Goal: Task Accomplishment & Management: Complete application form

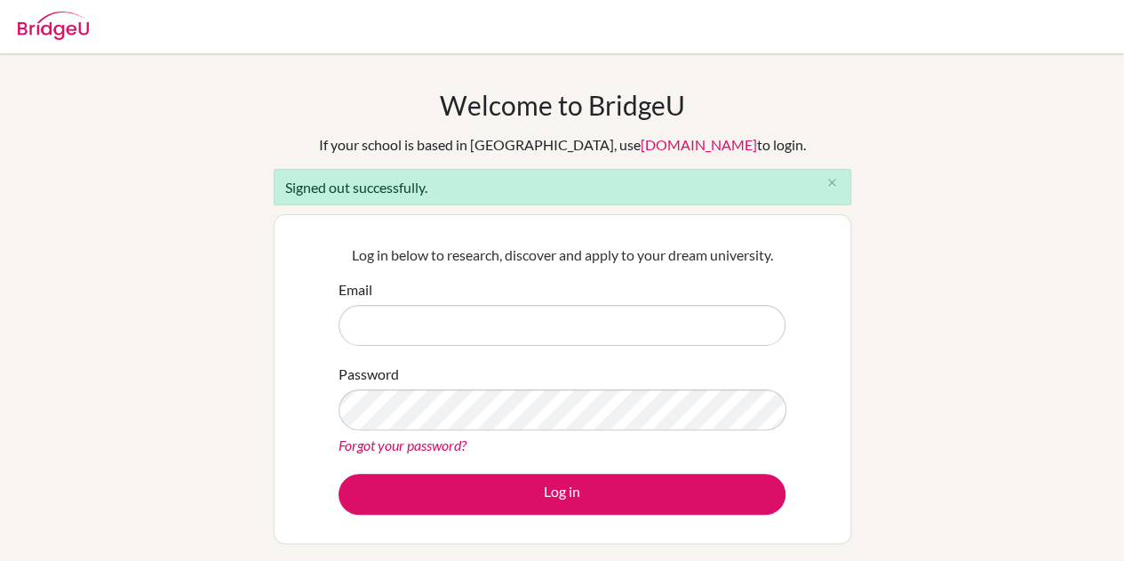
click at [476, 301] on div "Email" at bounding box center [561, 312] width 447 height 67
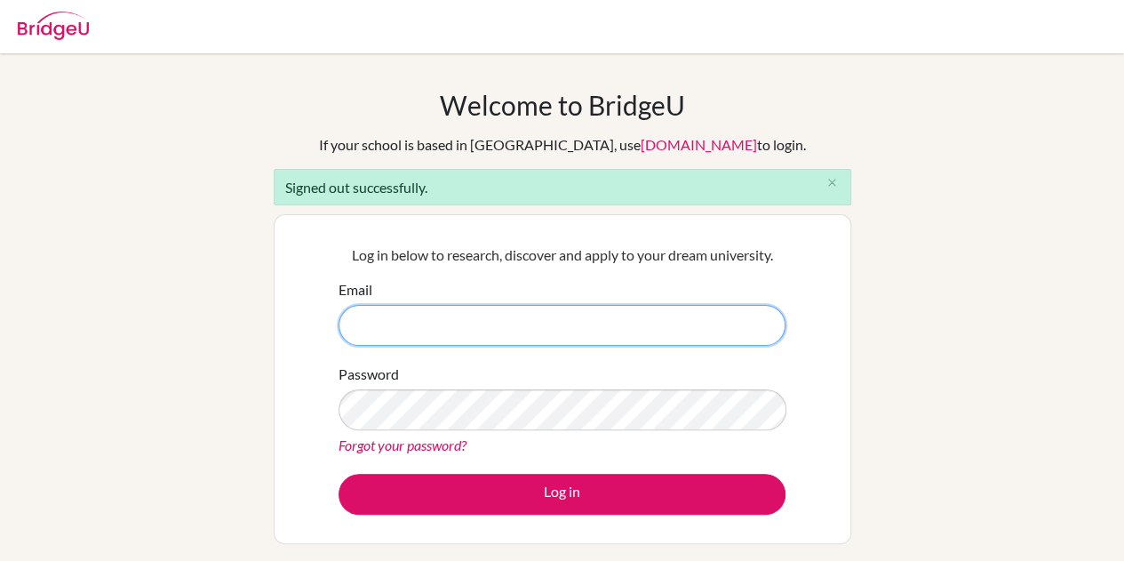
click at [477, 326] on input "Email" at bounding box center [561, 325] width 447 height 41
type input "jacob.l@candorschool.com"
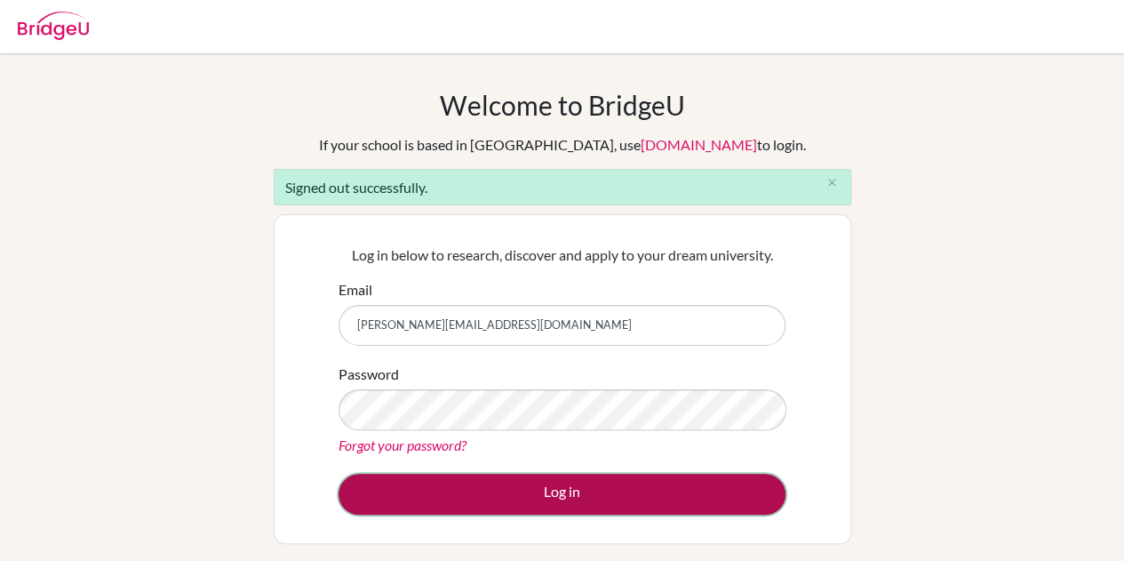
click at [543, 495] on button "Log in" at bounding box center [561, 493] width 447 height 41
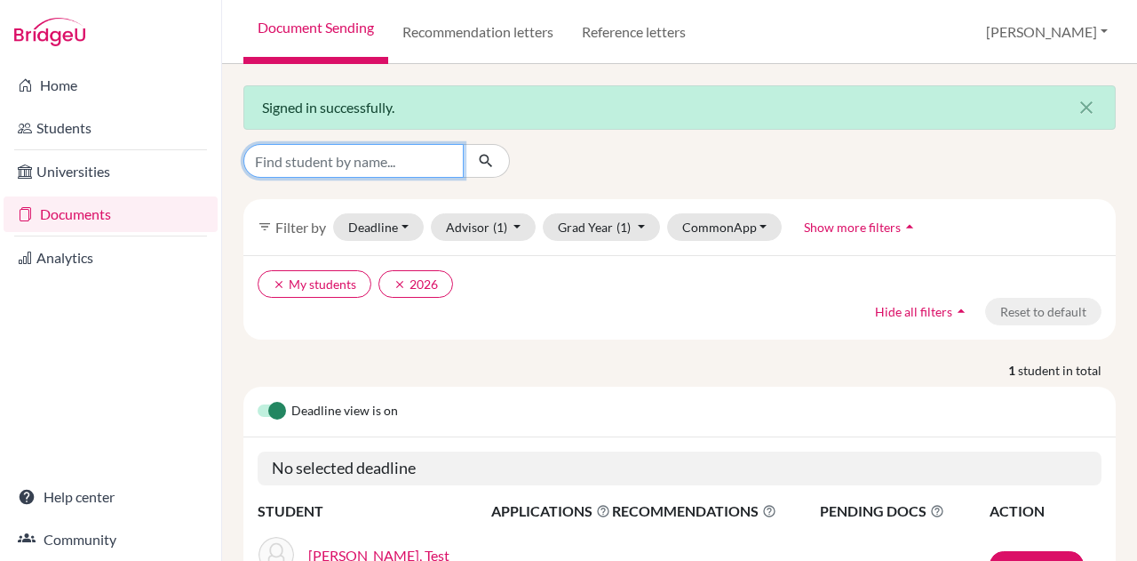
click at [349, 165] on input "Find student by name..." at bounding box center [353, 161] width 220 height 34
type input "[PERSON_NAME]"
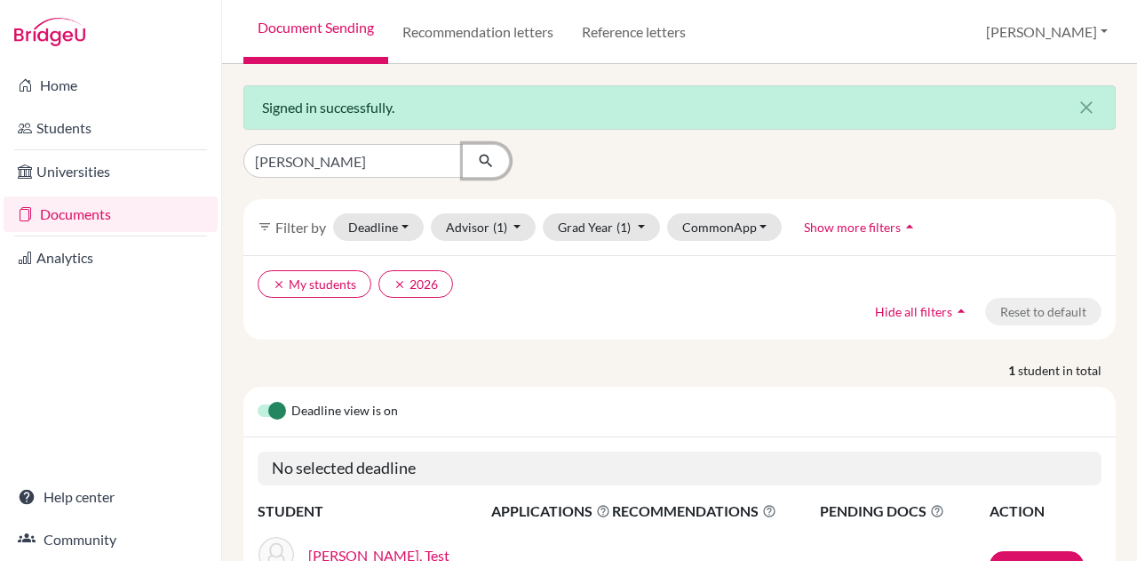
click at [492, 160] on icon "submit" at bounding box center [486, 161] width 18 height 18
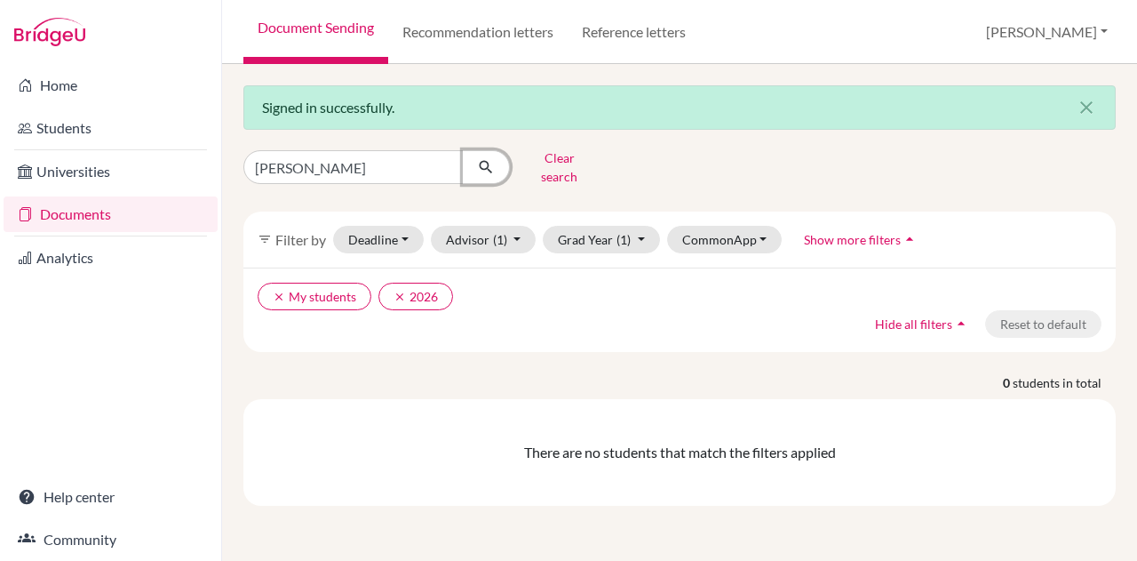
click at [492, 160] on icon "submit" at bounding box center [486, 167] width 18 height 18
click at [590, 232] on button "Grad Year (1)" at bounding box center [601, 240] width 117 height 28
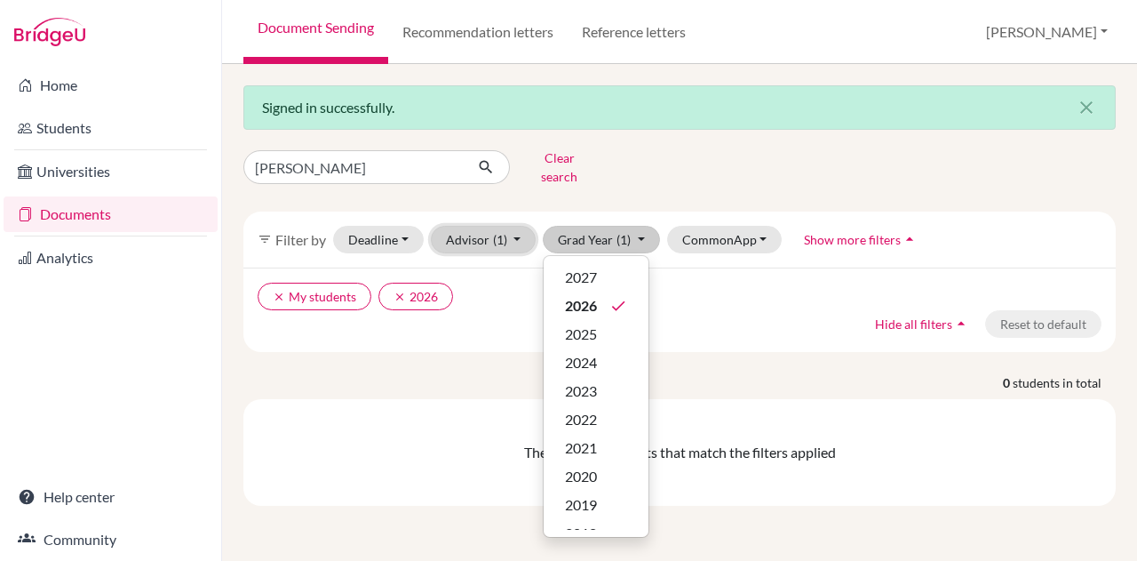
click at [493, 232] on span "(1)" at bounding box center [500, 239] width 14 height 15
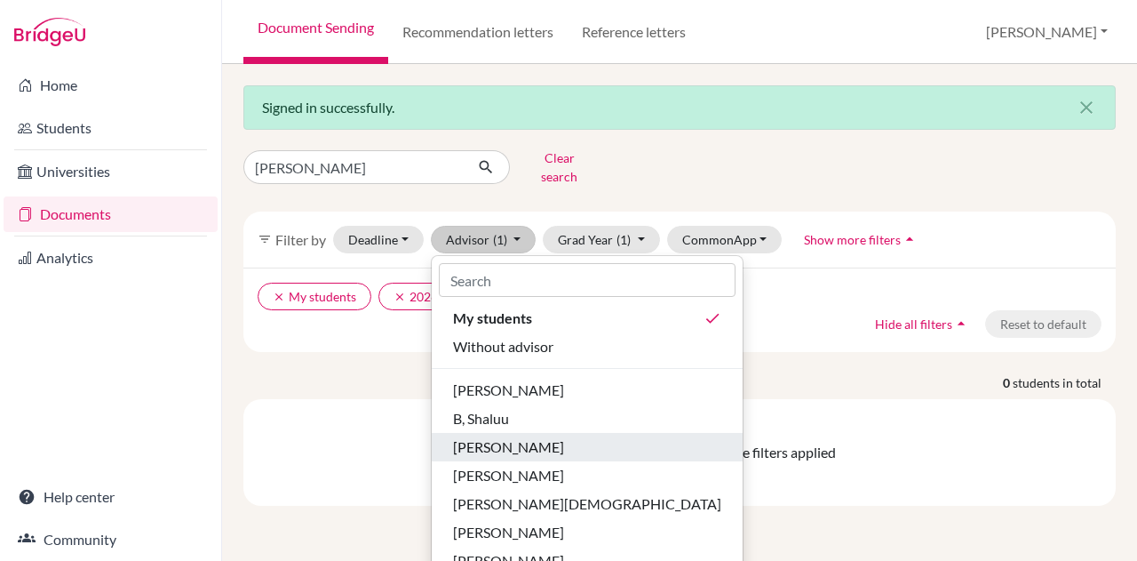
click at [504, 436] on span "[PERSON_NAME]" at bounding box center [508, 446] width 111 height 21
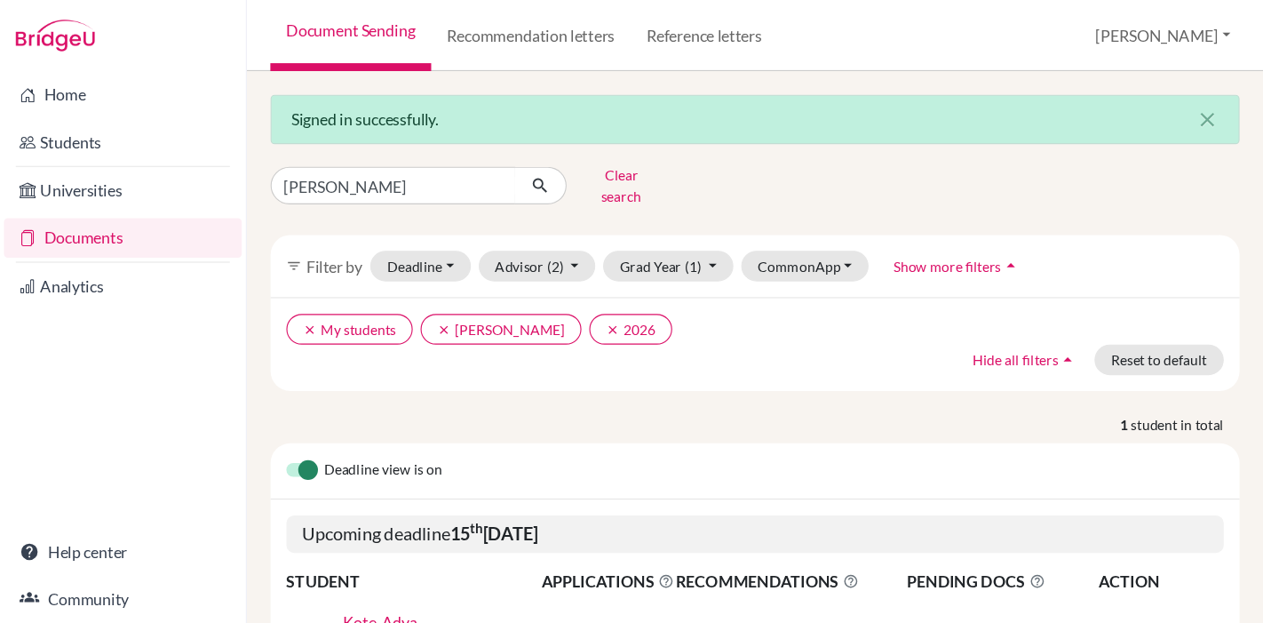
scroll to position [146, 0]
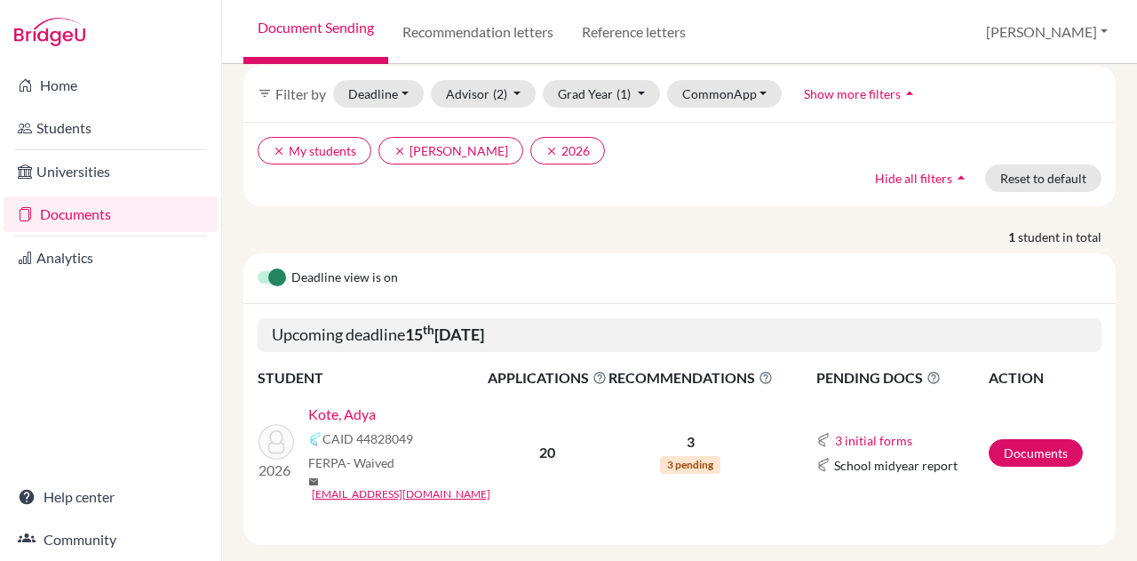
click at [766, 203] on div "Adya Kote Clear search filter_list Filter by Deadline - Select a date range Or …" at bounding box center [679, 271] width 872 height 546
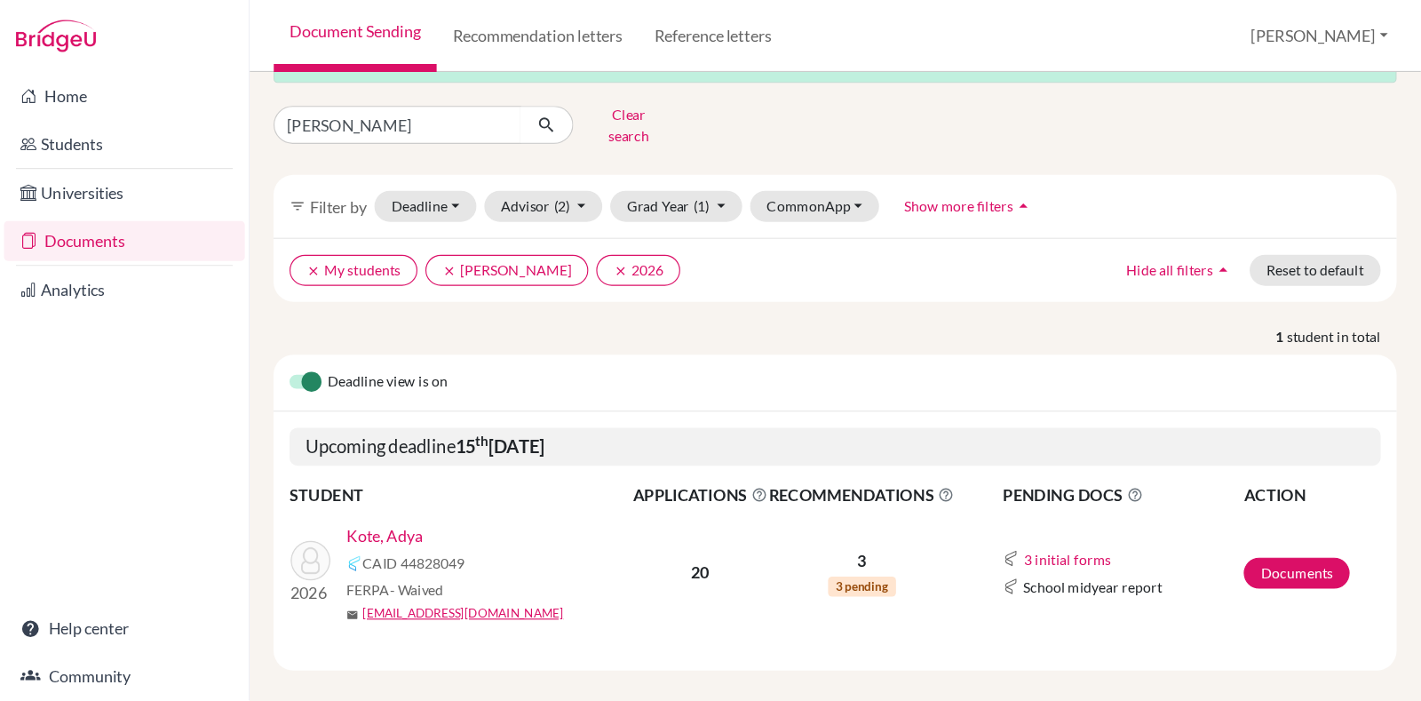
scroll to position [0, 0]
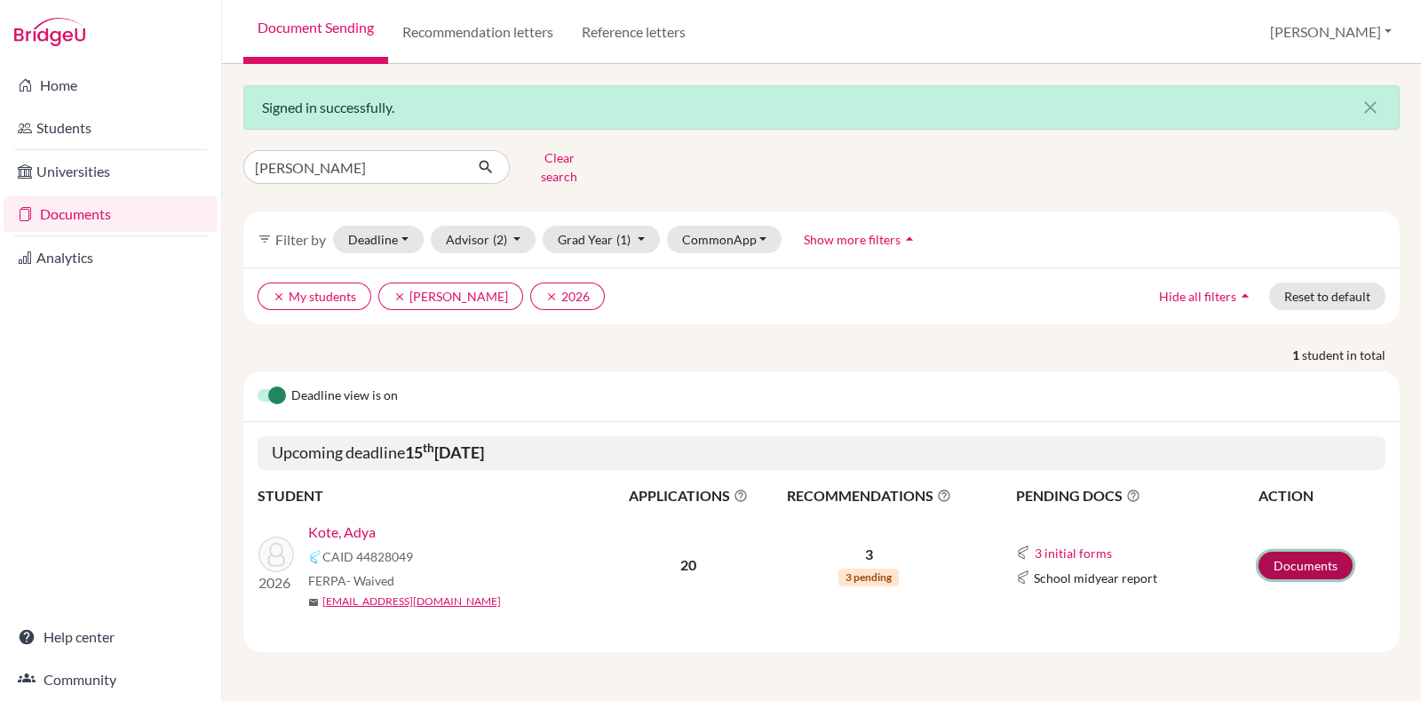
click at [1136, 553] on link "Documents" at bounding box center [1306, 566] width 94 height 28
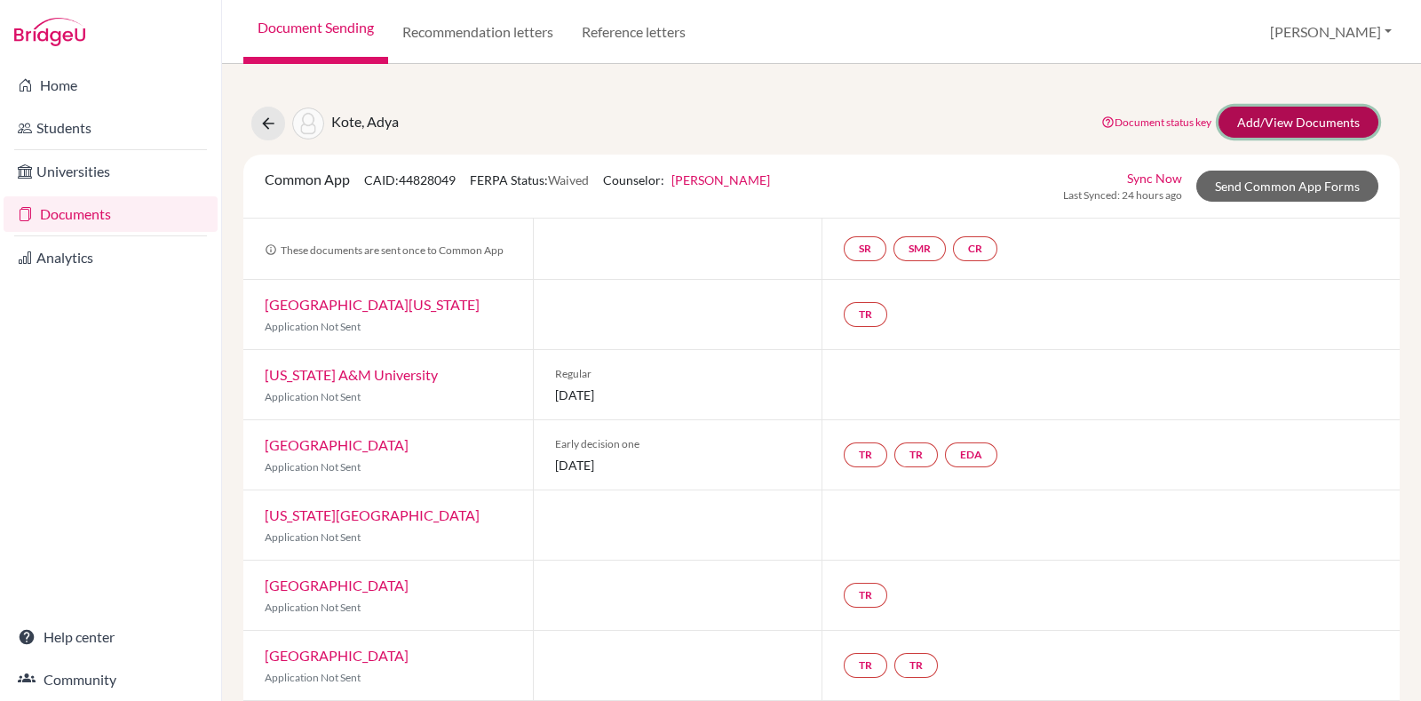
click at [1298, 131] on link "Add/View Documents" at bounding box center [1299, 122] width 160 height 31
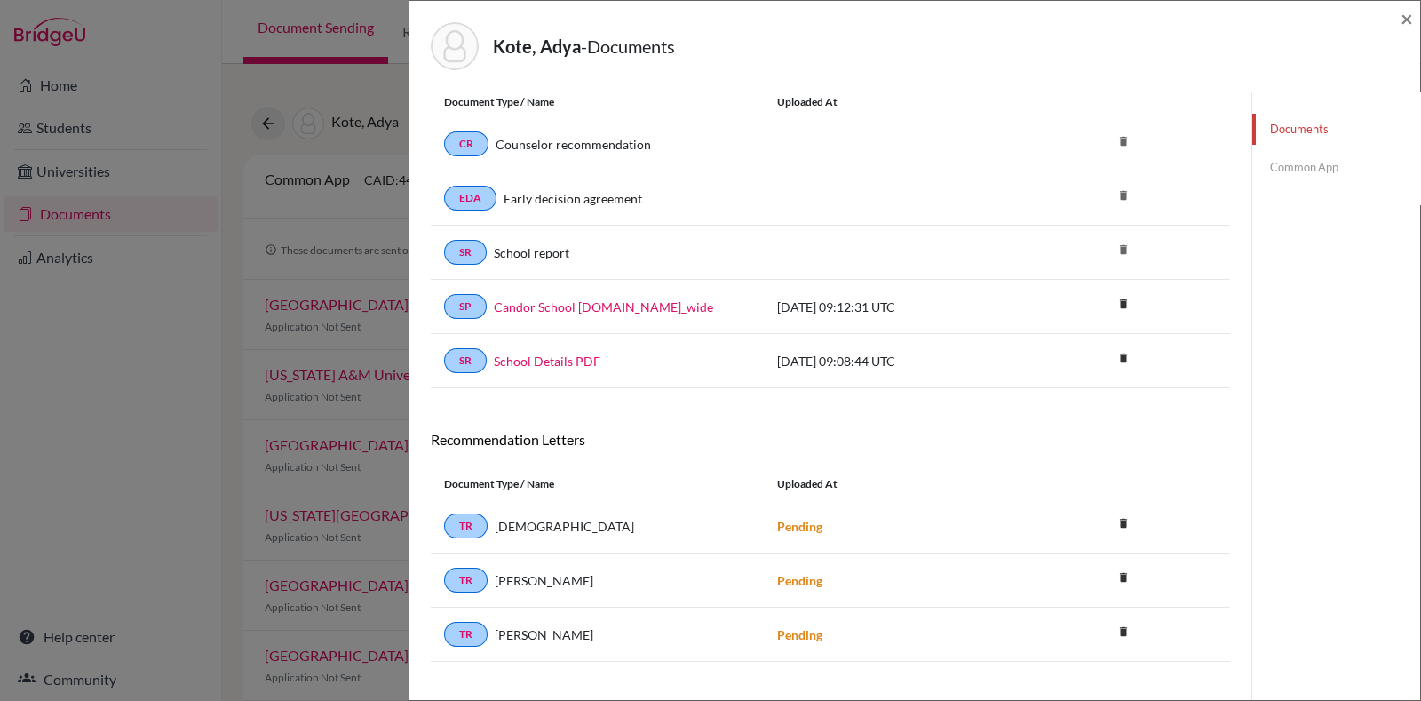
scroll to position [62, 0]
click at [590, 306] on link "Candor School Profile.school_wide" at bounding box center [603, 306] width 219 height 19
click at [514, 248] on link "School report" at bounding box center [532, 252] width 76 height 19
click at [478, 248] on link "SR" at bounding box center [465, 251] width 43 height 25
click at [515, 255] on link "School report" at bounding box center [532, 252] width 76 height 19
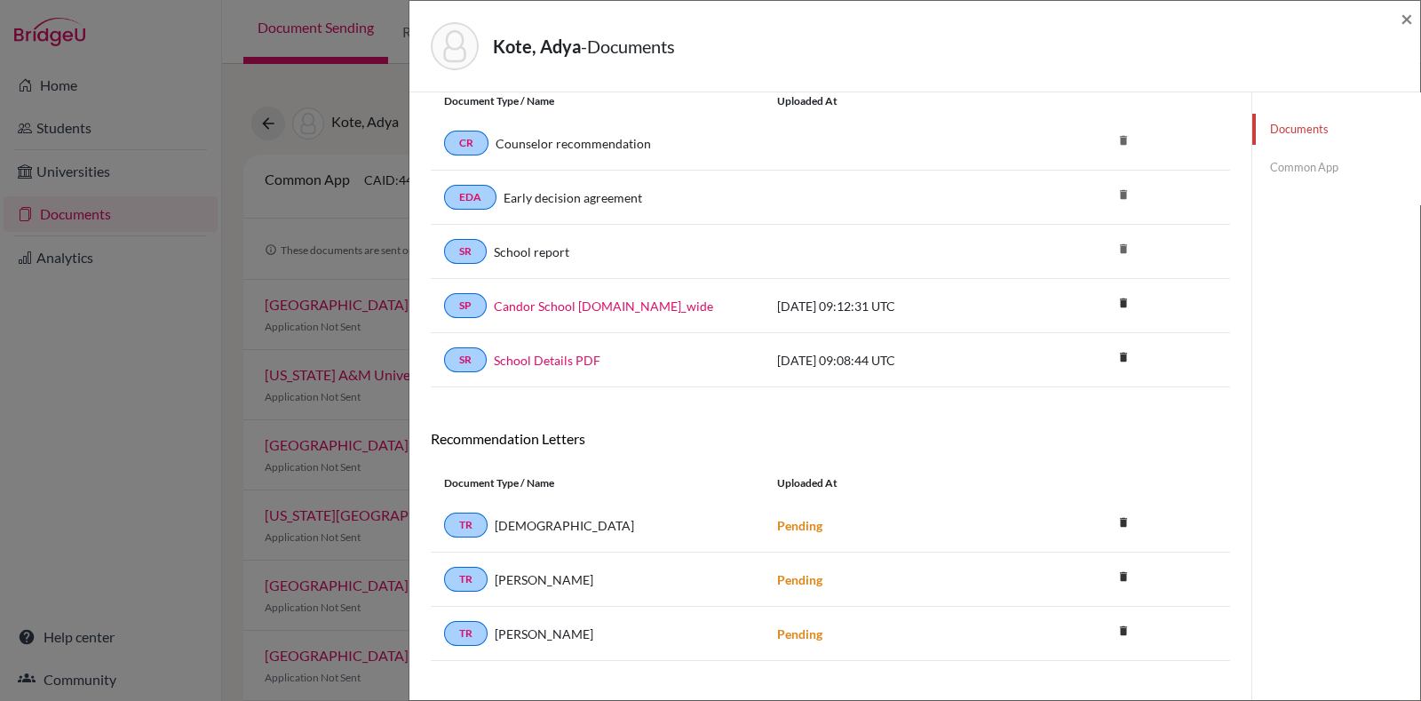
click at [1292, 177] on link "Common App" at bounding box center [1337, 167] width 168 height 31
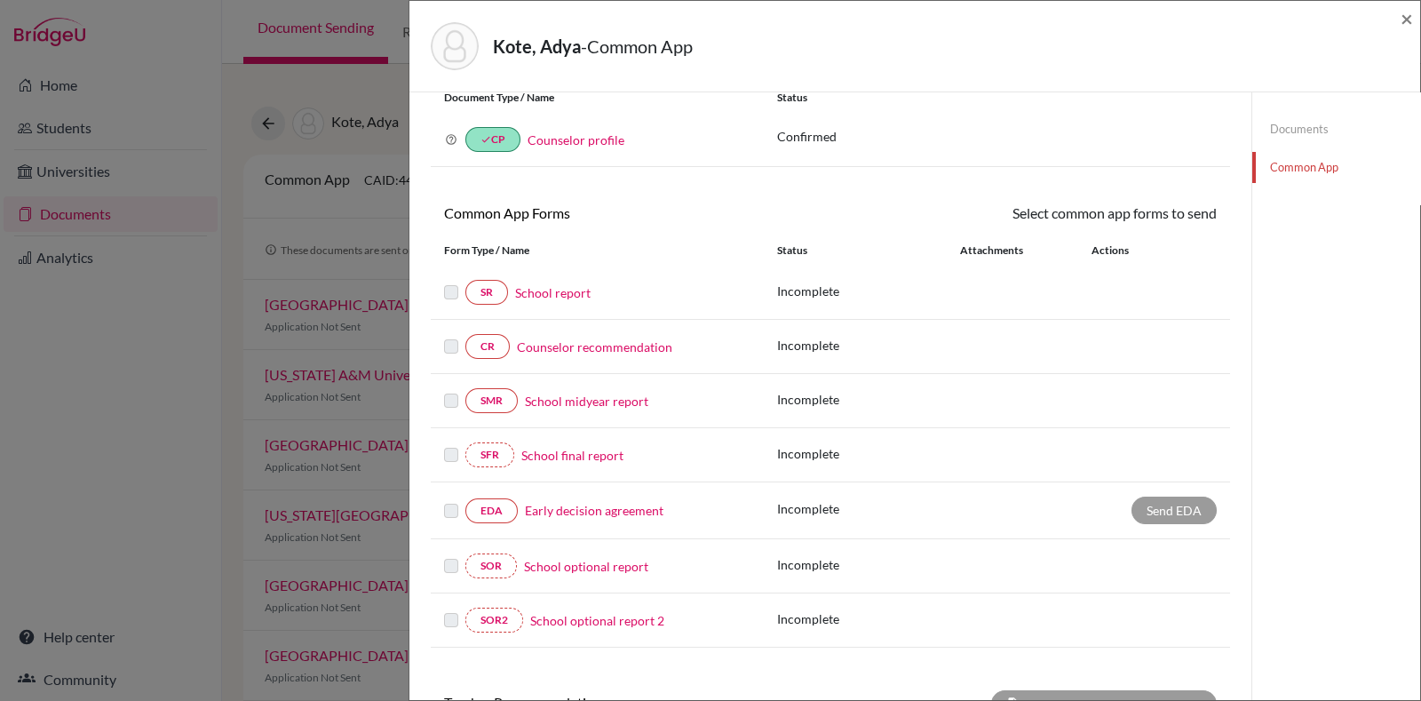
click at [1288, 128] on link "Documents" at bounding box center [1337, 129] width 168 height 31
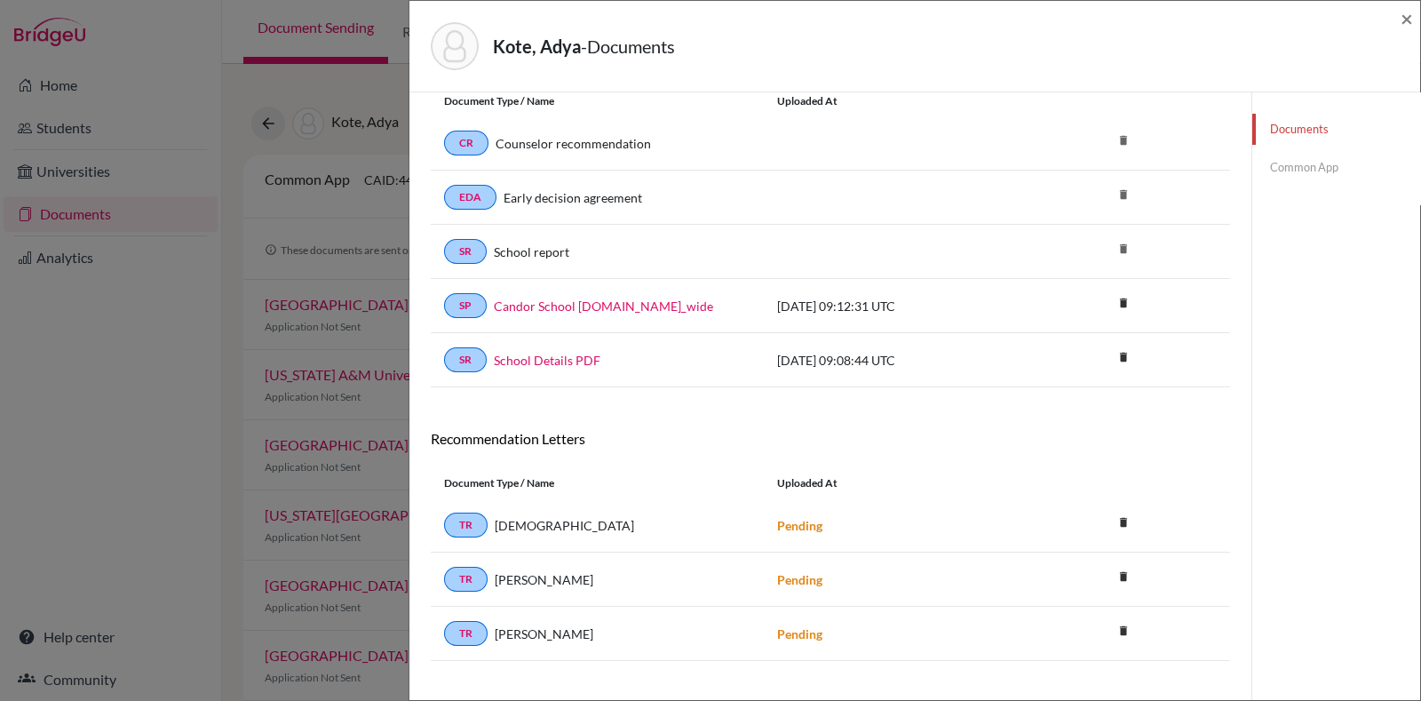
click at [1293, 163] on link "Common App" at bounding box center [1337, 167] width 168 height 31
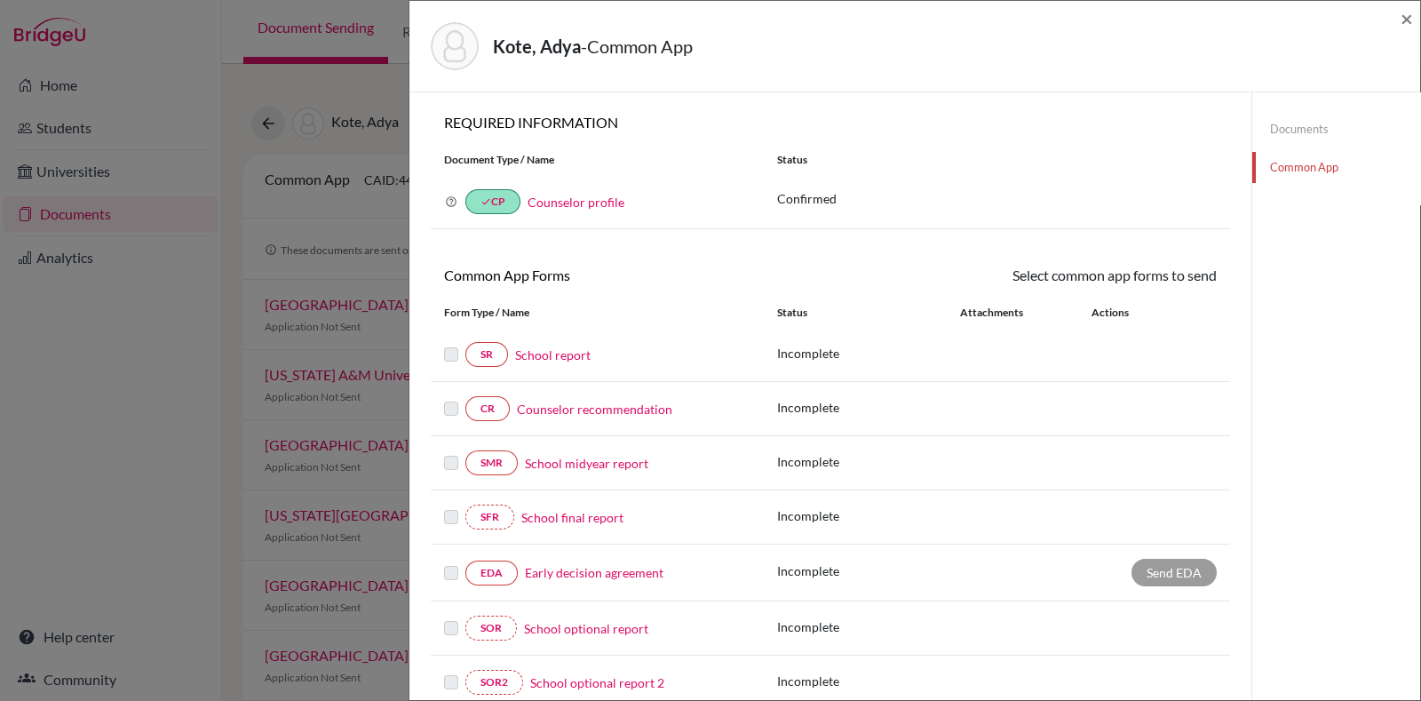
click at [542, 354] on link "School report" at bounding box center [553, 355] width 76 height 19
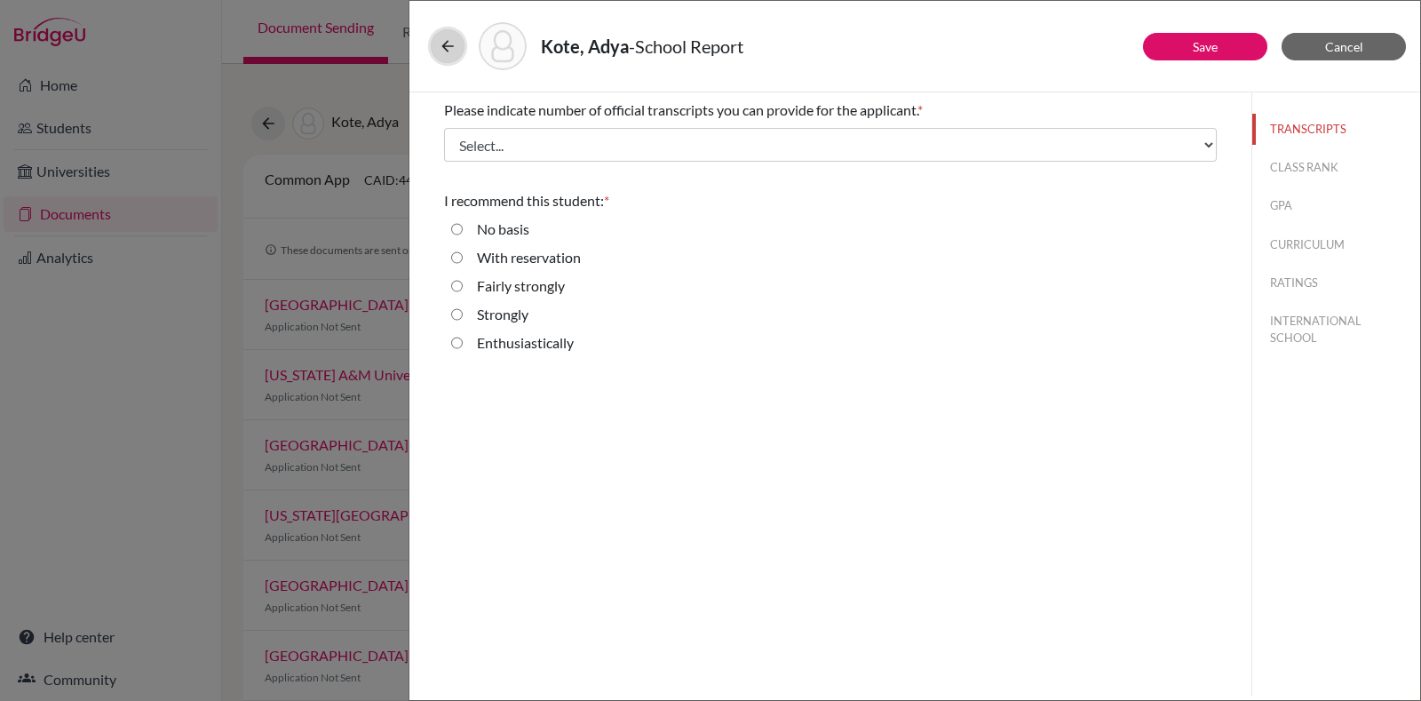
click at [459, 46] on button at bounding box center [448, 46] width 34 height 34
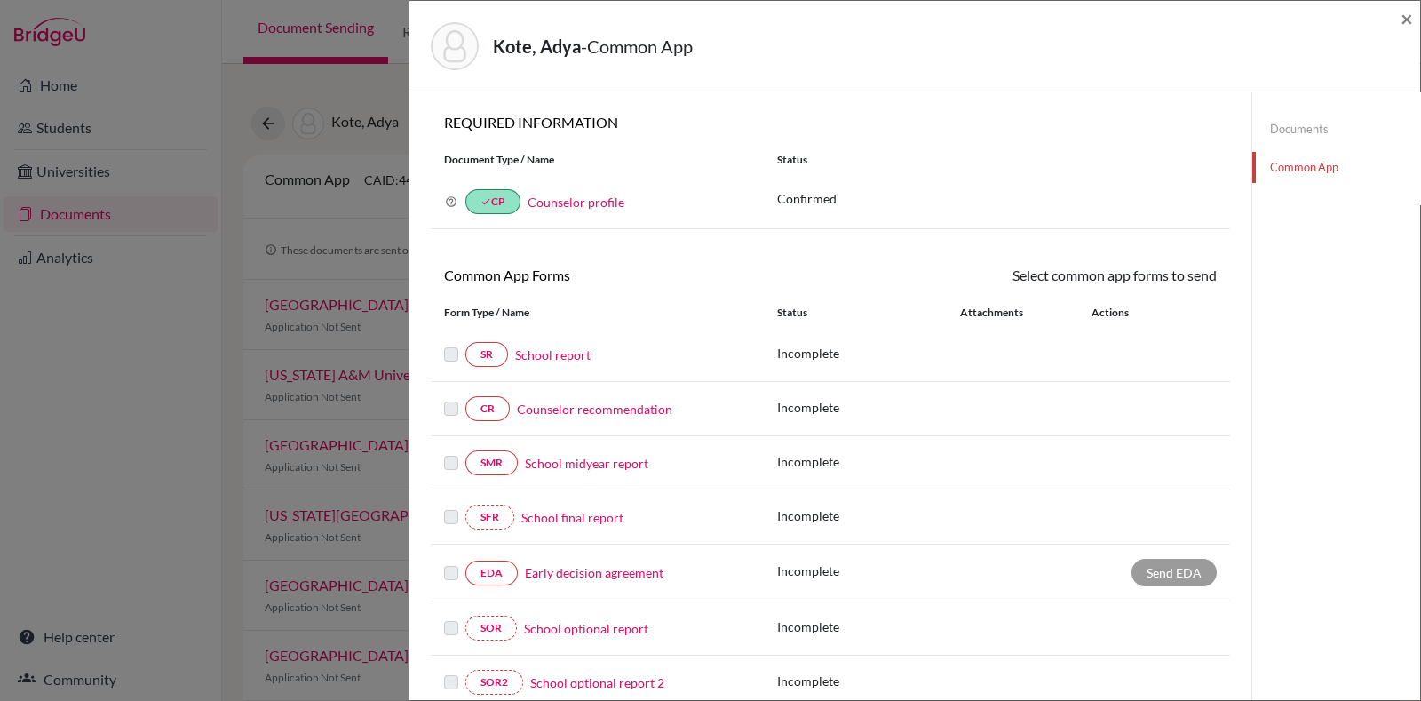
click at [1315, 132] on link "Documents" at bounding box center [1337, 129] width 168 height 31
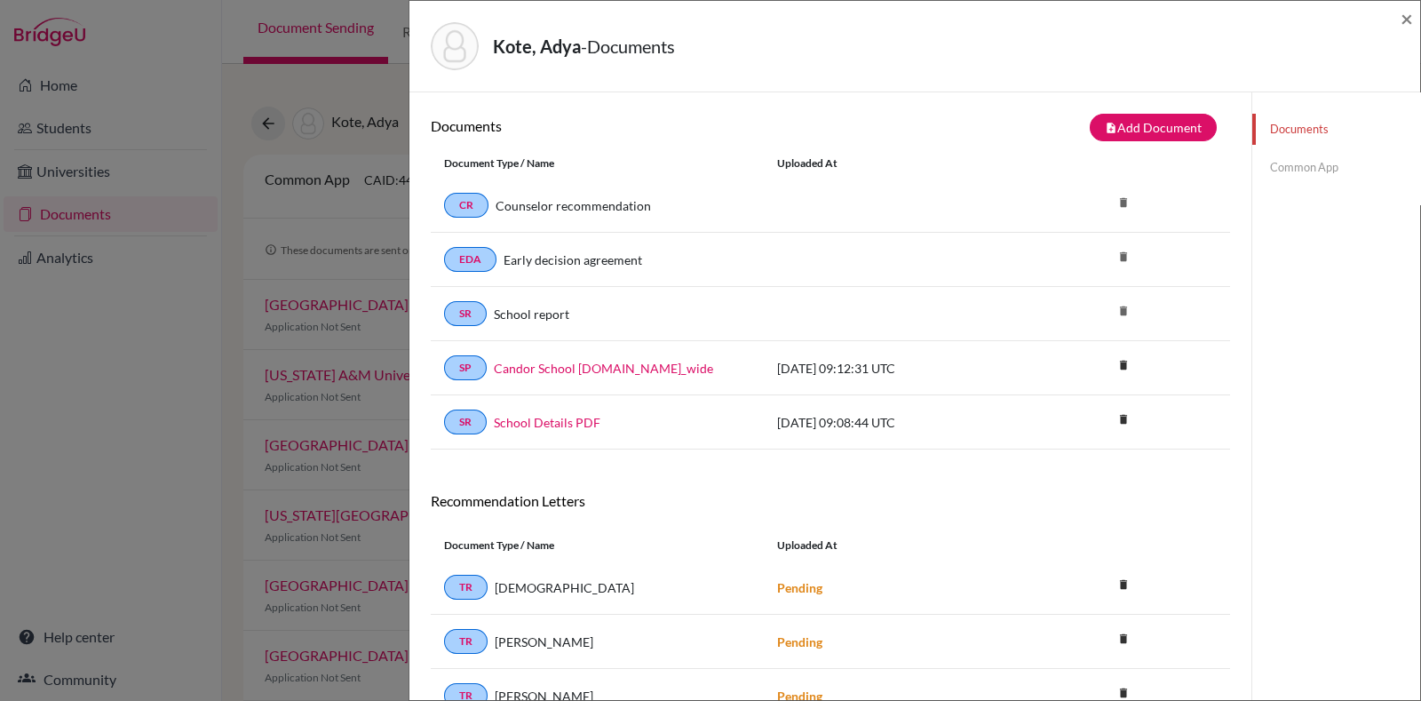
click at [1413, 20] on div "Kote, Adya - Documents ×" at bounding box center [915, 46] width 1011 height 91
click at [1408, 15] on span "×" at bounding box center [1407, 18] width 12 height 26
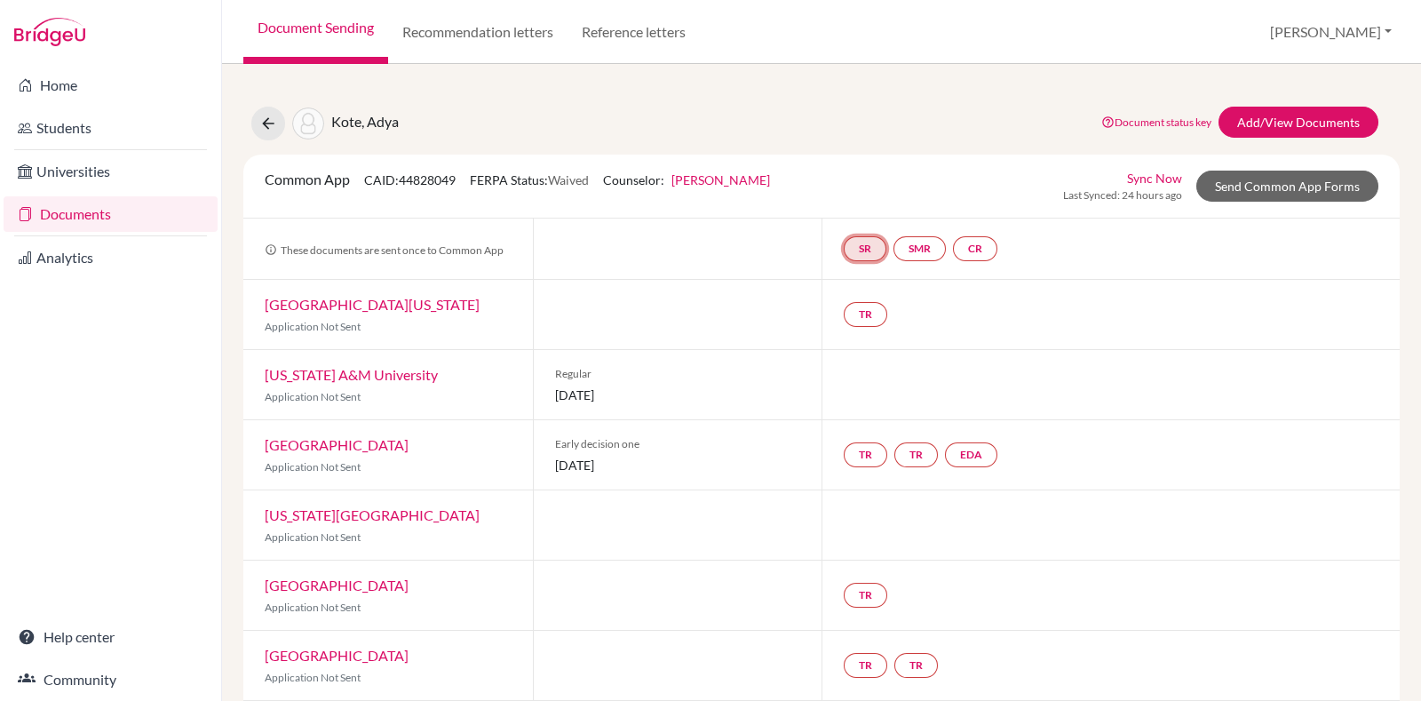
click at [868, 251] on link "SR" at bounding box center [865, 248] width 43 height 25
click at [915, 239] on link "SMR" at bounding box center [920, 248] width 52 height 25
click at [1116, 113] on div "Document status key TR Requirement. Document not uploaded yet. TR Document uplo…" at bounding box center [1236, 124] width 311 height 34
click at [25, 636] on icon at bounding box center [27, 637] width 18 height 18
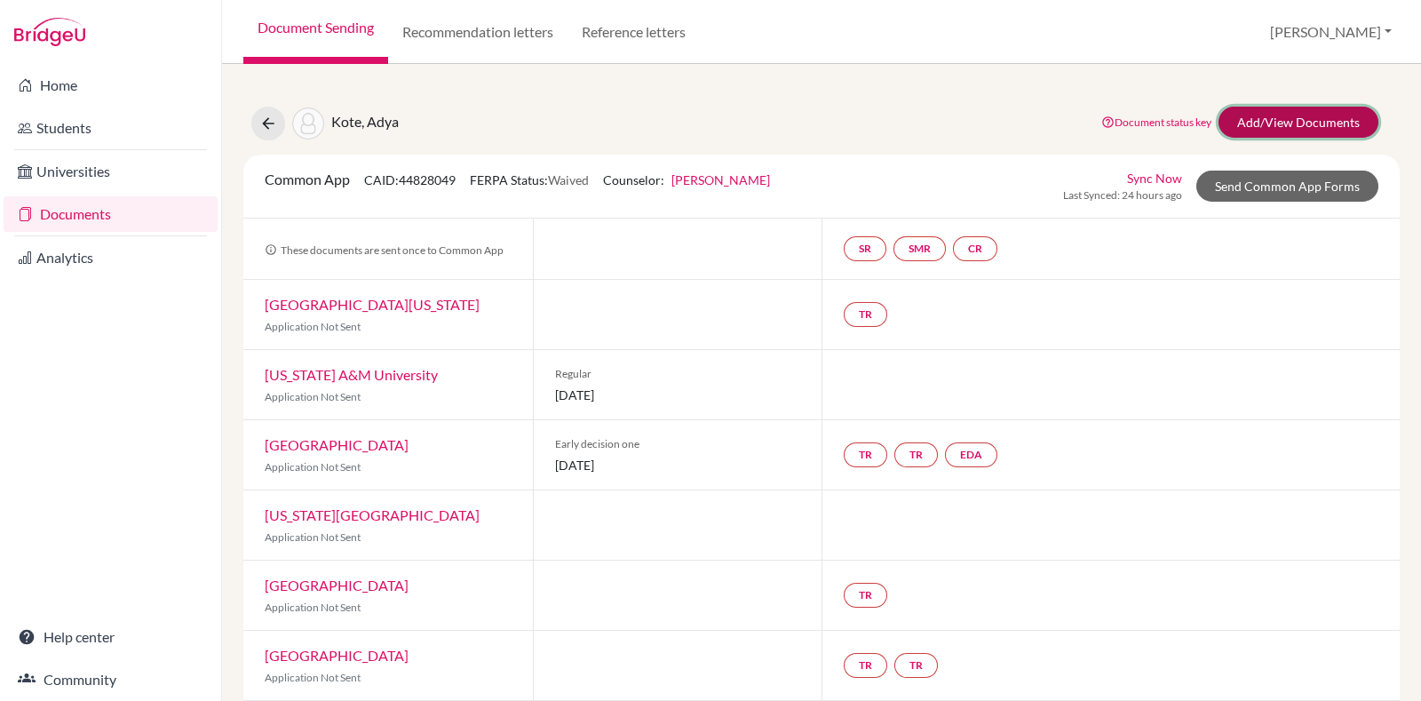
click at [1321, 119] on link "Add/View Documents" at bounding box center [1299, 122] width 160 height 31
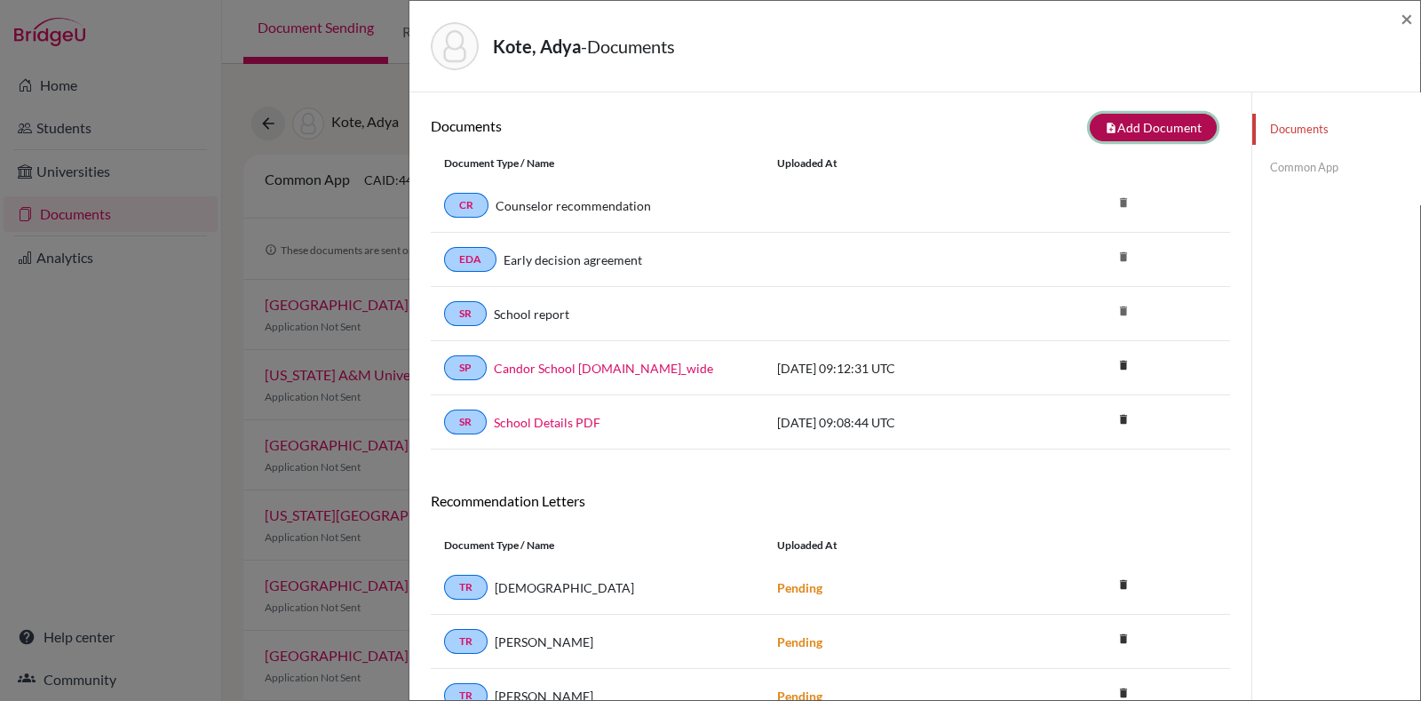
click at [1127, 125] on button "note_add Add Document" at bounding box center [1153, 128] width 127 height 28
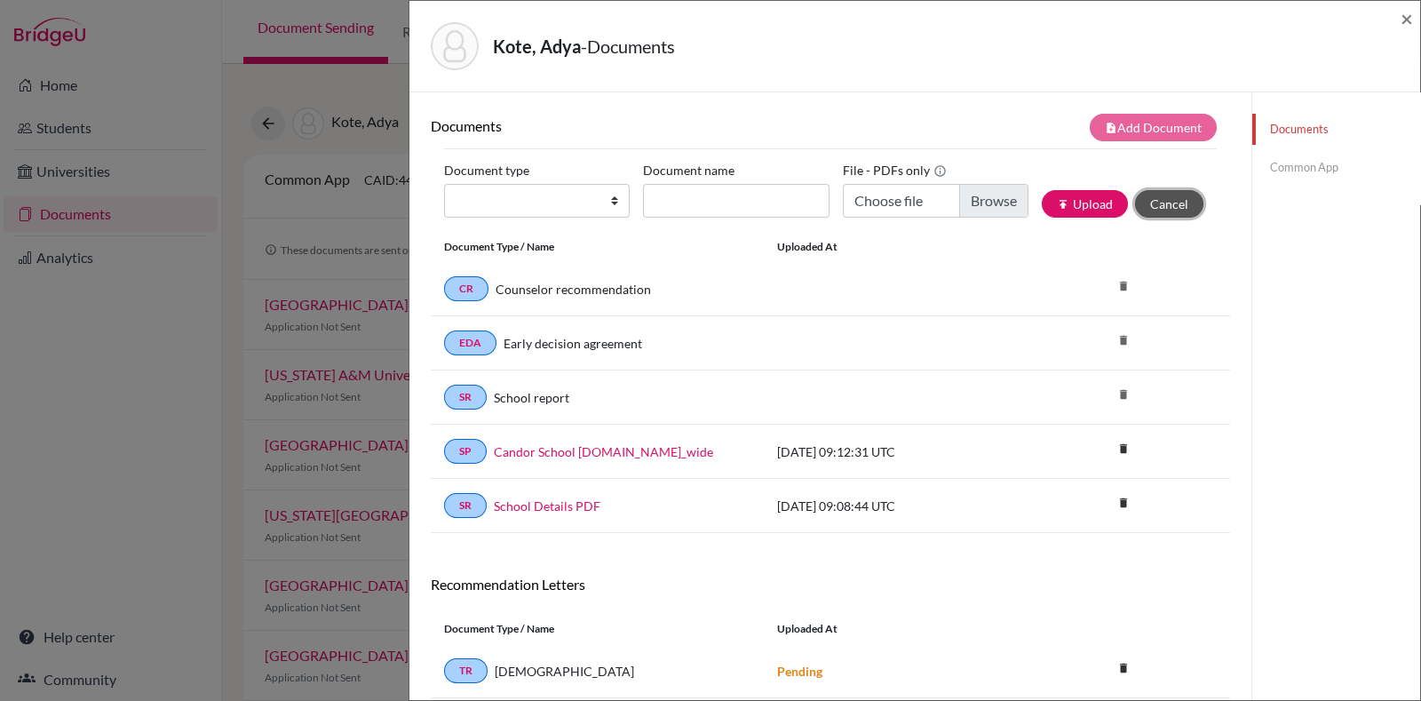
click at [1173, 203] on button "Cancel" at bounding box center [1169, 204] width 68 height 28
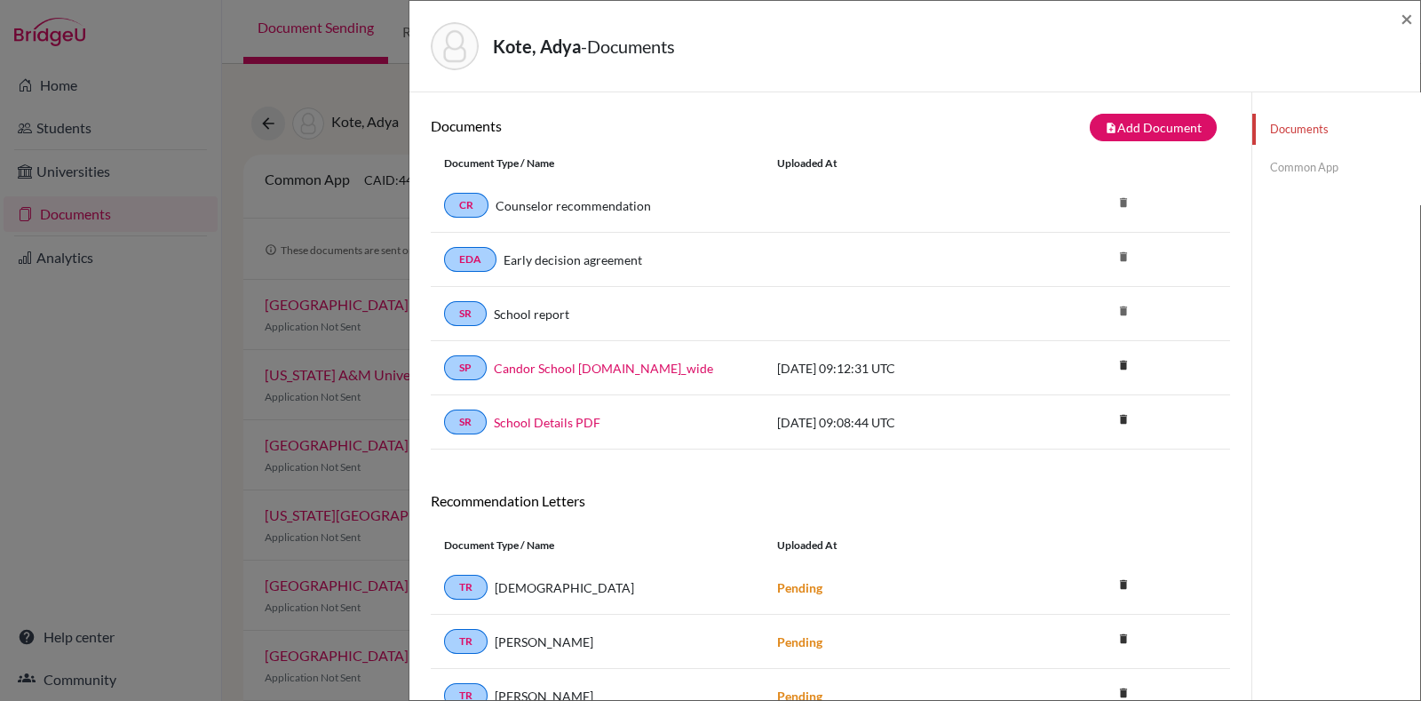
click at [1278, 177] on link "Common App" at bounding box center [1337, 167] width 168 height 31
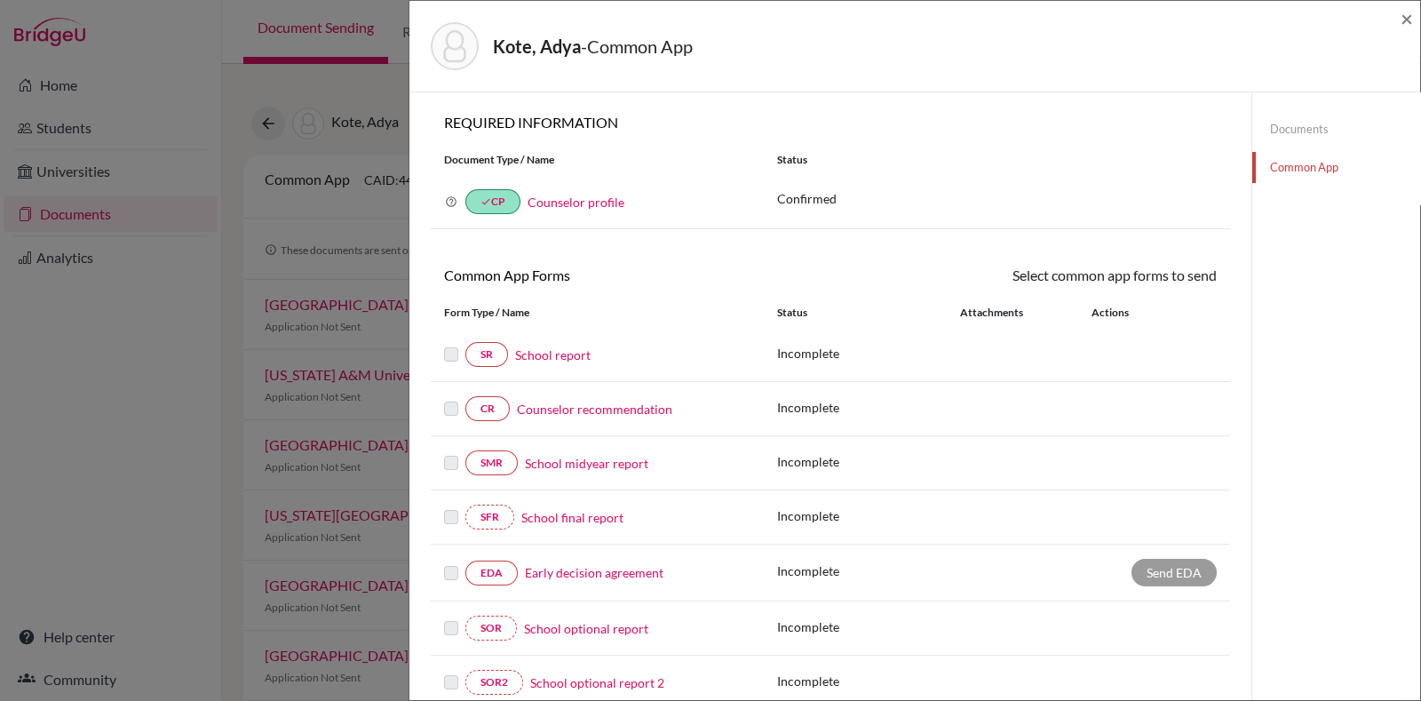
click at [558, 351] on link "School report" at bounding box center [553, 355] width 76 height 19
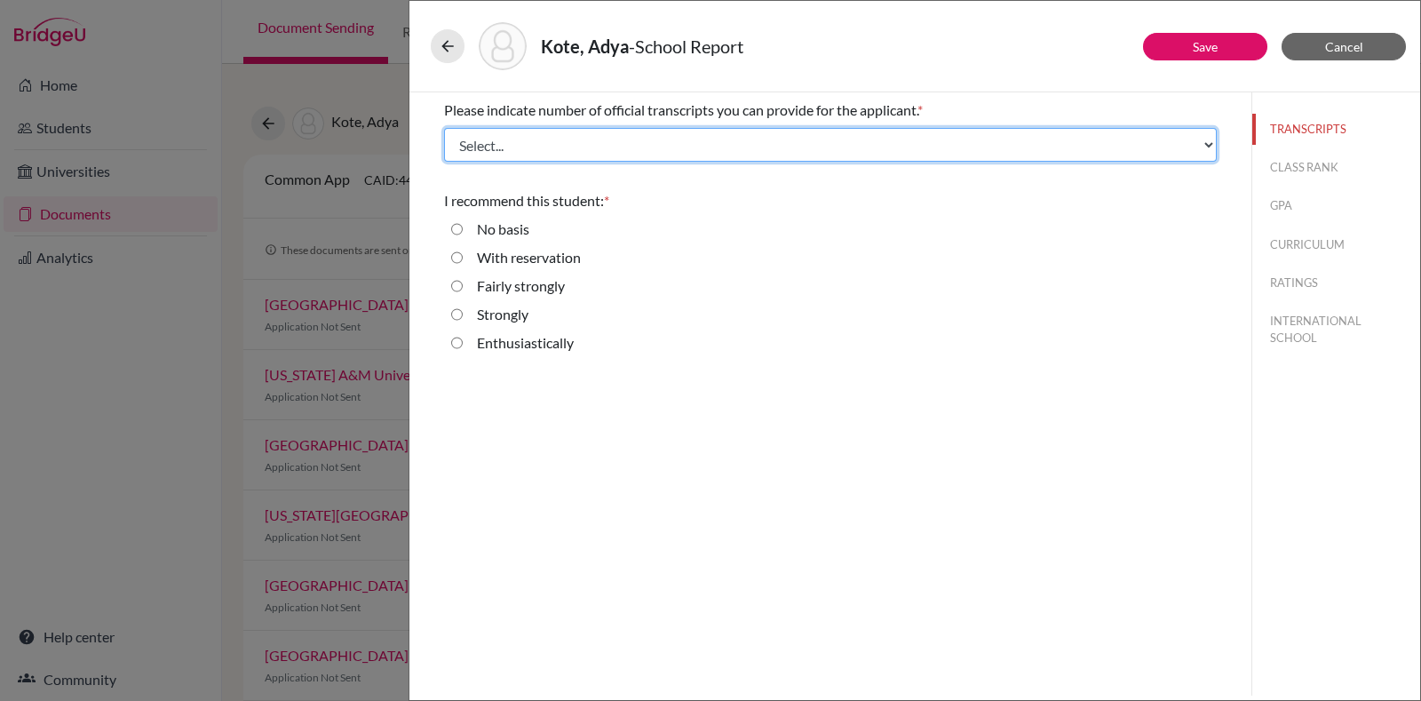
click at [739, 150] on select "Select... 1 2 3 4" at bounding box center [830, 145] width 773 height 34
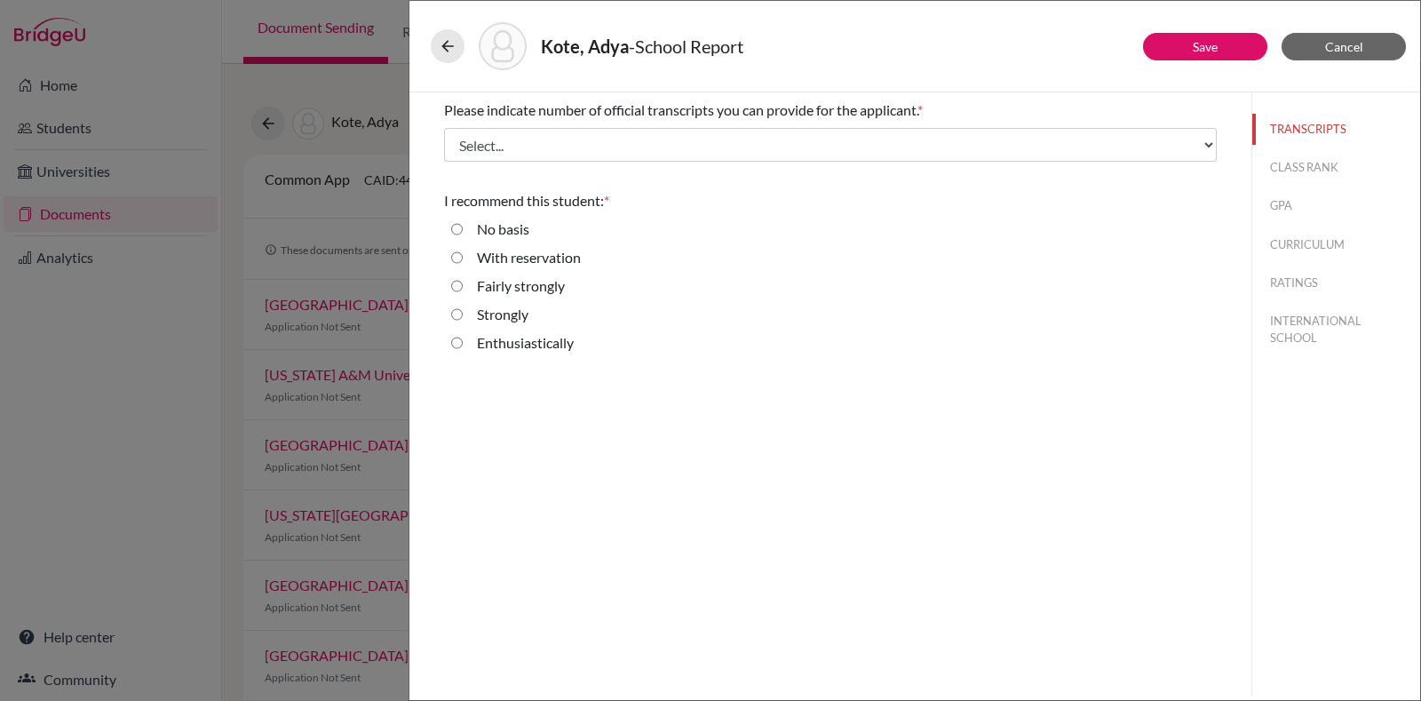
click at [703, 430] on div "Please indicate number of official transcripts you can provide for the applican…" at bounding box center [831, 393] width 842 height 603
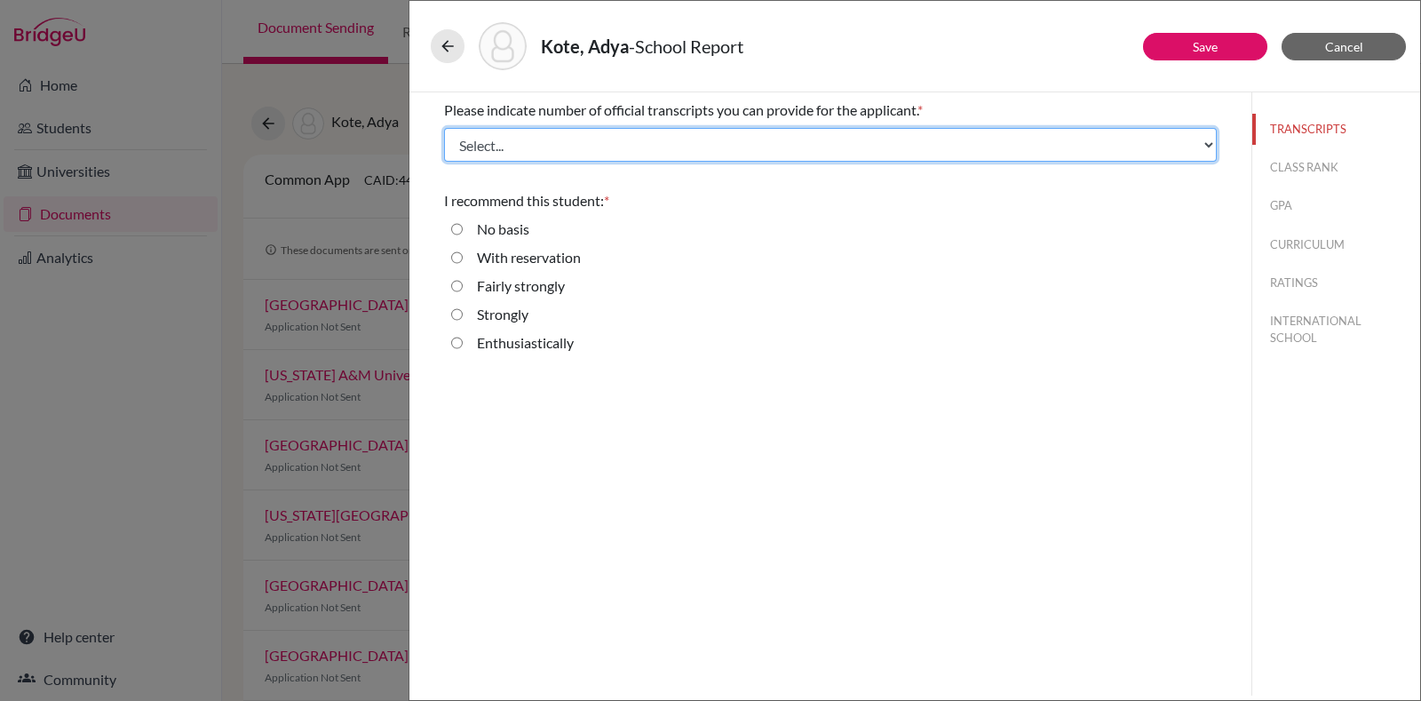
click at [699, 148] on select "Select... 1 2 3 4" at bounding box center [830, 145] width 773 height 34
select select "4"
click at [444, 128] on select "Select... 1 2 3 4" at bounding box center [830, 145] width 773 height 34
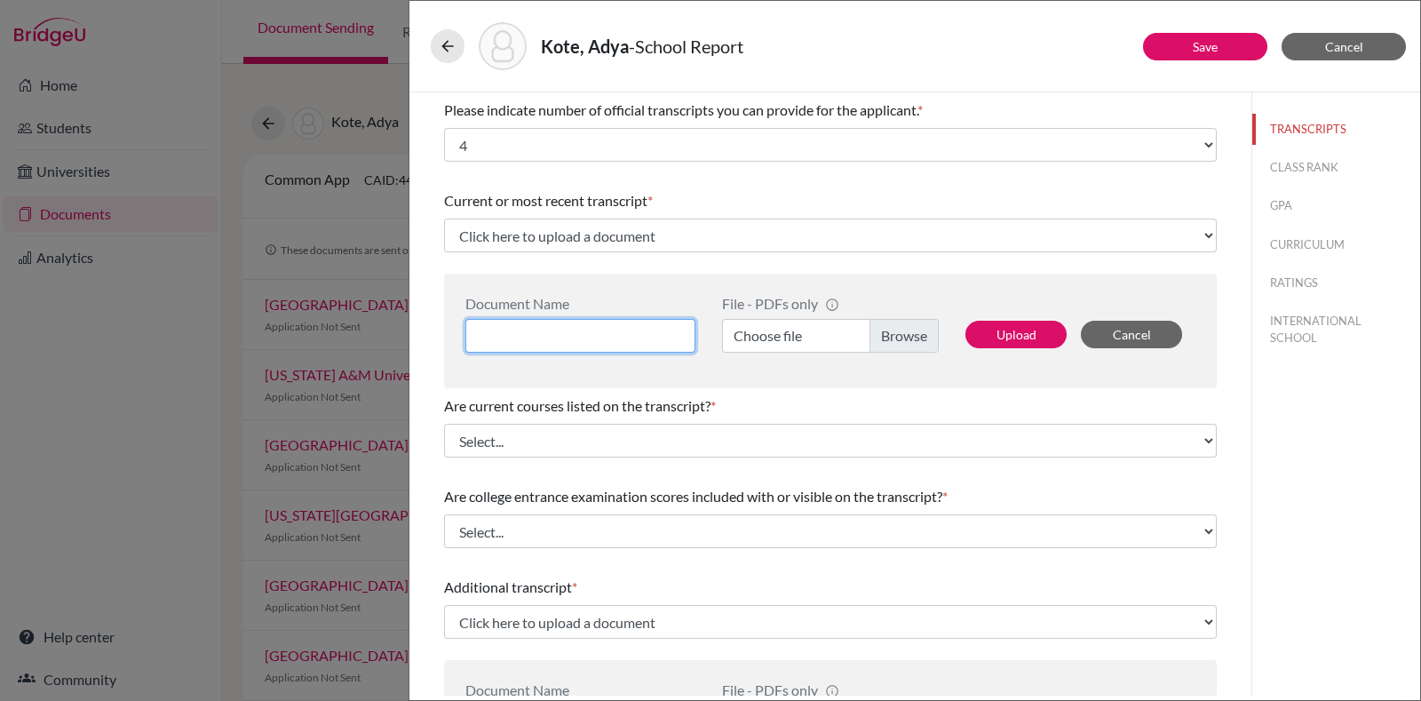
click at [558, 342] on input at bounding box center [580, 336] width 230 height 34
click at [1350, 43] on span "Cancel" at bounding box center [1344, 46] width 38 height 15
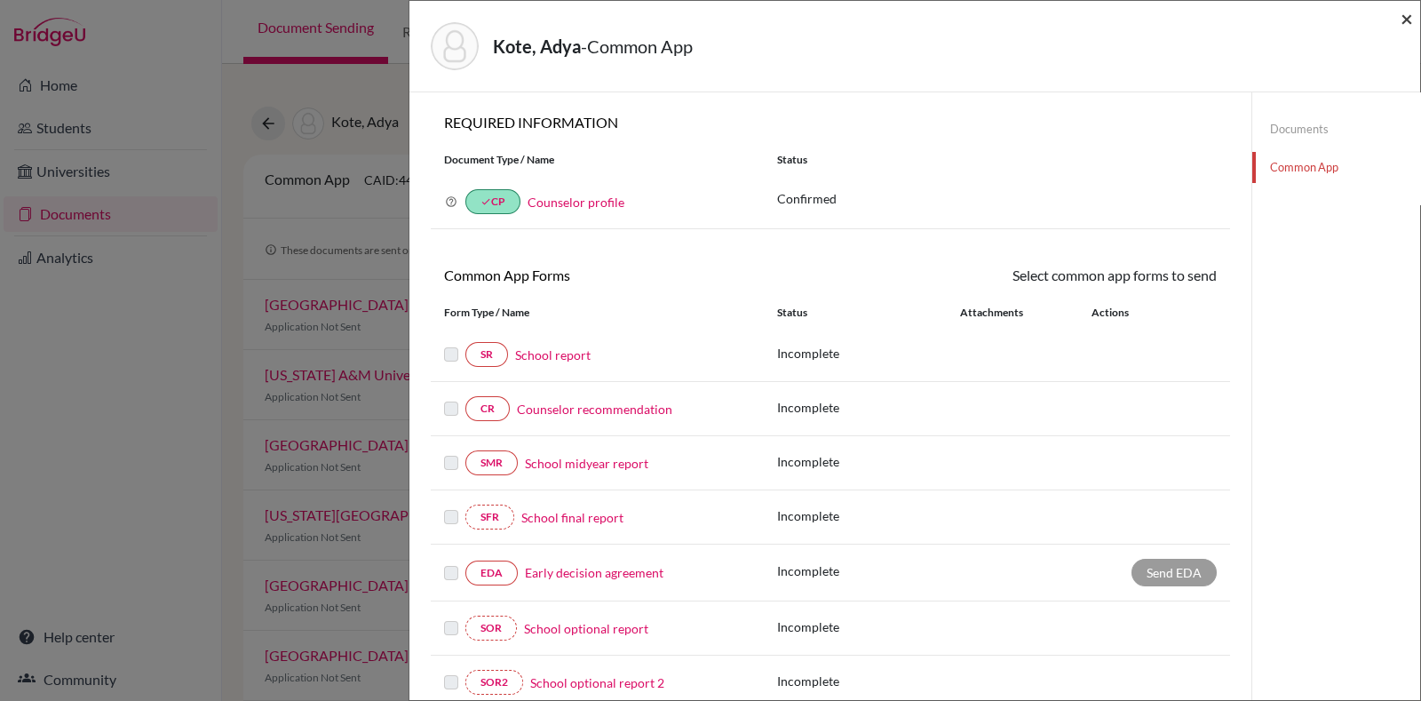
click at [1408, 28] on span "×" at bounding box center [1407, 18] width 12 height 26
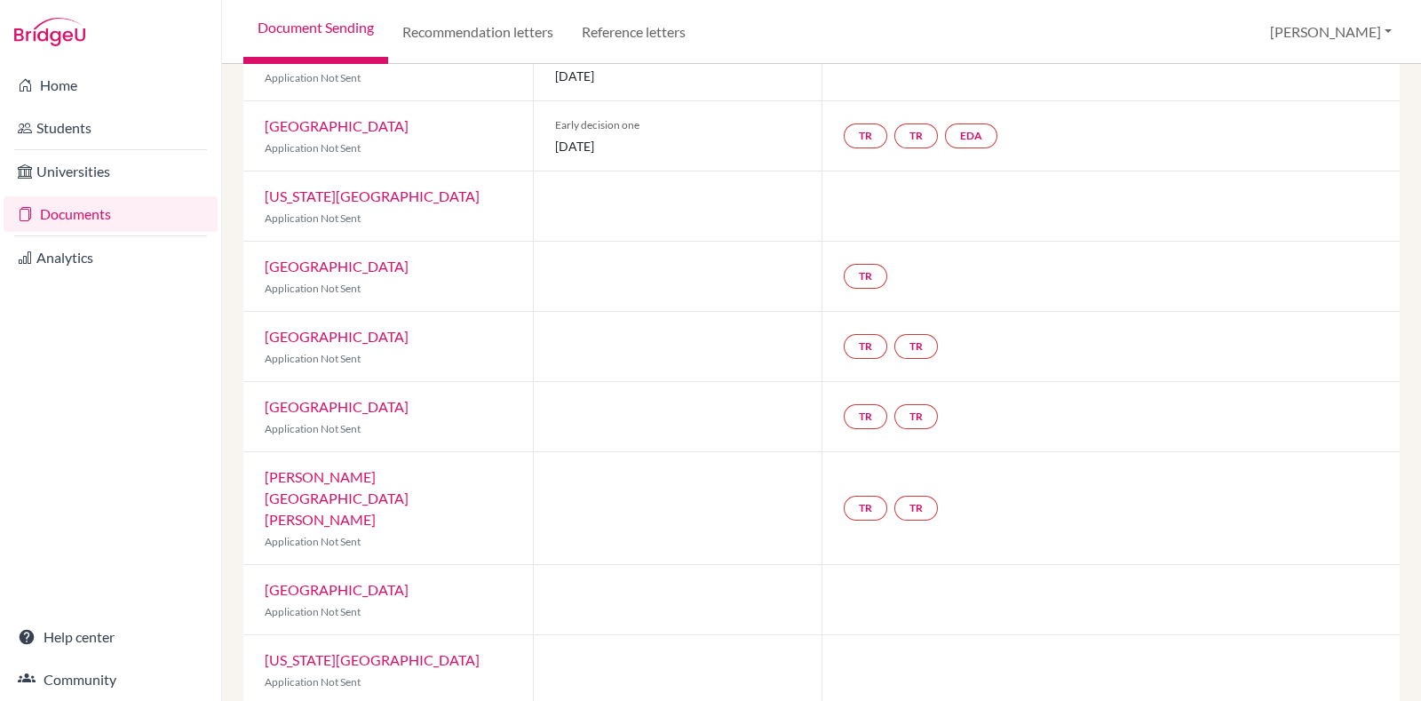
scroll to position [147, 0]
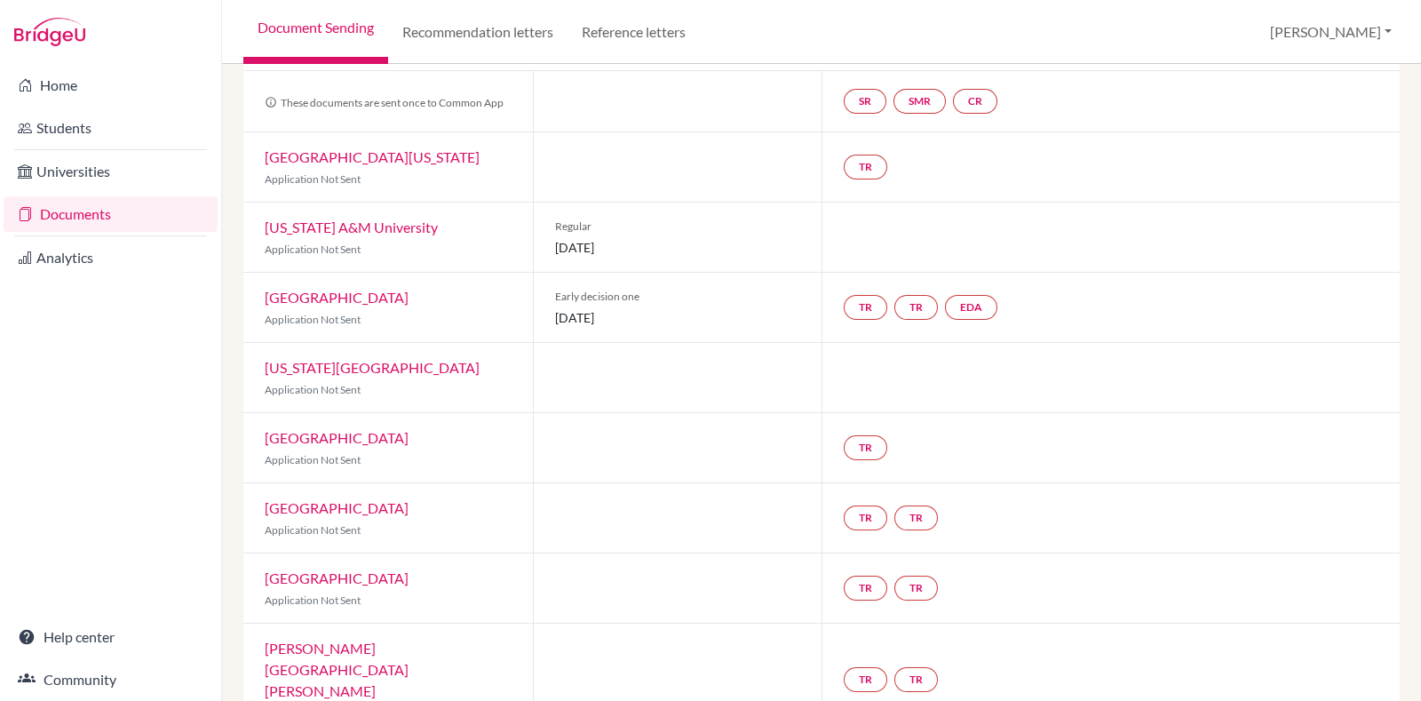
click at [636, 251] on span "15 October 2025" at bounding box center [678, 247] width 246 height 19
click at [709, 230] on span "Regular" at bounding box center [678, 227] width 246 height 16
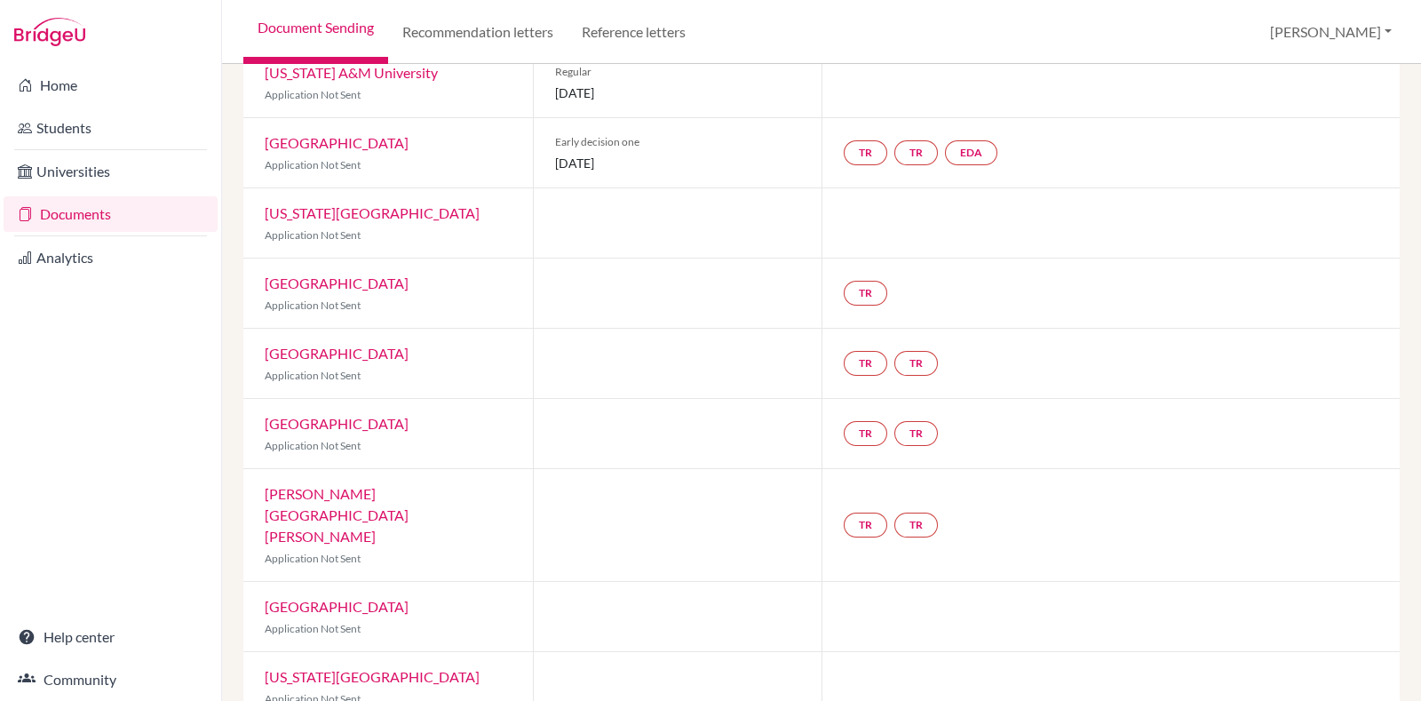
scroll to position [0, 0]
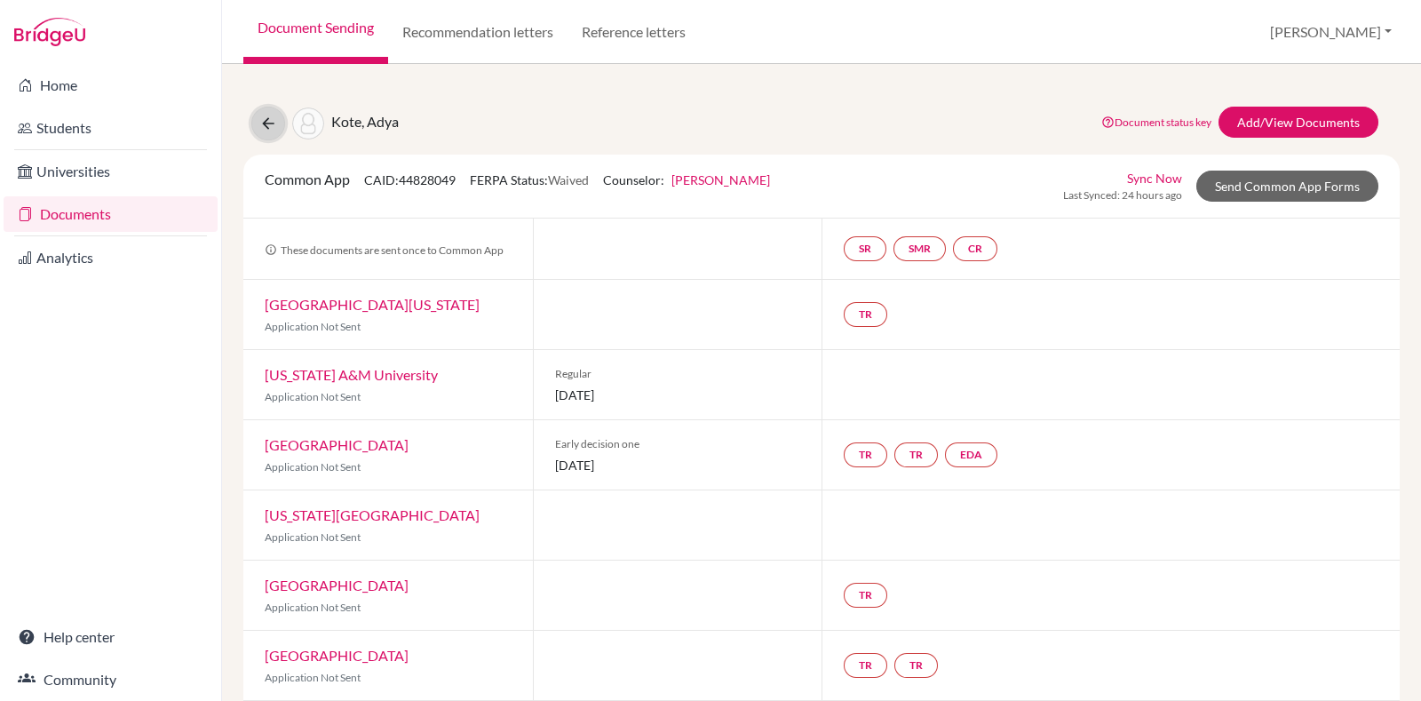
click at [259, 126] on icon at bounding box center [268, 124] width 18 height 18
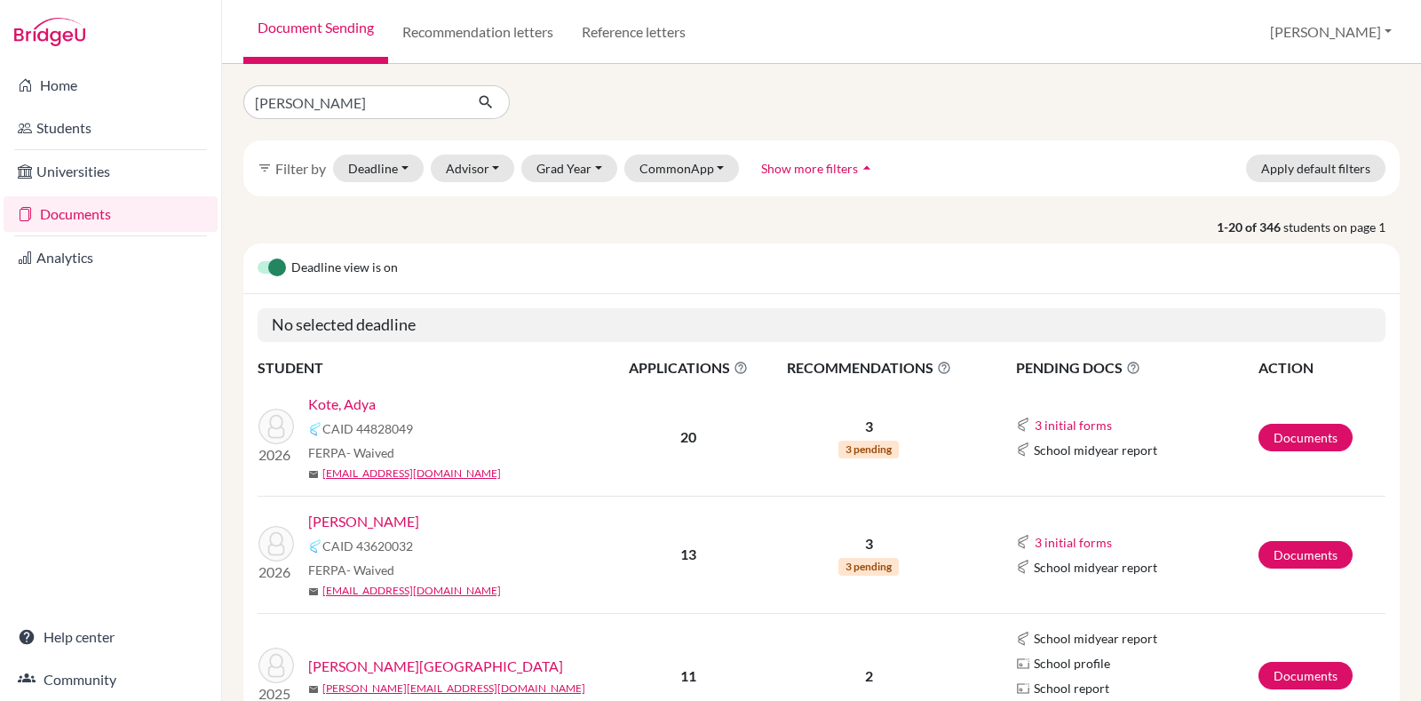
type input "Yashas Acharya"
click at [496, 99] on button "submit" at bounding box center [486, 102] width 47 height 34
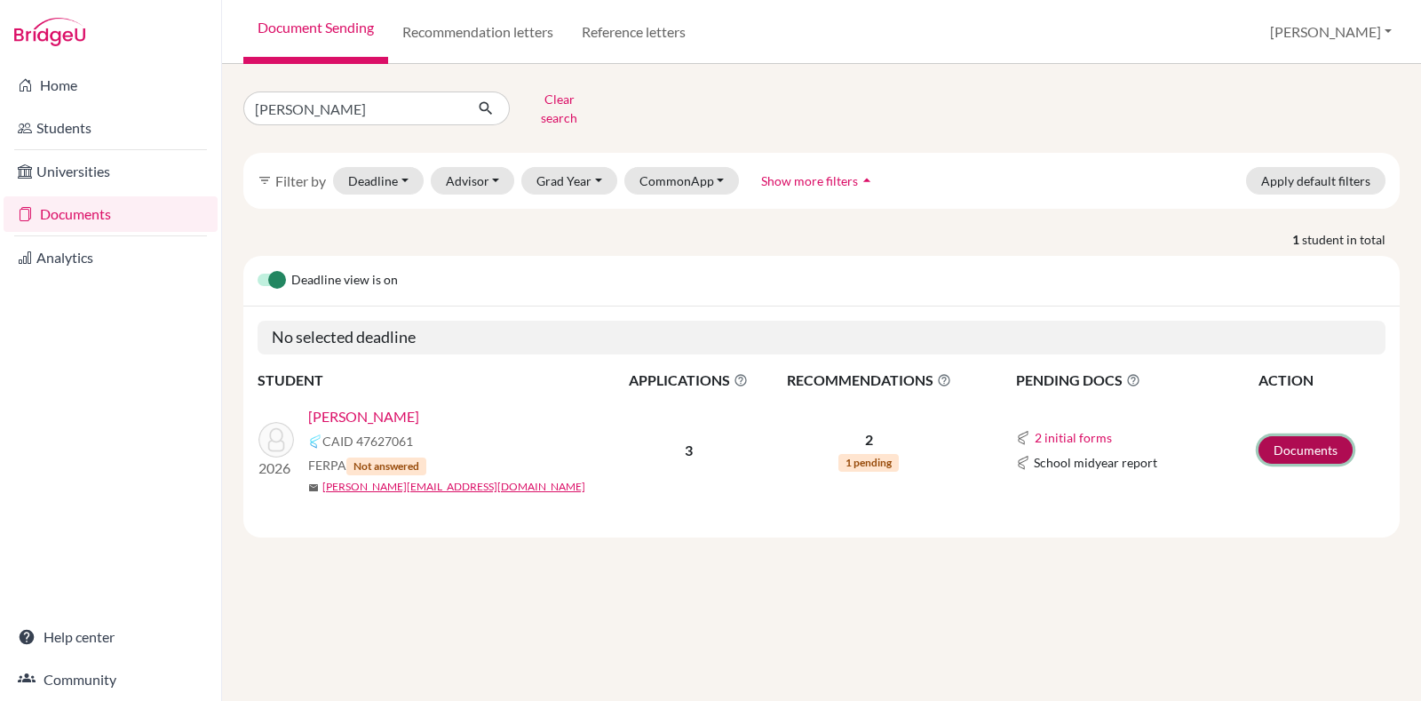
click at [1307, 443] on link "Documents" at bounding box center [1306, 450] width 94 height 28
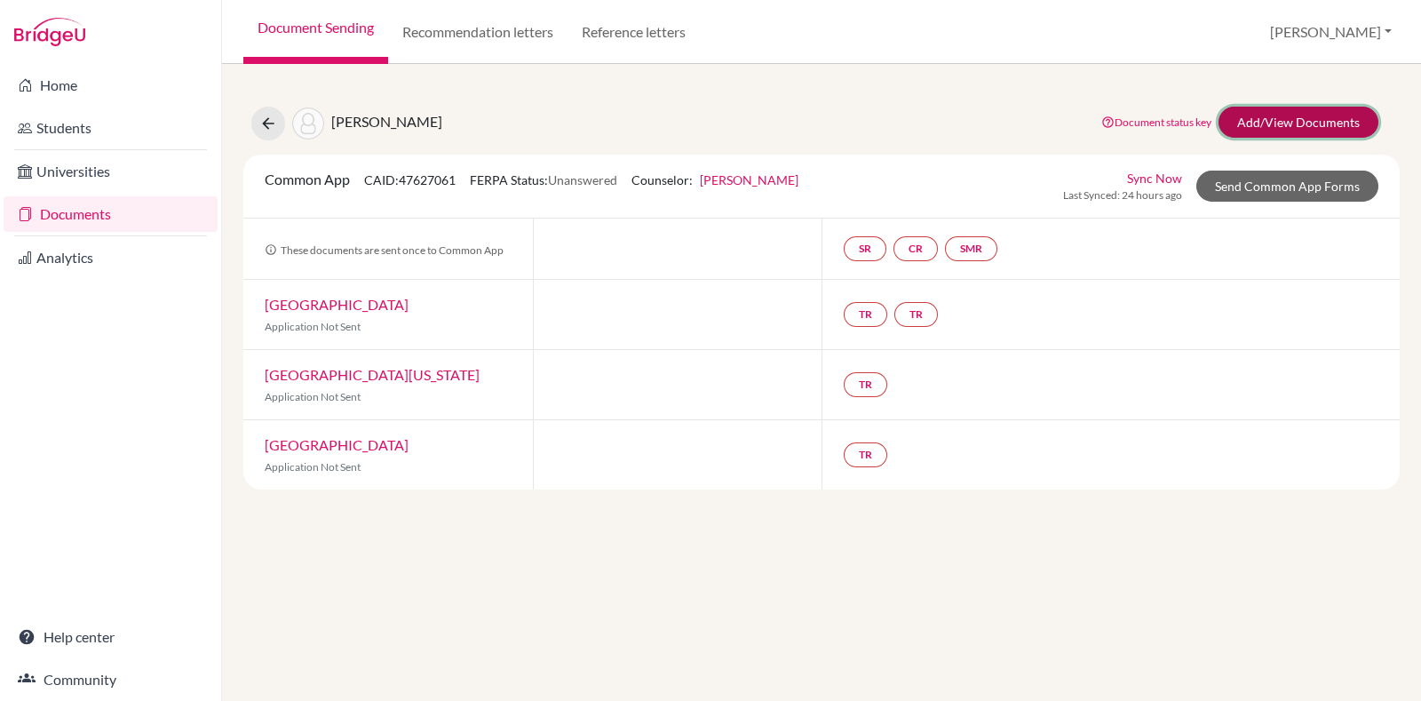
click at [1292, 122] on link "Add/View Documents" at bounding box center [1299, 122] width 160 height 31
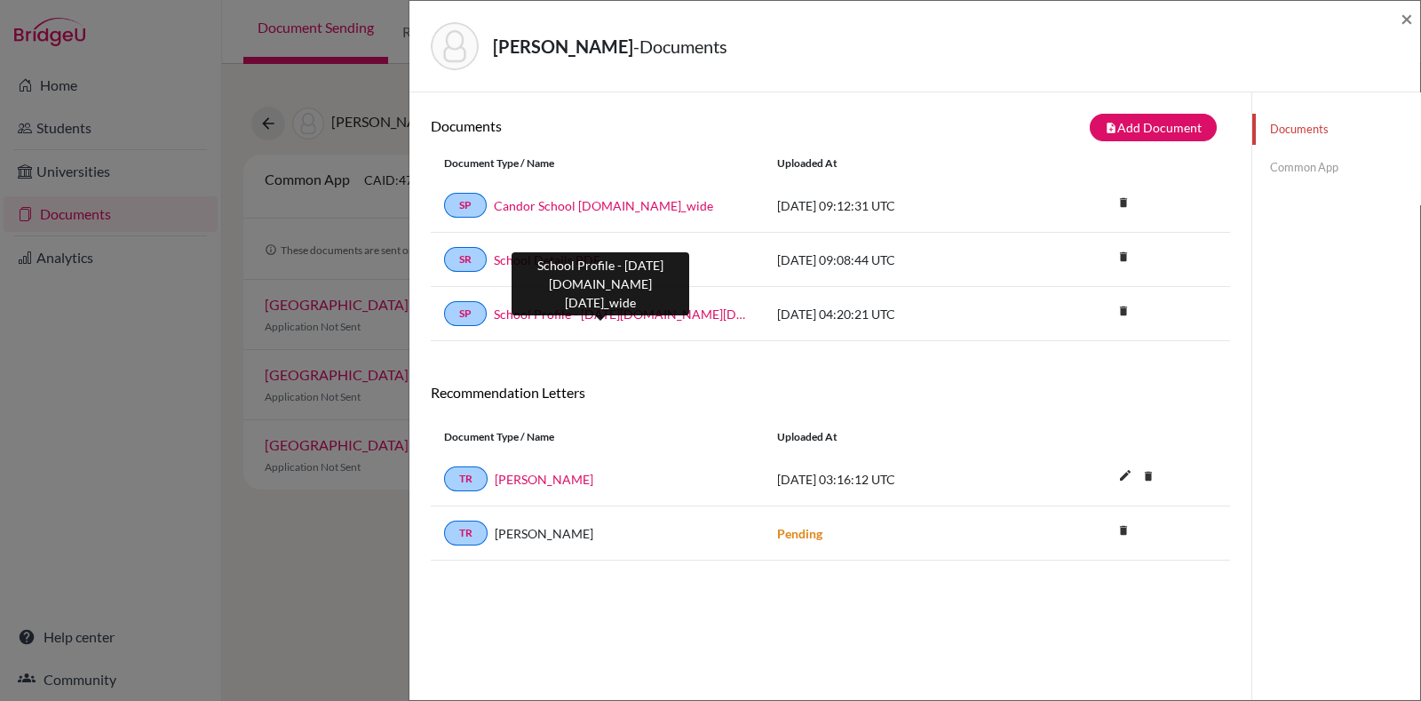
click at [662, 319] on link "School Profile - 2024-2025.school_wide" at bounding box center [622, 314] width 257 height 19
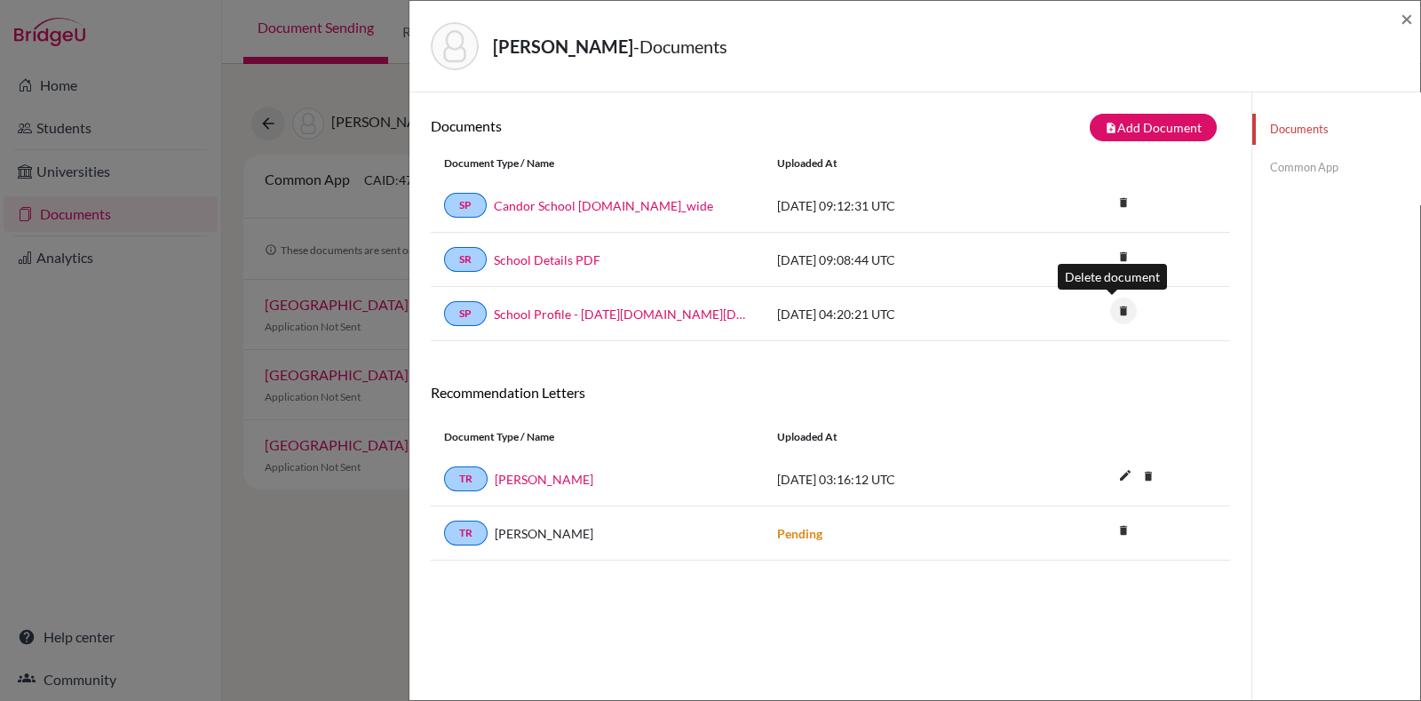
click at [1110, 301] on icon "delete" at bounding box center [1123, 311] width 27 height 27
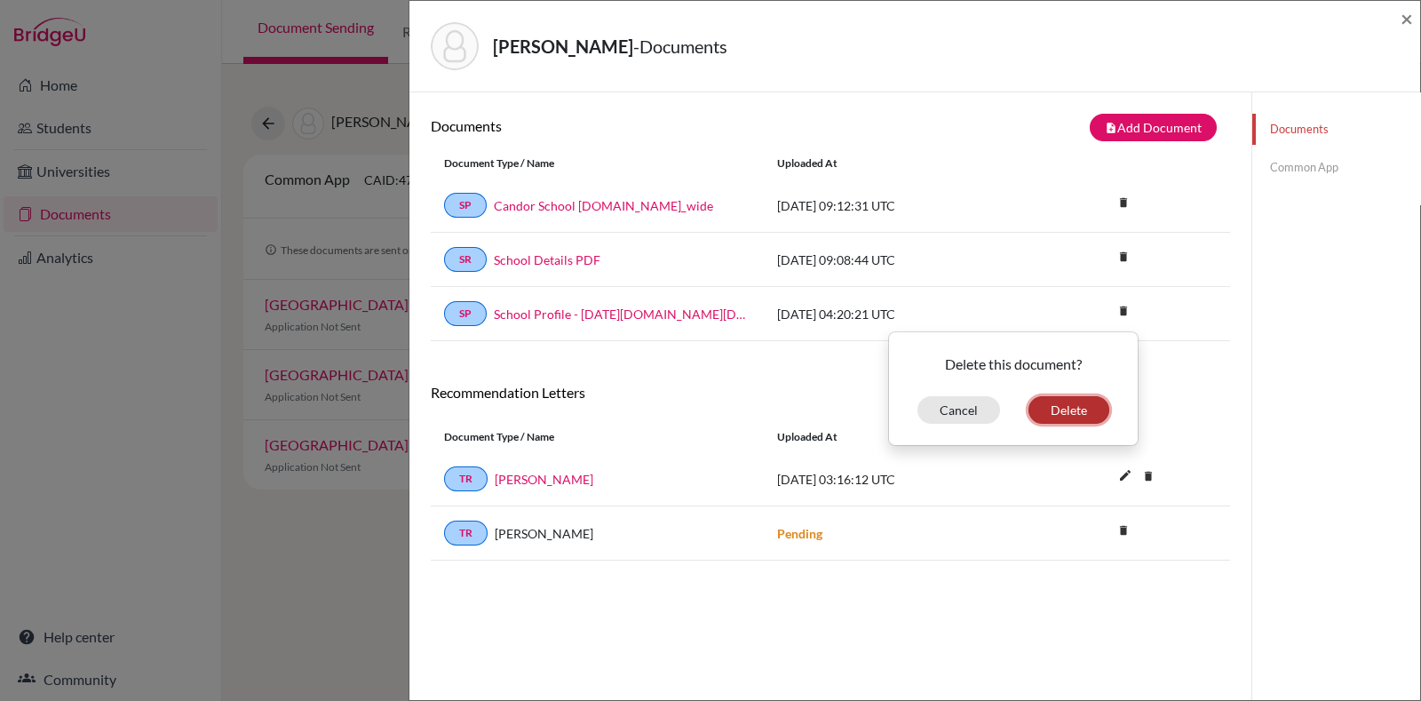
click at [1054, 409] on button "Delete" at bounding box center [1069, 410] width 81 height 28
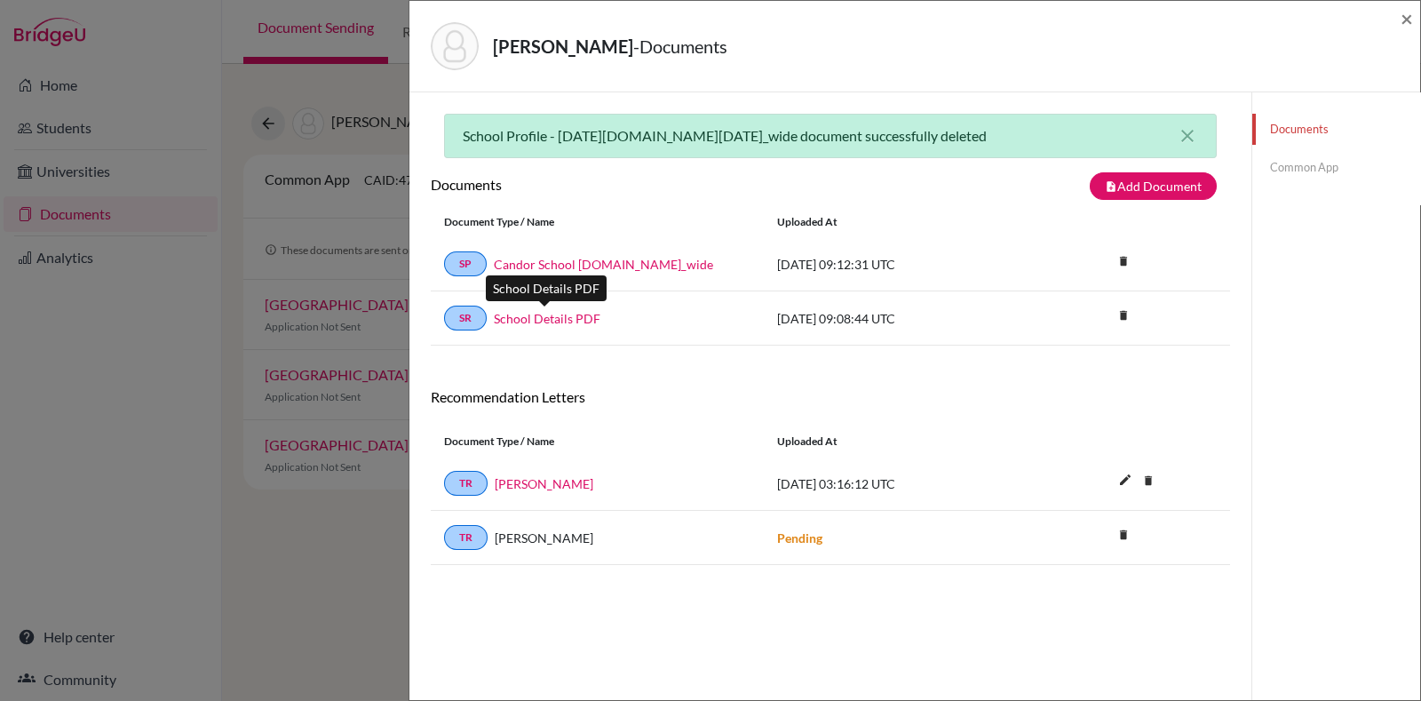
click at [555, 314] on link "School Details PDF" at bounding box center [547, 318] width 107 height 19
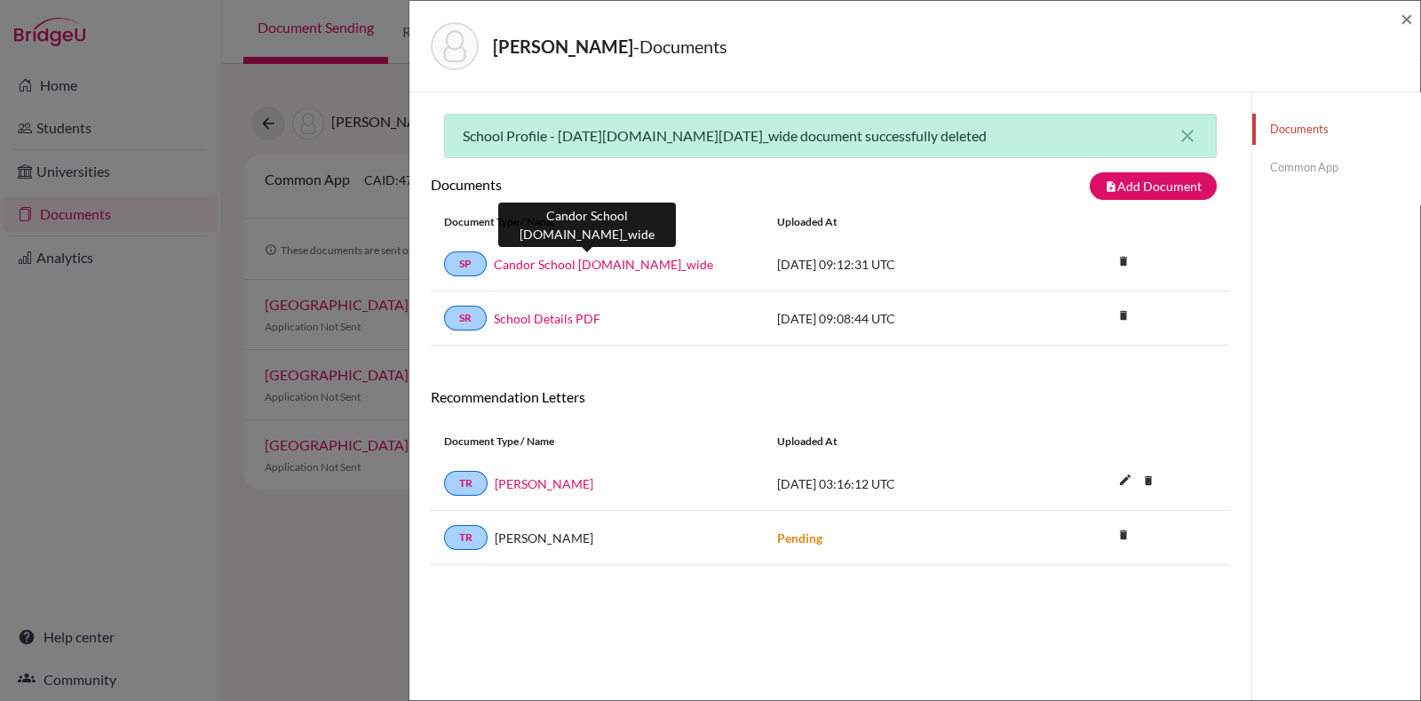
click at [638, 266] on link "Candor School Profile.school_wide" at bounding box center [603, 264] width 219 height 19
click at [1293, 162] on link "Common App" at bounding box center [1337, 167] width 168 height 31
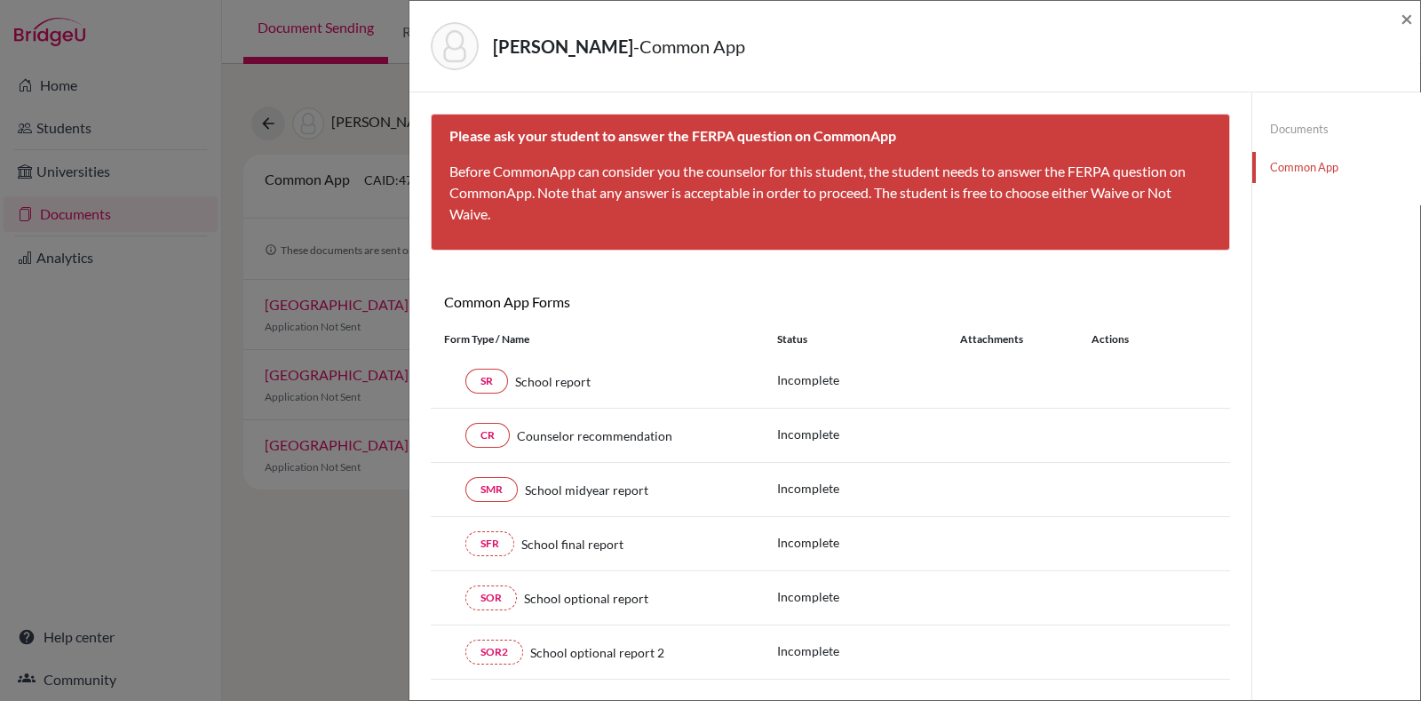
click at [822, 284] on div "× Please ask your student to answer the FERPA question on CommonApp Before Comm…" at bounding box center [830, 397] width 799 height 566
click at [1402, 15] on span "×" at bounding box center [1407, 18] width 12 height 26
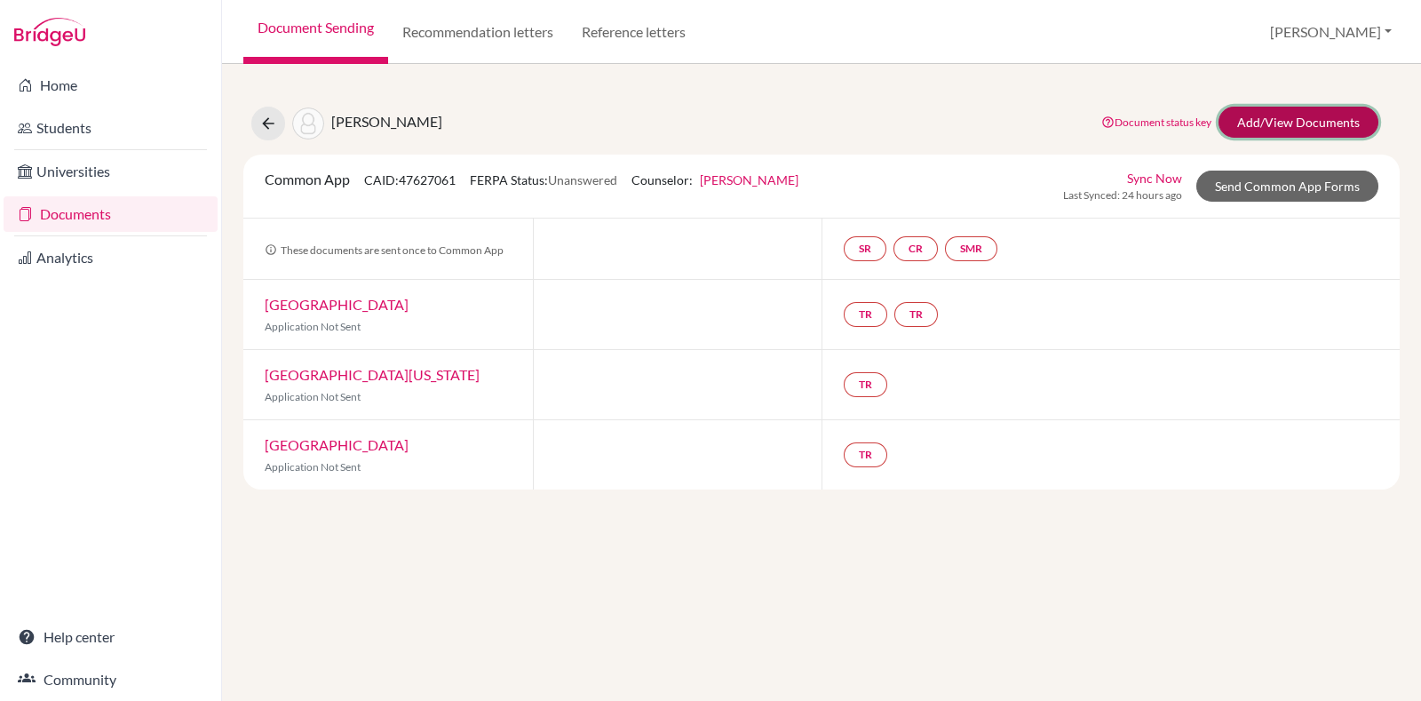
click at [1311, 123] on link "Add/View Documents" at bounding box center [1299, 122] width 160 height 31
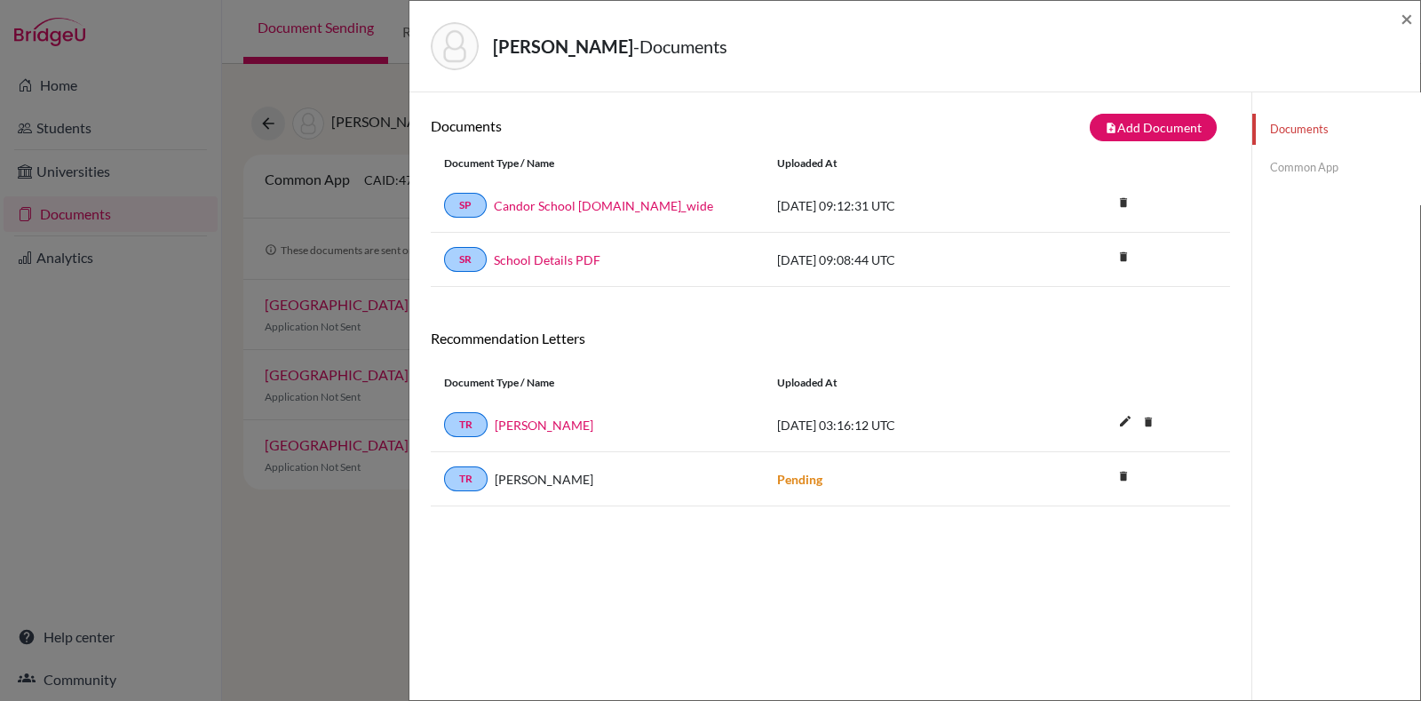
click at [1302, 161] on link "Common App" at bounding box center [1337, 167] width 168 height 31
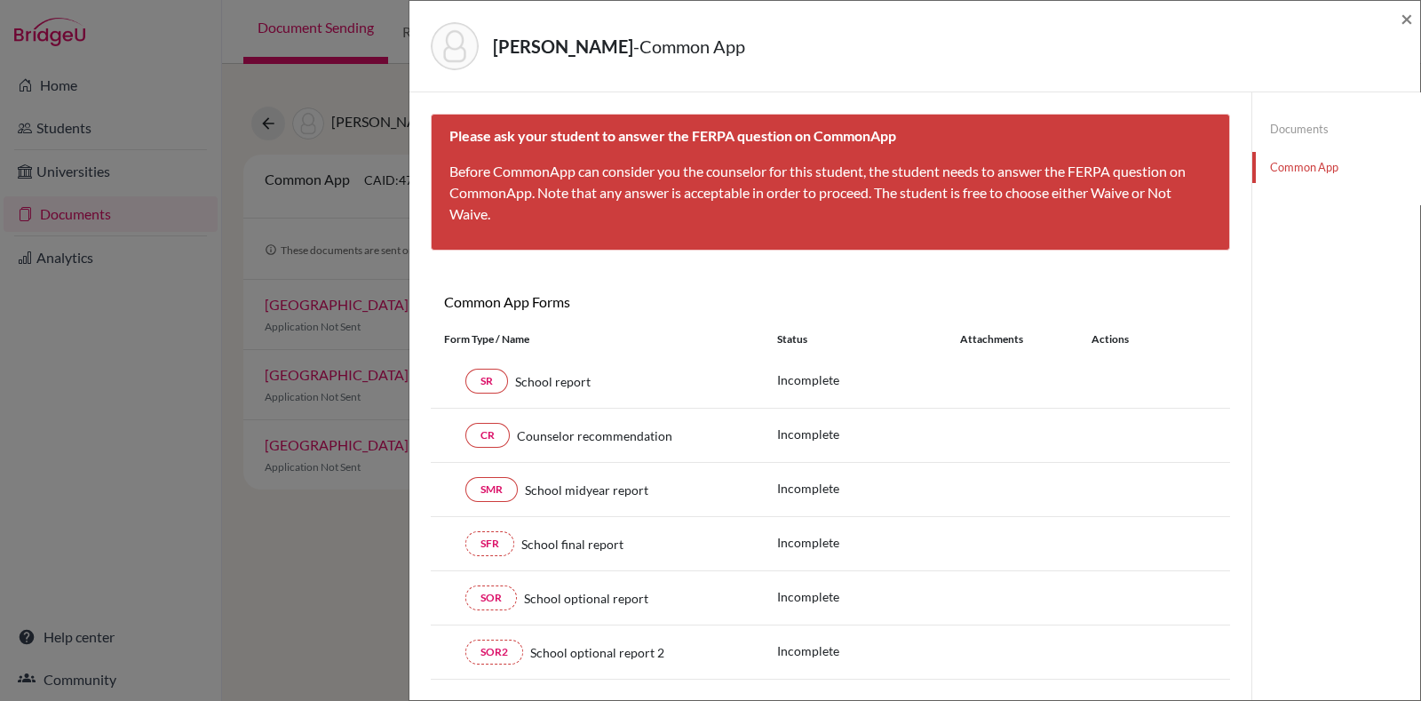
click at [1414, 14] on div "Acharya, Yashas - Common App ×" at bounding box center [915, 46] width 1011 height 91
click at [1406, 17] on span "×" at bounding box center [1407, 18] width 12 height 26
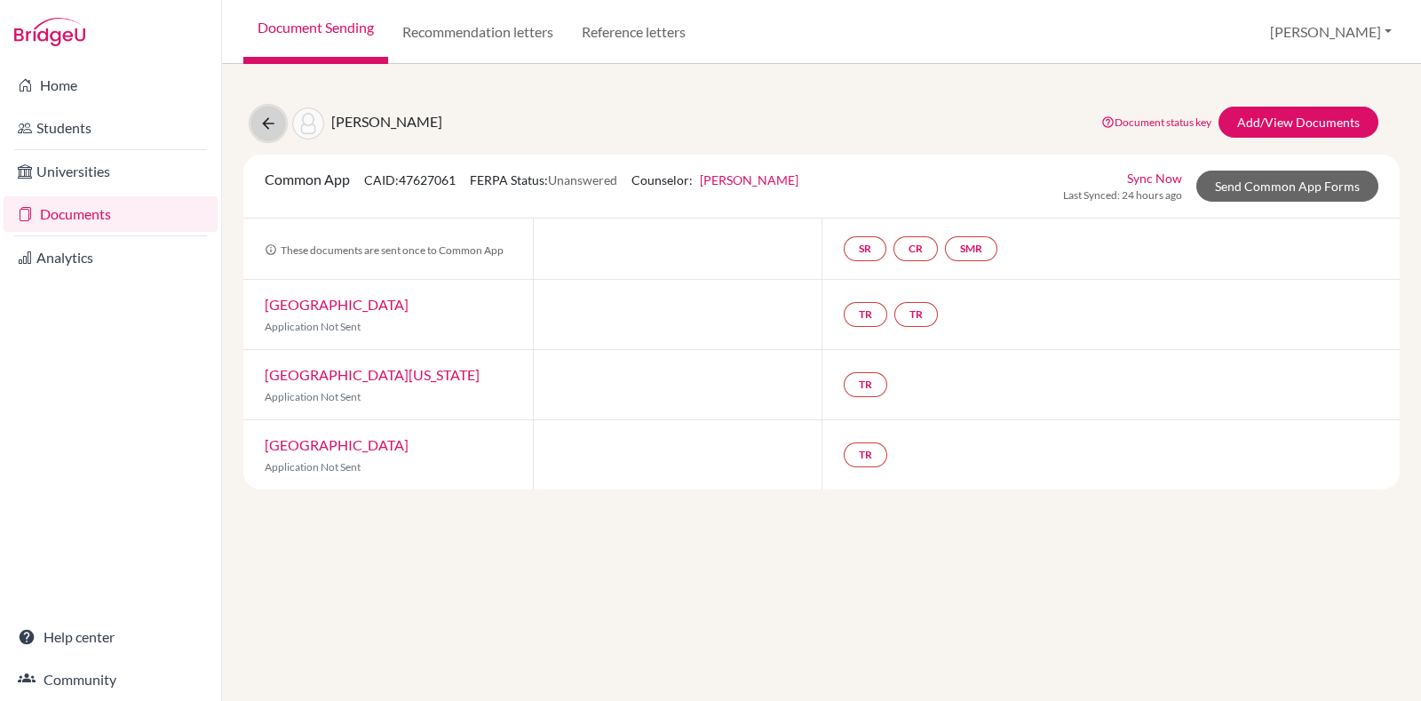
click at [269, 118] on icon at bounding box center [268, 124] width 18 height 18
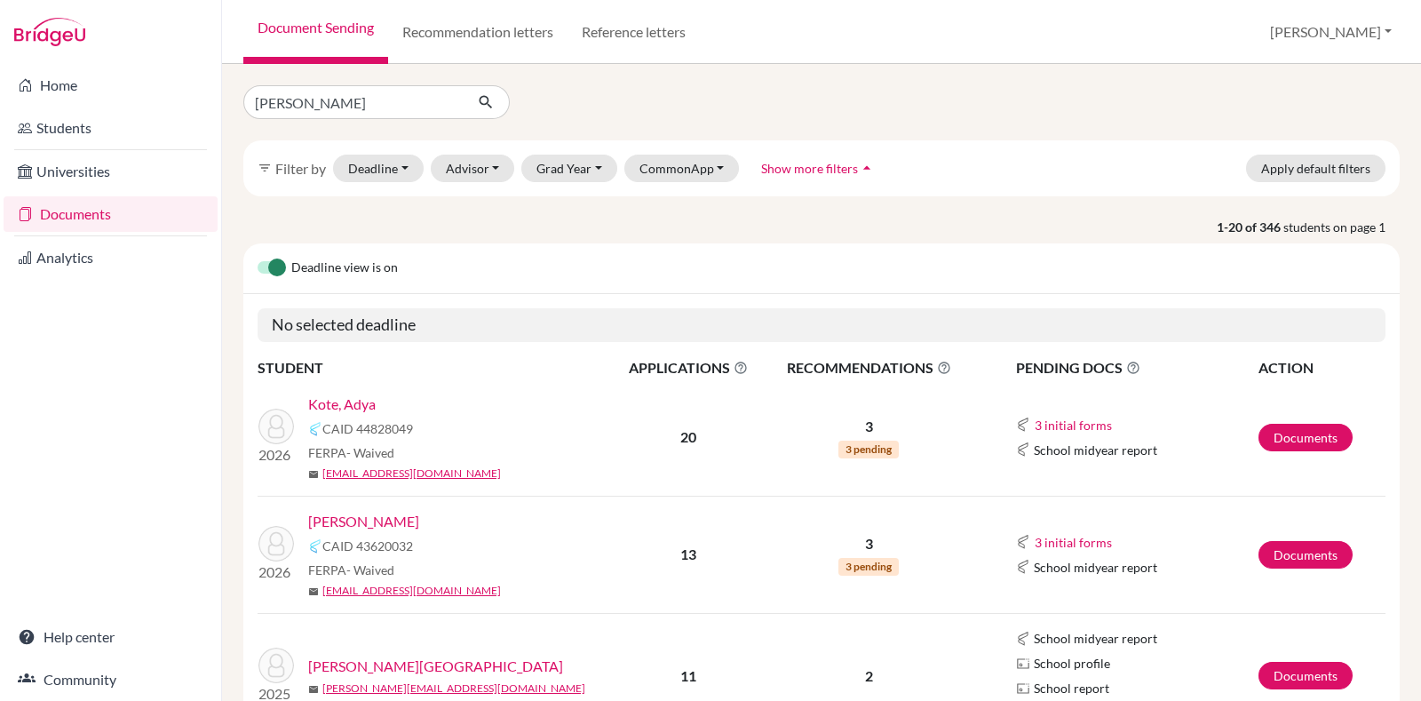
type input "[PERSON_NAME]"
click button "submit" at bounding box center [486, 102] width 47 height 34
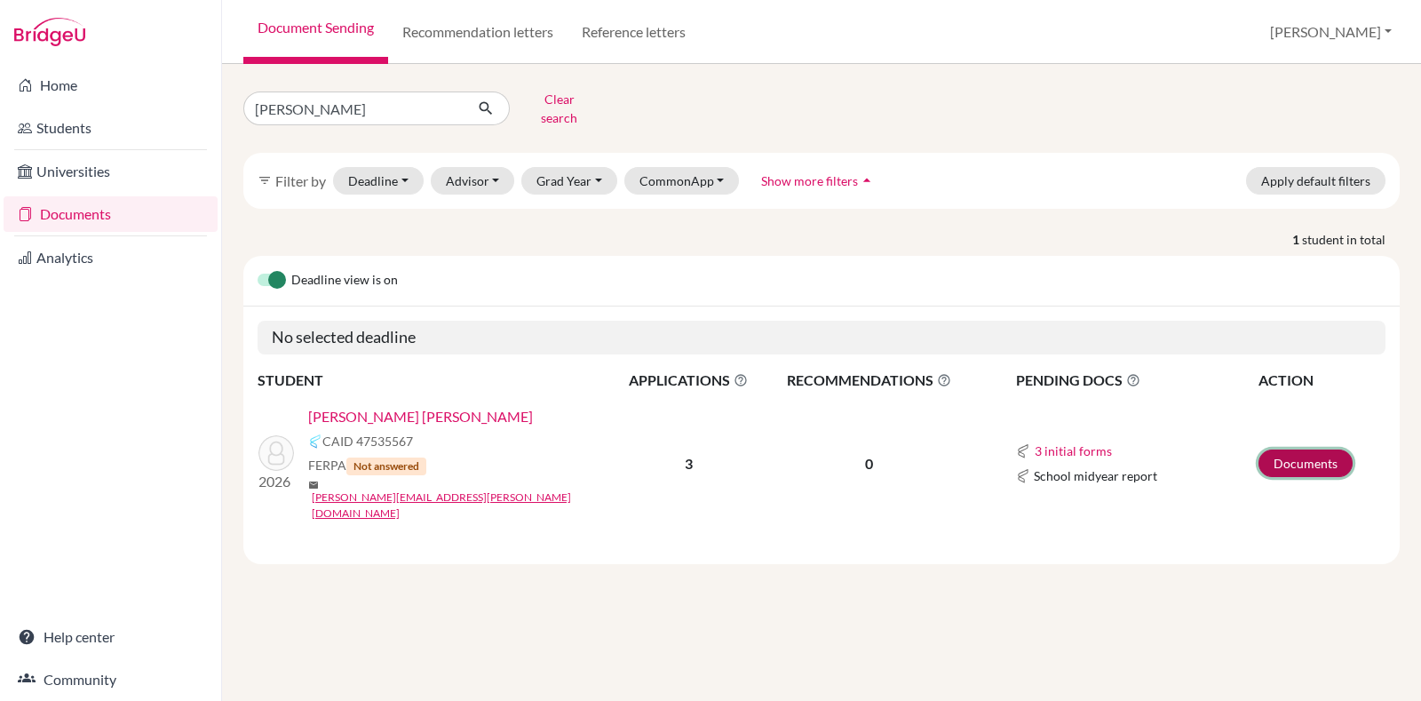
click at [1308, 449] on link "Documents" at bounding box center [1306, 463] width 94 height 28
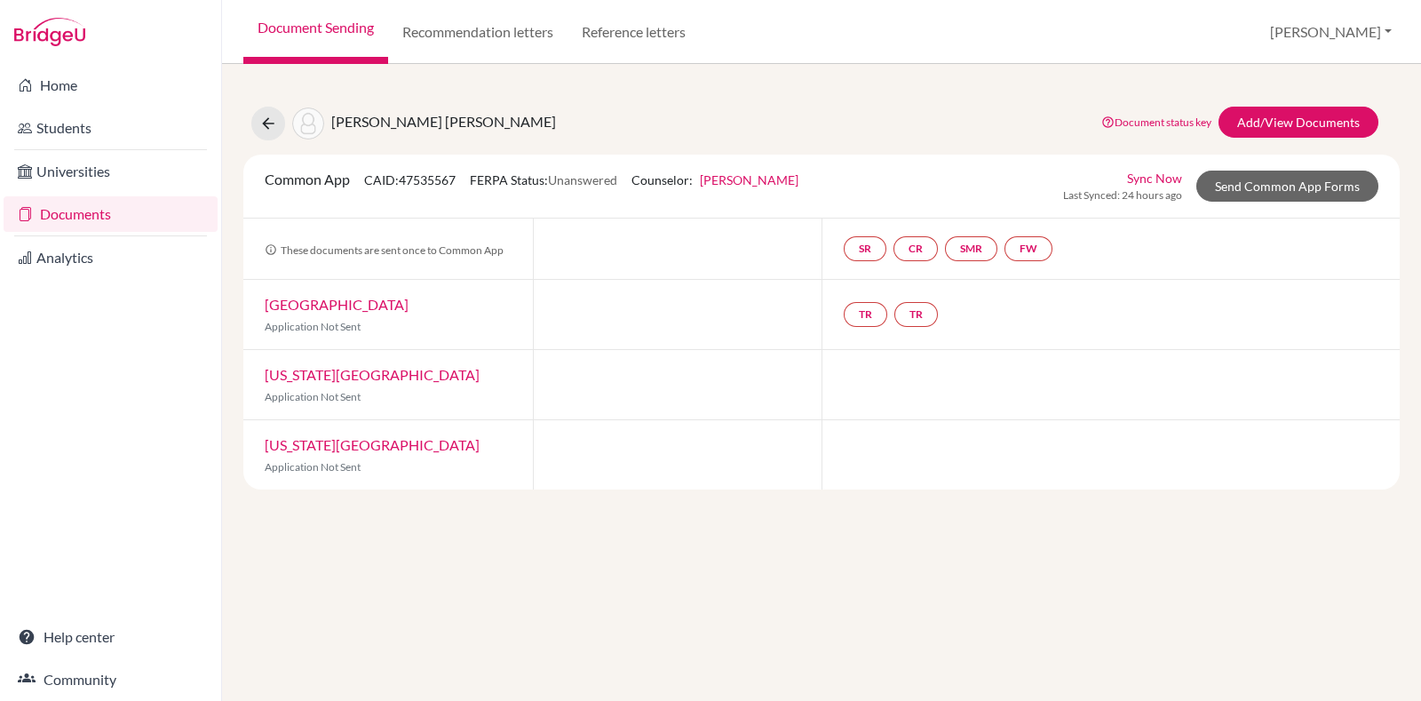
click at [1290, 98] on div "[PERSON_NAME] [PERSON_NAME] Document status key TR Requirement. Document not up…" at bounding box center [821, 287] width 1157 height 404
click at [1288, 126] on link "Add/View Documents" at bounding box center [1299, 122] width 160 height 31
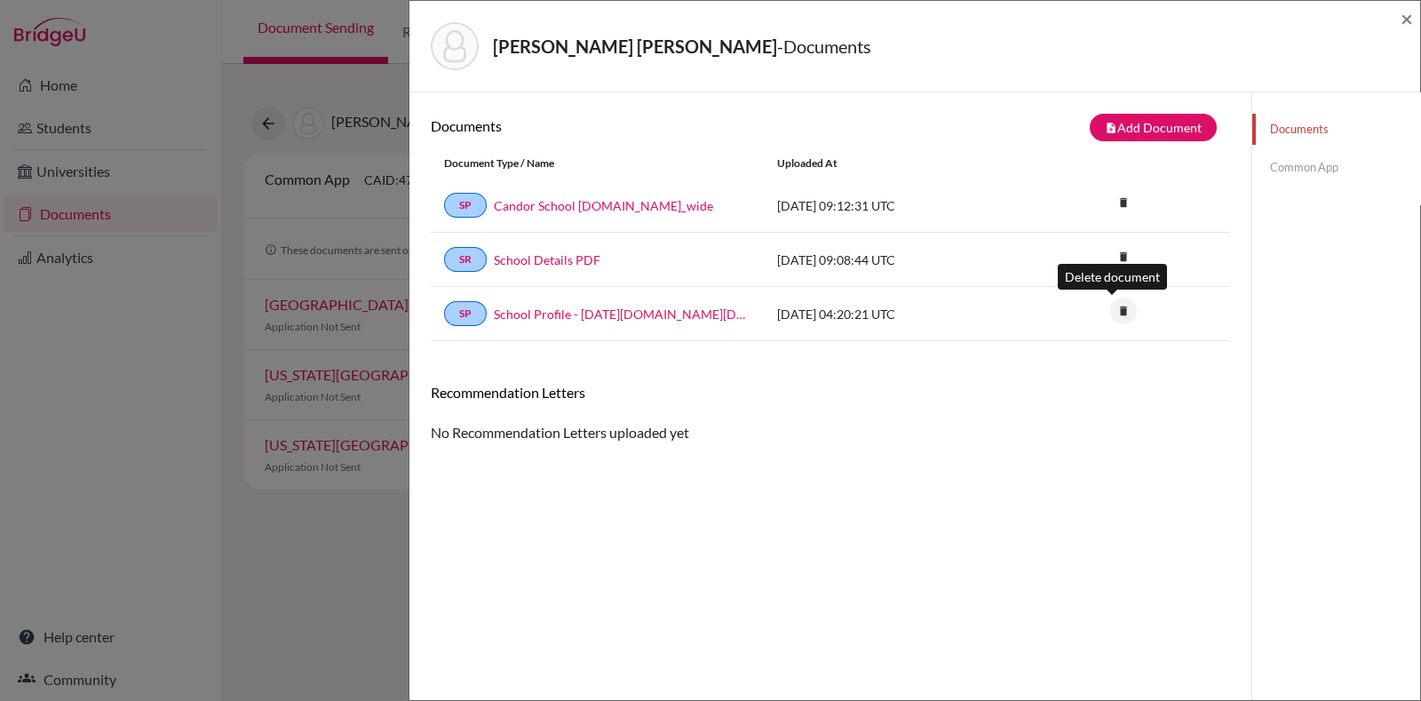
click at [1118, 312] on icon "delete" at bounding box center [1123, 311] width 27 height 27
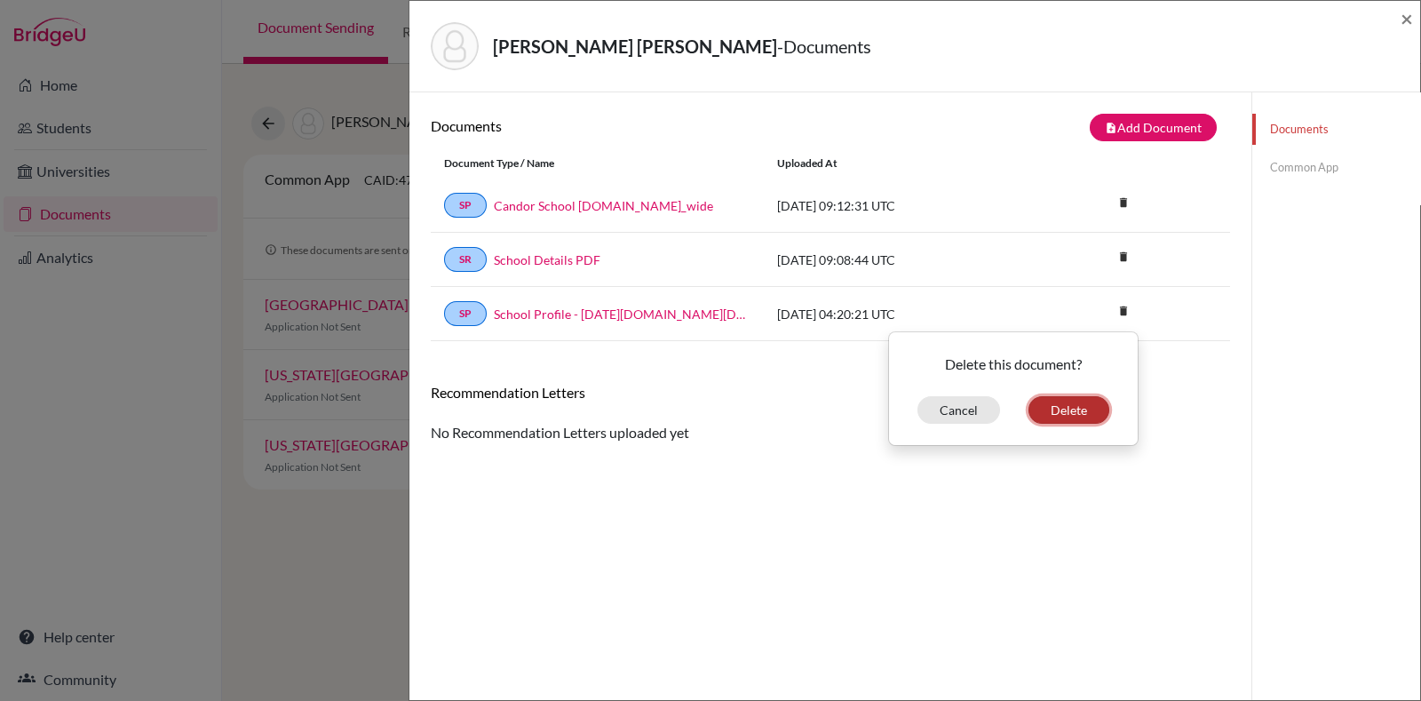
click at [1057, 406] on button "Delete" at bounding box center [1069, 410] width 81 height 28
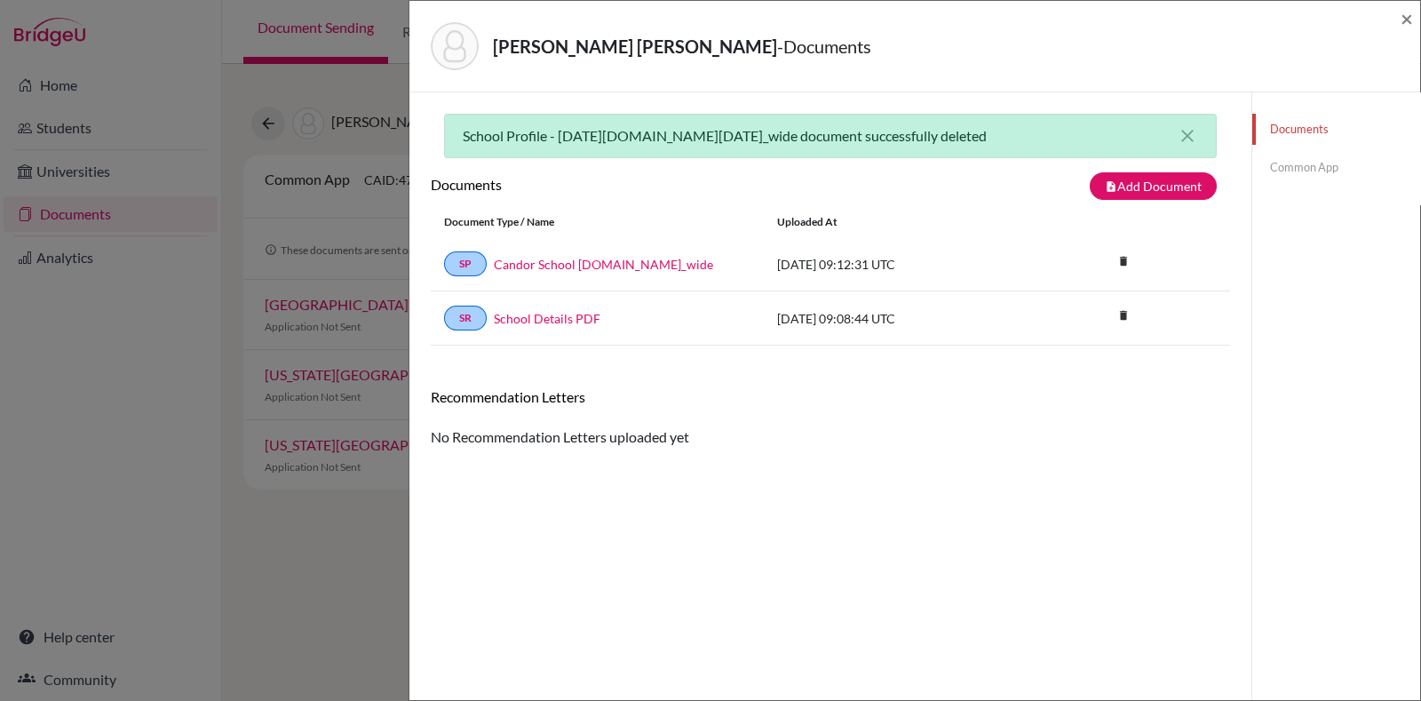
click at [1290, 163] on link "Common App" at bounding box center [1337, 167] width 168 height 31
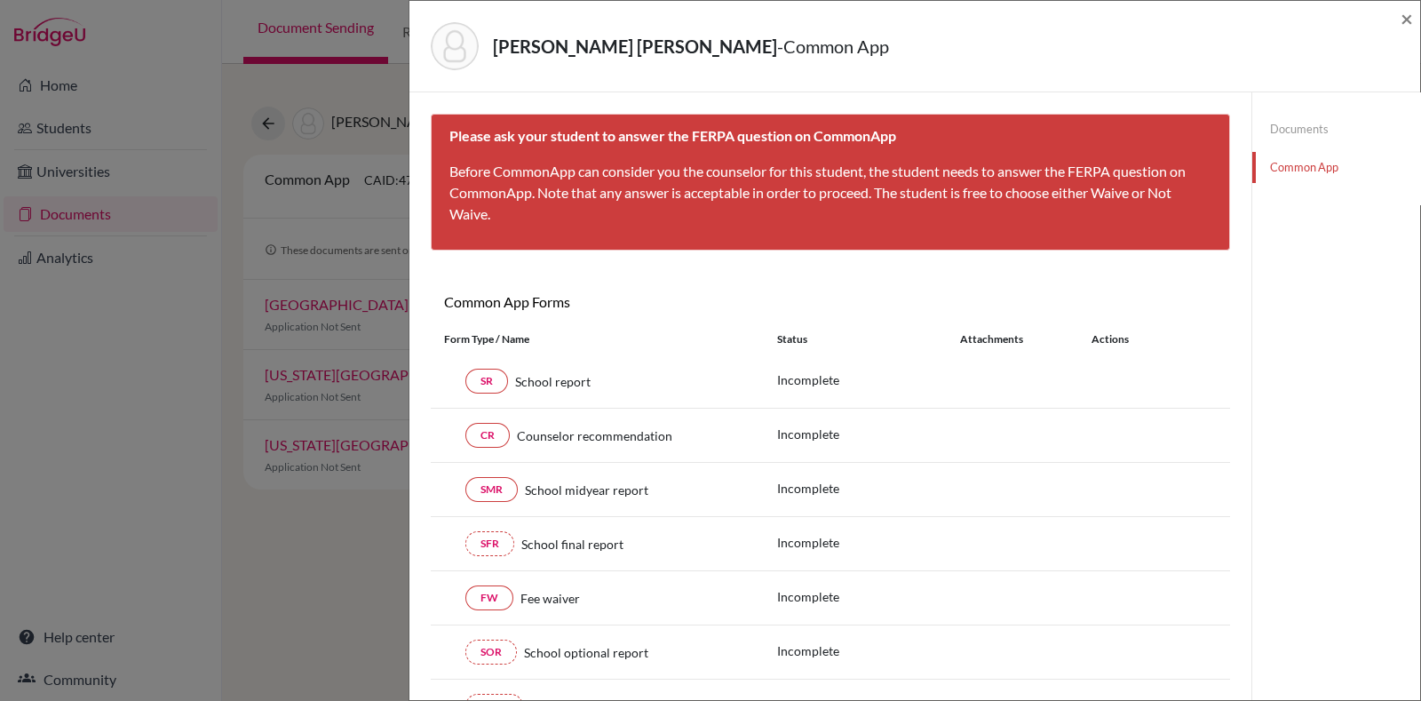
click at [1054, 82] on div "[PERSON_NAME] [PERSON_NAME] - Common App ×" at bounding box center [915, 46] width 997 height 76
click at [1411, 20] on span "×" at bounding box center [1407, 18] width 12 height 26
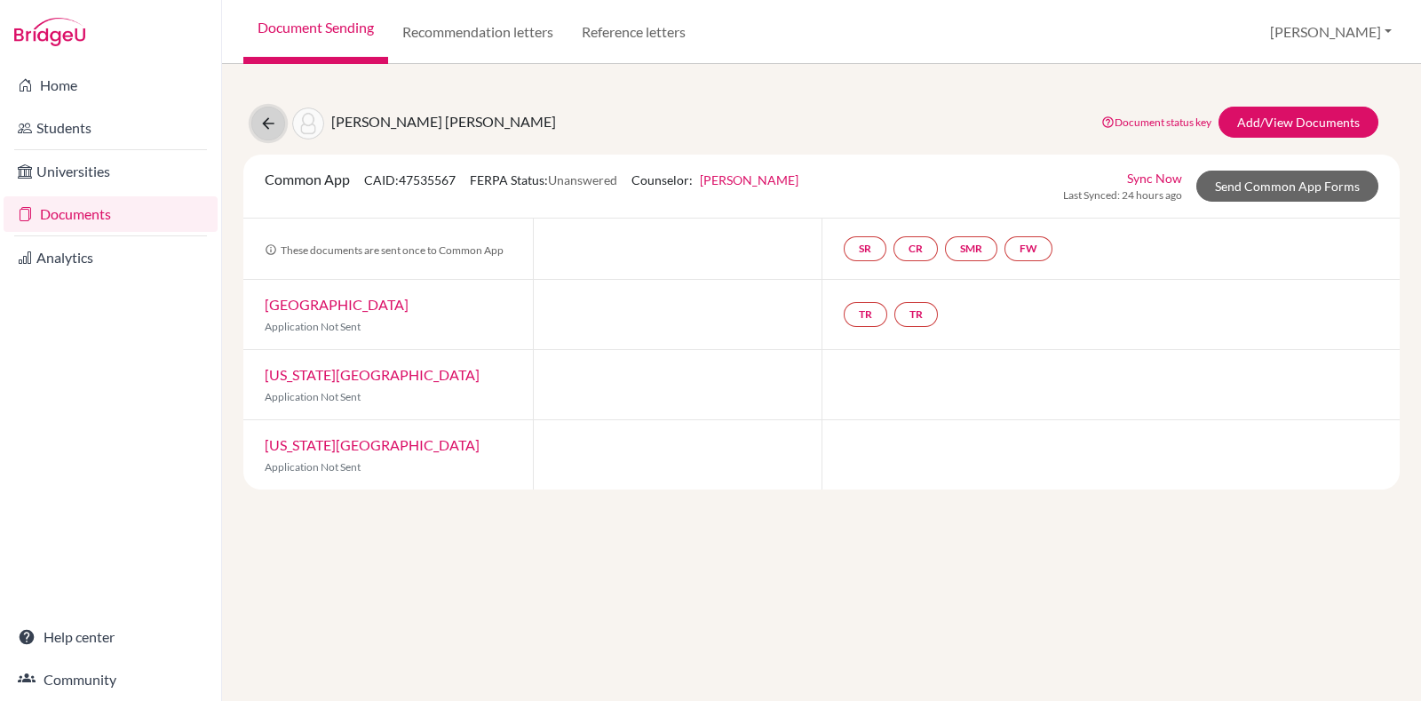
click at [262, 138] on button at bounding box center [268, 124] width 34 height 34
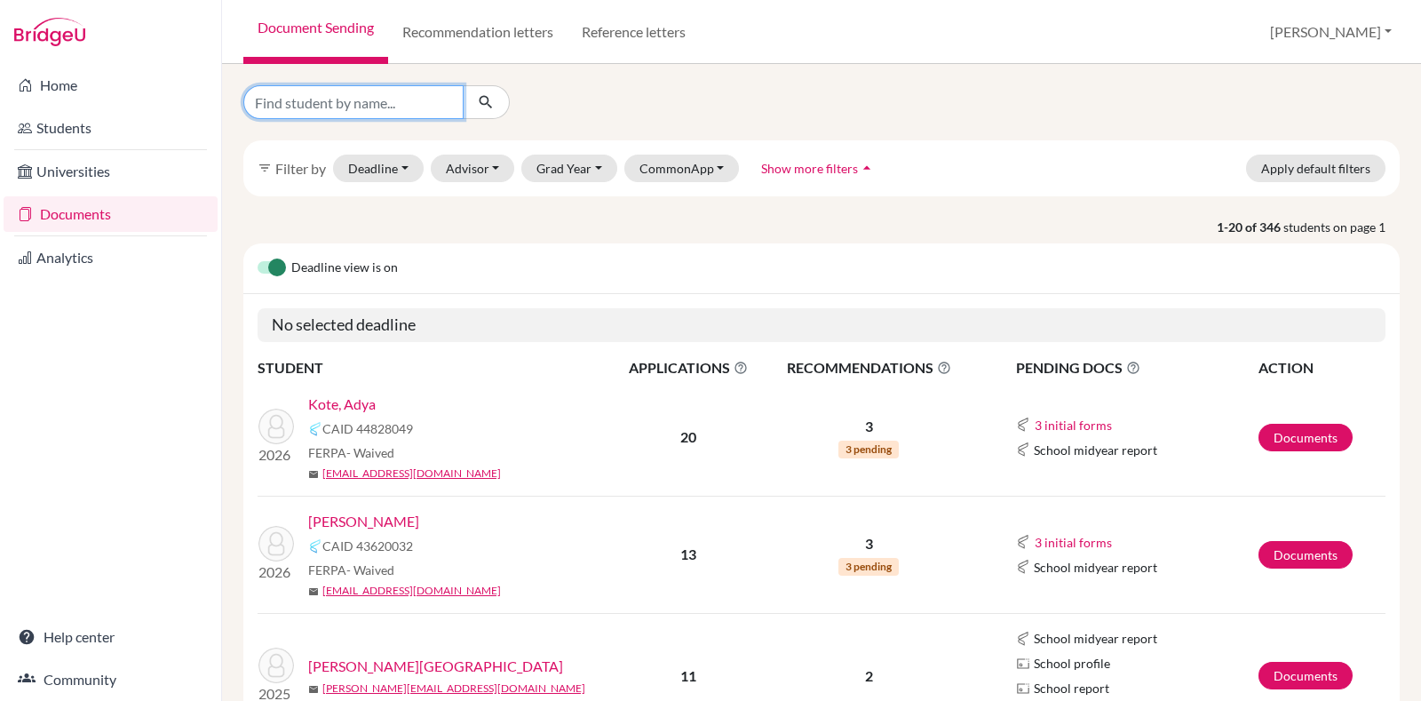
click at [327, 98] on input "Find student by name..." at bounding box center [353, 102] width 220 height 34
click at [569, 498] on td "2026 [PERSON_NAME], Varun CAID 43620032 FERPA - Waived mail [EMAIL_ADDRESS][DOM…" at bounding box center [435, 554] width 355 height 117
click at [415, 108] on input "Find student by name..." at bounding box center [353, 102] width 220 height 34
type input "dalvin"
click at [478, 116] on button "submit" at bounding box center [486, 102] width 47 height 34
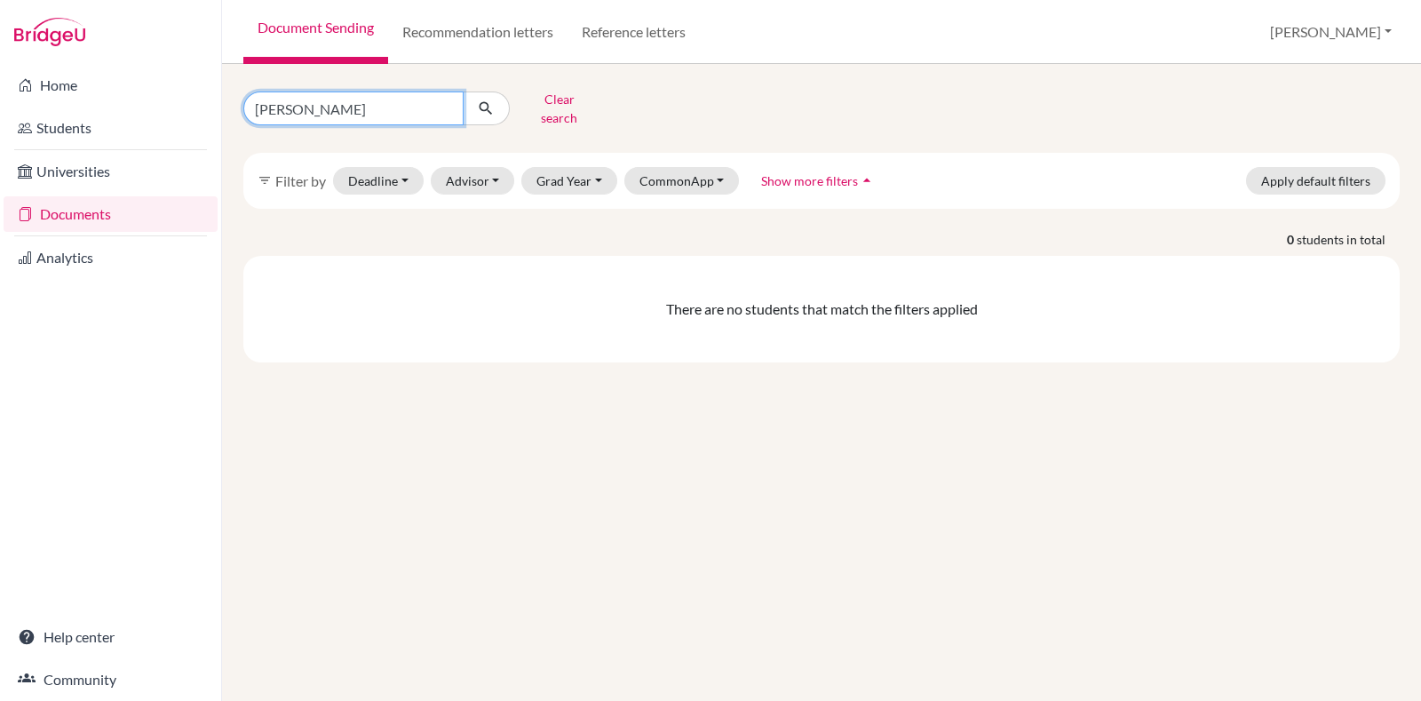
click at [426, 91] on input "dalvin" at bounding box center [353, 108] width 220 height 34
type input "d"
type input "Dalvin"
click at [491, 99] on icon "submit" at bounding box center [486, 108] width 18 height 18
click at [561, 115] on button "Clear search" at bounding box center [559, 108] width 99 height 46
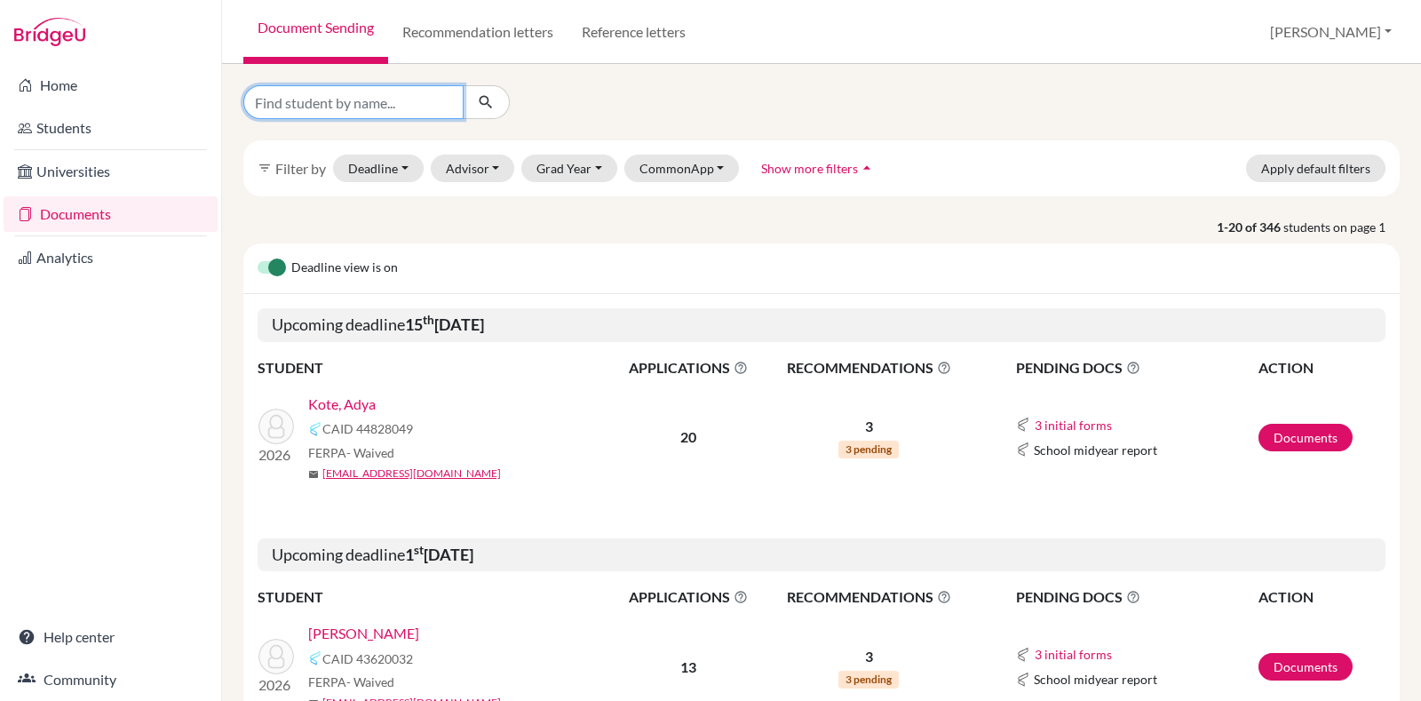
click at [360, 107] on input "Find student by name..." at bounding box center [353, 102] width 220 height 34
type input "shreya"
click at [489, 106] on icon "submit" at bounding box center [486, 102] width 18 height 18
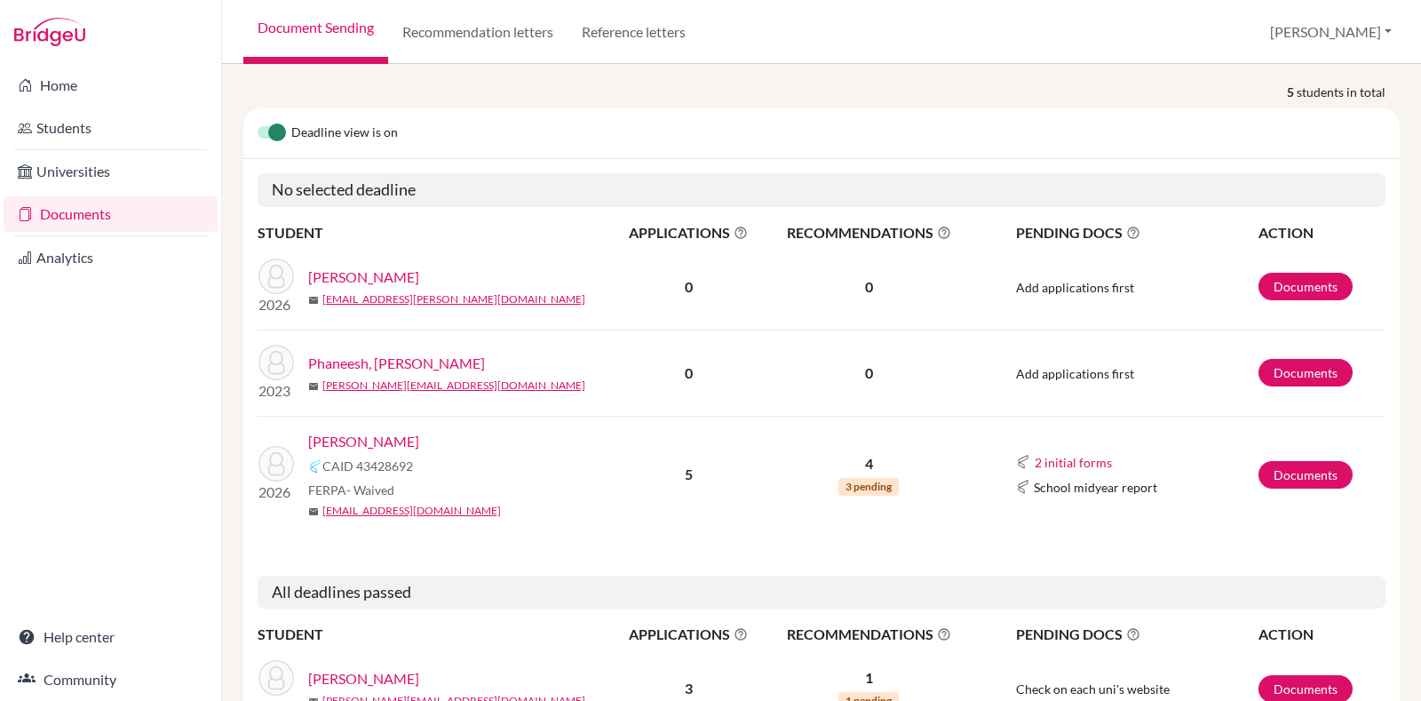
scroll to position [148, 0]
click at [1267, 460] on link "Documents" at bounding box center [1306, 474] width 94 height 28
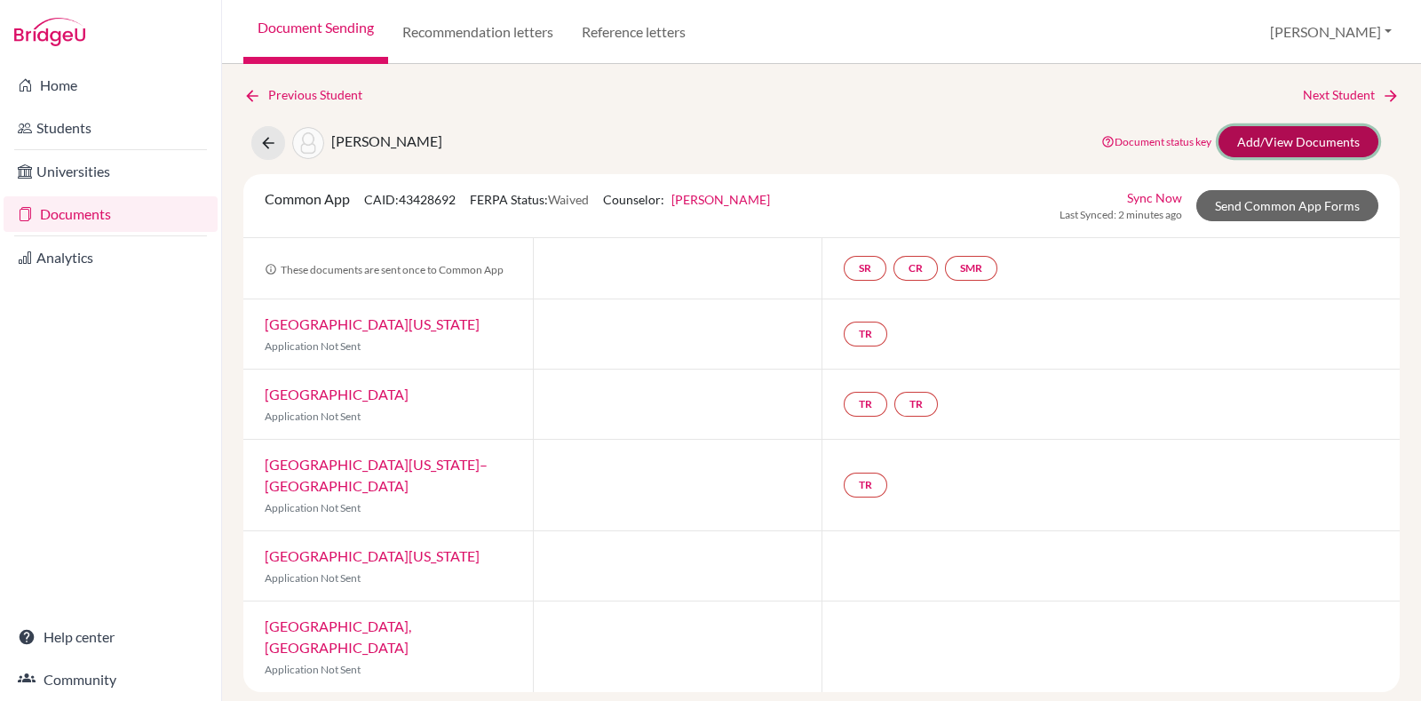
click at [1337, 136] on link "Add/View Documents" at bounding box center [1299, 141] width 160 height 31
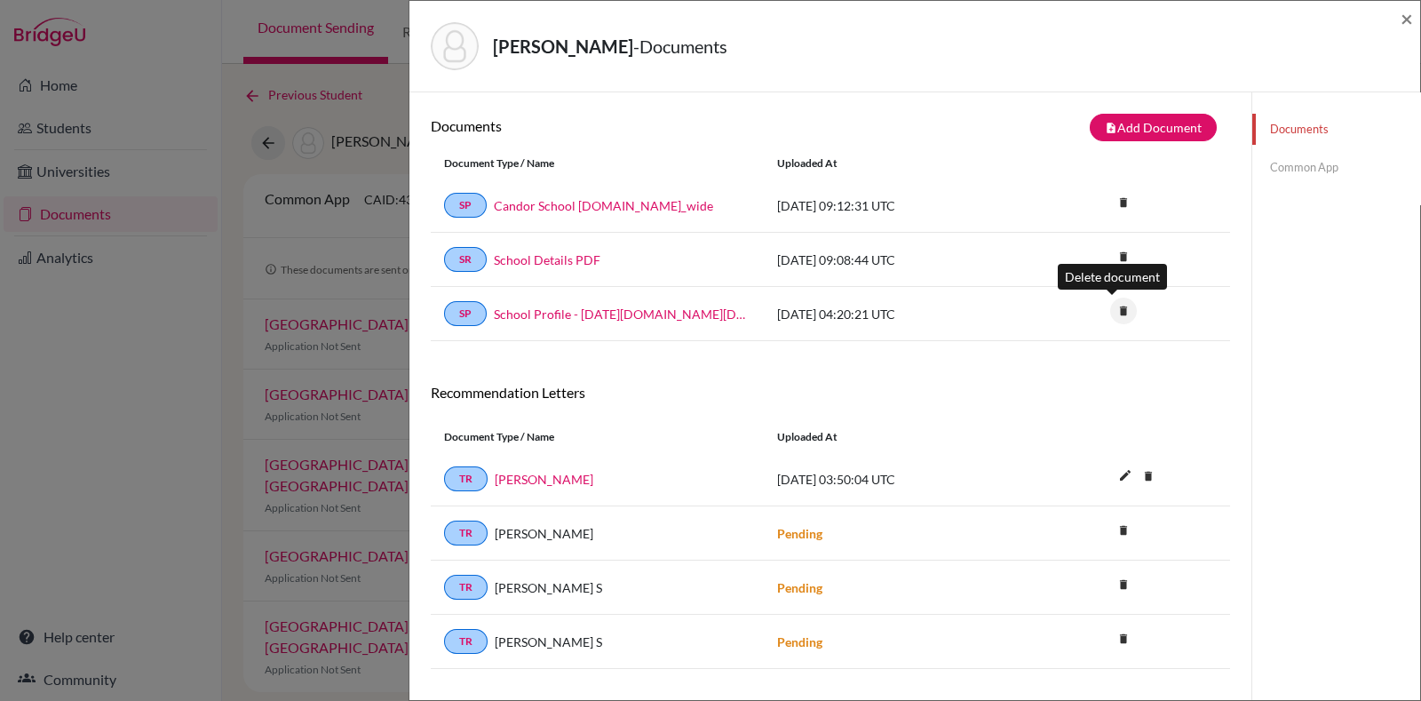
click at [1115, 306] on icon "delete" at bounding box center [1123, 311] width 27 height 27
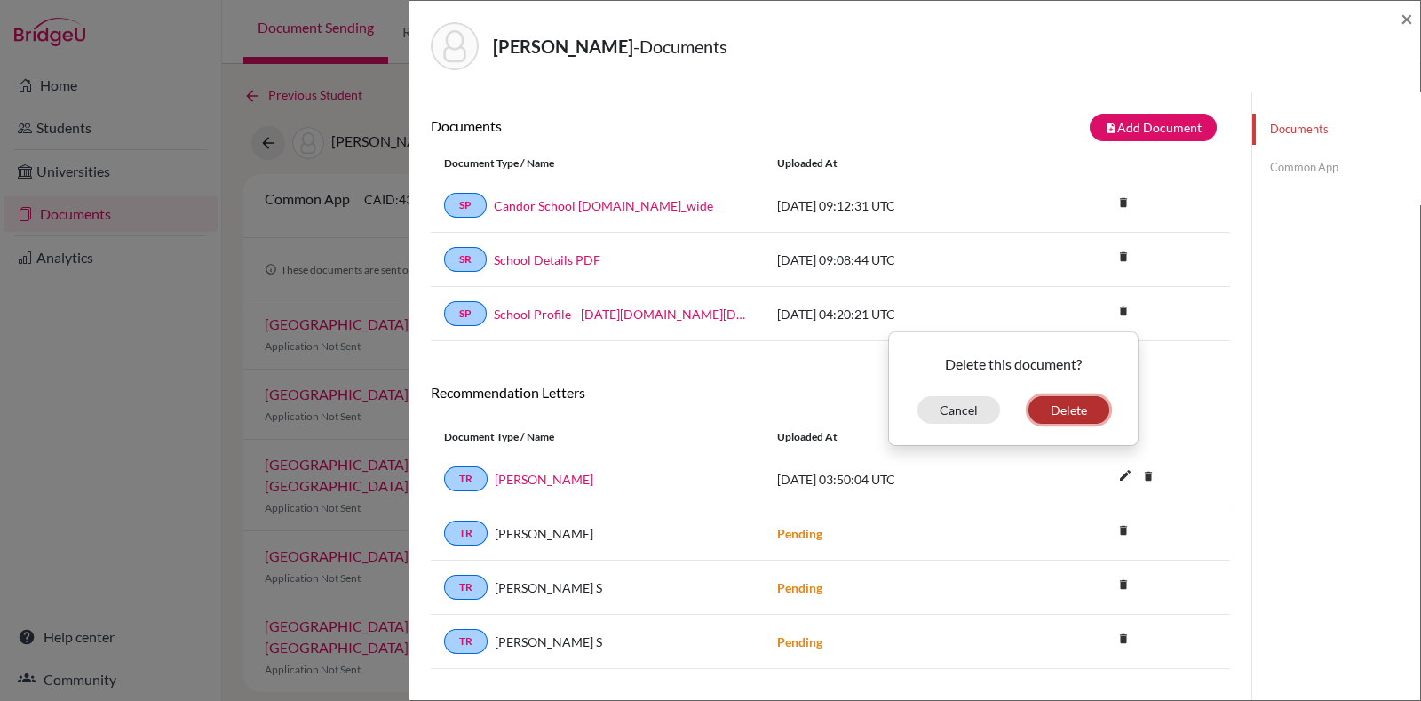
click at [1081, 410] on button "Delete" at bounding box center [1069, 410] width 81 height 28
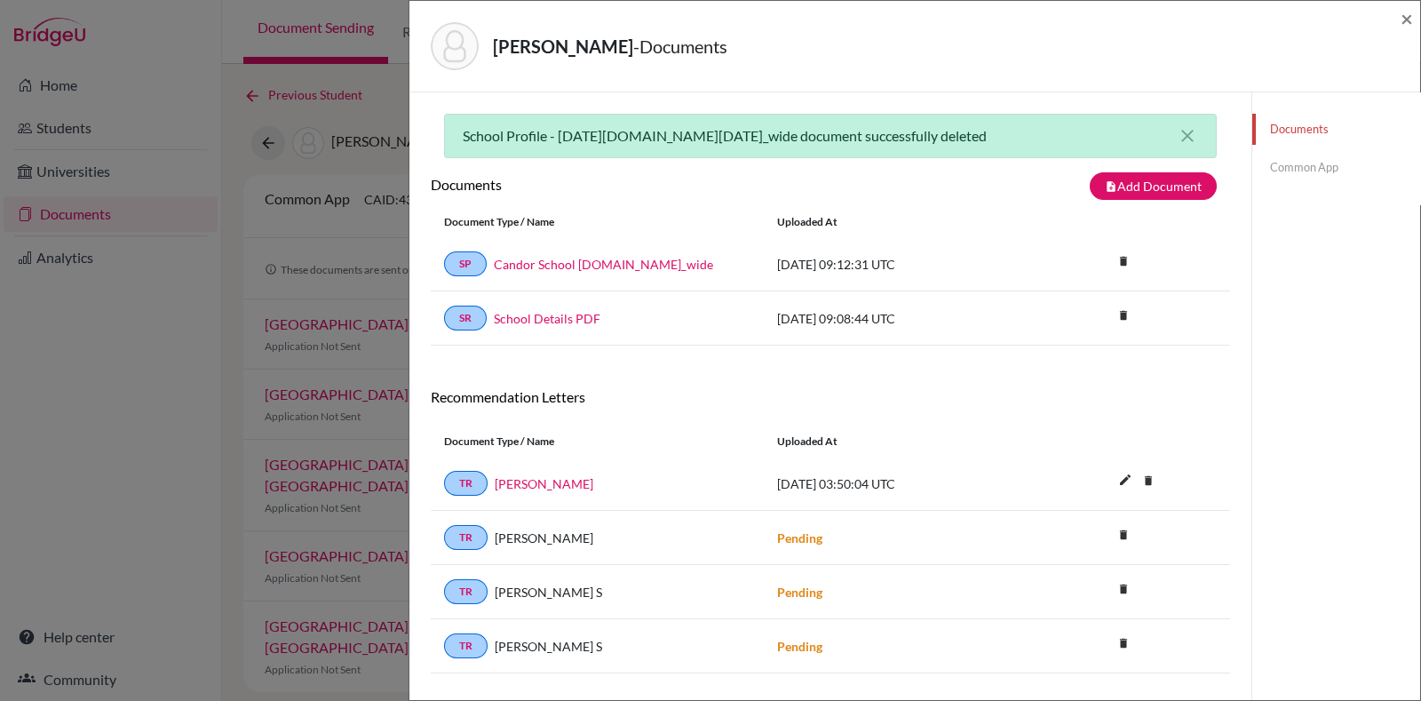
click at [1292, 158] on link "Common App" at bounding box center [1337, 167] width 168 height 31
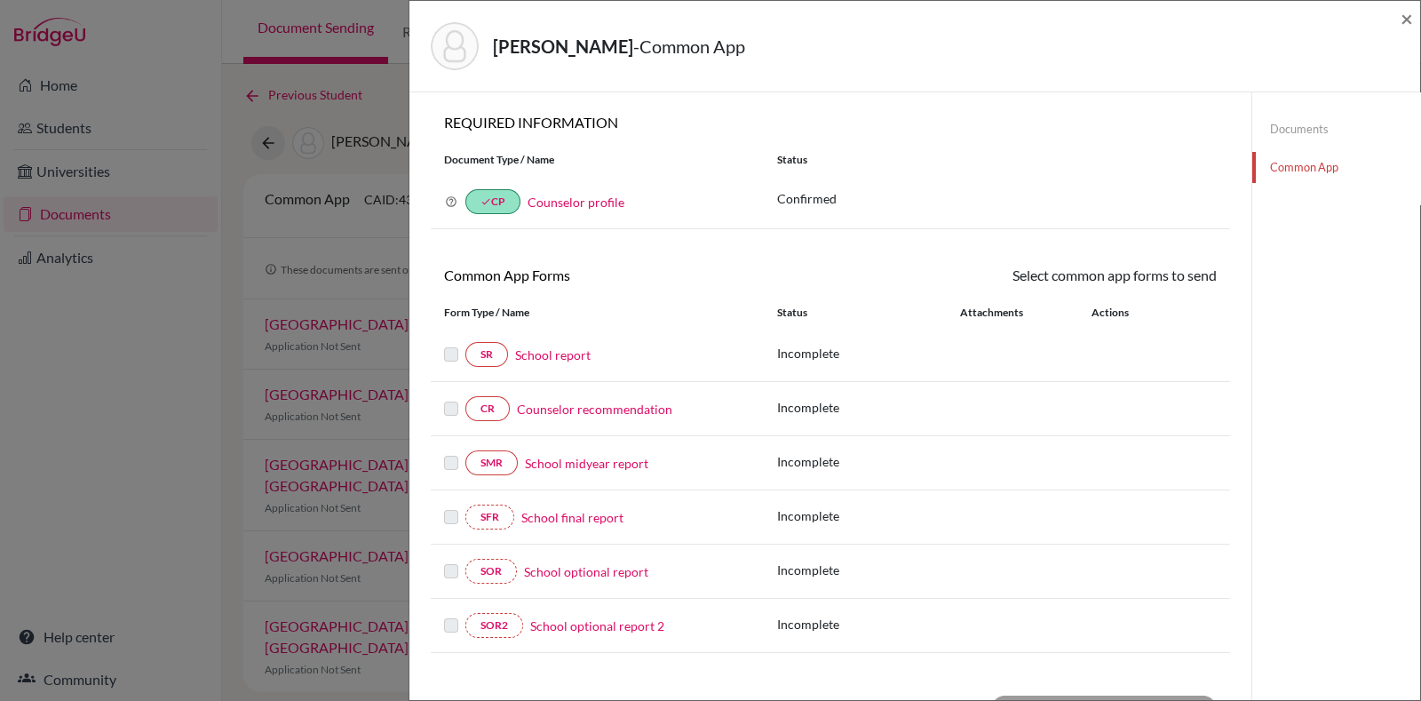
click at [591, 209] on link "Counselor profile" at bounding box center [576, 202] width 97 height 15
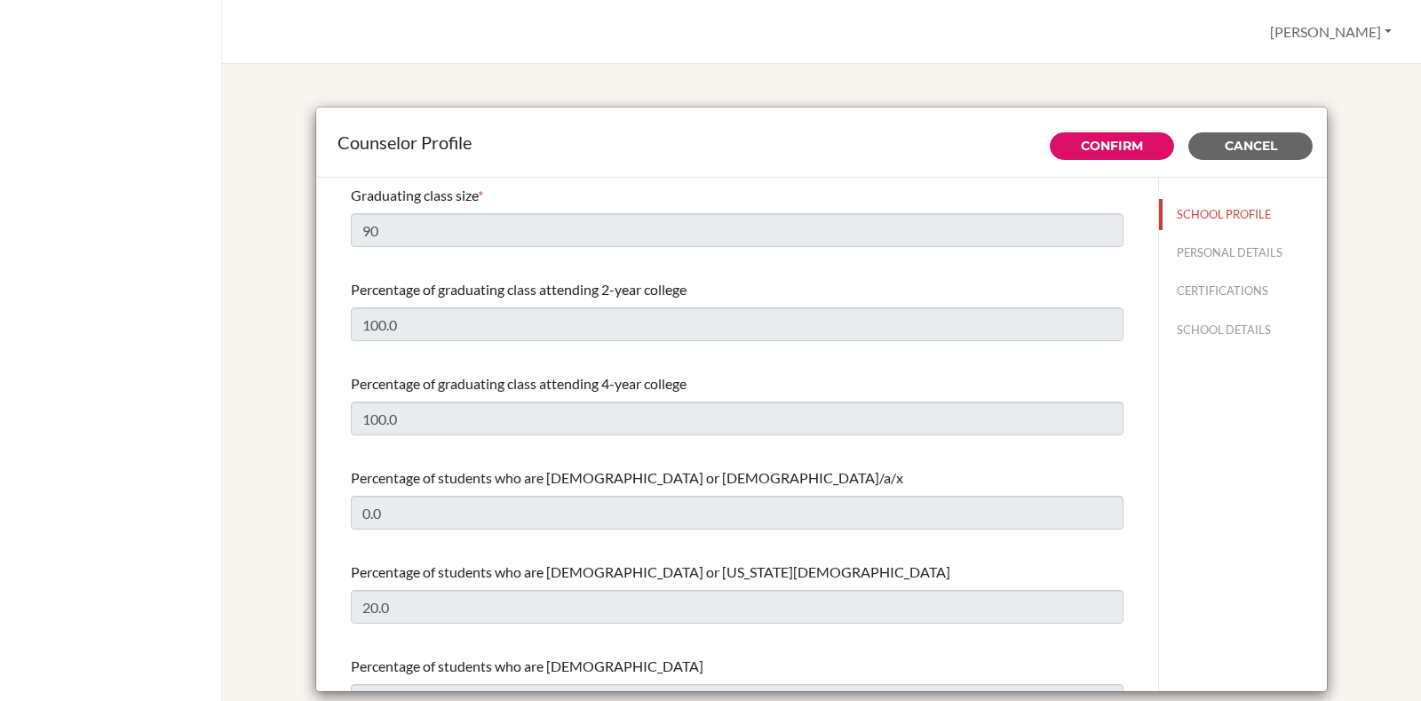
select select "1"
select select "351075"
click at [1255, 156] on button "Cancel" at bounding box center [1251, 146] width 124 height 28
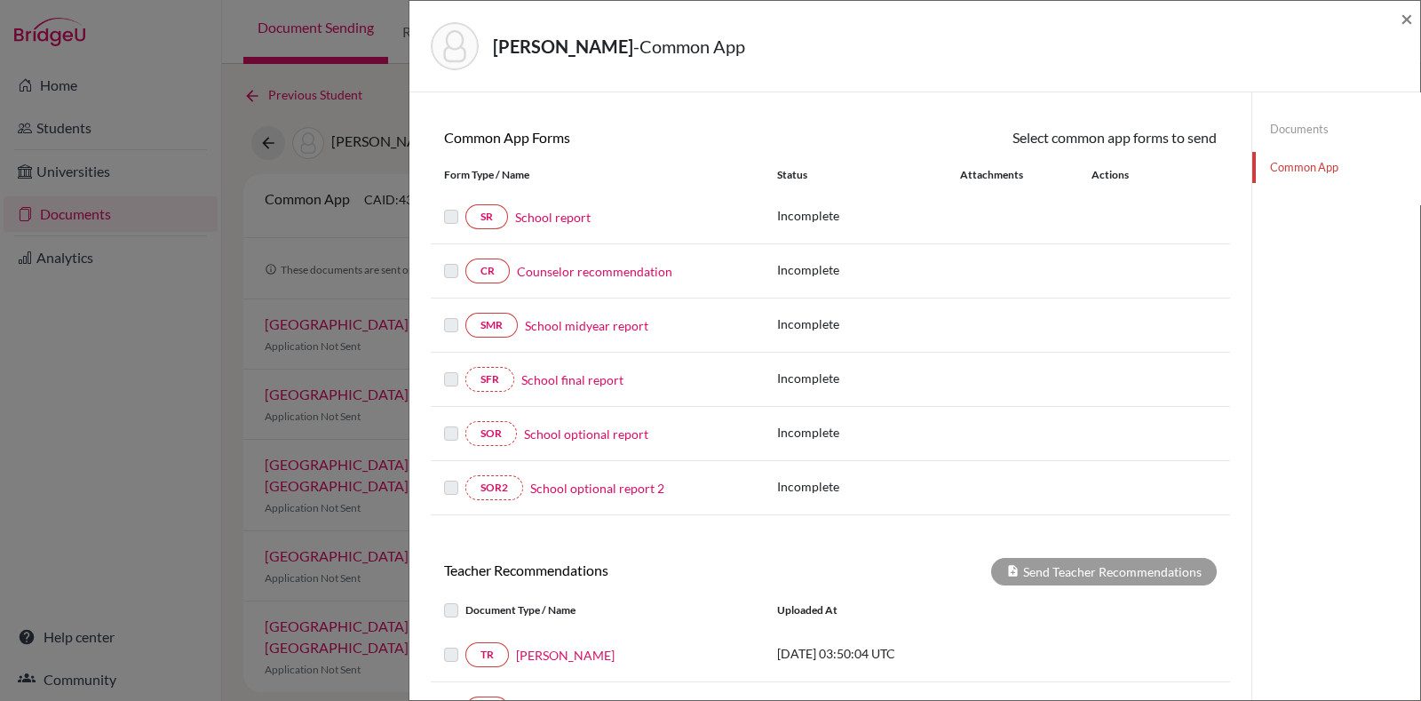
scroll to position [135, 0]
click at [562, 215] on link "School report" at bounding box center [553, 220] width 76 height 19
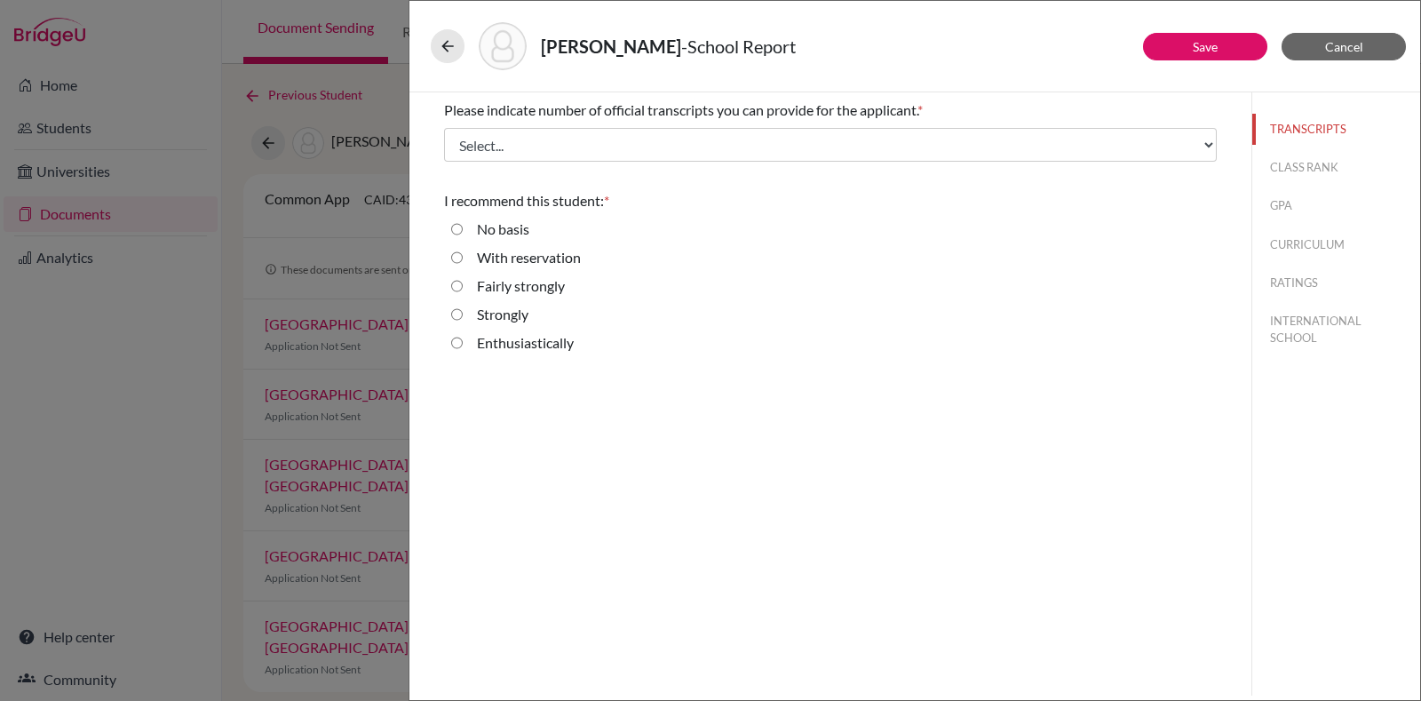
click at [773, 126] on div "Please indicate number of official transcripts you can provide for the applican…" at bounding box center [830, 130] width 773 height 76
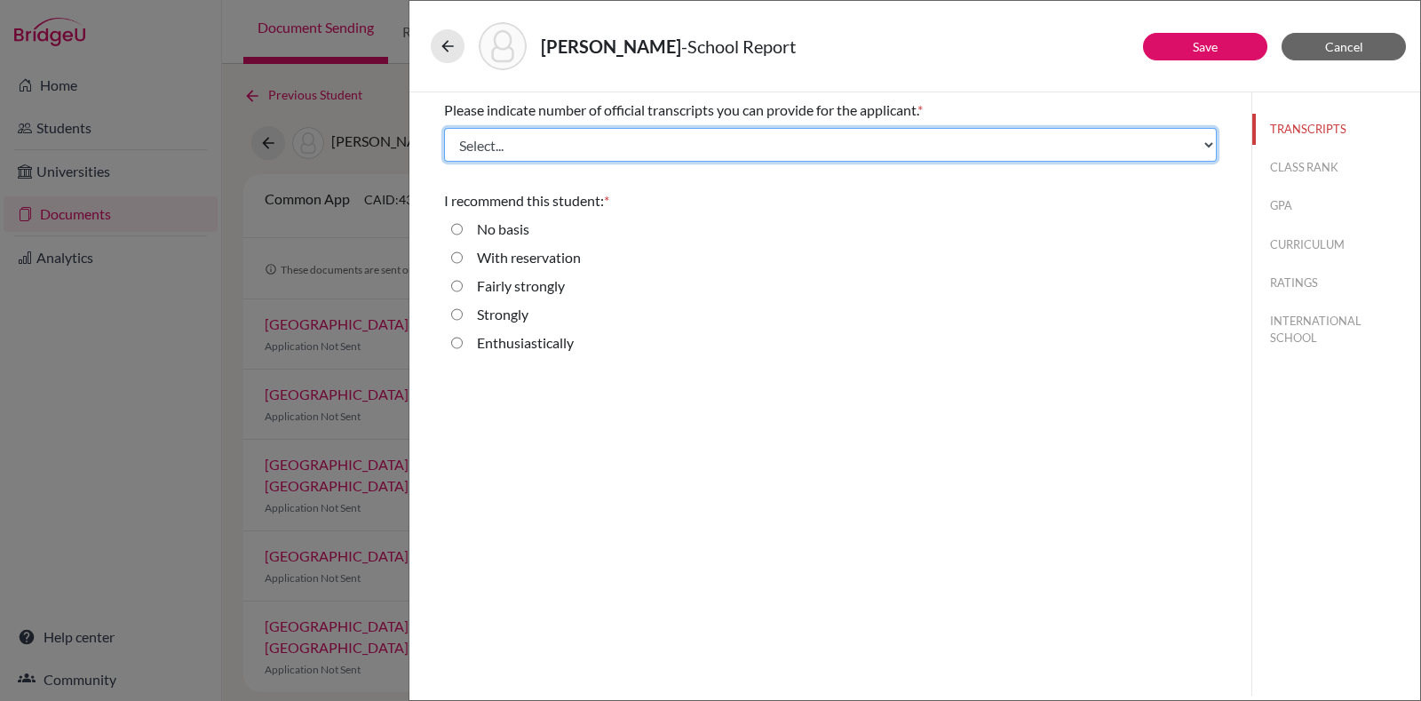
click at [793, 148] on select "Select... 1 2 3 4" at bounding box center [830, 145] width 773 height 34
select select "4"
click at [444, 128] on select "Select... 1 2 3 4" at bounding box center [830, 145] width 773 height 34
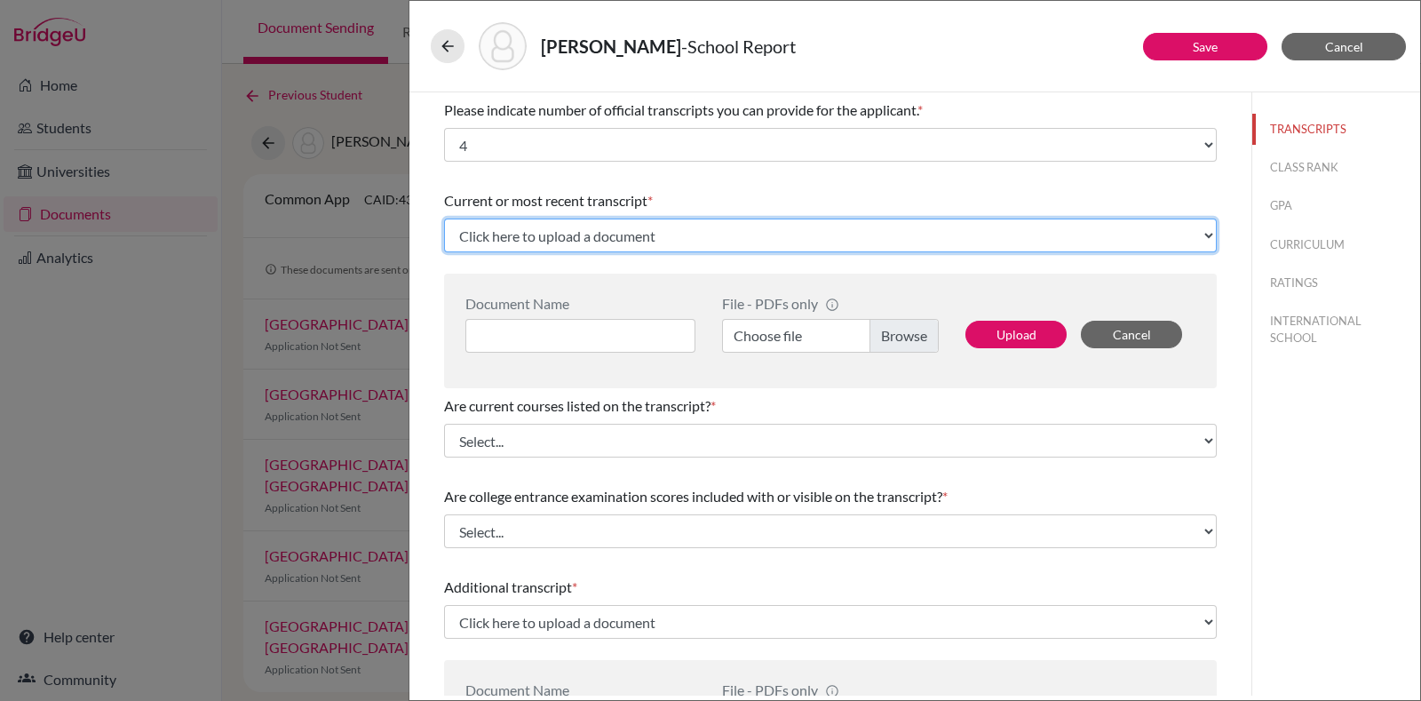
click at [755, 243] on select "Click here to upload a document Upload New File" at bounding box center [830, 236] width 773 height 34
click at [747, 227] on select "Click here to upload a document Upload New File" at bounding box center [830, 236] width 773 height 34
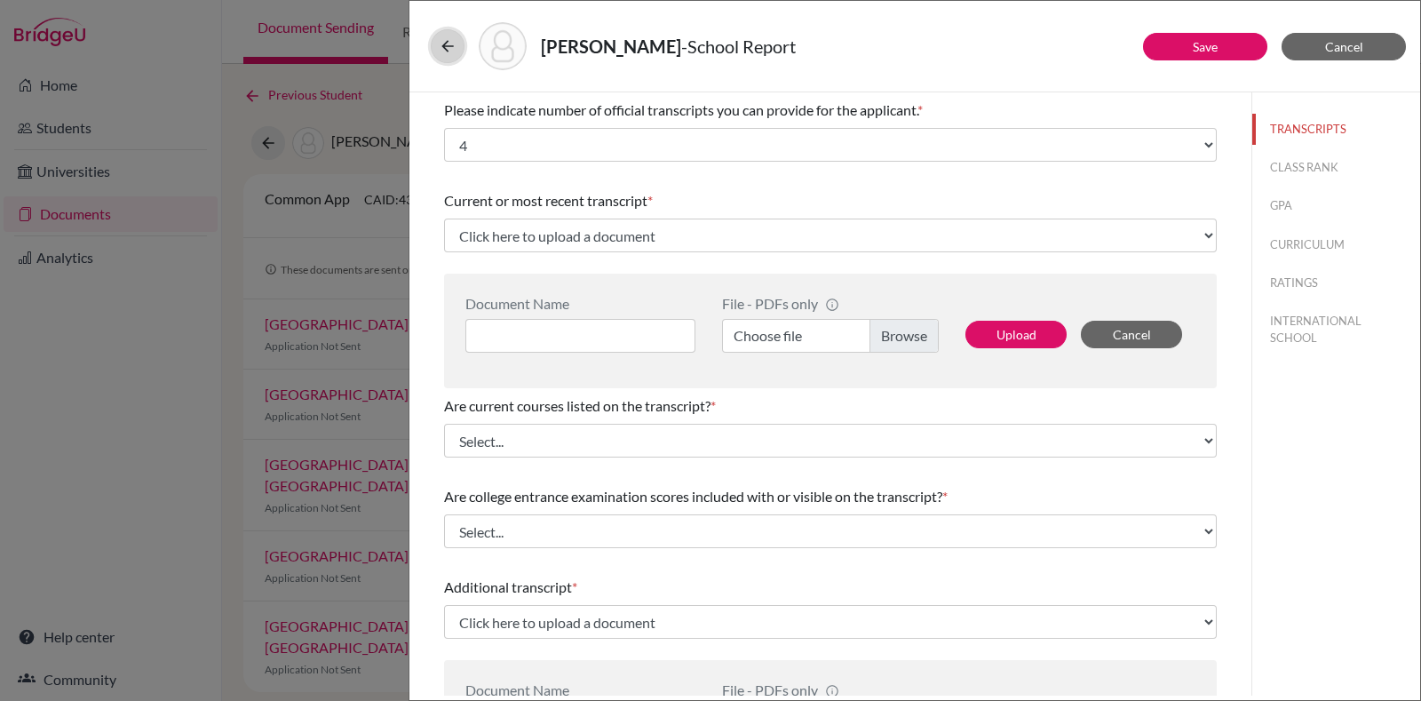
click at [439, 51] on icon at bounding box center [448, 46] width 18 height 18
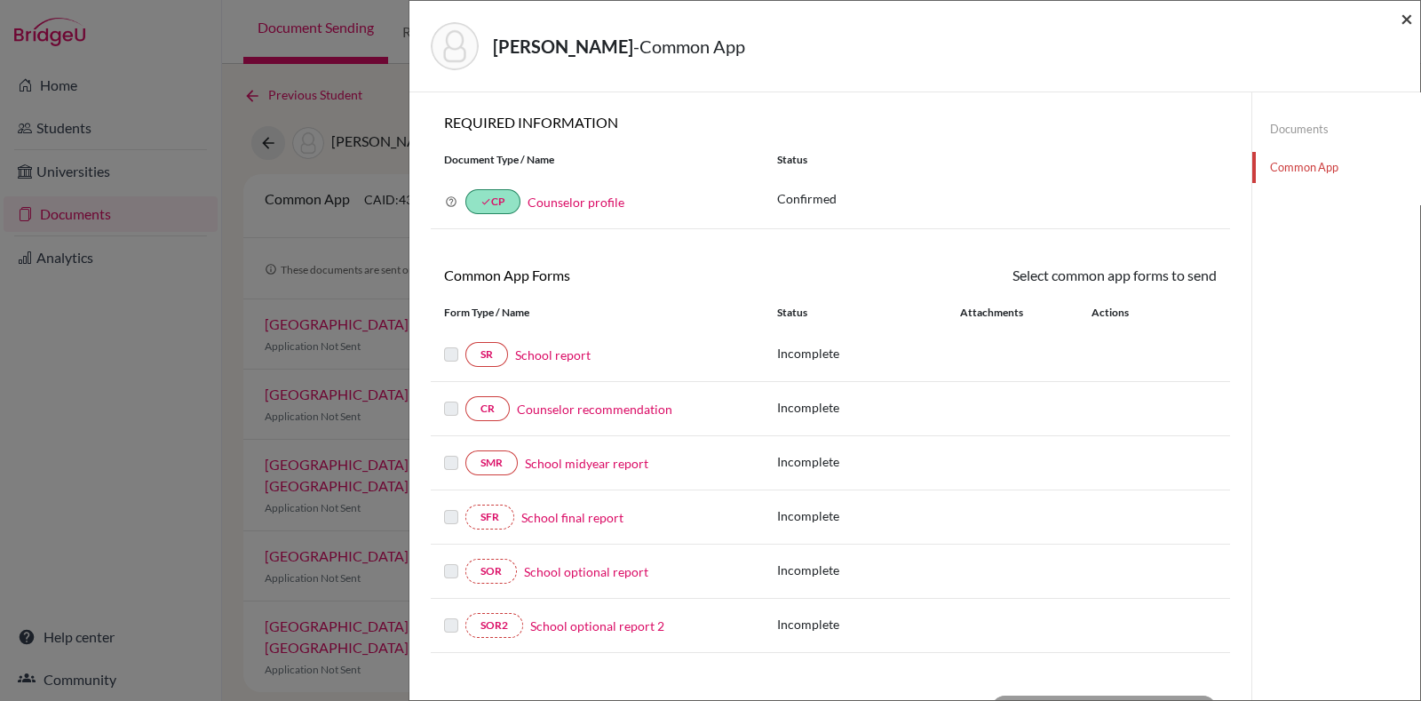
click at [1404, 25] on span "×" at bounding box center [1407, 18] width 12 height 26
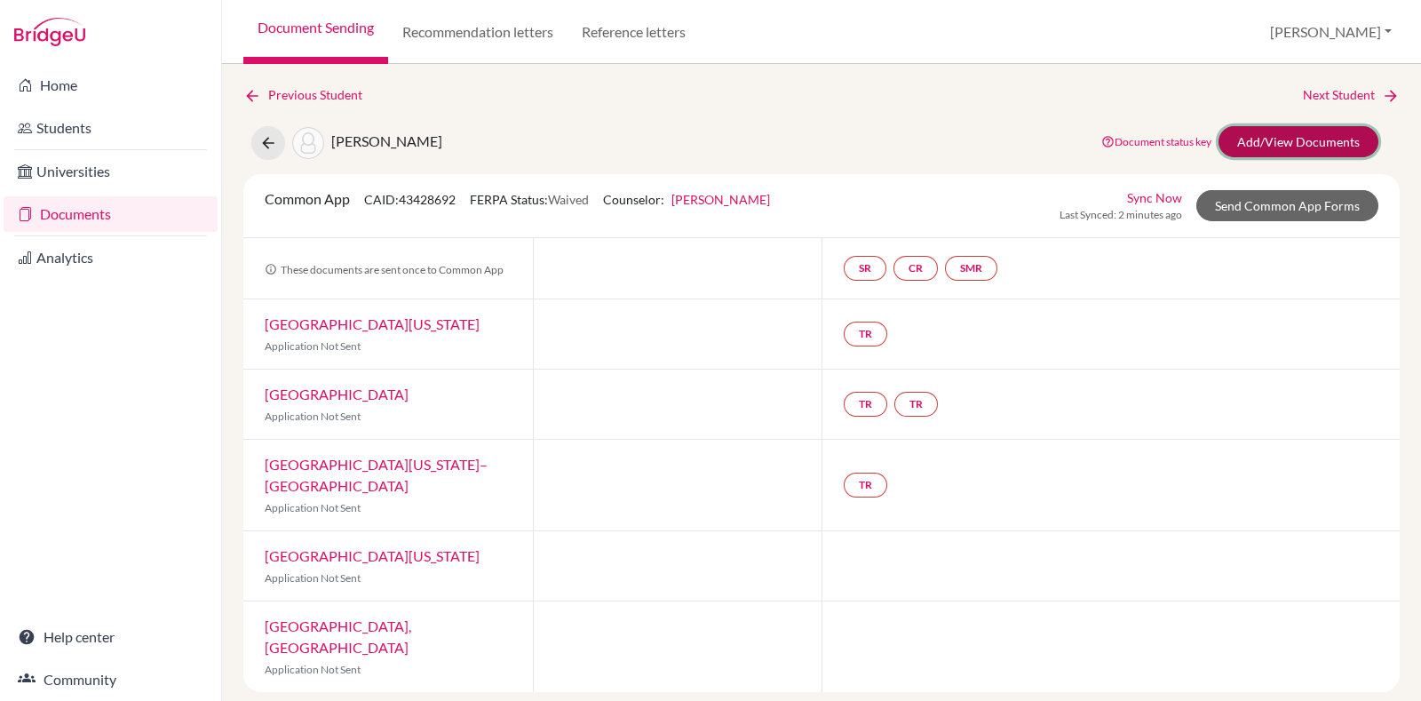
click at [1285, 148] on link "Add/View Documents" at bounding box center [1299, 141] width 160 height 31
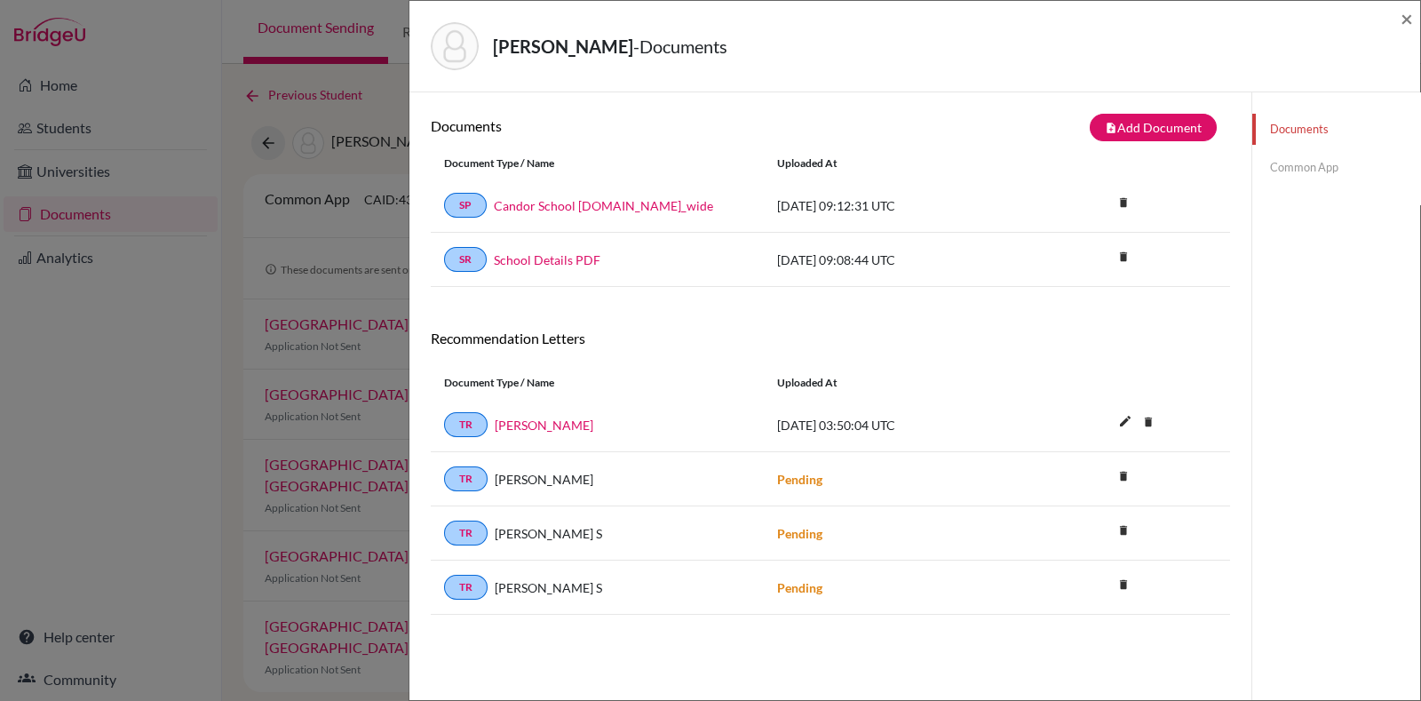
click at [1304, 162] on link "Common App" at bounding box center [1337, 167] width 168 height 31
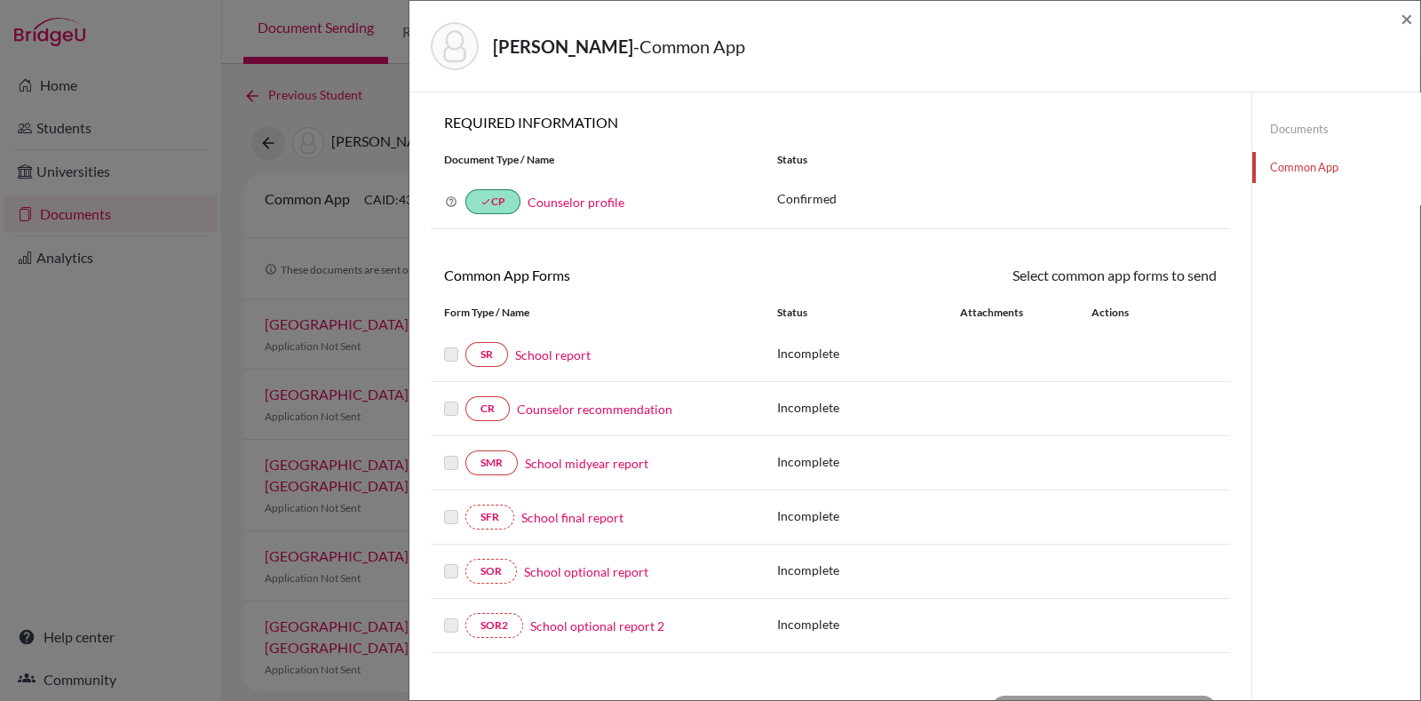
click at [1305, 143] on link "Documents" at bounding box center [1337, 129] width 168 height 31
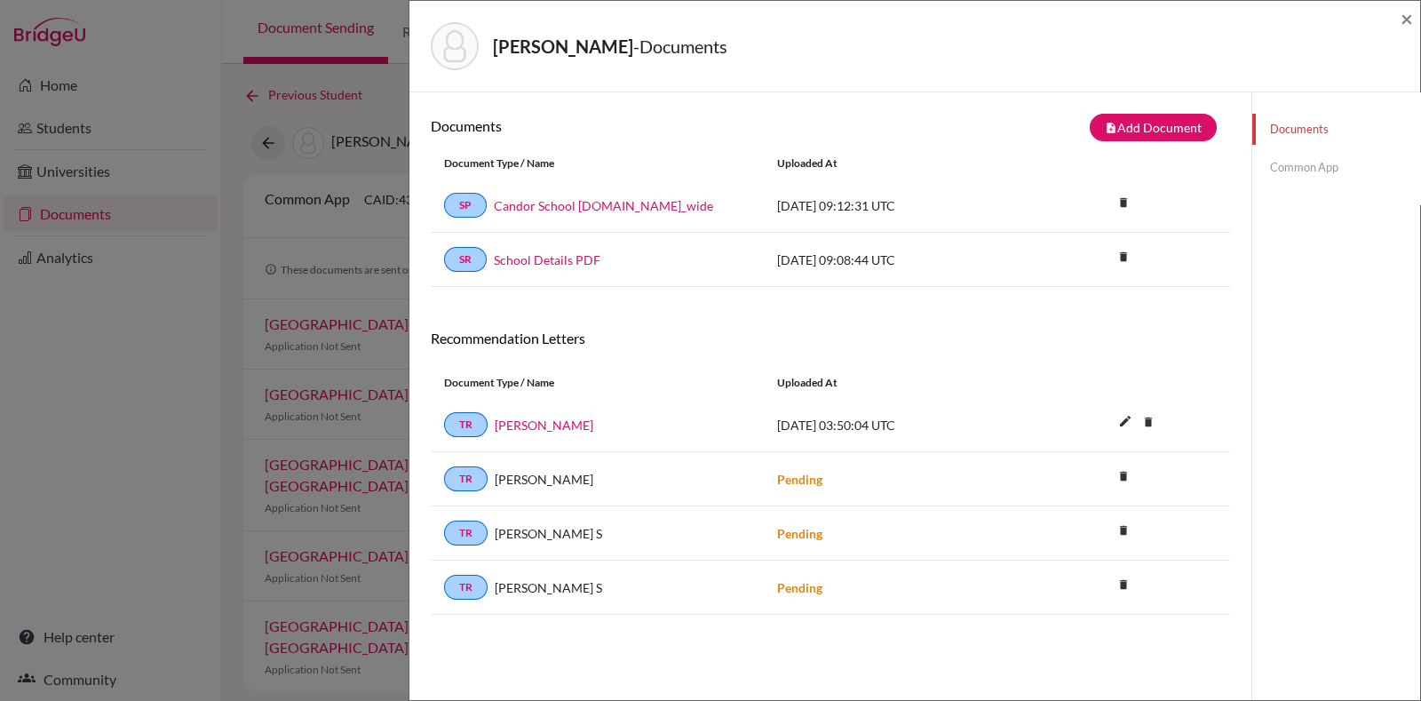
click at [1310, 161] on link "Common App" at bounding box center [1337, 167] width 168 height 31
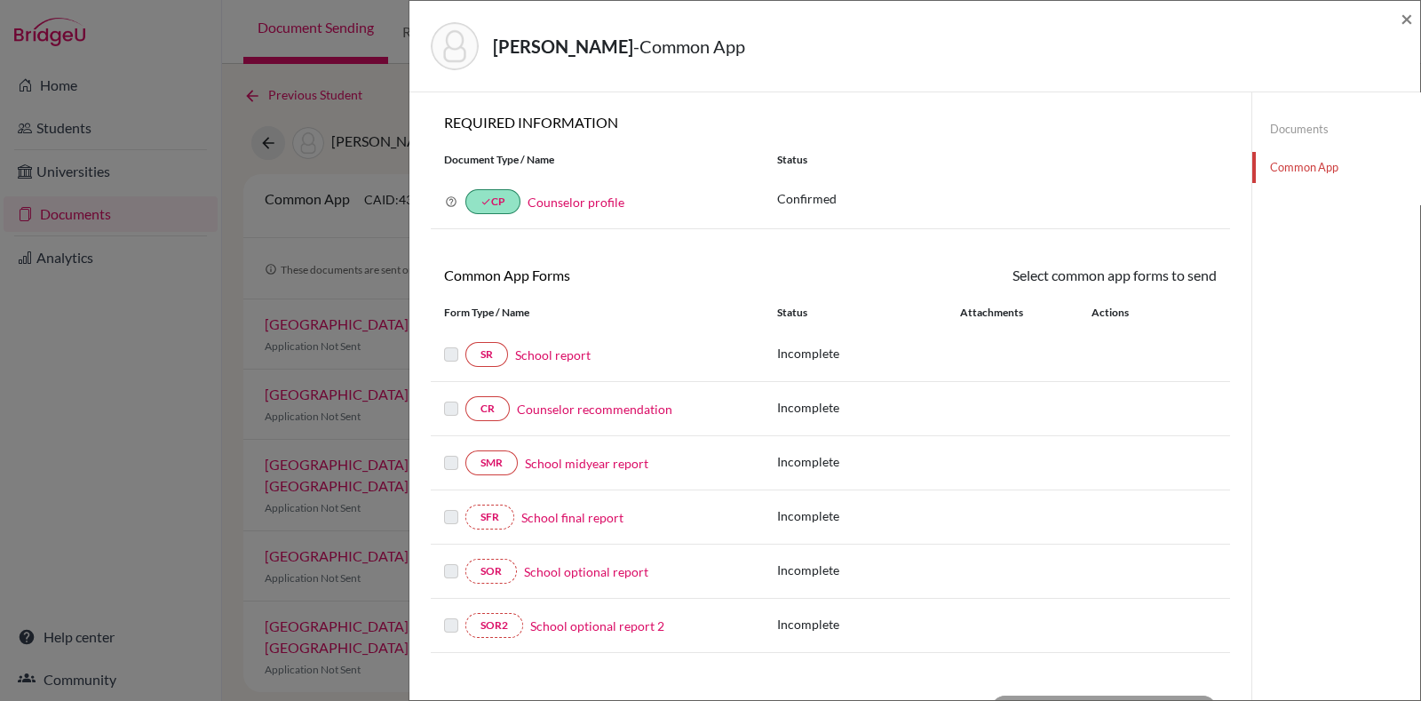
click at [633, 406] on link "Counselor recommendation" at bounding box center [594, 409] width 155 height 19
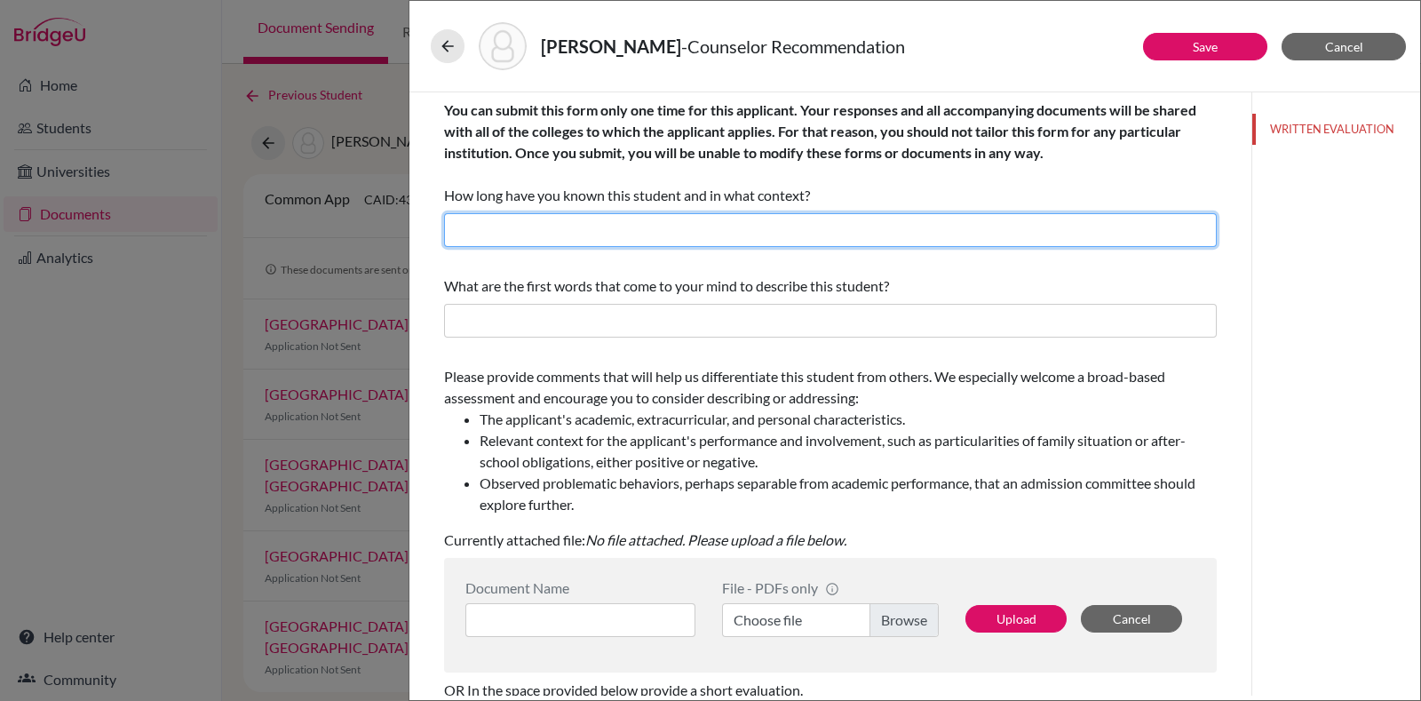
click at [700, 241] on input "text" at bounding box center [830, 230] width 773 height 34
type input "for about 2 years"
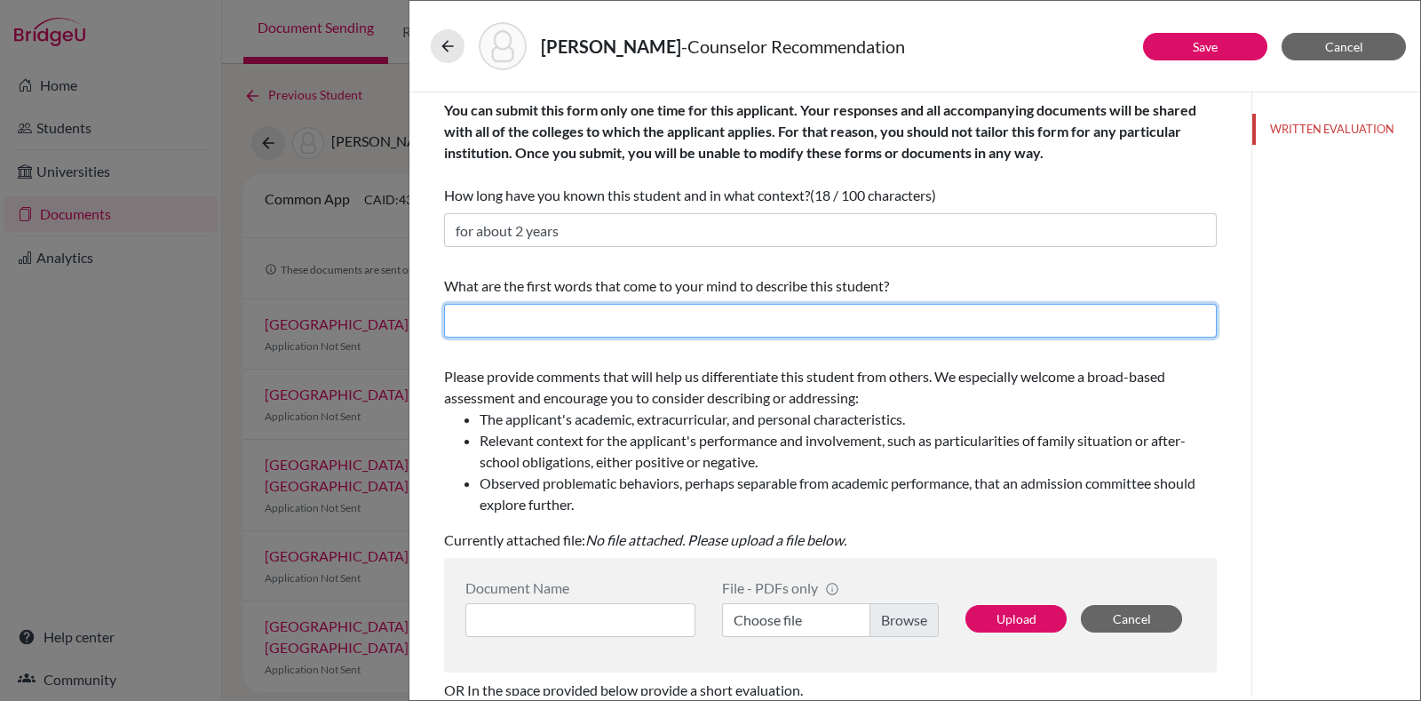
click at [568, 315] on input "text" at bounding box center [830, 321] width 773 height 34
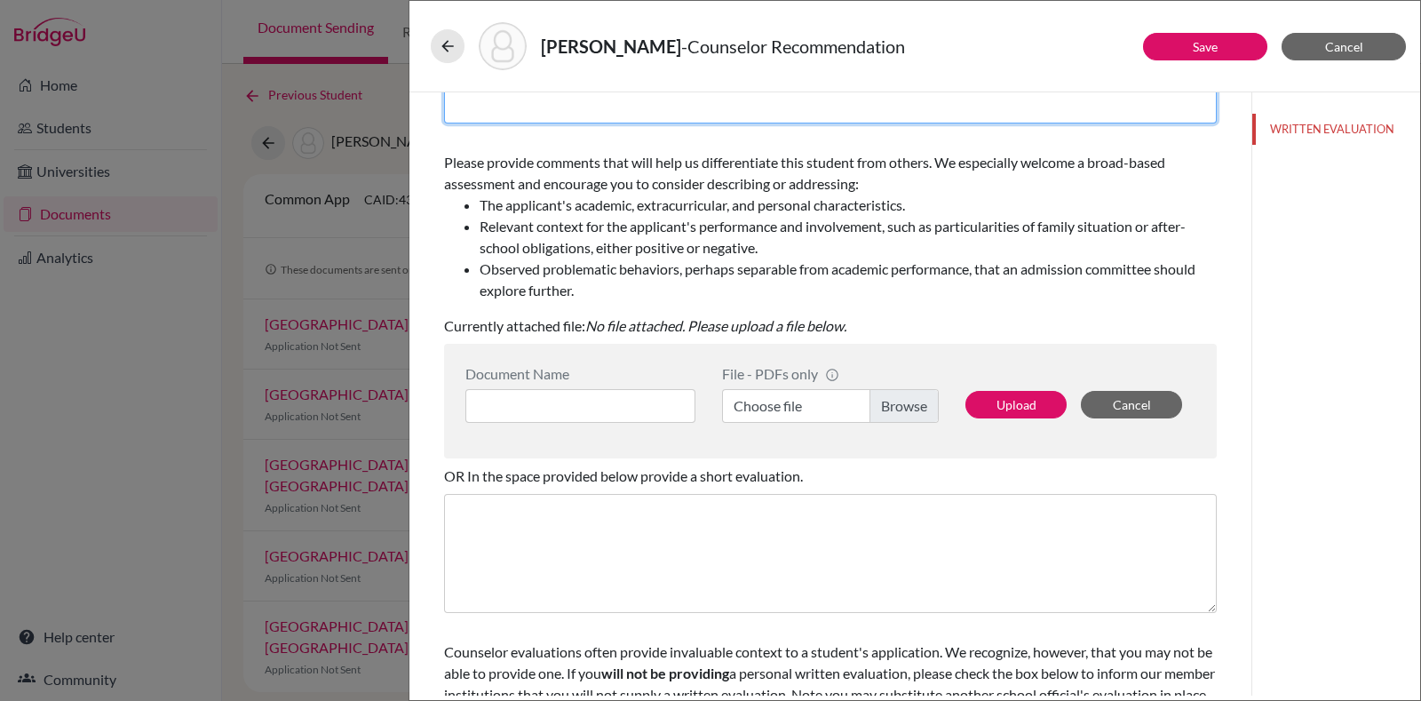
scroll to position [287, 0]
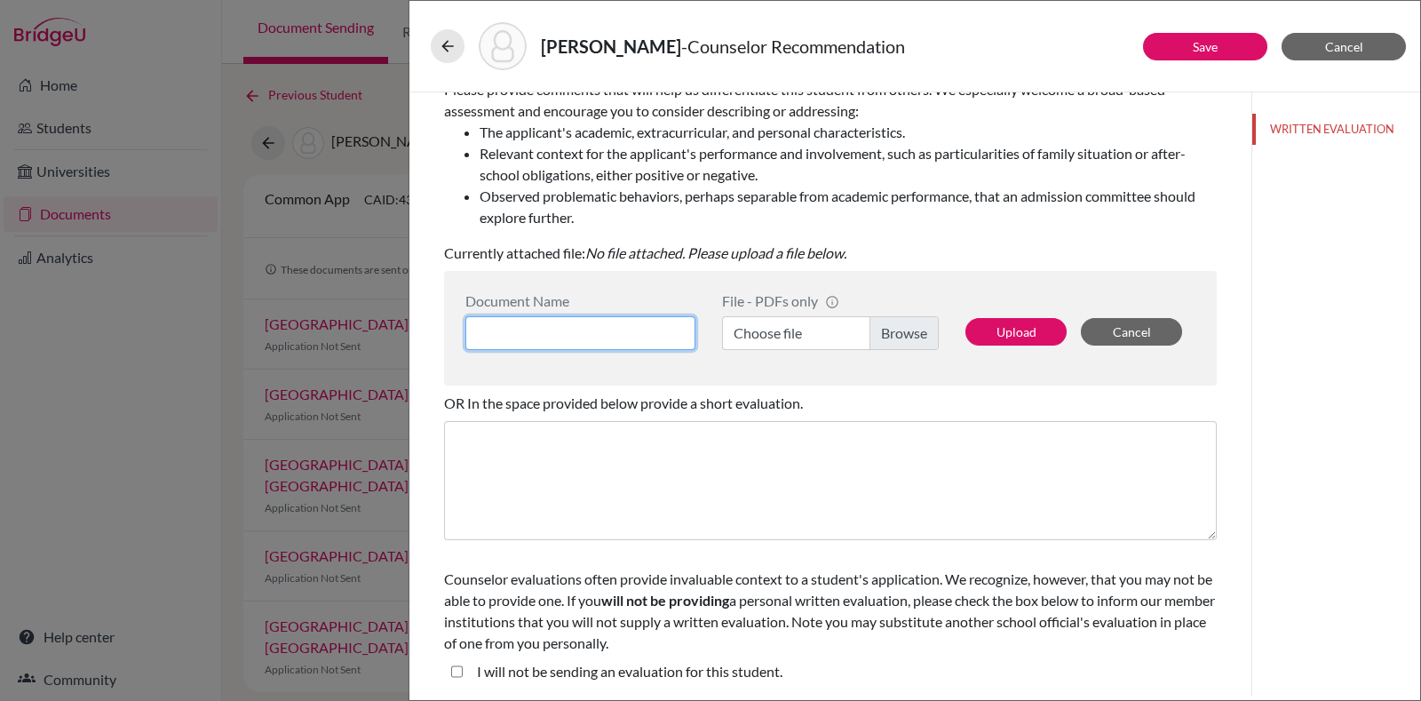
click at [620, 316] on input at bounding box center [580, 333] width 230 height 34
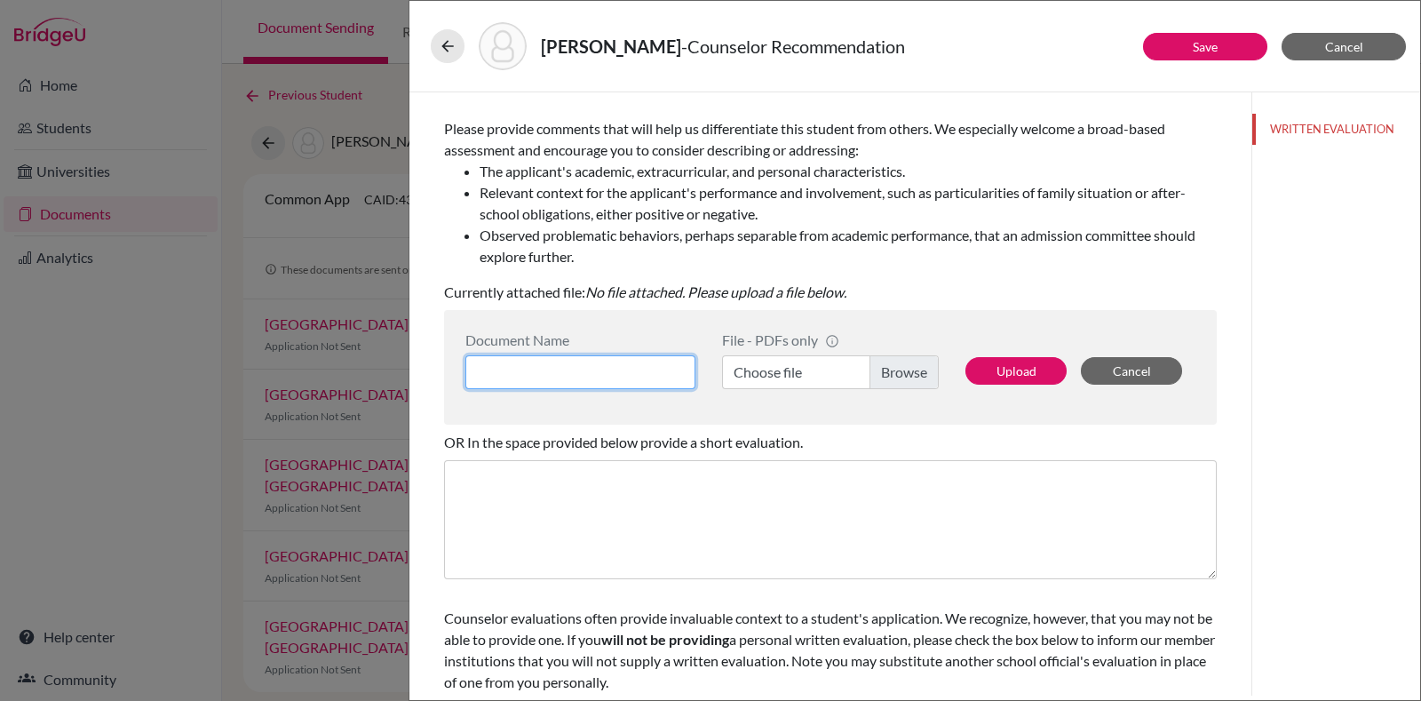
scroll to position [252, 0]
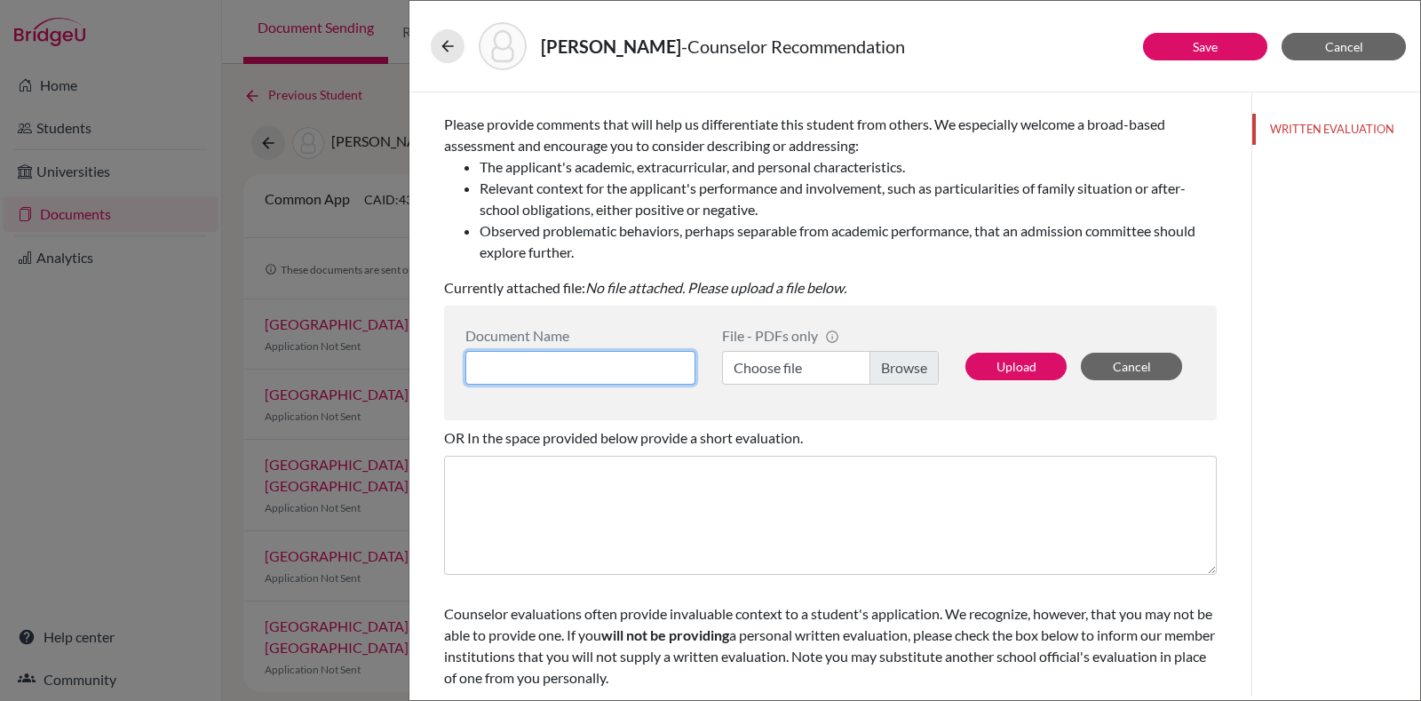
click at [628, 366] on input at bounding box center [580, 368] width 230 height 34
type input "Counselor LOR"
click at [905, 372] on label "Choose file" at bounding box center [830, 368] width 217 height 34
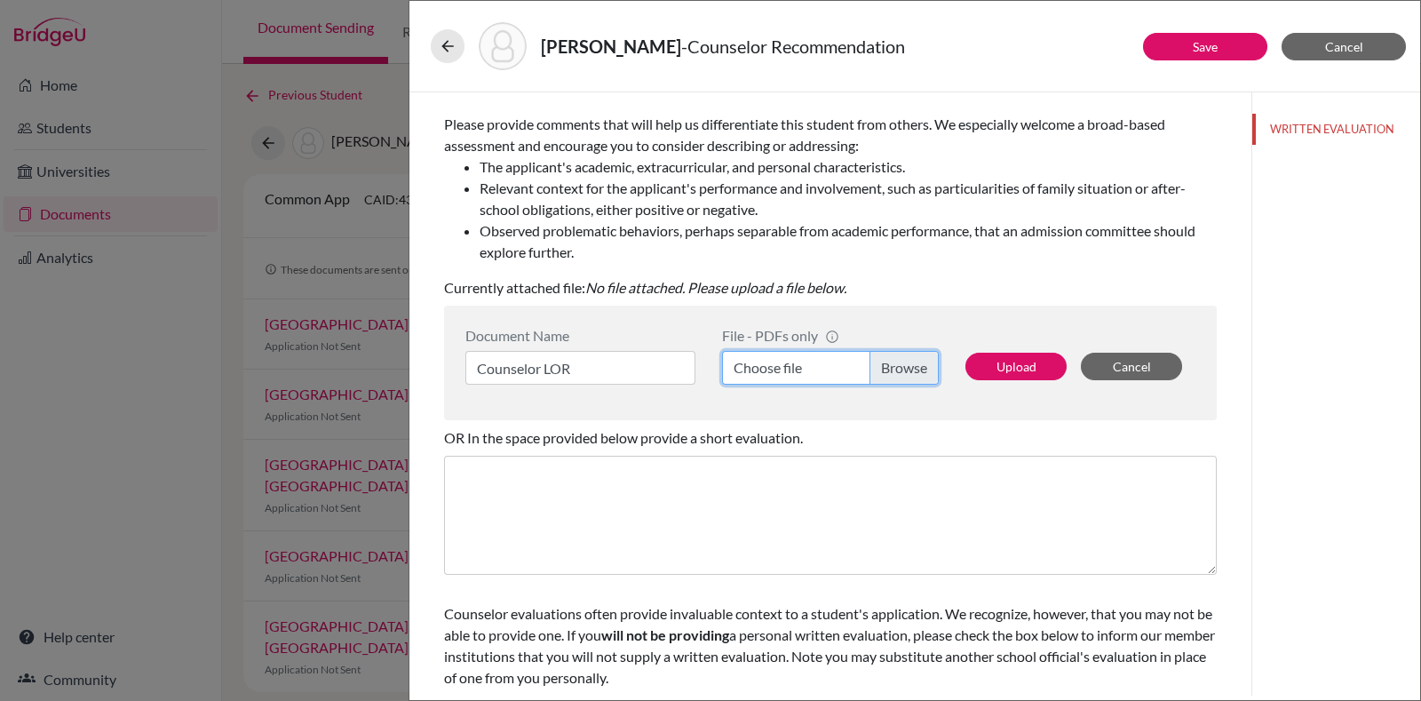
click at [905, 372] on input "Choose file" at bounding box center [830, 368] width 217 height 34
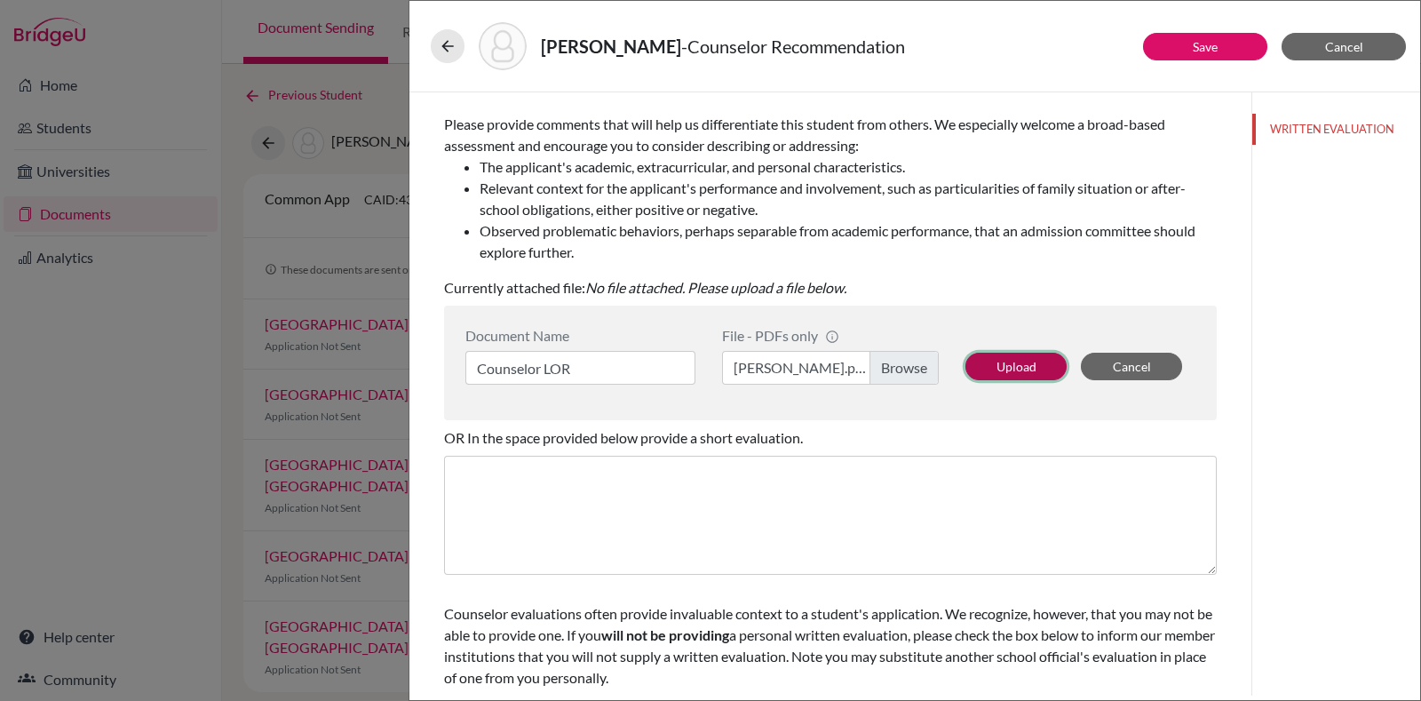
click at [1005, 371] on button "Upload" at bounding box center [1016, 367] width 101 height 28
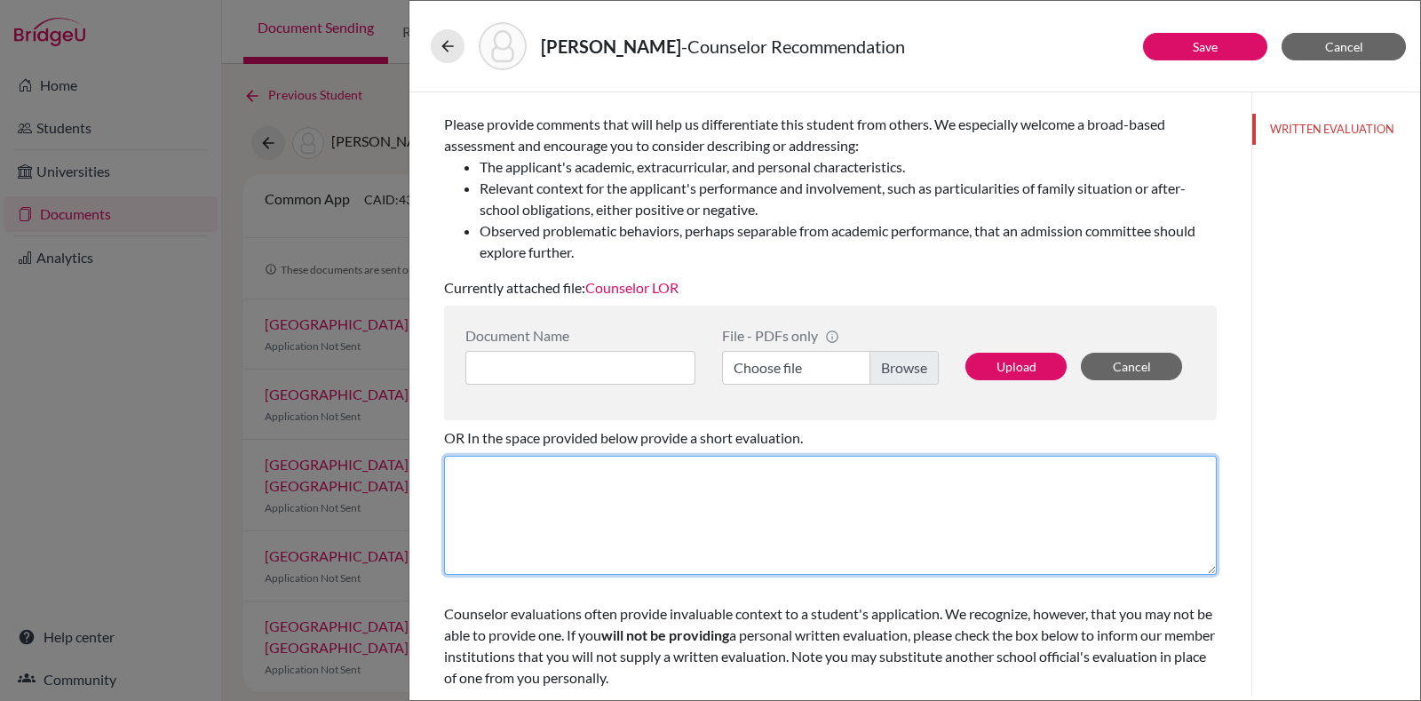
click at [957, 480] on textarea at bounding box center [830, 515] width 773 height 119
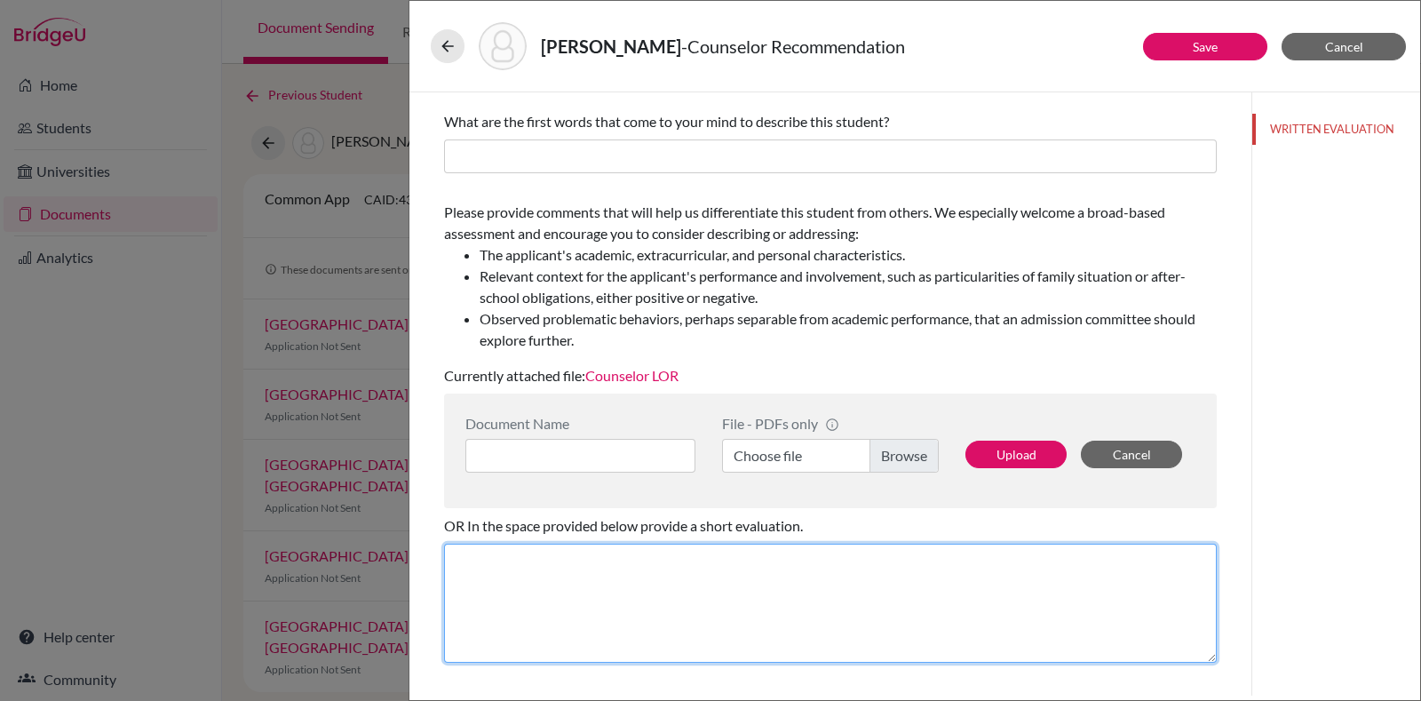
scroll to position [0, 0]
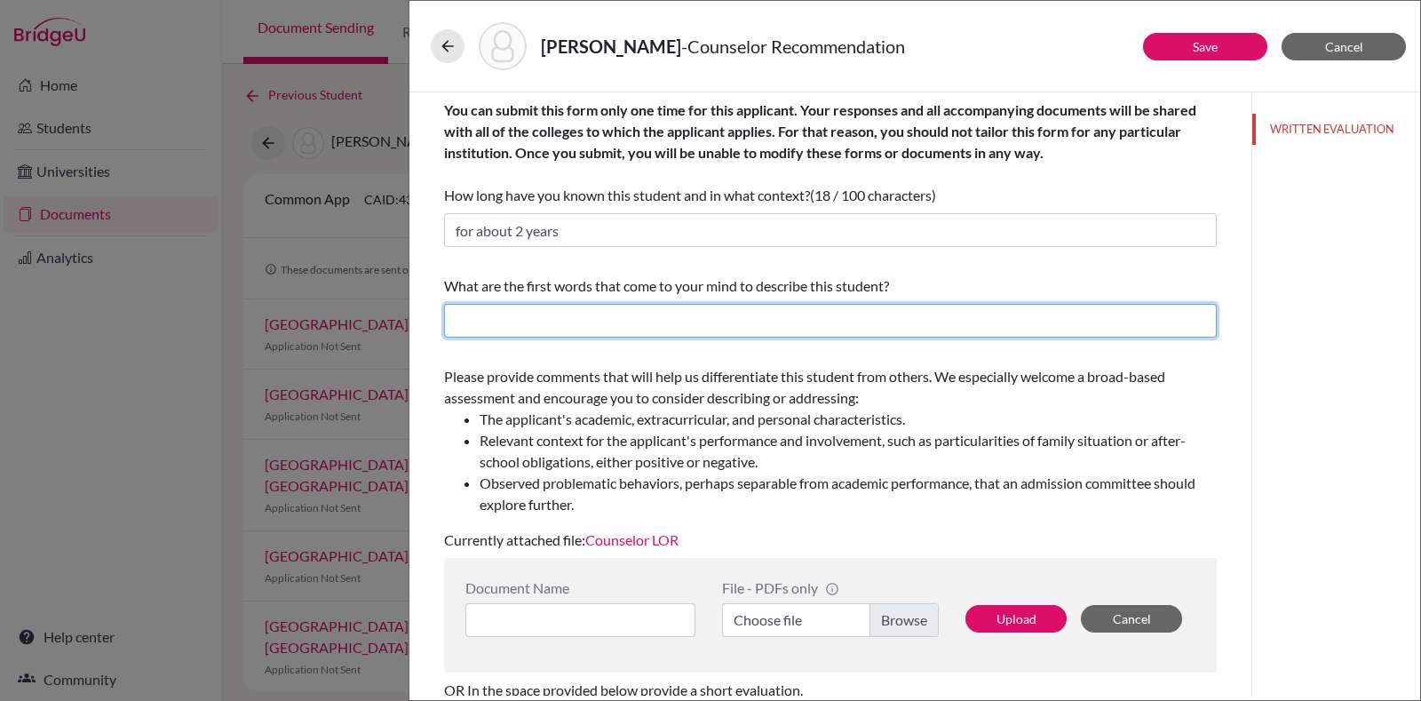
click at [770, 322] on input "text" at bounding box center [830, 321] width 773 height 34
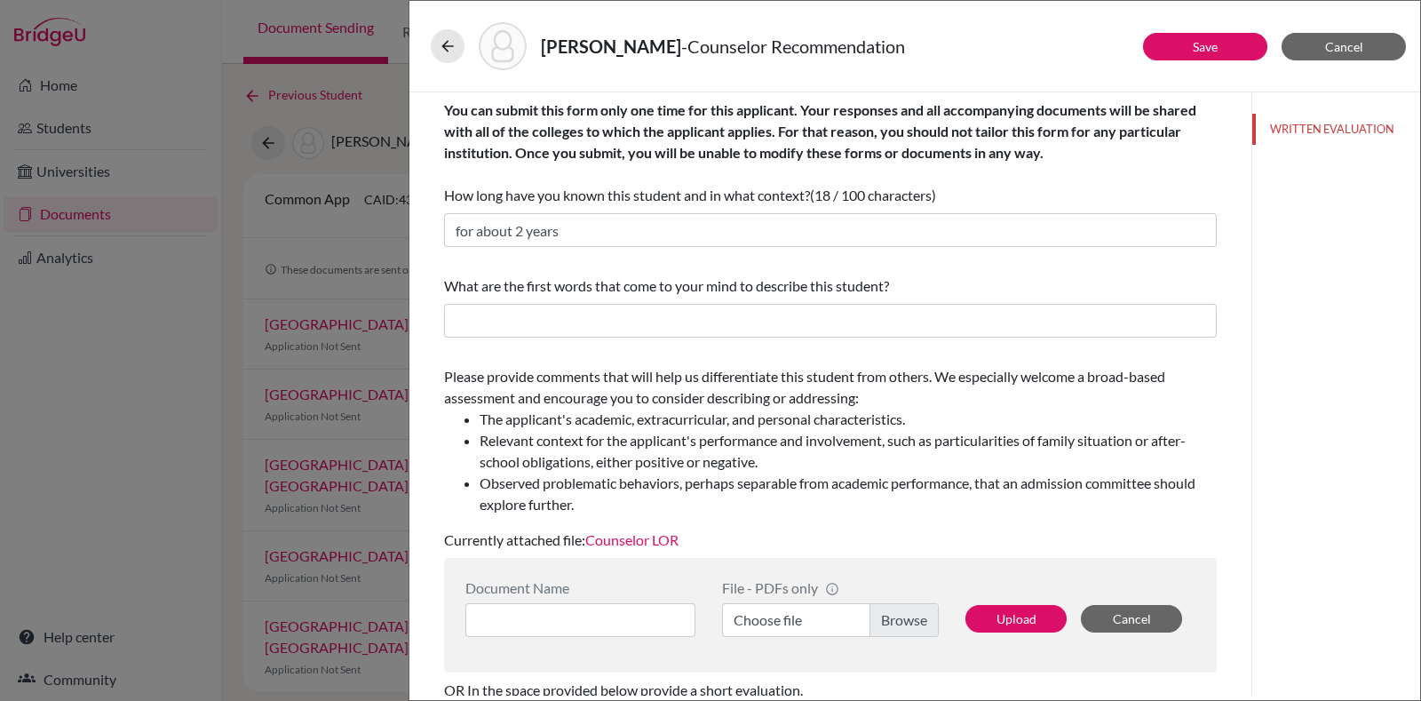
click at [977, 373] on span "Please provide comments that will help us differentiate this student from other…" at bounding box center [830, 441] width 773 height 147
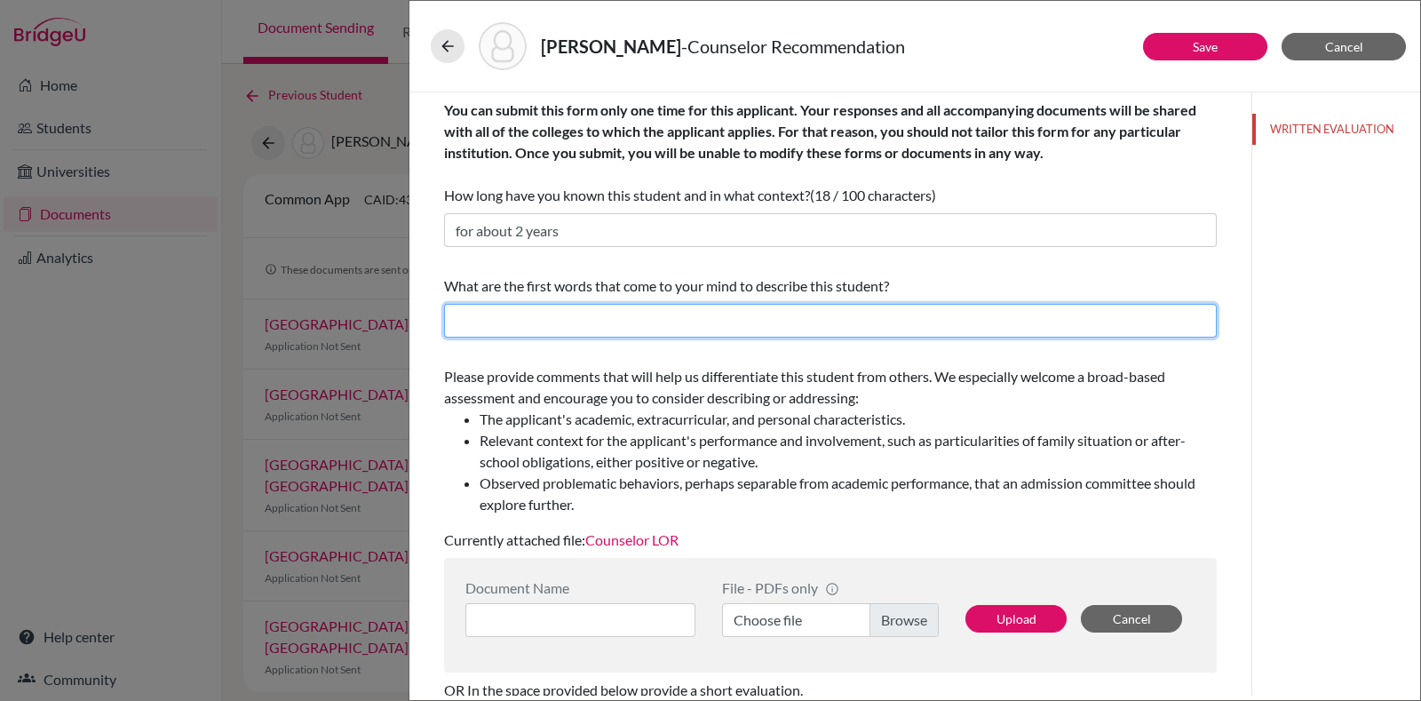
click at [925, 330] on input "text" at bounding box center [830, 321] width 773 height 34
click at [493, 321] on input "Confident," at bounding box center [830, 321] width 773 height 34
click at [655, 330] on input "Confident," at bounding box center [830, 321] width 773 height 34
click at [658, 322] on input "Confident, hard working, extrowort," at bounding box center [830, 321] width 773 height 34
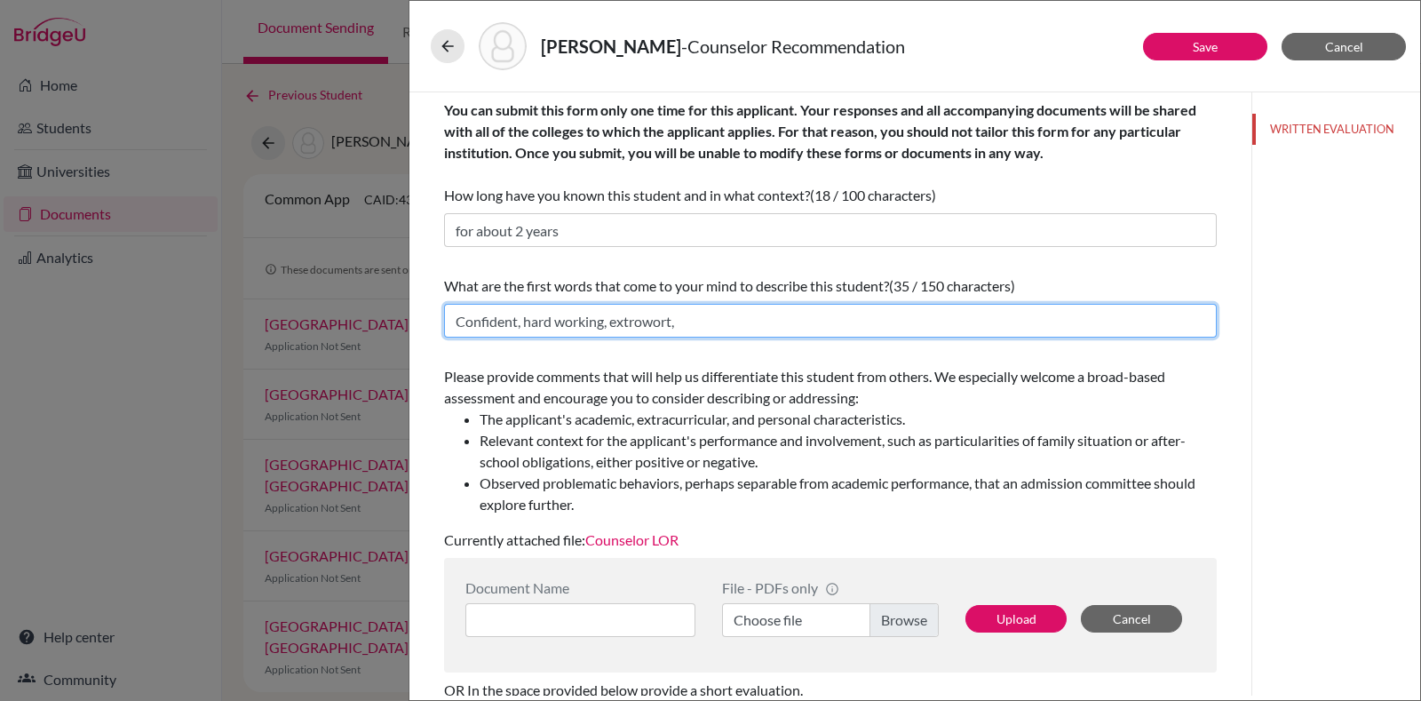
click at [658, 322] on input "Confident, hard working, extrowort," at bounding box center [830, 321] width 773 height 34
paste input "working, extrovert"
type input "Confident, hardworking, extrovert"
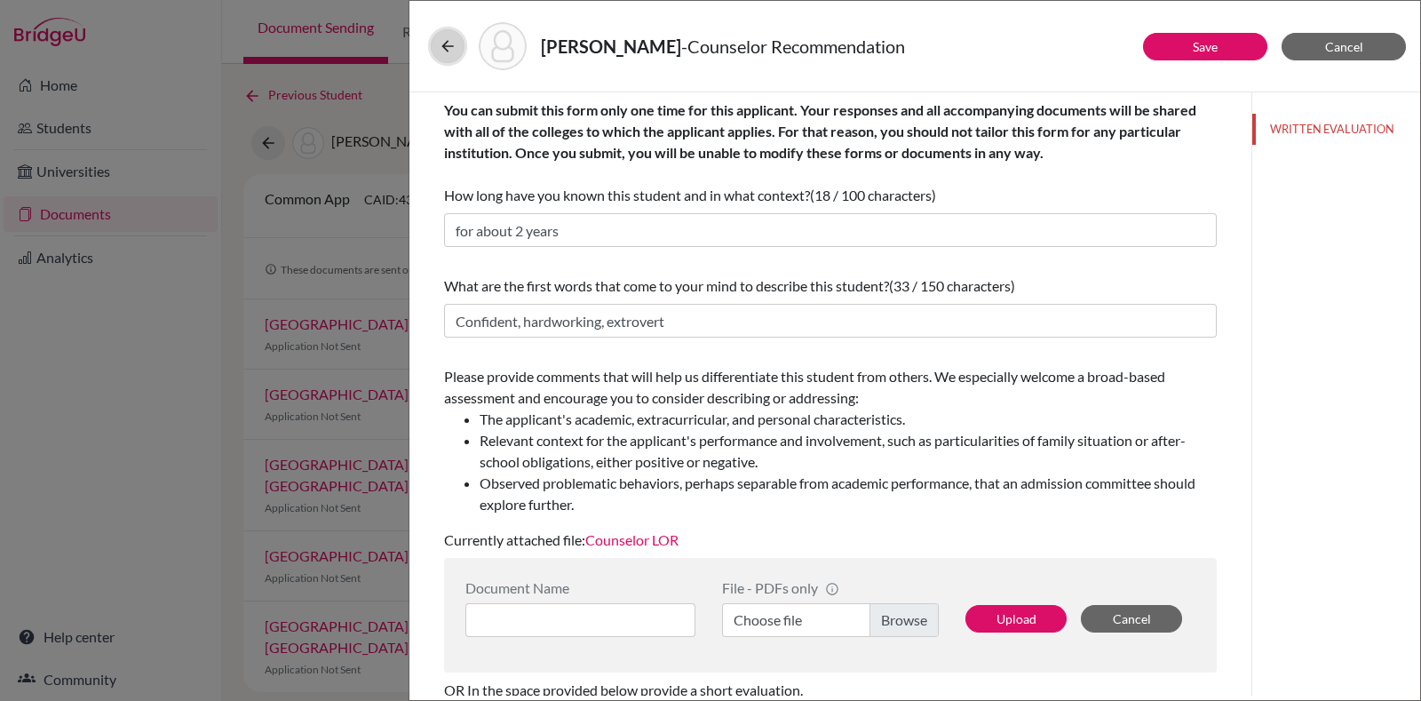
click at [437, 44] on button at bounding box center [448, 46] width 34 height 34
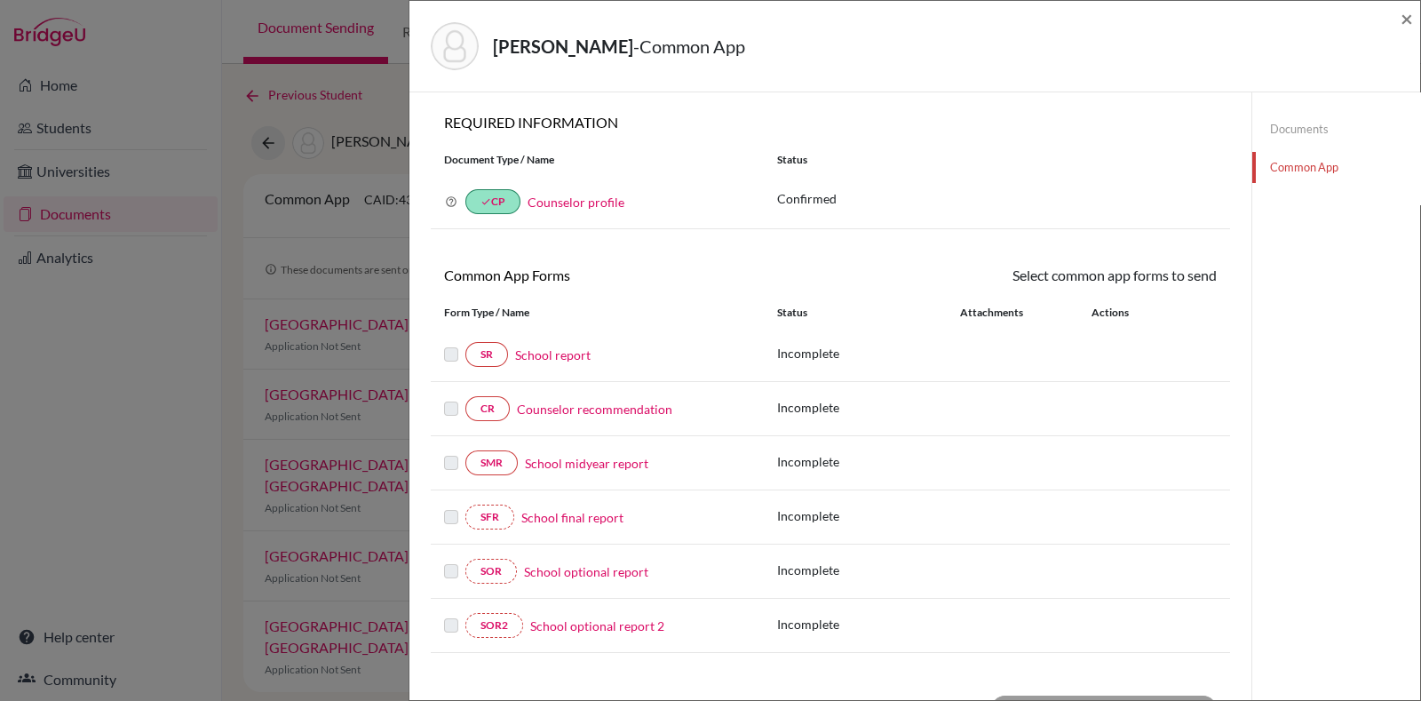
click at [604, 408] on link "Counselor recommendation" at bounding box center [594, 409] width 155 height 19
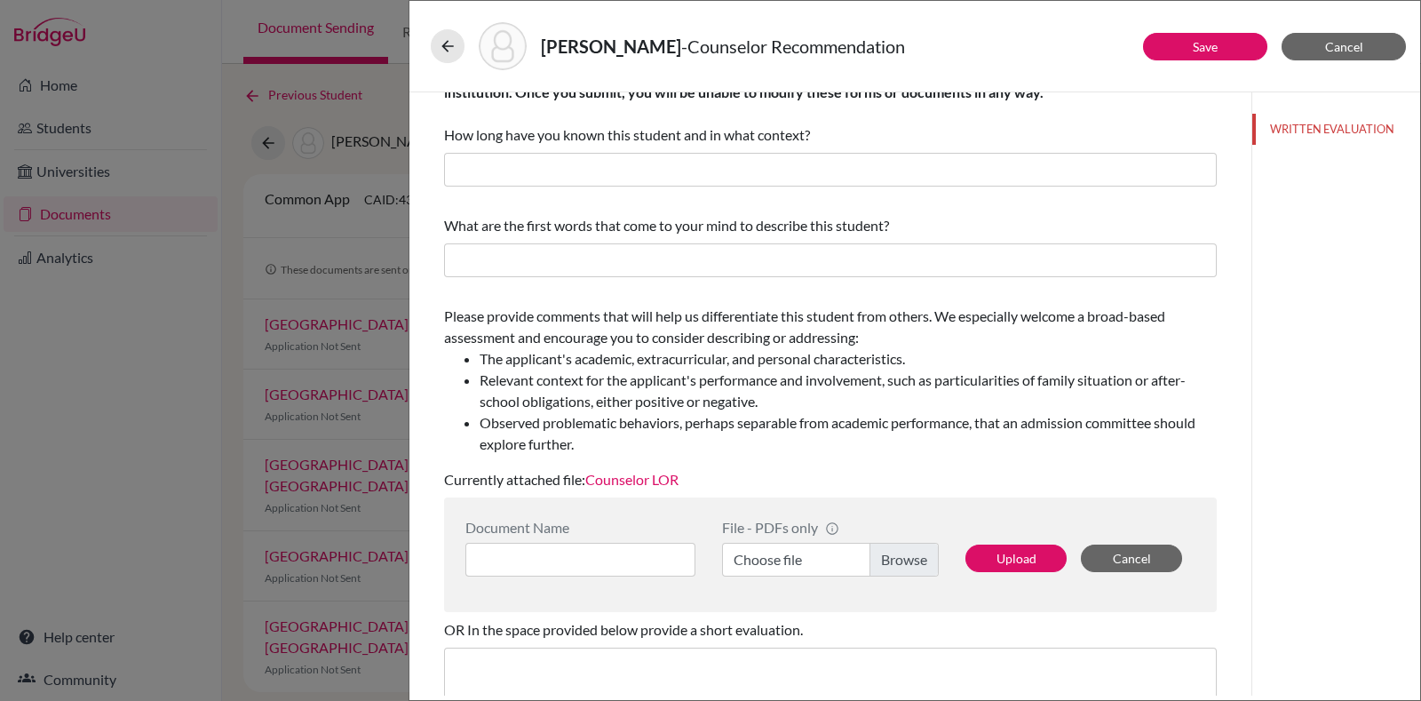
scroll to position [60, 0]
click at [661, 479] on link "Counselor LOR" at bounding box center [631, 480] width 93 height 17
click at [662, 478] on link "Counselor LOR" at bounding box center [631, 480] width 93 height 17
click at [444, 37] on icon at bounding box center [448, 46] width 18 height 18
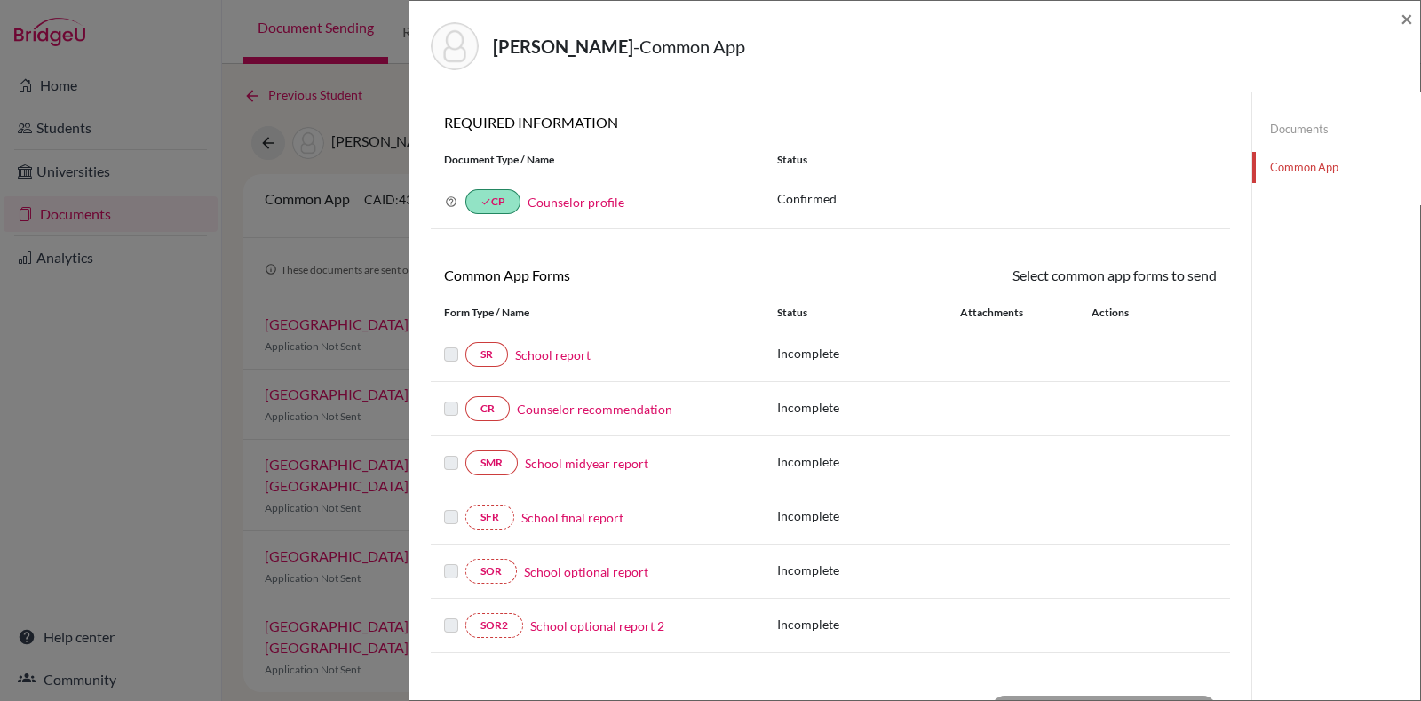
click at [444, 37] on img at bounding box center [455, 46] width 48 height 48
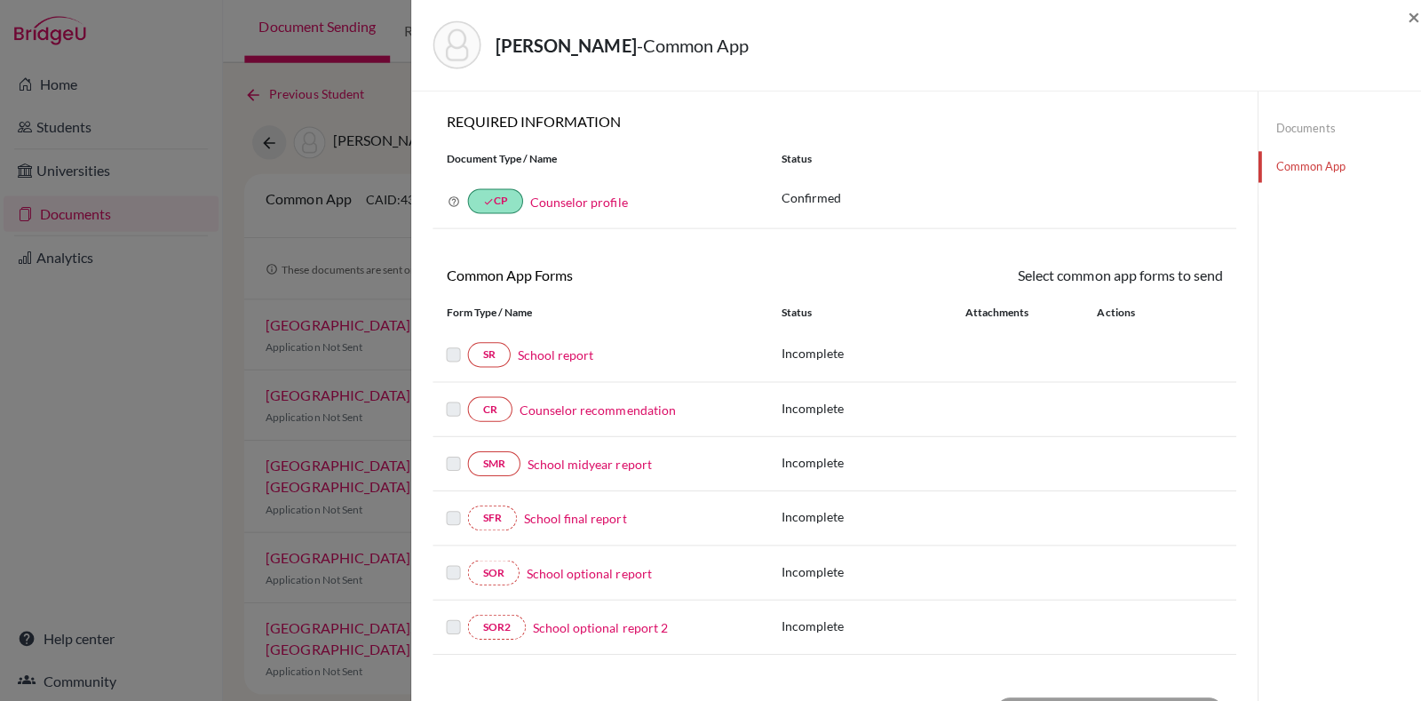
click at [579, 360] on link "School report" at bounding box center [553, 355] width 76 height 19
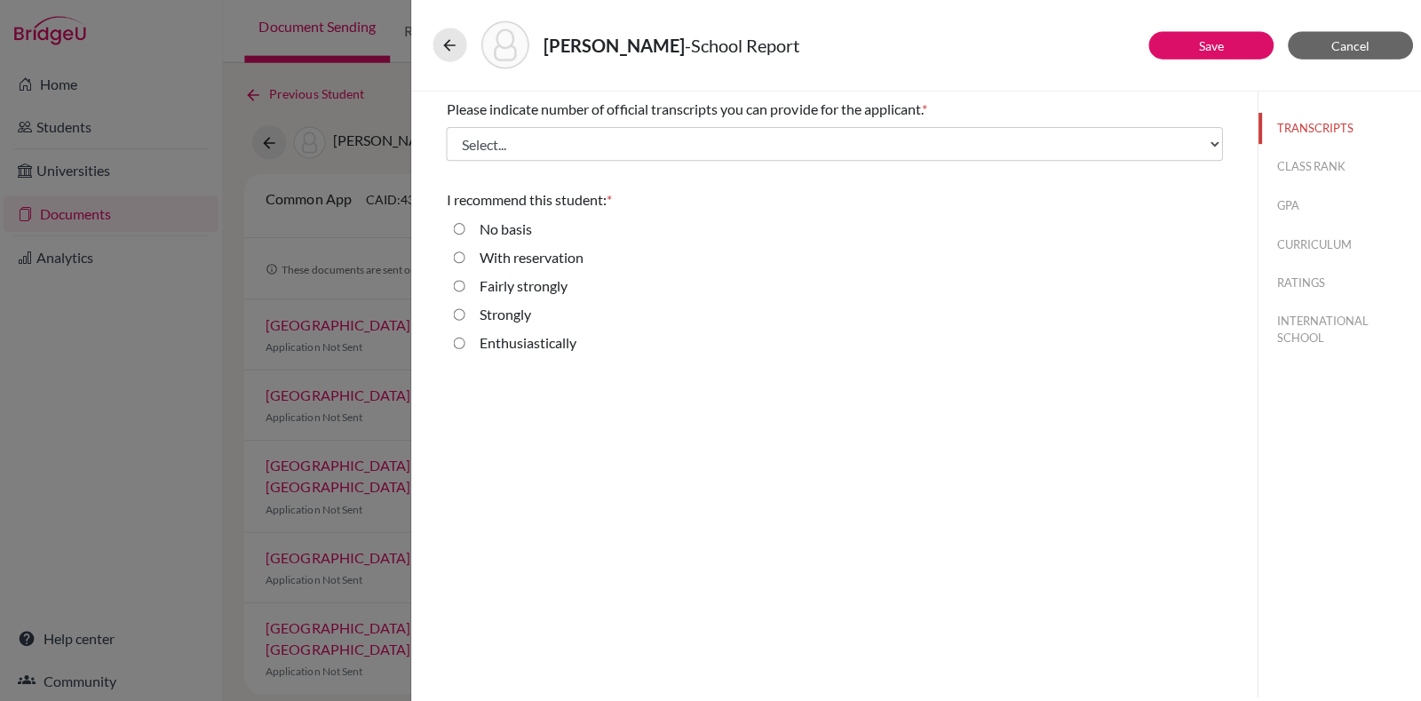
click at [727, 125] on div "Please indicate number of official transcripts you can provide for the applican…" at bounding box center [830, 130] width 773 height 76
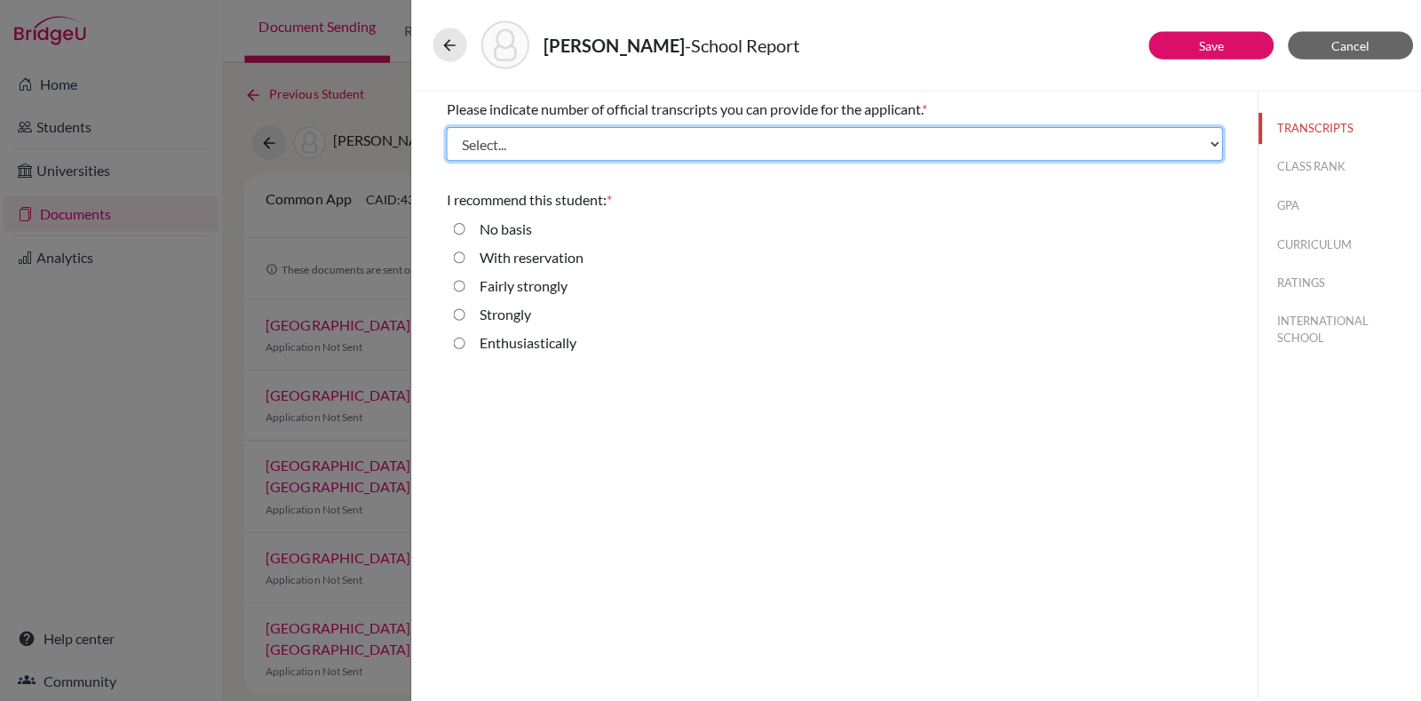
click at [734, 152] on select "Select... 1 2 3 4" at bounding box center [830, 145] width 773 height 34
select select "4"
click at [444, 128] on select "Select... 1 2 3 4" at bounding box center [830, 145] width 773 height 34
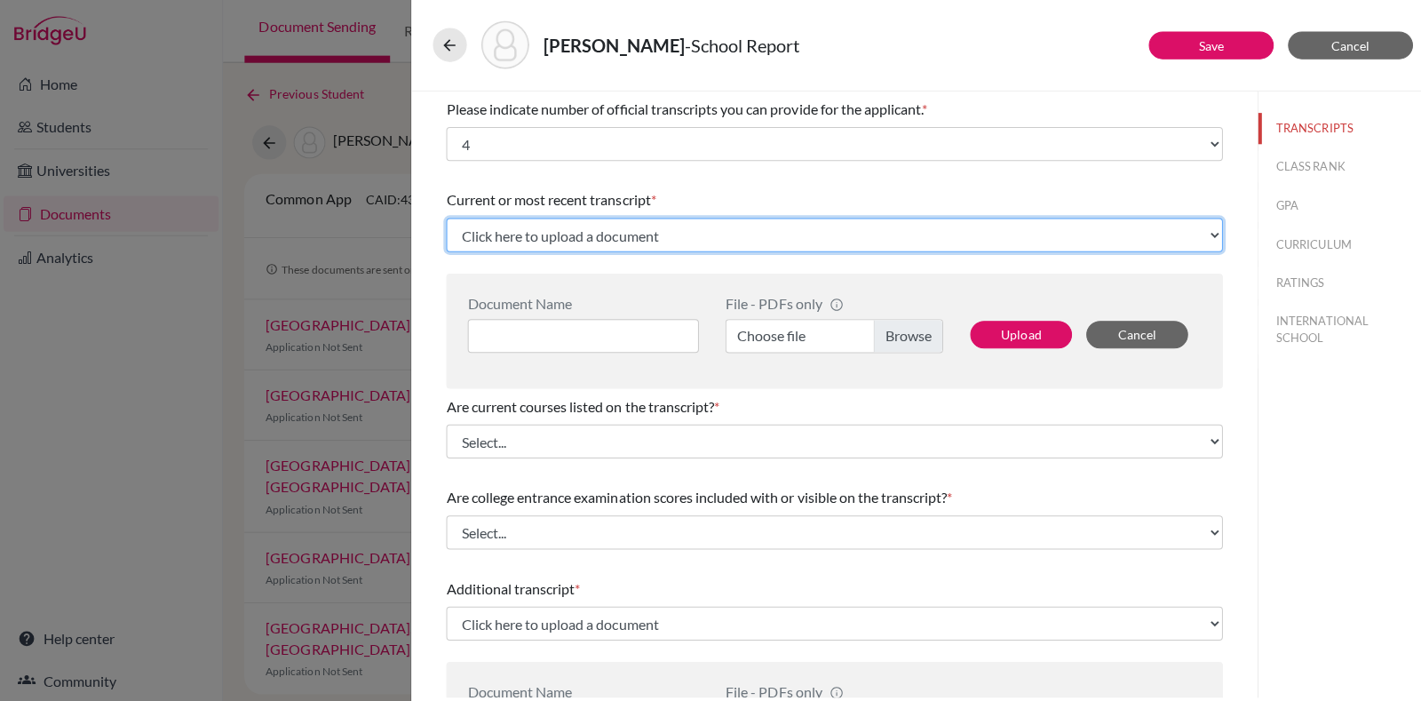
click at [734, 219] on select "Click here to upload a document Upload New File" at bounding box center [830, 236] width 773 height 34
select select "Upload New File"
click at [444, 219] on select "Click here to upload a document Upload New File" at bounding box center [830, 236] width 773 height 34
click at [595, 233] on select "Click here to upload a document Upload New File" at bounding box center [830, 236] width 773 height 34
click at [444, 219] on select "Click here to upload a document Upload New File" at bounding box center [830, 236] width 773 height 34
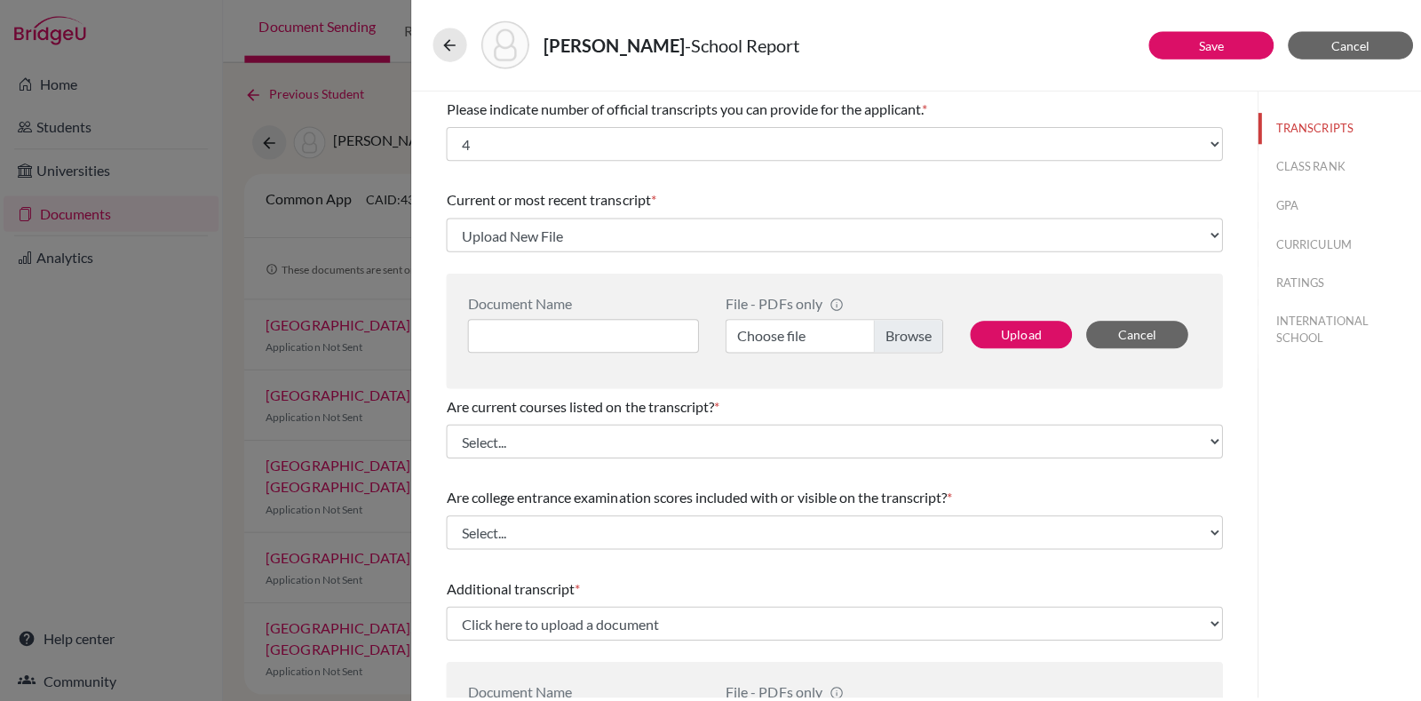
click at [633, 190] on div "Current or most recent transcript *" at bounding box center [830, 200] width 773 height 21
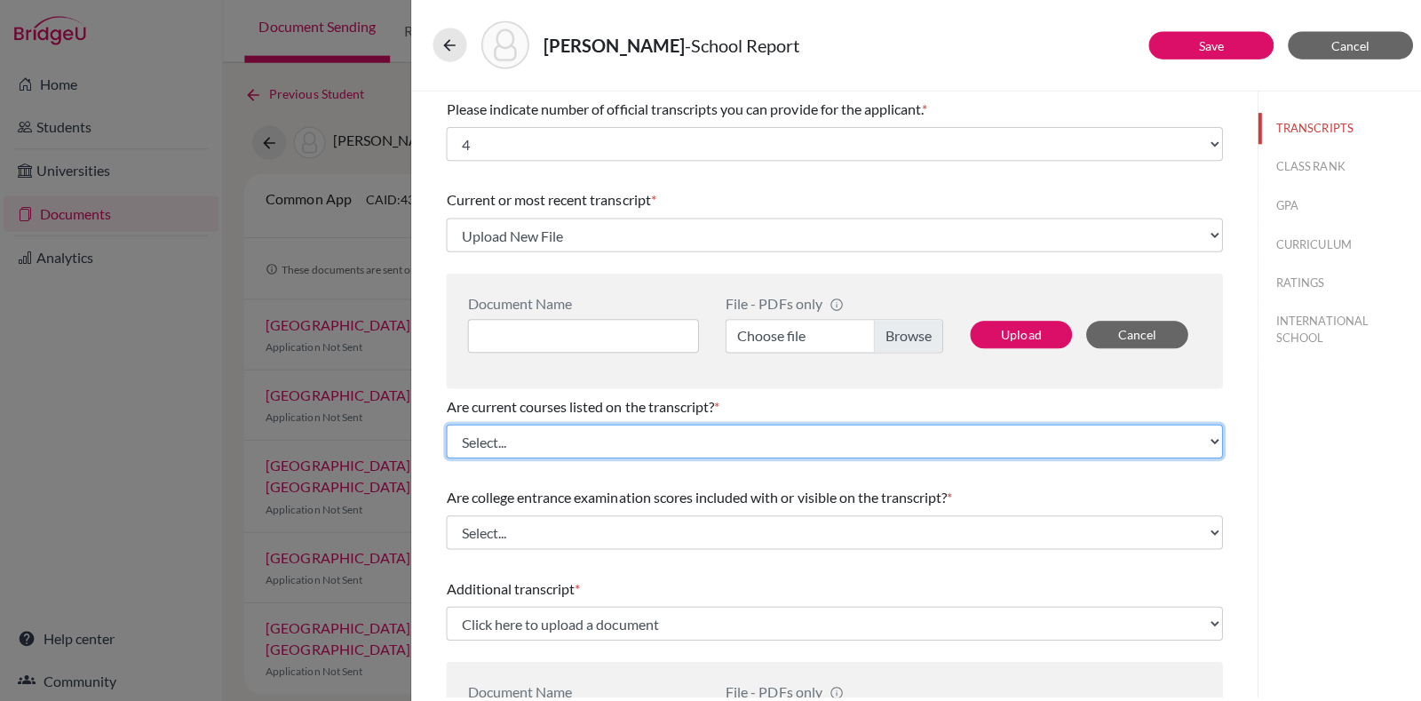
click at [770, 451] on select "Select... Yes No" at bounding box center [830, 441] width 773 height 34
select select "0"
click at [444, 424] on select "Select... Yes No" at bounding box center [830, 441] width 773 height 34
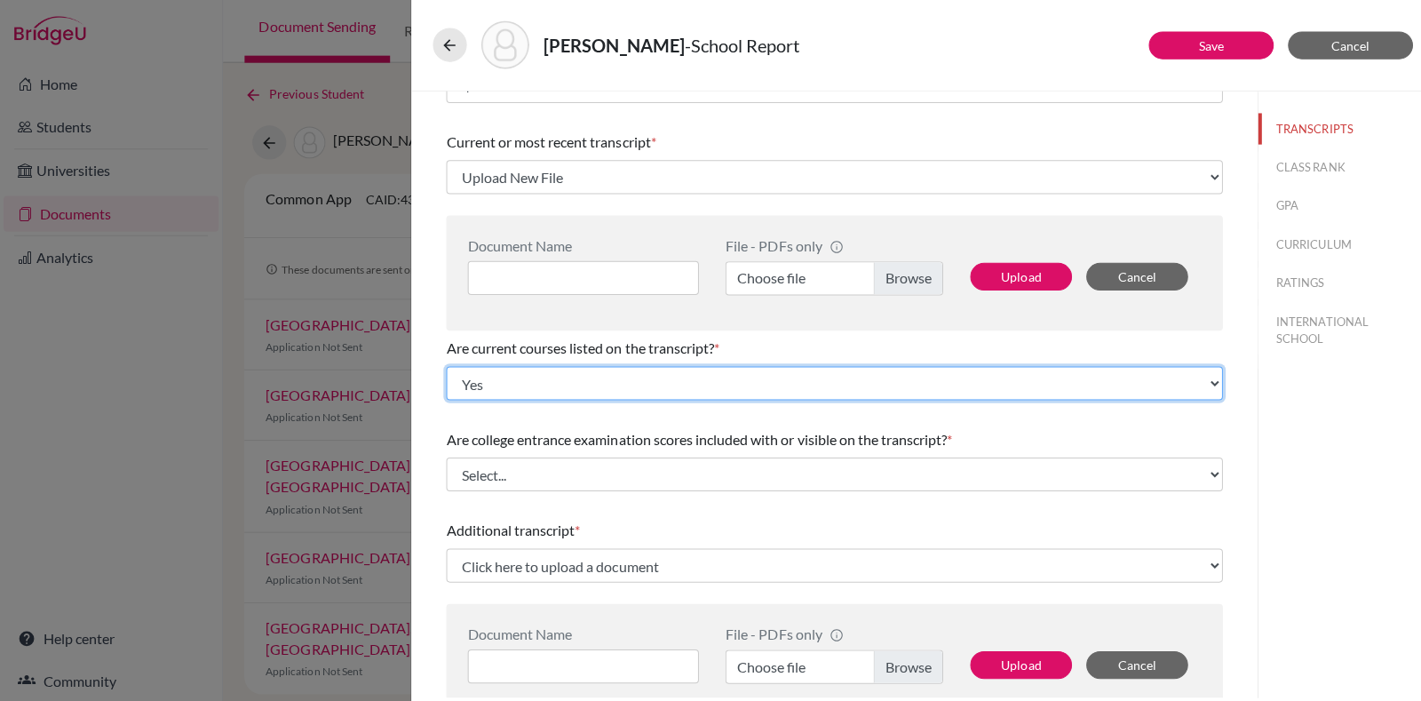
scroll to position [64, 0]
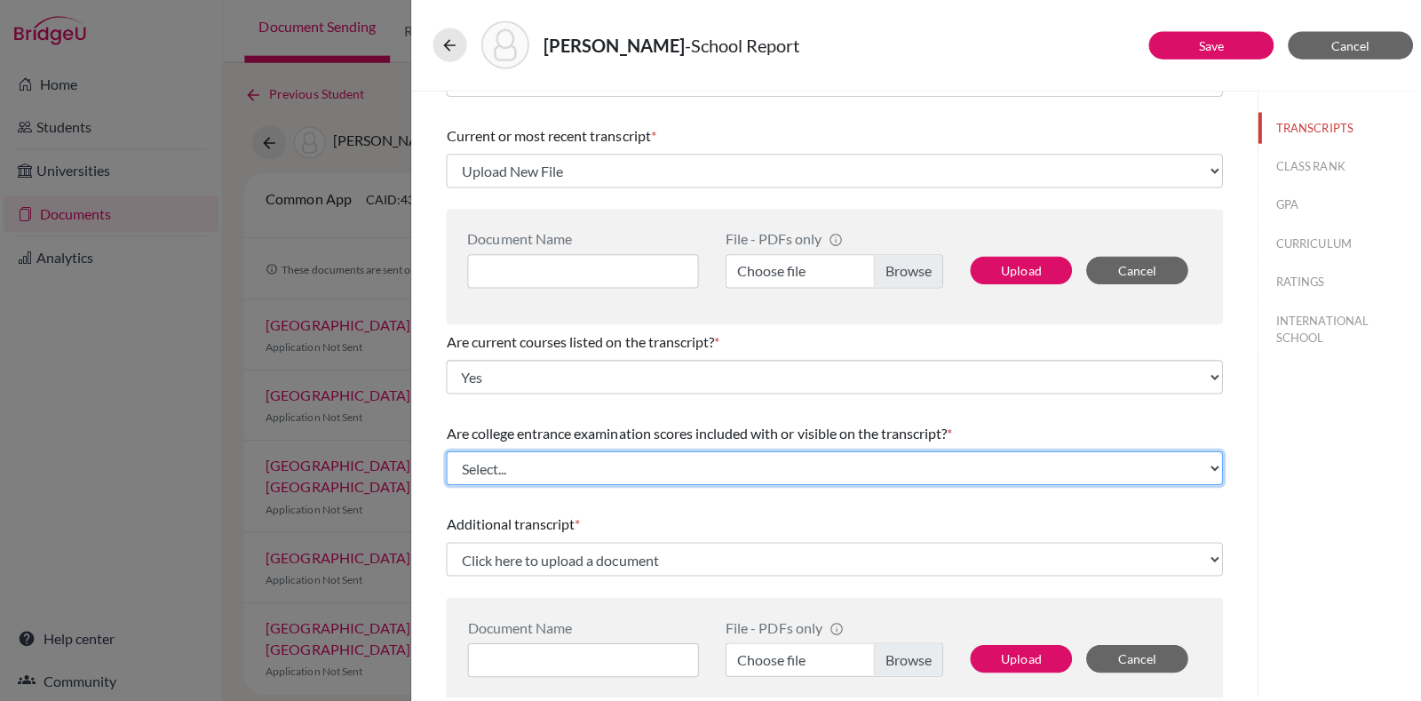
click at [806, 467] on select "Select... Yes No" at bounding box center [830, 467] width 773 height 34
select select "1"
click at [444, 450] on select "Select... Yes No" at bounding box center [830, 467] width 773 height 34
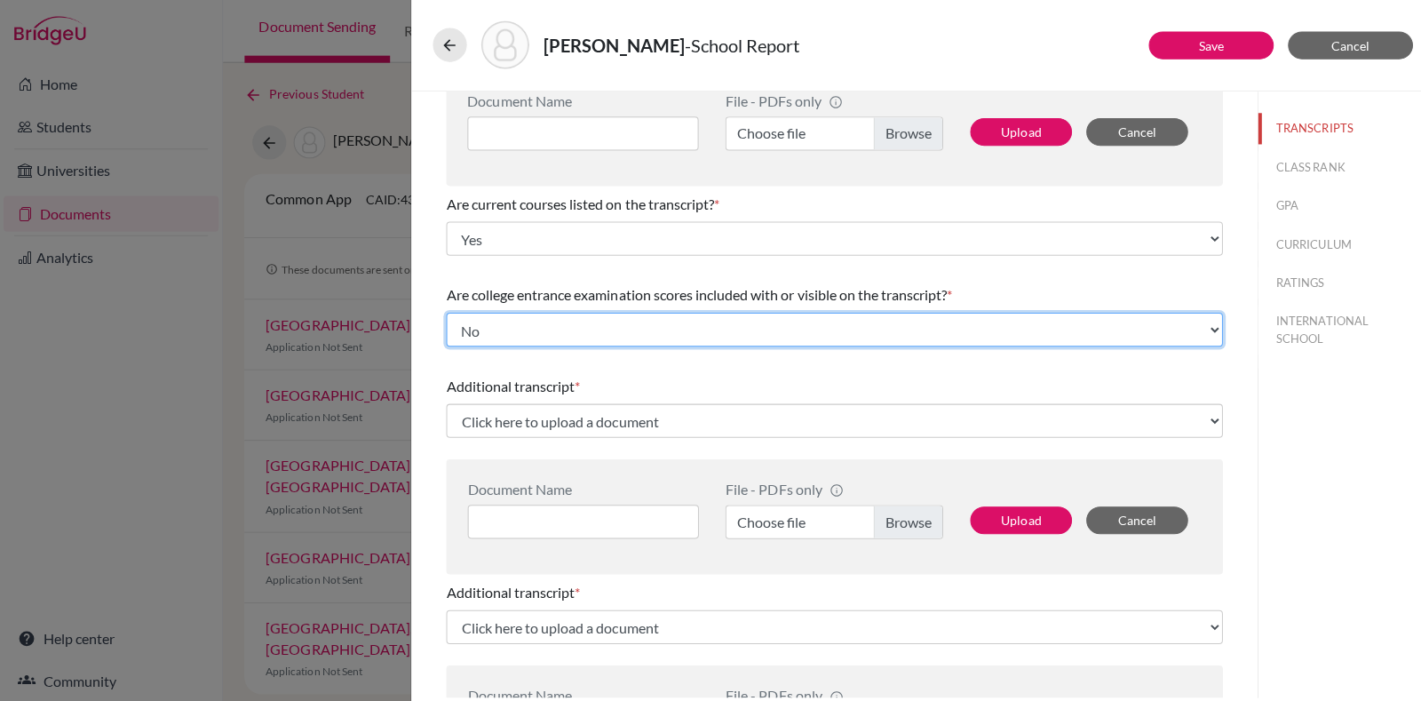
scroll to position [227, 0]
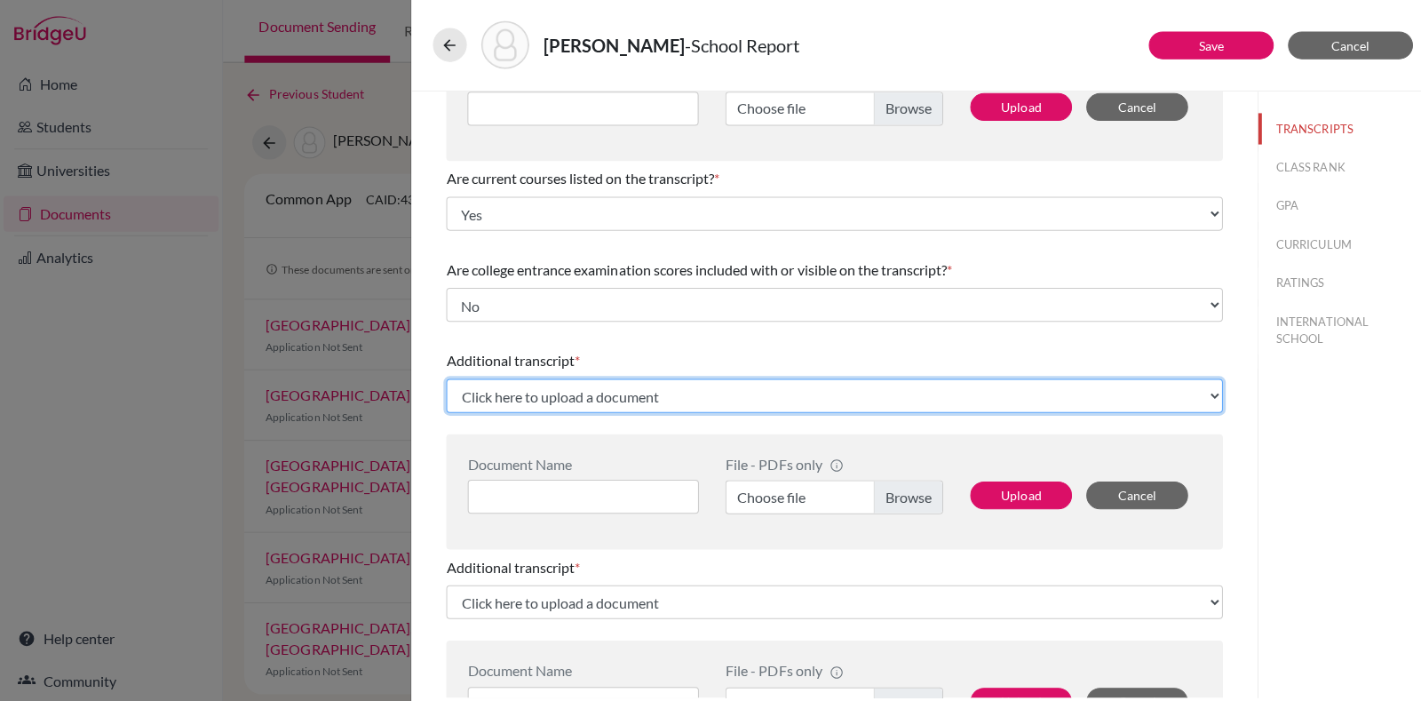
click at [623, 400] on select "Click here to upload a document Upload New File" at bounding box center [830, 395] width 773 height 34
select select "Upload New File"
click at [444, 378] on select "Click here to upload a document Upload New File" at bounding box center [830, 395] width 773 height 34
click at [521, 386] on select "Click here to upload a document Upload New File" at bounding box center [830, 395] width 773 height 34
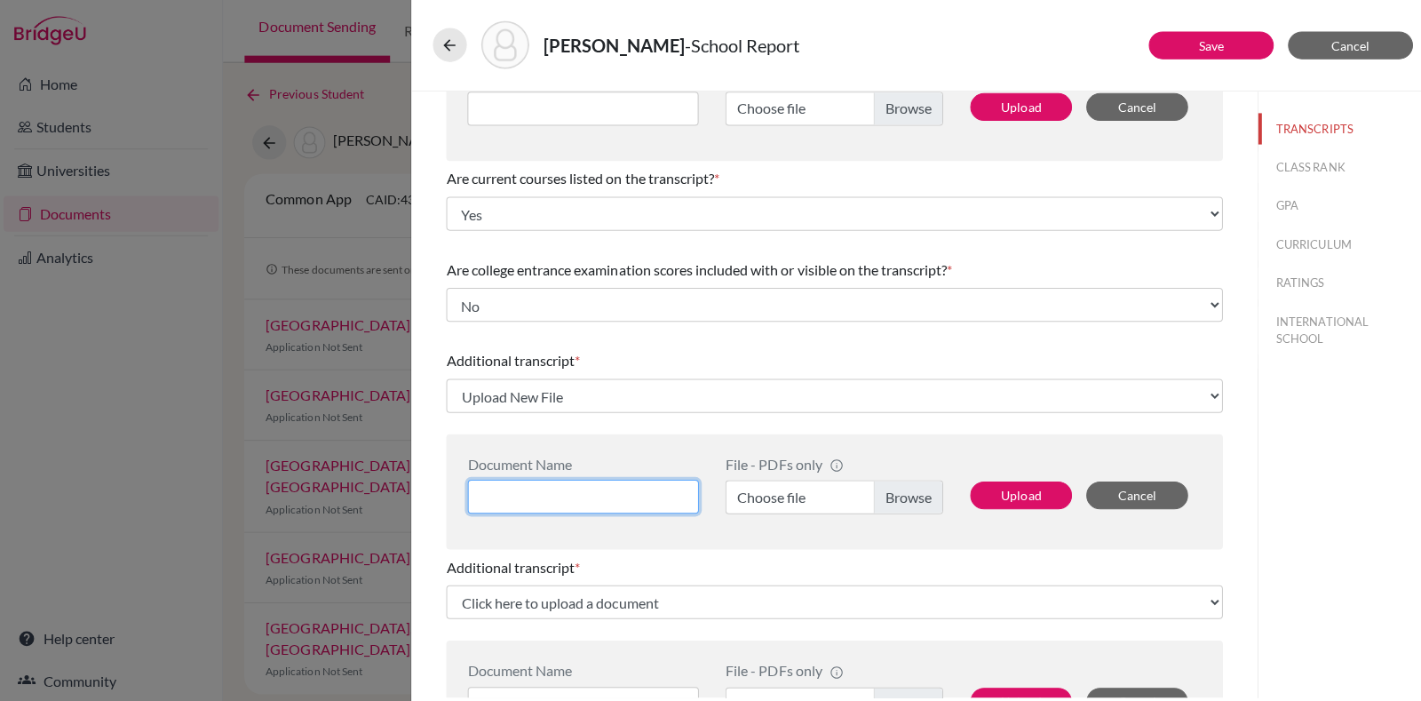
click at [544, 501] on input at bounding box center [580, 496] width 230 height 34
click at [561, 494] on input at bounding box center [580, 496] width 230 height 34
type input "Grade 10"
click at [841, 485] on label "Choose file" at bounding box center [830, 496] width 217 height 34
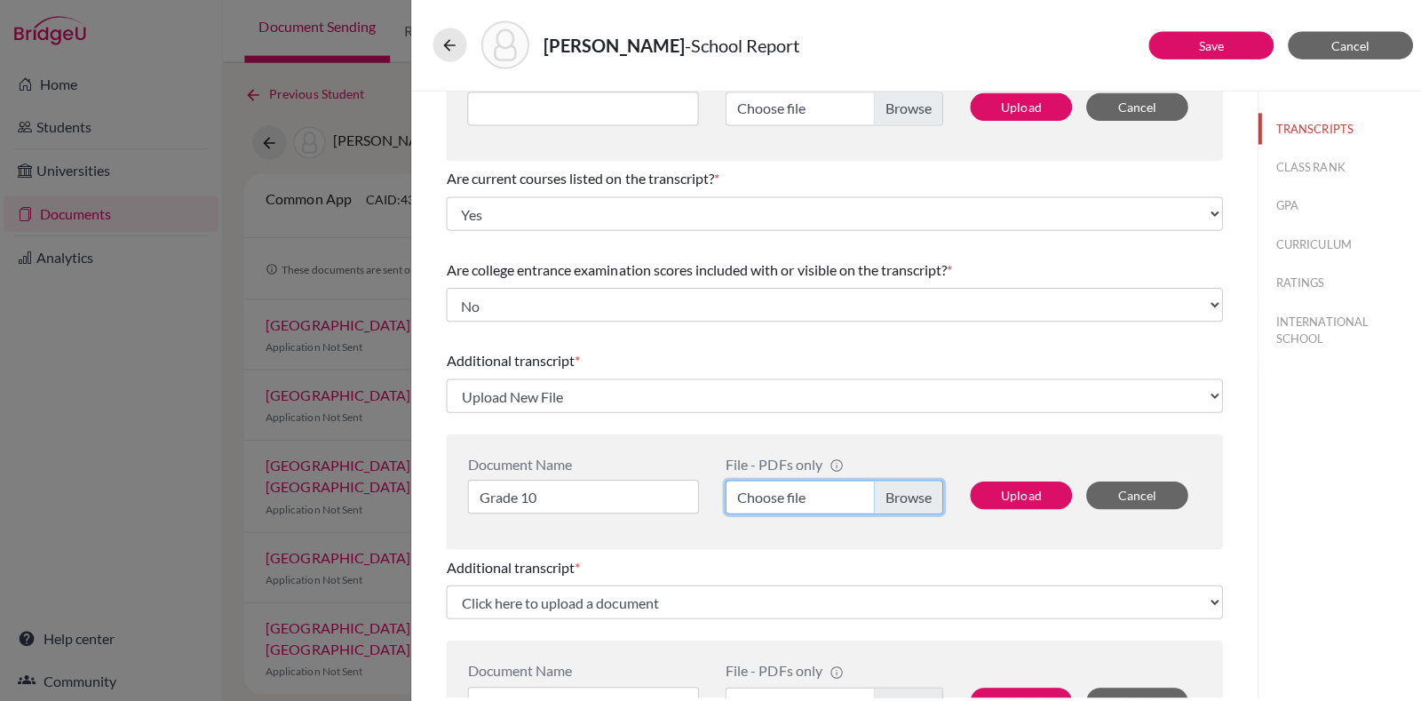
click at [841, 485] on input "Choose file" at bounding box center [830, 496] width 217 height 34
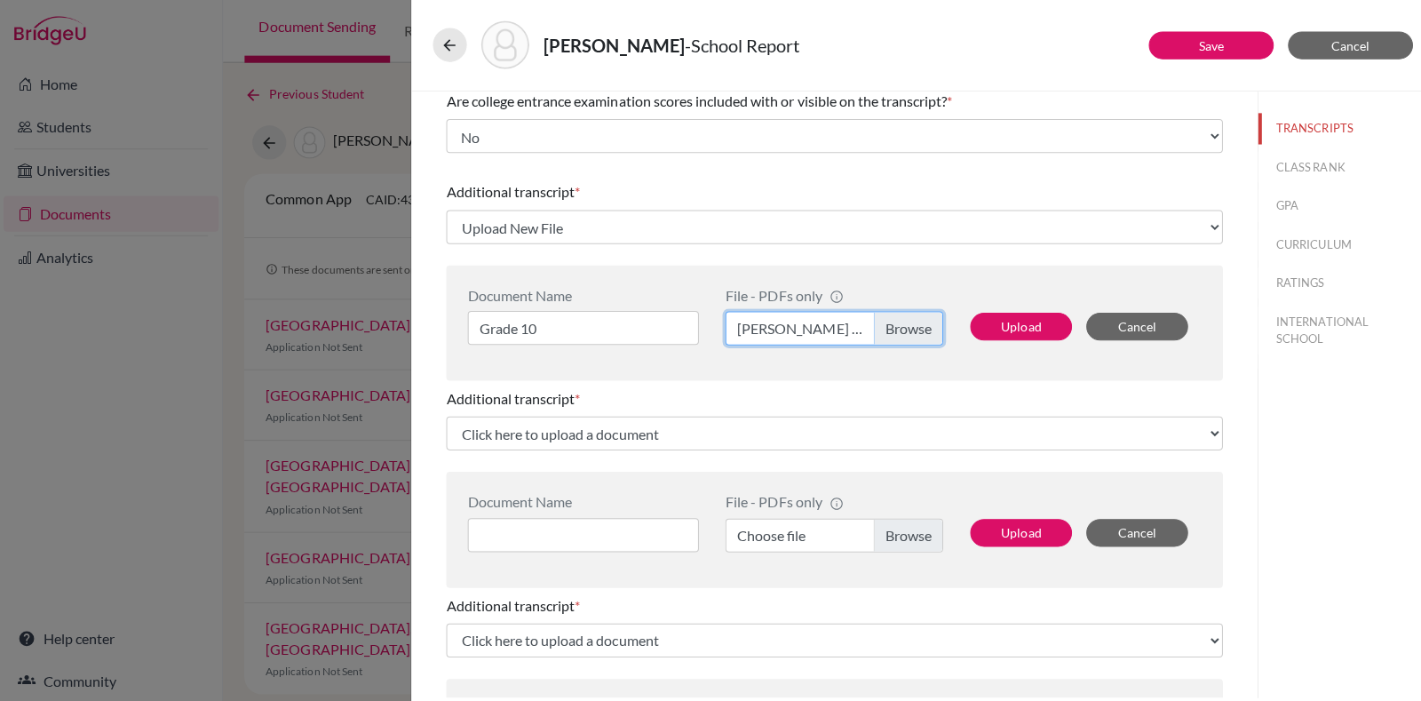
scroll to position [417, 0]
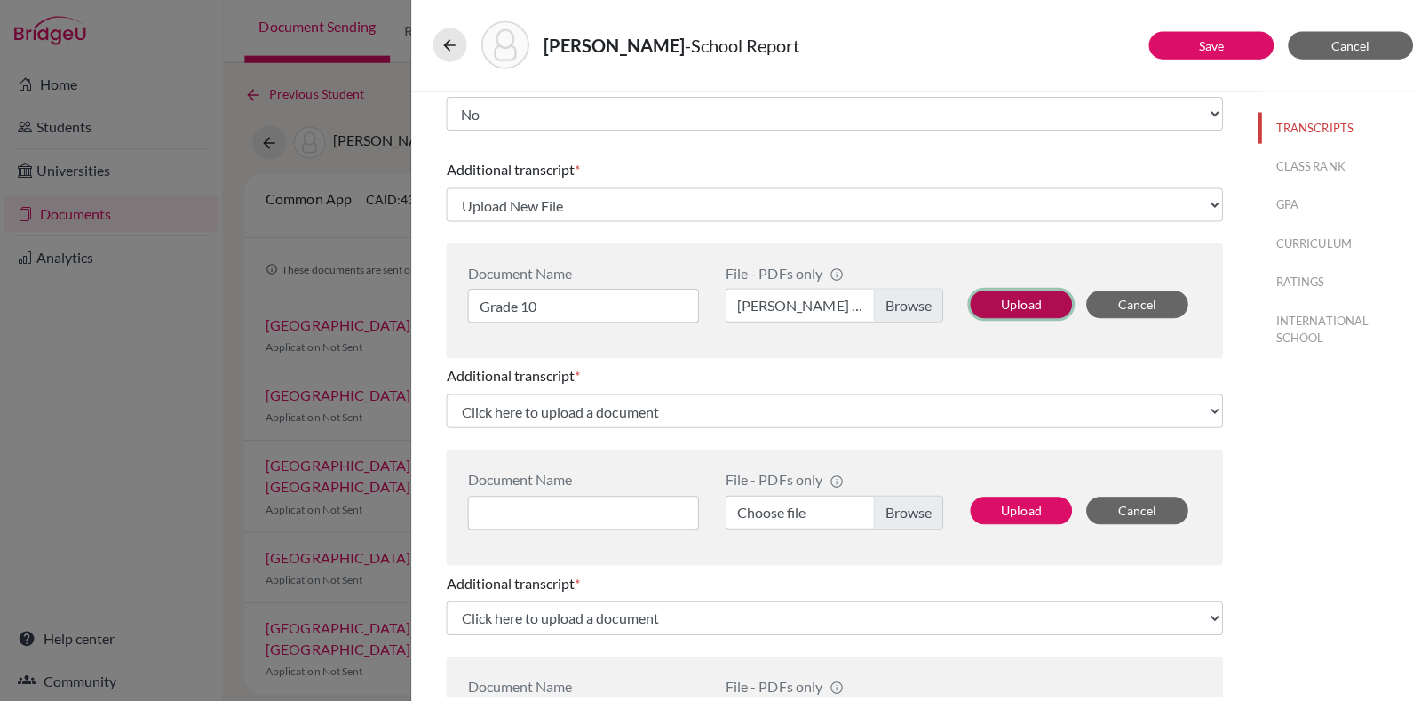
click at [992, 310] on button "Upload" at bounding box center [1016, 304] width 101 height 28
click at [996, 302] on button "Upload" at bounding box center [1016, 304] width 101 height 28
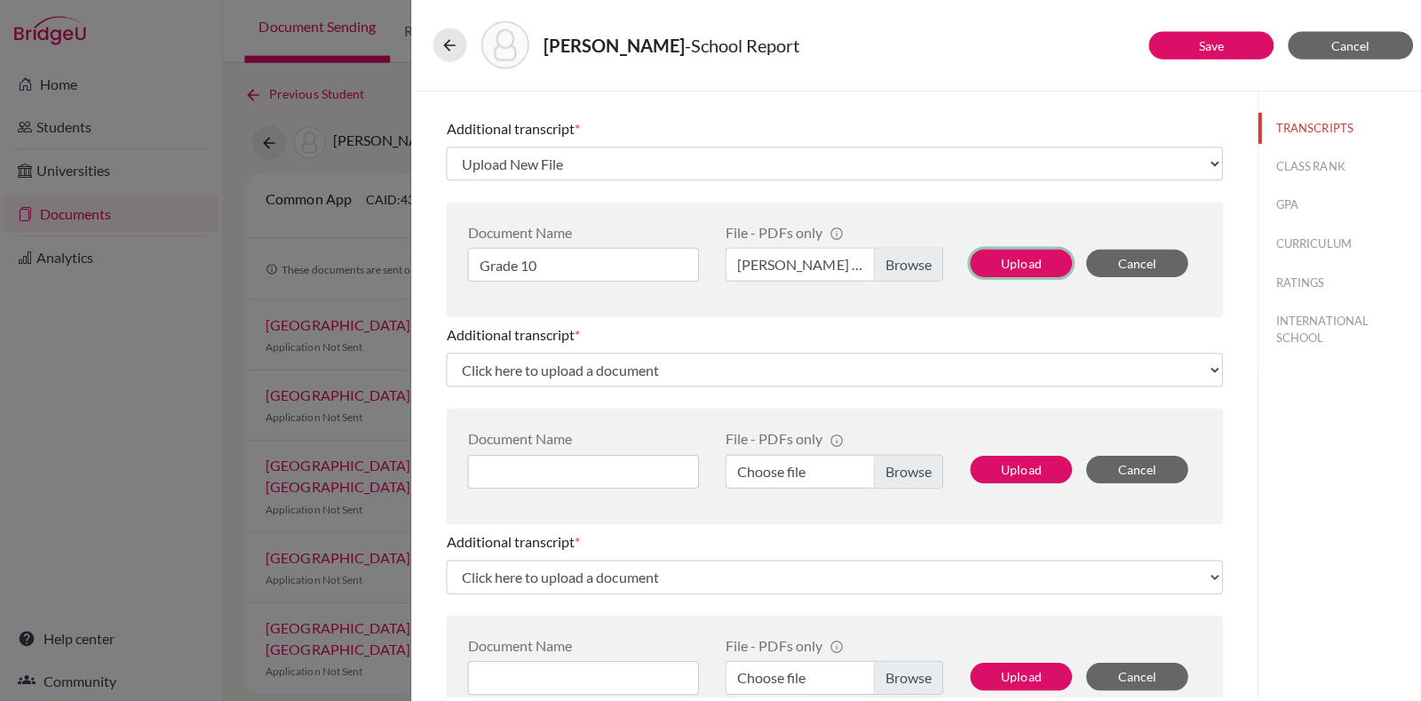
scroll to position [462, 0]
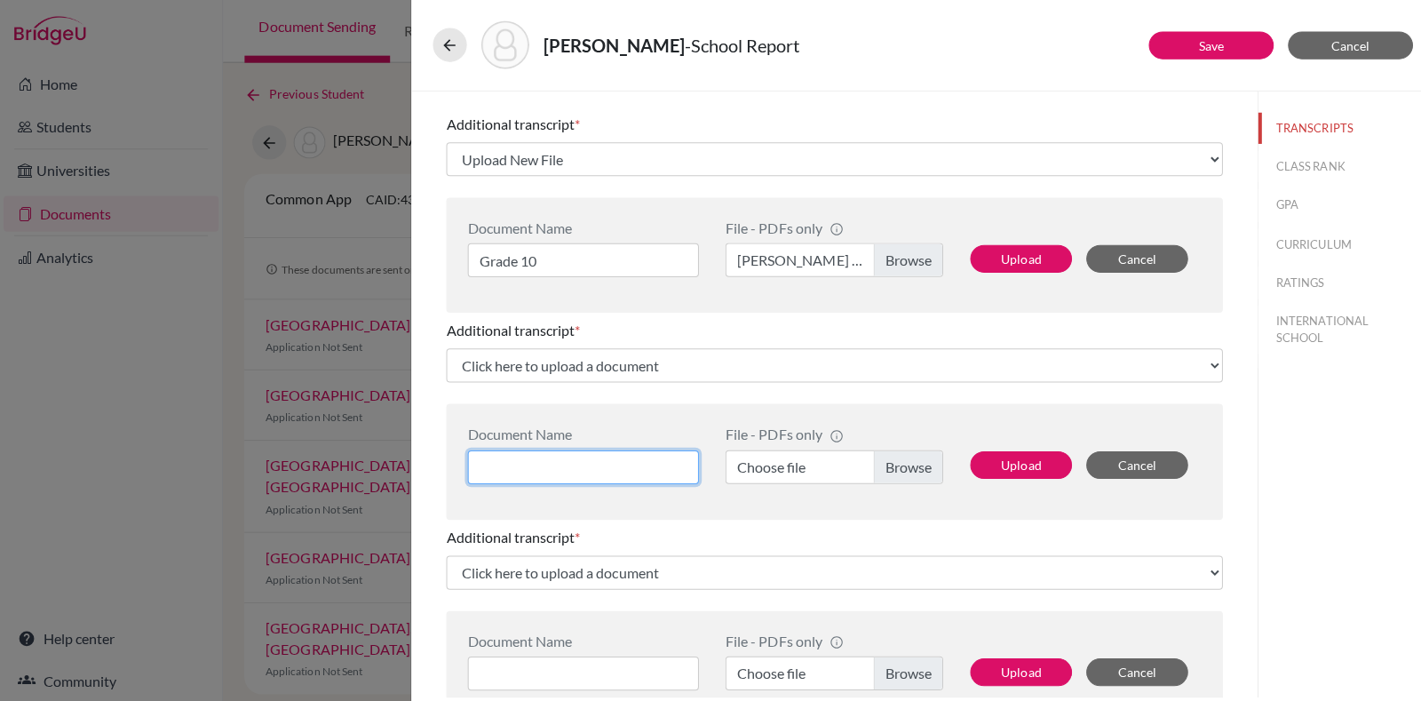
click at [619, 470] on input at bounding box center [580, 466] width 230 height 34
type input "Grade"
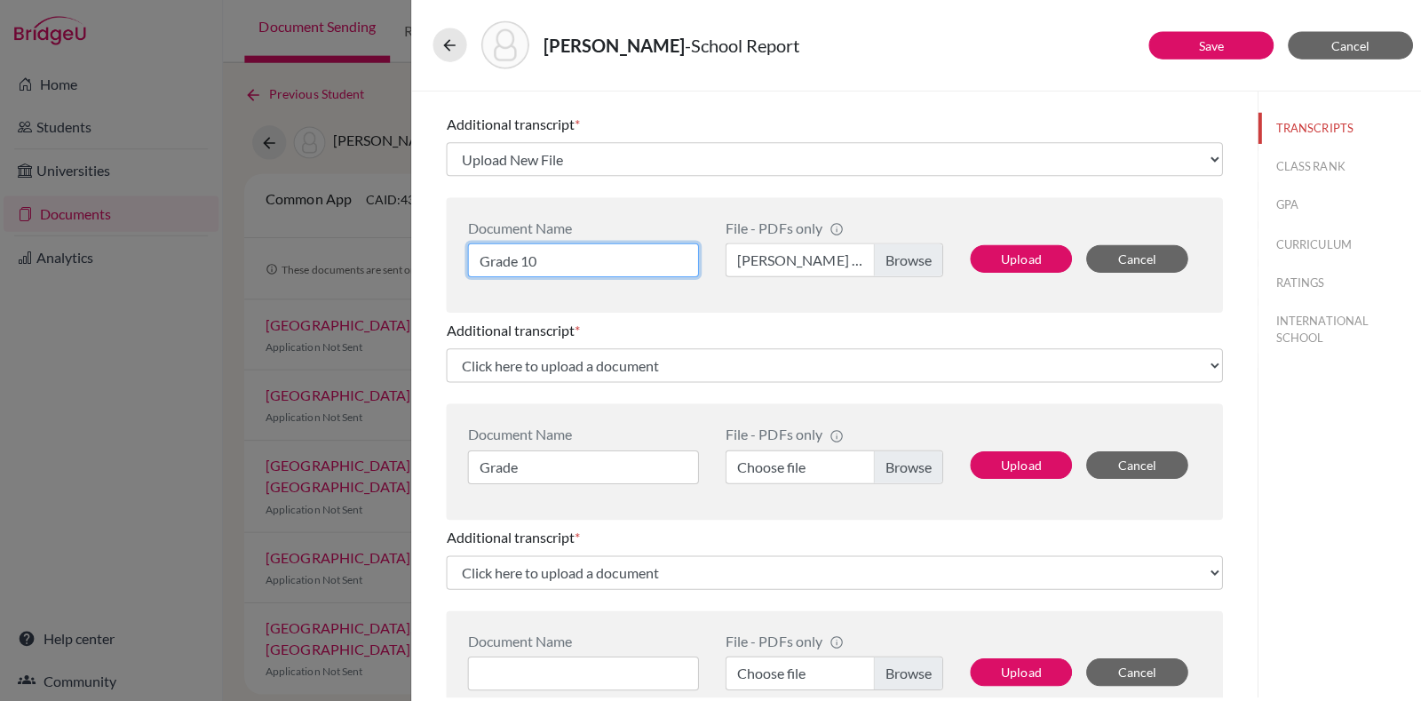
click at [617, 246] on input "Grade 10" at bounding box center [580, 260] width 230 height 34
type input "Grade 11"
click at [887, 257] on label "Shreya Prakash Grade 10.pdf" at bounding box center [830, 260] width 217 height 34
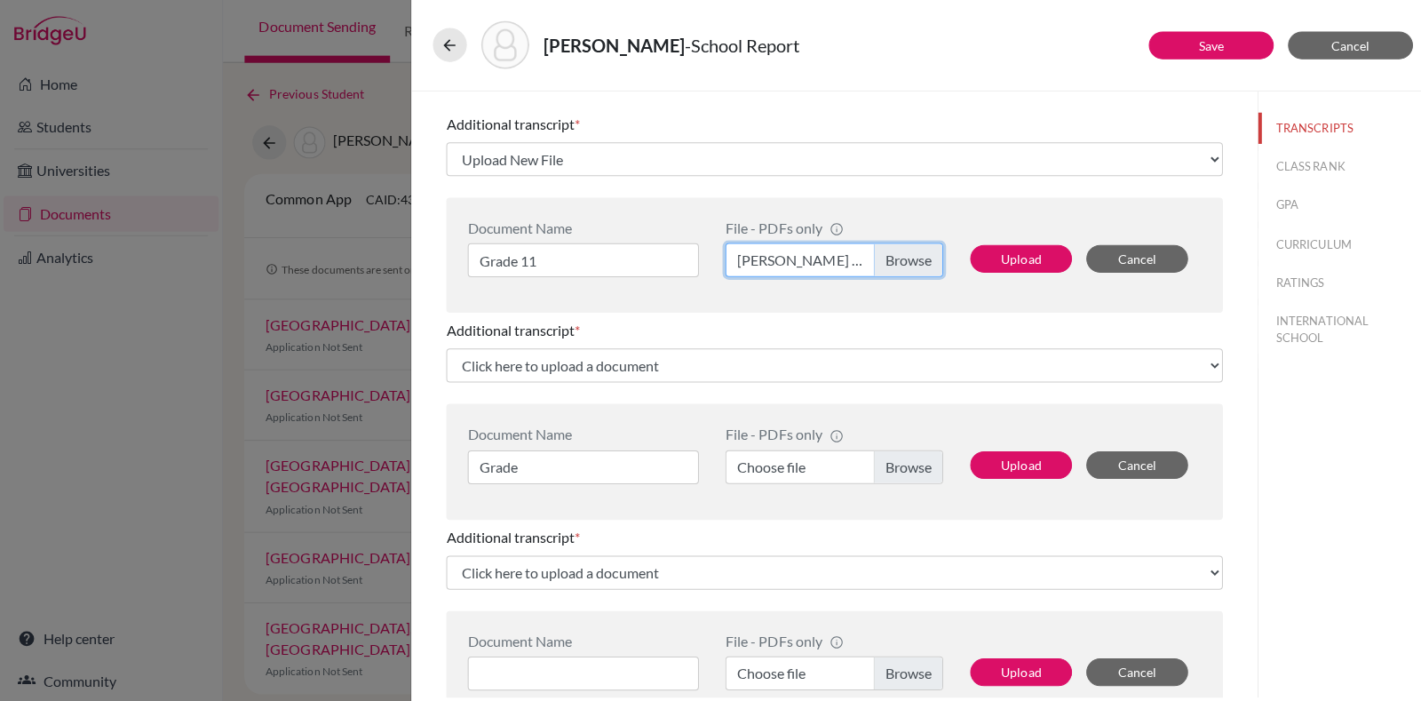
click at [887, 257] on input "Shreya Prakash Grade 10.pdf" at bounding box center [830, 260] width 217 height 34
click at [976, 246] on button "Upload" at bounding box center [1016, 259] width 101 height 28
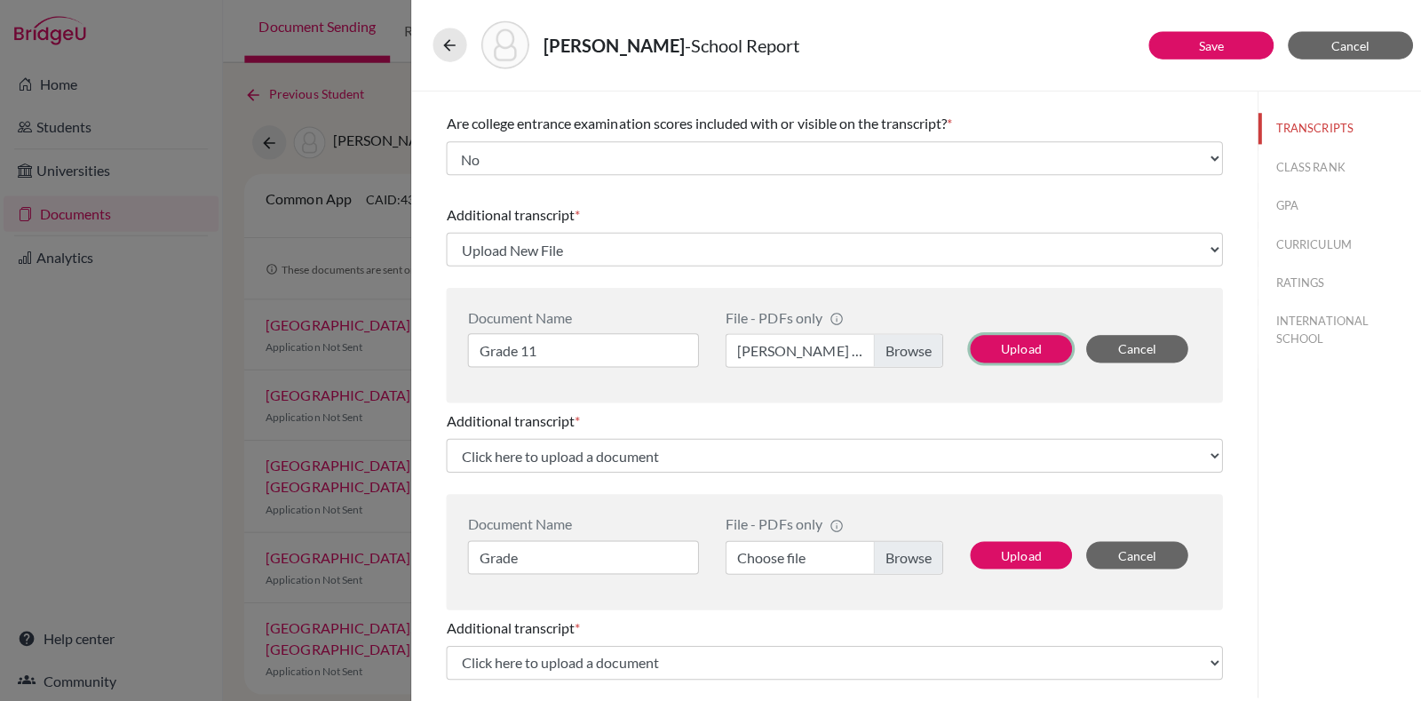
scroll to position [366, 0]
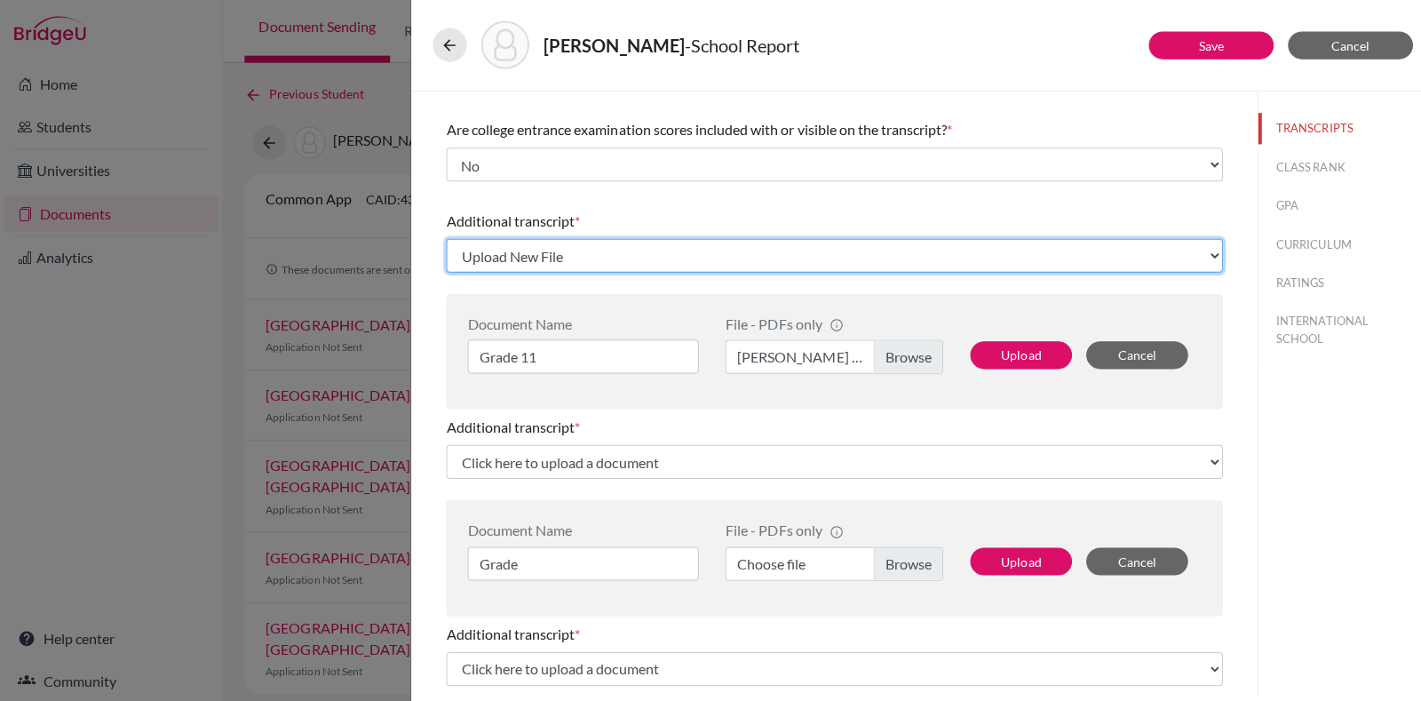
click at [1047, 254] on select "Click here to upload a document Upload New File" at bounding box center [830, 256] width 773 height 34
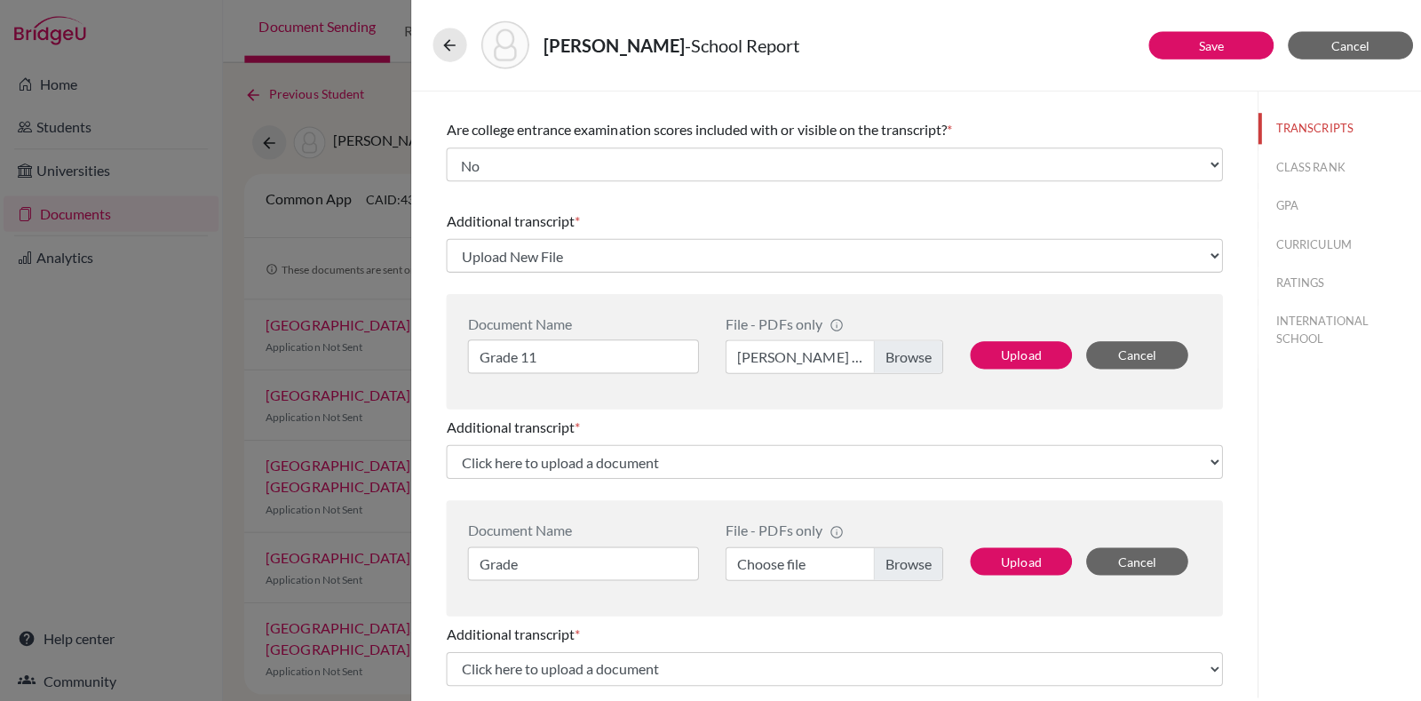
click at [1026, 368] on div "Upload Cancel" at bounding box center [1073, 344] width 243 height 58
click at [1015, 346] on button "Upload" at bounding box center [1016, 355] width 101 height 28
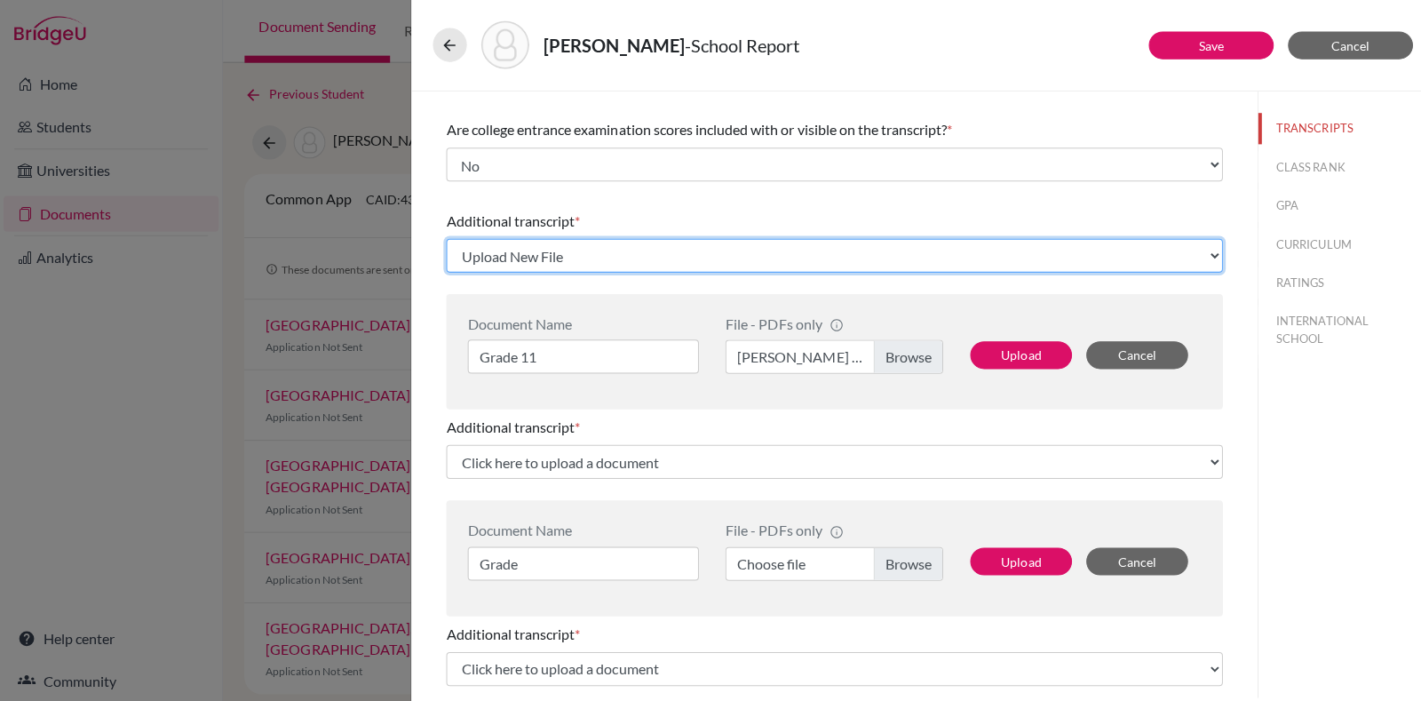
click at [837, 265] on select "Click here to upload a document Upload New File" at bounding box center [830, 256] width 773 height 34
select select "1337"
click at [444, 239] on select "Click here to upload a document Upload New File" at bounding box center [830, 256] width 773 height 34
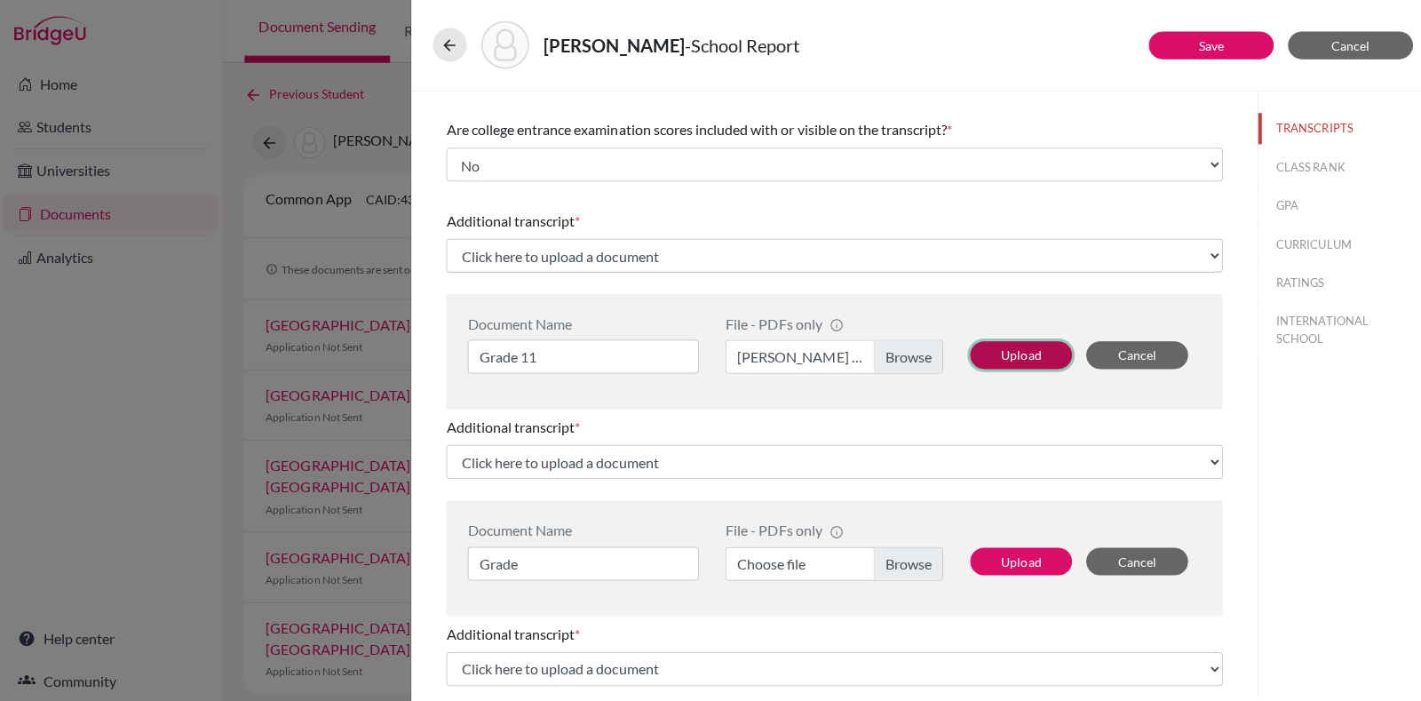
click at [990, 346] on button "Upload" at bounding box center [1016, 355] width 101 height 28
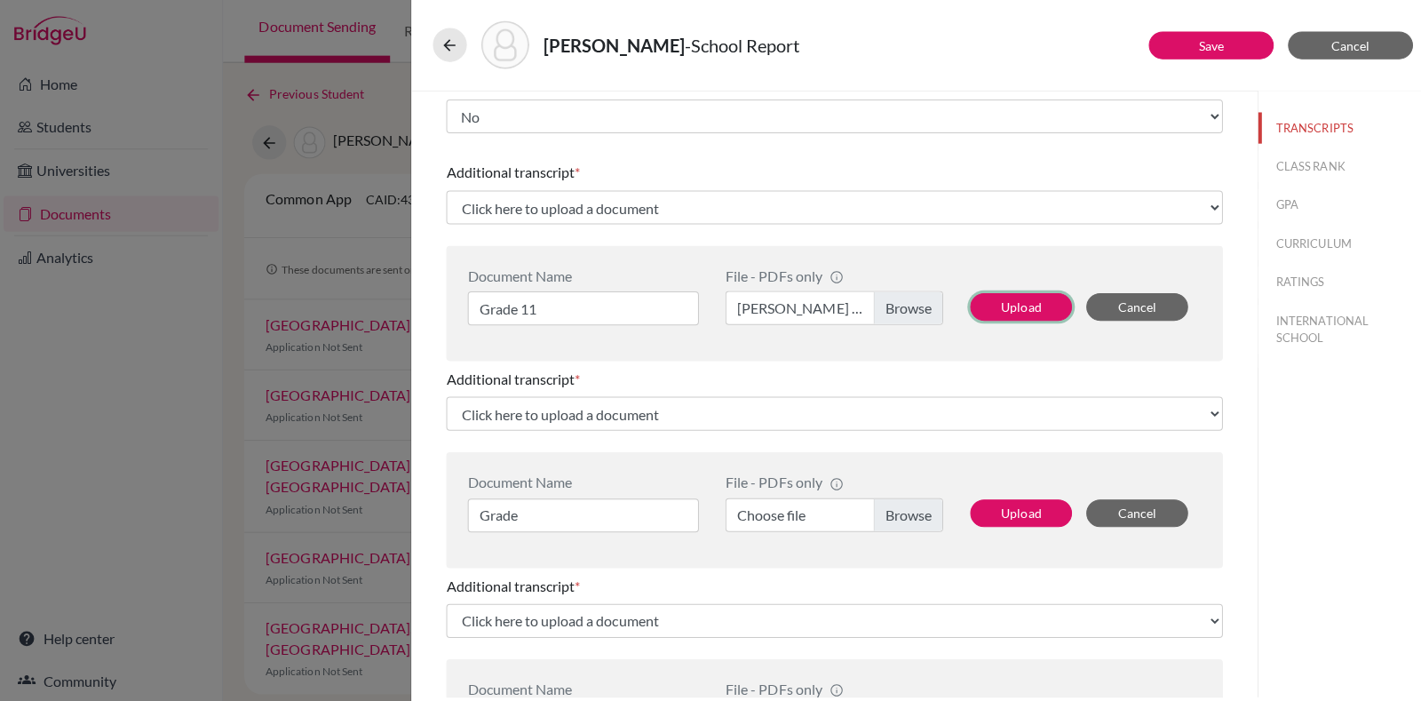
scroll to position [430, 0]
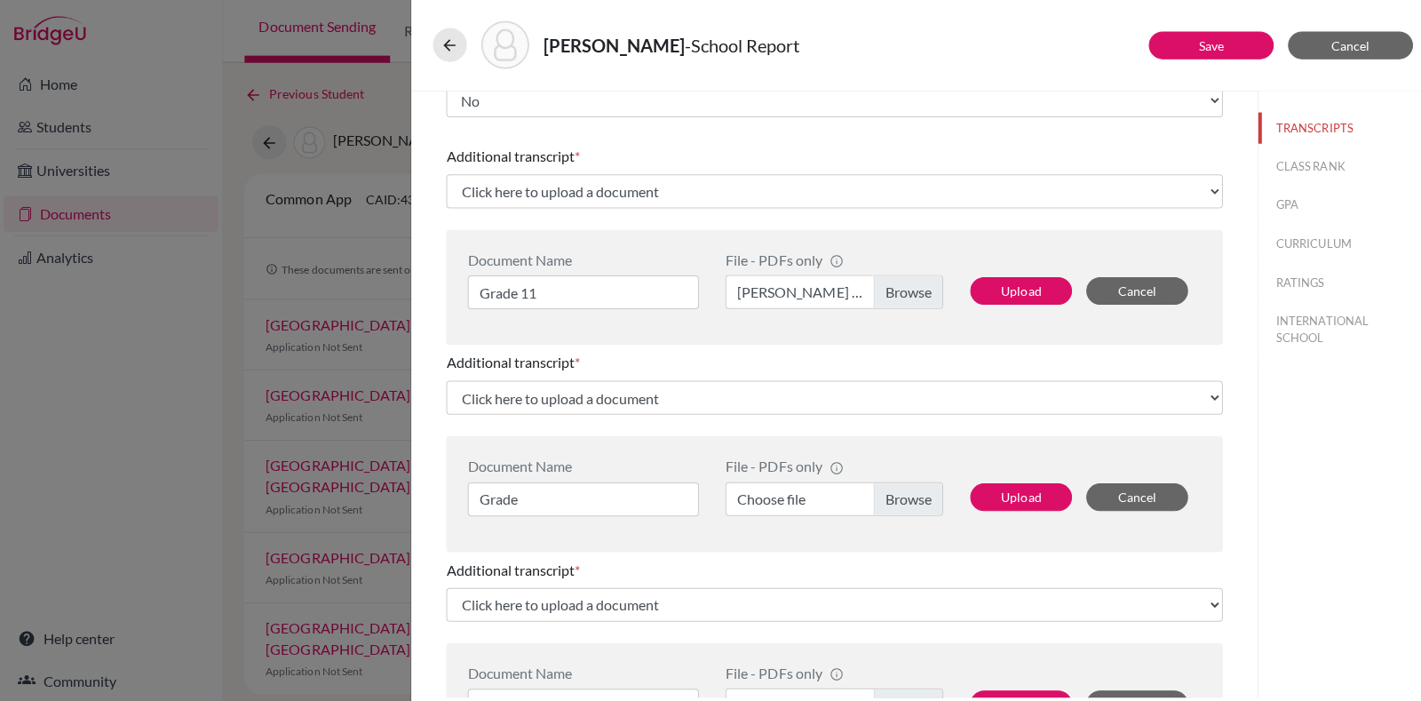
click at [757, 418] on div "Additional transcript * Click here to upload a document Upload New File" at bounding box center [830, 383] width 773 height 76
click at [656, 511] on input "Grade" at bounding box center [580, 498] width 230 height 34
type input "Grade 10"
click at [880, 486] on label "Choose file" at bounding box center [830, 498] width 217 height 34
click at [880, 486] on input "Choose file" at bounding box center [830, 498] width 217 height 34
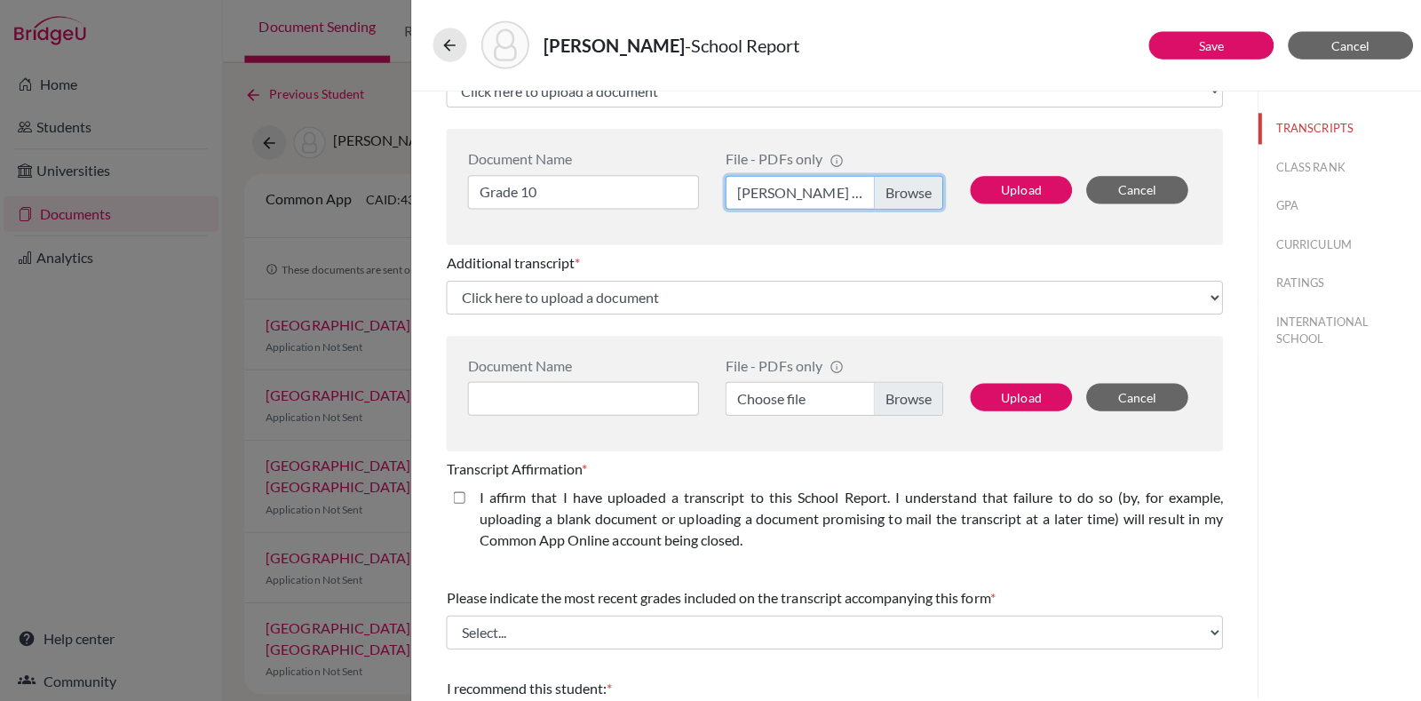
scroll to position [768, 0]
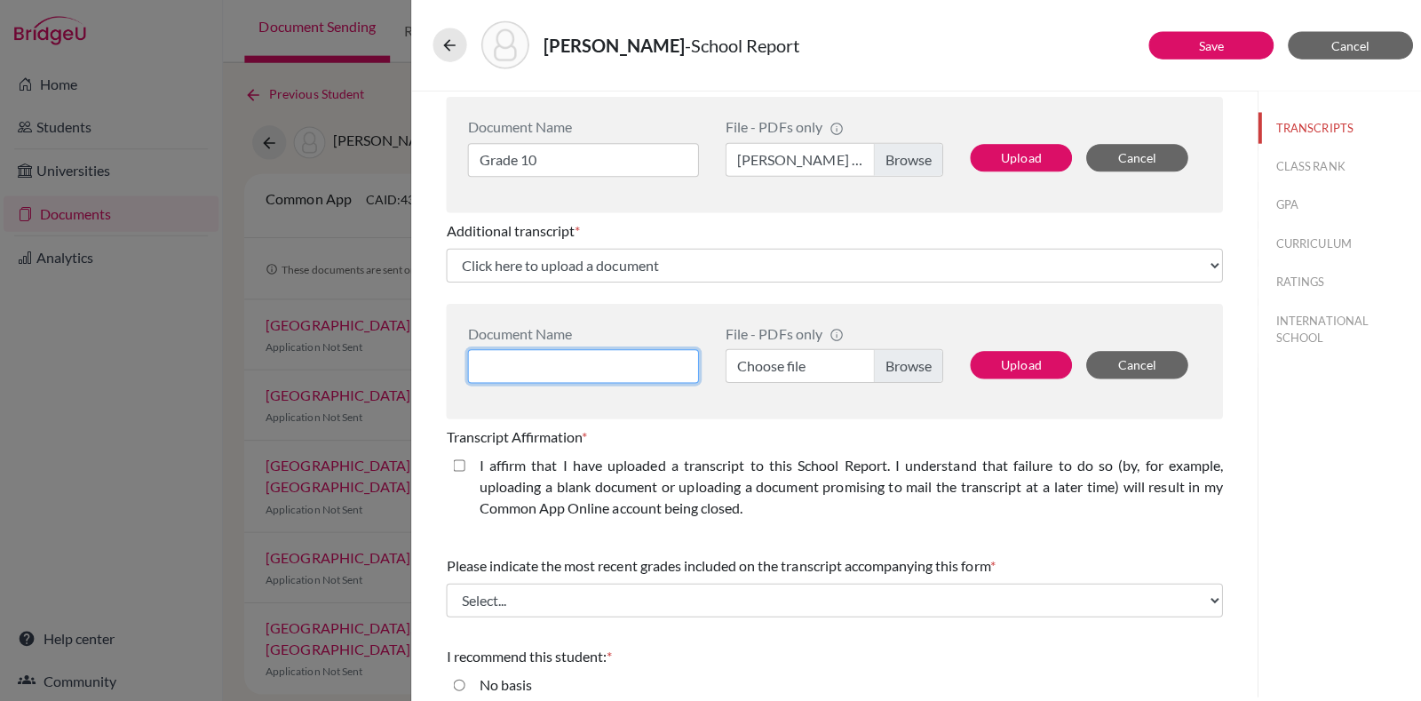
click at [609, 376] on input at bounding box center [580, 366] width 230 height 34
type input "Grade 9"
click at [894, 368] on label "Choose file" at bounding box center [830, 366] width 217 height 34
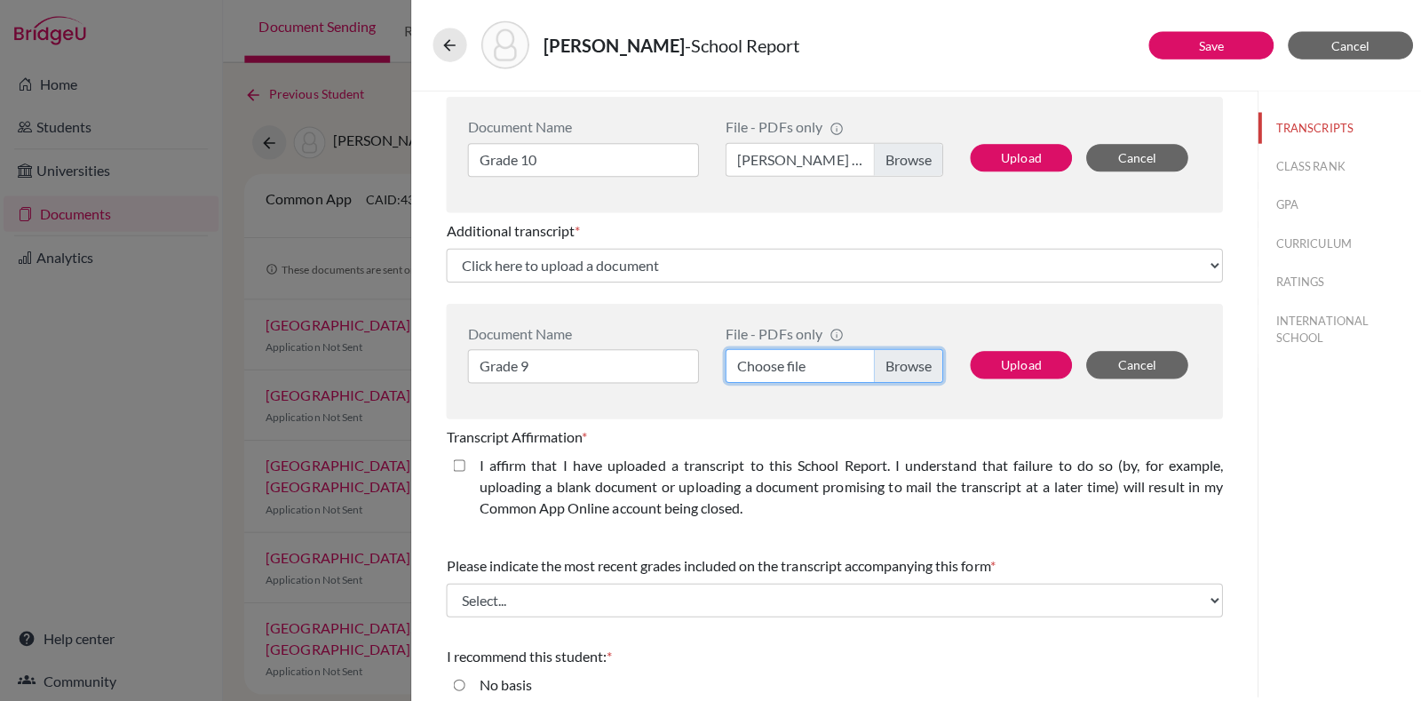
click at [894, 368] on input "Choose file" at bounding box center [830, 366] width 217 height 34
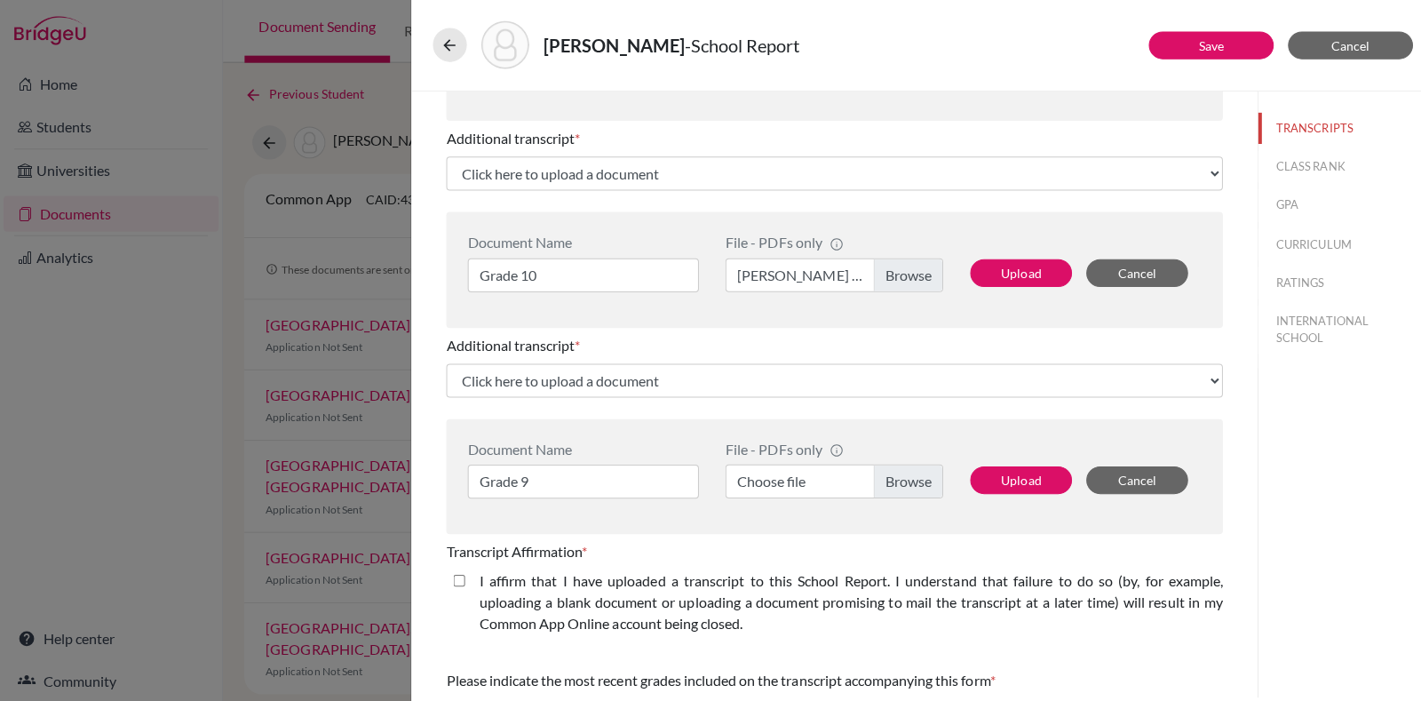
select select "676327"
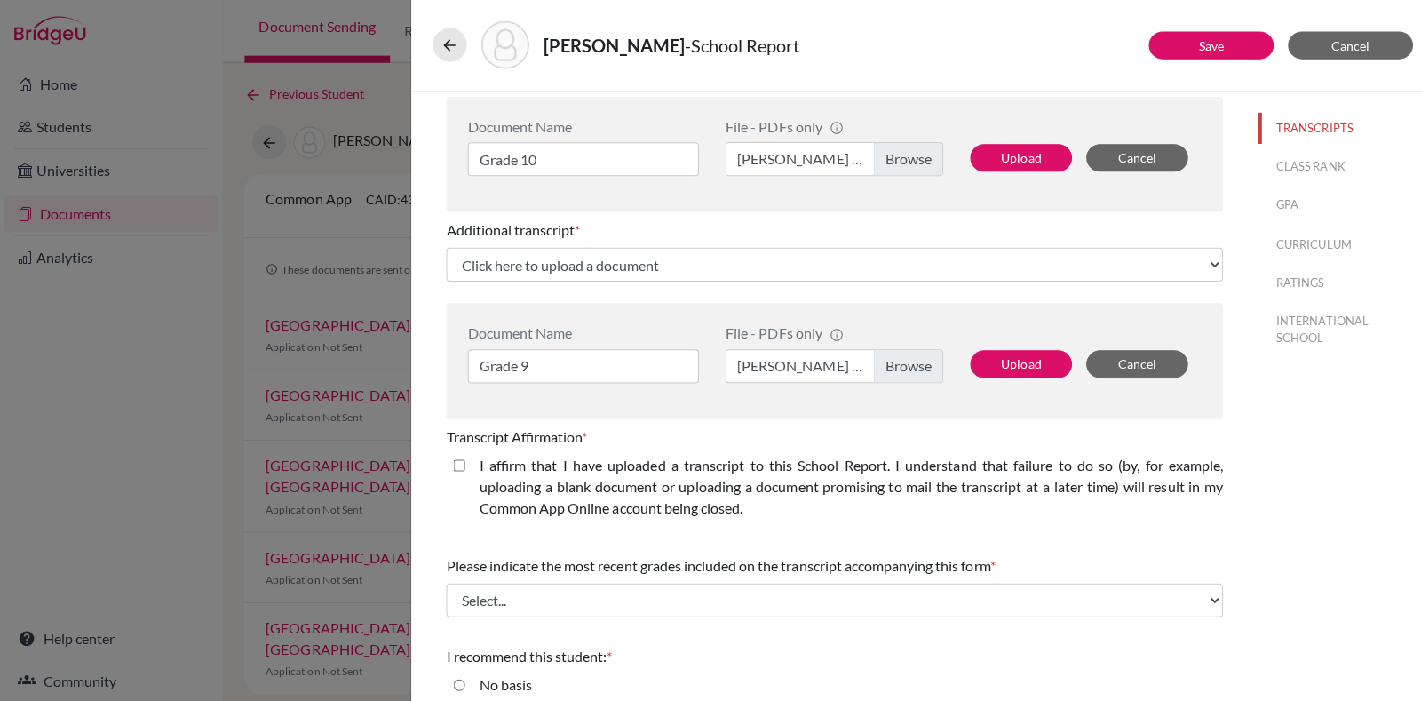
click at [455, 460] on closed\ "I affirm that I have uploaded a transcript to this School Report. I understand …" at bounding box center [457, 464] width 12 height 21
checkbox closed\ "true"
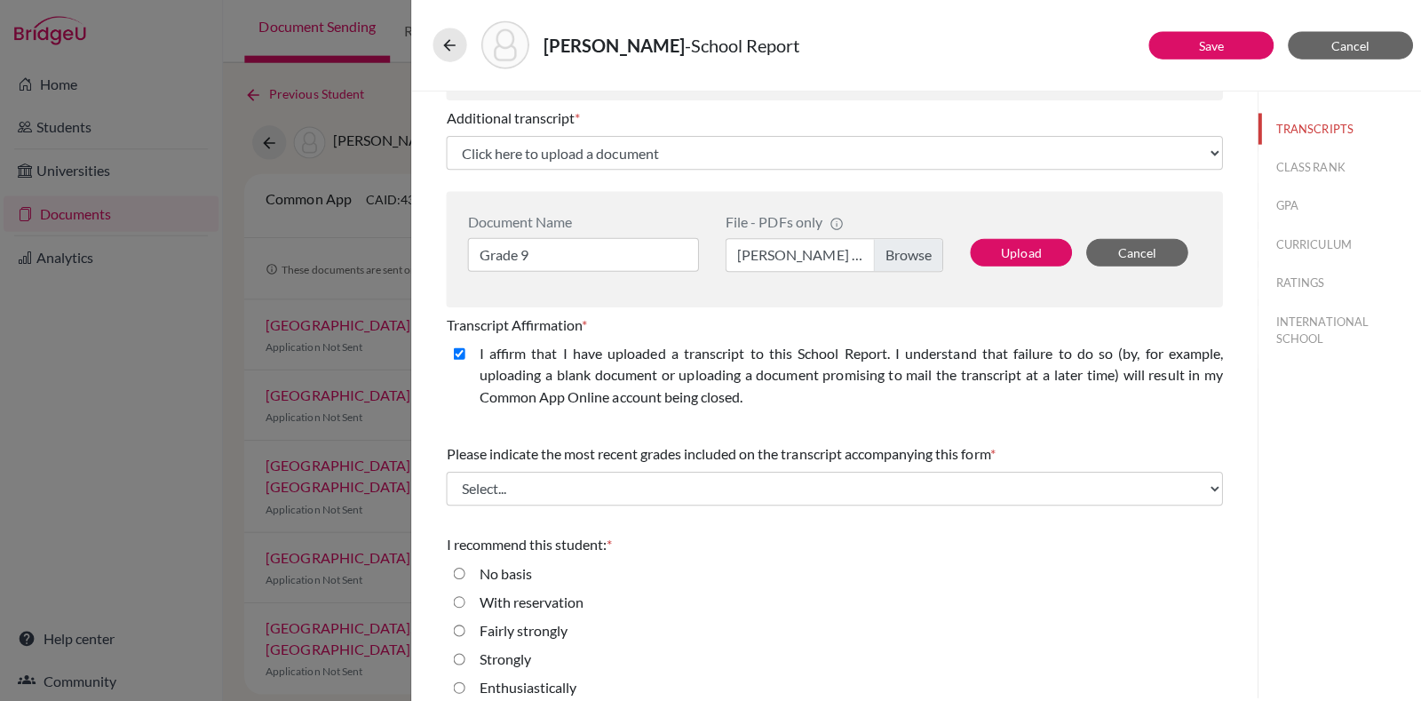
scroll to position [777, 0]
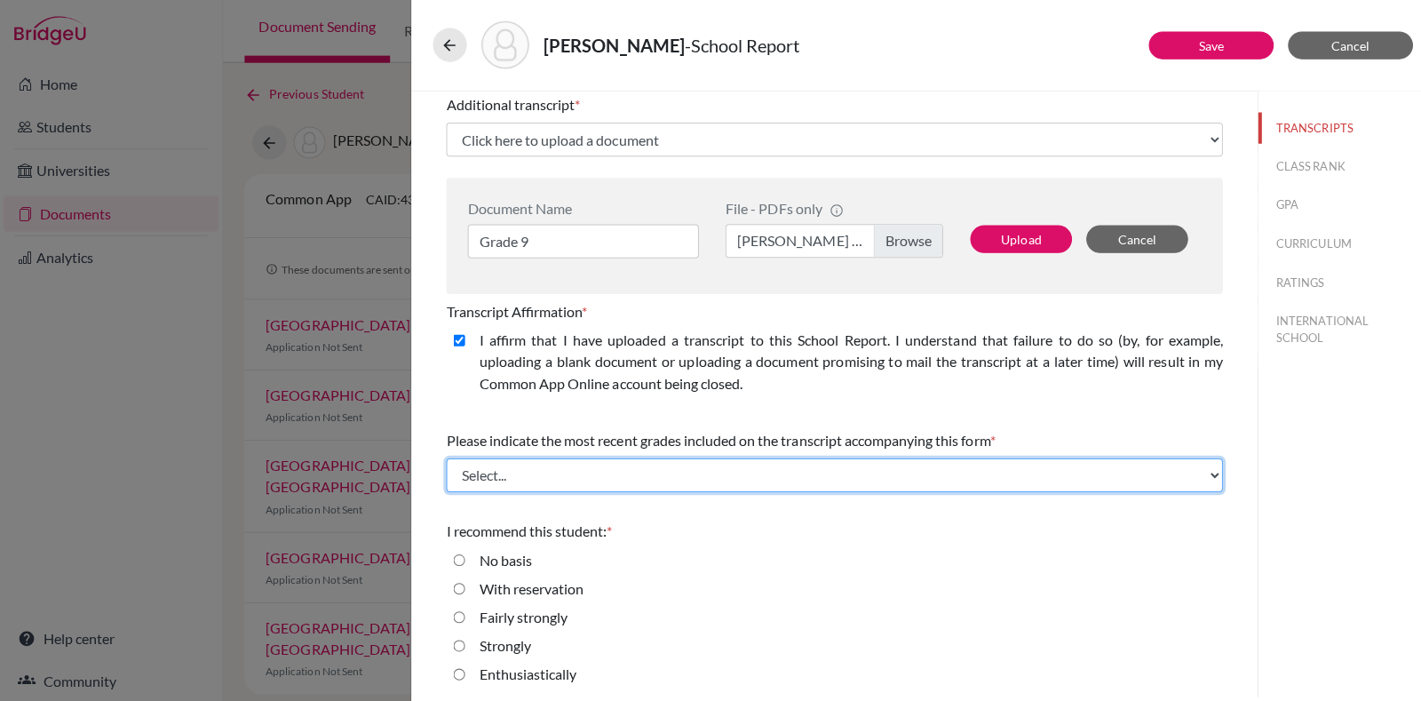
click at [536, 465] on select "Select... Final junior year grades 1st Quarter senior year grades 2nd Quarter/1…" at bounding box center [830, 474] width 773 height 34
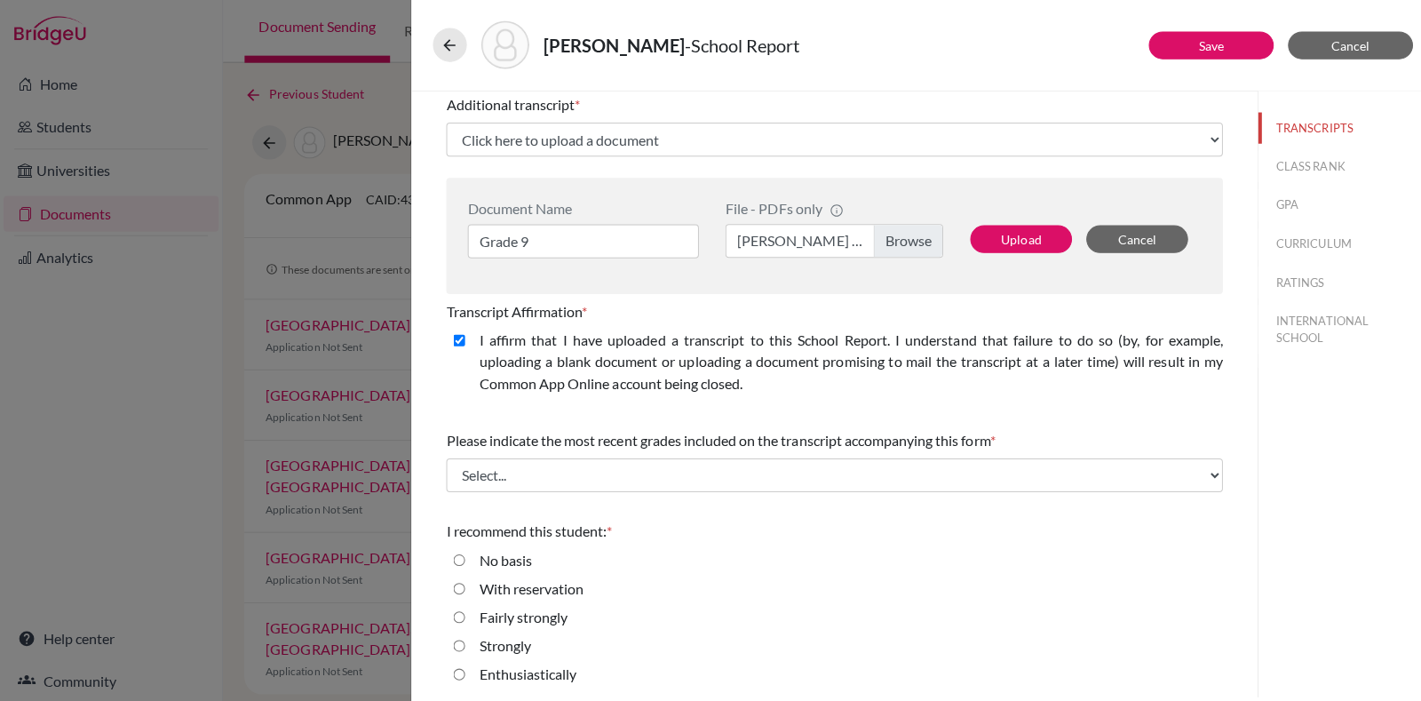
click at [647, 548] on div "No basis" at bounding box center [830, 562] width 773 height 28
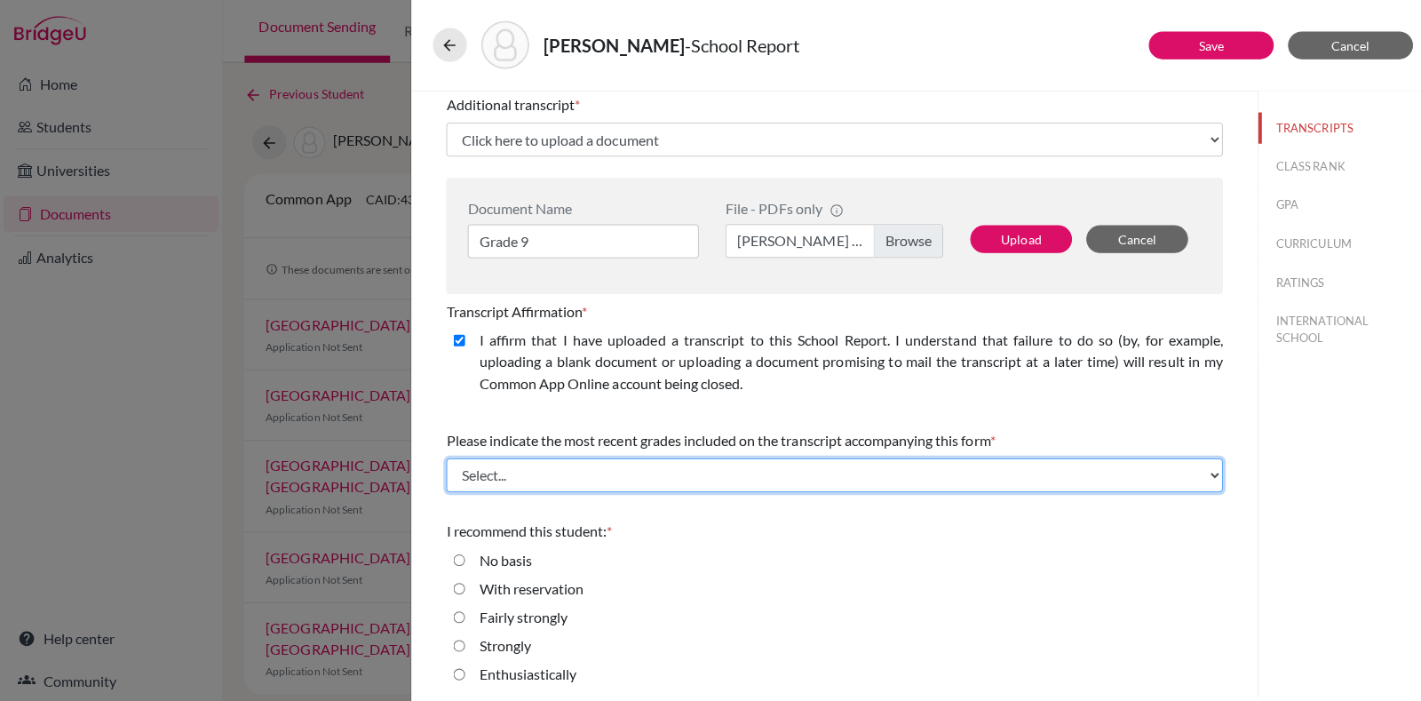
click at [847, 460] on select "Select... Final junior year grades 1st Quarter senior year grades 2nd Quarter/1…" at bounding box center [830, 474] width 773 height 34
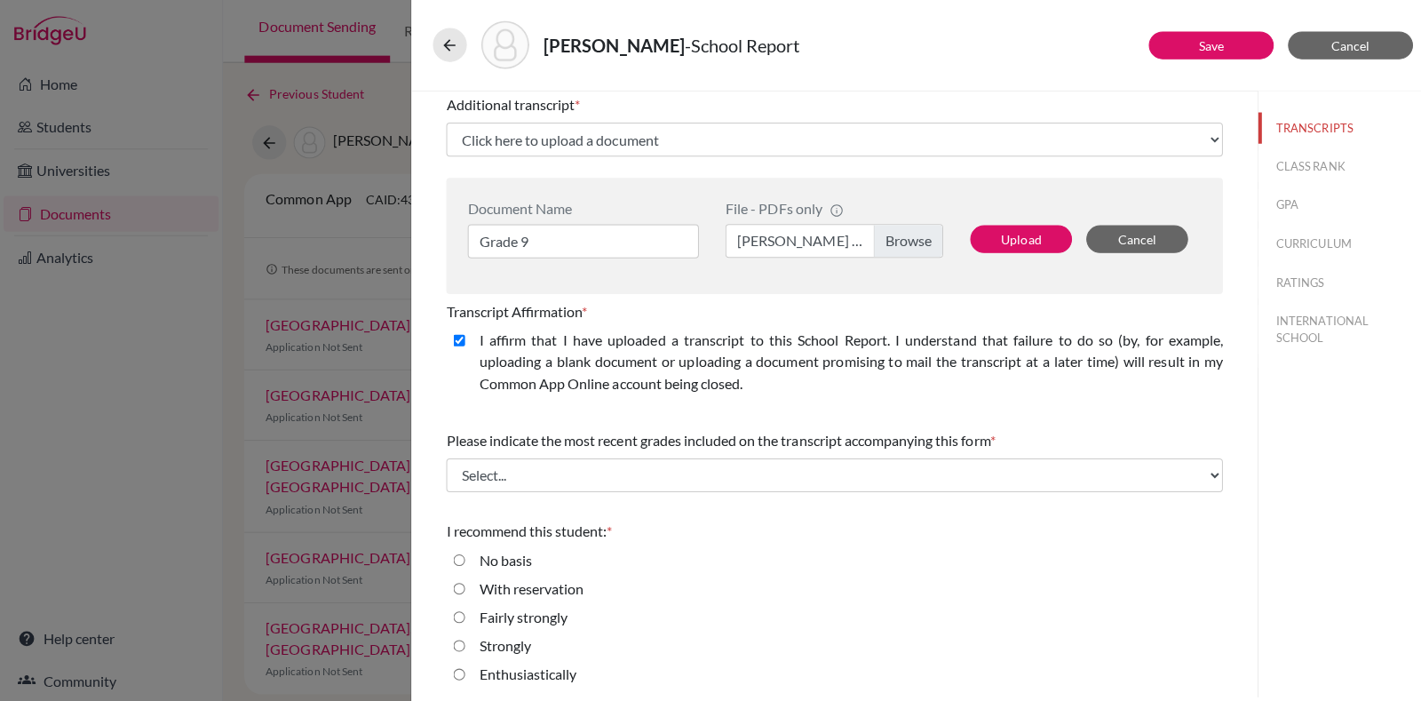
click at [808, 582] on div "With reservation" at bounding box center [830, 591] width 773 height 28
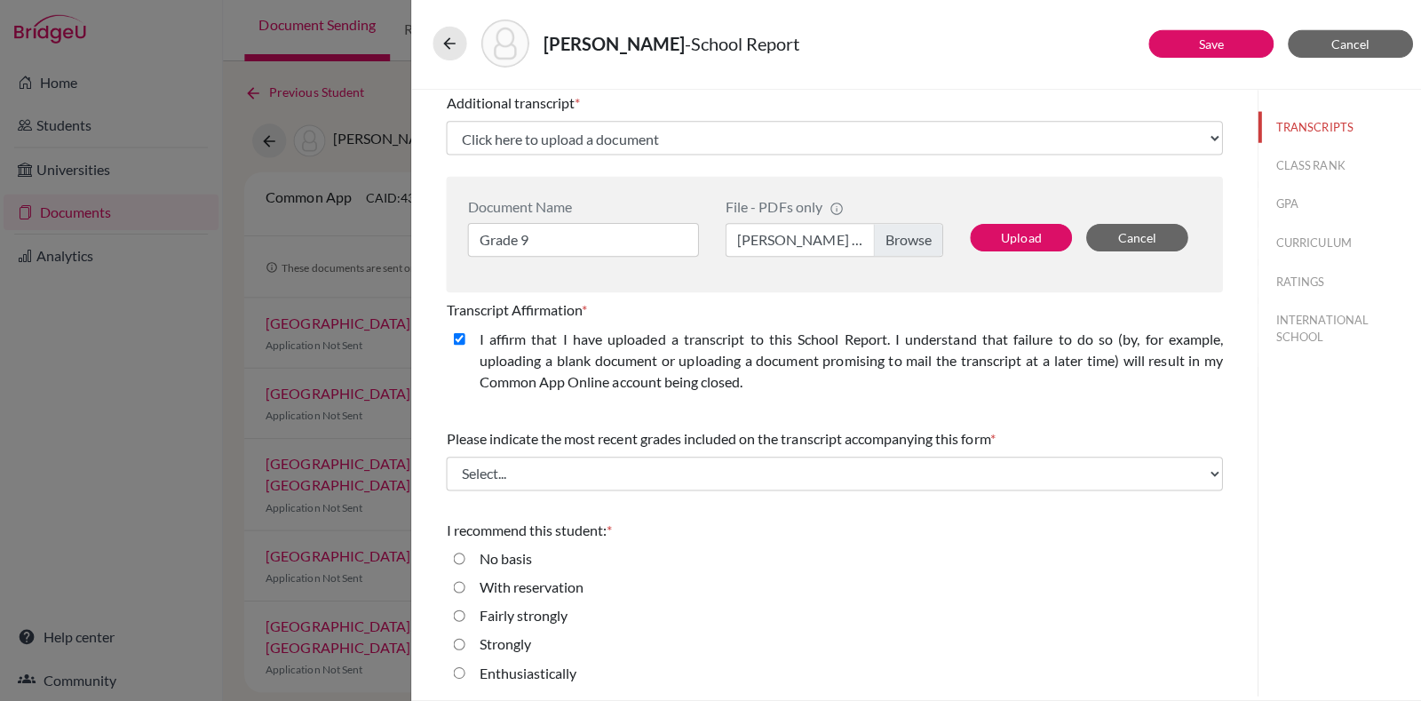
click at [504, 647] on label "Strongly" at bounding box center [503, 643] width 52 height 21
click at [463, 647] on input "Strongly" at bounding box center [457, 643] width 12 height 21
radio input "true"
click at [503, 662] on label "Enthusiastically" at bounding box center [525, 672] width 97 height 21
click at [463, 662] on input "Enthusiastically" at bounding box center [457, 672] width 12 height 21
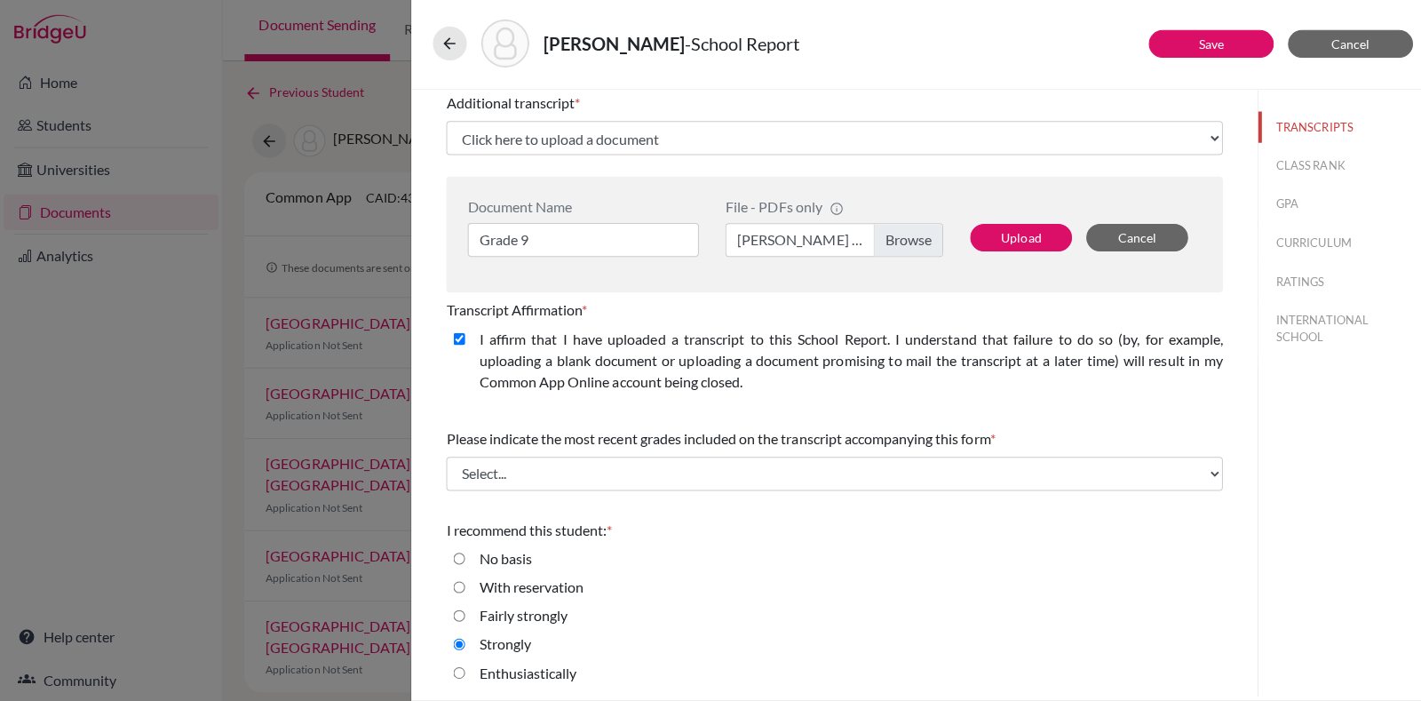
radio input "true"
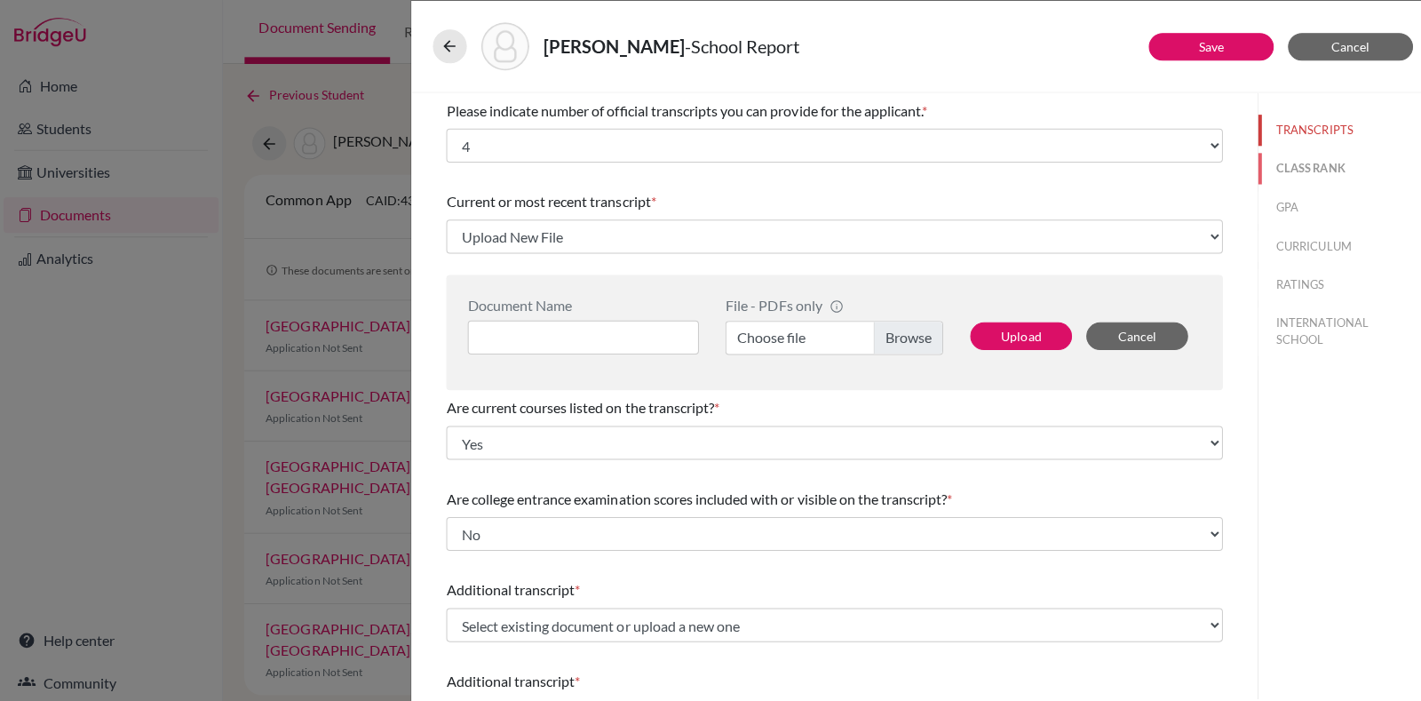
click at [1273, 170] on button "CLASS RANK" at bounding box center [1337, 167] width 168 height 31
select select "Select..."
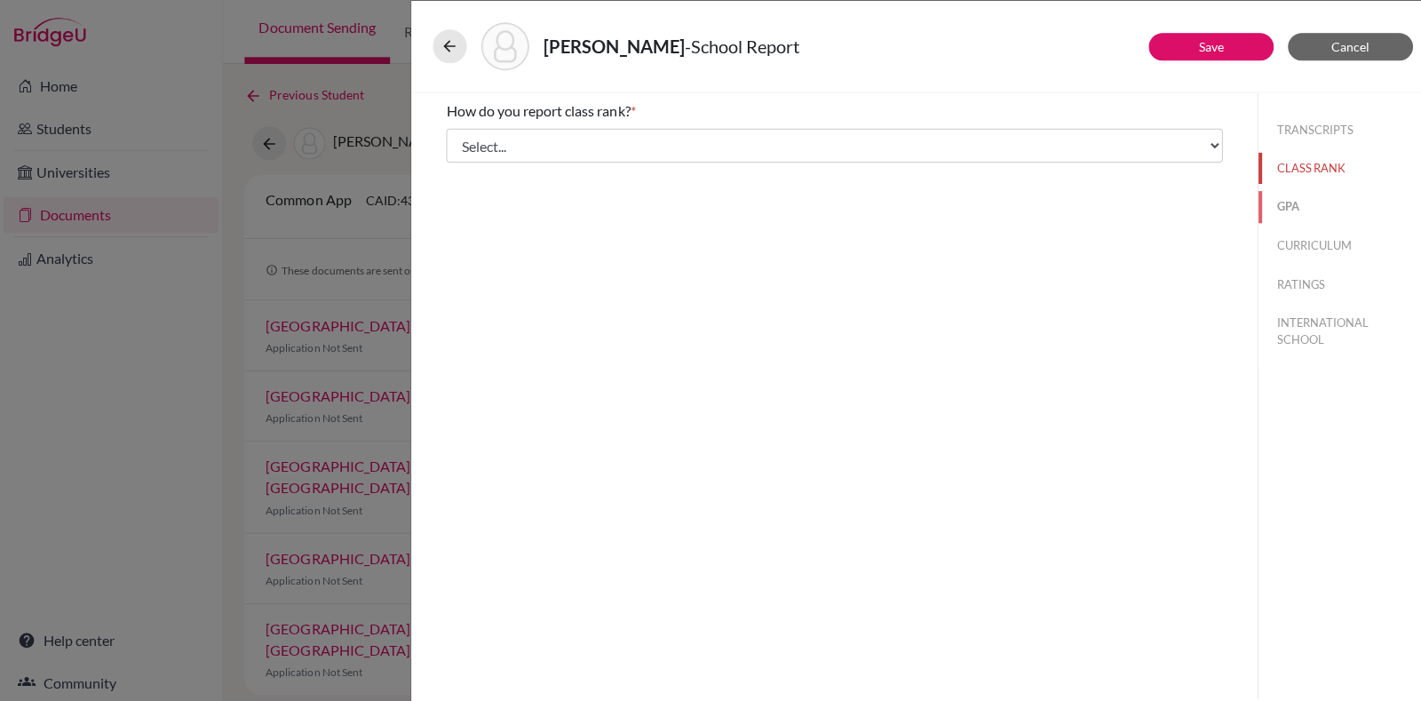
click at [1292, 203] on button "GPA" at bounding box center [1337, 205] width 168 height 31
click at [1313, 239] on button "CURRICULUM" at bounding box center [1337, 244] width 168 height 31
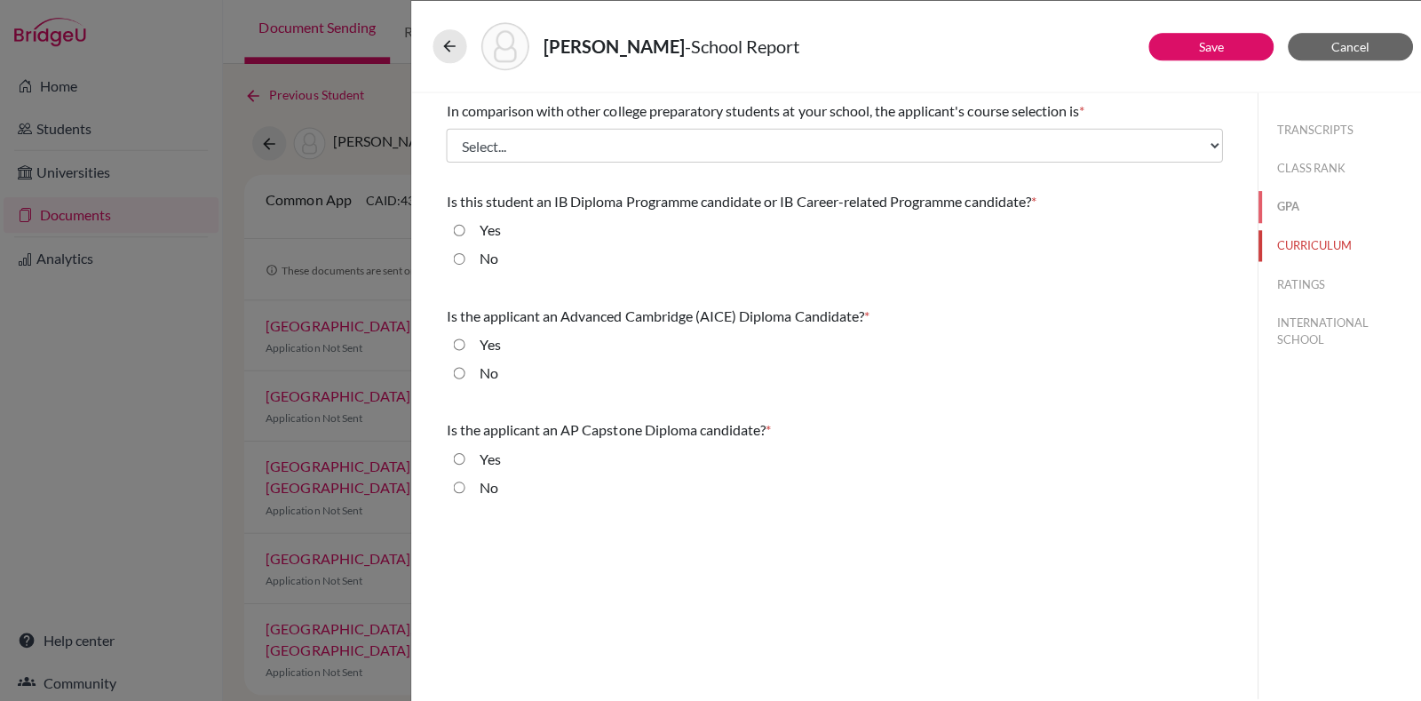
drag, startPoint x: 1293, startPoint y: 200, endPoint x: 1276, endPoint y: 244, distance: 47.5
click at [1276, 244] on div "TRANSCRIPTS CLASS RANK GPA CURRICULUM RATINGS INTERNATIONAL SCHOOL" at bounding box center [1337, 229] width 168 height 275
click at [1282, 210] on button "GPA" at bounding box center [1337, 205] width 168 height 31
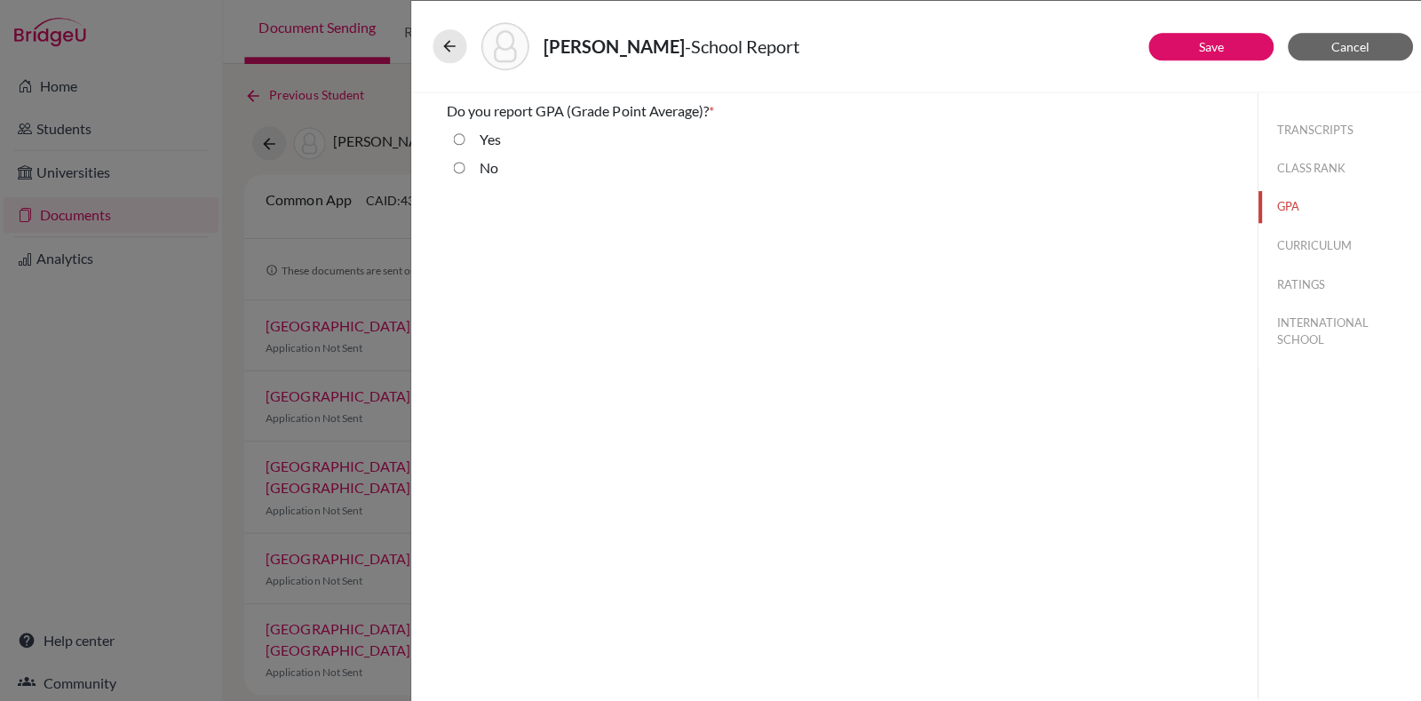
click at [486, 157] on label "No" at bounding box center [486, 166] width 19 height 21
click at [463, 157] on input "No" at bounding box center [457, 166] width 12 height 21
radio input "true"
click at [1315, 174] on button "CLASS RANK" at bounding box center [1337, 167] width 168 height 31
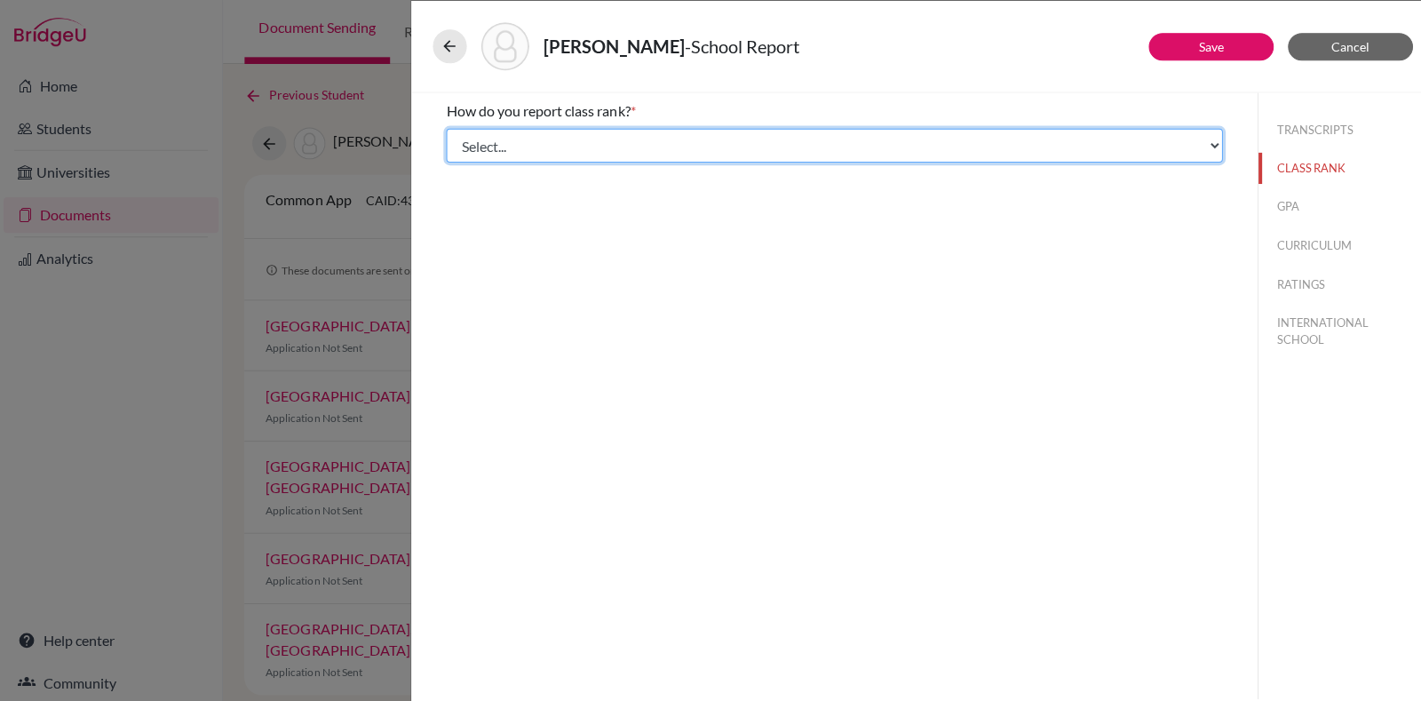
click at [823, 153] on select "Select... Exact Decile Quintile Quartile None" at bounding box center [830, 145] width 773 height 34
click at [444, 128] on select "Select... Exact Decile Quintile Quartile None" at bounding box center [830, 145] width 773 height 34
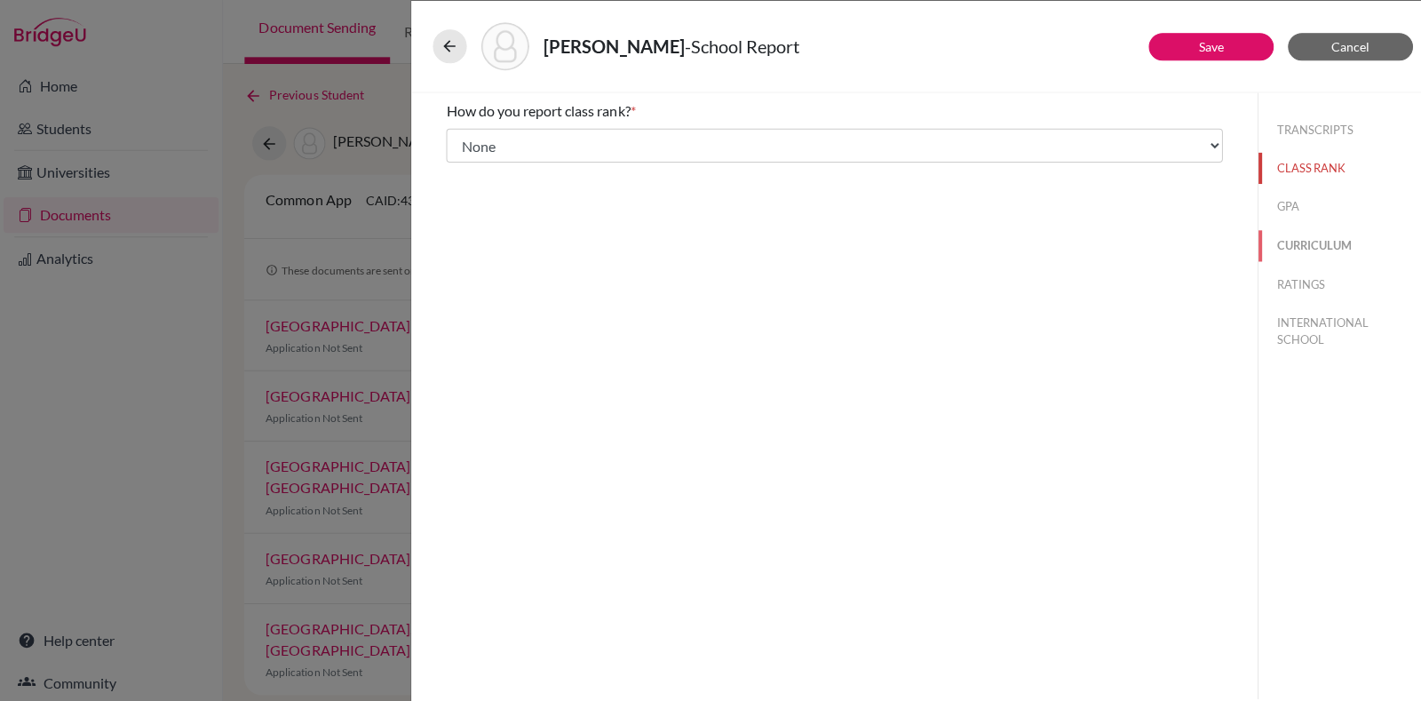
click at [1299, 242] on button "CURRICULUM" at bounding box center [1337, 244] width 168 height 31
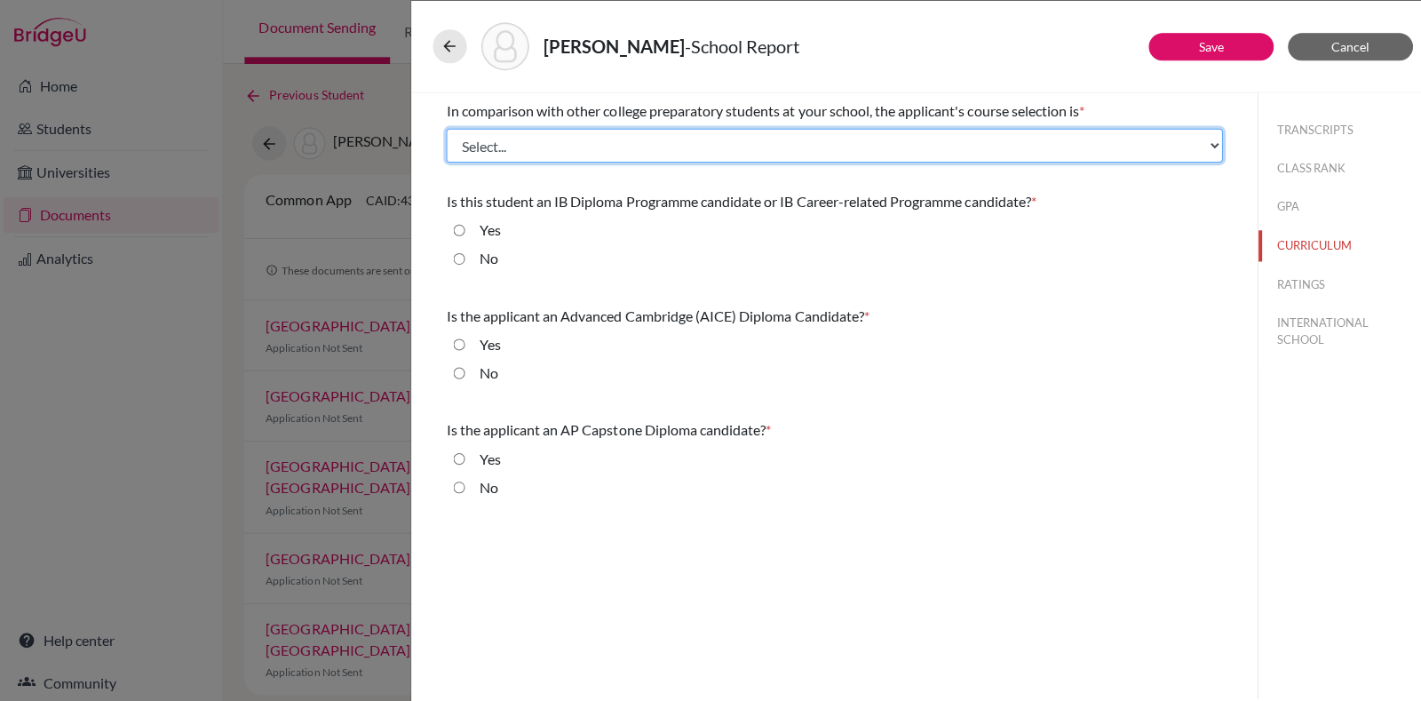
click at [678, 132] on select "Select... Less than demanding Average Demanding Very demanding Most demanding P…" at bounding box center [830, 145] width 773 height 34
select select "4"
click at [444, 128] on select "Select... Less than demanding Average Demanding Very demanding Most demanding P…" at bounding box center [830, 145] width 773 height 34
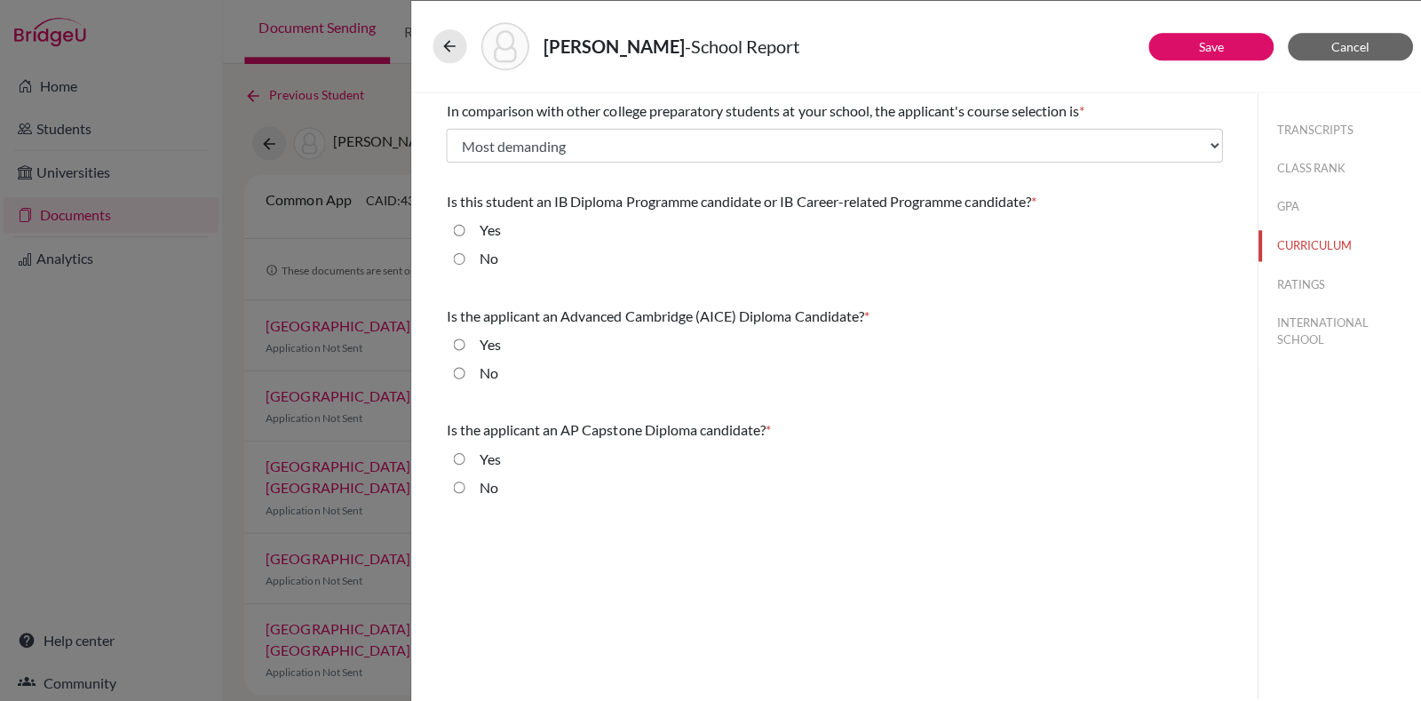
click at [456, 225] on input "Yes" at bounding box center [457, 229] width 12 height 21
radio input "true"
click at [455, 378] on input "No" at bounding box center [457, 371] width 12 height 21
radio input "true"
click at [460, 475] on input "No" at bounding box center [457, 484] width 12 height 21
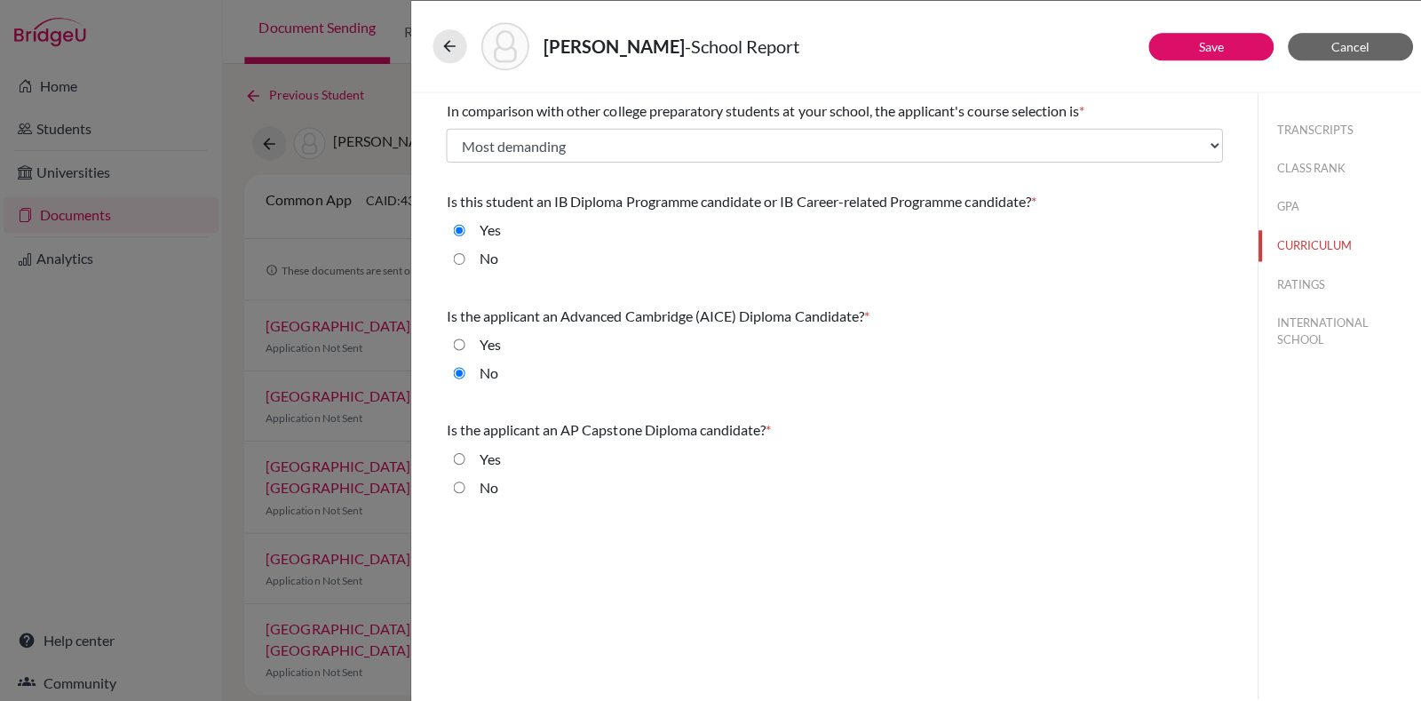
radio input "true"
click at [1292, 287] on button "RATINGS" at bounding box center [1337, 282] width 168 height 31
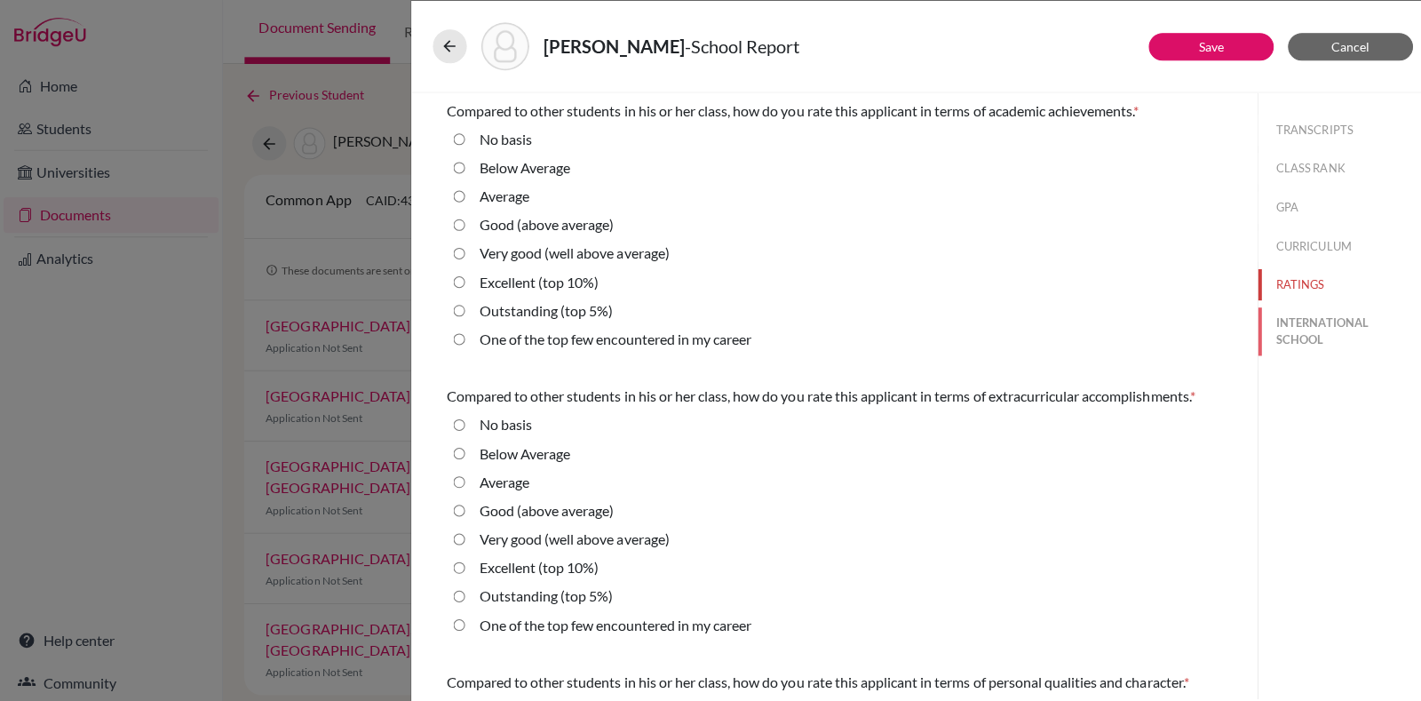
click at [1271, 327] on button "INTERNATIONAL SCHOOL" at bounding box center [1337, 330] width 168 height 48
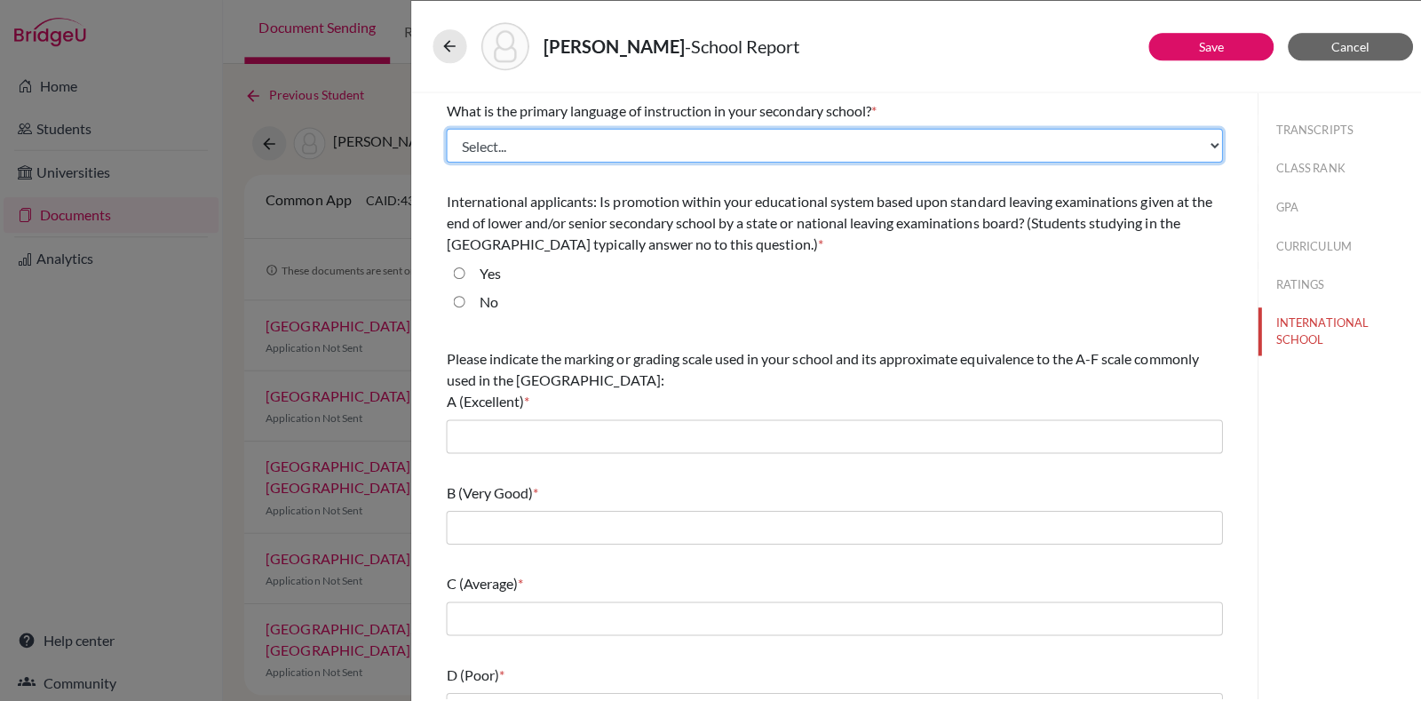
click at [610, 139] on select "Select... Albanian Arabic Armenian Assamese Azerbaijani Belarusian Bengali Bulg…" at bounding box center [830, 145] width 773 height 34
click at [444, 128] on select "Select... Albanian Arabic Armenian Assamese Azerbaijani Belarusian Bengali Bulg…" at bounding box center [830, 145] width 773 height 34
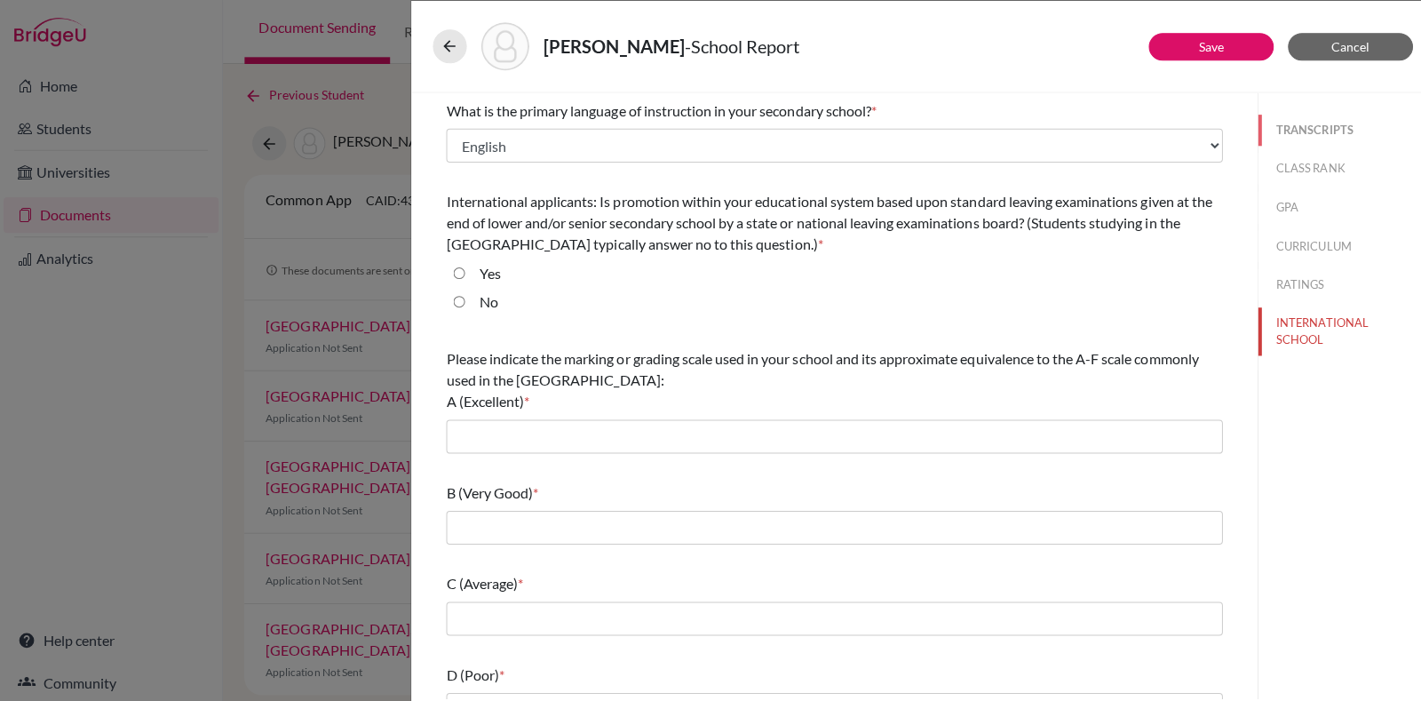
click at [1310, 139] on button "TRANSCRIPTS" at bounding box center [1337, 129] width 168 height 31
select select "4"
select select "0"
select select "1"
select select "676333"
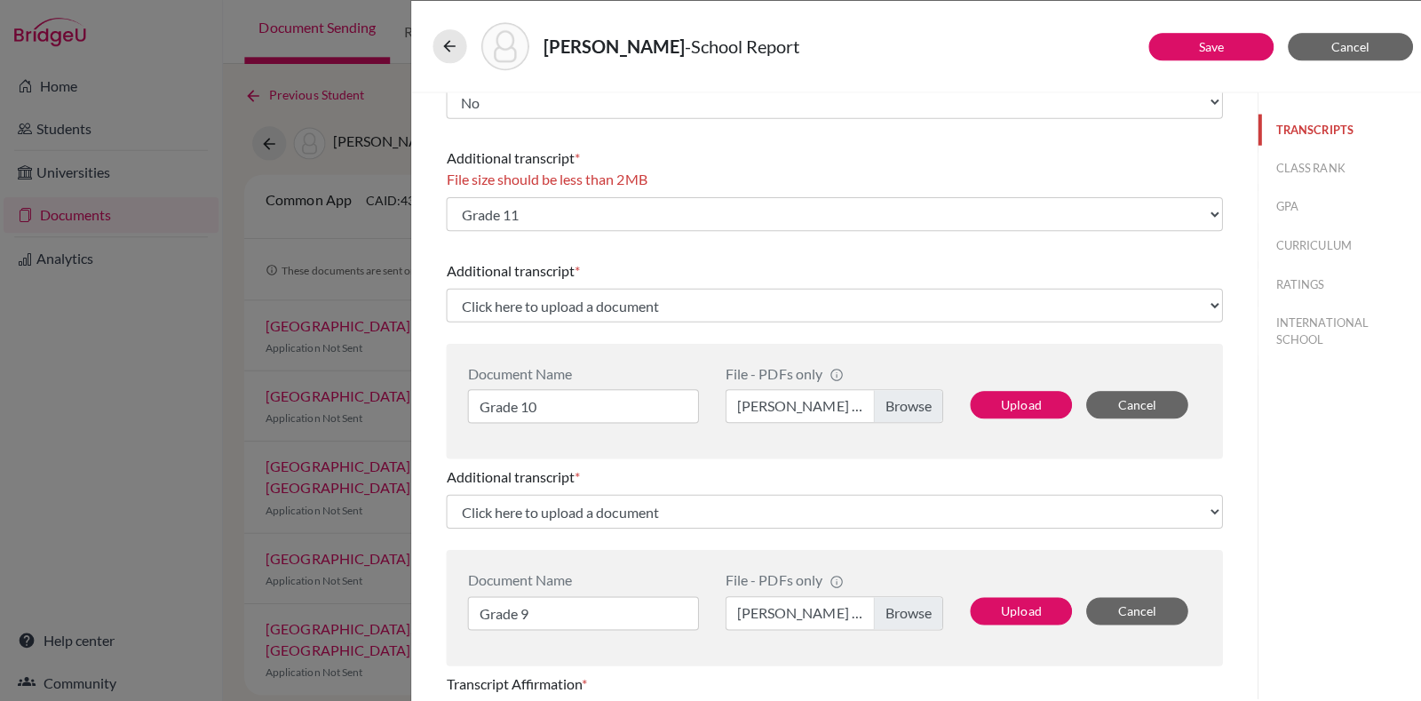
scroll to position [430, 0]
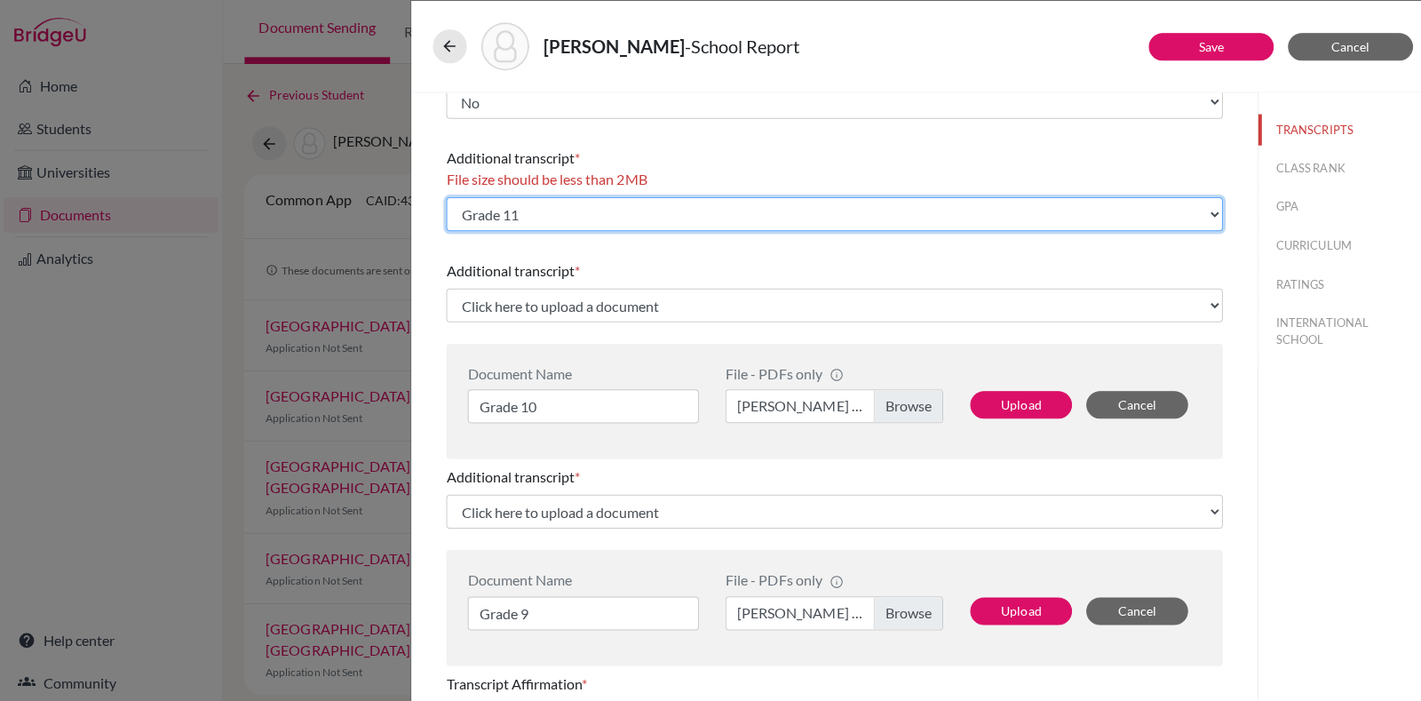
click at [692, 221] on select "Select existing document or upload a new one Grade 11 Upload New File" at bounding box center [830, 213] width 773 height 34
click at [444, 196] on select "Select existing document or upload a new one Grade 11 Upload New File" at bounding box center [830, 213] width 773 height 34
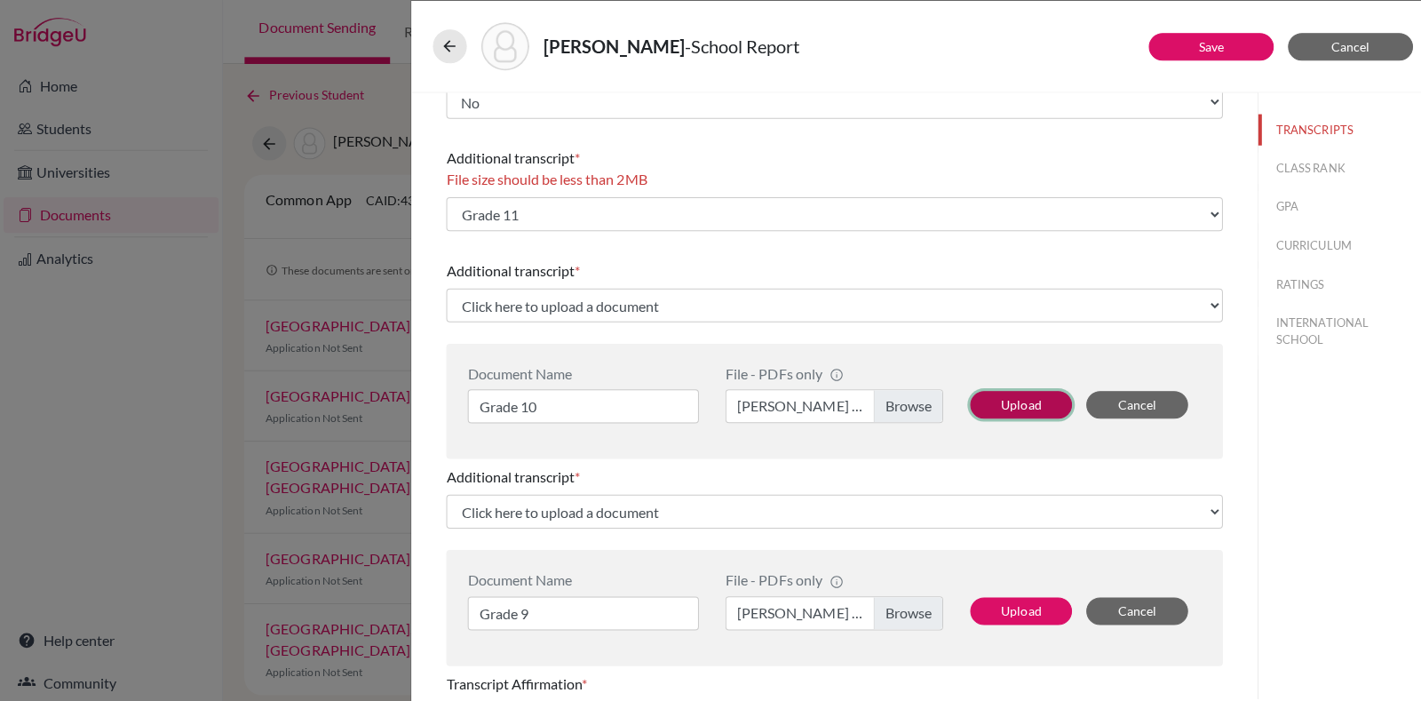
click at [983, 398] on button "Upload" at bounding box center [1016, 403] width 101 height 28
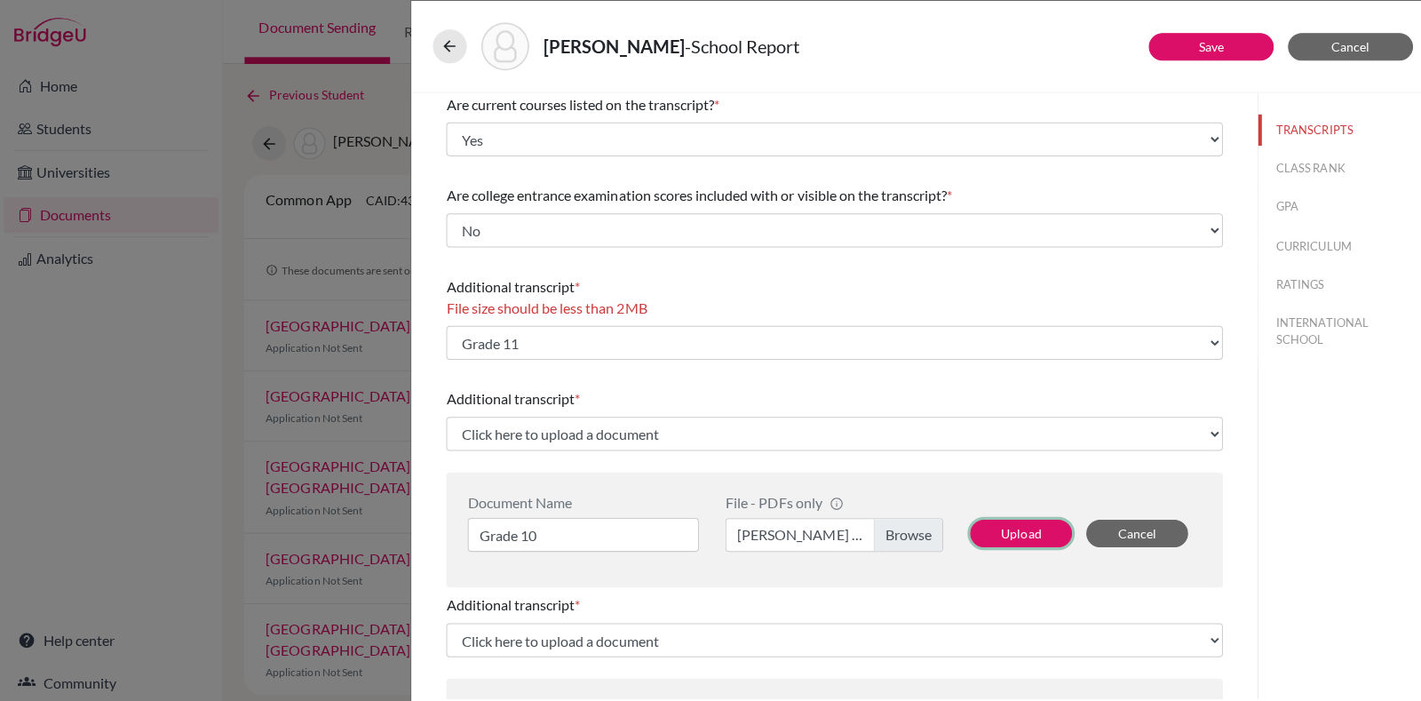
scroll to position [0, 0]
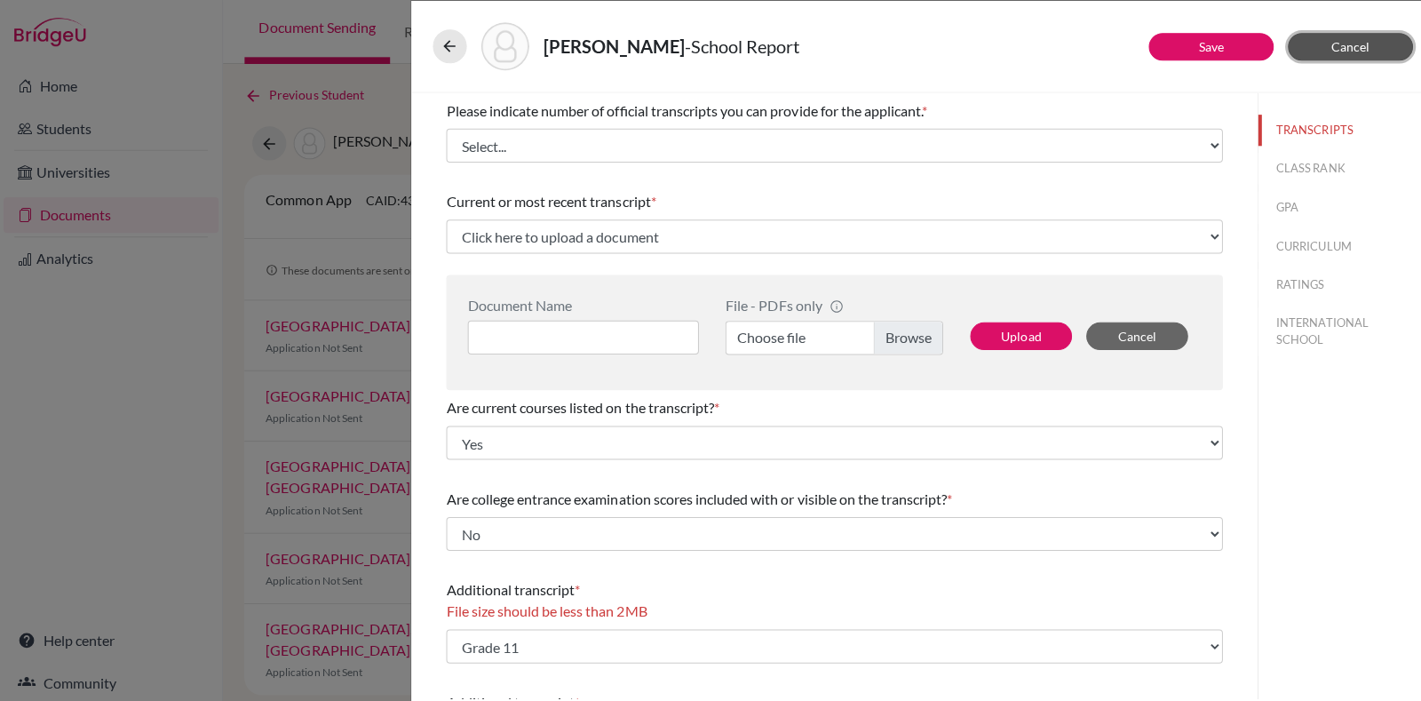
click at [1341, 41] on span "Cancel" at bounding box center [1344, 46] width 38 height 15
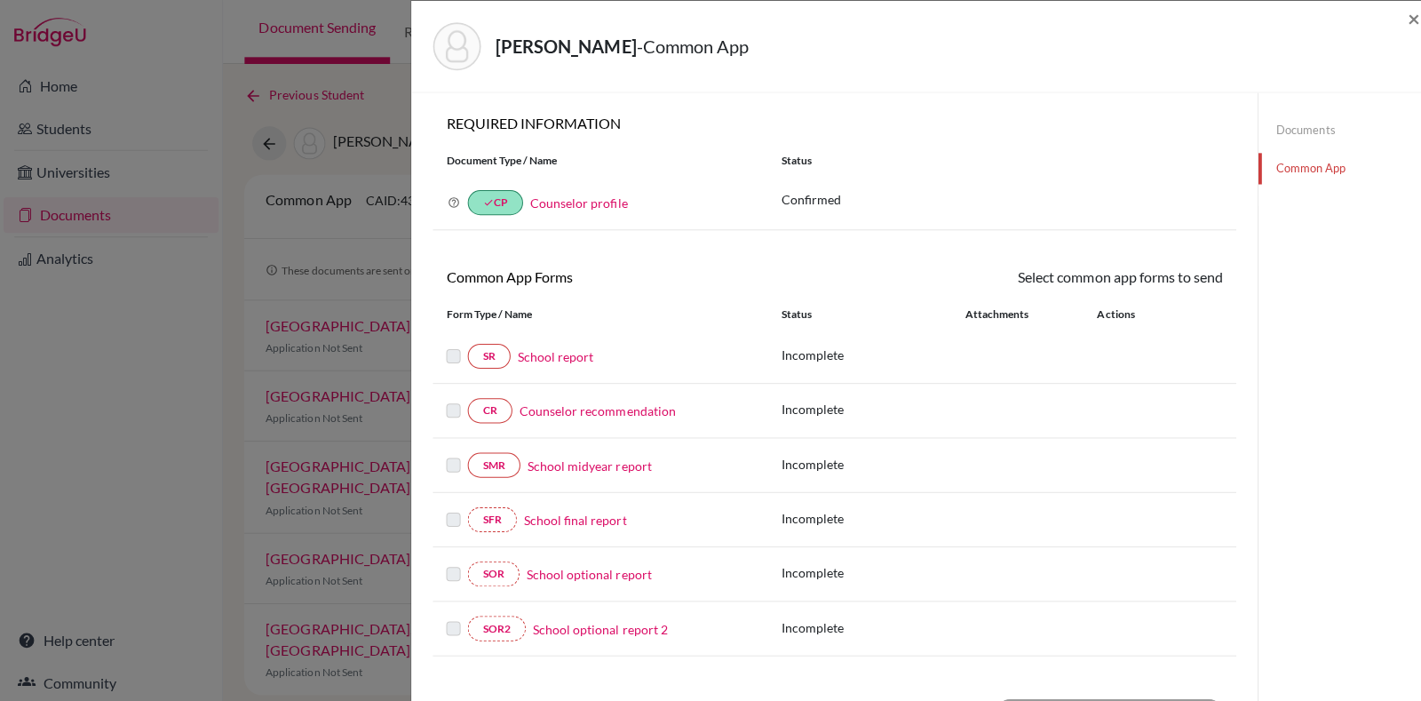
click at [565, 363] on div "SR School report" at bounding box center [597, 354] width 306 height 25
click at [565, 346] on link "School report" at bounding box center [553, 355] width 76 height 19
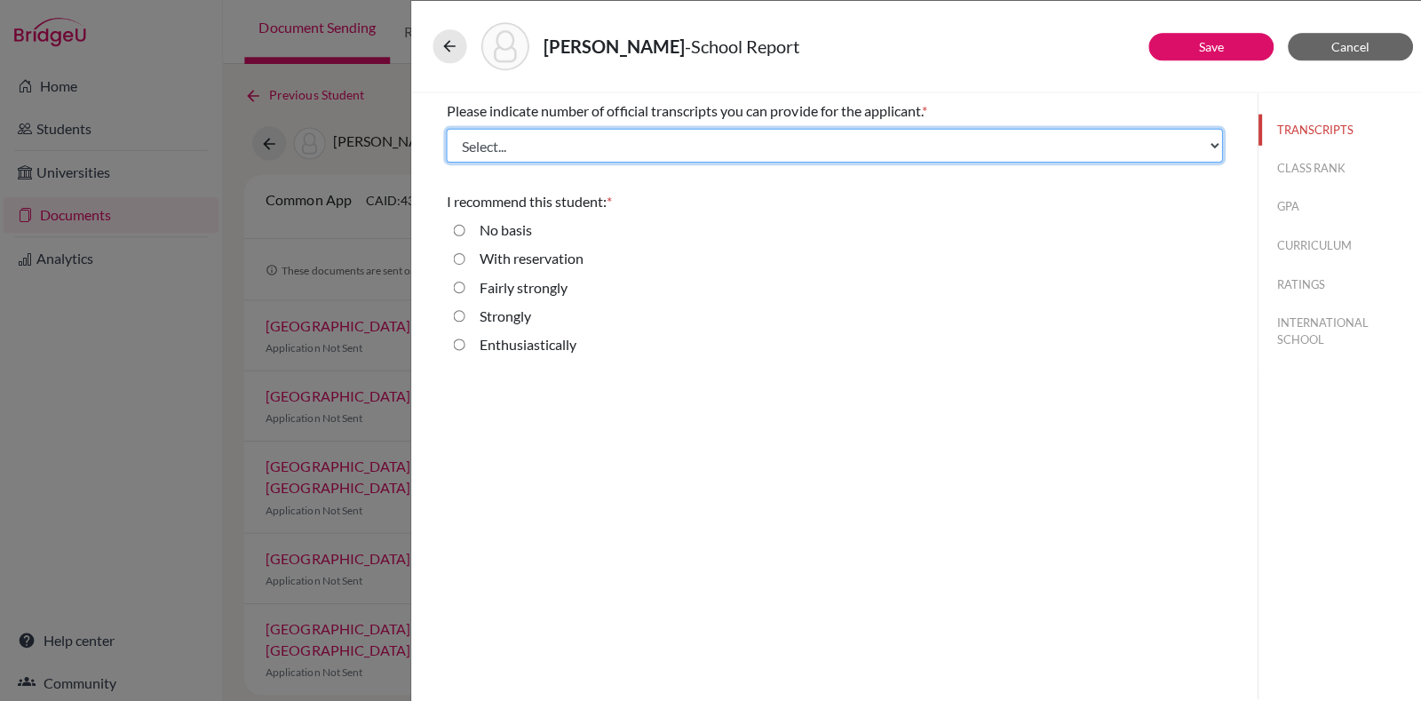
click at [1038, 134] on select "Select... 1 2 3 4" at bounding box center [830, 145] width 773 height 34
click at [444, 128] on select "Select... 1 2 3 4" at bounding box center [830, 145] width 773 height 34
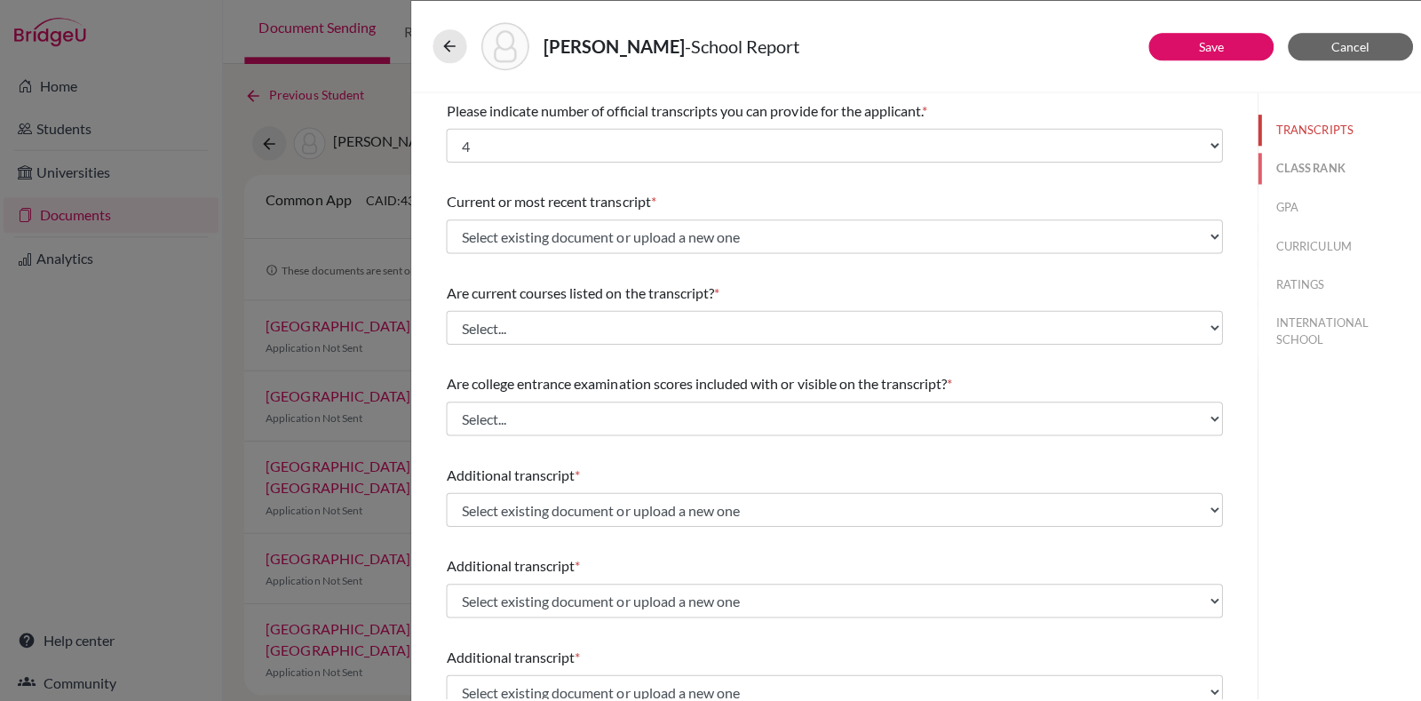
click at [1294, 159] on button "CLASS RANK" at bounding box center [1337, 167] width 168 height 31
select select "Select..."
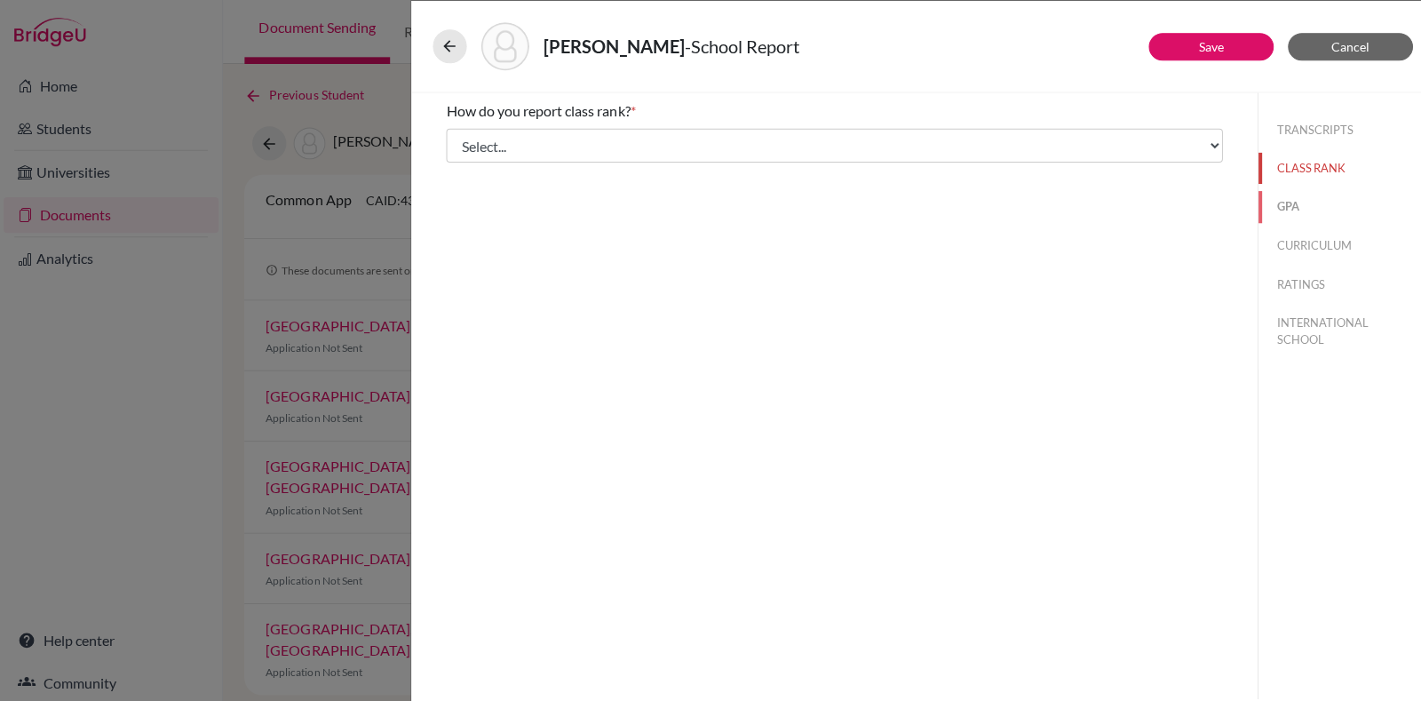
click at [1279, 199] on button "GPA" at bounding box center [1337, 205] width 168 height 31
click at [1332, 40] on span "Cancel" at bounding box center [1344, 46] width 38 height 15
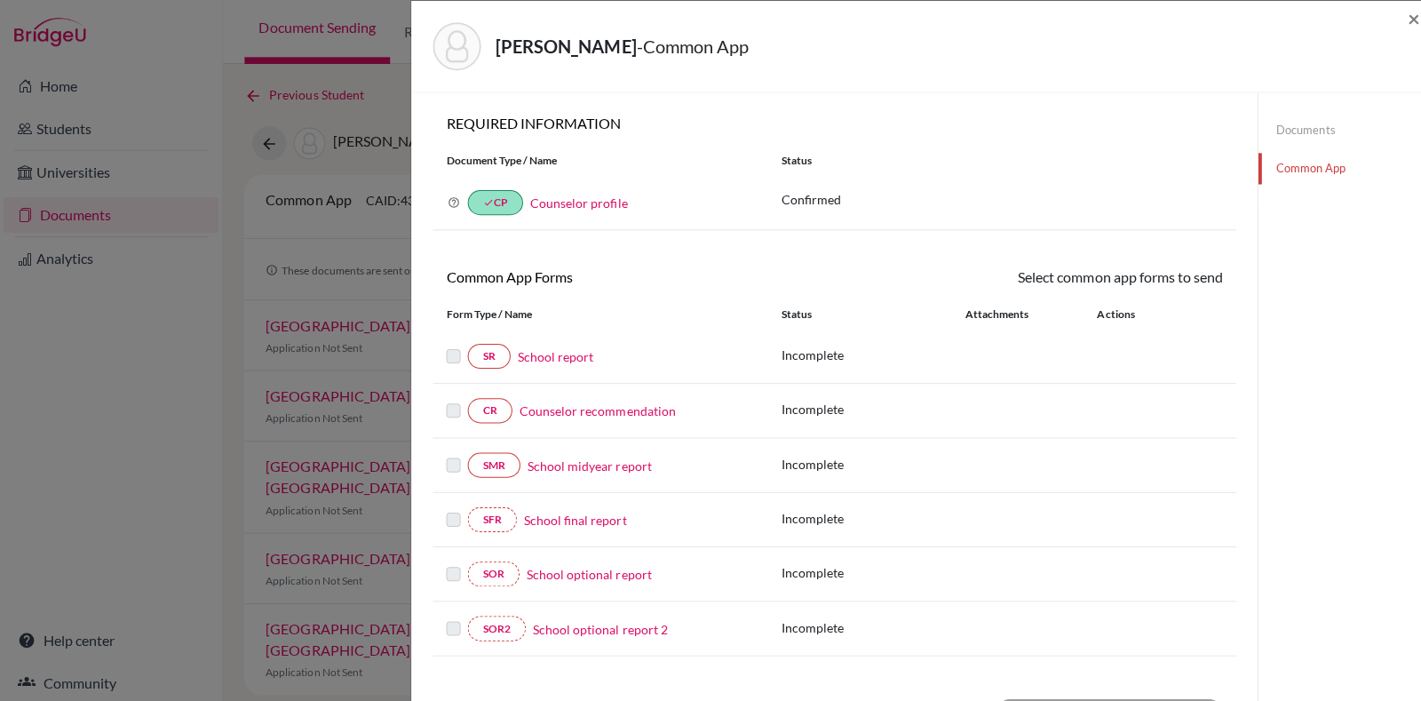
click at [590, 402] on link "Counselor recommendation" at bounding box center [594, 409] width 155 height 19
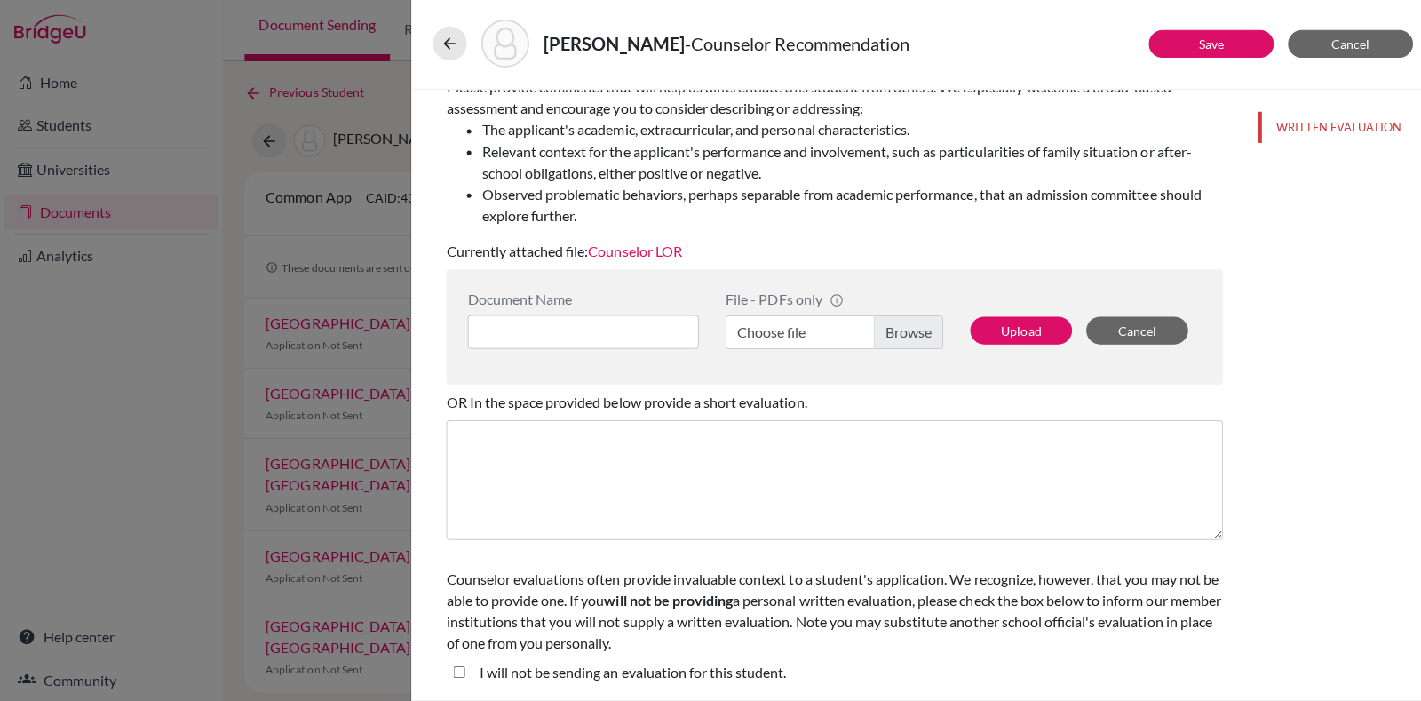
click at [664, 244] on link "Counselor LOR" at bounding box center [631, 252] width 93 height 17
click at [1352, 46] on span "Cancel" at bounding box center [1344, 46] width 38 height 15
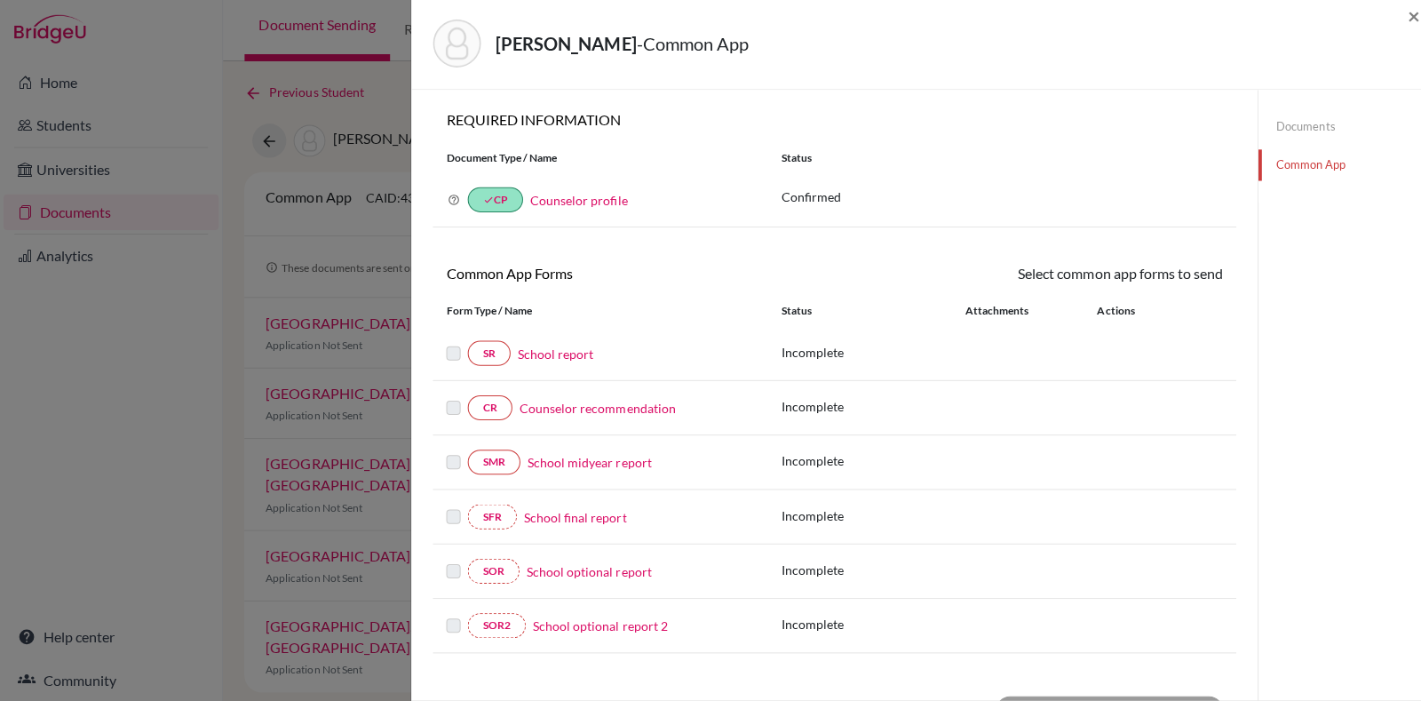
click at [1400, 12] on div "Prakash, Shreya - Common App ×" at bounding box center [915, 46] width 997 height 76
click at [1413, 19] on span "×" at bounding box center [1407, 18] width 12 height 26
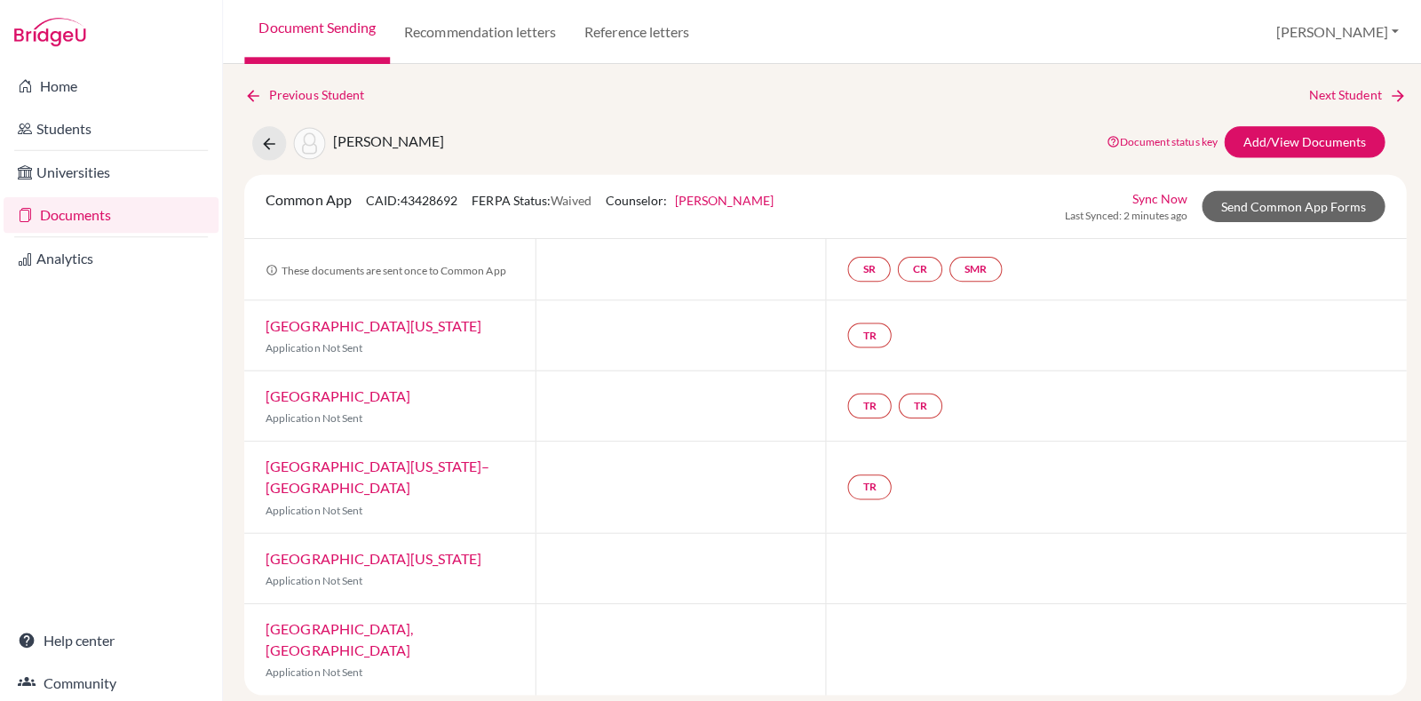
click at [892, 127] on div "Prakash, Shreya Document status key TR Requirement. Document not uploaded yet. …" at bounding box center [821, 143] width 1183 height 34
click at [609, 107] on div "Previous Student Next Student Prakash, Shreya Document status key TR Requiremen…" at bounding box center [821, 388] width 1157 height 607
click at [271, 153] on button at bounding box center [268, 143] width 34 height 34
click at [1310, 144] on link "Add/View Documents" at bounding box center [1299, 141] width 160 height 31
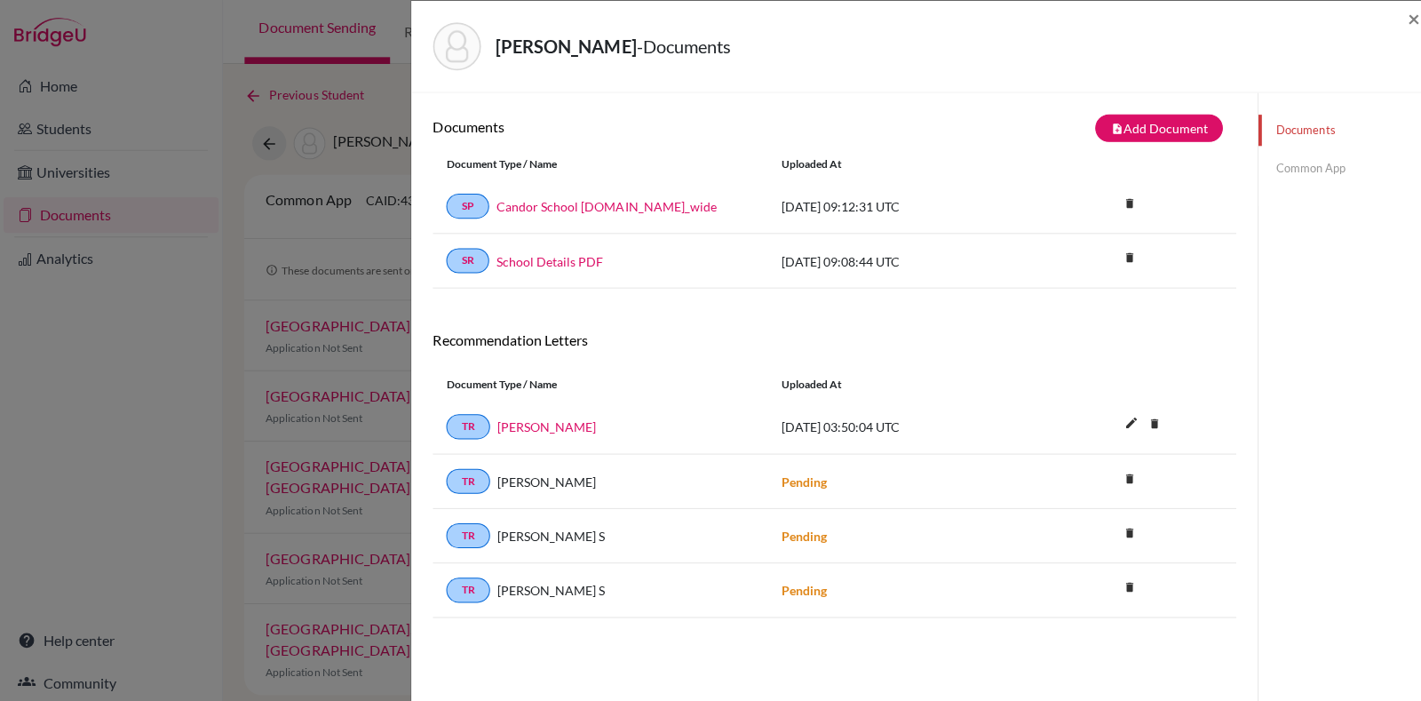
click at [1285, 161] on link "Common App" at bounding box center [1337, 167] width 168 height 31
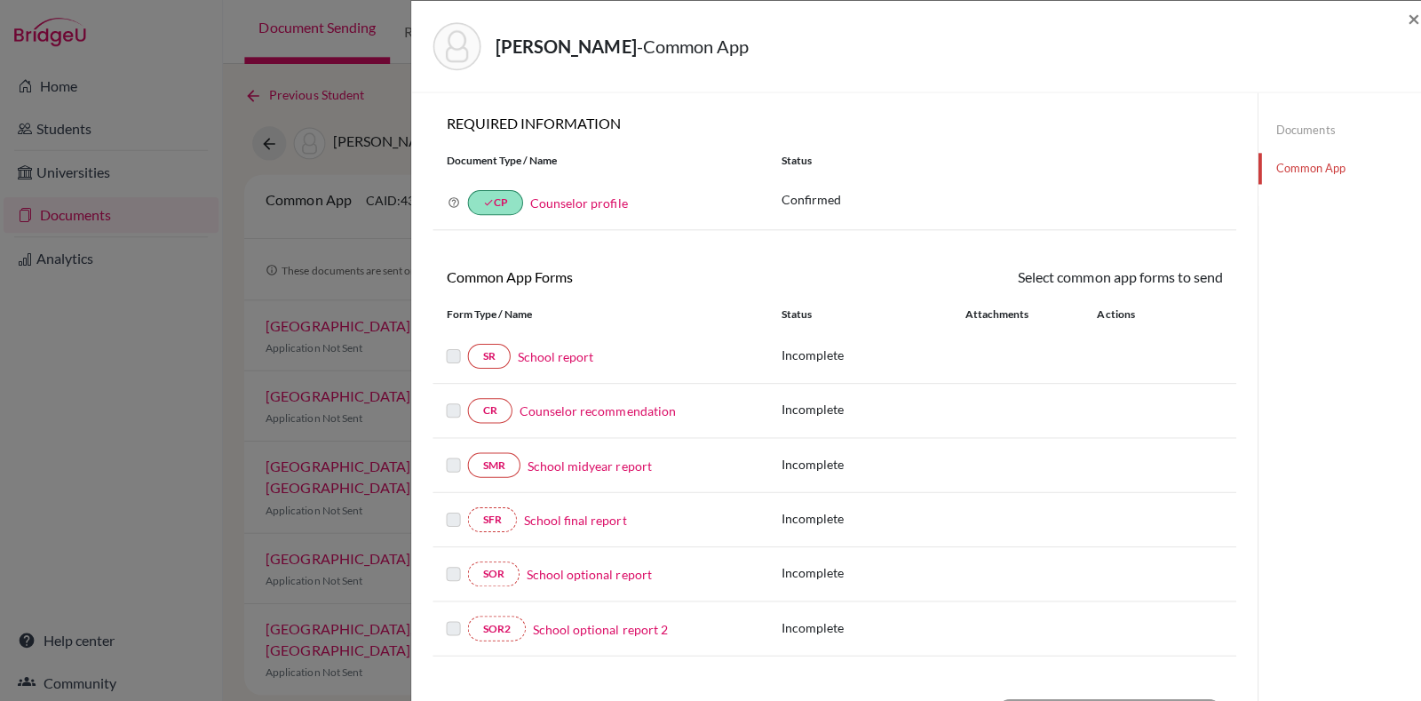
click at [569, 408] on link "Counselor recommendation" at bounding box center [594, 409] width 155 height 19
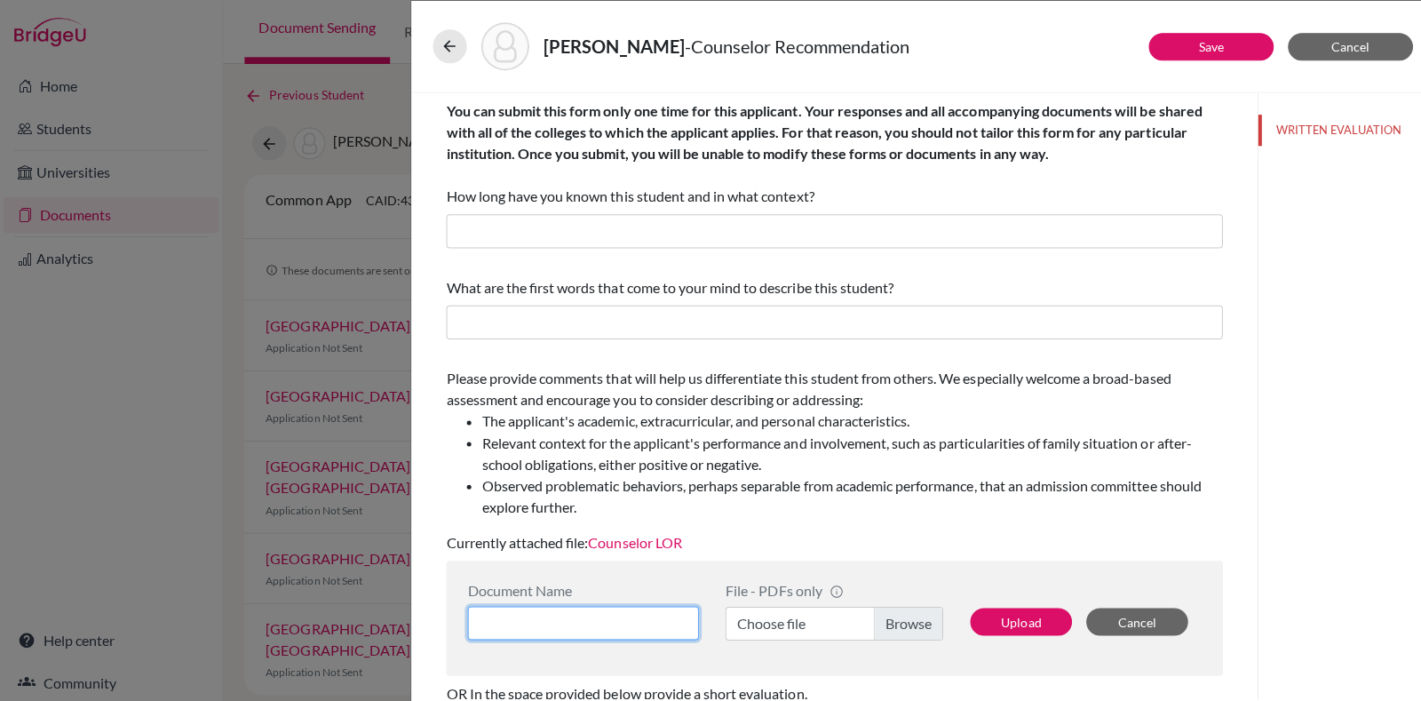
click at [620, 608] on input at bounding box center [580, 620] width 230 height 34
type input "Counselor lor"
click at [911, 618] on label "Choose file" at bounding box center [830, 620] width 217 height 34
click at [911, 618] on input "Choose file" at bounding box center [830, 620] width 217 height 34
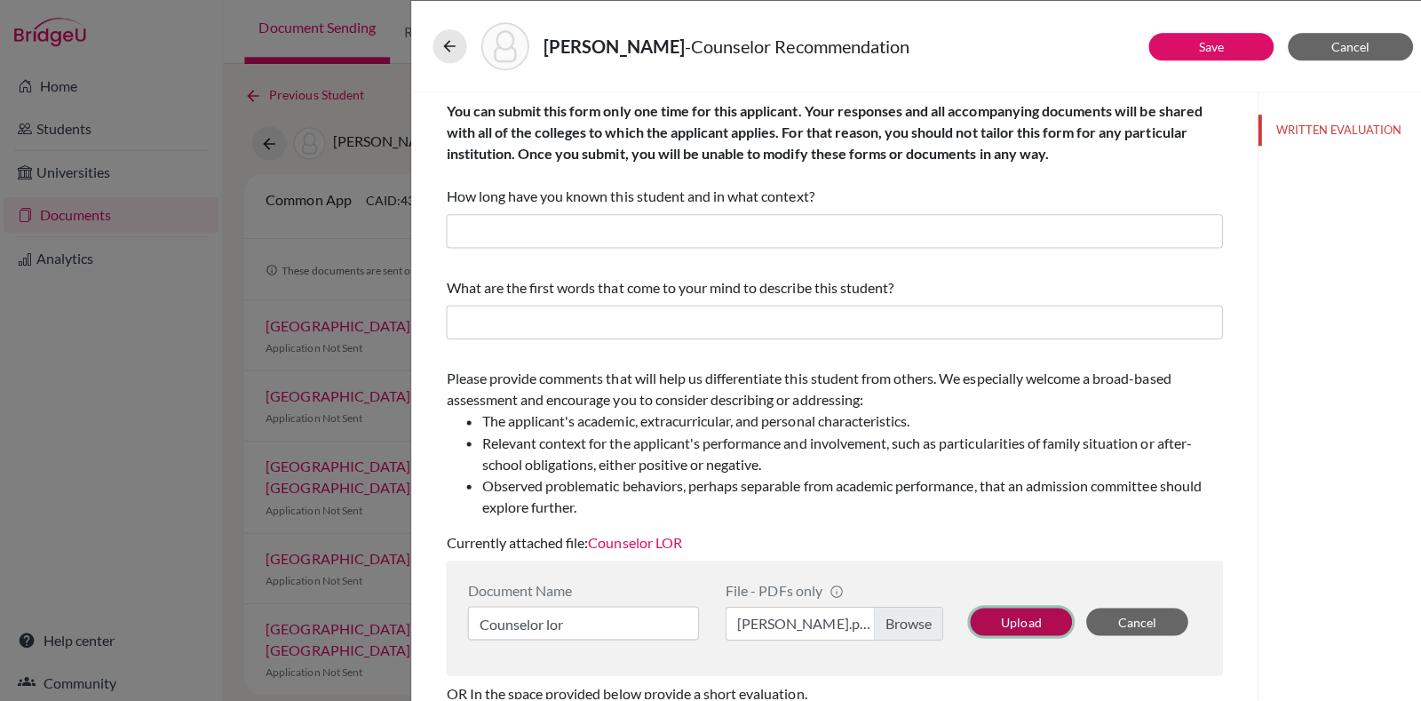
click at [998, 618] on button "Upload" at bounding box center [1016, 619] width 101 height 28
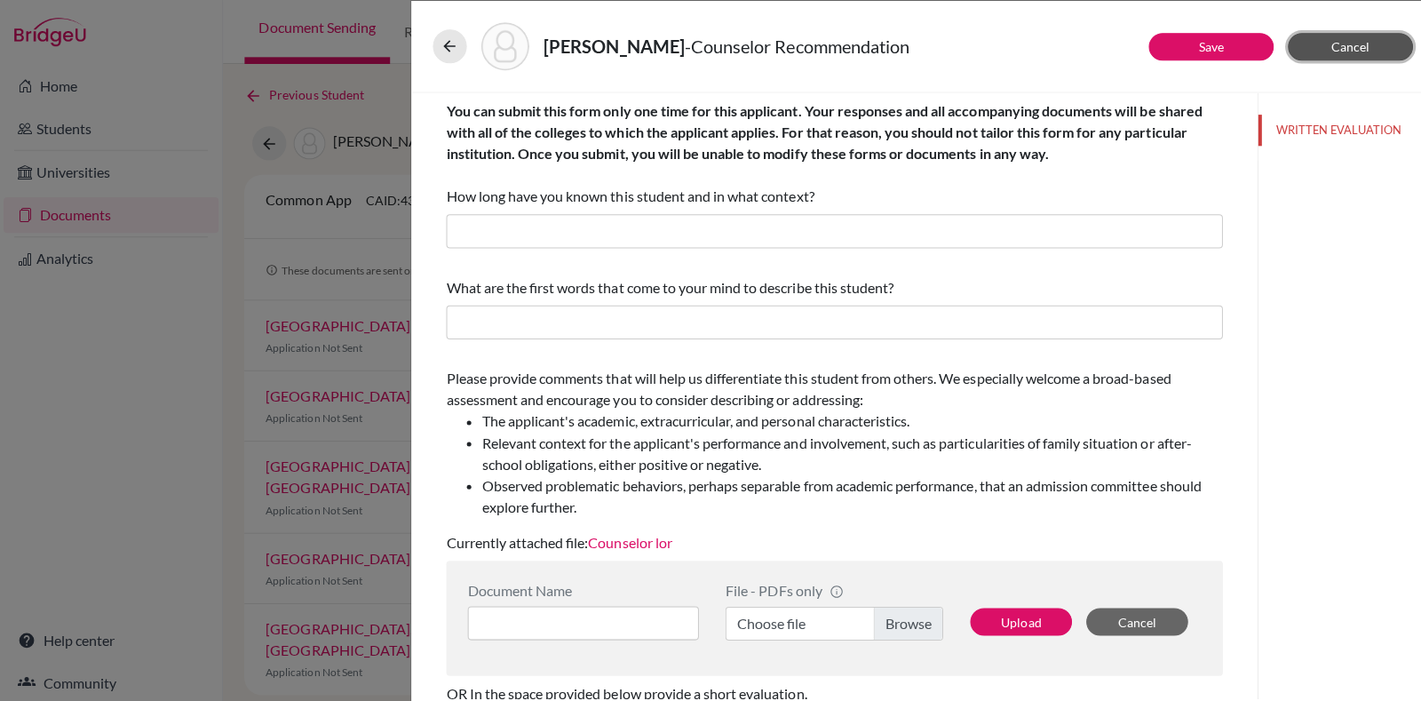
click at [1402, 49] on button "Cancel" at bounding box center [1344, 47] width 124 height 28
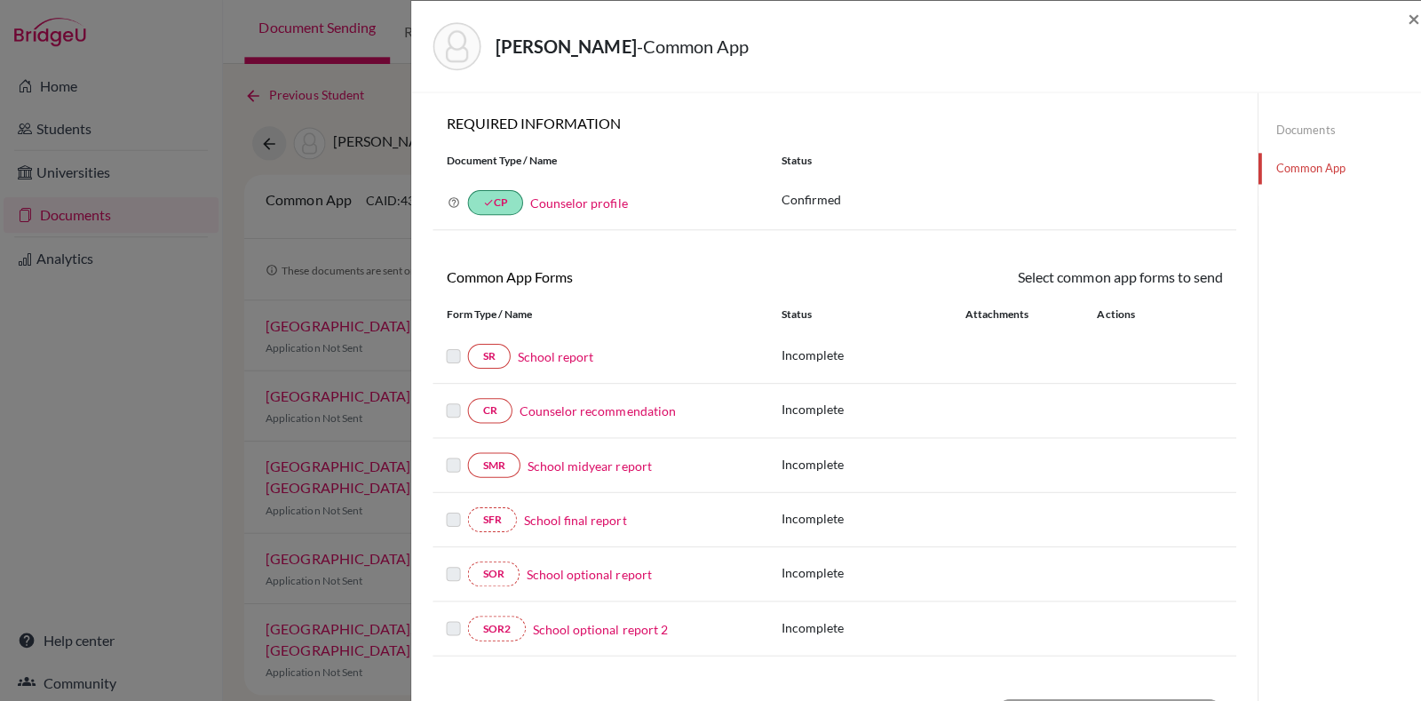
click at [547, 358] on link "School report" at bounding box center [553, 355] width 76 height 19
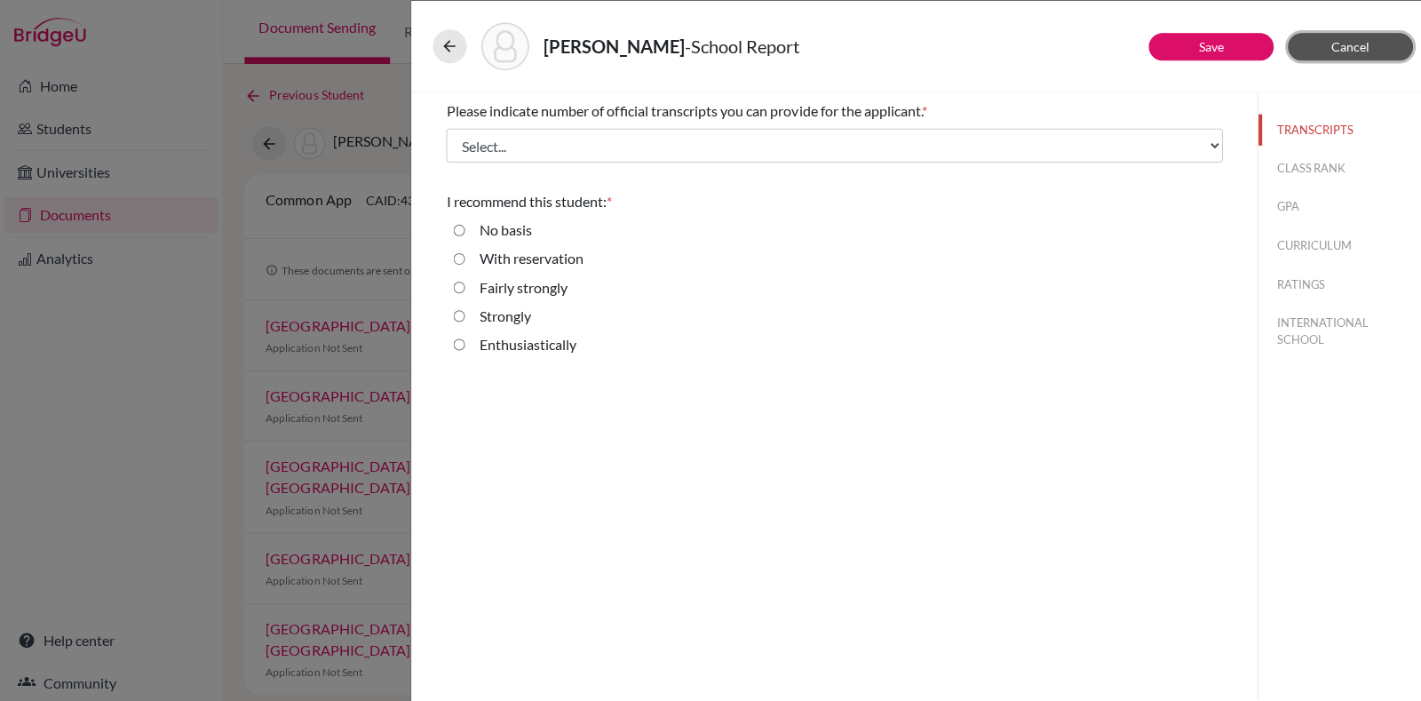
click at [1363, 50] on button "Cancel" at bounding box center [1344, 47] width 124 height 28
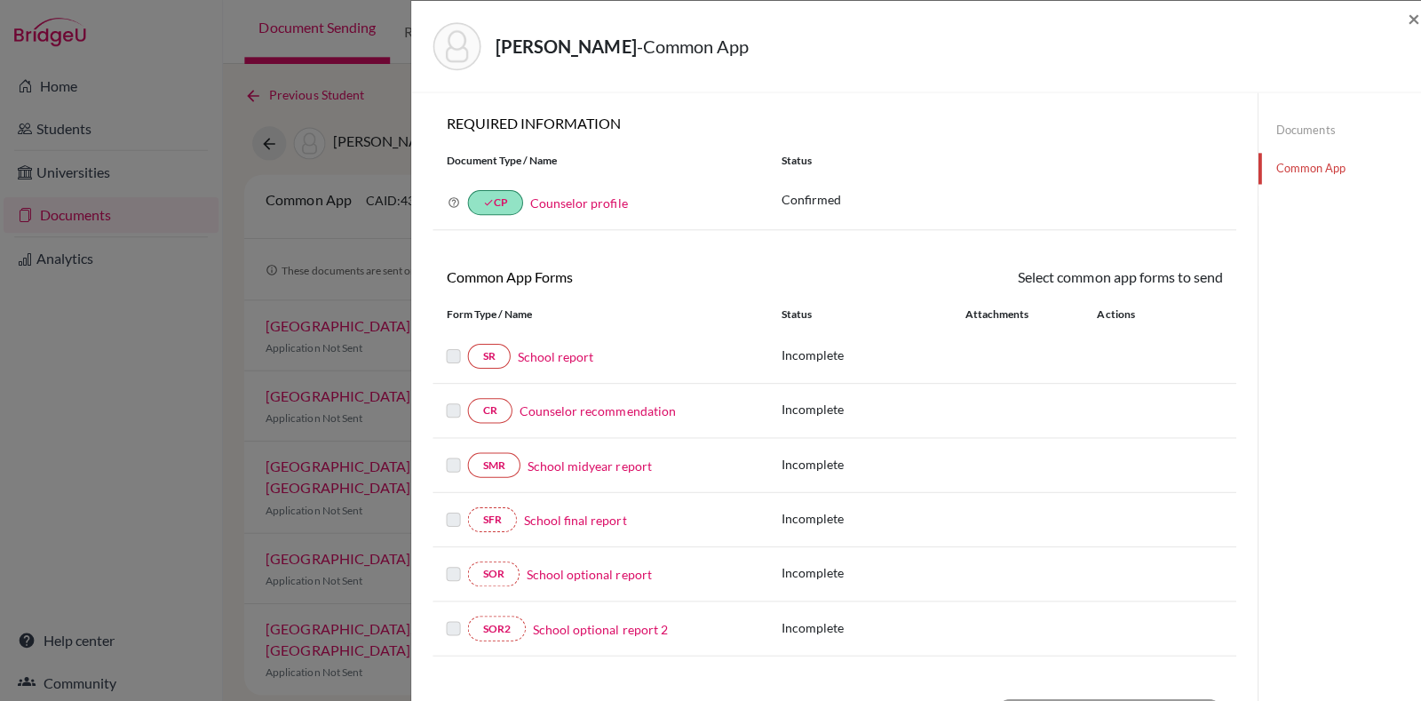
click at [607, 400] on link "Counselor recommendation" at bounding box center [594, 409] width 155 height 19
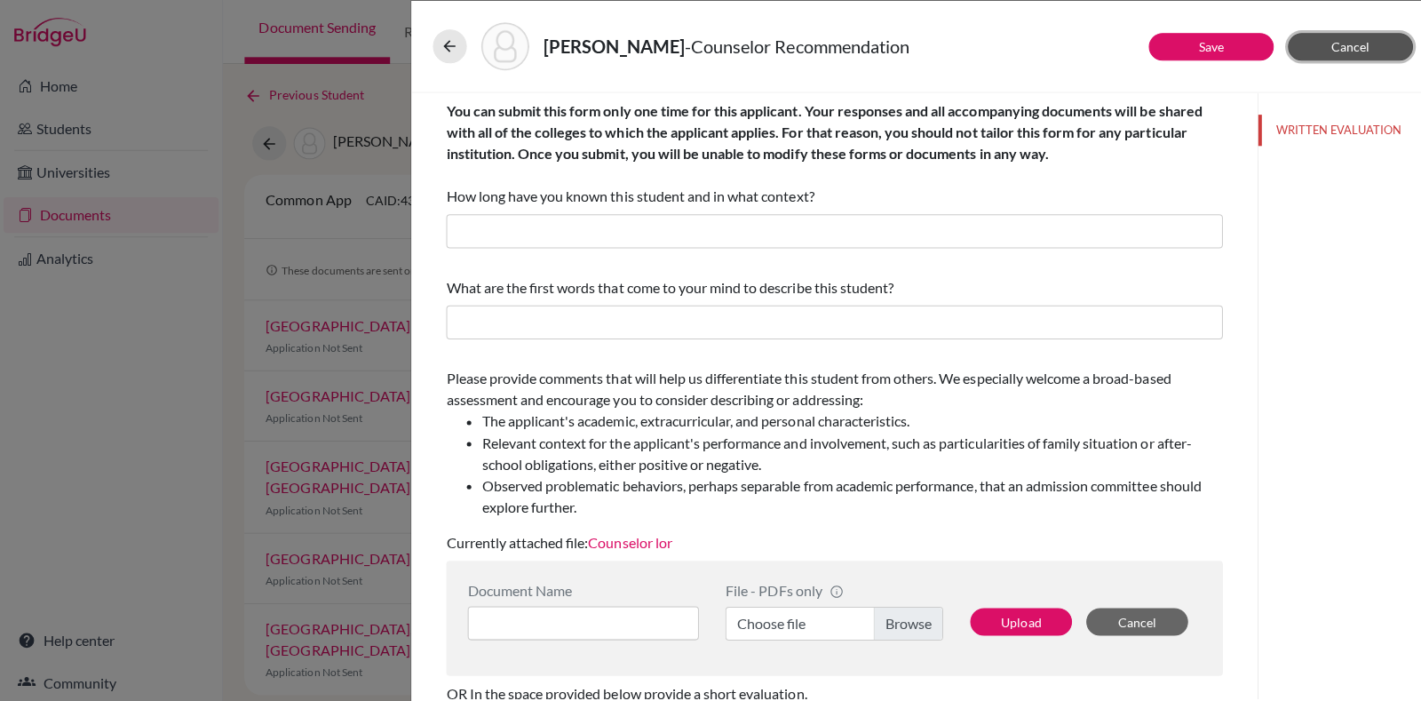
click at [1384, 51] on button "Cancel" at bounding box center [1344, 47] width 124 height 28
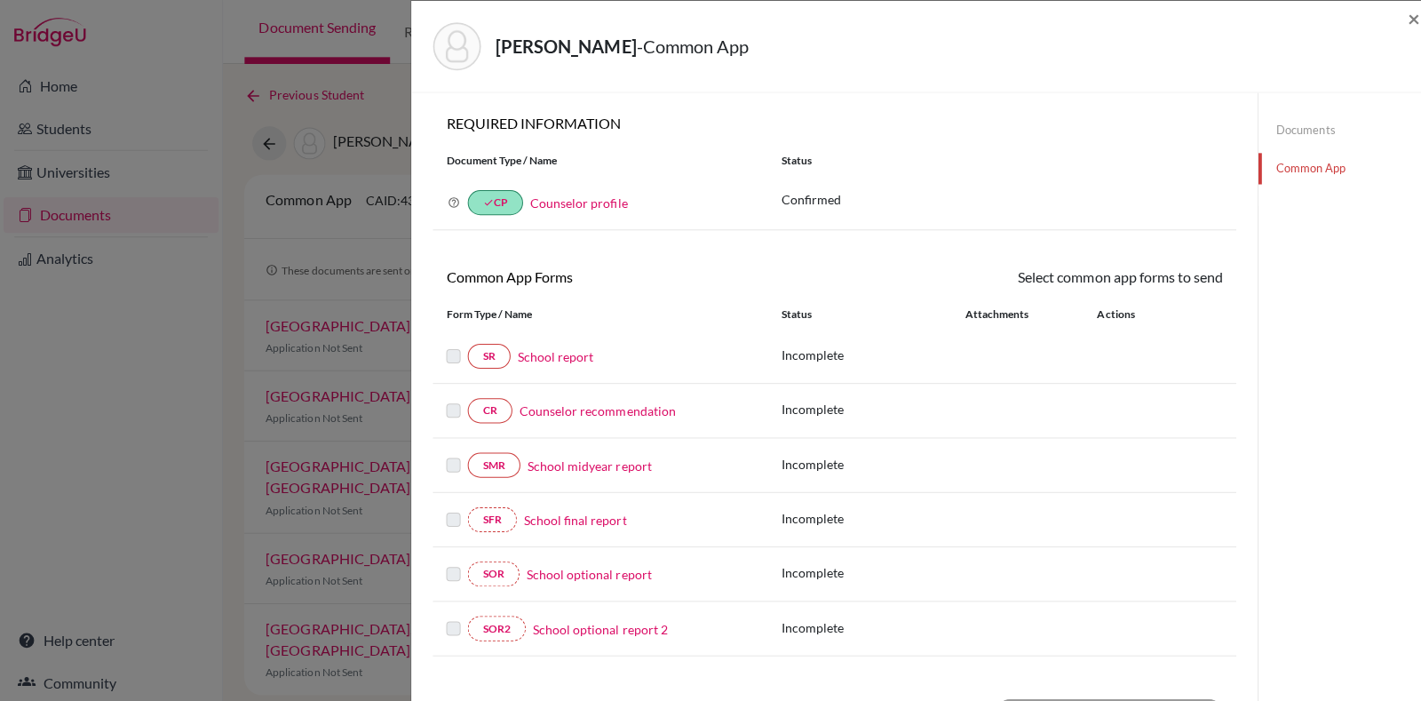
click at [560, 351] on link "School report" at bounding box center [553, 355] width 76 height 19
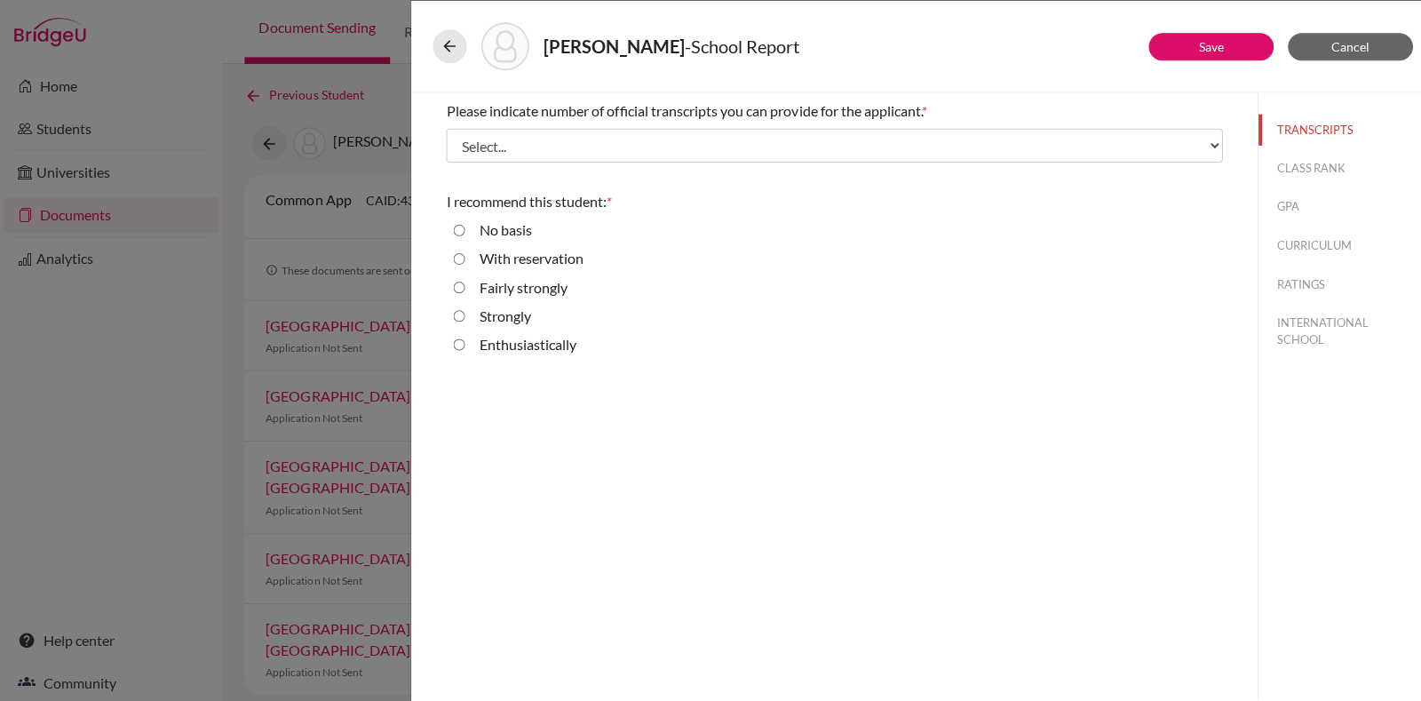
click at [534, 334] on label "Enthusiastically" at bounding box center [525, 342] width 97 height 21
click at [463, 334] on input "Enthusiastically" at bounding box center [457, 342] width 12 height 21
radio input "true"
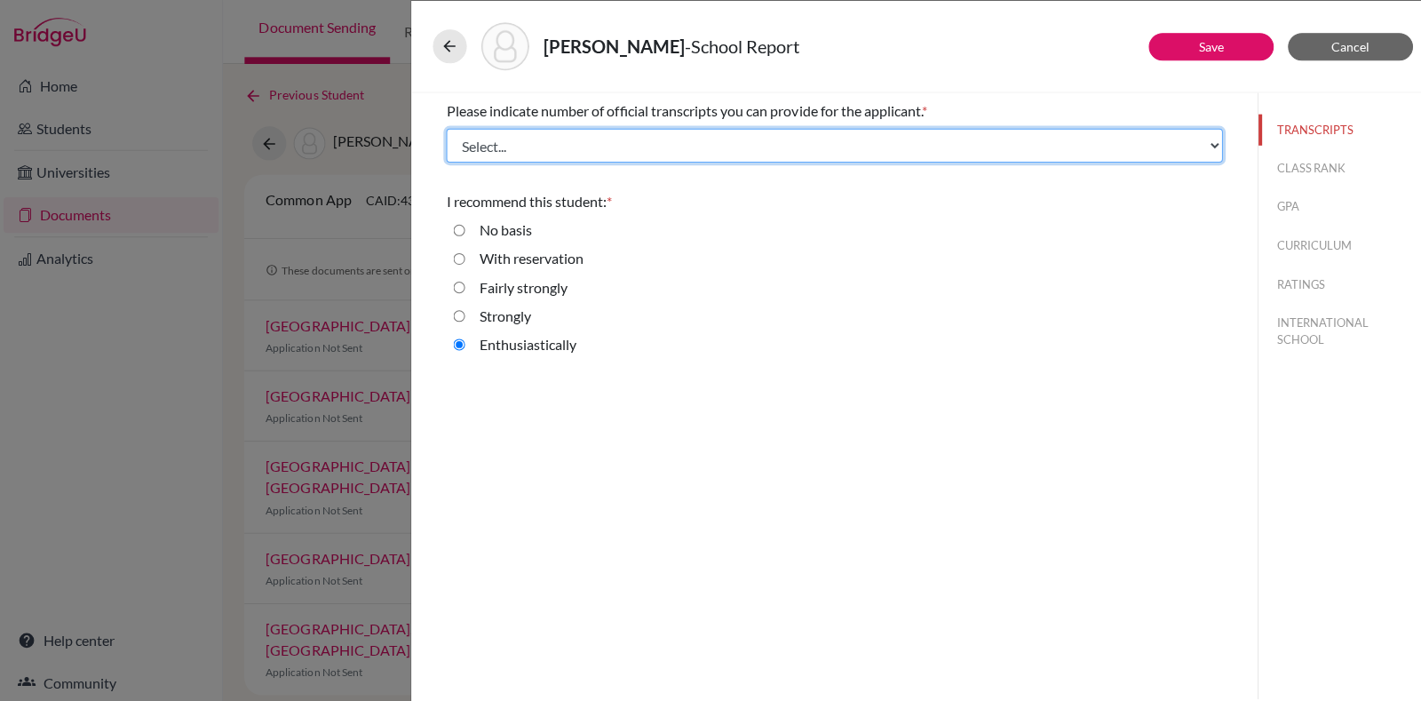
click at [660, 139] on select "Select... 1 2 3 4" at bounding box center [830, 145] width 773 height 34
select select "4"
click at [444, 128] on select "Select... 1 2 3 4" at bounding box center [830, 145] width 773 height 34
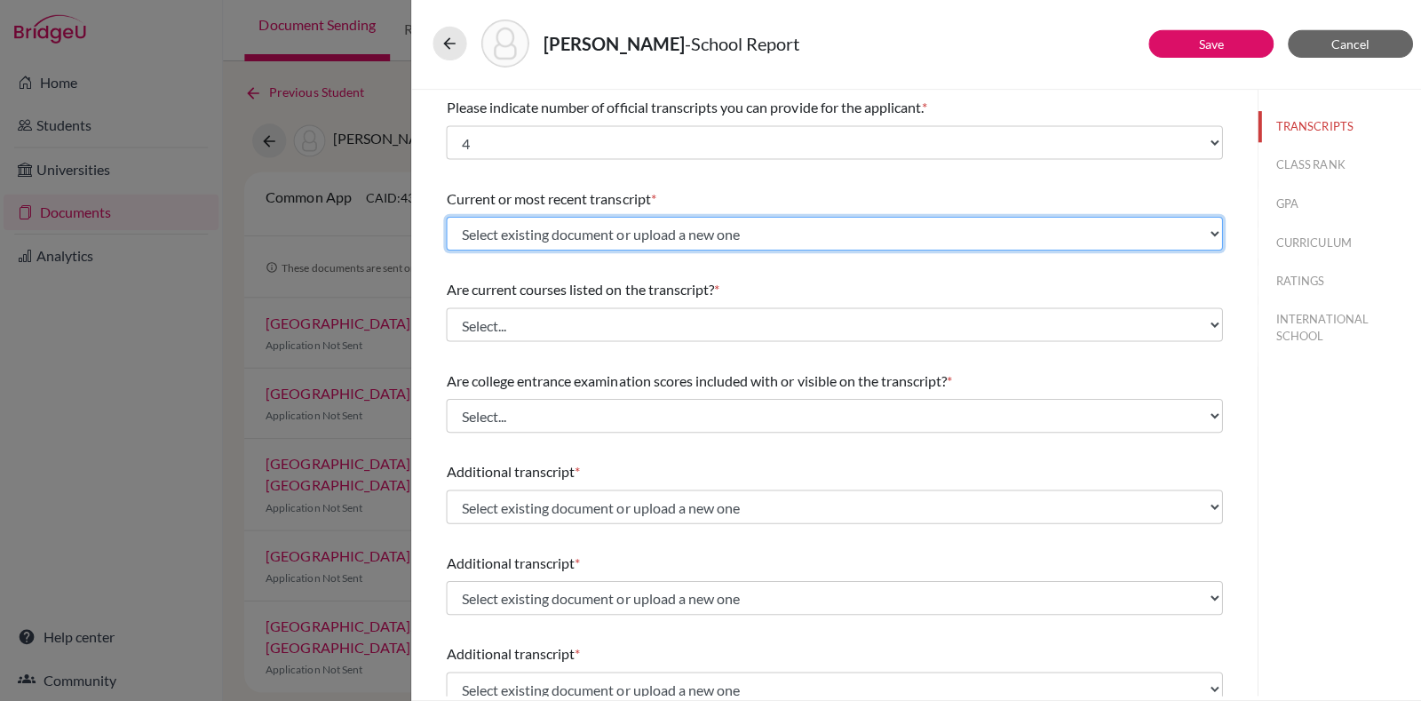
click at [720, 250] on select "Select existing document or upload a new one Grade 11 Grade 11 Grade 11 Grade 1…" at bounding box center [830, 236] width 773 height 34
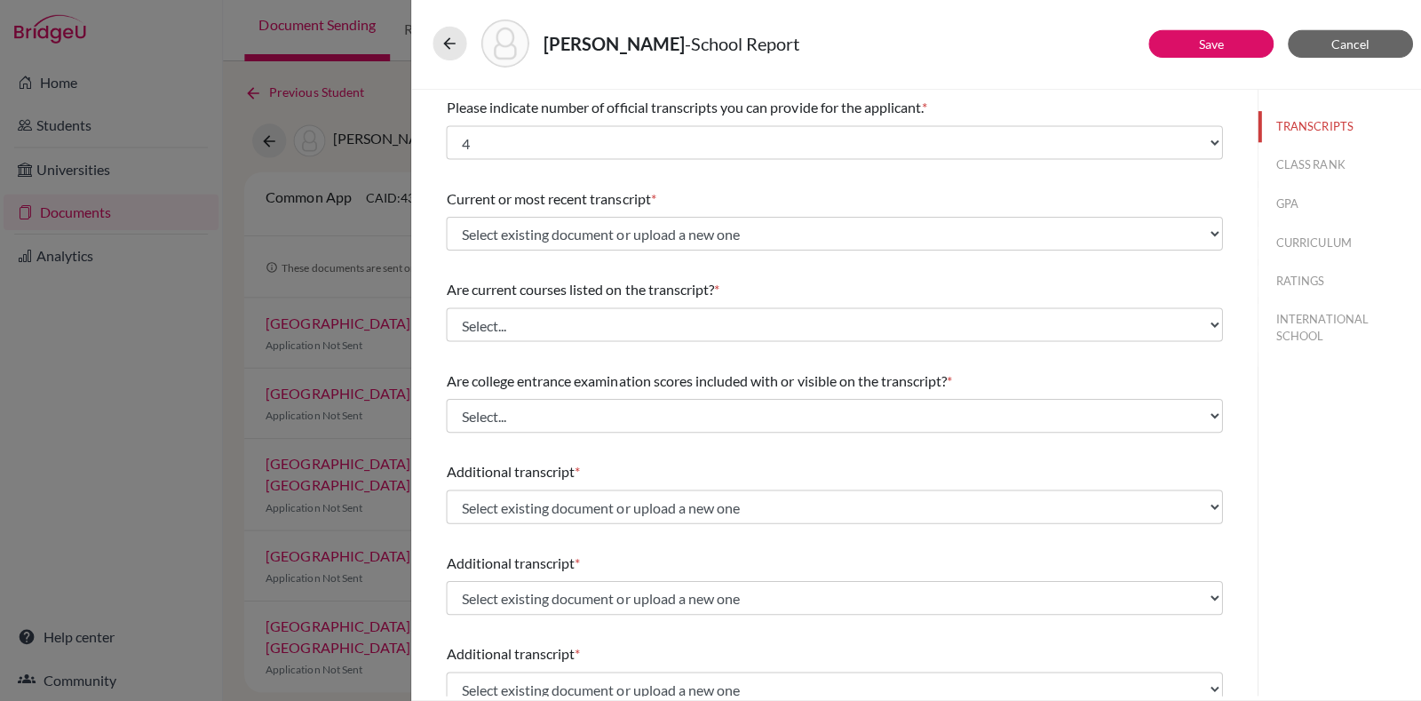
click at [776, 184] on div "Current or most recent transcript * Select existing document or upload a new on…" at bounding box center [830, 221] width 773 height 76
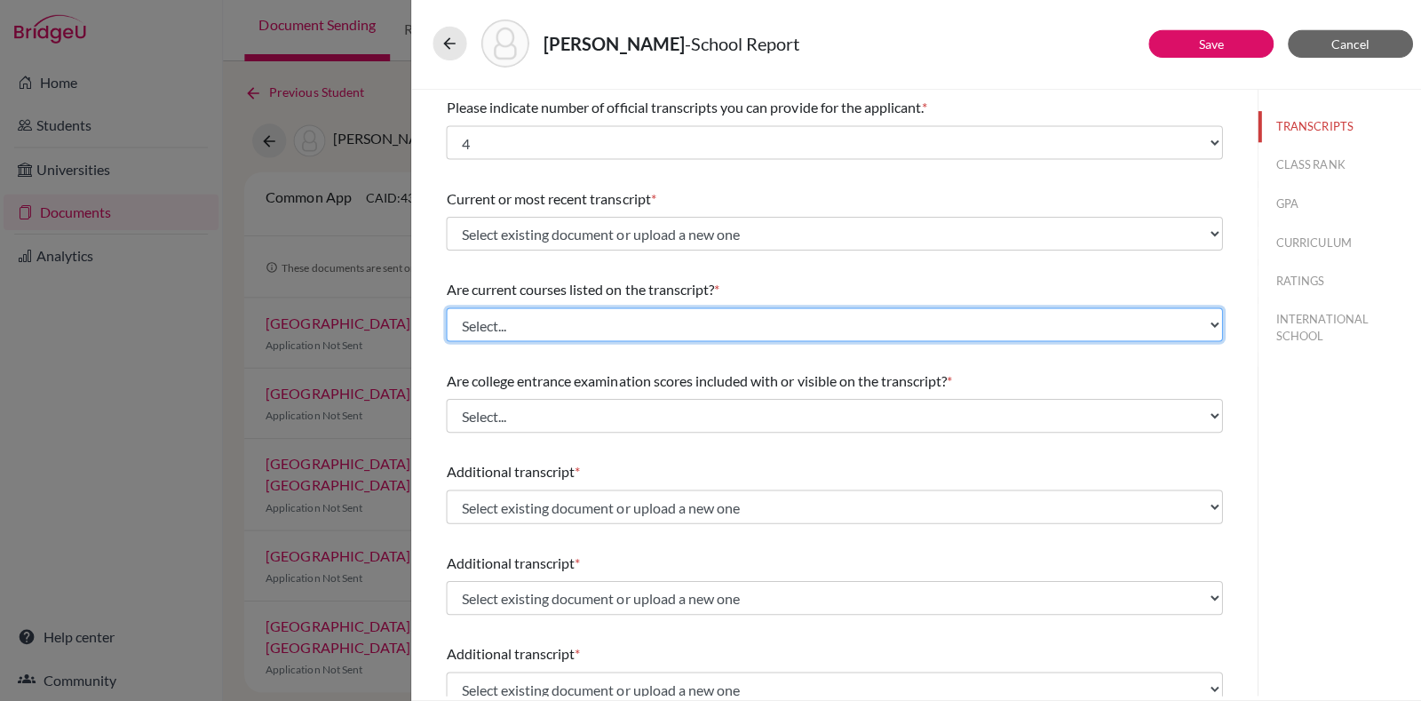
click at [687, 341] on select "Select... Yes No" at bounding box center [830, 326] width 773 height 34
select select "0"
click at [444, 309] on select "Select... Yes No" at bounding box center [830, 326] width 773 height 34
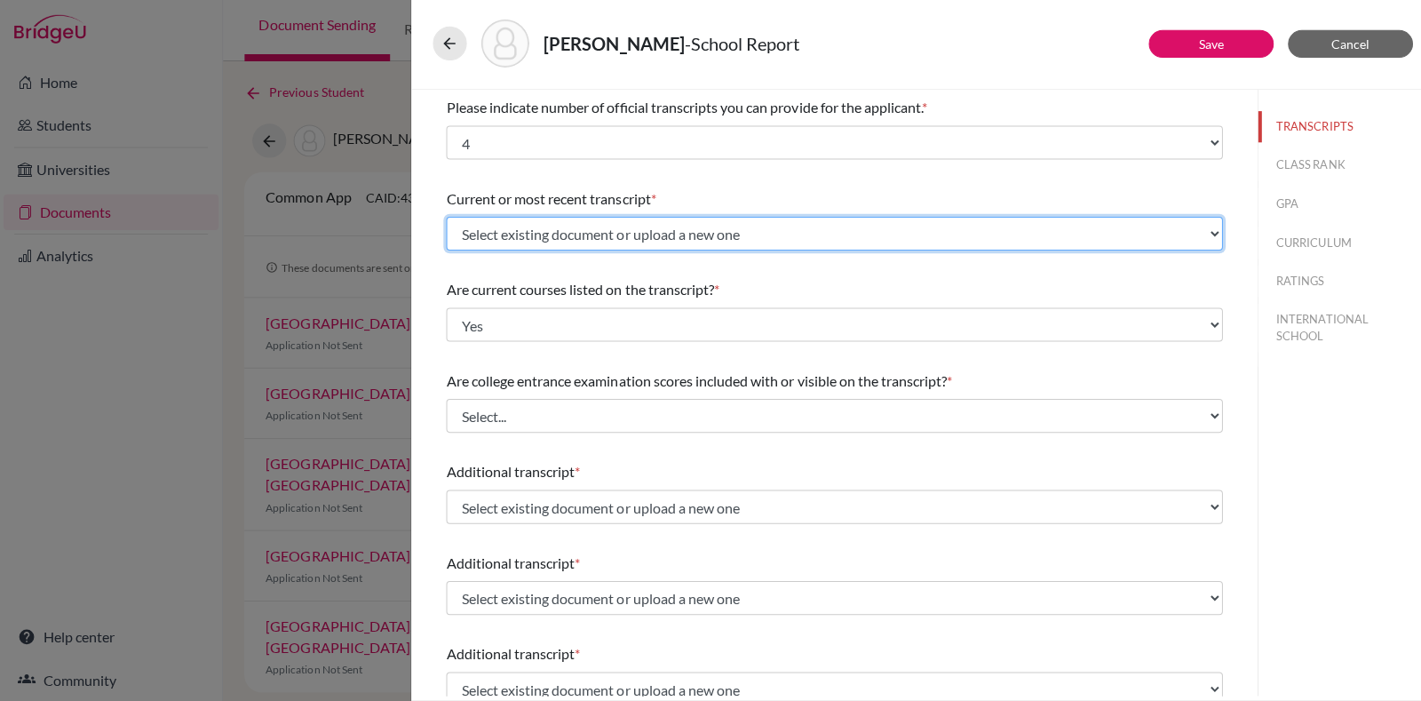
click at [593, 239] on select "Select existing document or upload a new one Grade 11 Grade 11 Grade 11 Grade 1…" at bounding box center [830, 236] width 773 height 34
select select "Upload New File"
click at [444, 219] on select "Select existing document or upload a new one Grade 11 Grade 11 Grade 11 Grade 1…" at bounding box center [830, 236] width 773 height 34
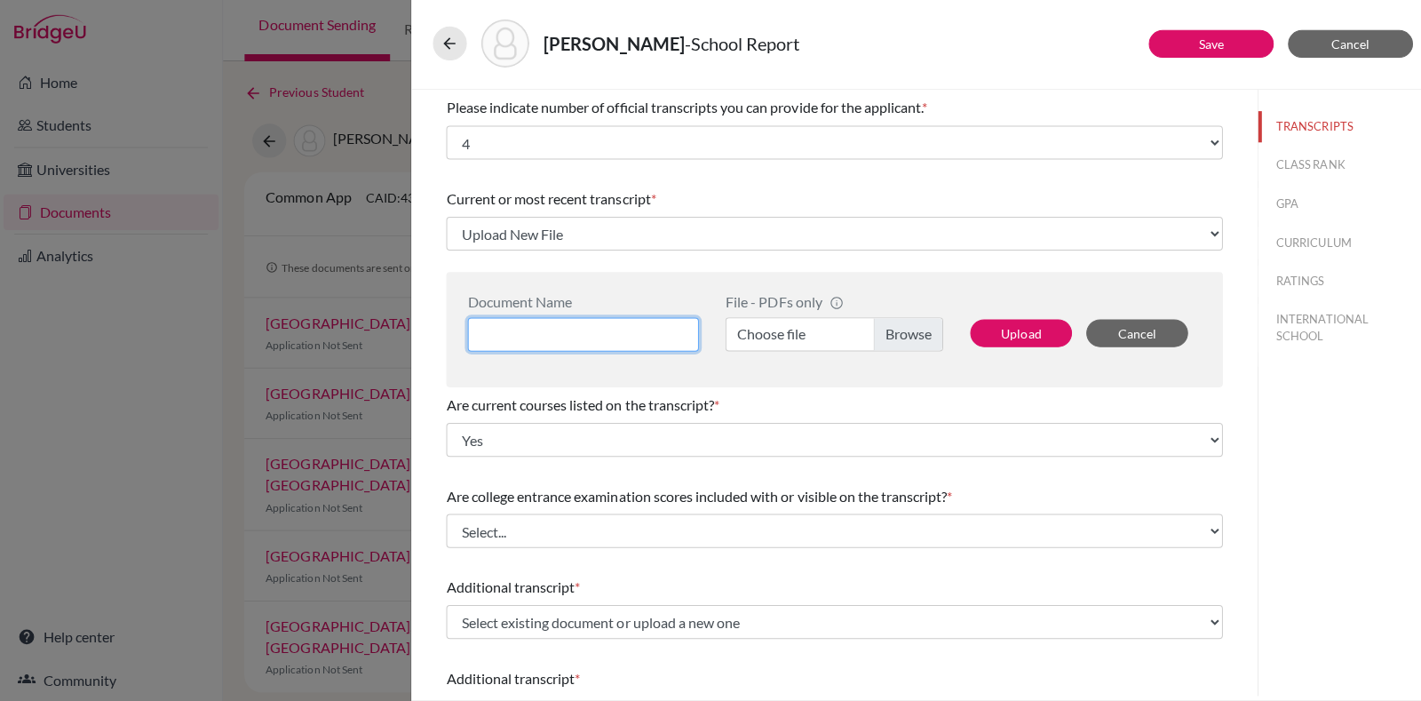
click at [599, 323] on input at bounding box center [580, 336] width 230 height 34
click at [886, 344] on label "Choose file" at bounding box center [830, 336] width 217 height 34
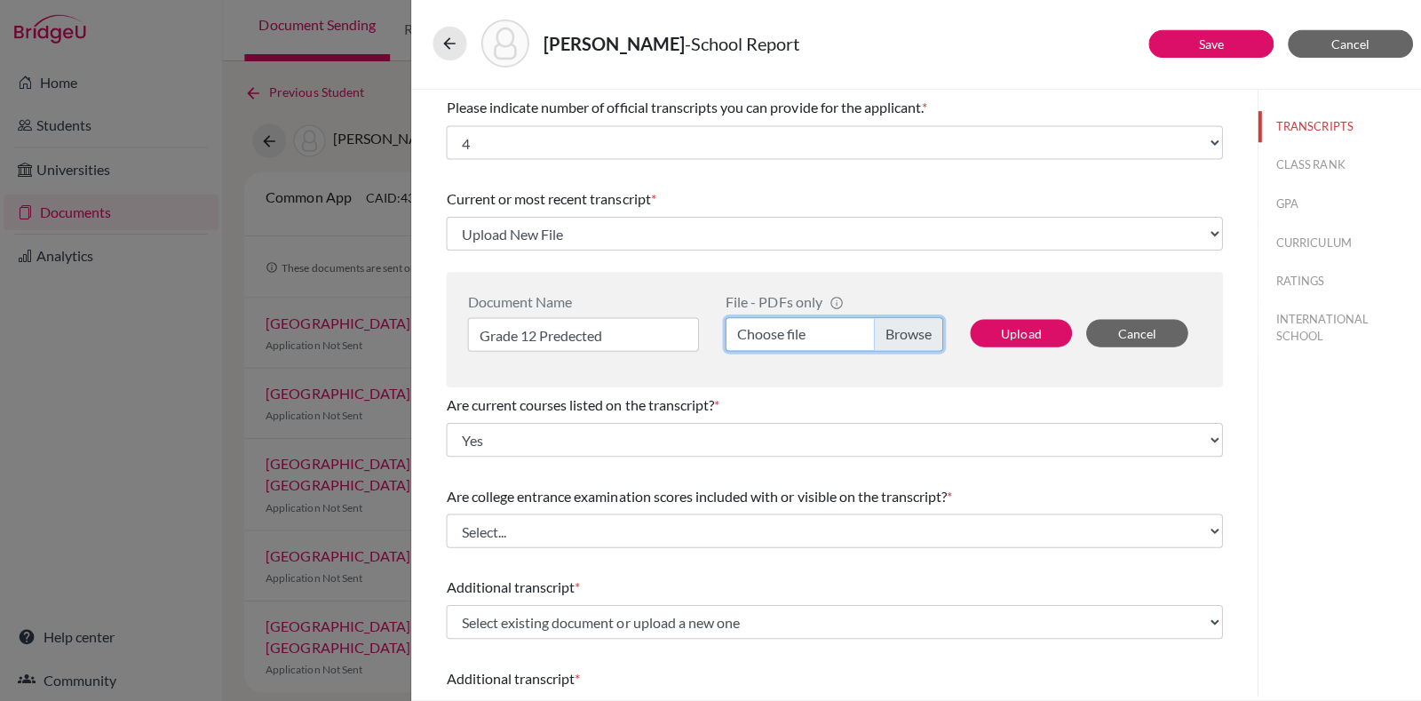
click at [886, 344] on input "Choose file" at bounding box center [830, 336] width 217 height 34
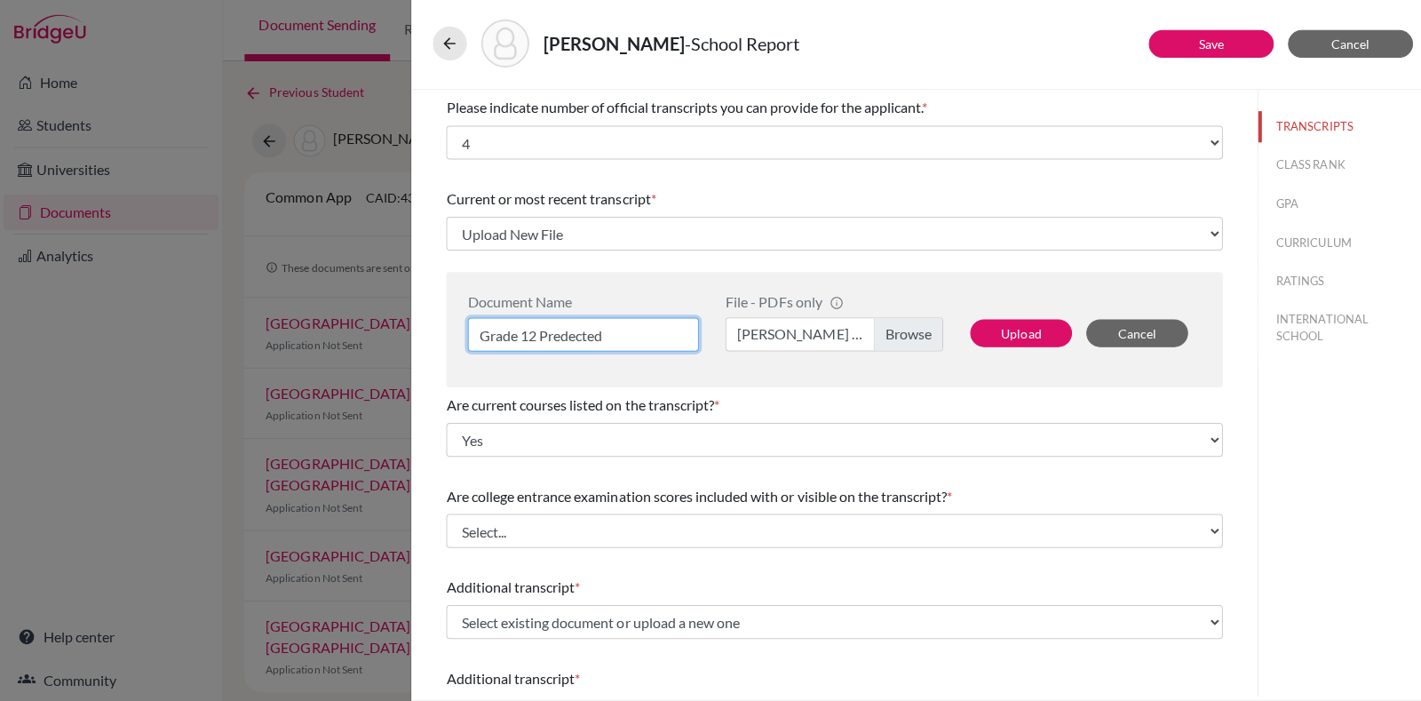
click at [593, 342] on input "Grade 12 Predected" at bounding box center [580, 336] width 230 height 34
click at [639, 329] on input "Grade 12 Predected" at bounding box center [580, 336] width 230 height 34
type input "Grade 12 Predicted"
click at [913, 344] on label "shreya prakesh Grade 12 predicited grades.pdf" at bounding box center [830, 336] width 217 height 34
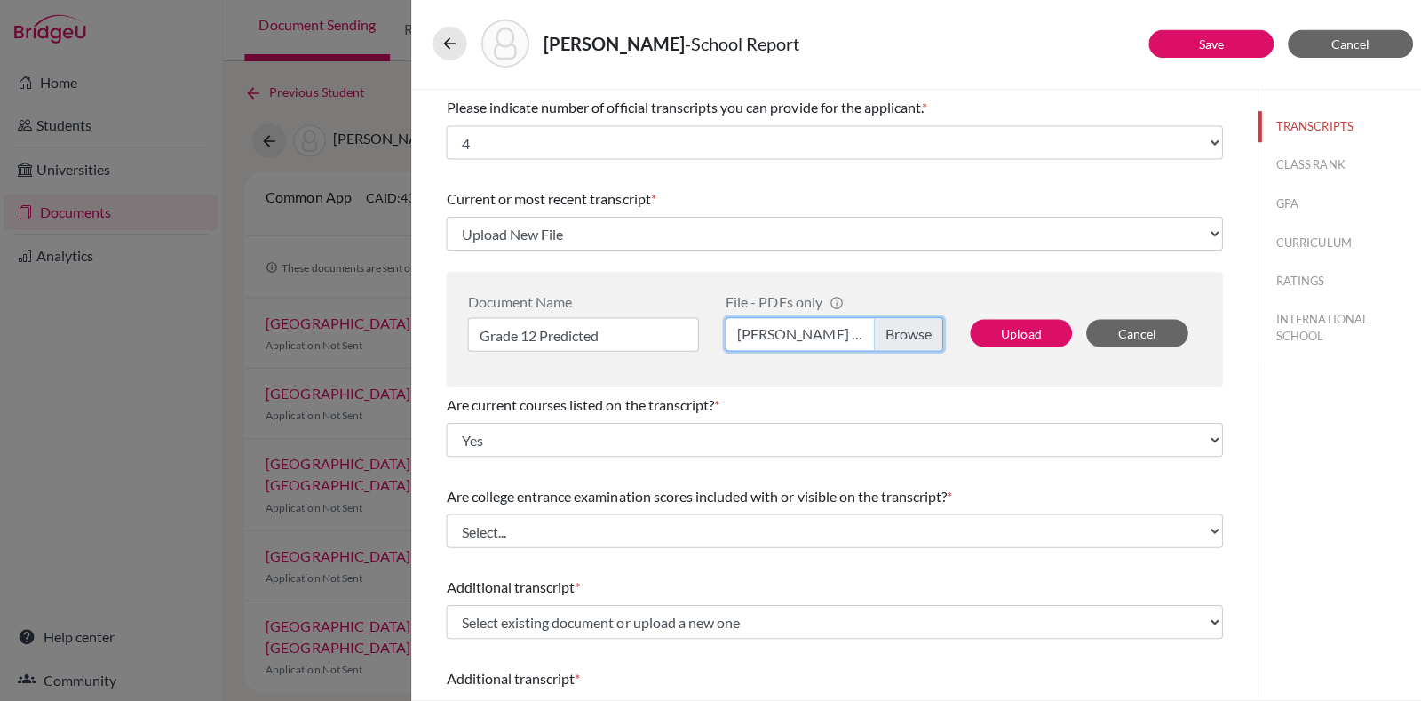
click at [913, 344] on input "shreya prakesh Grade 12 predicited grades.pdf" at bounding box center [830, 336] width 217 height 34
click at [790, 341] on label "shreya prakesh Grade 12 predicted grades.pdf" at bounding box center [830, 336] width 217 height 34
click at [790, 341] on input "shreya prakesh Grade 12 predicted grades.pdf" at bounding box center [830, 336] width 217 height 34
click at [988, 338] on button "Upload" at bounding box center [1016, 335] width 101 height 28
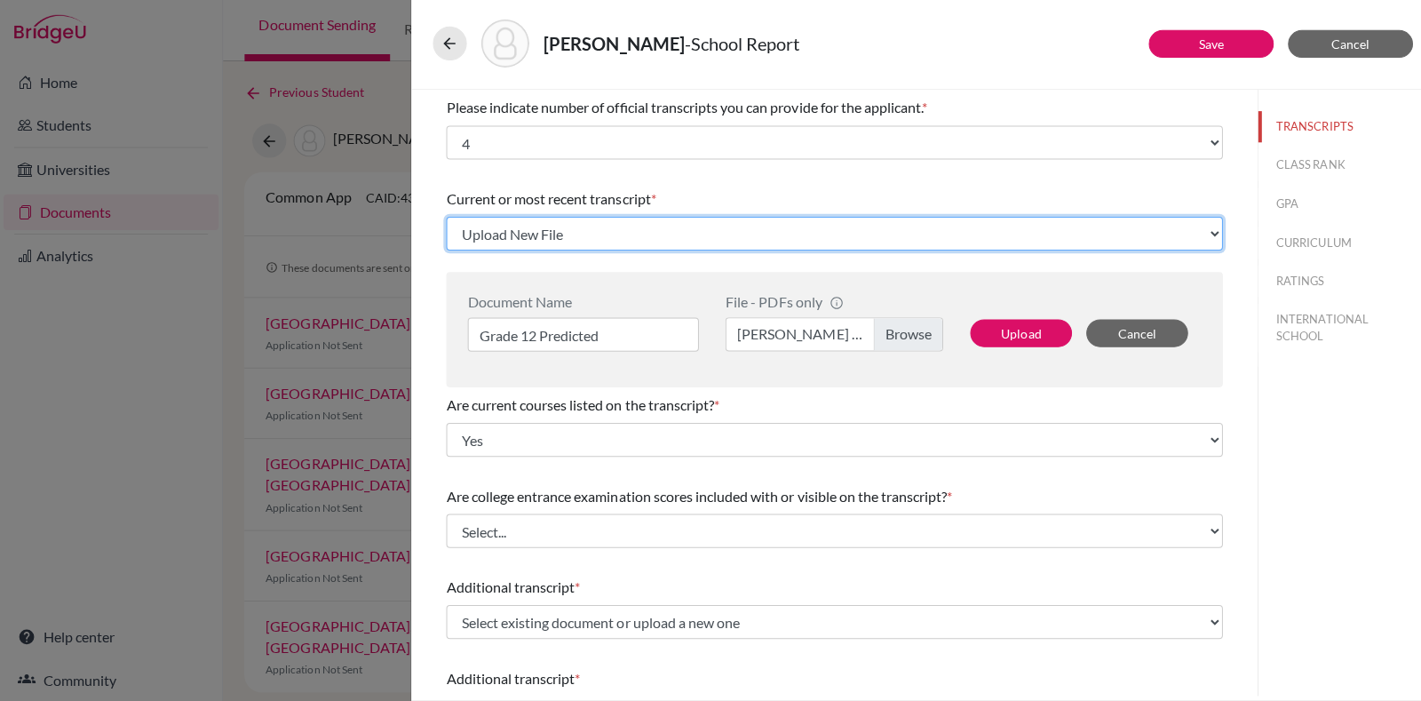
click at [955, 238] on select "Select existing document or upload a new one Grade 11 Grade 11 Grade 11 Grade 1…" at bounding box center [830, 236] width 773 height 34
select select "676380"
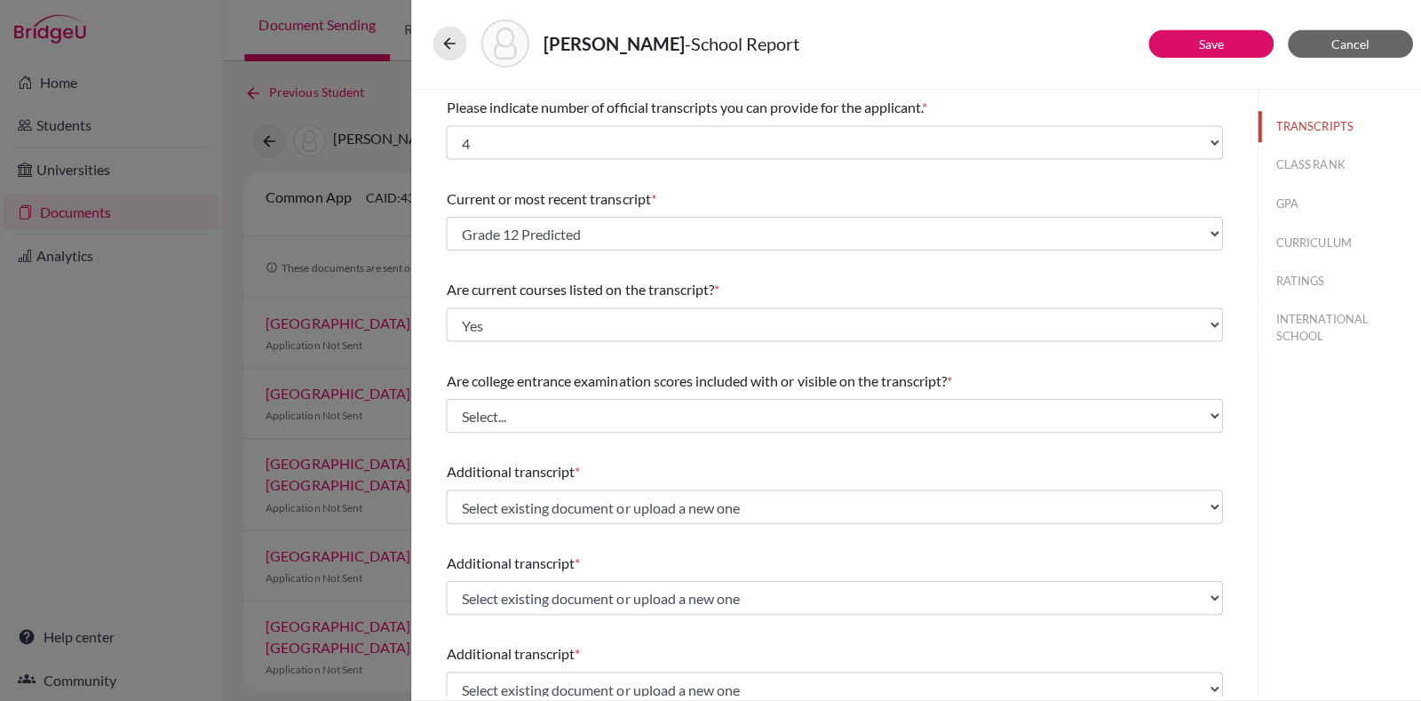
click at [972, 194] on div "Current or most recent transcript *" at bounding box center [830, 200] width 773 height 21
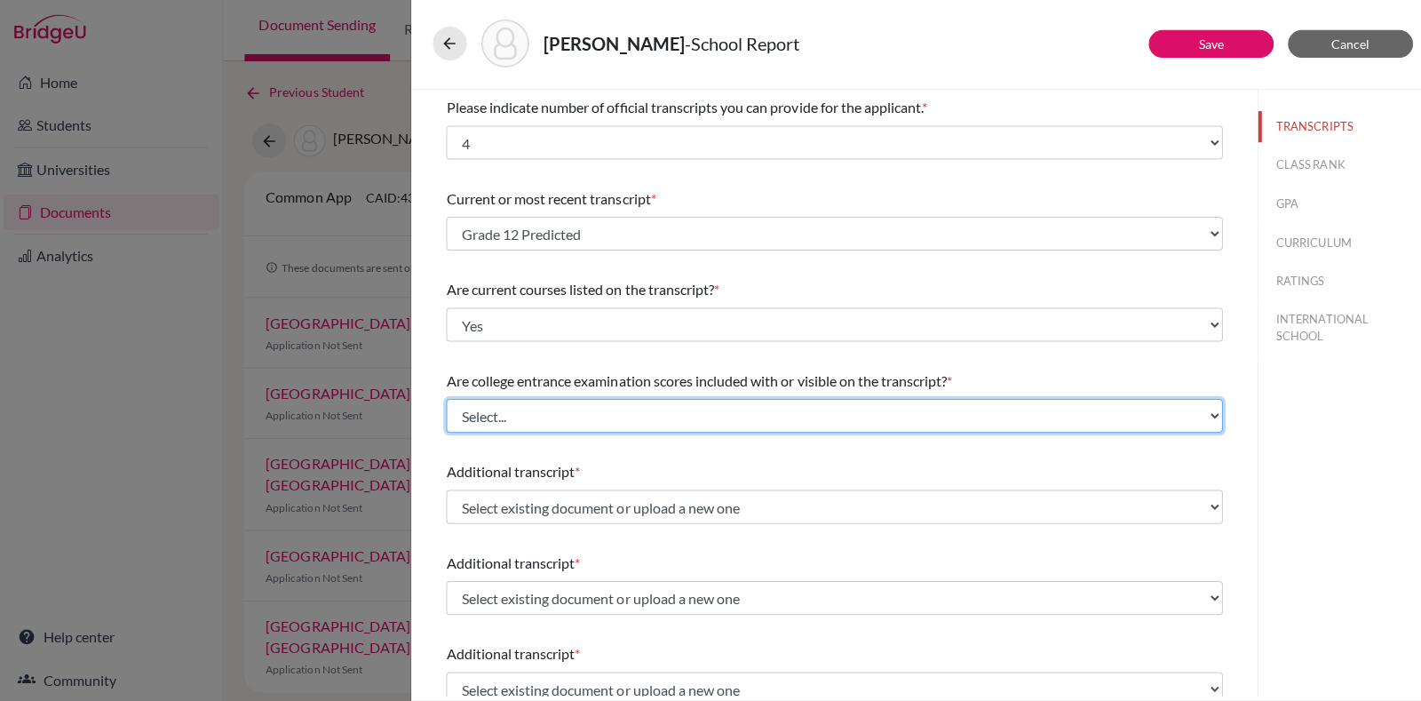
click at [666, 402] on select "Select... Yes No" at bounding box center [830, 417] width 773 height 34
select select "1"
click at [444, 400] on select "Select... Yes No" at bounding box center [830, 417] width 773 height 34
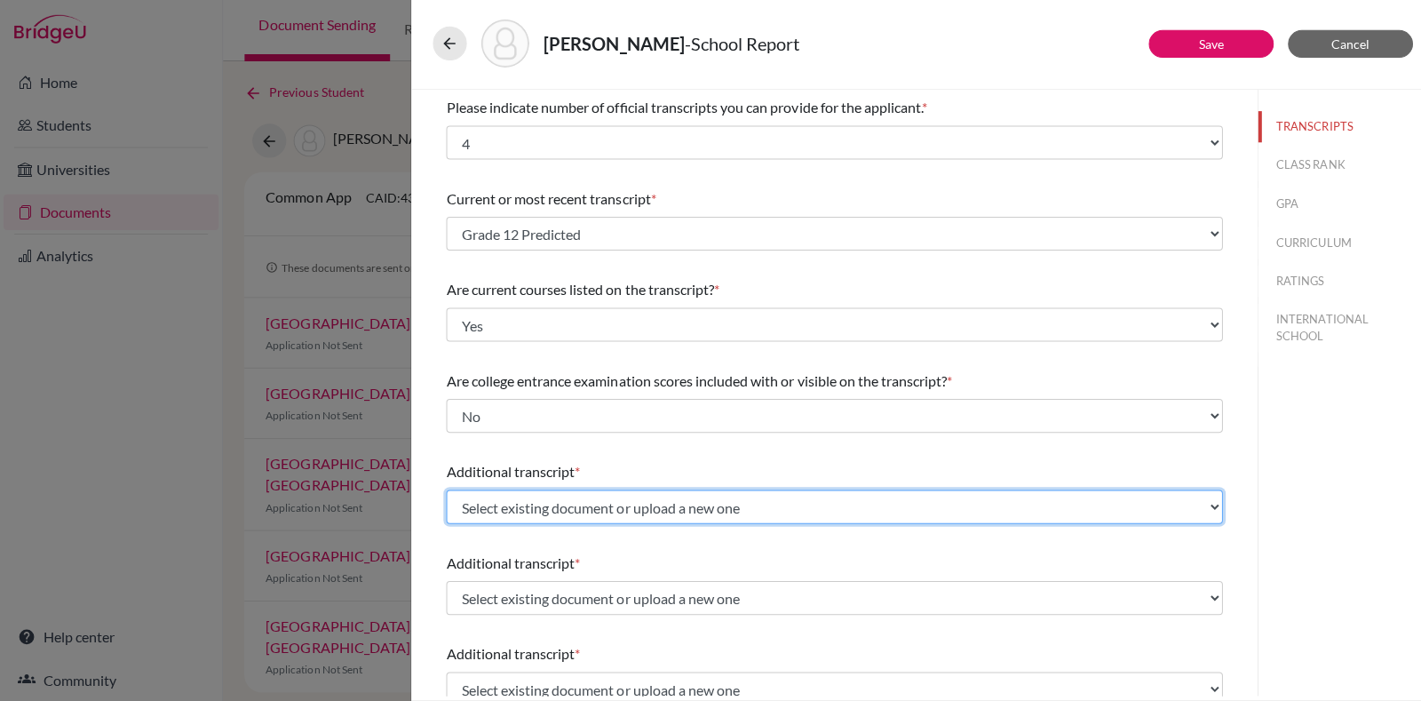
click at [604, 509] on select "Select existing document or upload a new one Grade 11 Grade 11 Grade 11 Grade 1…" at bounding box center [830, 507] width 773 height 34
click at [570, 519] on select "Select existing document or upload a new one Grade 11 Grade 11 Grade 11 Grade 1…" at bounding box center [830, 507] width 773 height 34
click at [581, 505] on select "Select existing document or upload a new one Grade 11 Grade 11 Grade 11 Grade 1…" at bounding box center [830, 507] width 773 height 34
click at [614, 494] on select "Select existing document or upload a new one Grade 11 Grade 11 Grade 11 Grade 1…" at bounding box center [830, 507] width 773 height 34
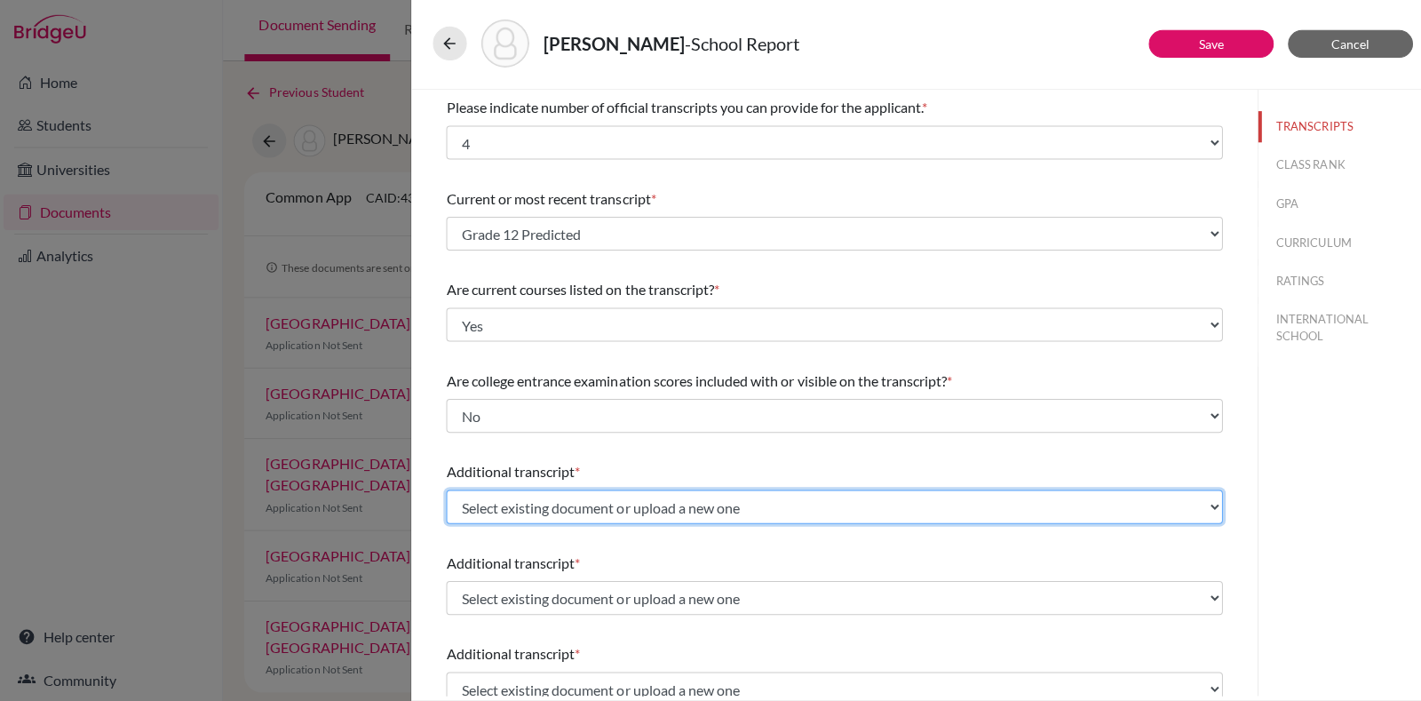
select select "Upload New File"
click at [444, 490] on select "Select existing document or upload a new one Grade 11 Grade 11 Grade 11 Grade 1…" at bounding box center [830, 507] width 773 height 34
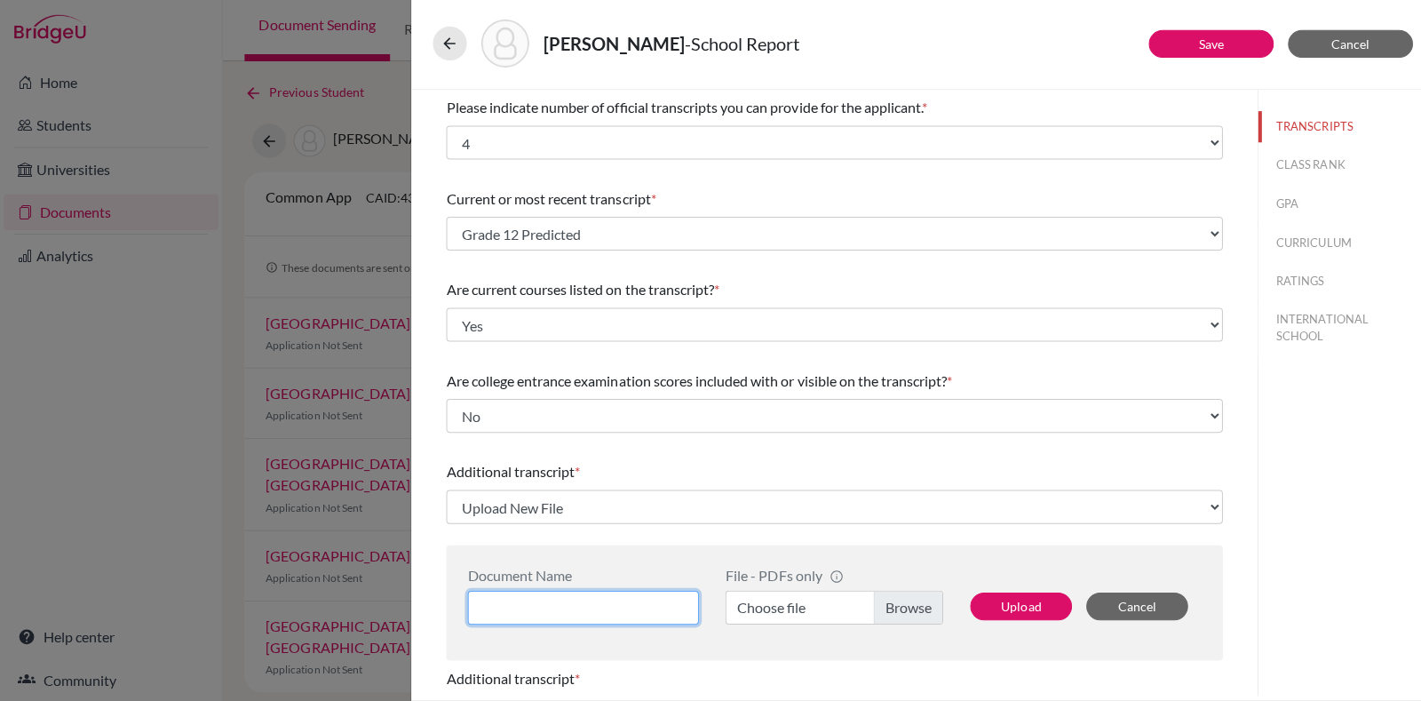
click at [672, 603] on input at bounding box center [580, 608] width 230 height 34
type input "Grade 11"
click at [888, 623] on label "Choose file" at bounding box center [830, 608] width 217 height 34
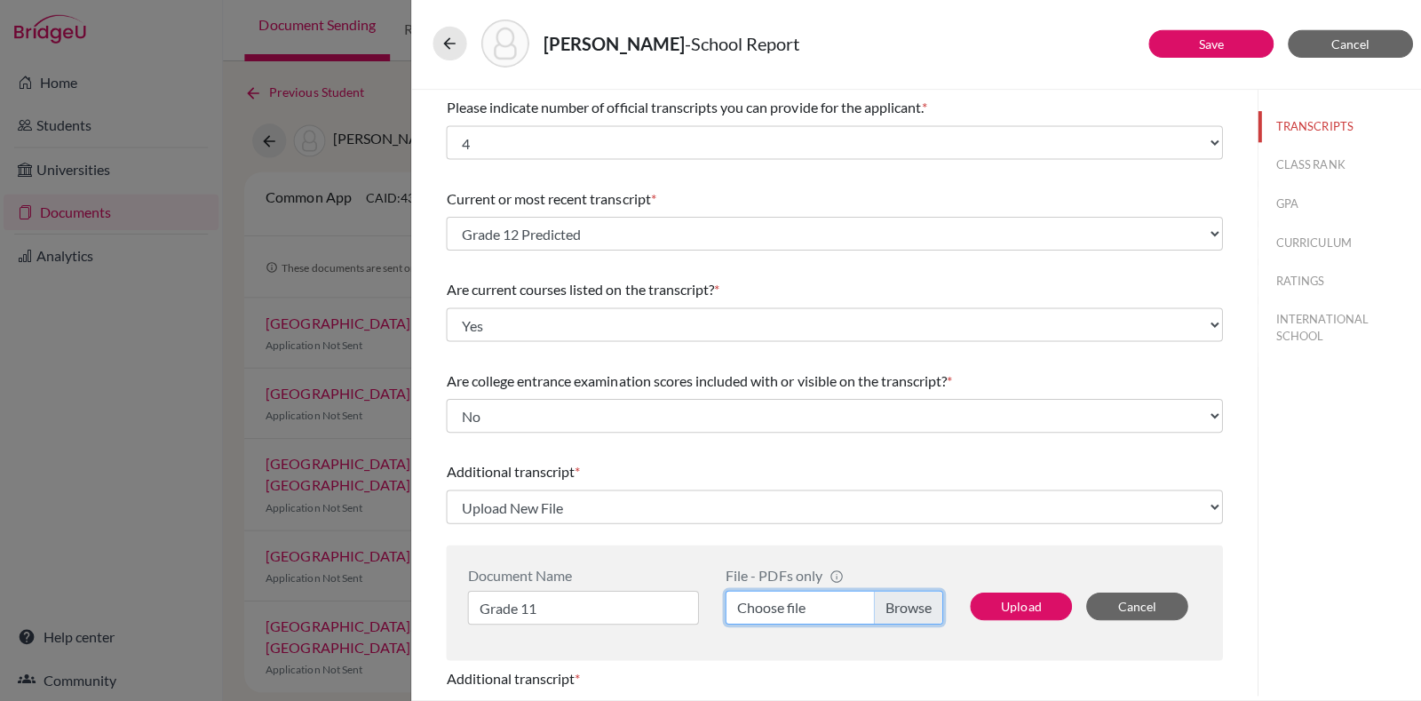
click at [888, 623] on input "Choose file" at bounding box center [830, 608] width 217 height 34
click at [1002, 605] on button "Upload" at bounding box center [1016, 607] width 101 height 28
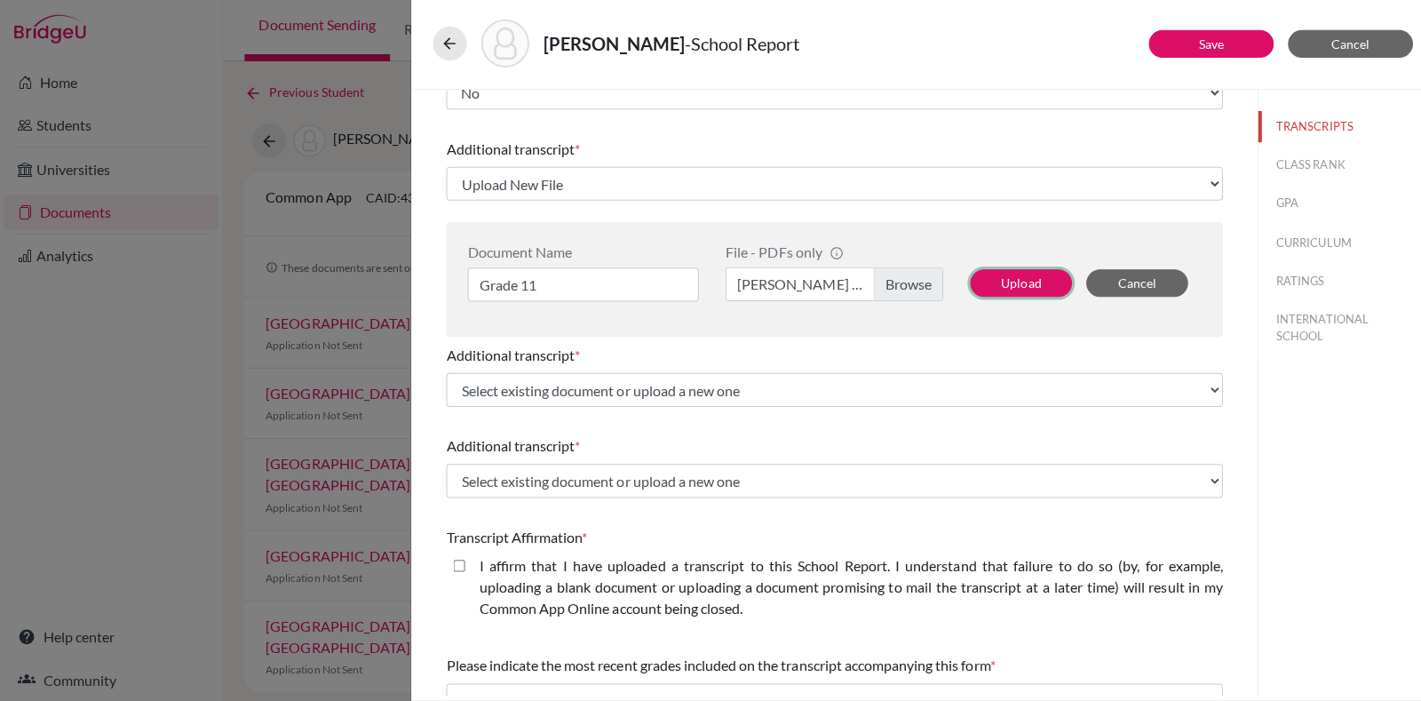
scroll to position [331, 0]
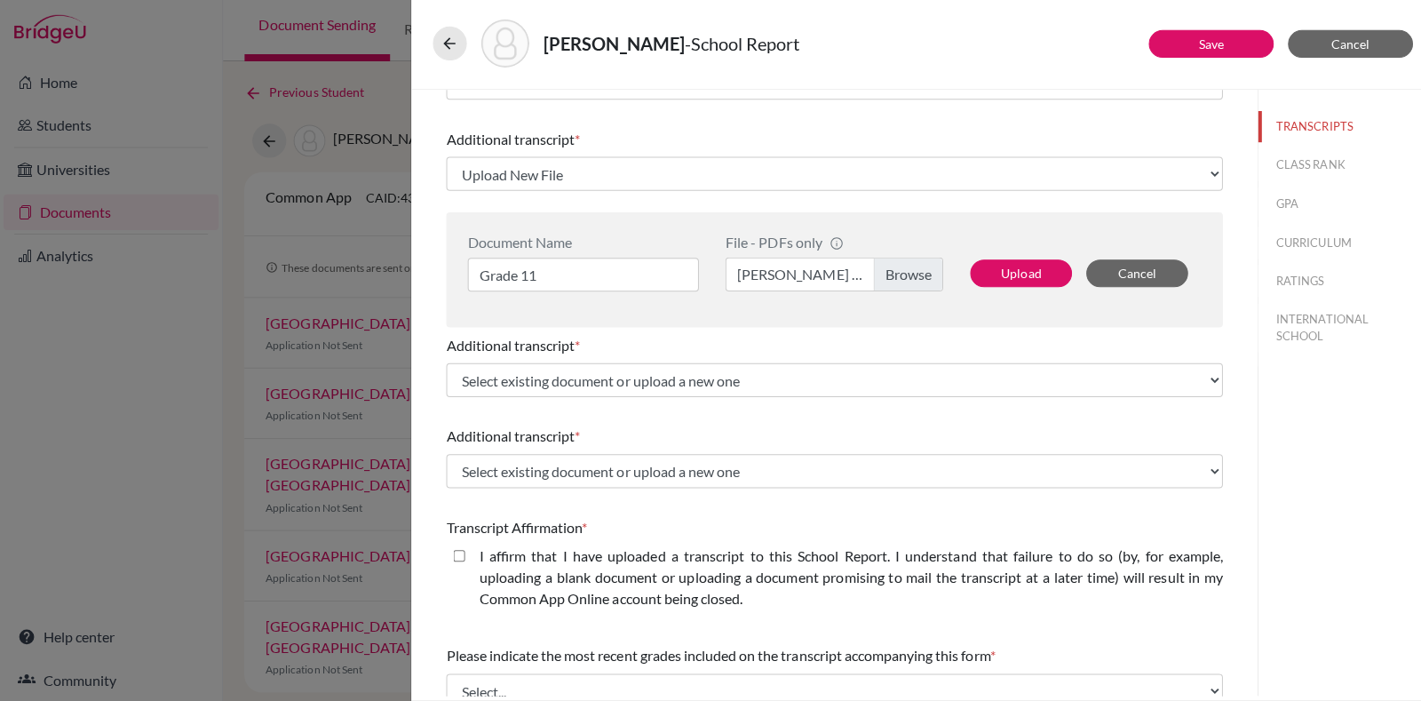
select select "676381"
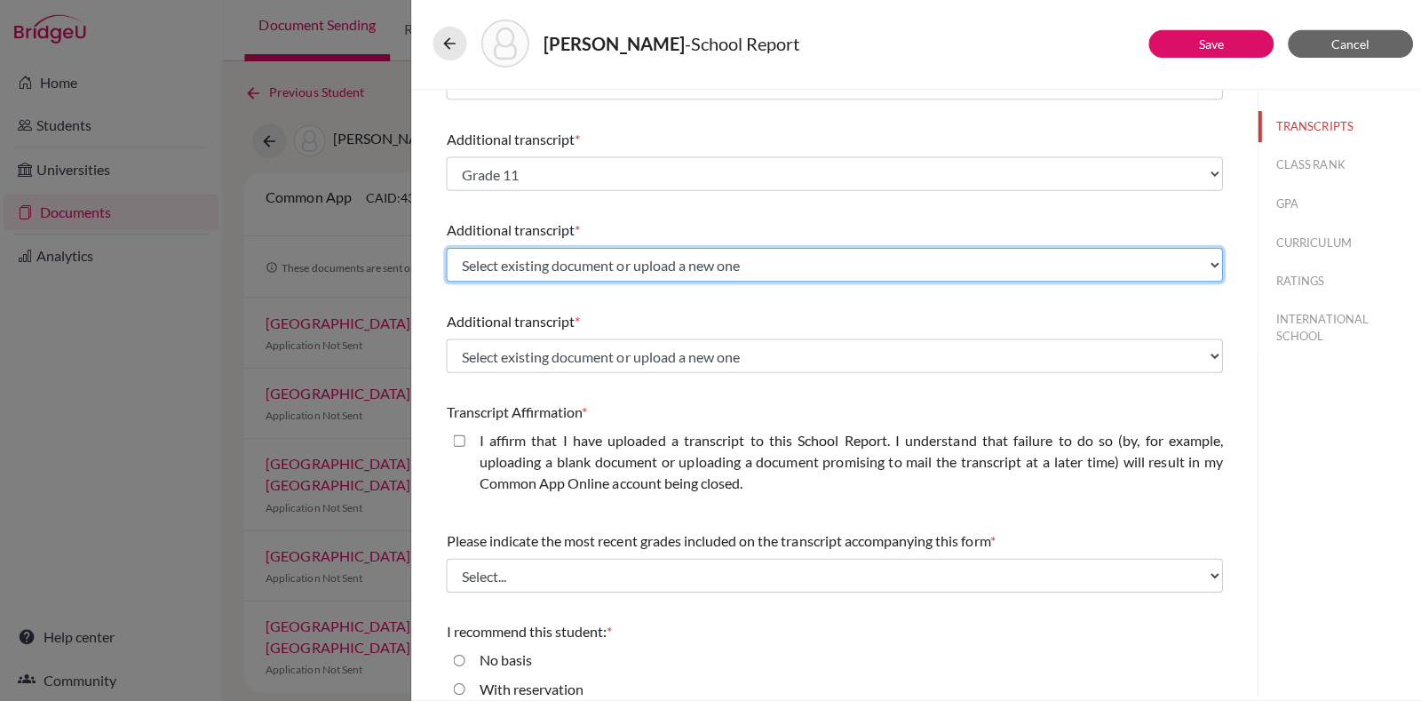
click at [538, 268] on select "Select existing document or upload a new one Grade 11 Grade 11 Grade 11 Grade 1…" at bounding box center [830, 267] width 773 height 34
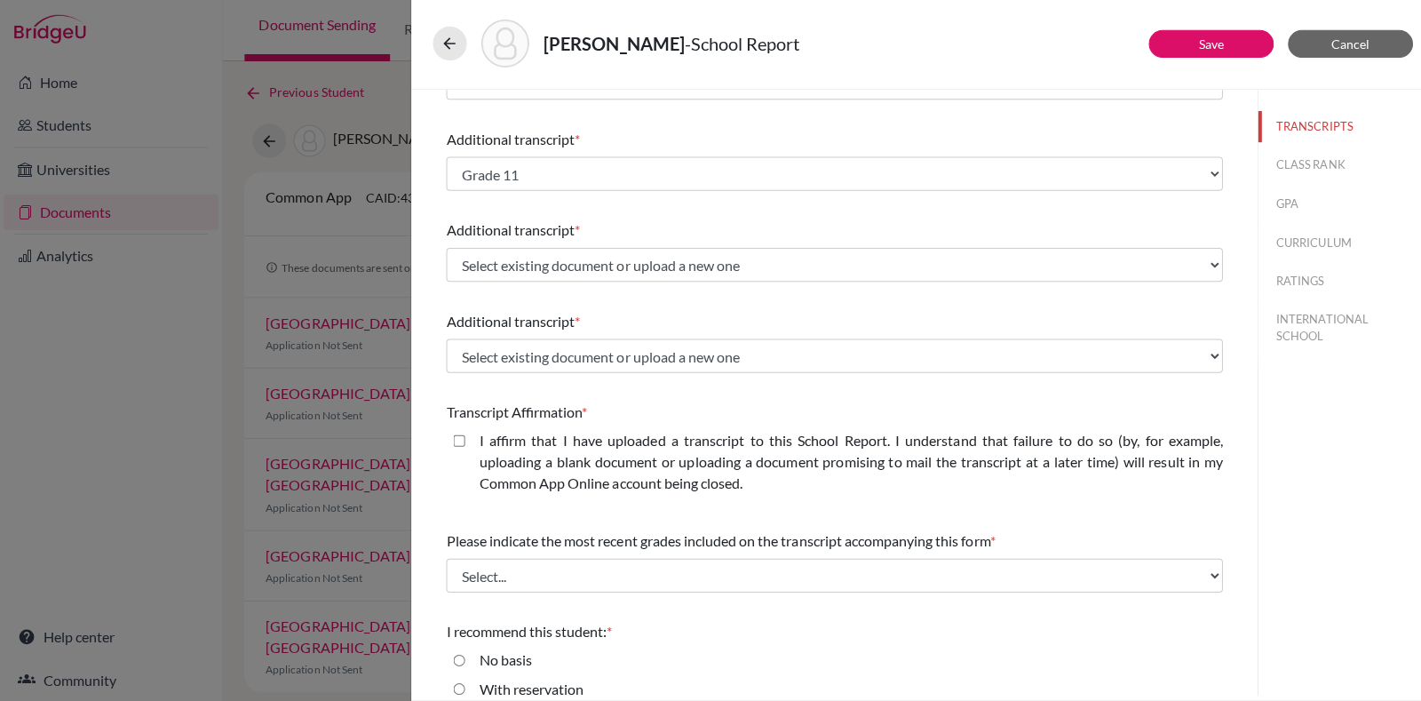
click at [701, 197] on div "Additional transcript * Select existing document or upload a new one Grade 11 G…" at bounding box center [830, 161] width 773 height 76
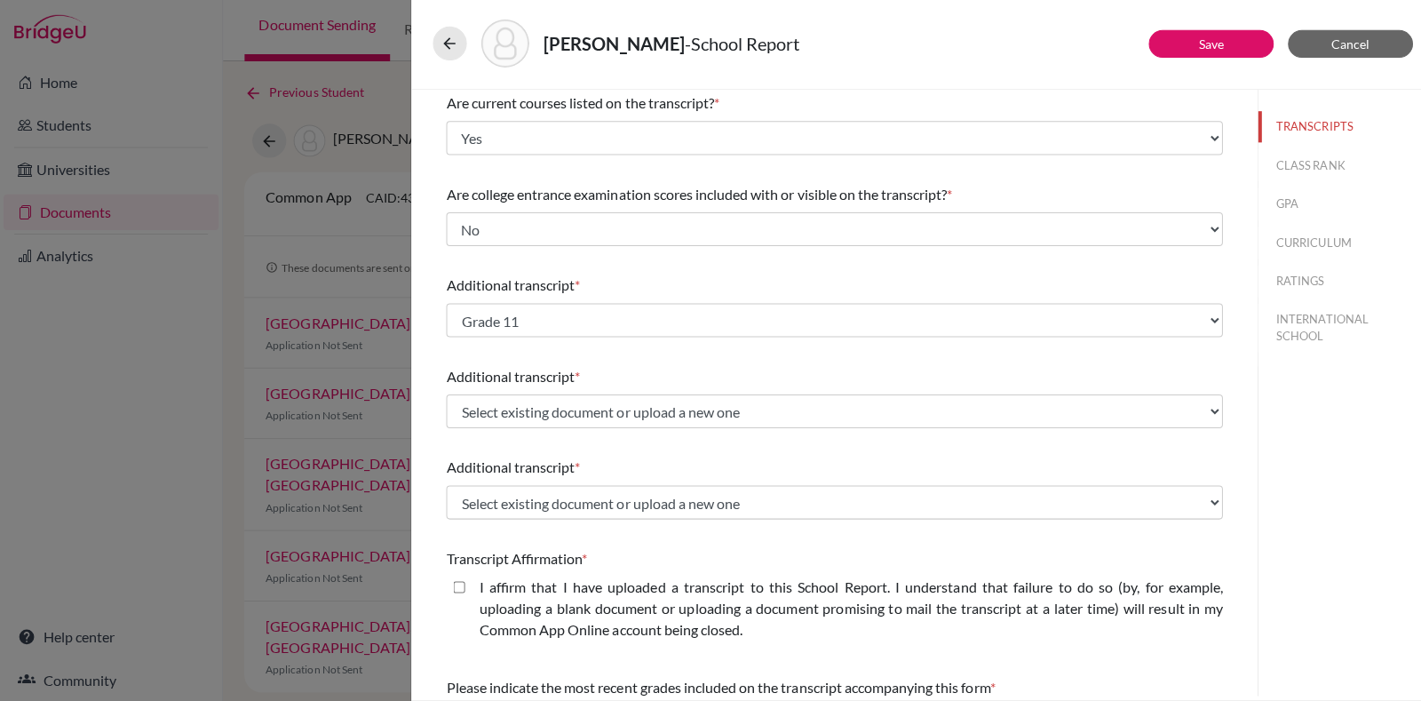
scroll to position [220, 0]
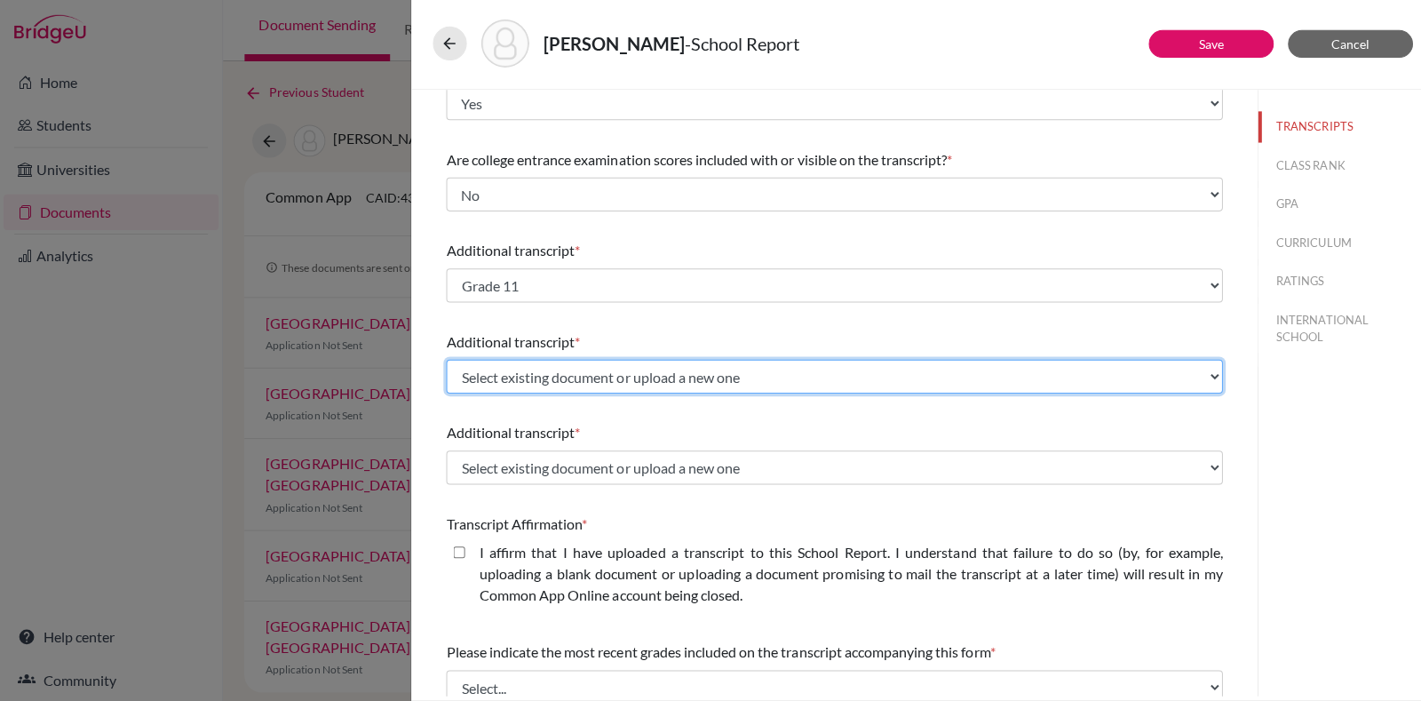
click at [593, 384] on select "Select existing document or upload a new one Grade 11 Grade 11 Grade 11 Grade 1…" at bounding box center [830, 378] width 773 height 34
select select "Upload New File"
click at [444, 361] on select "Select existing document or upload a new one Grade 11 Grade 11 Grade 11 Grade 1…" at bounding box center [830, 378] width 773 height 34
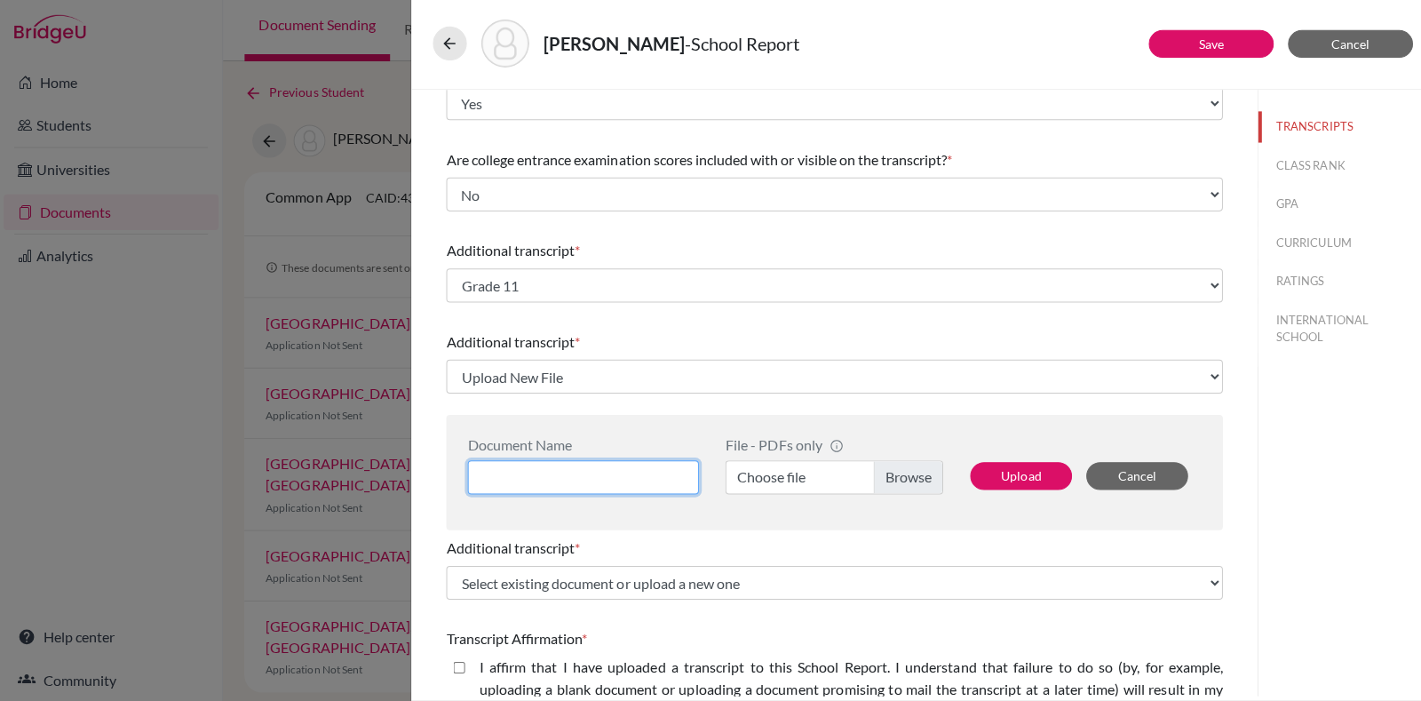
click at [578, 482] on input at bounding box center [580, 478] width 230 height 34
type input "Grade 10"
click at [914, 456] on div "File - PDFs only info CommonApp has file size limit of 2MB per file Choose file" at bounding box center [830, 473] width 243 height 72
click at [906, 473] on label "Choose file" at bounding box center [830, 478] width 217 height 34
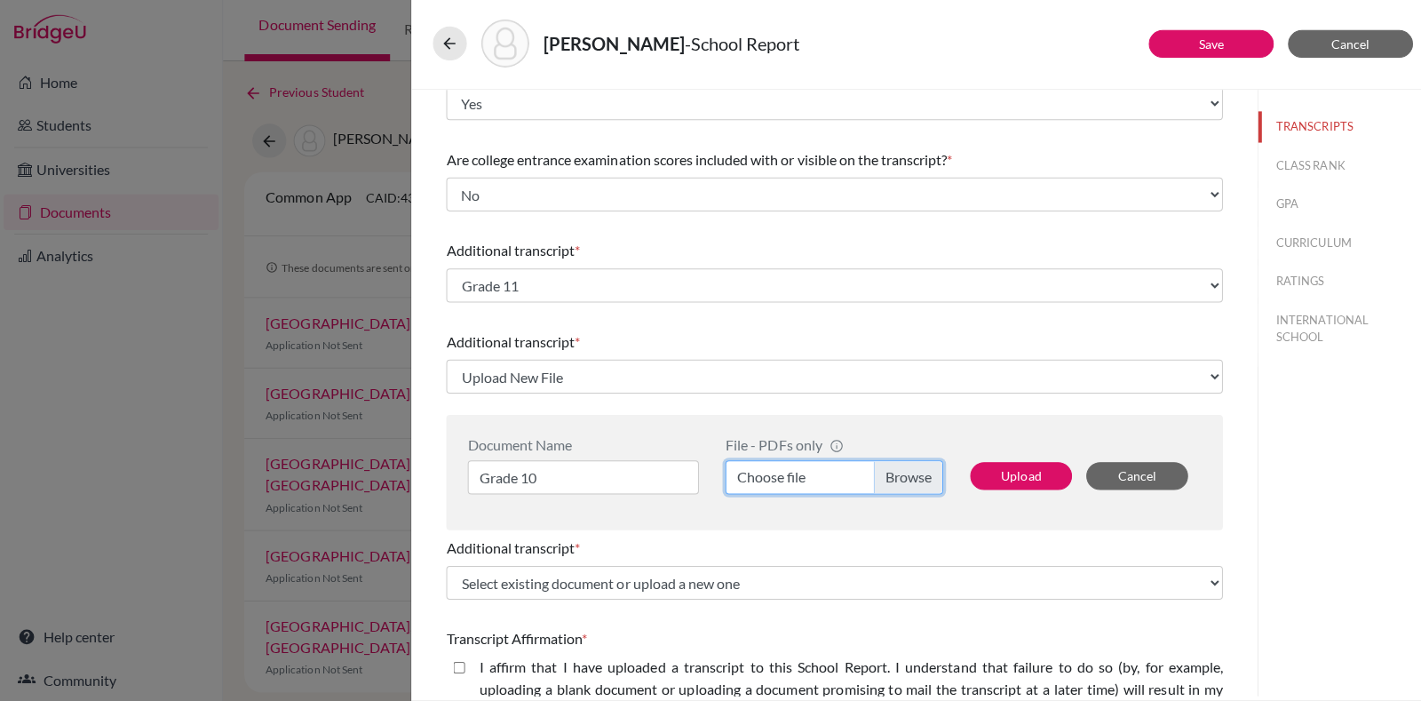
click at [906, 473] on input "Choose file" at bounding box center [830, 478] width 217 height 34
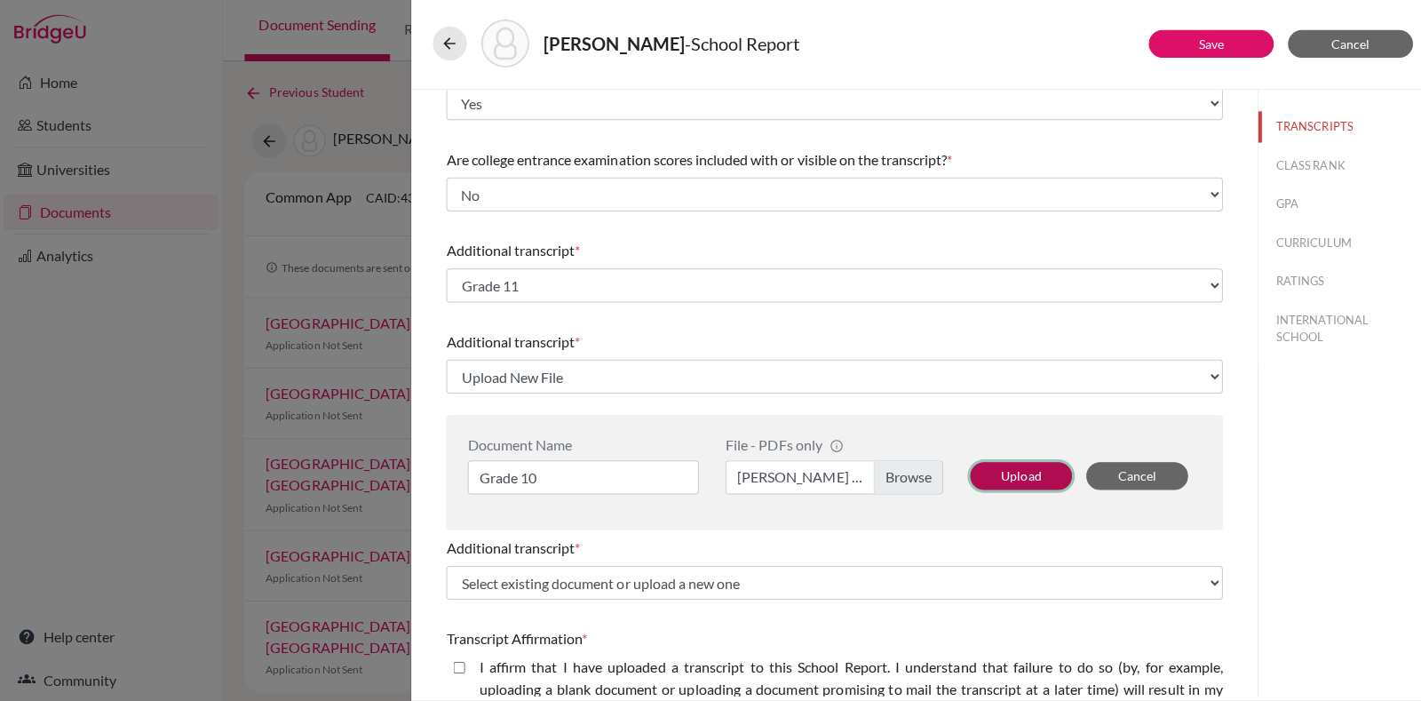
click at [1006, 478] on button "Upload" at bounding box center [1016, 477] width 101 height 28
click at [1005, 477] on button "Upload" at bounding box center [1016, 477] width 101 height 28
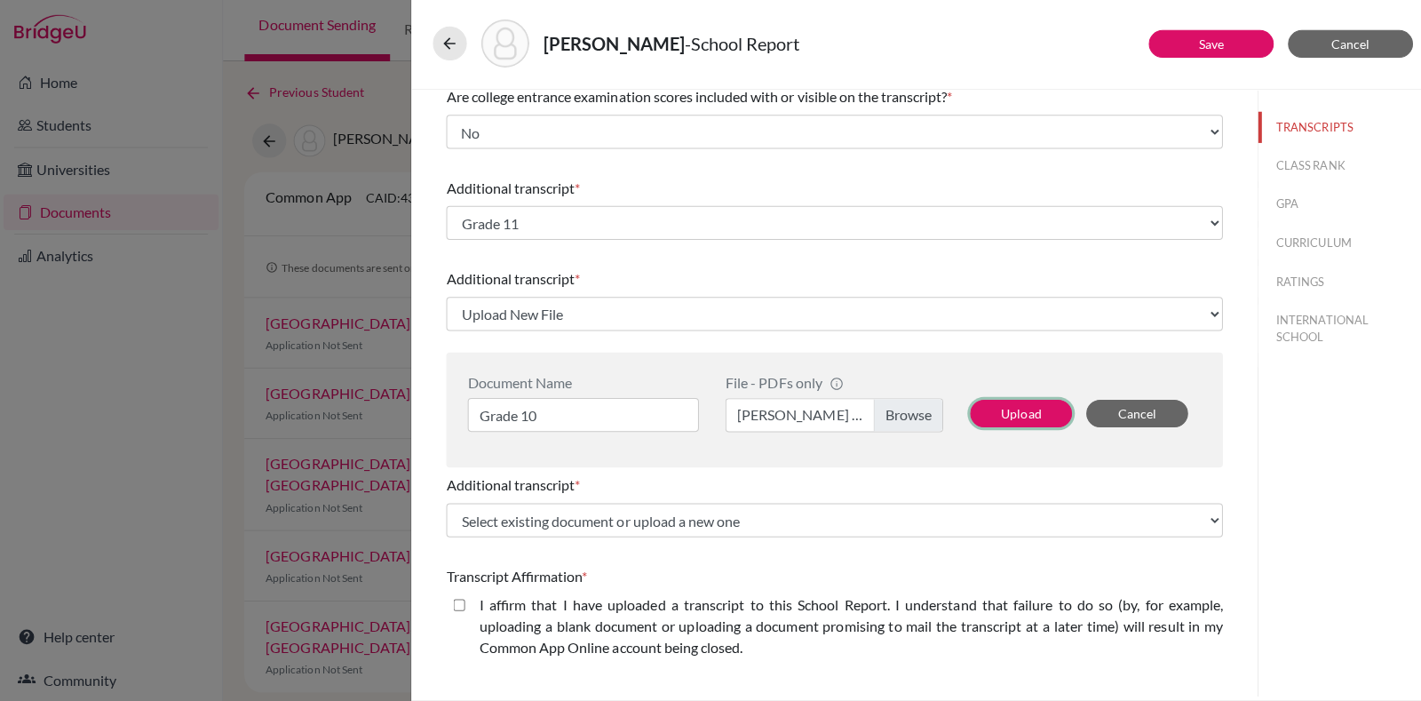
scroll to position [331, 0]
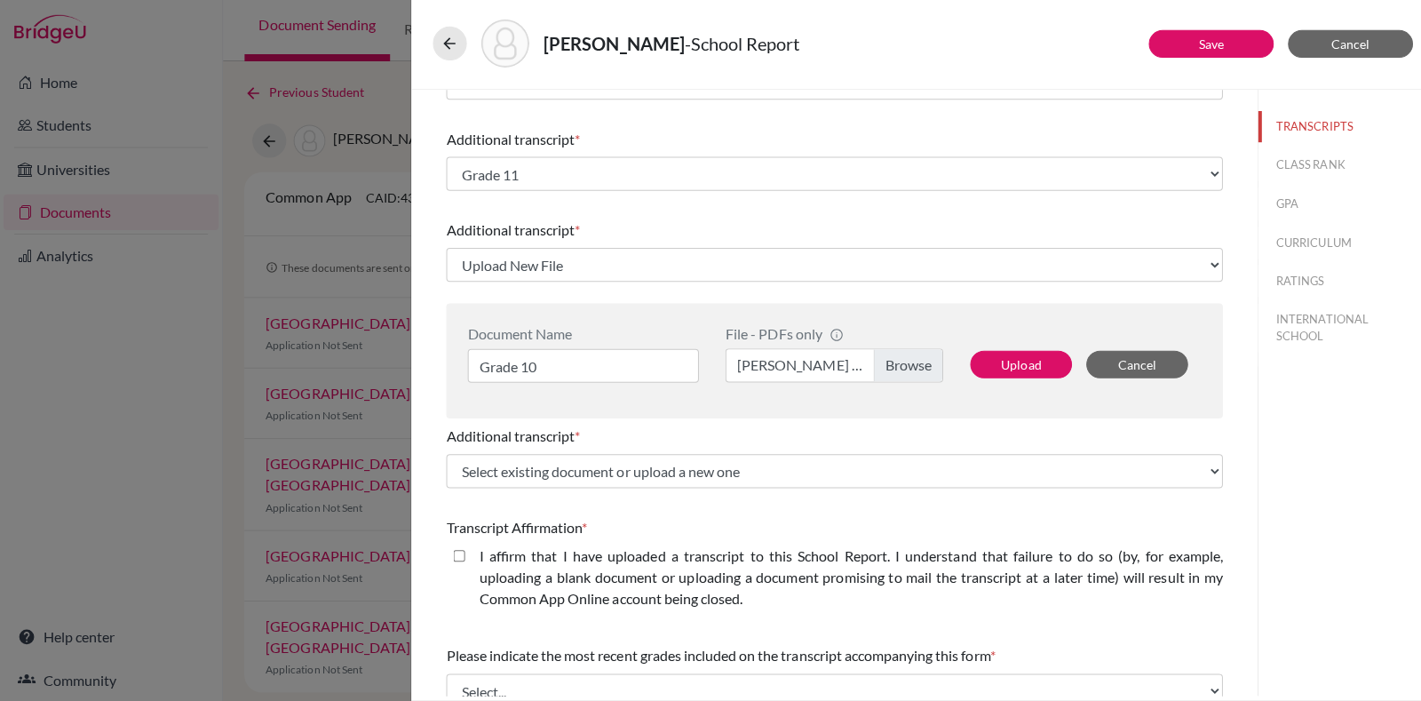
click at [461, 558] on closed\ "I affirm that I have uploaded a transcript to this School Report. I understand …" at bounding box center [457, 555] width 12 height 21
checkbox closed\ "true"
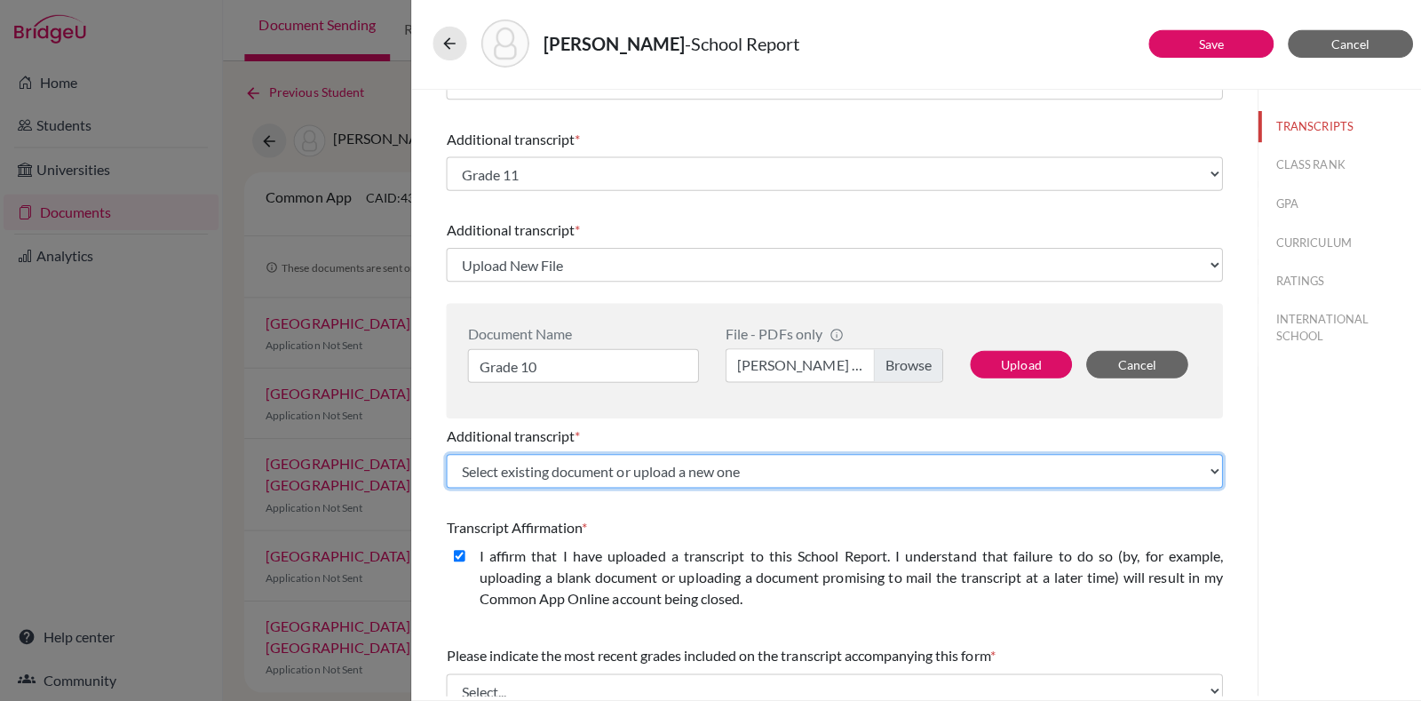
click at [696, 476] on select "Select existing document or upload a new one Grade 11 Grade 11 Grade 11 Grade 1…" at bounding box center [830, 472] width 773 height 34
click at [444, 455] on select "Select existing document or upload a new one Grade 11 Grade 11 Grade 11 Grade 1…" at bounding box center [830, 472] width 773 height 34
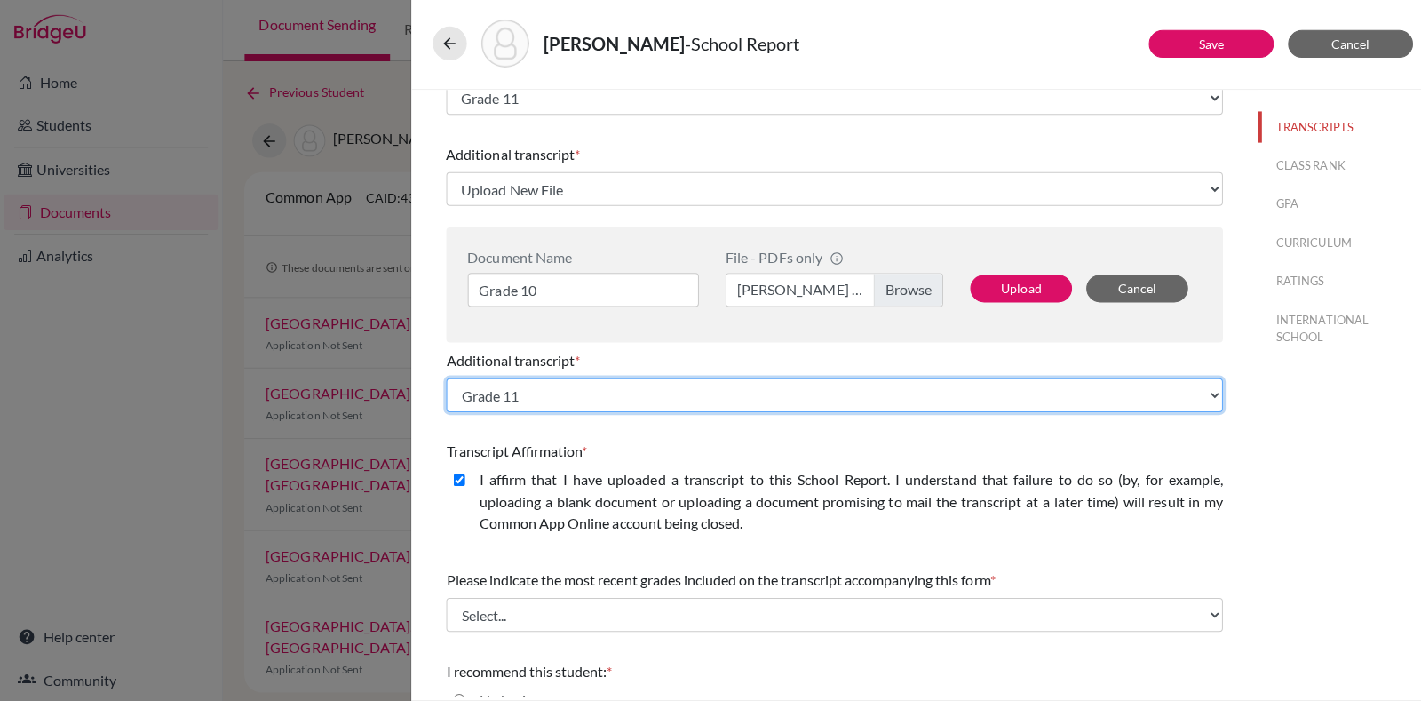
scroll to position [441, 0]
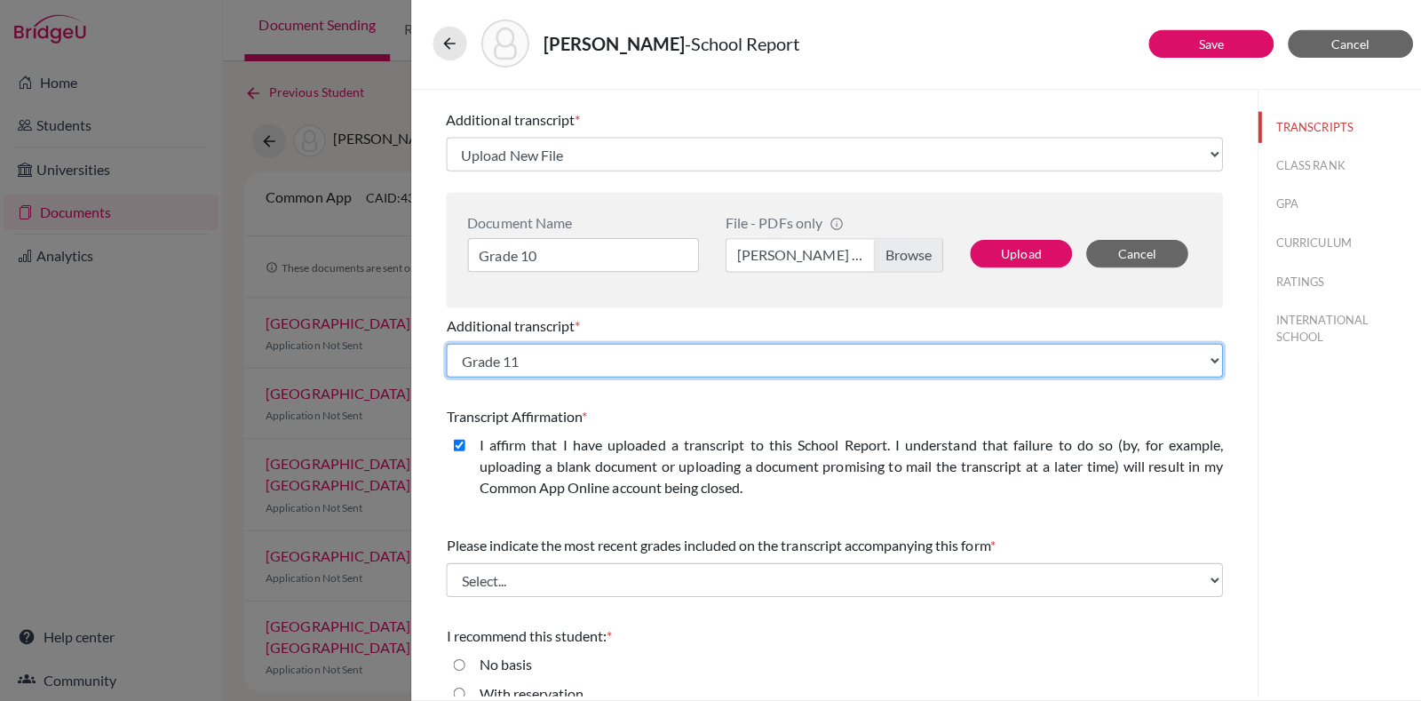
click at [620, 358] on select "Select existing document or upload a new one Grade 11 Grade 11 Grade 11 Grade 1…" at bounding box center [830, 362] width 773 height 34
select select "Upload New File"
click at [444, 345] on select "Select existing document or upload a new one Grade 11 Grade 11 Grade 11 Grade 1…" at bounding box center [830, 362] width 773 height 34
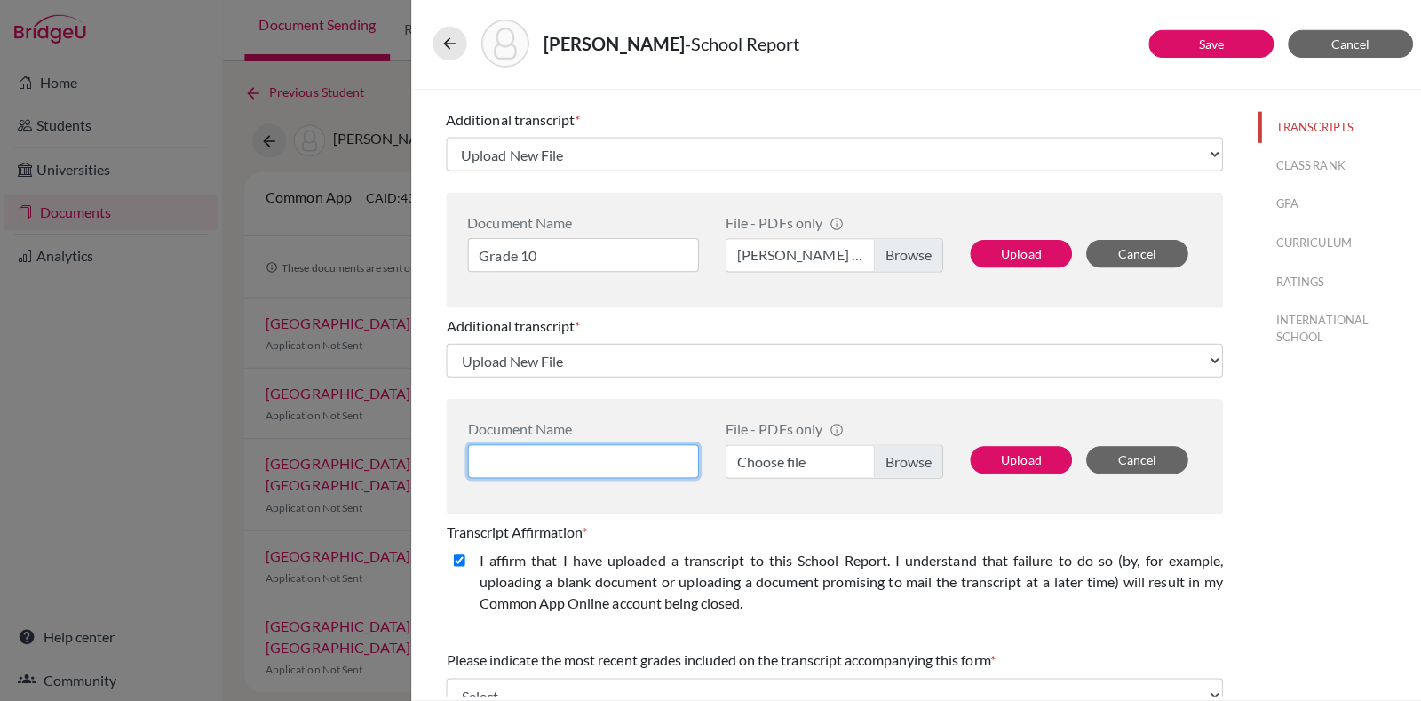
click at [585, 463] on input at bounding box center [580, 462] width 230 height 34
type input "Grade 9"
click at [877, 458] on label "Choose file" at bounding box center [830, 462] width 217 height 34
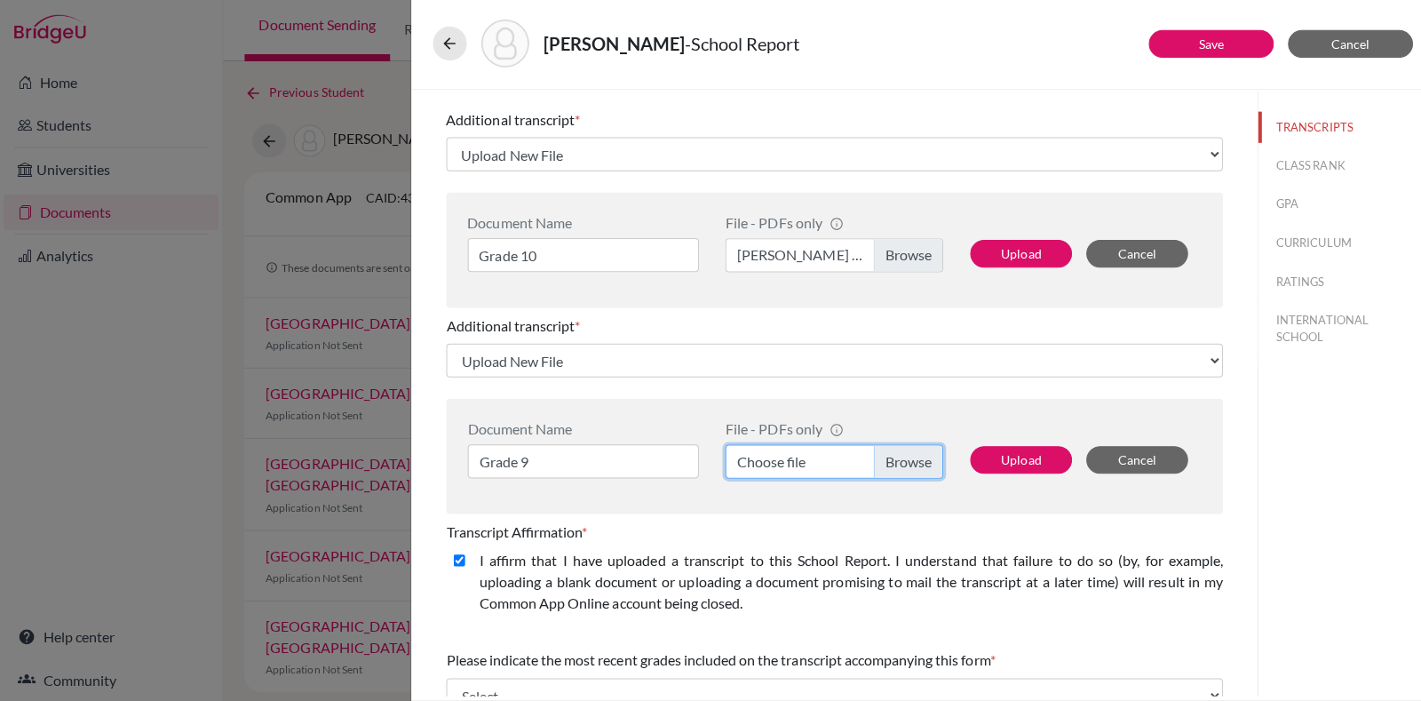
click at [877, 458] on input "Choose file" at bounding box center [830, 462] width 217 height 34
select select "676382"
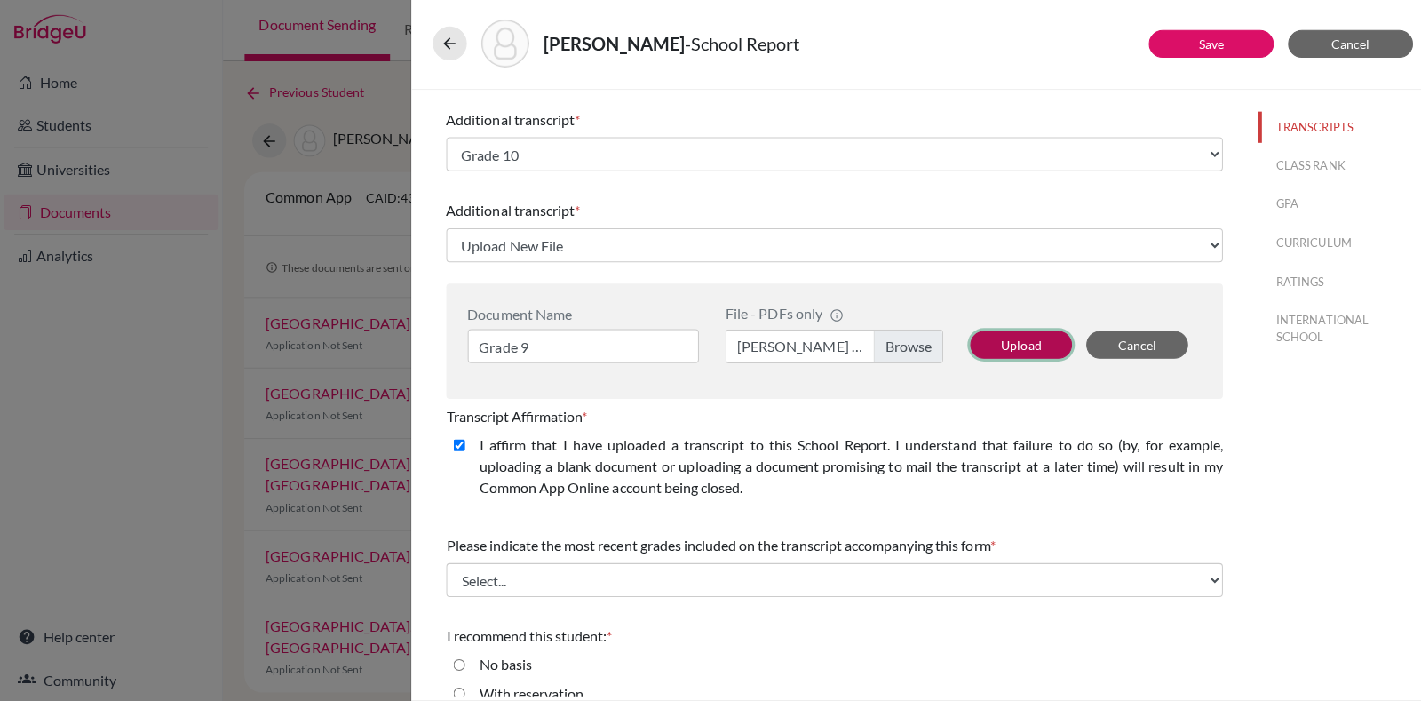
click at [1017, 345] on button "Upload" at bounding box center [1016, 346] width 101 height 28
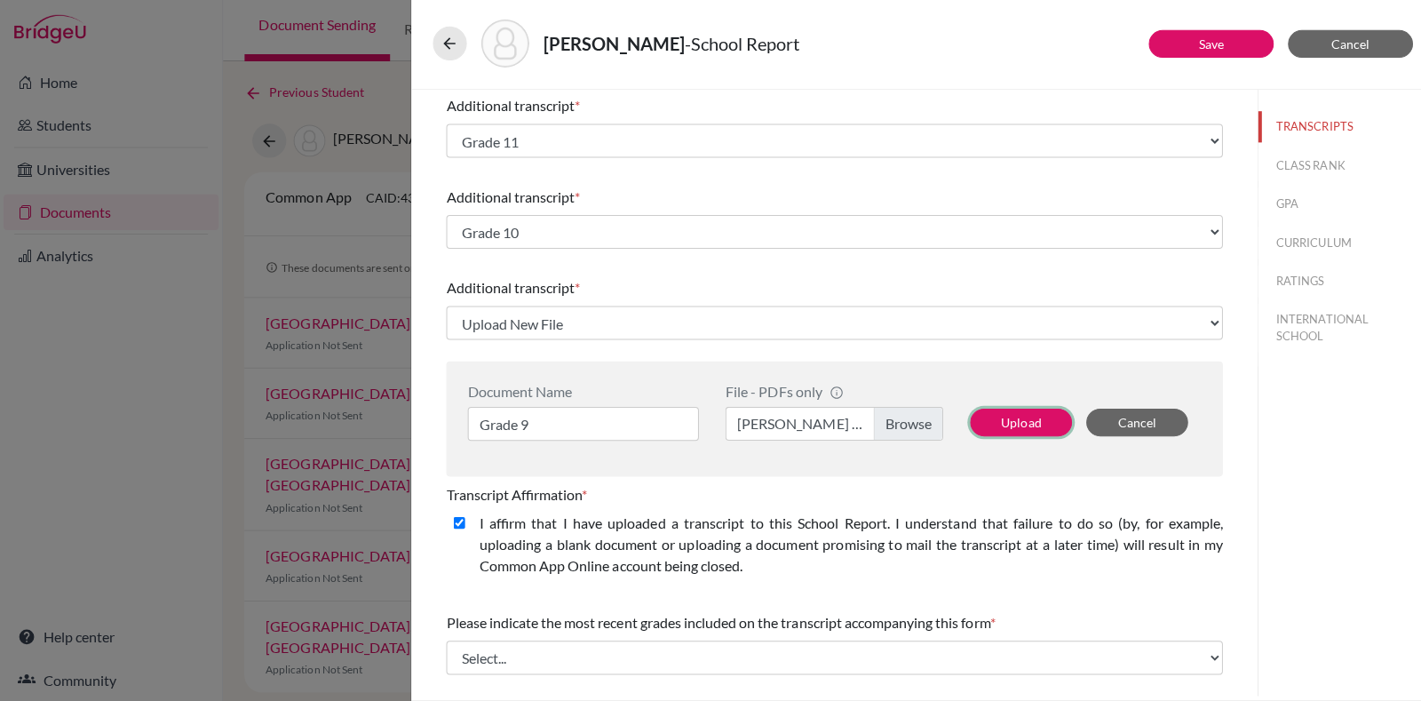
scroll to position [331, 0]
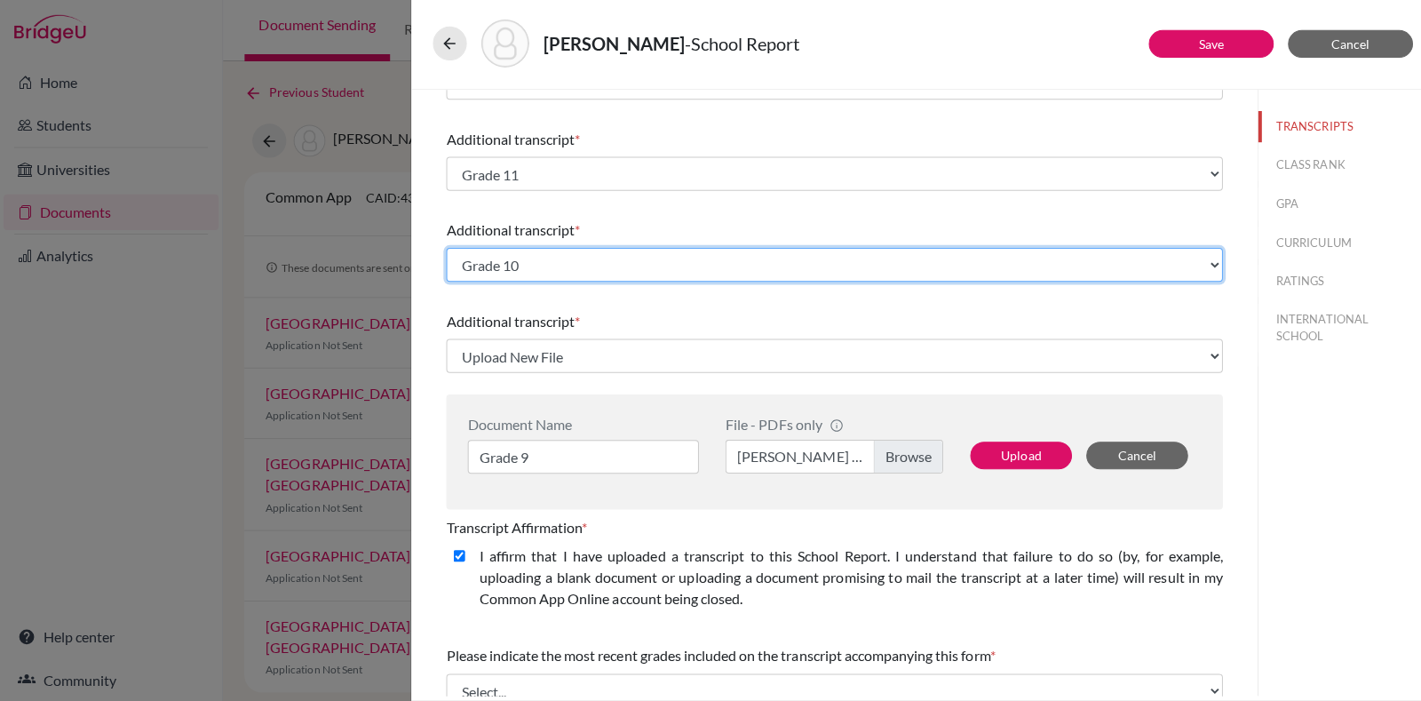
click at [762, 278] on select "Select existing document or upload a new one Grade 10 Grade 11 Grade 11 Grade 1…" at bounding box center [830, 267] width 773 height 34
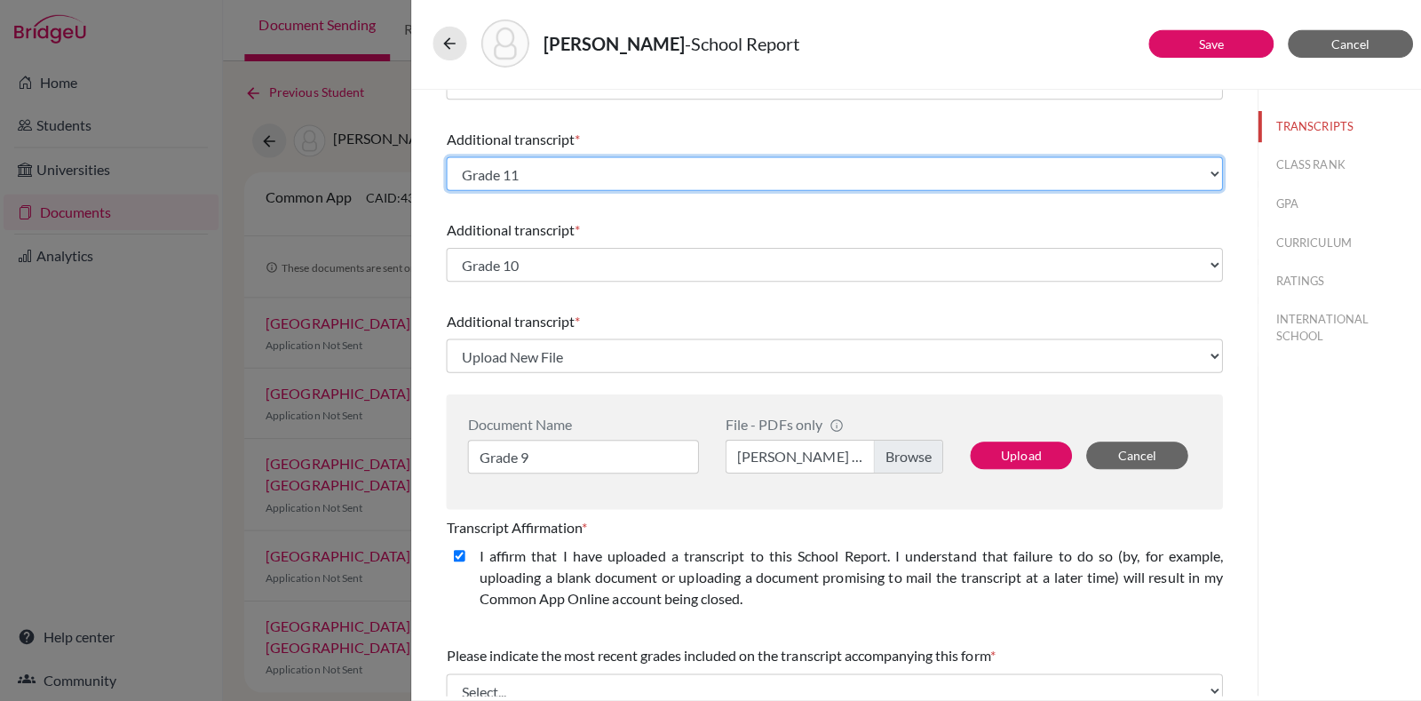
click at [831, 162] on select "Select existing document or upload a new one Grade 11 Grade 11 Grade 11 Grade 1…" at bounding box center [830, 176] width 773 height 34
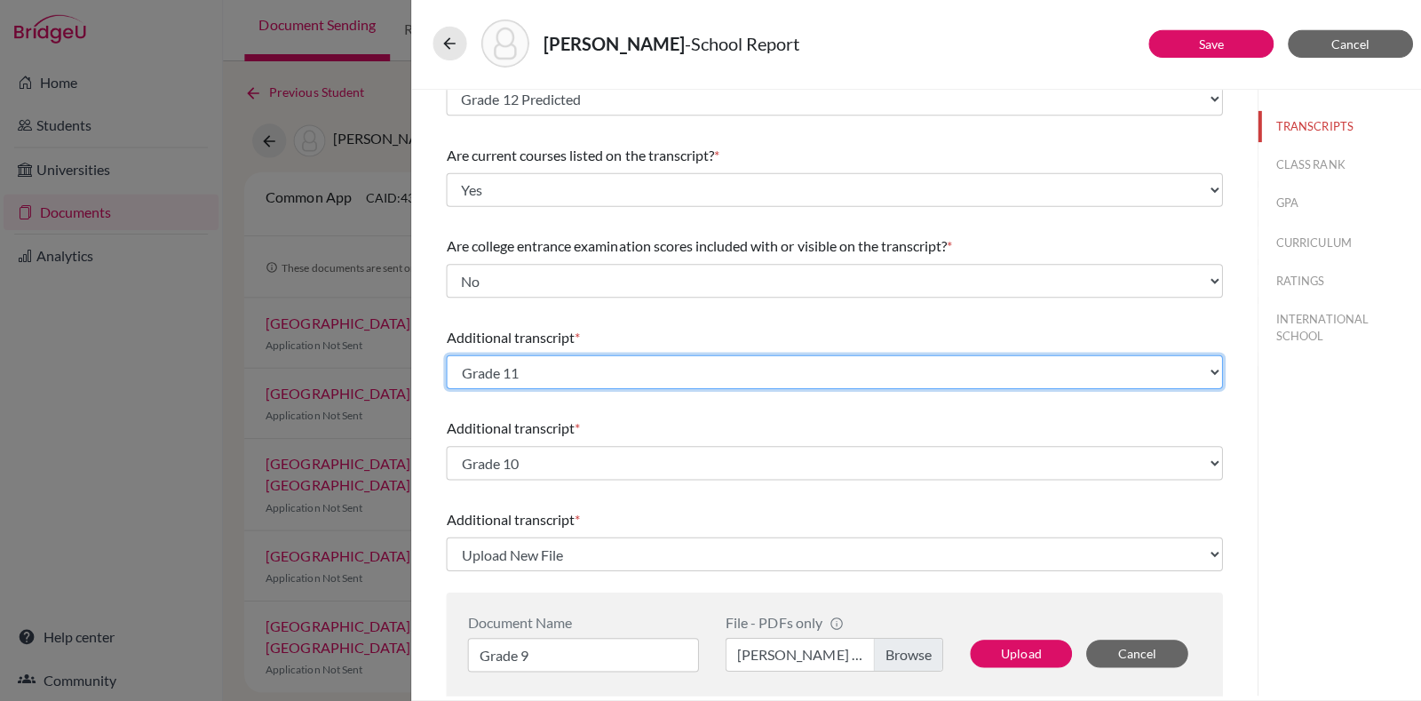
scroll to position [110, 0]
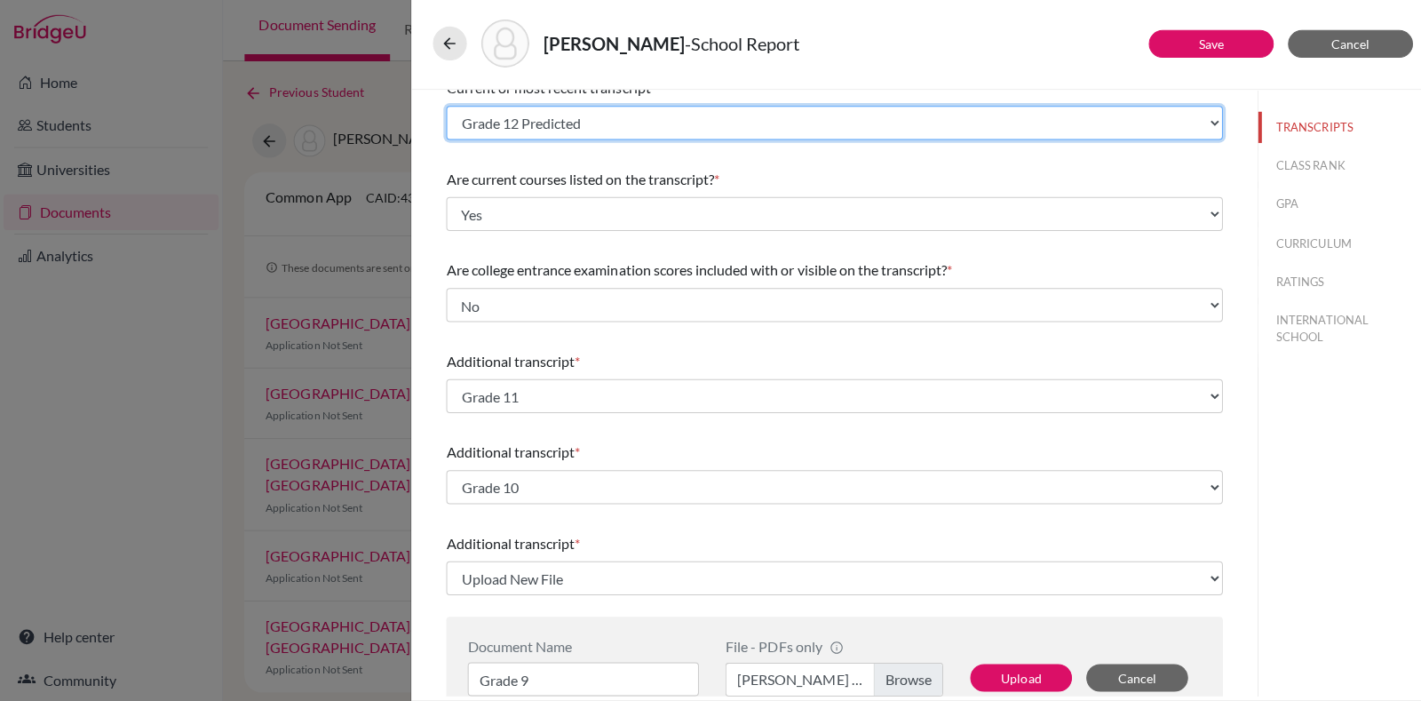
click at [744, 123] on select "Select existing document or upload a new one Grade 12 Predicted Grade 11 Grade …" at bounding box center [830, 125] width 773 height 34
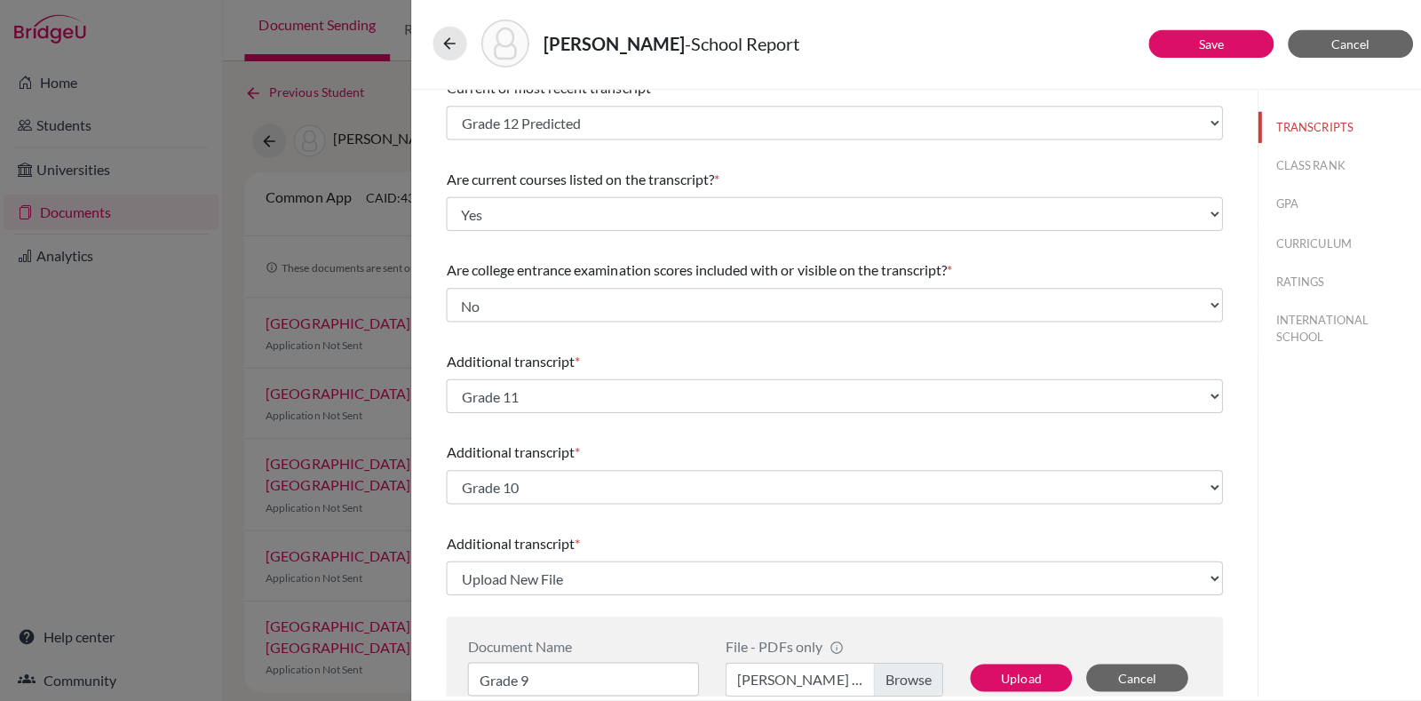
click at [1265, 448] on div "TRANSCRIPTS CLASS RANK GPA CURRICULUM RATINGS INTERNATIONAL SCHOOL" at bounding box center [1336, 393] width 169 height 603
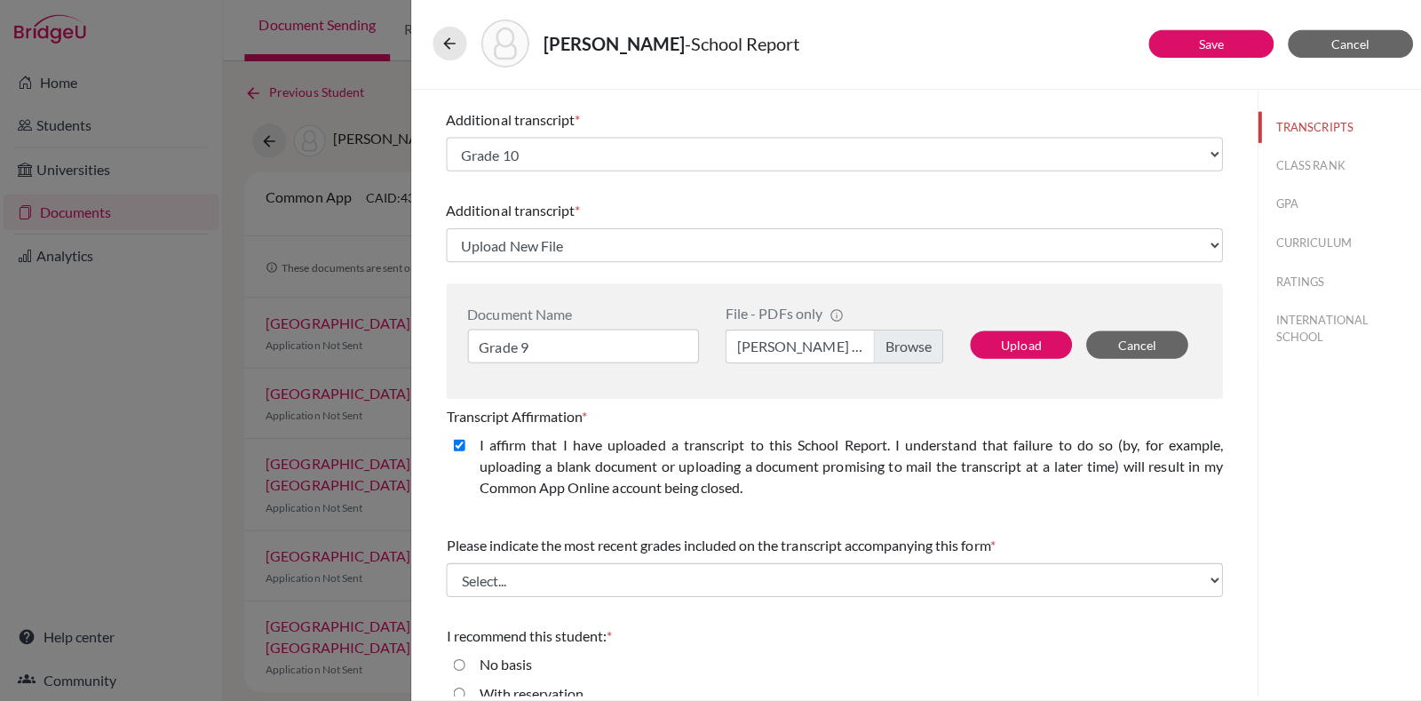
scroll to position [548, 0]
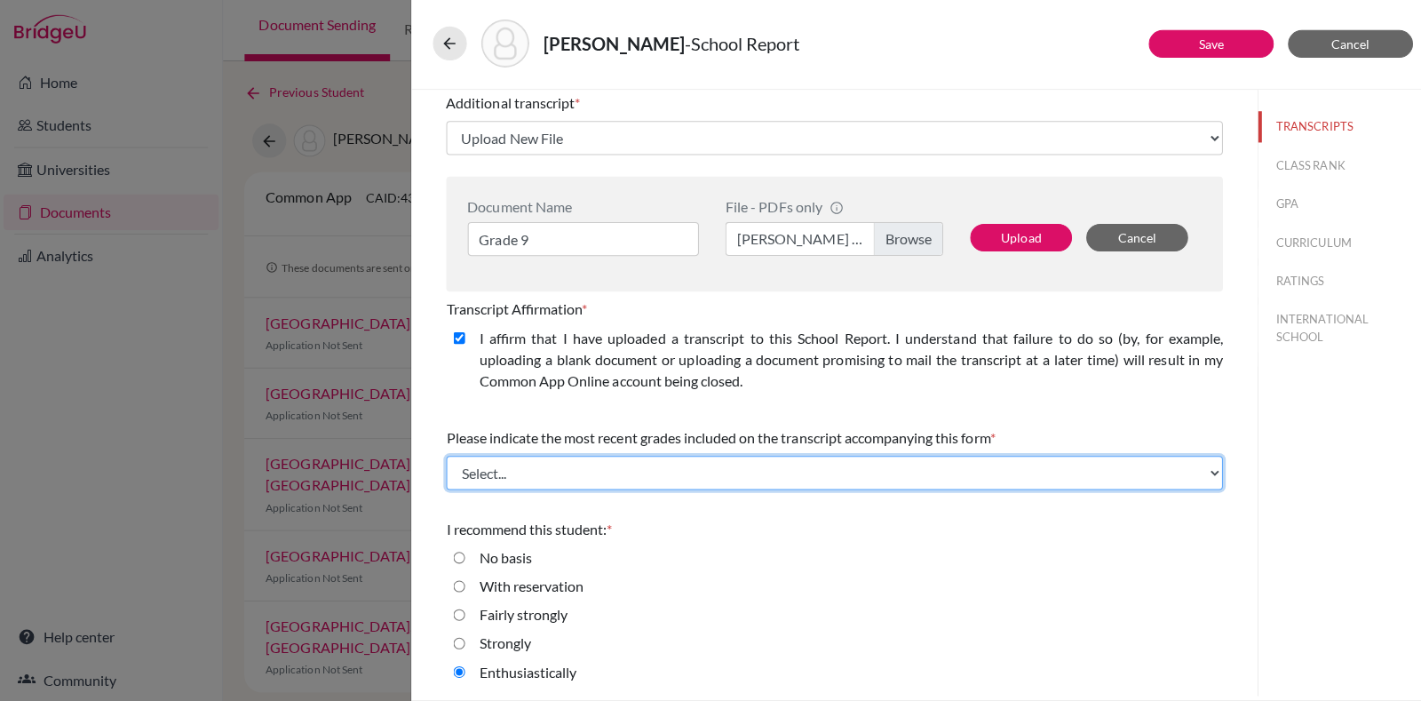
click at [612, 458] on select "Select... Final junior year grades 1st Quarter senior year grades 2nd Quarter/1…" at bounding box center [830, 474] width 773 height 34
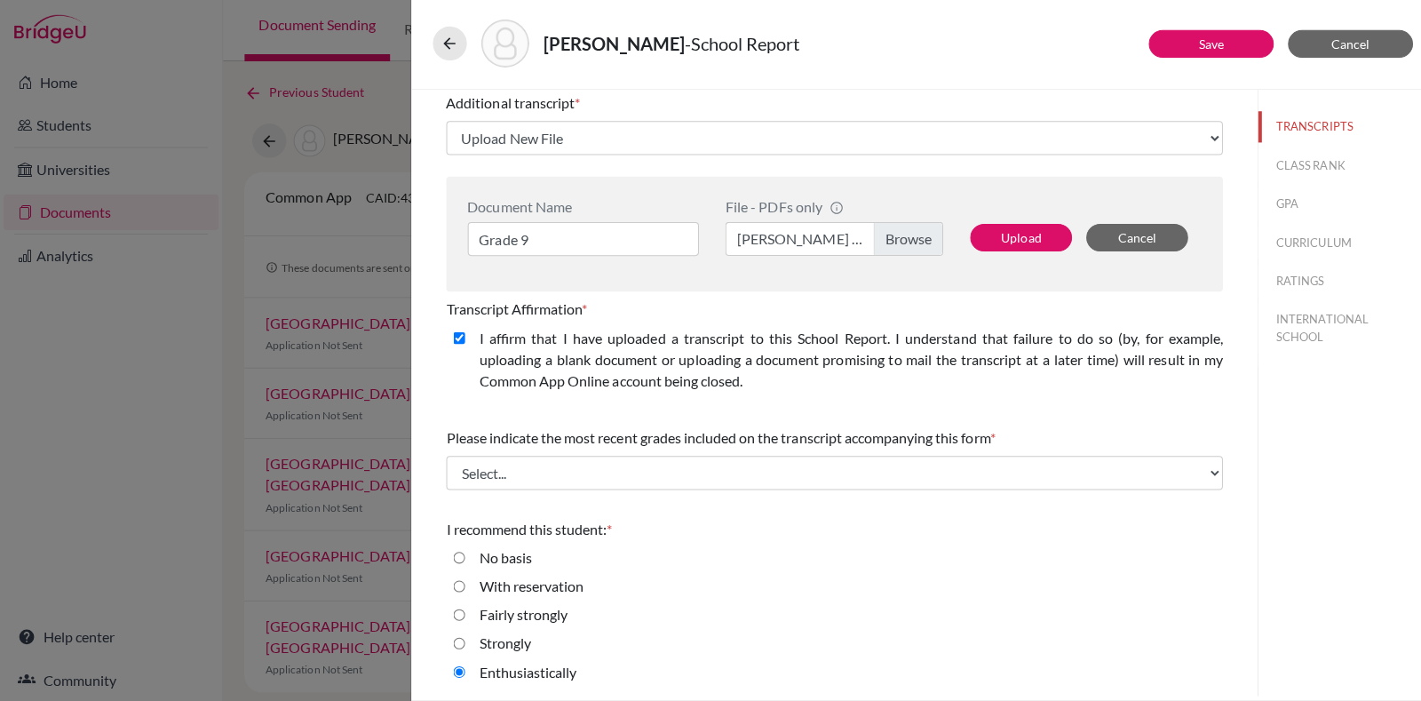
click at [663, 519] on div "I recommend this student: *" at bounding box center [830, 529] width 773 height 21
click at [1014, 244] on button "Upload" at bounding box center [1016, 240] width 101 height 28
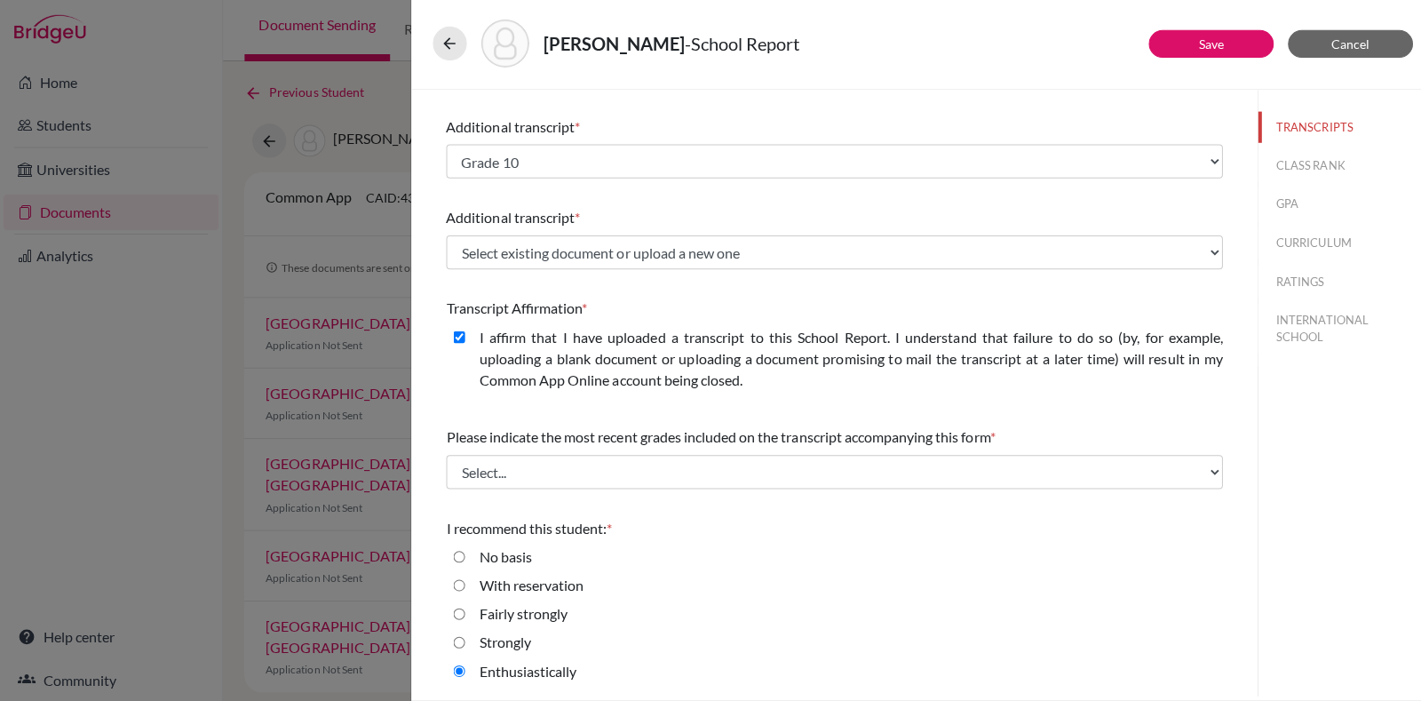
scroll to position [434, 0]
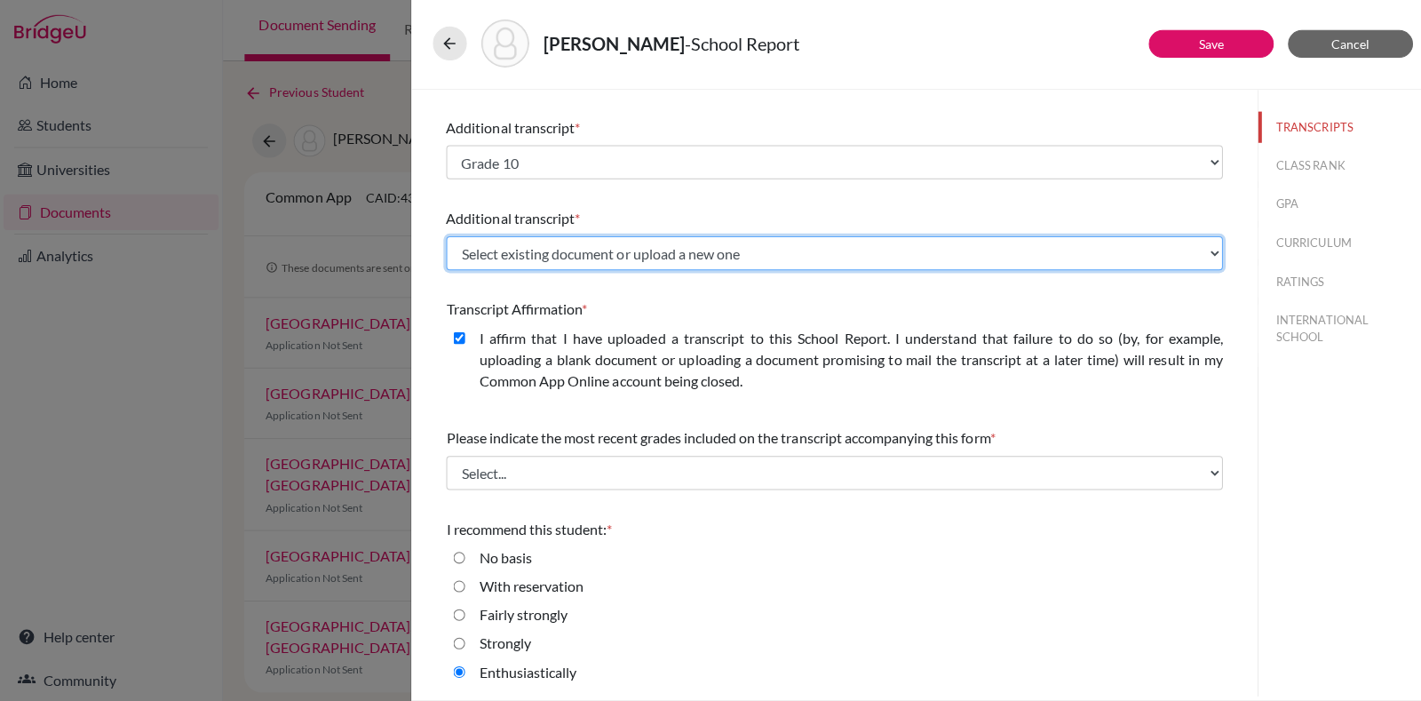
click at [713, 238] on select "Select existing document or upload a new one Grade 9 Grade 11 Grade 11 Grade 11…" at bounding box center [830, 255] width 773 height 34
click at [444, 238] on select "Select existing document or upload a new one Grade 9 Grade 11 Grade 11 Grade 11…" at bounding box center [830, 255] width 773 height 34
click at [927, 263] on select "Select existing document or upload a new one Grade 9 Grade 11 Grade 11 Grade 11…" at bounding box center [830, 255] width 773 height 34
click at [444, 238] on select "Select existing document or upload a new one Grade 9 Grade 11 Grade 11 Grade 11…" at bounding box center [830, 255] width 773 height 34
click at [573, 263] on select "Select existing document or upload a new one Grade 9 Grade 11 Grade 11 Grade 11…" at bounding box center [830, 255] width 773 height 34
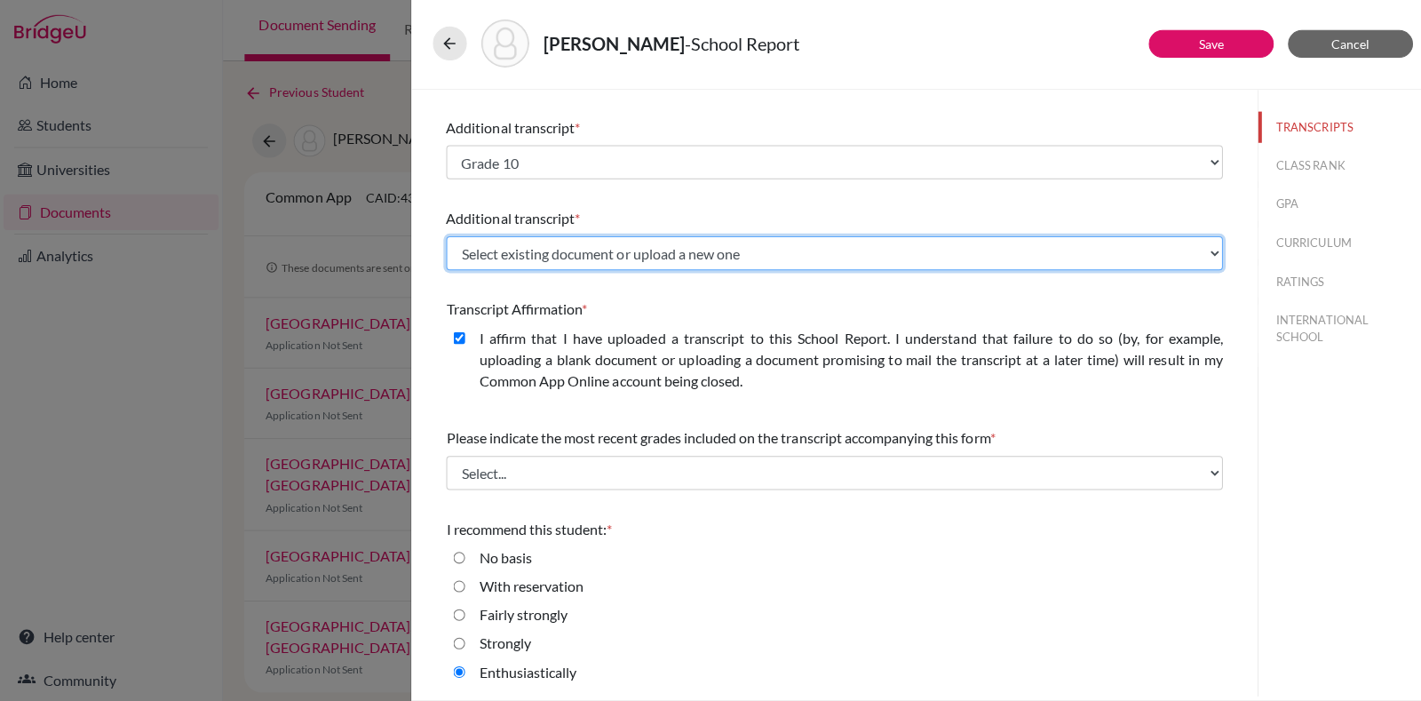
select select "Upload New File"
click at [444, 238] on select "Select existing document or upload a new one Grade 9 Grade 11 Grade 11 Grade 11…" at bounding box center [830, 255] width 773 height 34
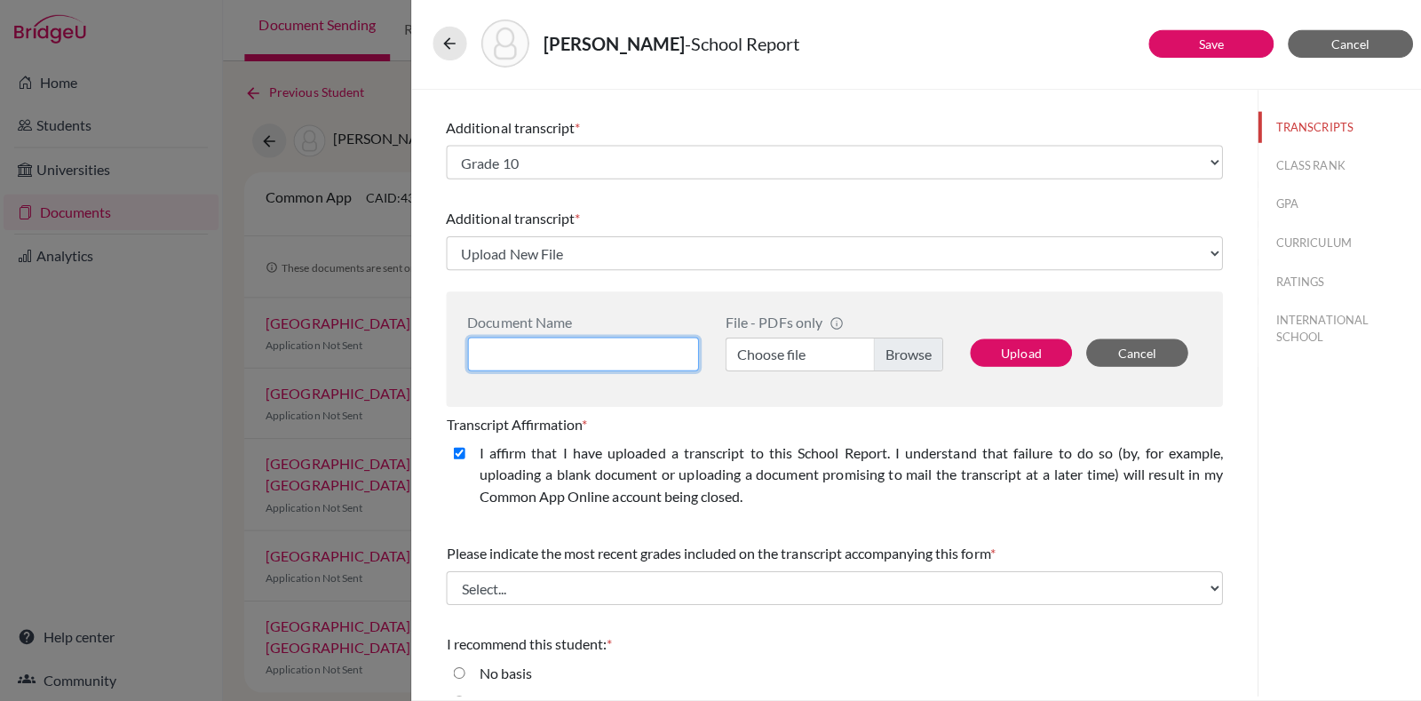
click at [553, 358] on input at bounding box center [580, 355] width 230 height 34
type input "Grade 9"
click at [895, 343] on label "Choose file" at bounding box center [830, 355] width 217 height 34
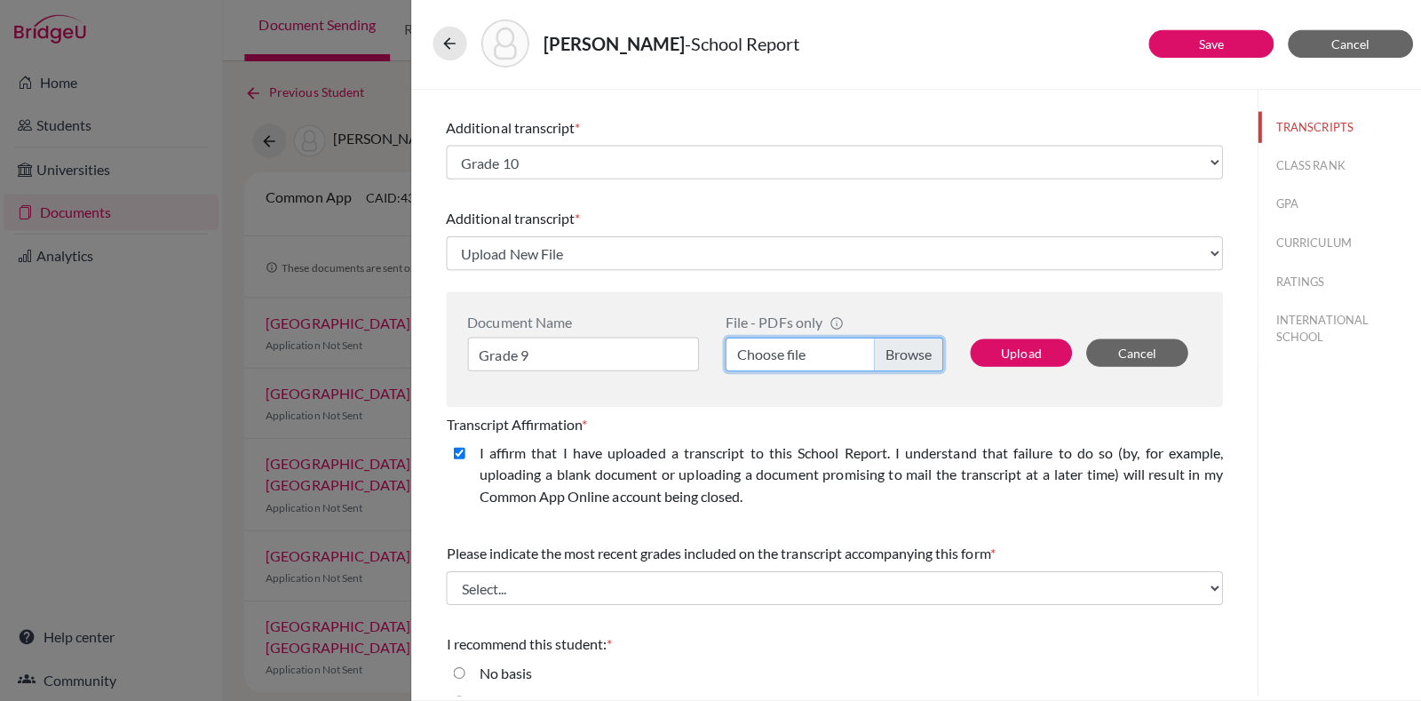
click at [895, 343] on input "Choose file" at bounding box center [830, 355] width 217 height 34
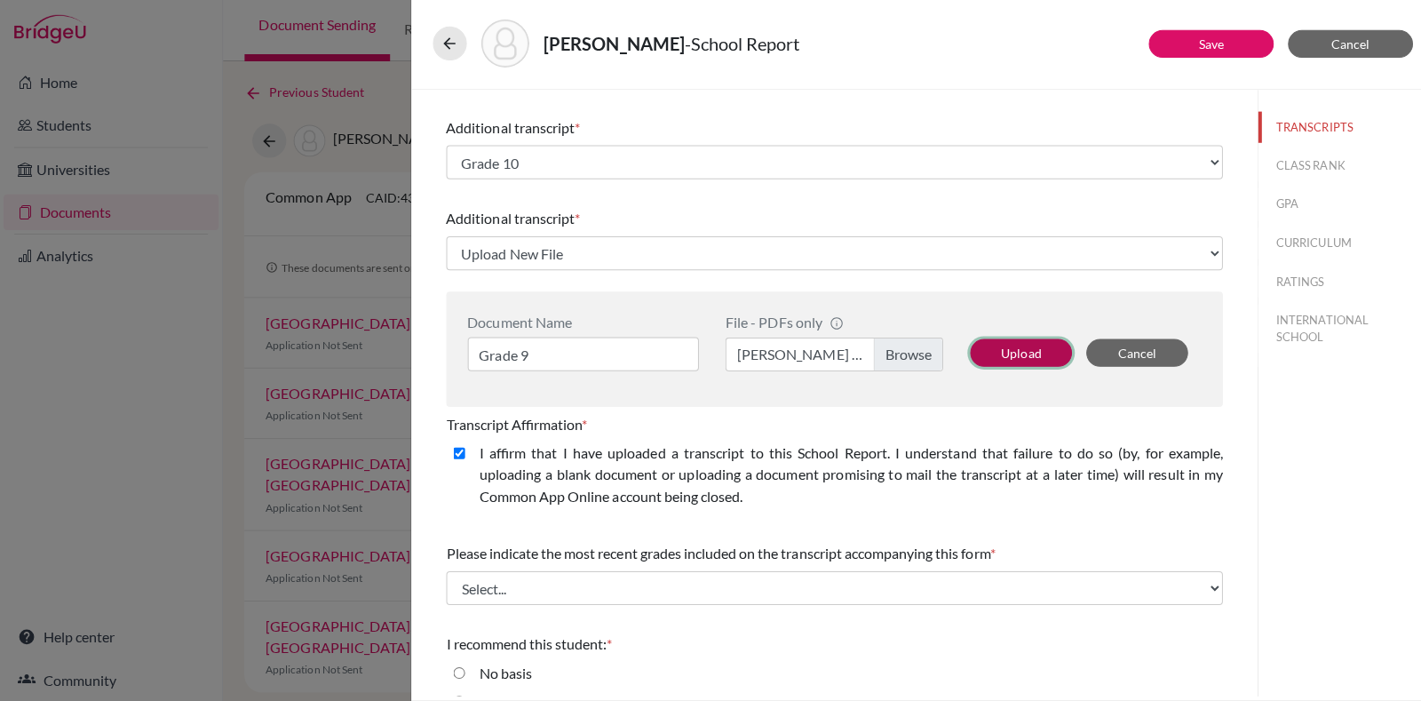
click at [1016, 347] on button "Upload" at bounding box center [1016, 354] width 101 height 28
select select "676386"
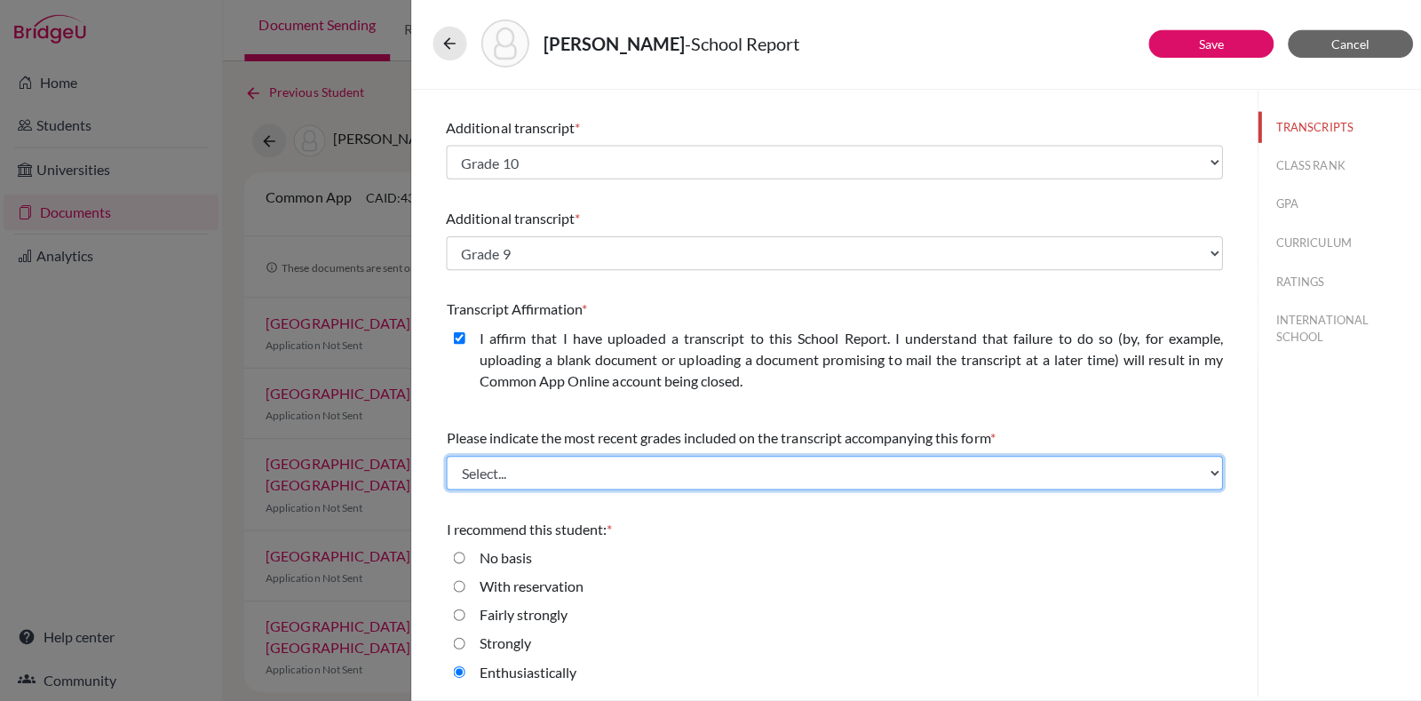
click at [788, 463] on select "Select... Final junior year grades 1st Quarter senior year grades 2nd Quarter/1…" at bounding box center [830, 474] width 773 height 34
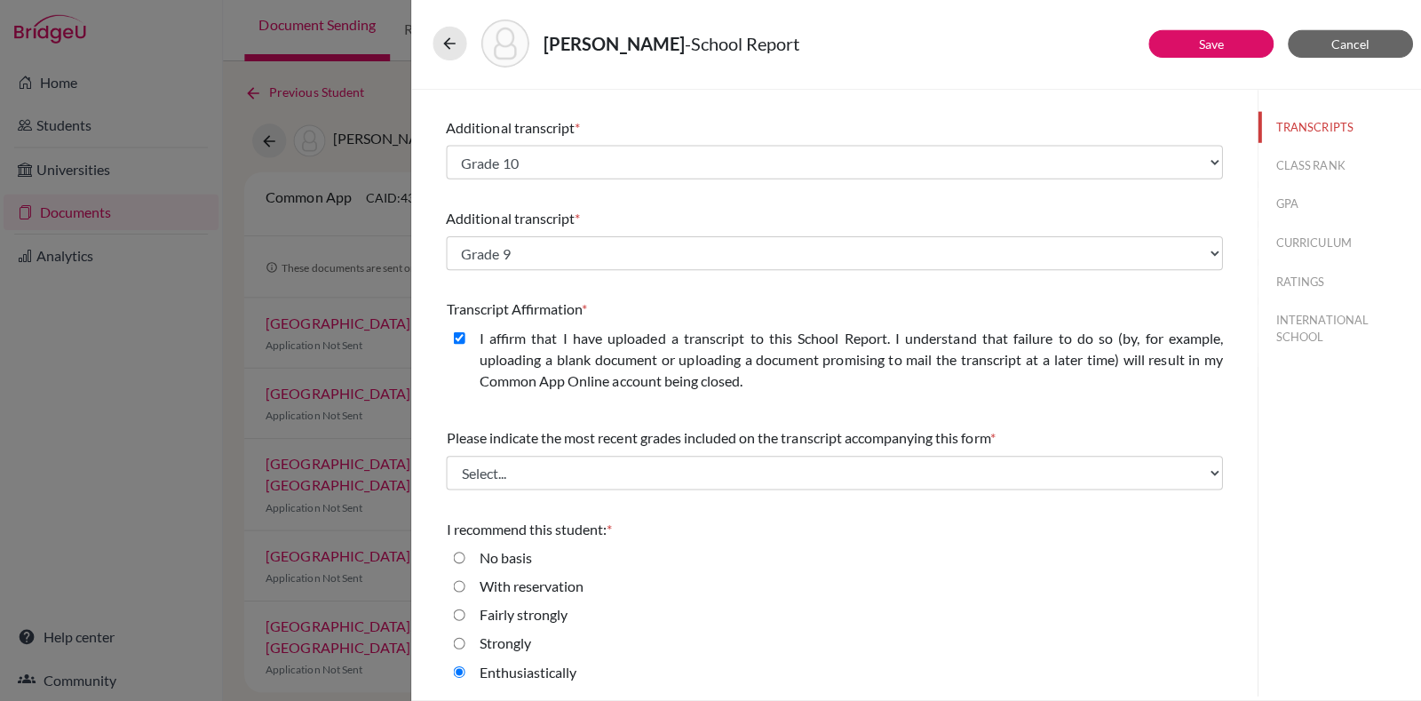
click at [659, 580] on div "With reservation" at bounding box center [830, 590] width 773 height 28
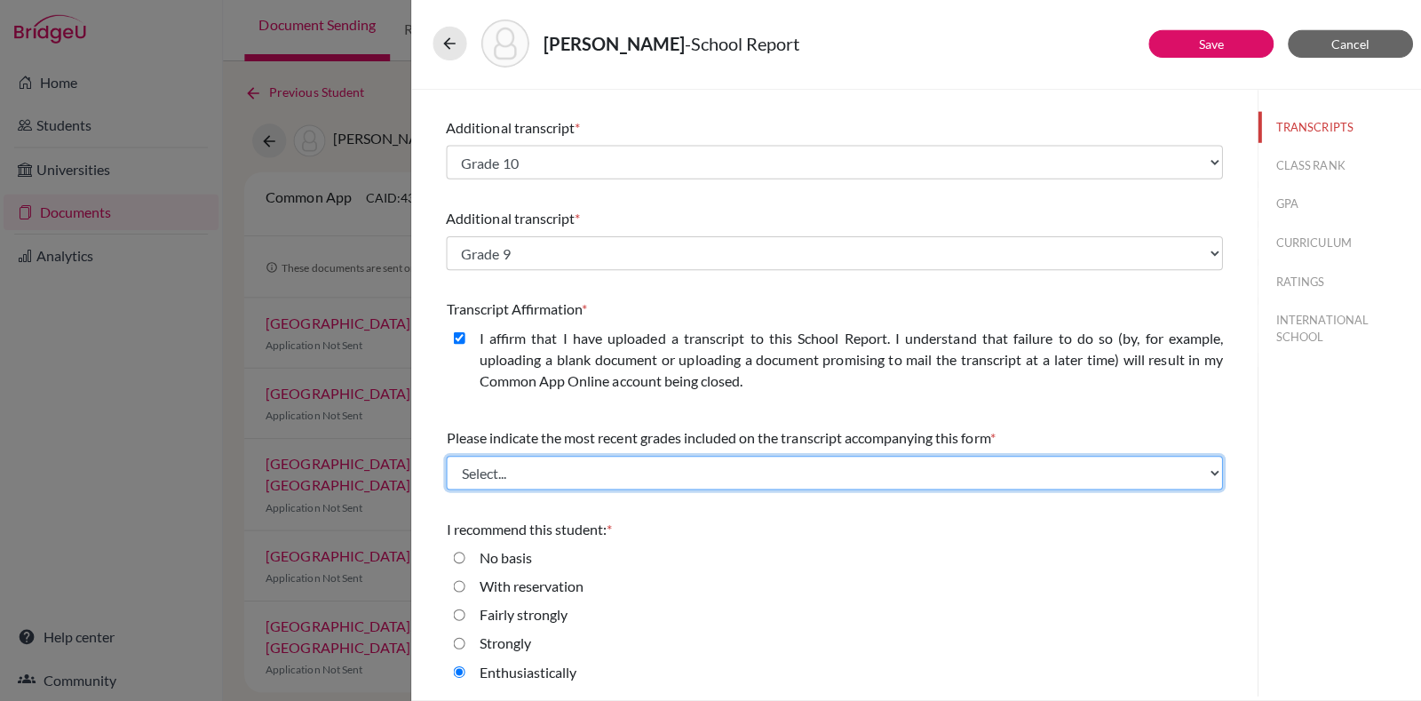
click at [796, 463] on select "Select... Final junior year grades 1st Quarter senior year grades 2nd Quarter/1…" at bounding box center [830, 474] width 773 height 34
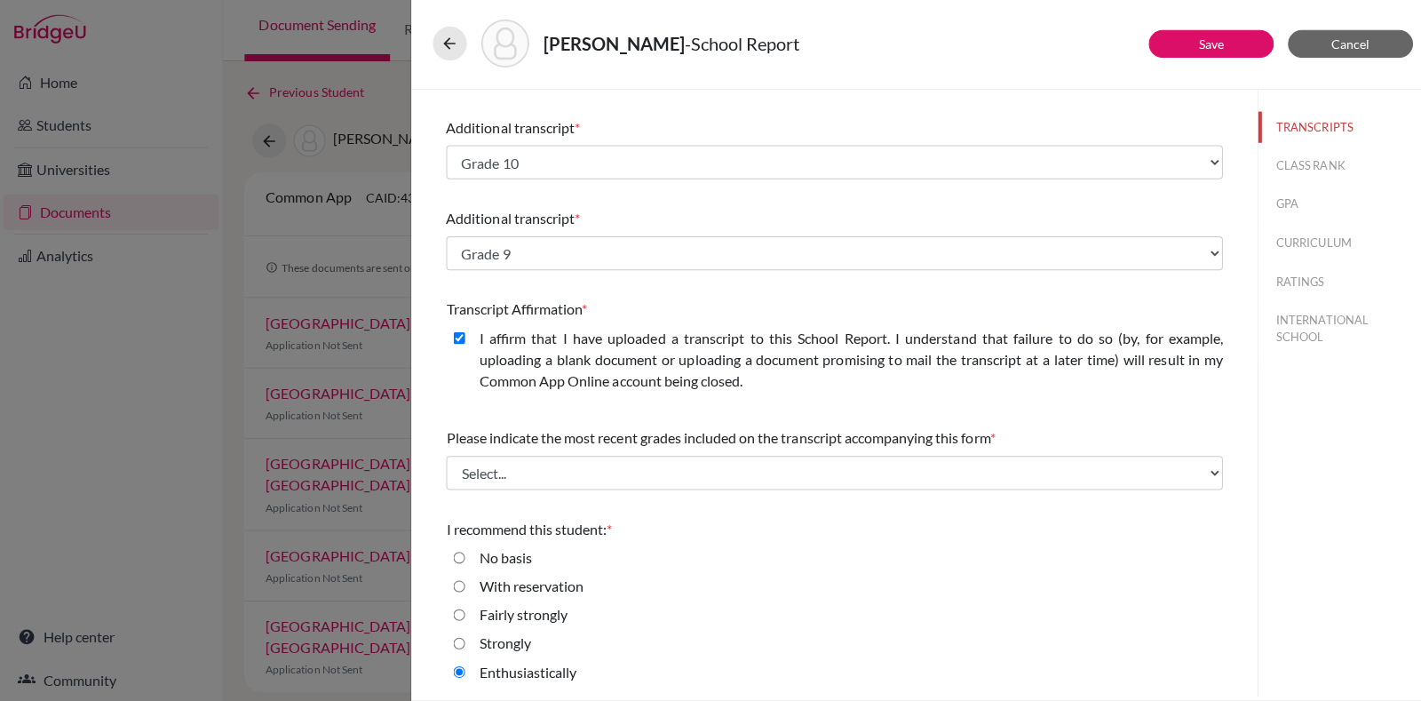
click at [808, 547] on div "No basis" at bounding box center [830, 561] width 773 height 28
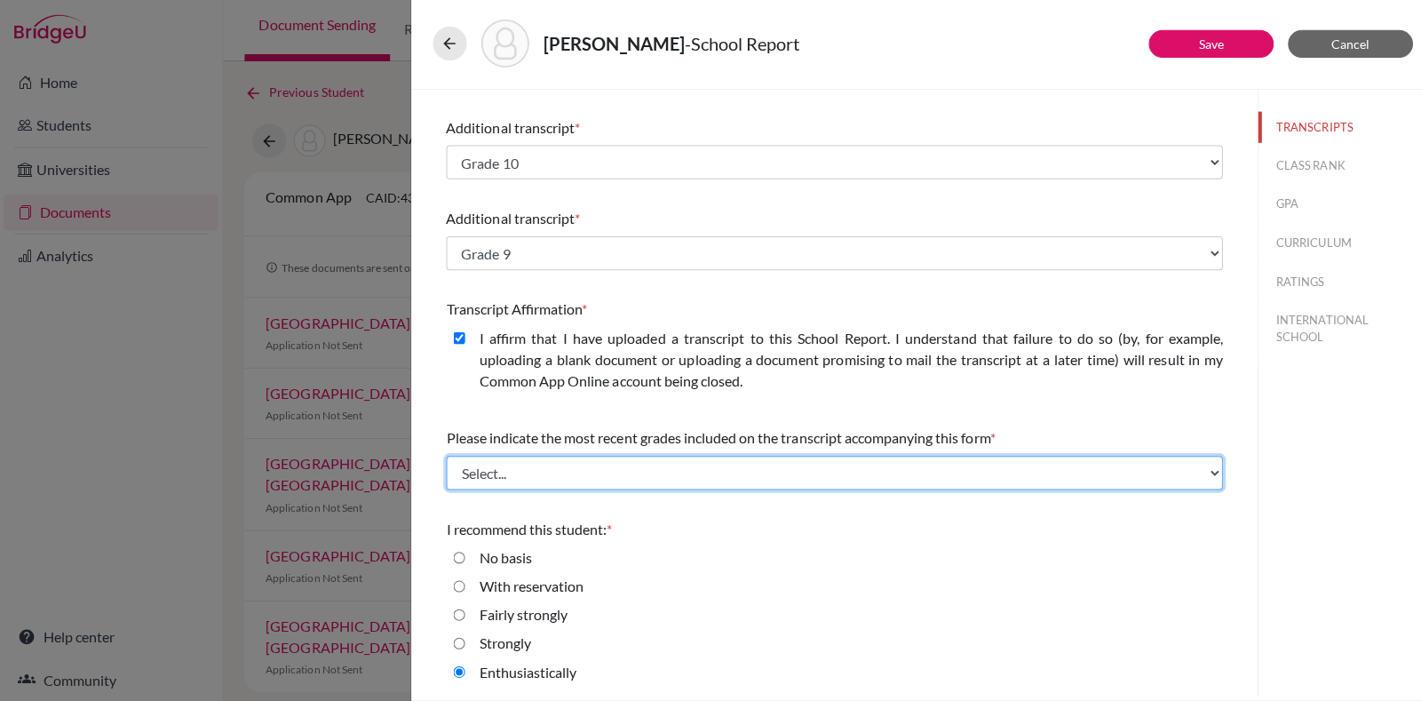
click at [940, 466] on select "Select... Final junior year grades 1st Quarter senior year grades 2nd Quarter/1…" at bounding box center [830, 474] width 773 height 34
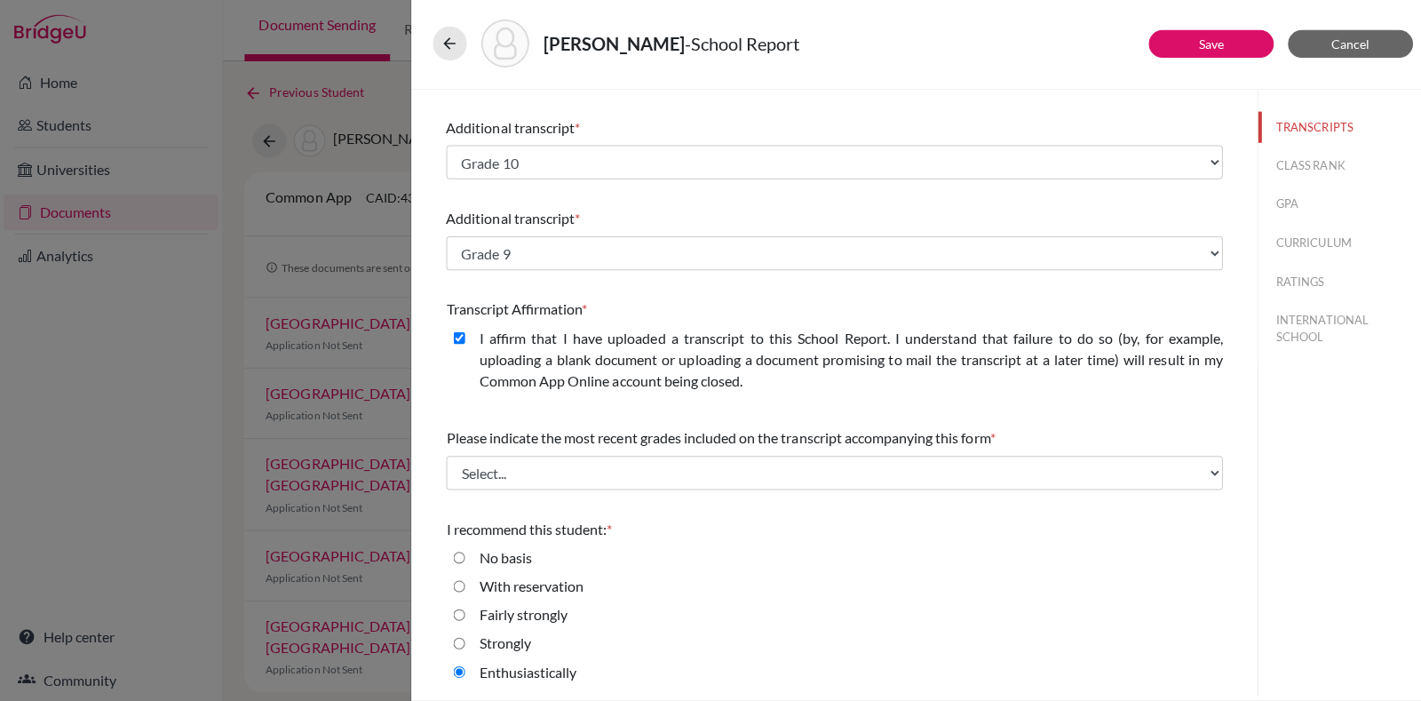
click at [687, 523] on div "I recommend this student: *" at bounding box center [830, 529] width 773 height 21
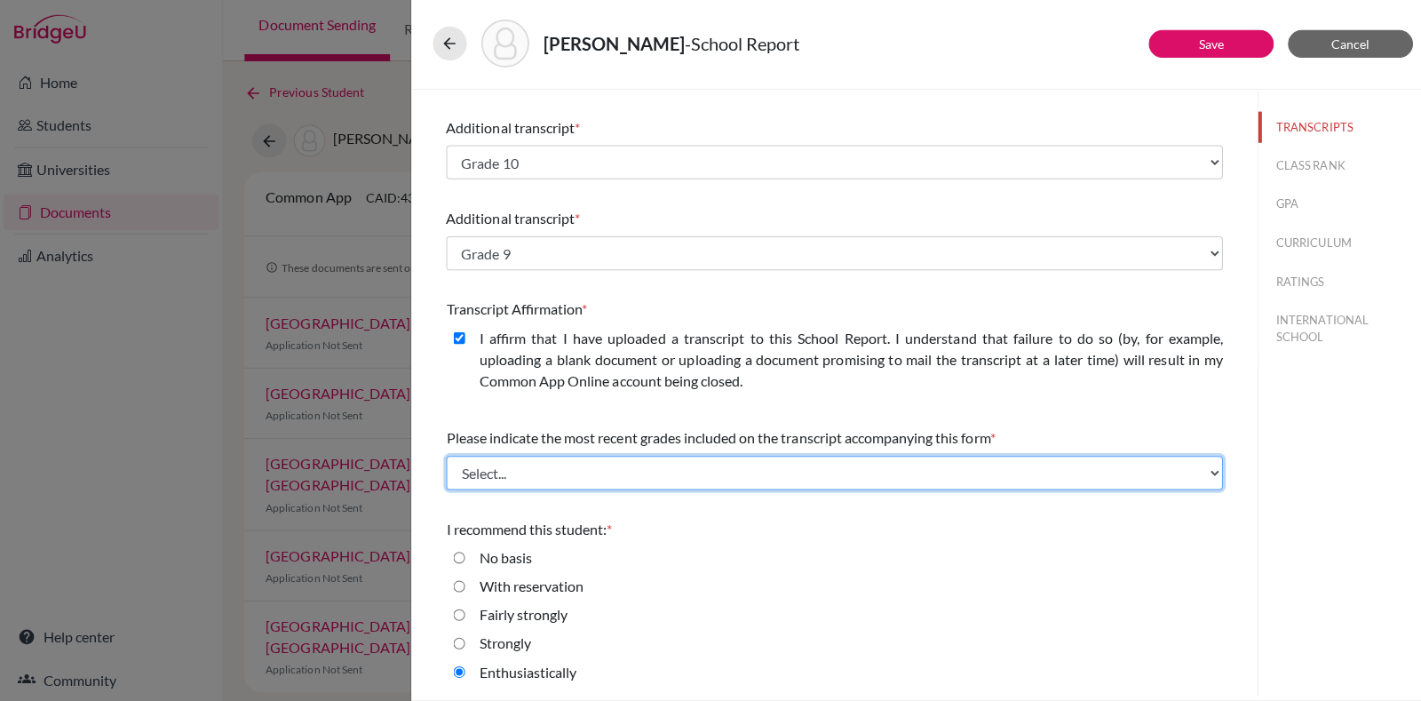
click at [872, 457] on select "Select... Final junior year grades 1st Quarter senior year grades 2nd Quarter/1…" at bounding box center [830, 474] width 773 height 34
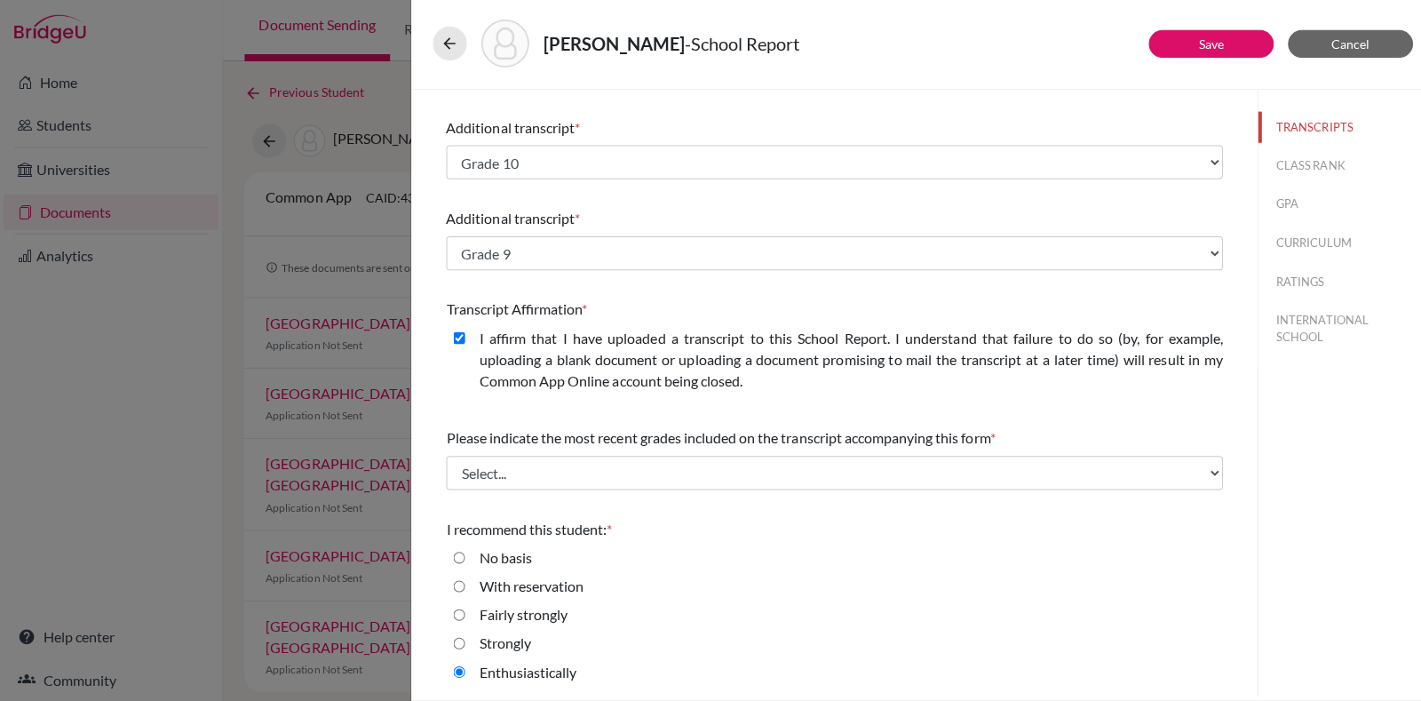
click at [0, 681] on div "Prakash, Shreya - School Report Save Cancel Please indicate number of official …" at bounding box center [710, 350] width 1421 height 701
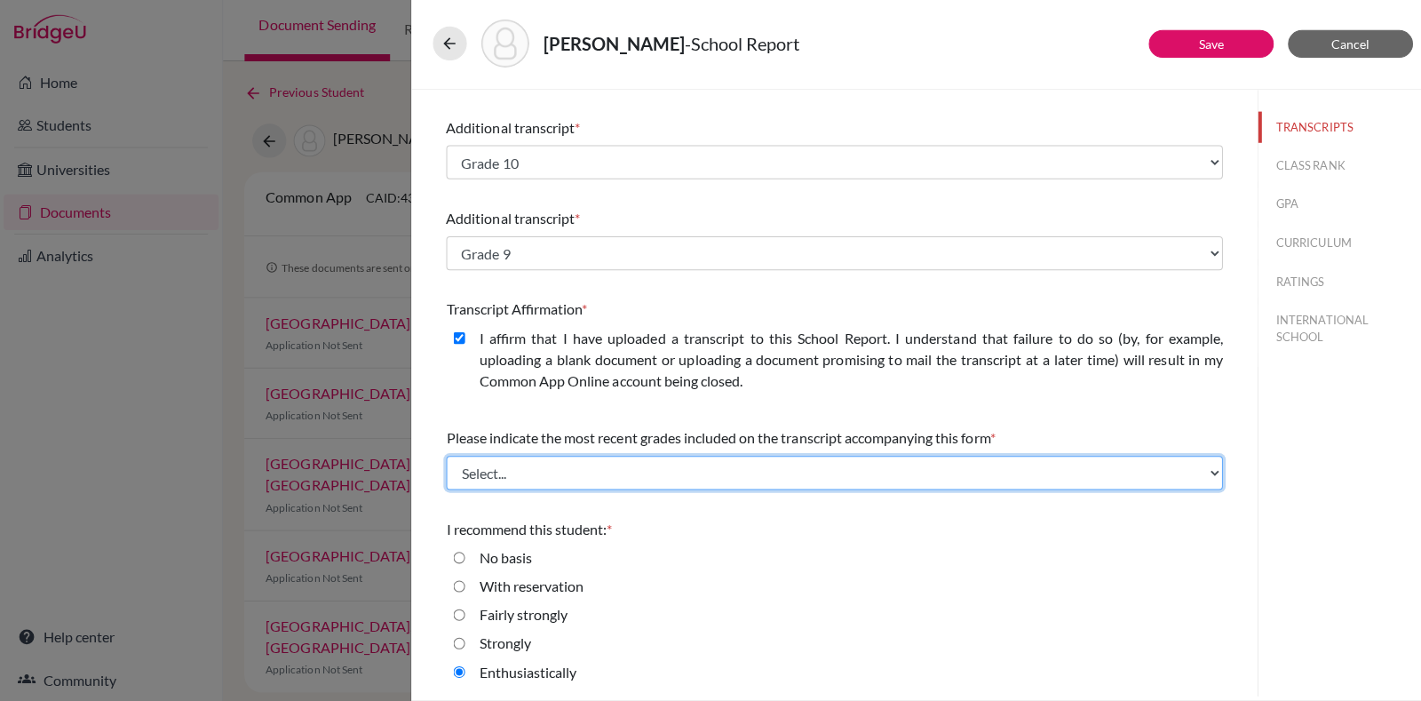
click at [761, 478] on select "Select... Final junior year grades 1st Quarter senior year grades 2nd Quarter/1…" at bounding box center [830, 474] width 773 height 34
click at [444, 457] on select "Select... Final junior year grades 1st Quarter senior year grades 2nd Quarter/1…" at bounding box center [830, 474] width 773 height 34
click at [633, 478] on select "Select... Final junior year grades 1st Quarter senior year grades 2nd Quarter/1…" at bounding box center [830, 474] width 773 height 34
click at [668, 473] on select "Select... Final junior year grades 1st Quarter senior year grades 2nd Quarter/1…" at bounding box center [830, 474] width 773 height 34
select select "Select..."
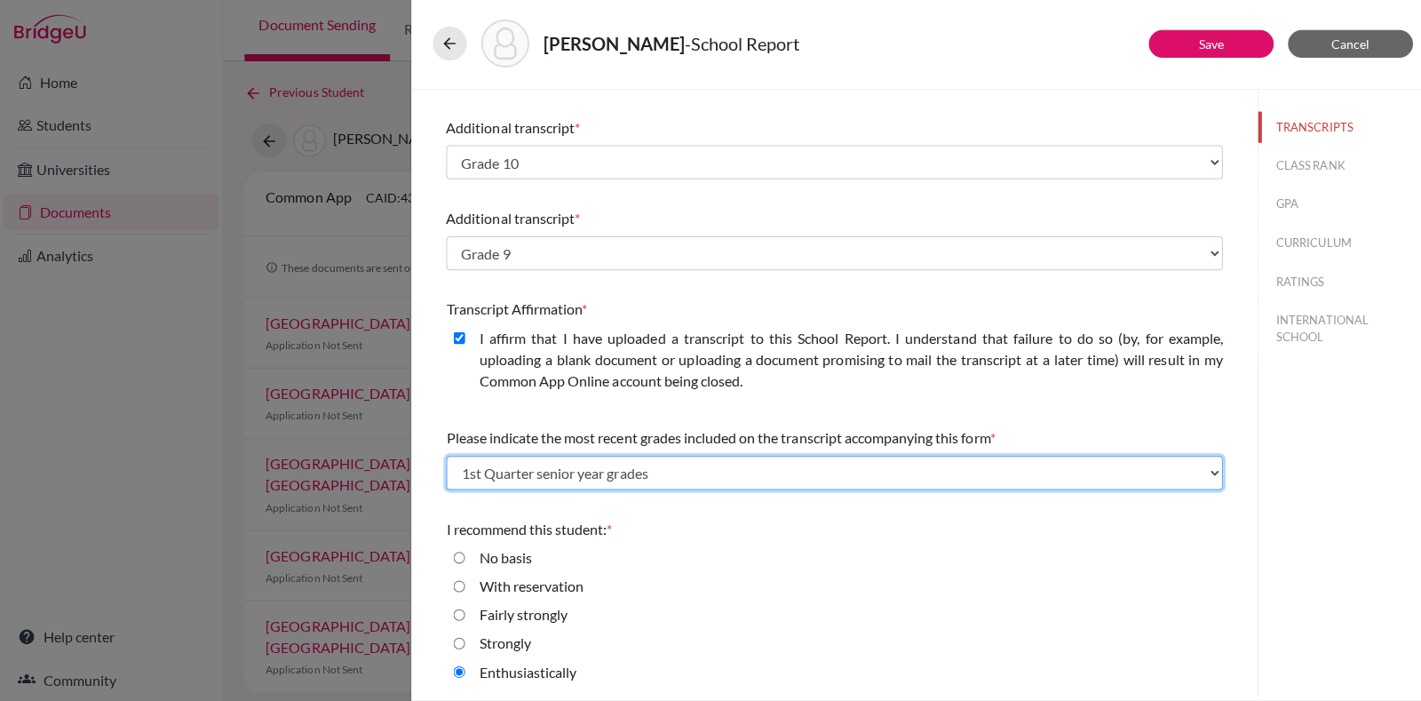
click at [444, 457] on select "Select... Final junior year grades 1st Quarter senior year grades 2nd Quarter/1…" at bounding box center [830, 474] width 773 height 34
click at [607, 465] on select "Select... Final junior year grades 1st Quarter senior year grades 2nd Quarter/1…" at bounding box center [830, 474] width 773 height 34
click at [811, 462] on select "Select... Final junior year grades 1st Quarter senior year grades 2nd Quarter/1…" at bounding box center [830, 474] width 773 height 34
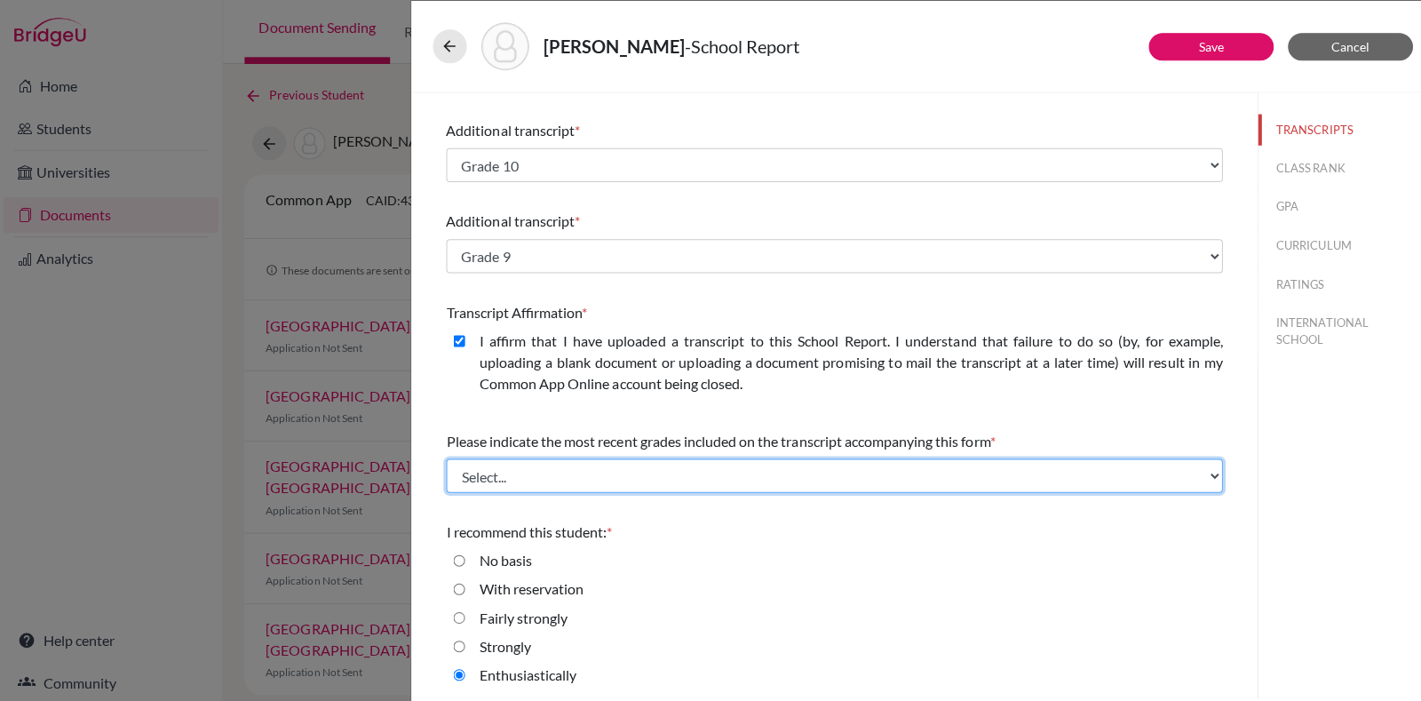
click at [497, 465] on select "Select... Final junior year grades 1st Quarter senior year grades 2nd Quarter/1…" at bounding box center [830, 474] width 773 height 34
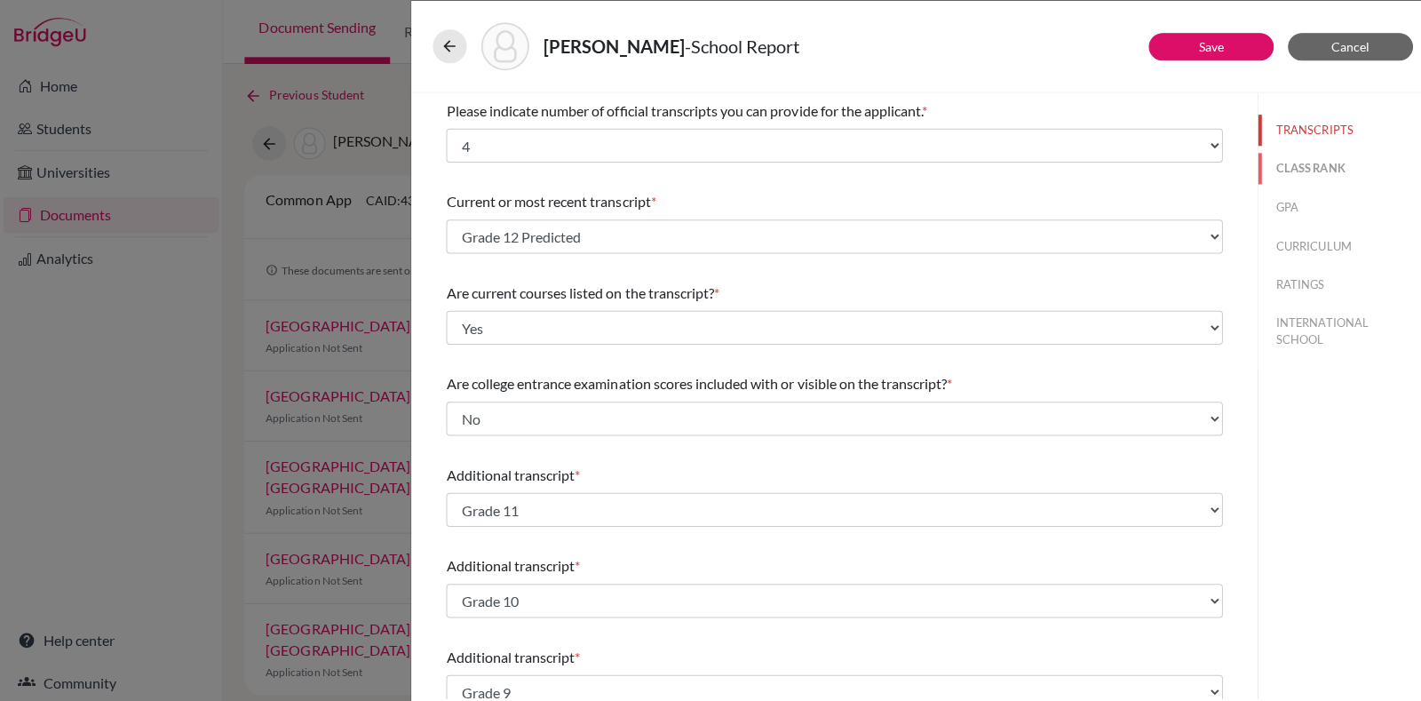
click at [1280, 174] on button "CLASS RANK" at bounding box center [1337, 167] width 168 height 31
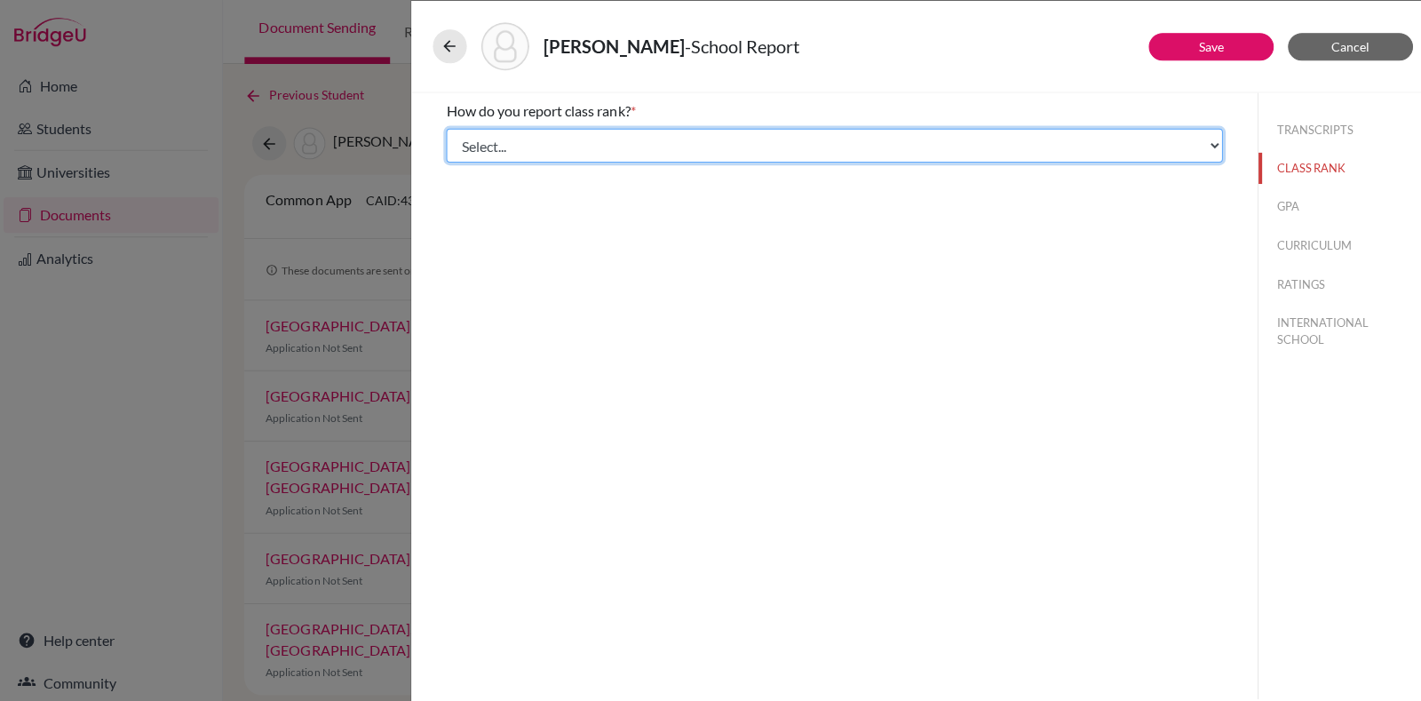
click at [859, 155] on select "Select... Exact Decile Quintile Quartile None" at bounding box center [830, 145] width 773 height 34
select select "5"
click at [444, 128] on select "Select... Exact Decile Quintile Quartile None" at bounding box center [830, 145] width 773 height 34
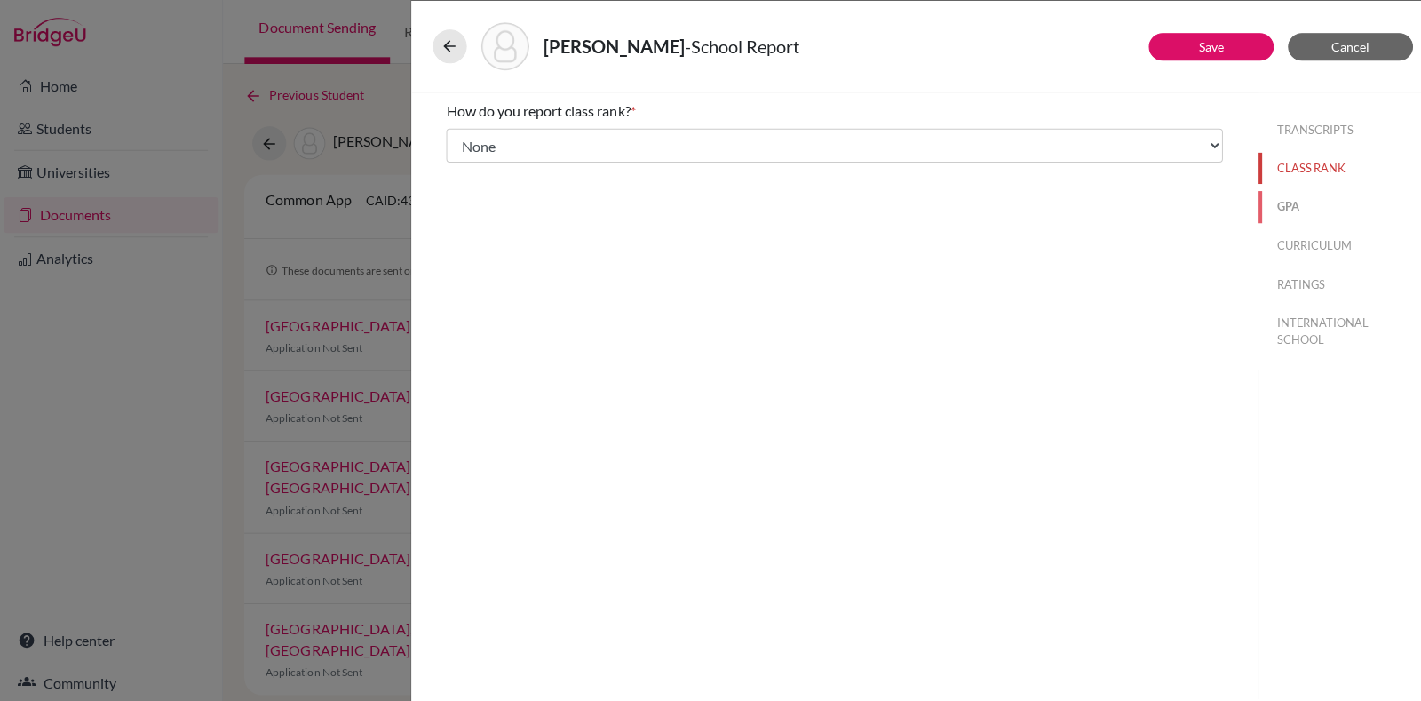
click at [1287, 193] on button "GPA" at bounding box center [1337, 205] width 168 height 31
click at [745, 165] on div "No" at bounding box center [830, 170] width 773 height 28
click at [484, 170] on label "No" at bounding box center [486, 166] width 19 height 21
click at [463, 170] on input "No" at bounding box center [457, 166] width 12 height 21
radio input "true"
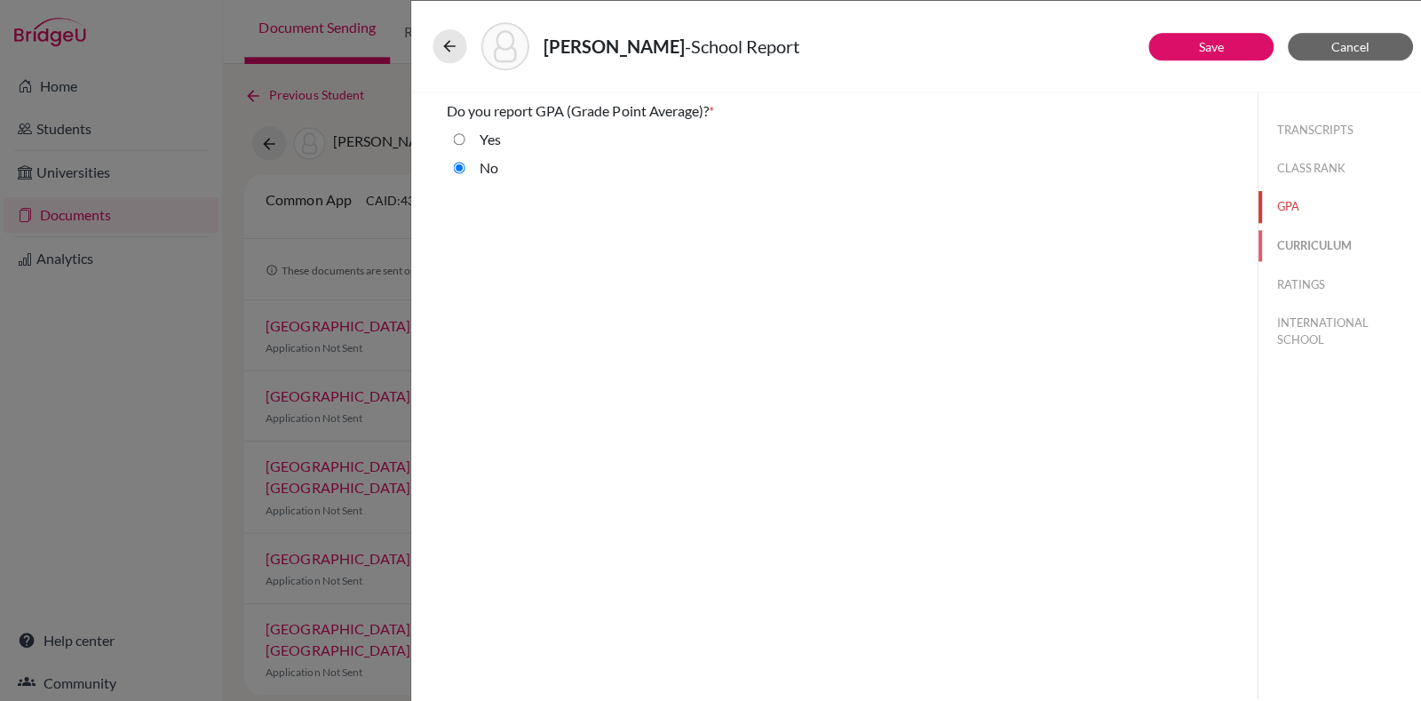
click at [1293, 232] on button "CURRICULUM" at bounding box center [1337, 244] width 168 height 31
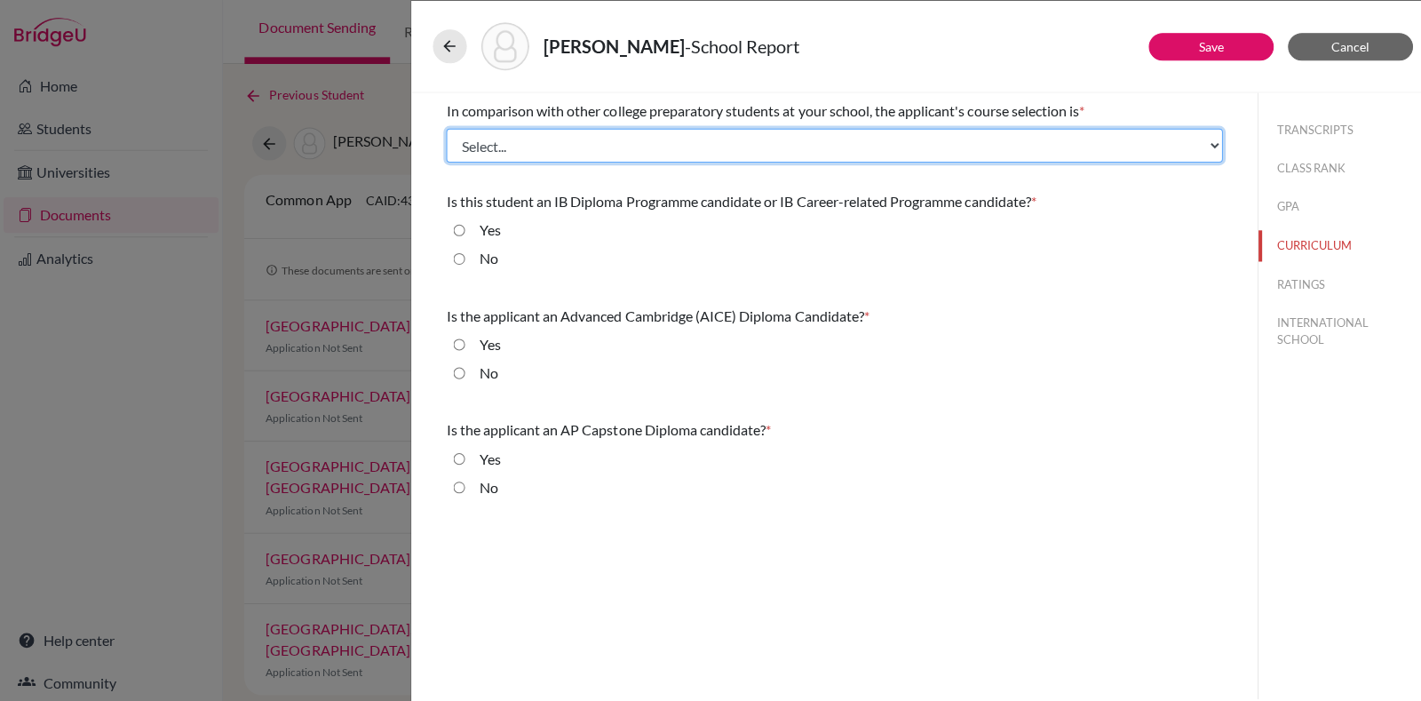
click at [560, 128] on select "Select... Less than demanding Average Demanding Very demanding Most demanding P…" at bounding box center [830, 145] width 773 height 34
select select "4"
click at [444, 128] on select "Select... Less than demanding Average Demanding Very demanding Most demanding P…" at bounding box center [830, 145] width 773 height 34
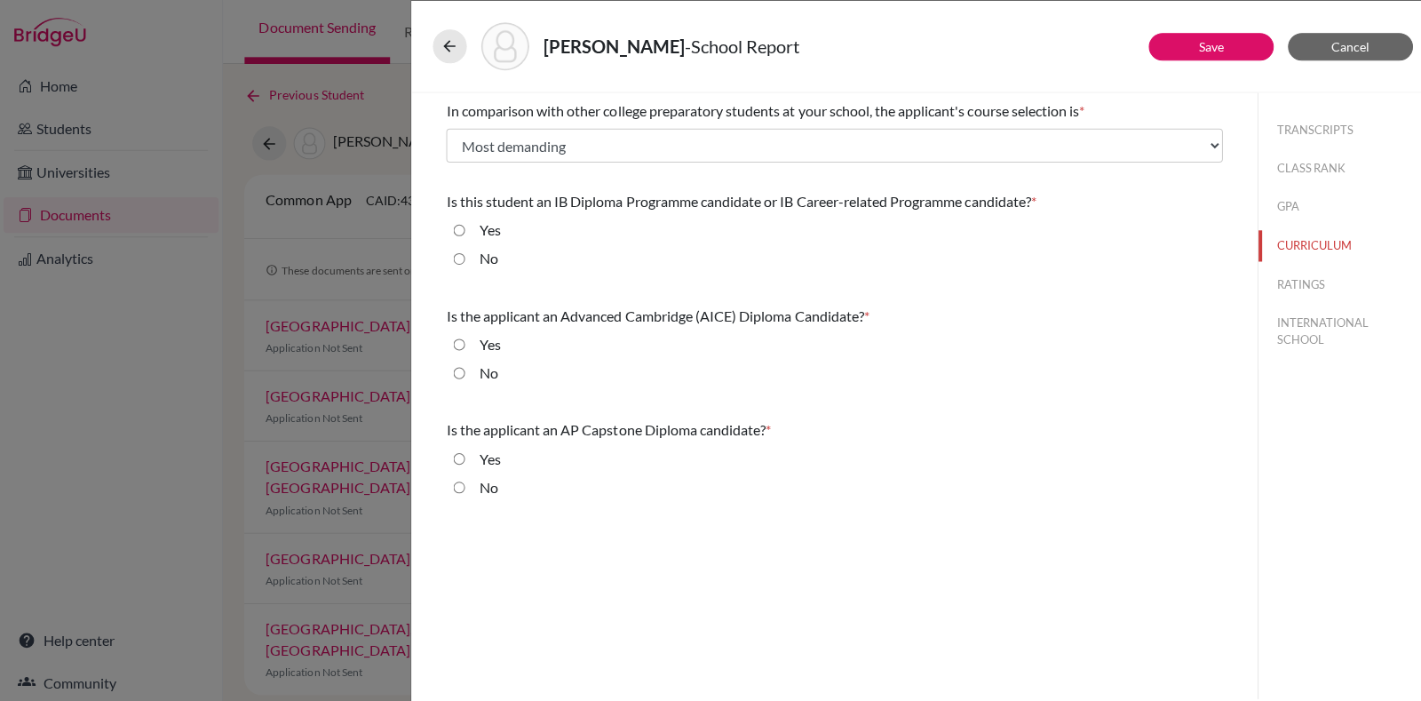
click at [466, 227] on div "Yes" at bounding box center [481, 233] width 36 height 28
click at [455, 234] on input "Yes" at bounding box center [457, 229] width 12 height 21
radio input "true"
drag, startPoint x: 449, startPoint y: 367, endPoint x: 462, endPoint y: 374, distance: 14.3
click at [462, 374] on div "No" at bounding box center [830, 375] width 773 height 28
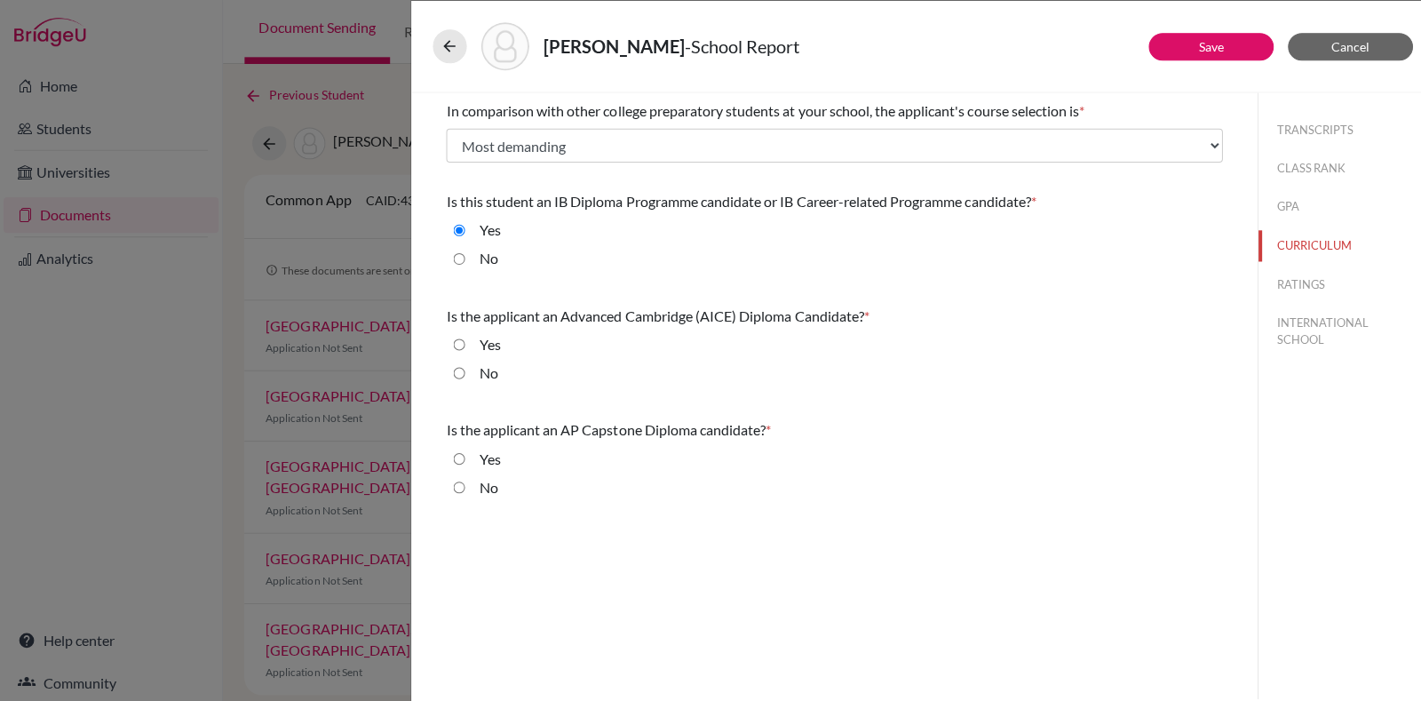
click at [457, 370] on input "No" at bounding box center [457, 371] width 12 height 21
radio input "true"
click at [454, 490] on input "No" at bounding box center [457, 484] width 12 height 21
radio input "true"
click at [1290, 280] on button "RATINGS" at bounding box center [1337, 282] width 168 height 31
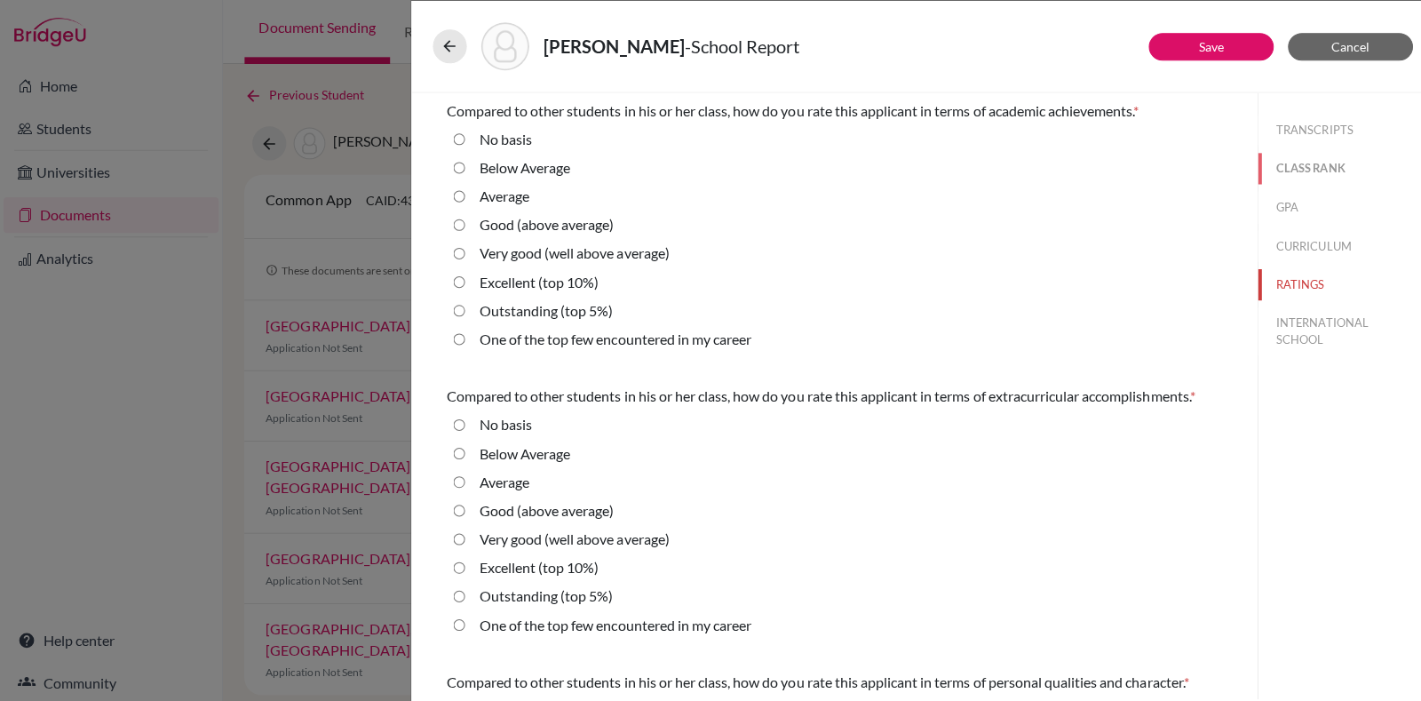
click at [1315, 158] on button "CLASS RANK" at bounding box center [1337, 167] width 168 height 31
select select "5"
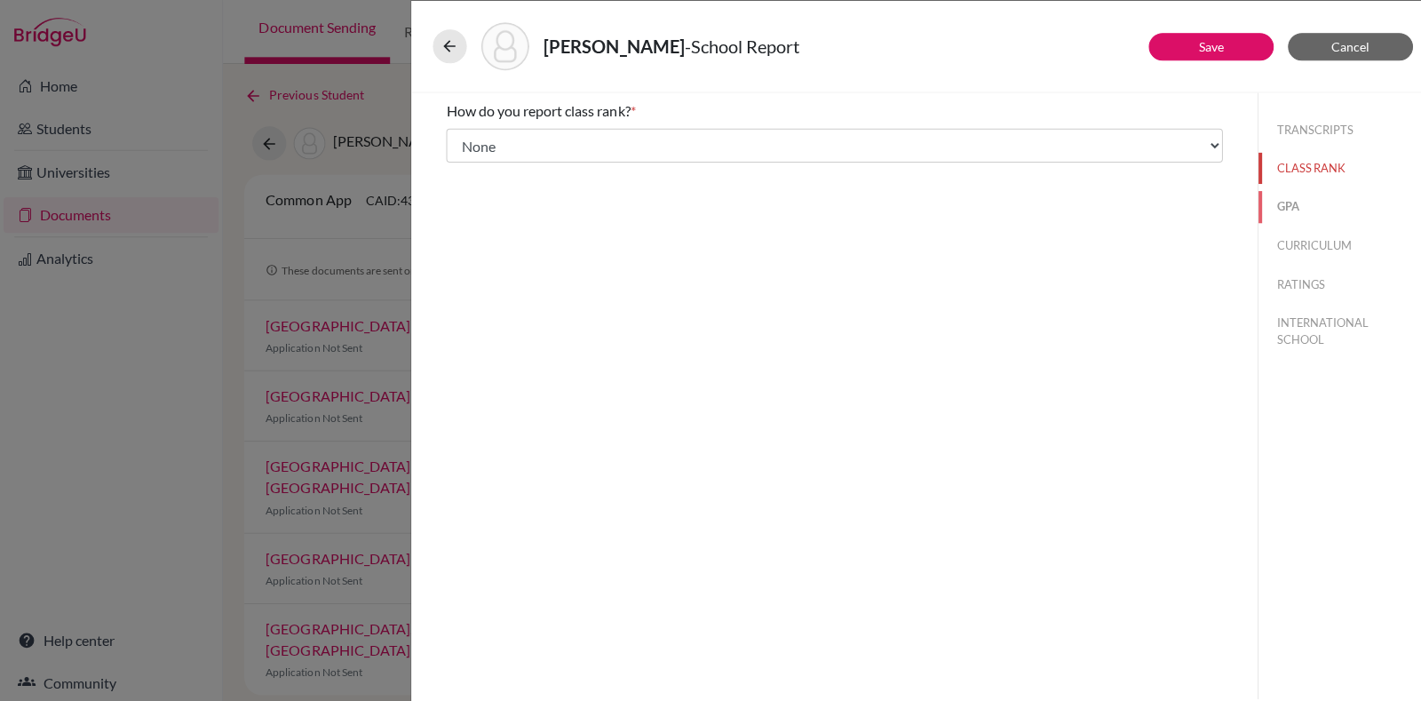
click at [1294, 190] on button "GPA" at bounding box center [1337, 205] width 168 height 31
click at [1301, 249] on button "CURRICULUM" at bounding box center [1337, 244] width 168 height 31
select select "4"
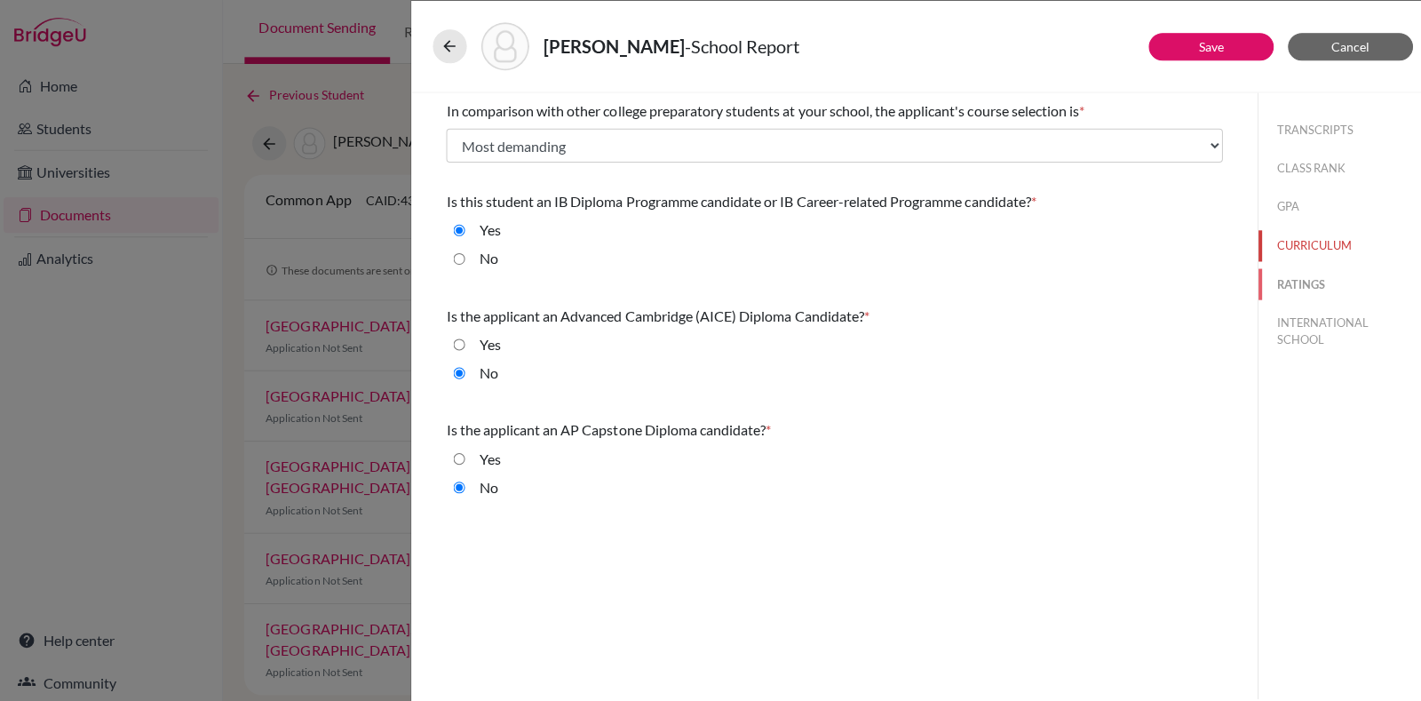
click at [1309, 286] on button "RATINGS" at bounding box center [1337, 282] width 168 height 31
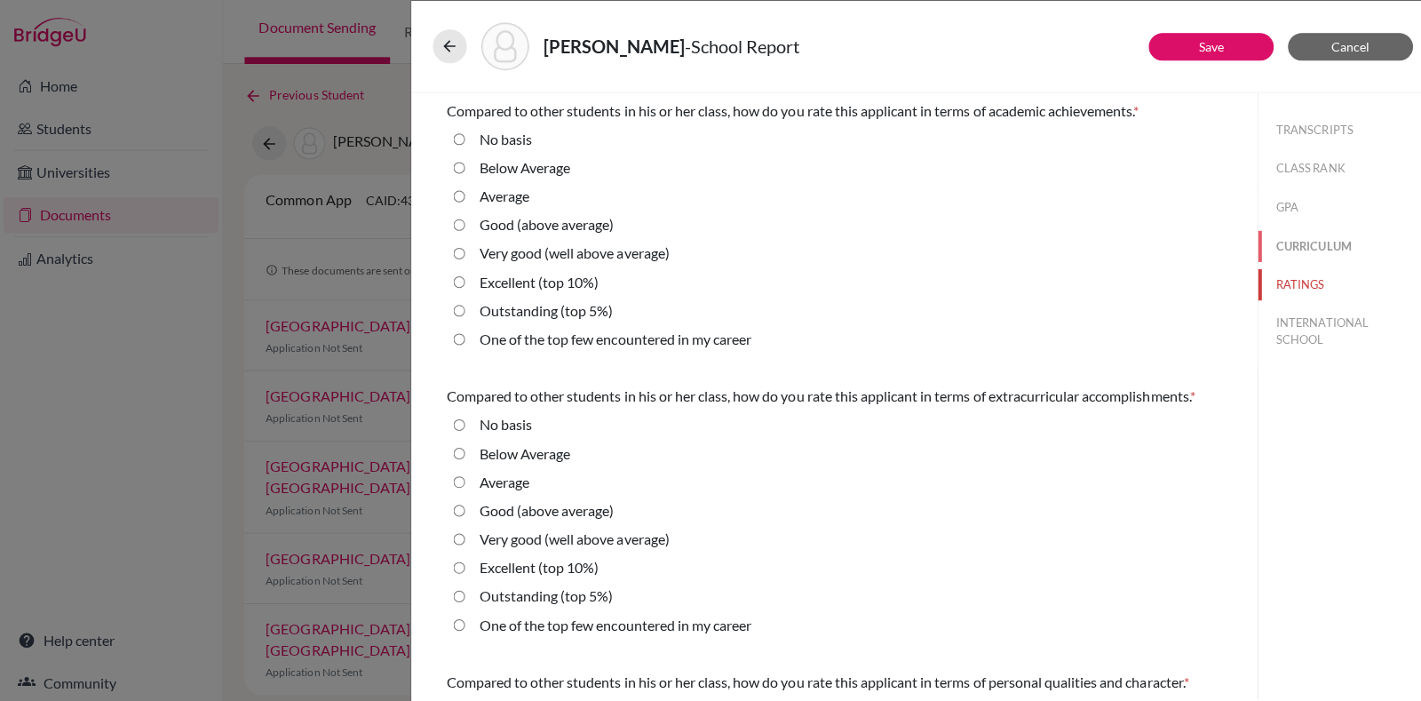
click at [1303, 229] on button "CURRICULUM" at bounding box center [1337, 244] width 168 height 31
select select "4"
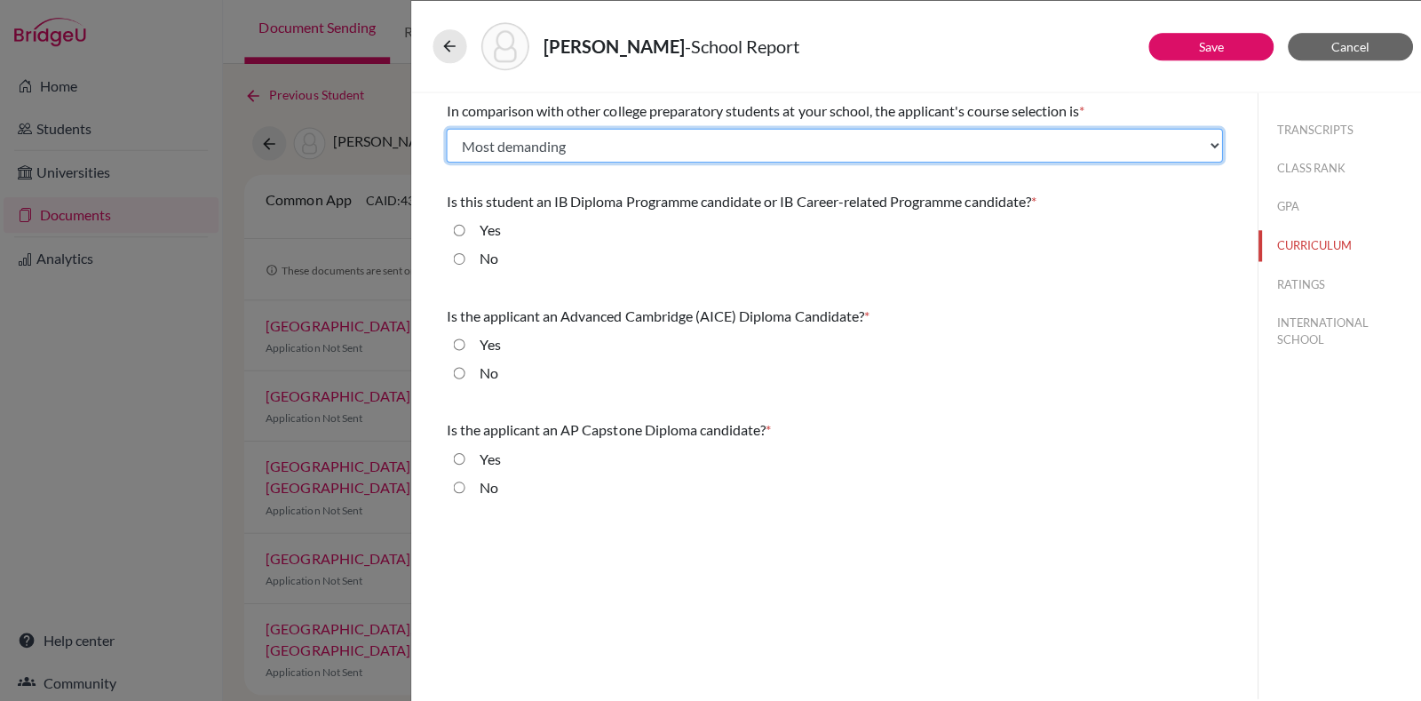
click at [616, 129] on select "Select... Less than demanding Average Demanding Very demanding Most demanding P…" at bounding box center [830, 145] width 773 height 34
click at [444, 128] on select "Select... Less than demanding Average Demanding Very demanding Most demanding P…" at bounding box center [830, 145] width 773 height 34
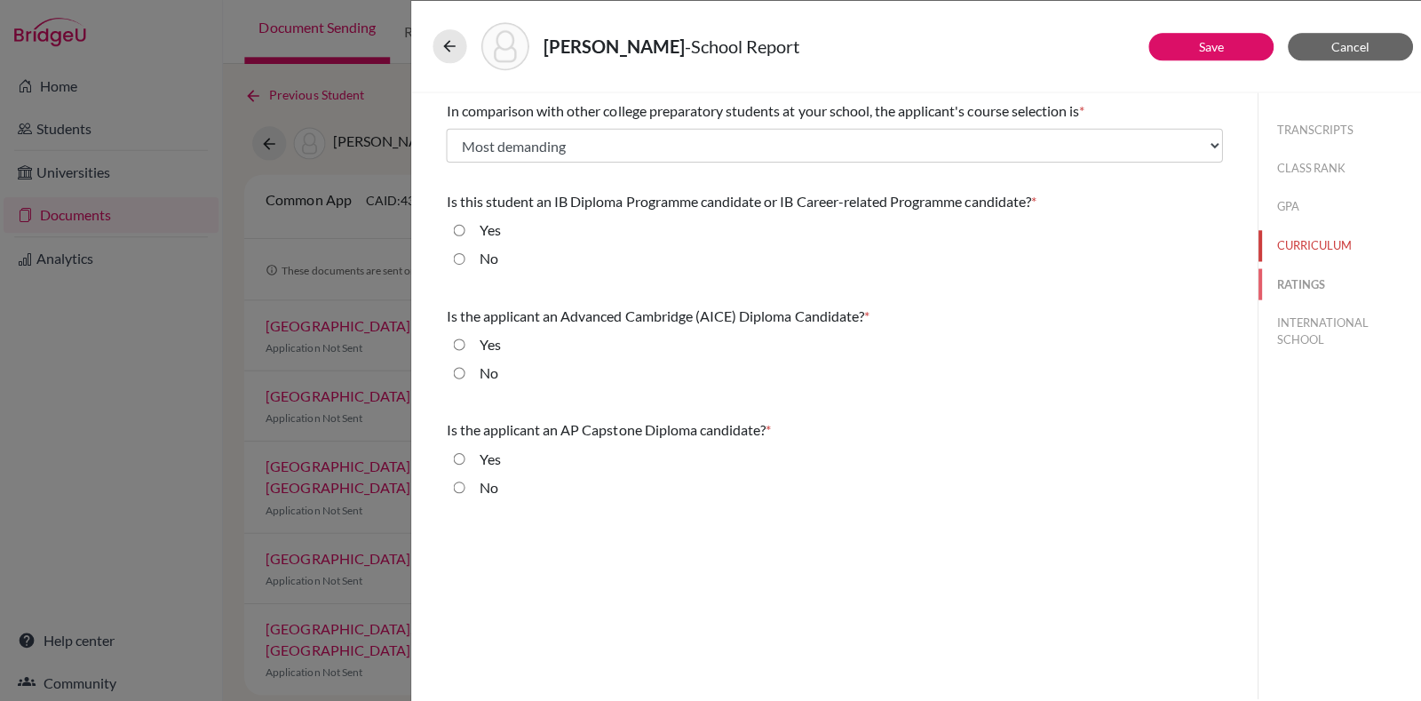
click at [1316, 294] on button "RATINGS" at bounding box center [1337, 282] width 168 height 31
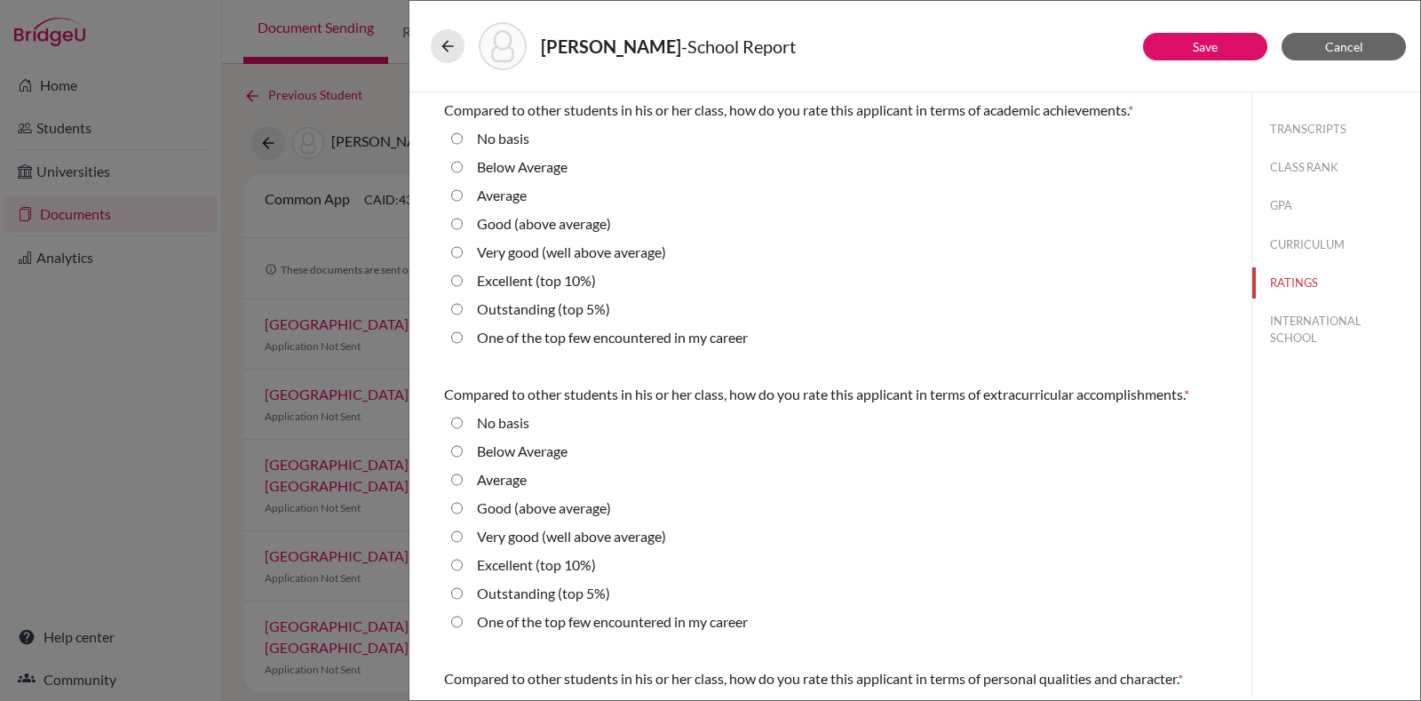
click at [595, 307] on label "Outstanding (top 5%)" at bounding box center [543, 308] width 133 height 21
click at [463, 307] on 5\%\) "Outstanding (top 5%)" at bounding box center [457, 308] width 12 height 21
radio 5\%\) "true"
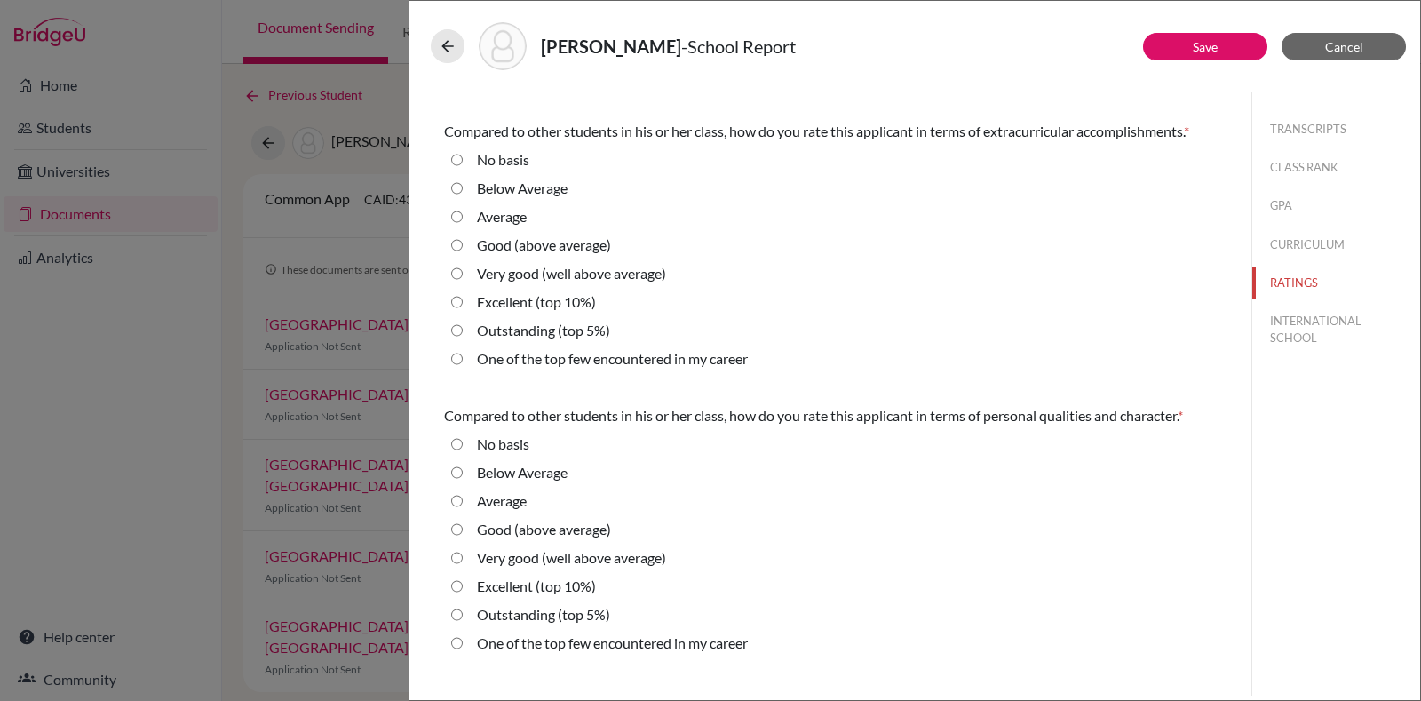
scroll to position [264, 0]
click at [570, 340] on label "Outstanding (top 5%)" at bounding box center [543, 329] width 133 height 21
click at [463, 340] on 5\%\) "Outstanding (top 5%)" at bounding box center [457, 329] width 12 height 21
radio 5\%\) "true"
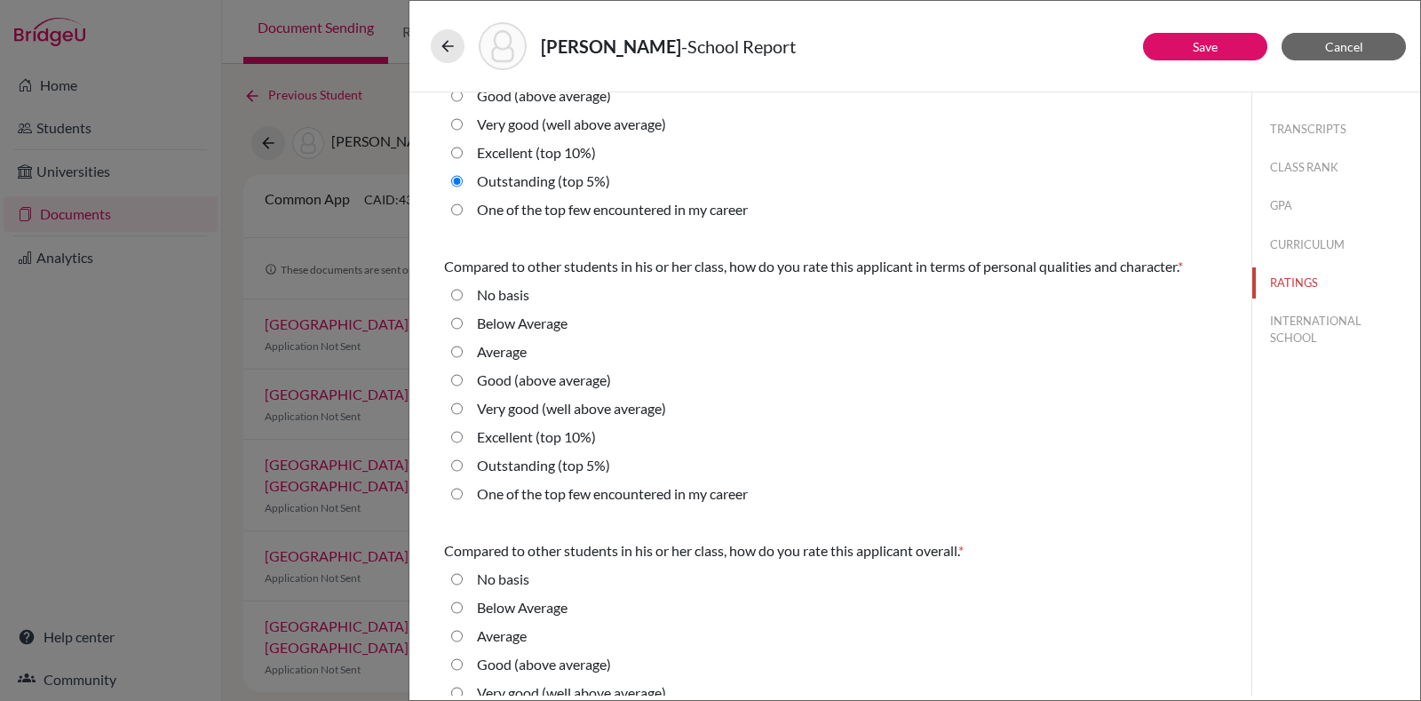
scroll to position [540, 0]
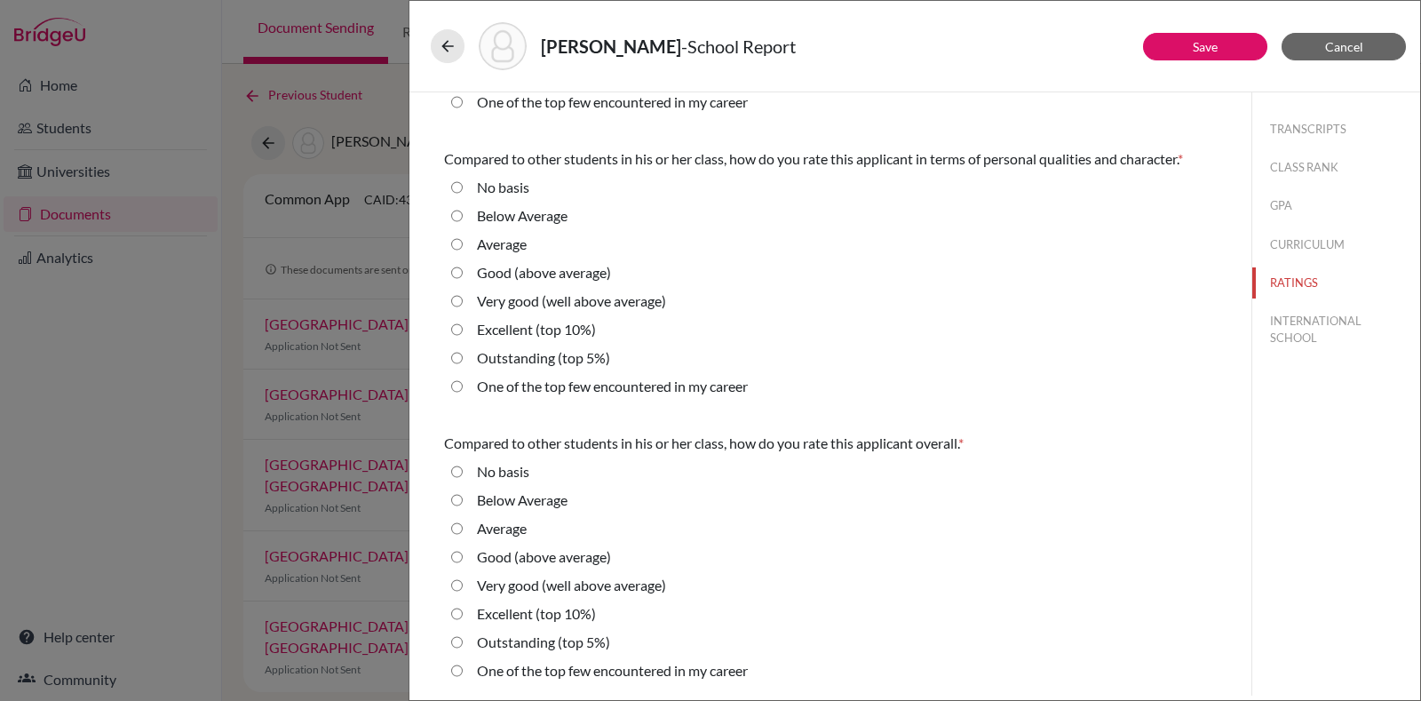
click at [569, 334] on label "Excellent (top 10%)" at bounding box center [536, 329] width 119 height 21
click at [463, 334] on 10\%\) "Excellent (top 10%)" at bounding box center [457, 329] width 12 height 21
radio 10\%\) "true"
click at [566, 640] on label "Outstanding (top 5%)" at bounding box center [543, 642] width 133 height 21
click at [463, 640] on 5\%\) "Outstanding (top 5%)" at bounding box center [457, 642] width 12 height 21
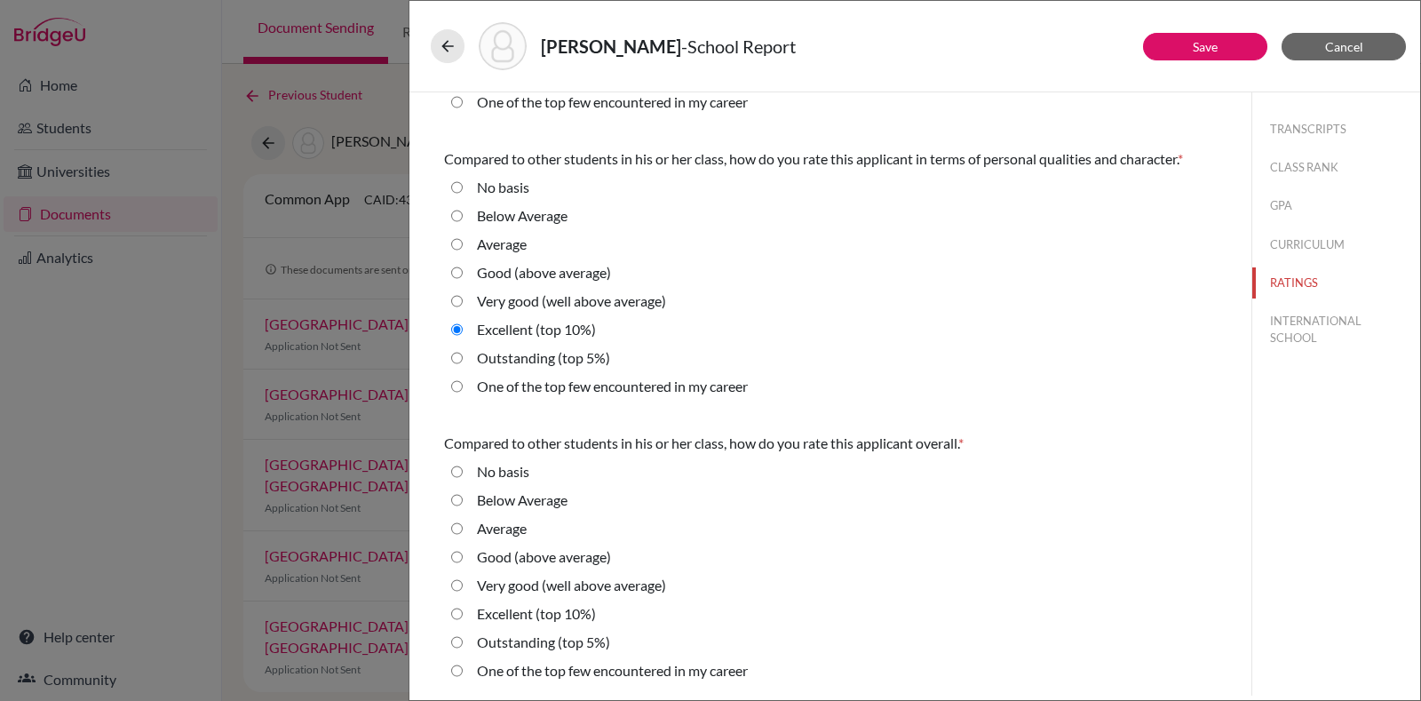
radio 5\%\) "true"
click at [1295, 322] on button "INTERNATIONAL SCHOOL" at bounding box center [1337, 330] width 168 height 48
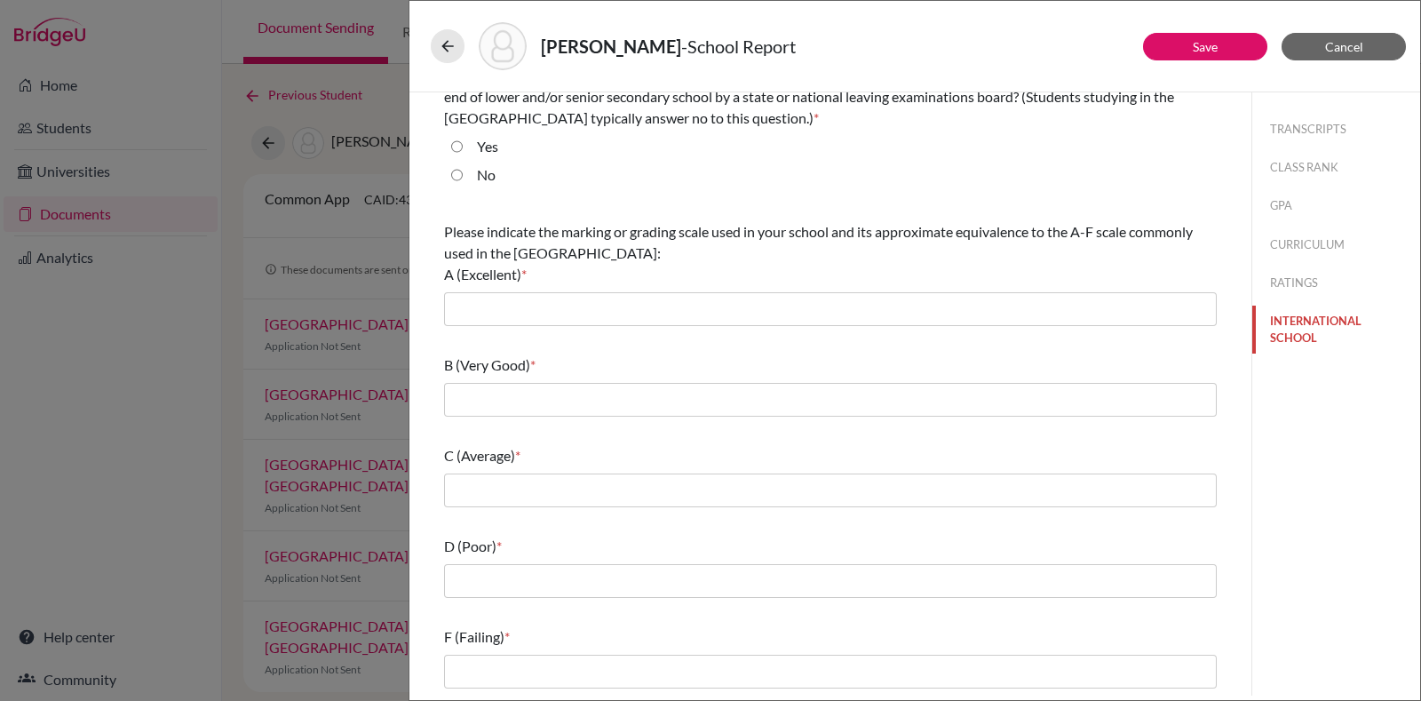
scroll to position [0, 0]
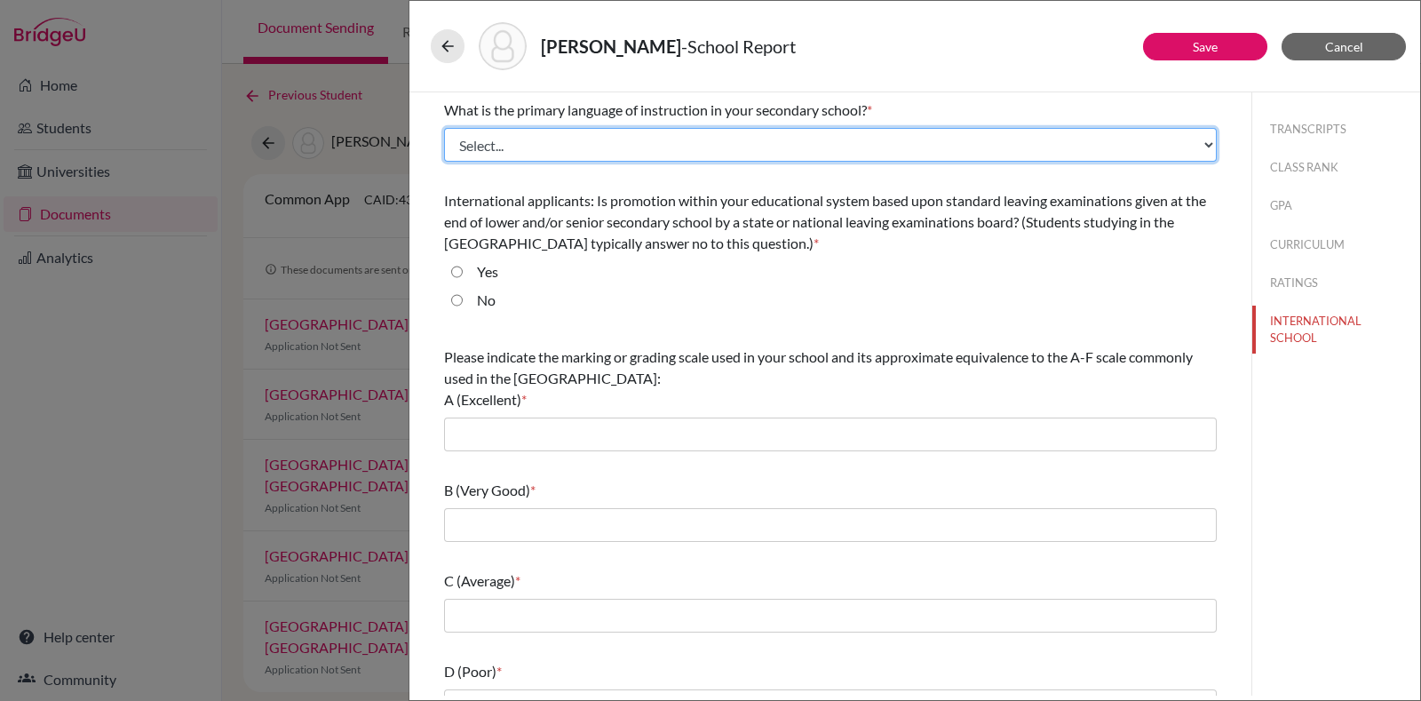
click at [691, 136] on select "Select... Albanian Arabic Armenian Assamese Azerbaijani Belarusian Bengali Bulg…" at bounding box center [830, 145] width 773 height 34
select select "14"
click at [444, 128] on select "Select... Albanian Arabic Armenian Assamese Azerbaijani Belarusian Bengali Bulg…" at bounding box center [830, 145] width 773 height 34
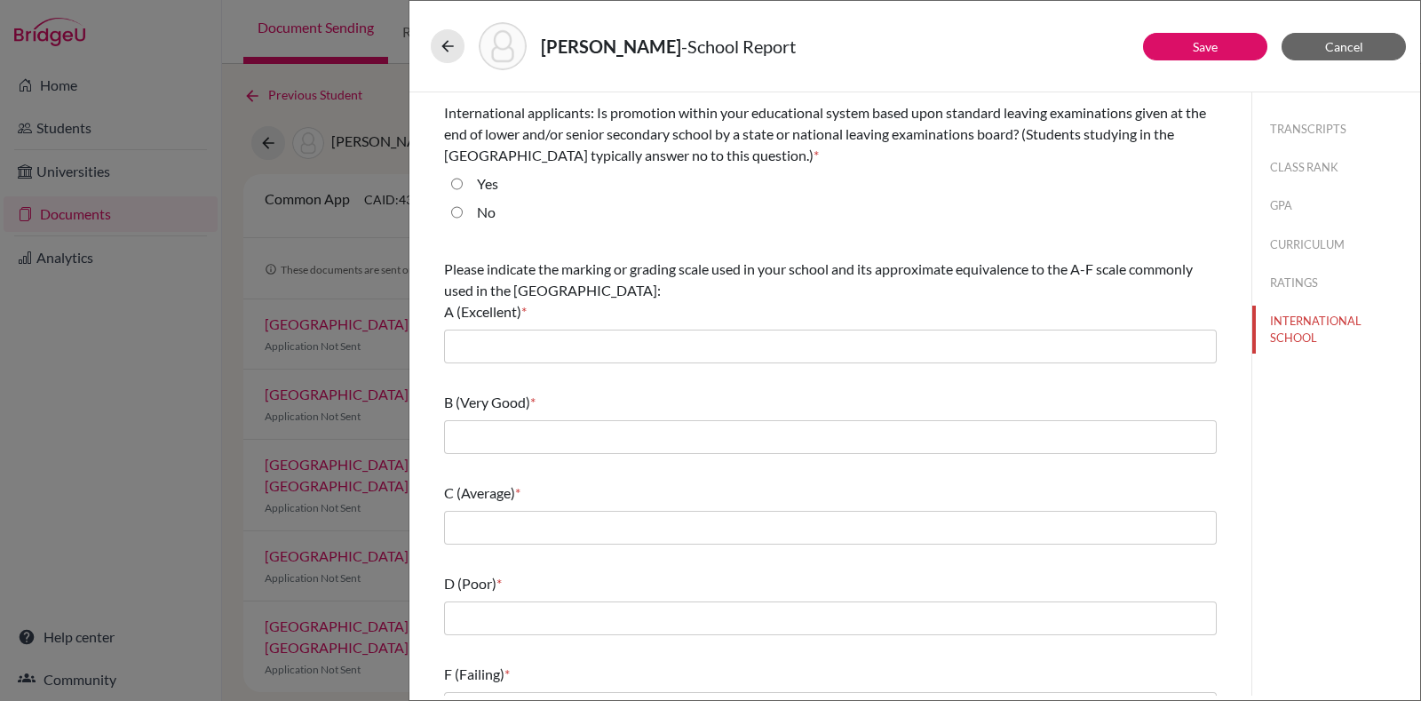
scroll to position [124, 0]
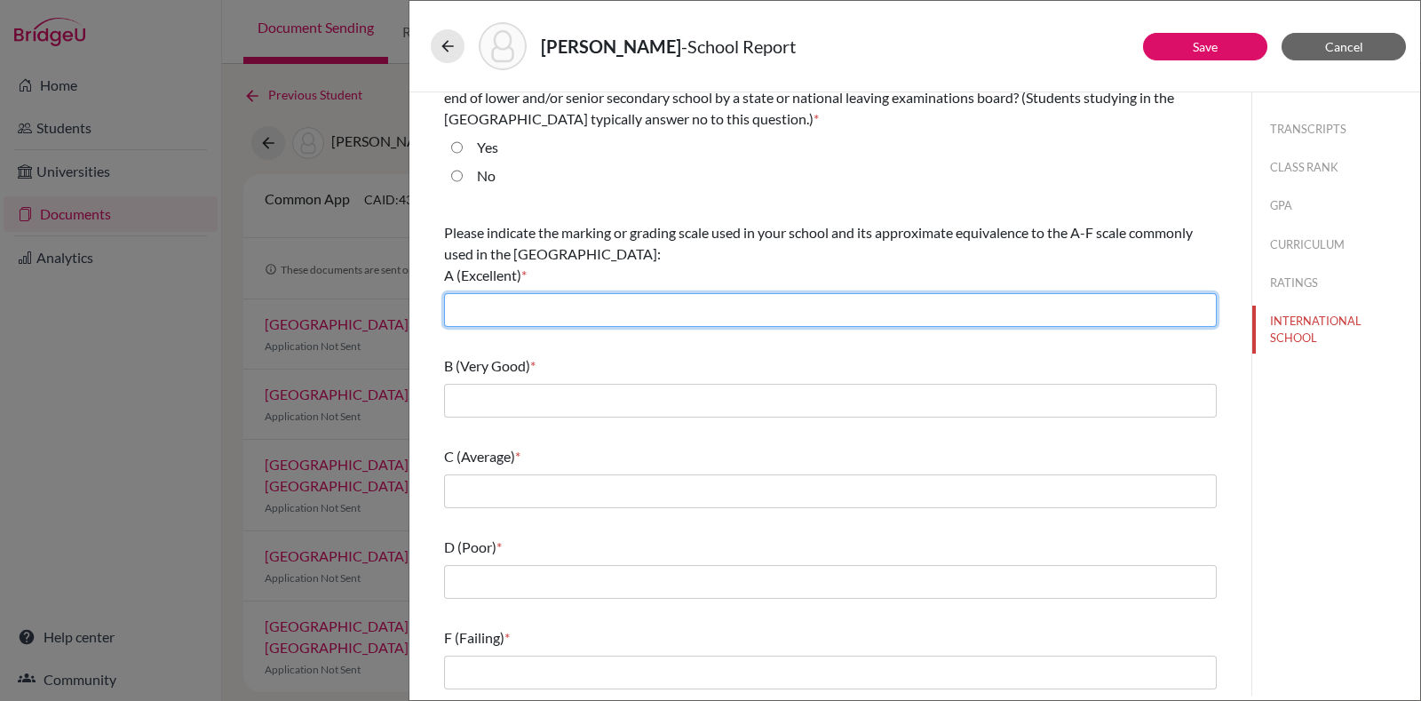
click at [804, 308] on input "text" at bounding box center [830, 310] width 773 height 34
type input "7"
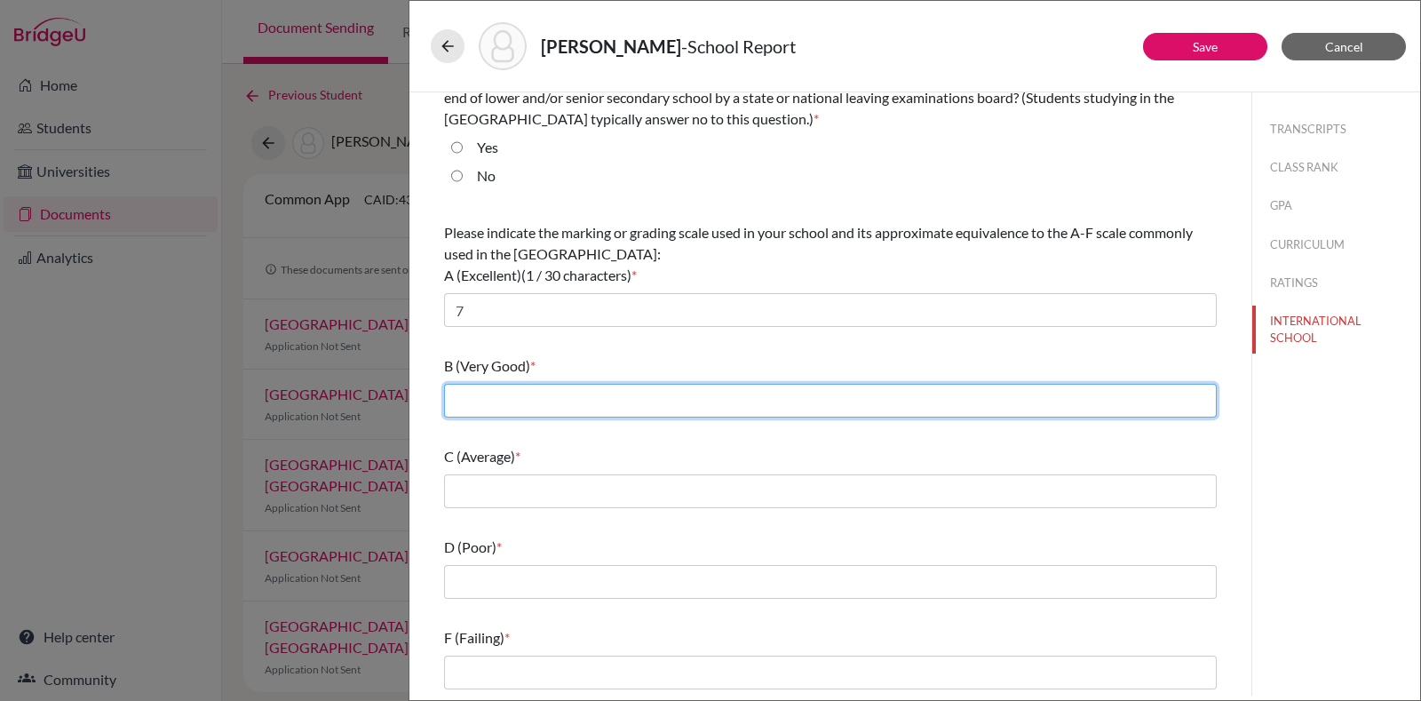
click at [529, 396] on input "text" at bounding box center [830, 401] width 773 height 34
type input "6"
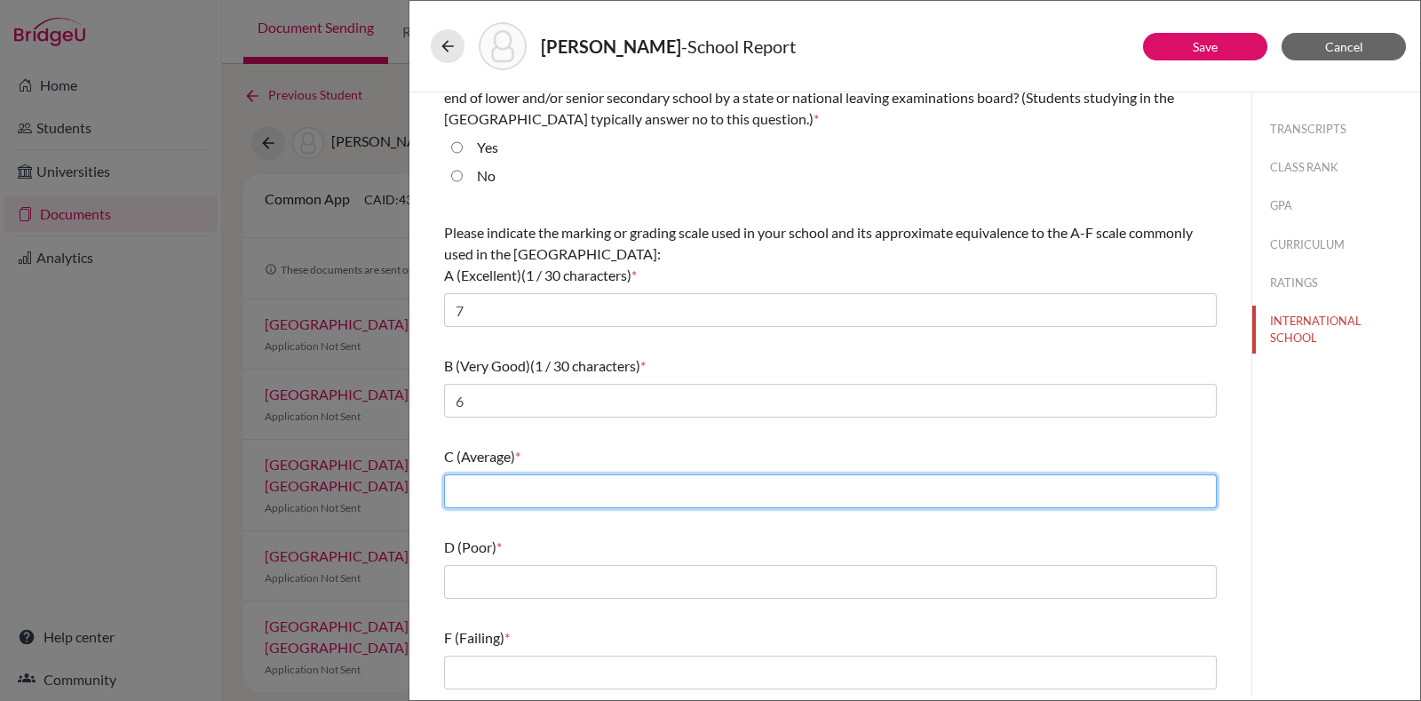
click at [554, 494] on input "text" at bounding box center [830, 491] width 773 height 34
type input "5"
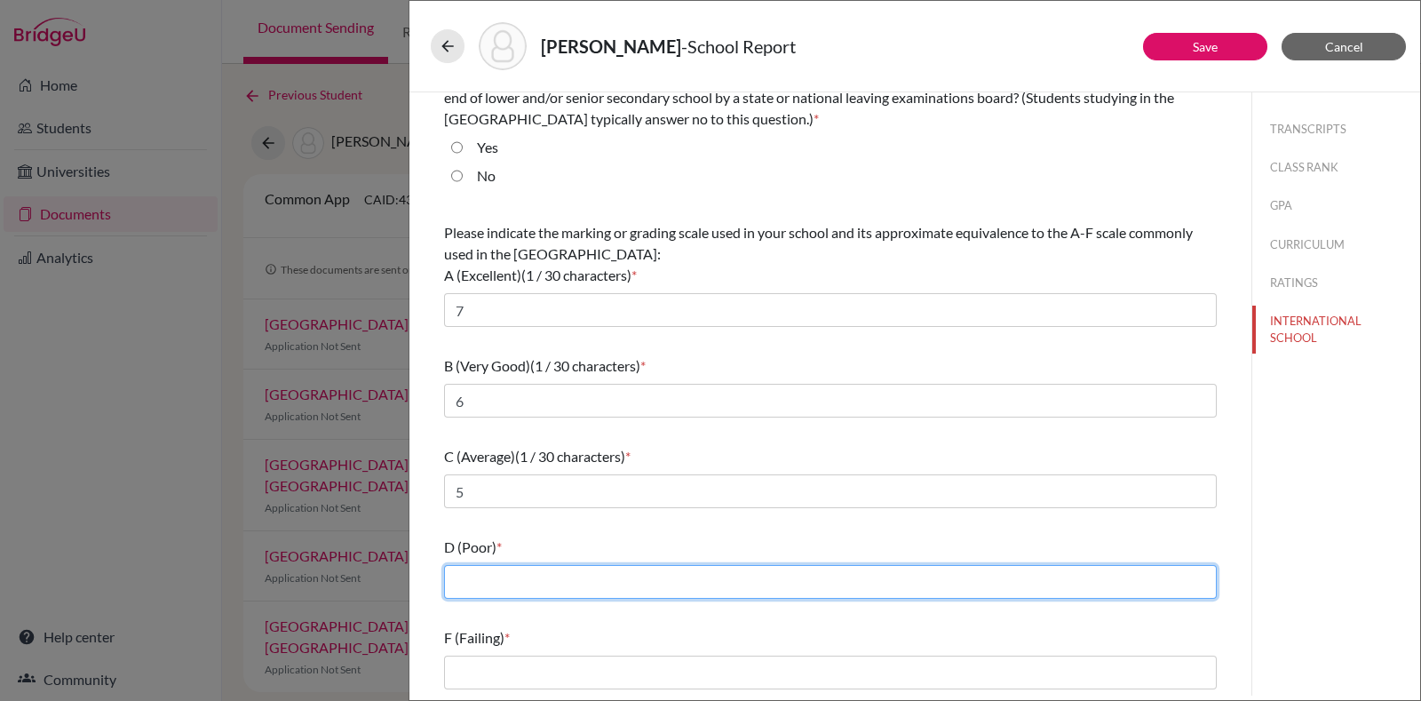
click at [524, 577] on input "text" at bounding box center [830, 582] width 773 height 34
type input "4"
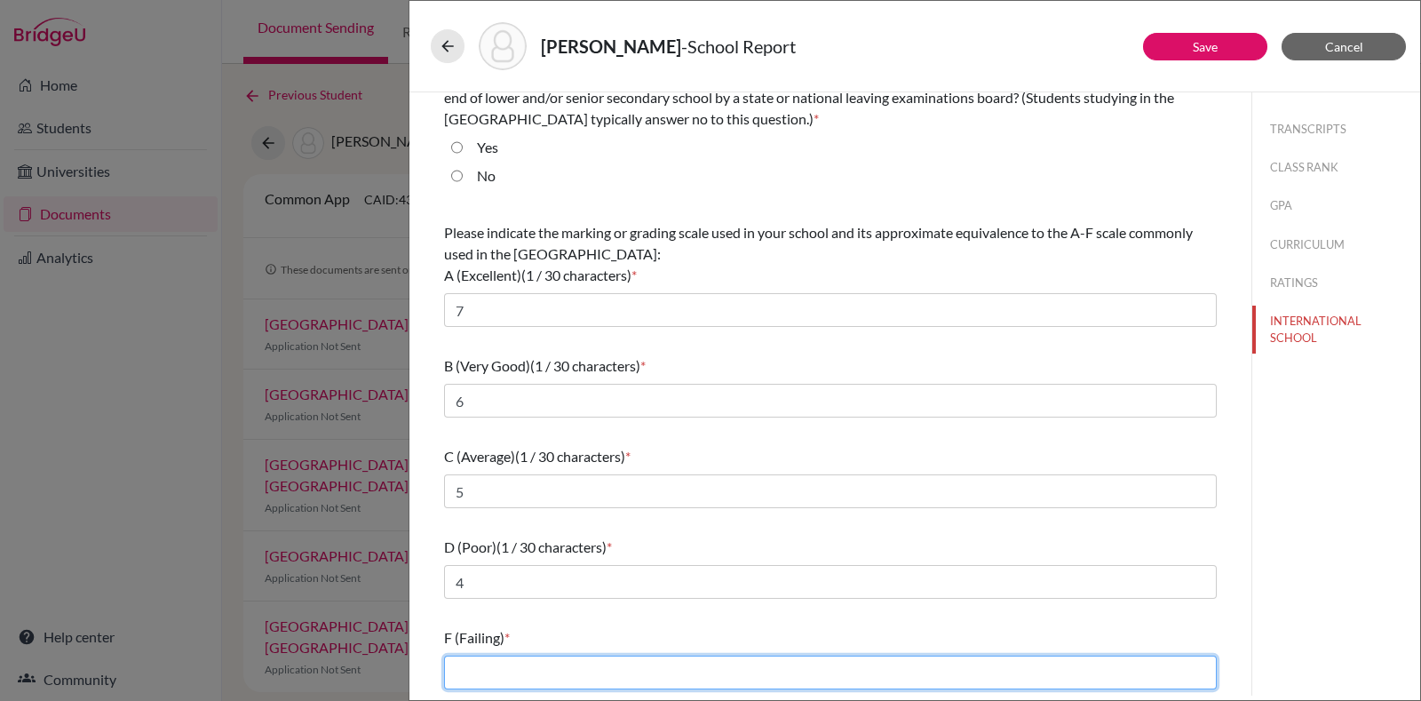
click at [561, 677] on input "text" at bounding box center [830, 673] width 773 height 34
type input "3/2/1"
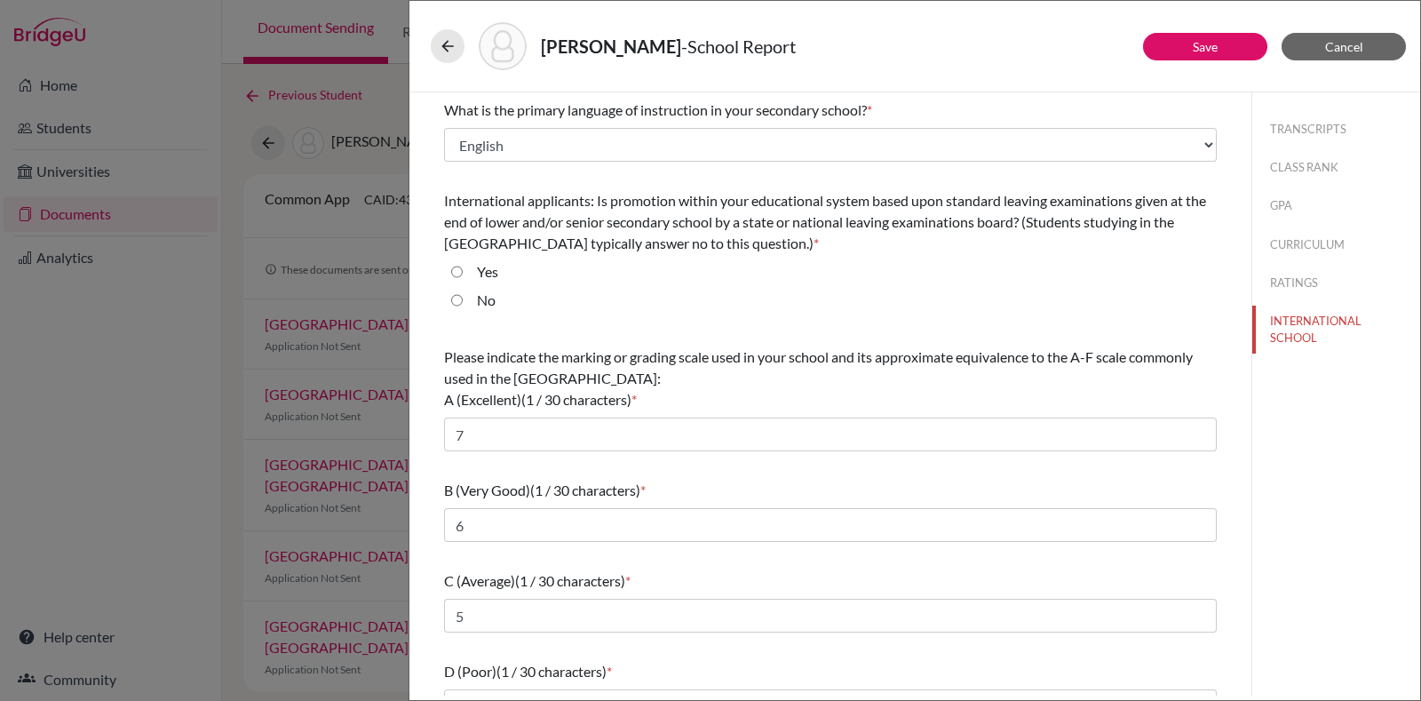
click at [0, 327] on div "Prakash, Shreya - School Report Save Cancel What is the primary language of ins…" at bounding box center [710, 350] width 1421 height 701
click at [457, 304] on input "No" at bounding box center [457, 300] width 12 height 21
radio input "true"
click at [1282, 122] on button "TRANSCRIPTS" at bounding box center [1337, 129] width 168 height 31
select select "4"
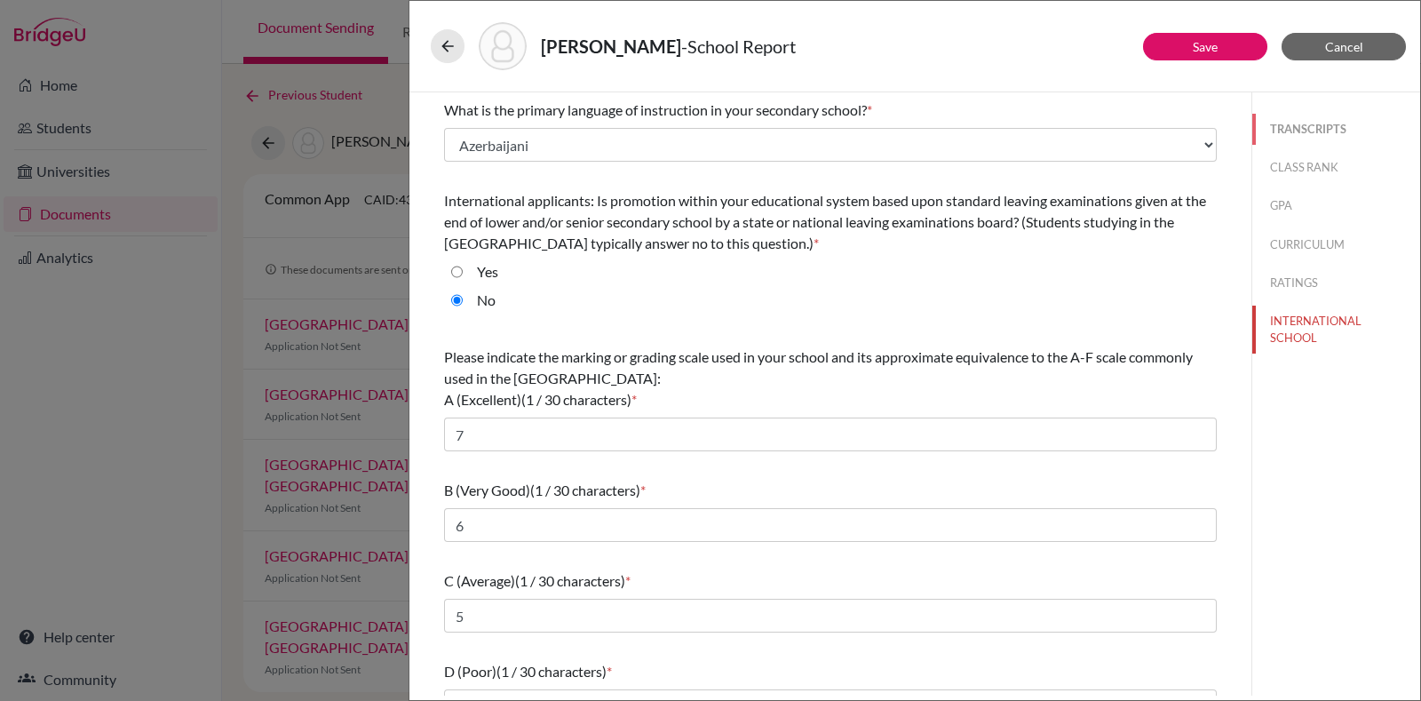
select select "676380"
select select "0"
select select "1"
select select "676381"
select select "676383"
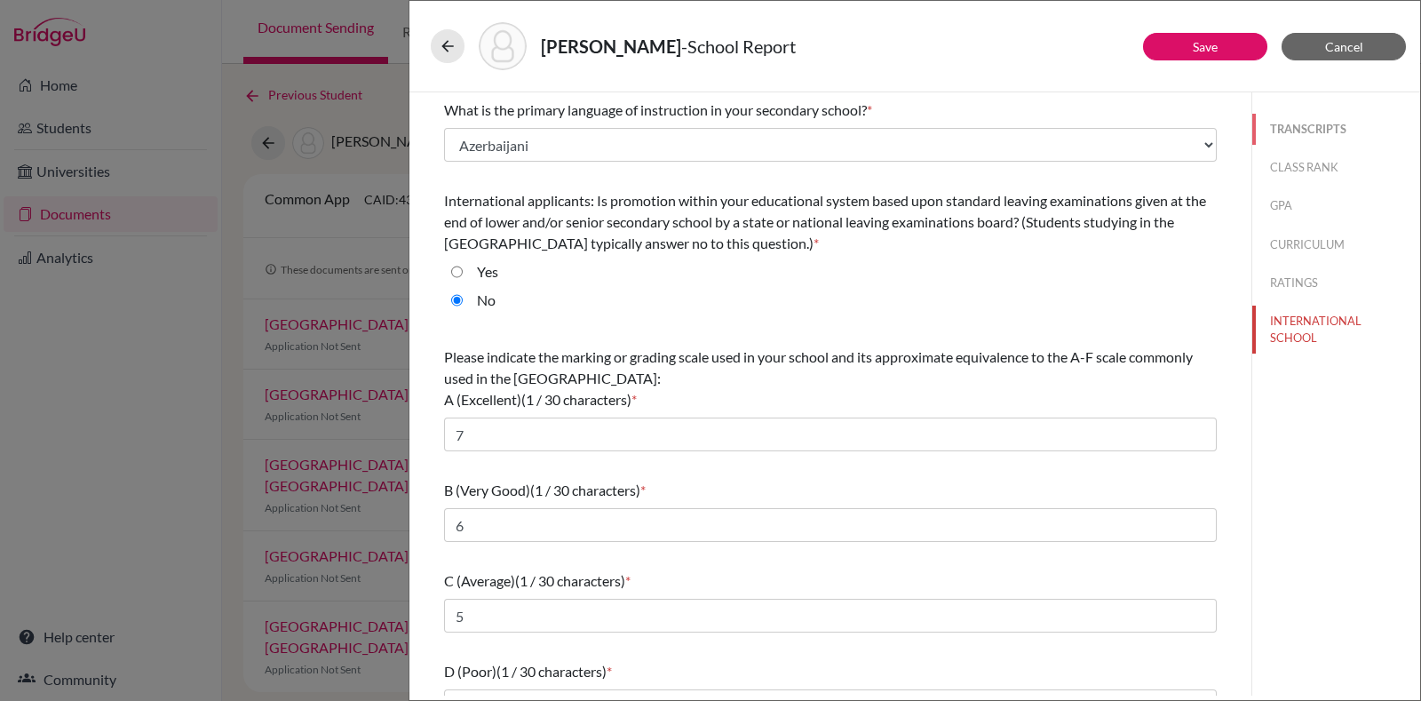
select select "676386"
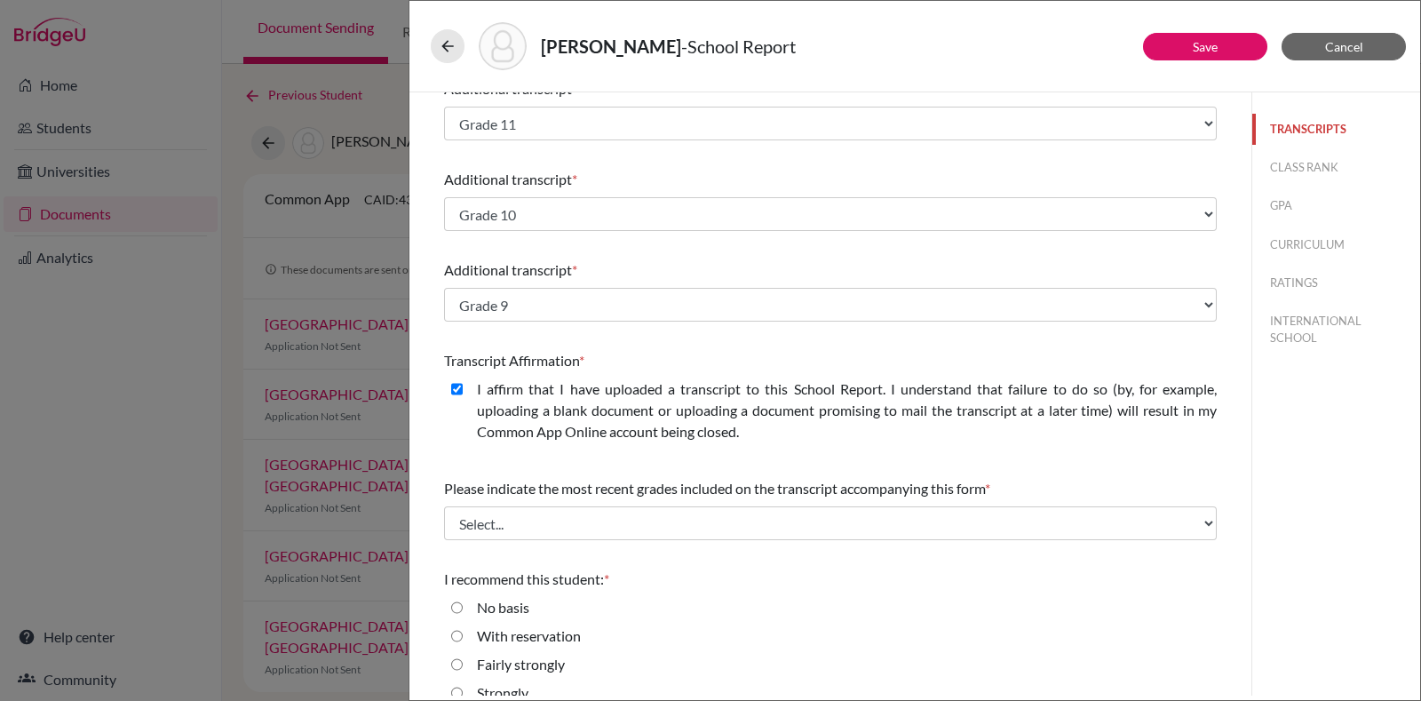
scroll to position [434, 0]
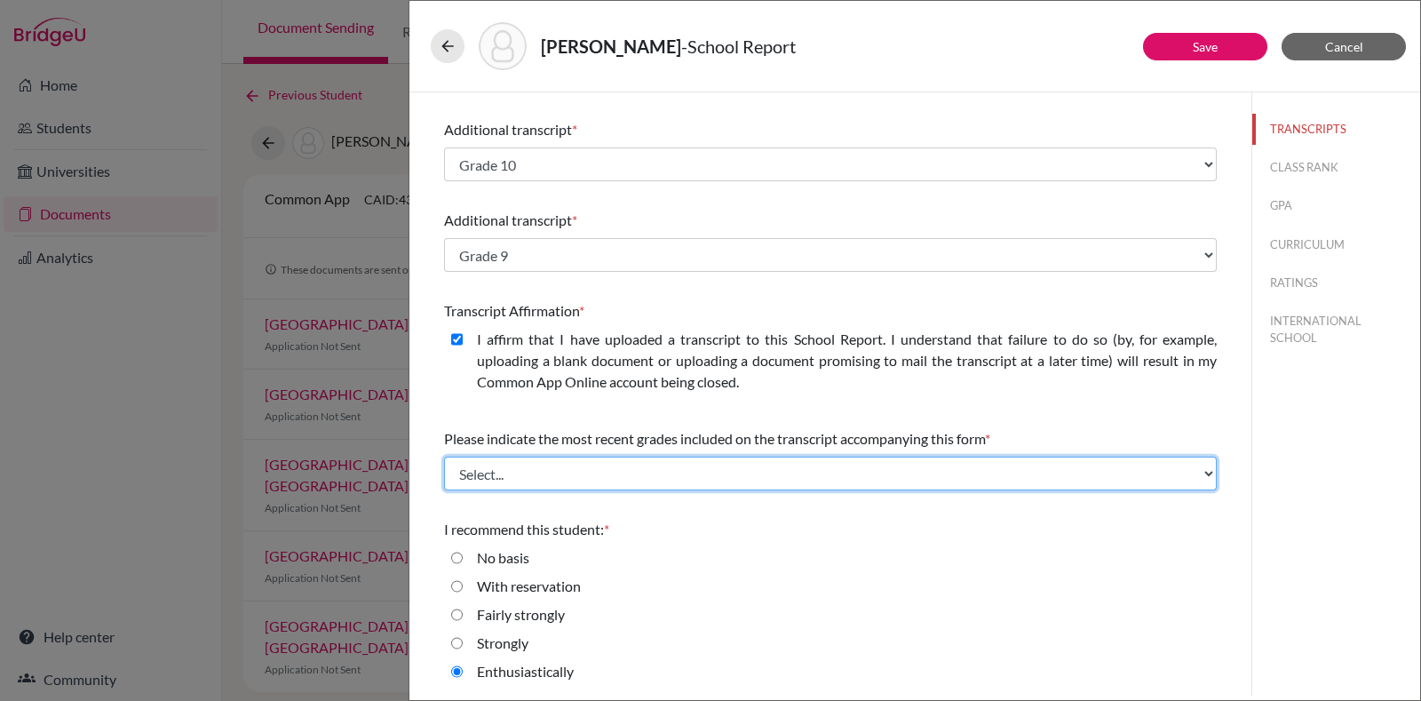
click at [662, 484] on select "Select... Final junior year grades 1st Quarter senior year grades 2nd Quarter/1…" at bounding box center [830, 474] width 773 height 34
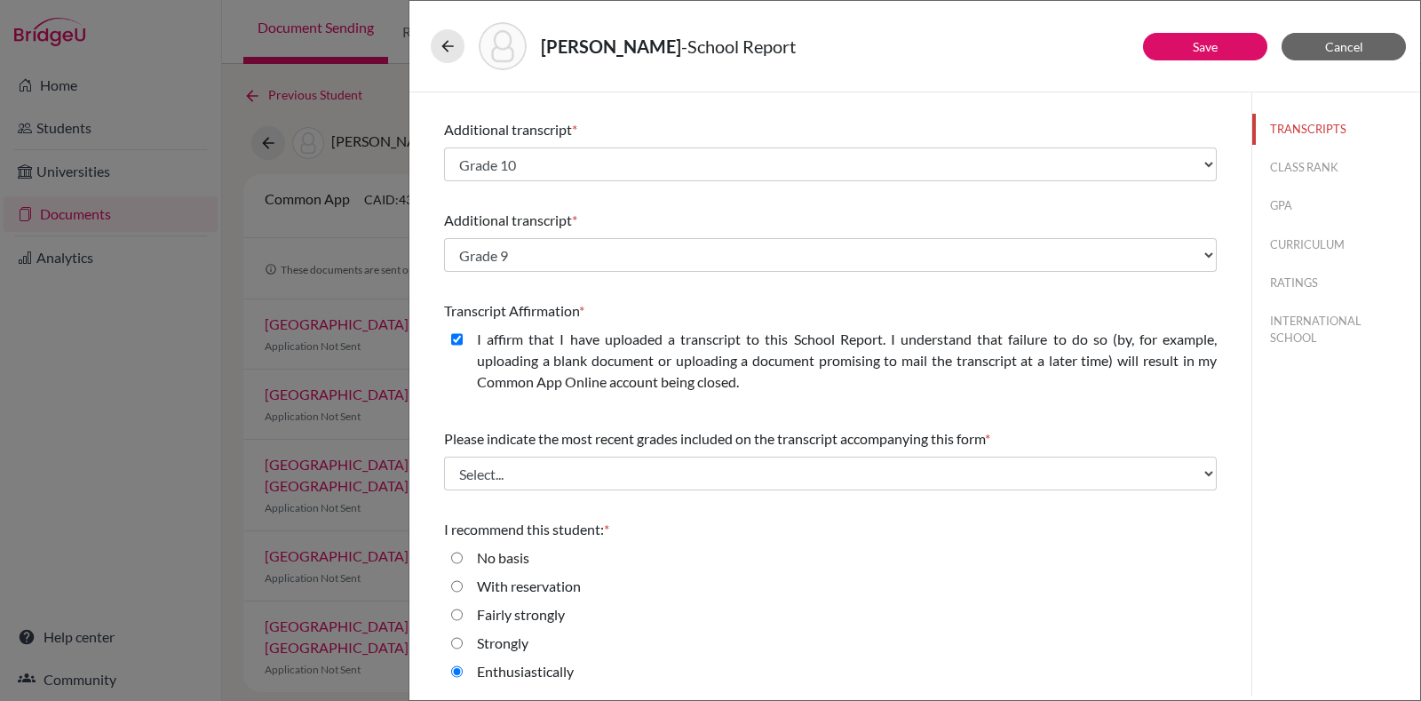
click at [733, 535] on div "I recommend this student: *" at bounding box center [830, 529] width 773 height 21
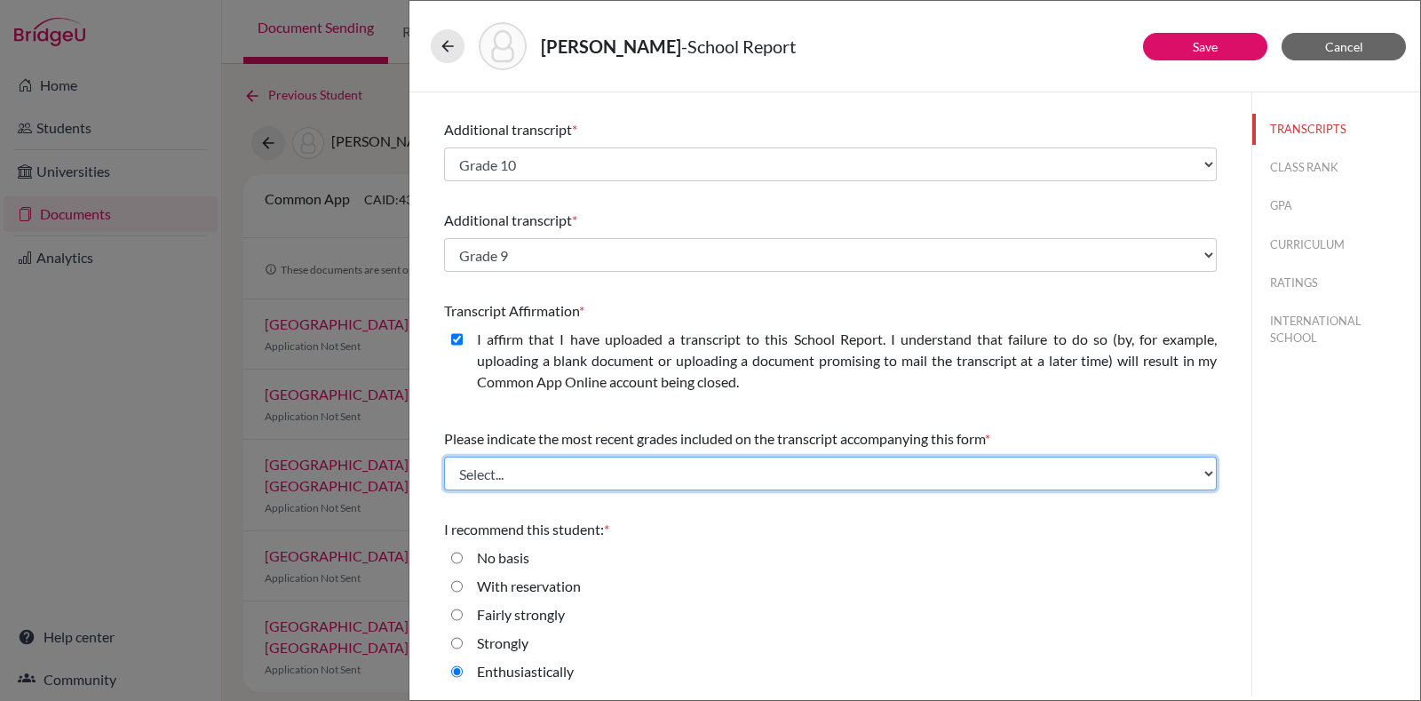
click at [716, 473] on select "Select... Final junior year grades 1st Quarter senior year grades 2nd Quarter/1…" at bounding box center [830, 474] width 773 height 34
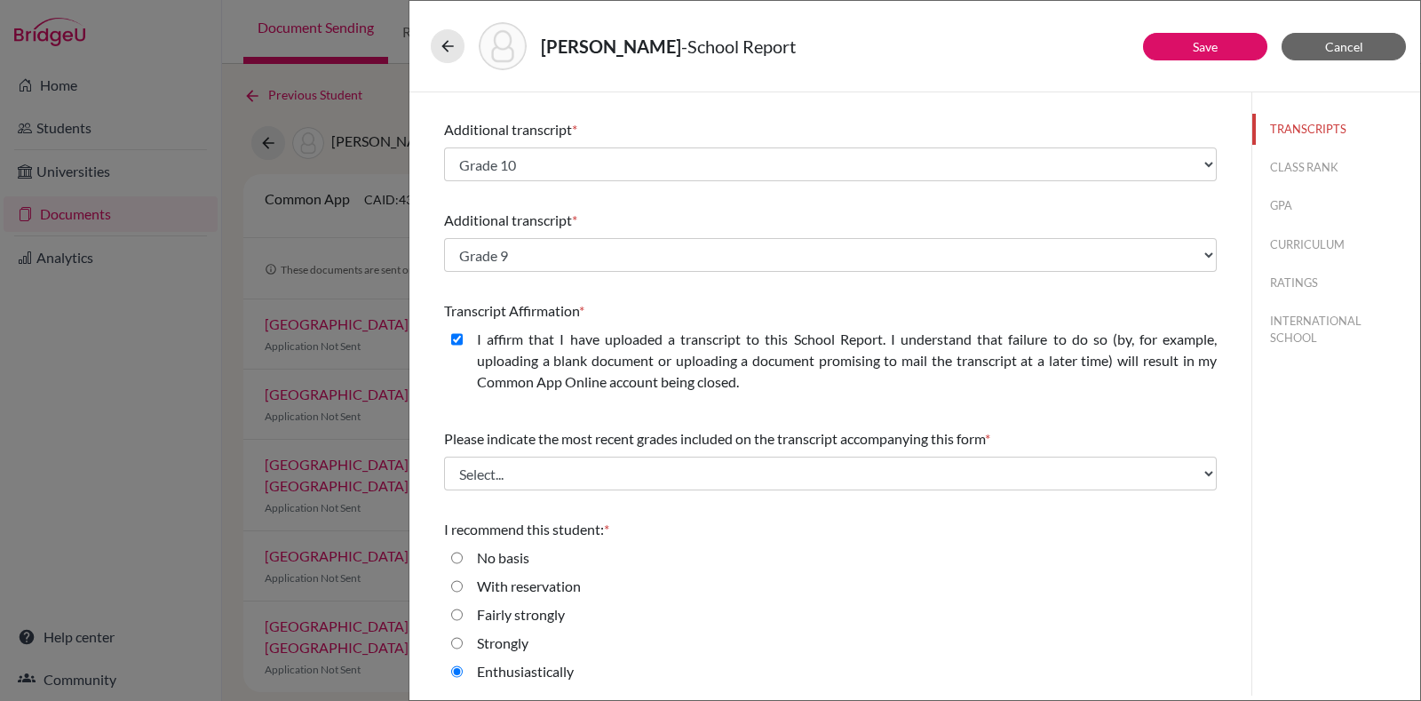
click at [715, 232] on div "Additional transcript * Select existing document or upload a new one Grade 9 Gr…" at bounding box center [830, 241] width 773 height 76
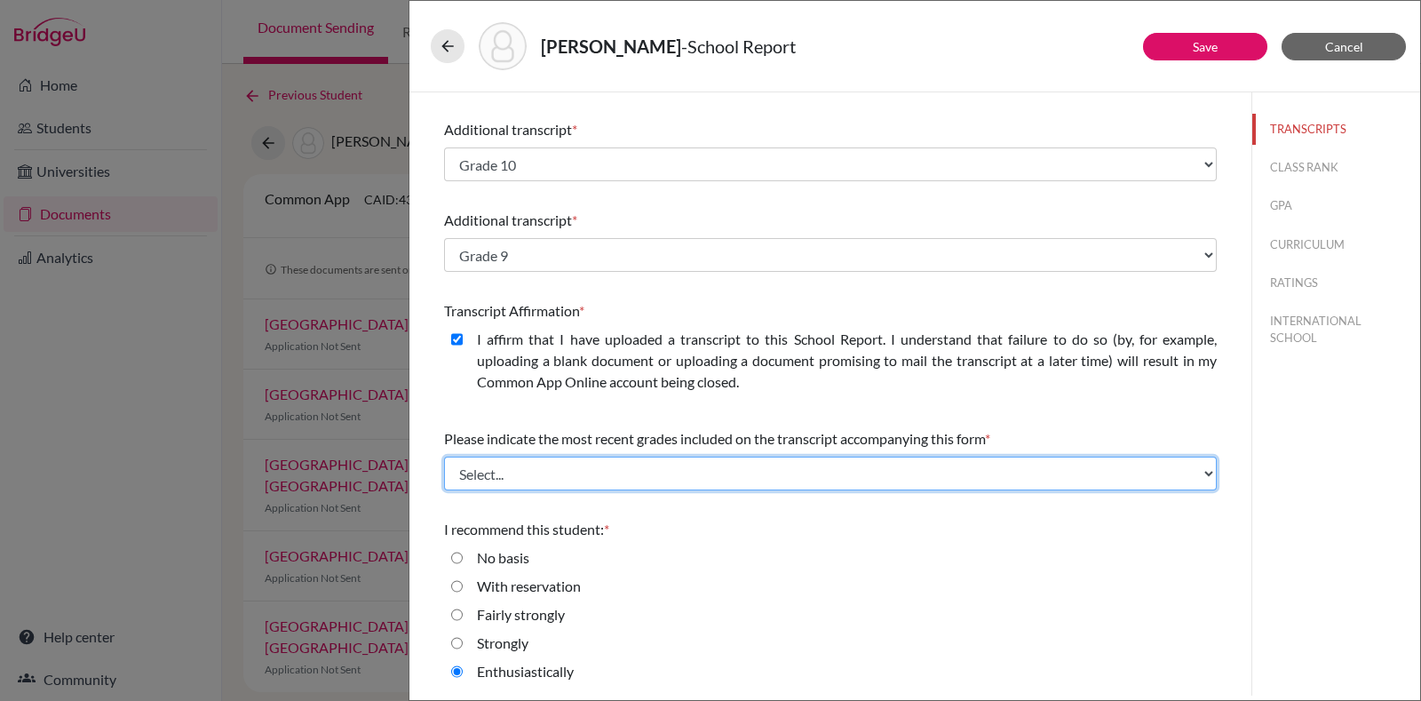
click at [702, 465] on select "Select... Final junior year grades 1st Quarter senior year grades 2nd Quarter/1…" at bounding box center [830, 474] width 773 height 34
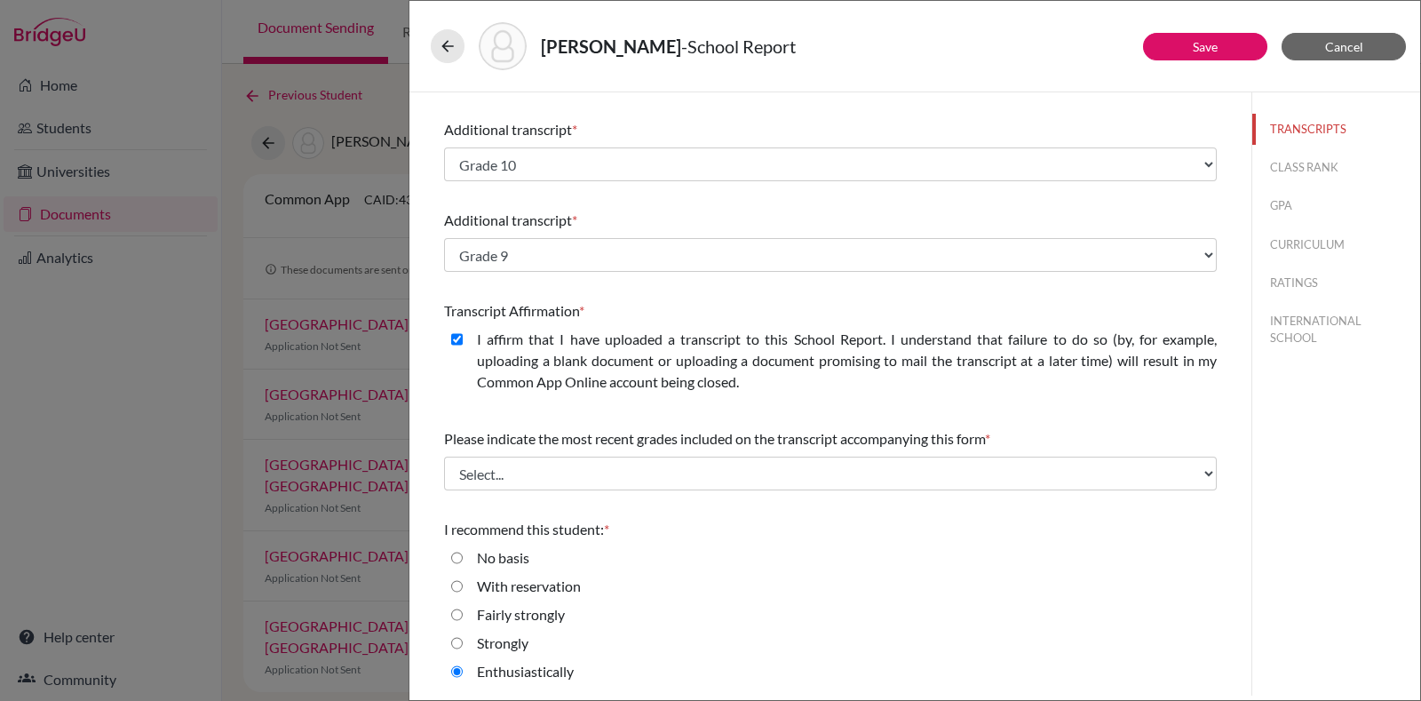
click at [670, 547] on div "No basis" at bounding box center [830, 561] width 773 height 28
click at [1287, 165] on button "CLASS RANK" at bounding box center [1337, 167] width 168 height 31
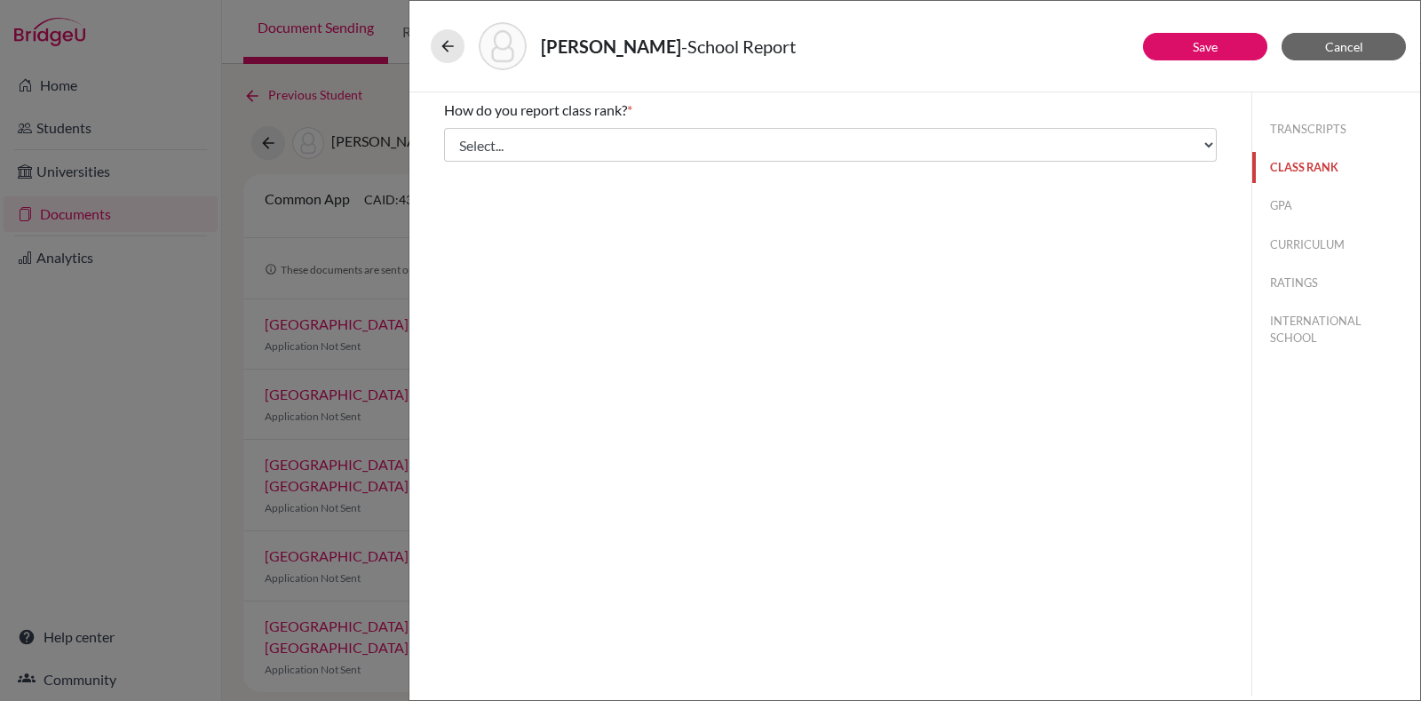
select select "5"
click at [1284, 199] on button "GPA" at bounding box center [1337, 205] width 168 height 31
click at [1325, 237] on button "CURRICULUM" at bounding box center [1337, 244] width 168 height 31
select select "4"
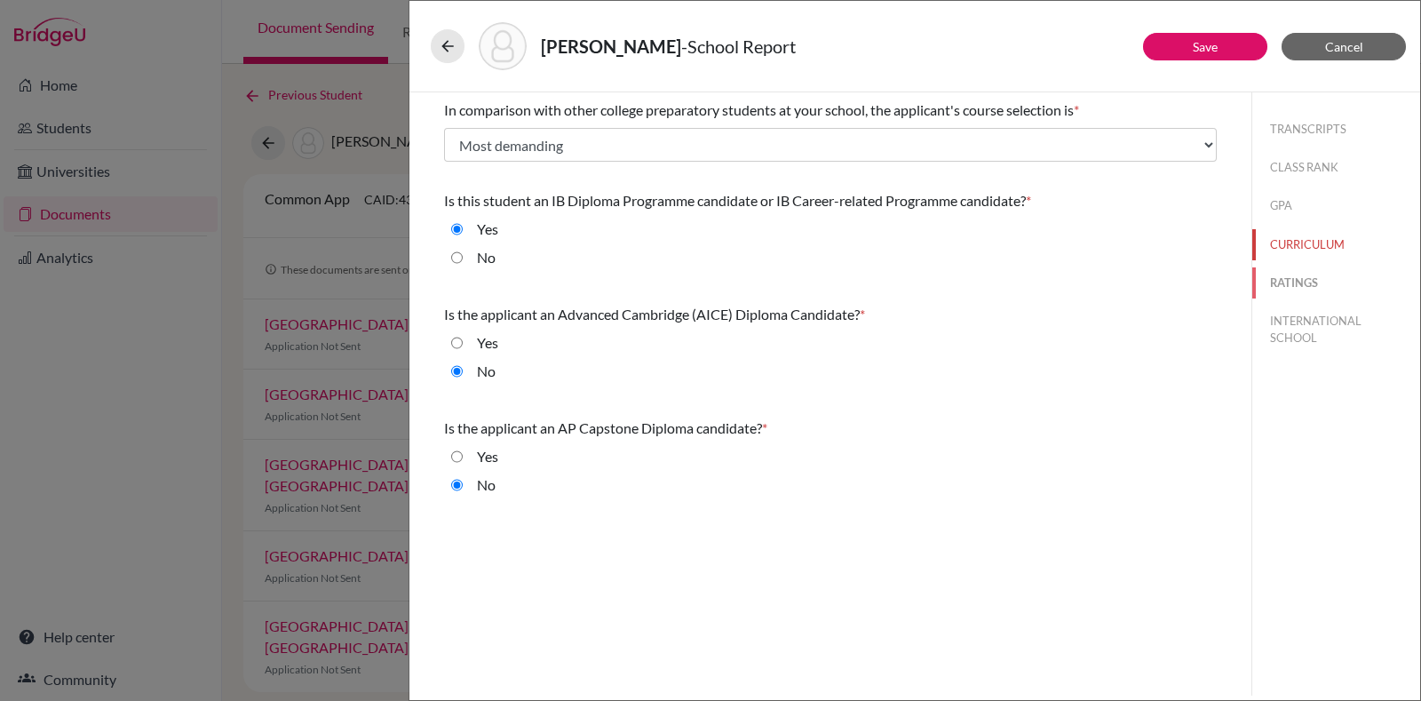
click at [1289, 272] on button "RATINGS" at bounding box center [1337, 282] width 168 height 31
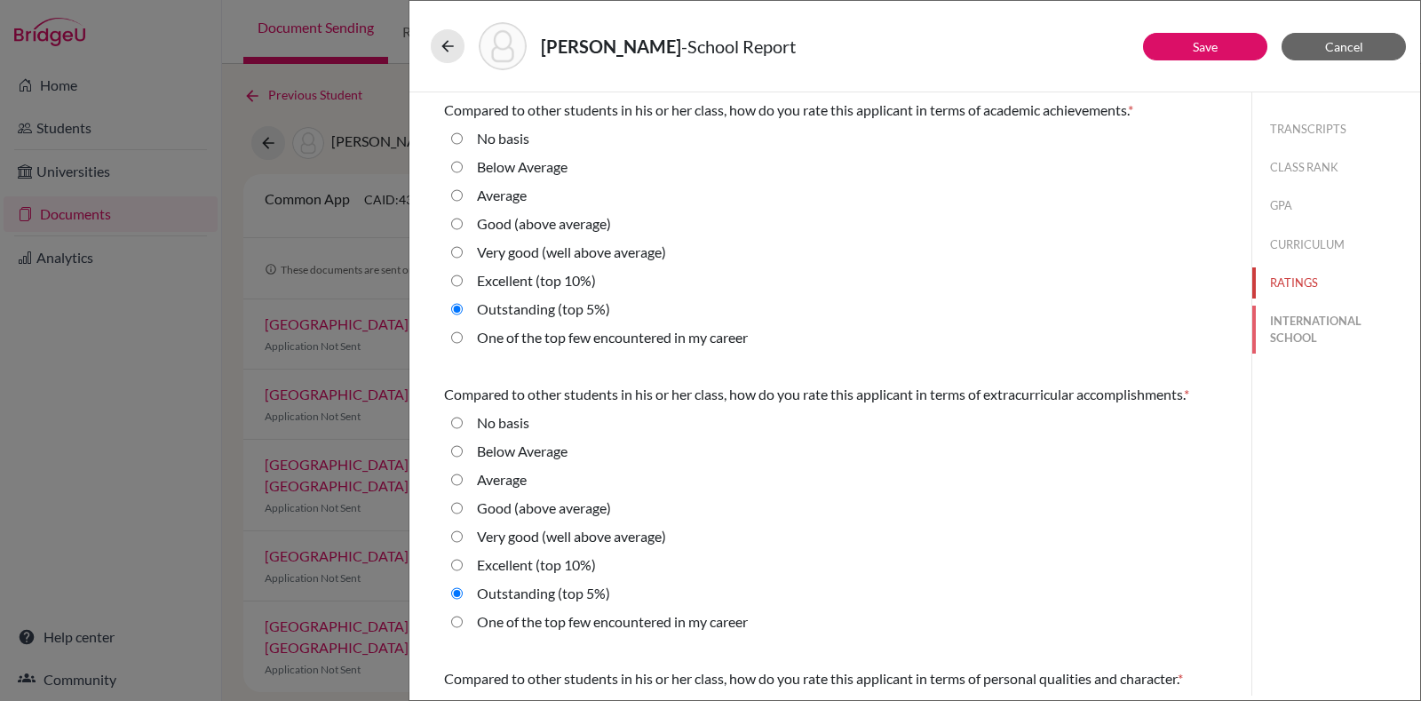
click at [1316, 319] on button "INTERNATIONAL SCHOOL" at bounding box center [1337, 330] width 168 height 48
radio Average "true"
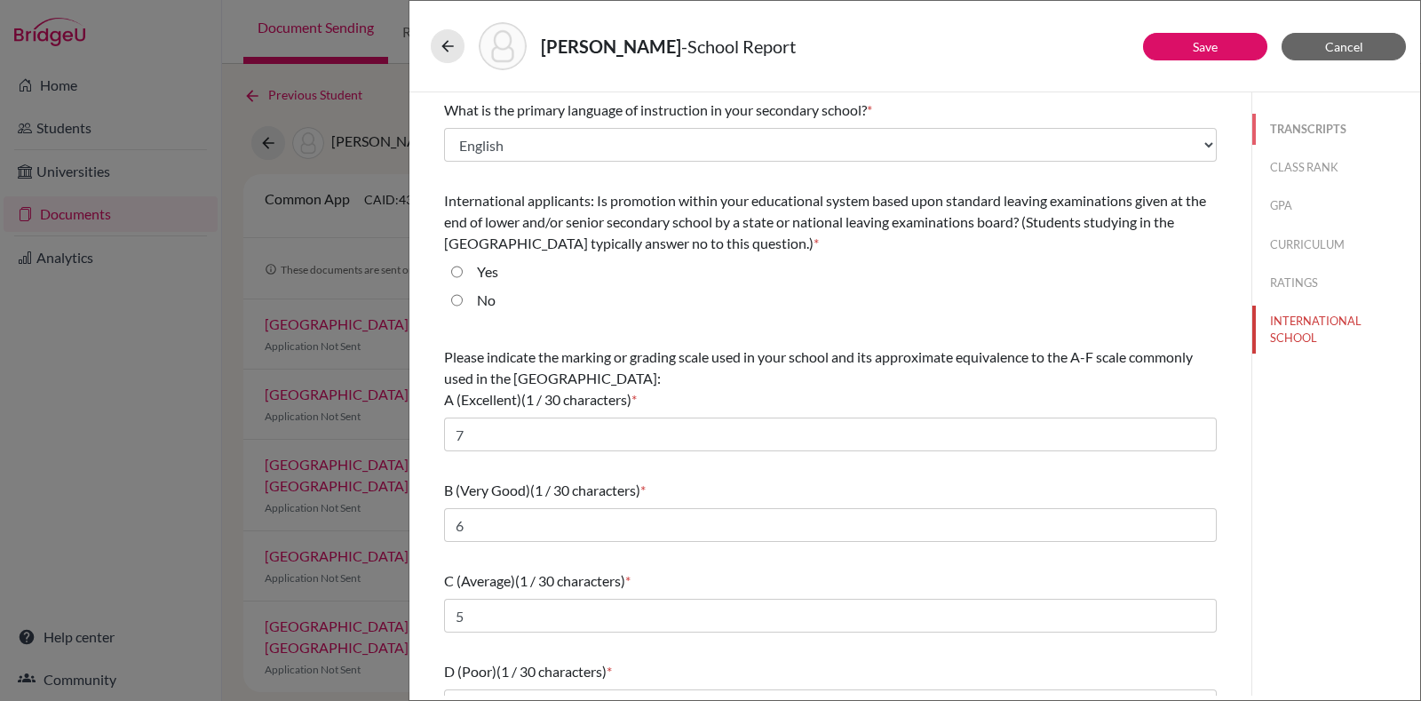
click at [1298, 125] on button "TRANSCRIPTS" at bounding box center [1337, 129] width 168 height 31
select select "4"
select select "676380"
select select "0"
select select "1"
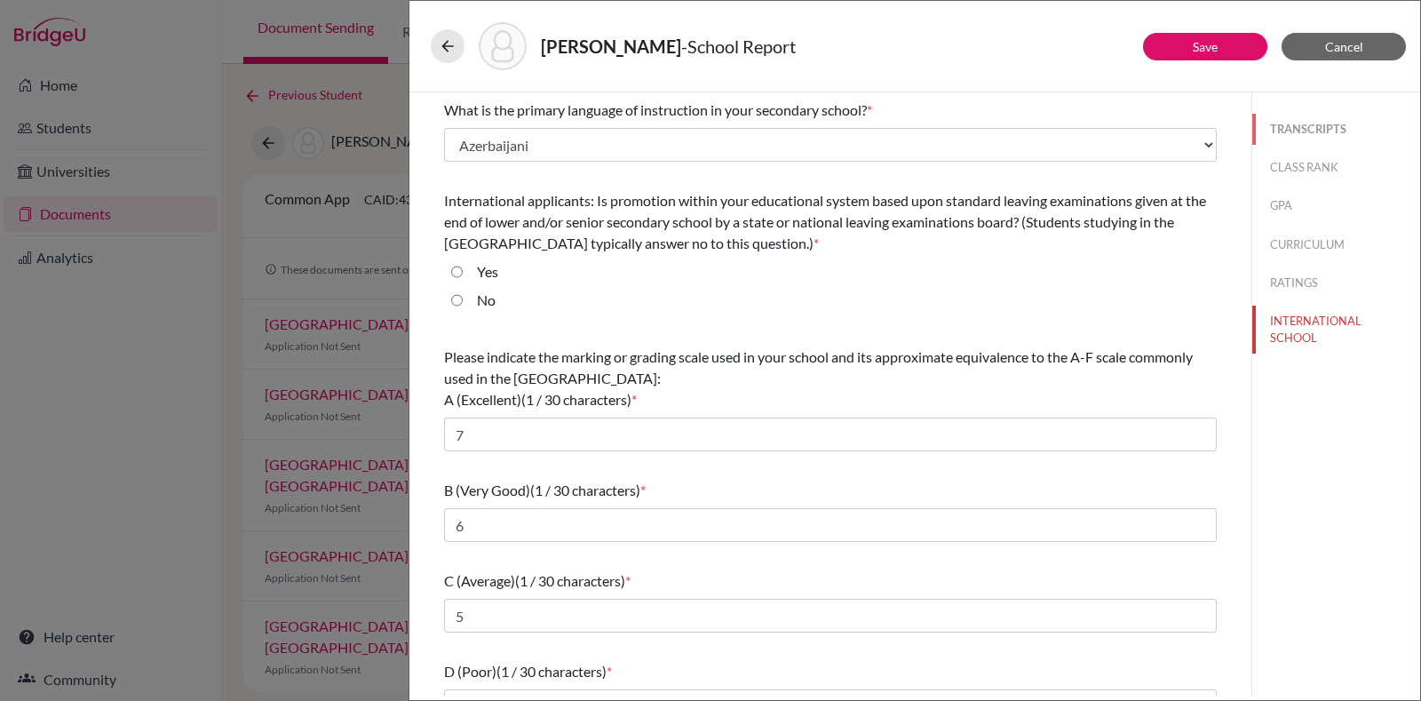
select select "676381"
select select "676383"
select select "676386"
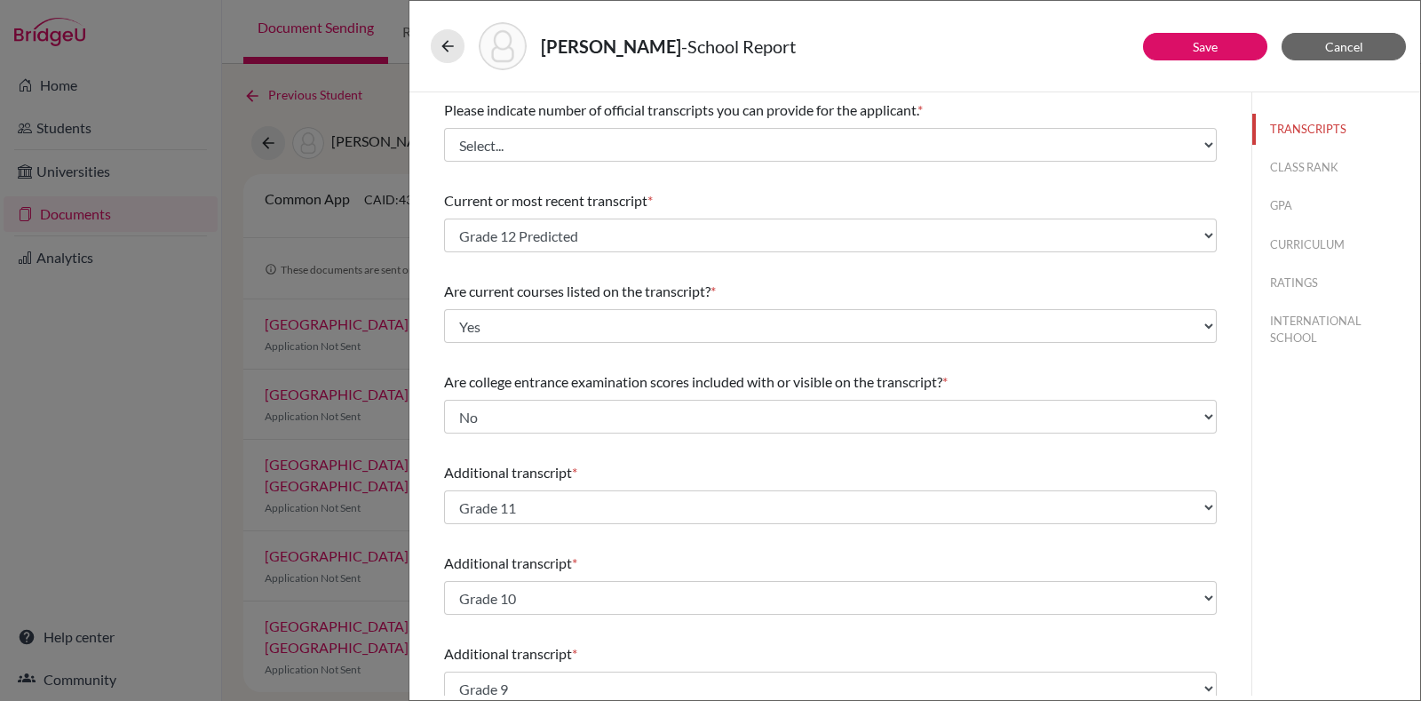
click at [0, 691] on div "Prakash, Shreya - School Report Save Cancel Please indicate number of official …" at bounding box center [710, 350] width 1421 height 701
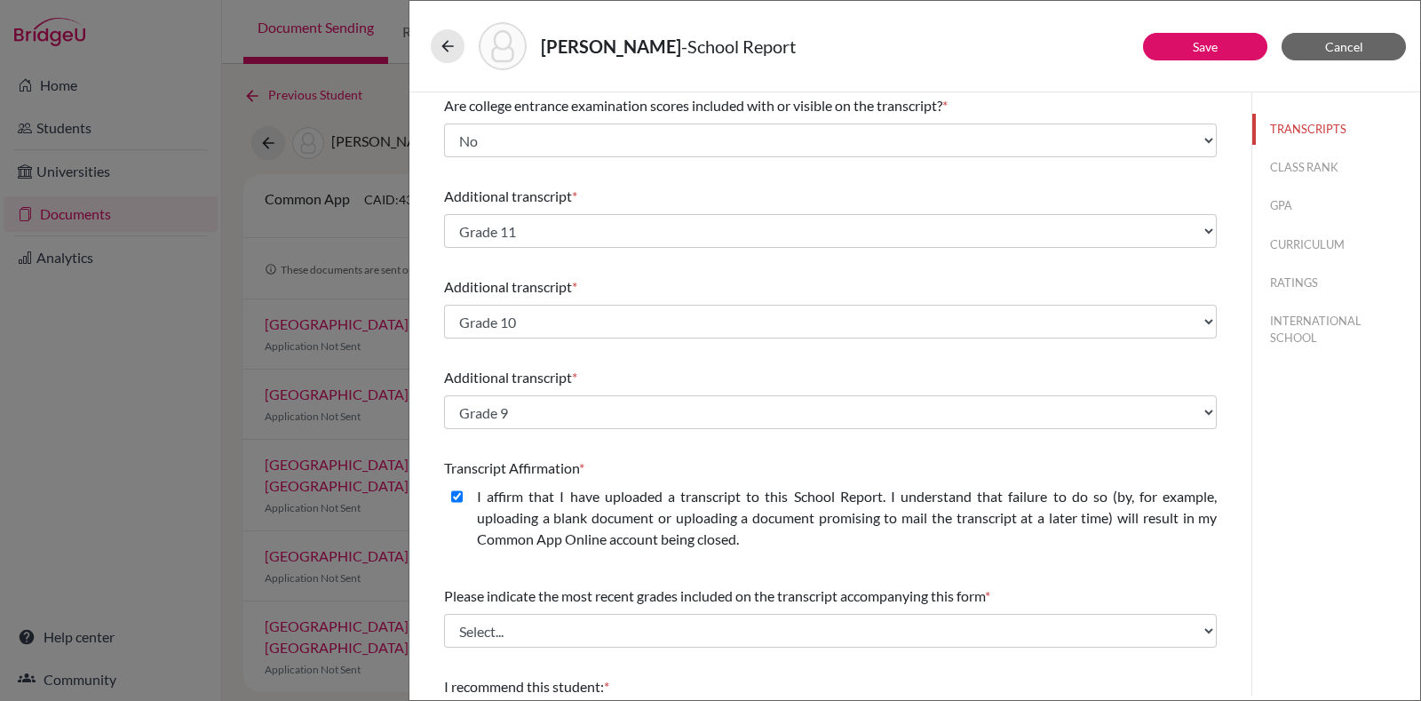
scroll to position [277, 0]
click at [1385, 504] on div "TRANSCRIPTS CLASS RANK GPA CURRICULUM RATINGS INTERNATIONAL SCHOOL" at bounding box center [1336, 393] width 169 height 603
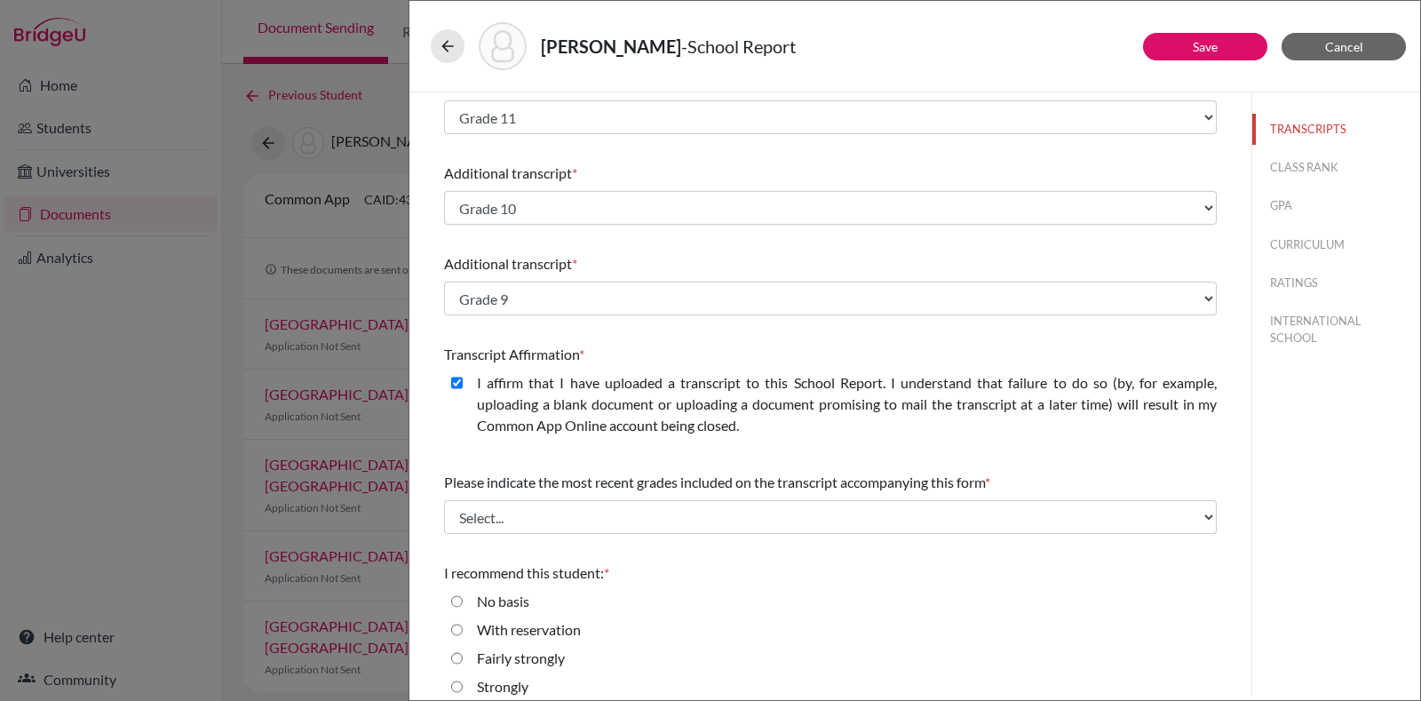
scroll to position [434, 0]
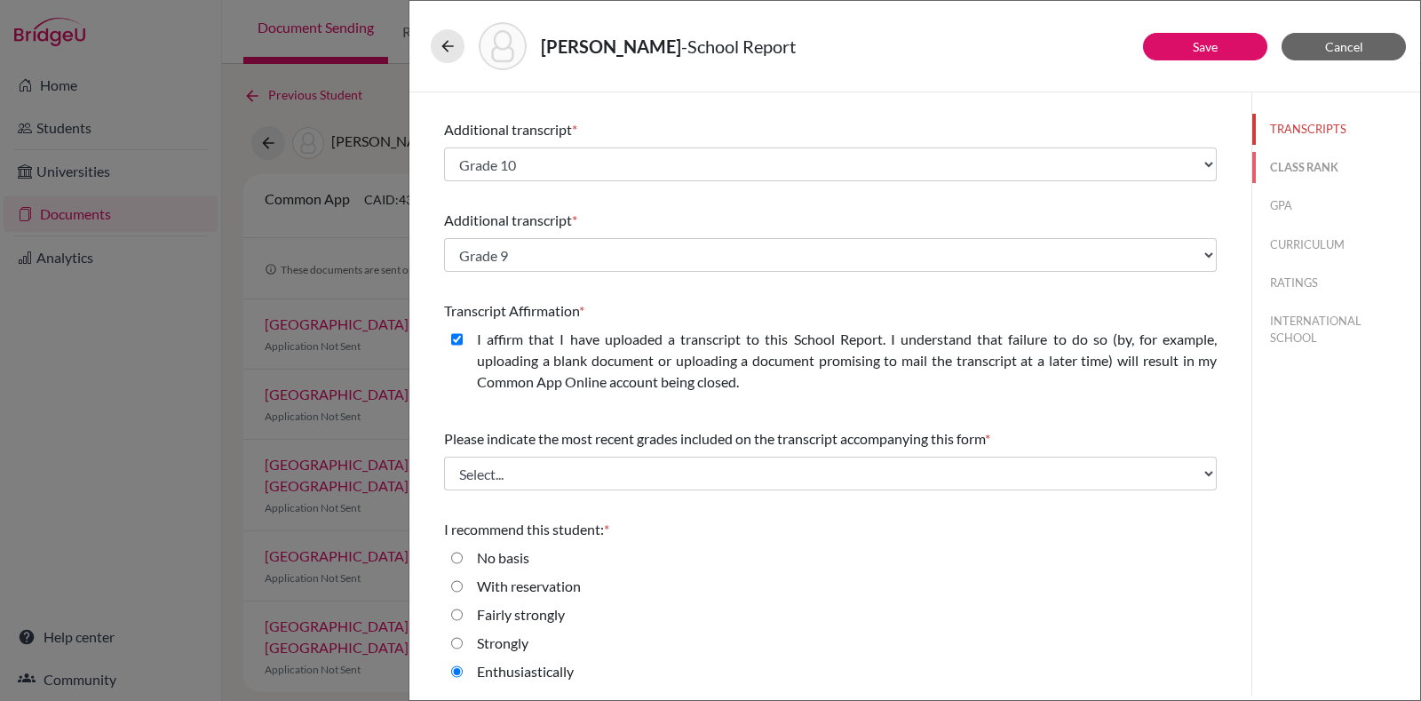
click at [1338, 152] on button "CLASS RANK" at bounding box center [1337, 167] width 168 height 31
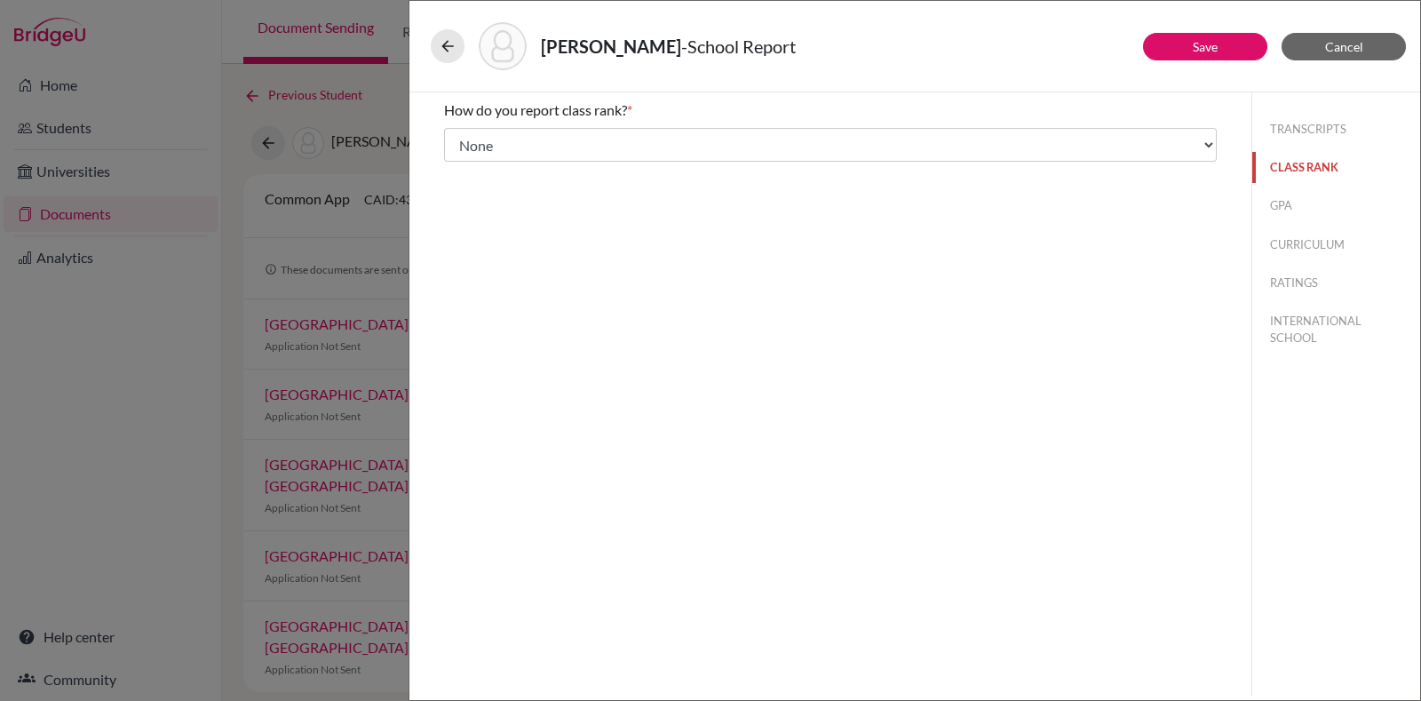
scroll to position [0, 0]
click at [1313, 166] on button "CLASS RANK" at bounding box center [1337, 167] width 168 height 31
click at [1332, 129] on button "TRANSCRIPTS" at bounding box center [1337, 129] width 168 height 31
select select "4"
select select "1"
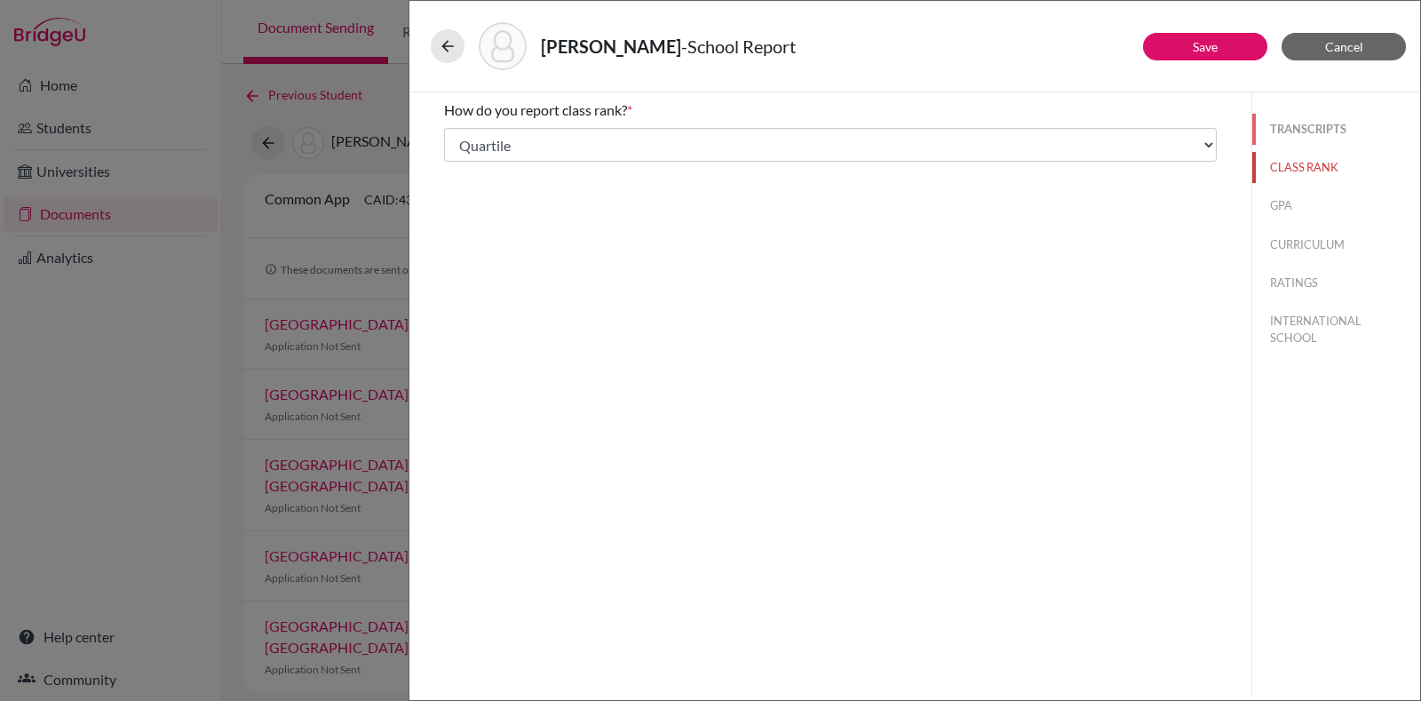
select select "676380"
select select "0"
select select "676381"
select select "676383"
select select "676386"
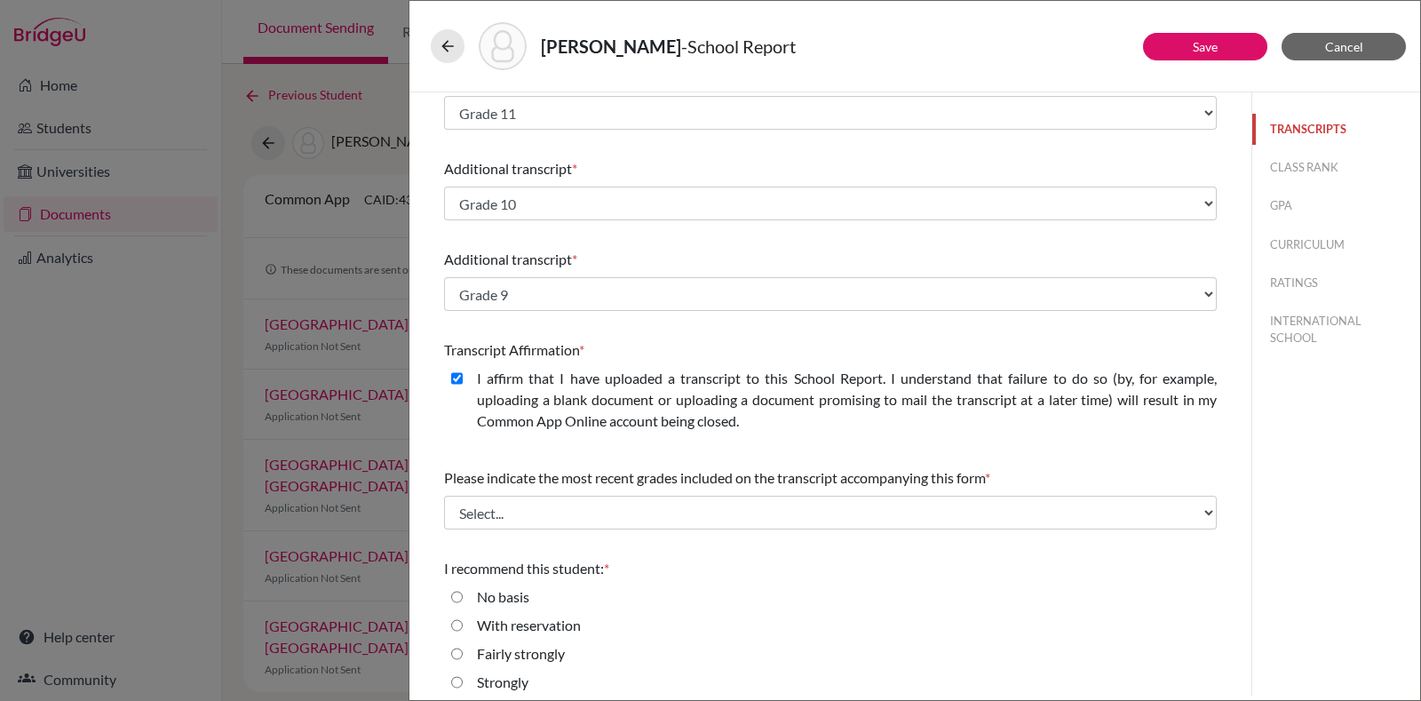
scroll to position [434, 0]
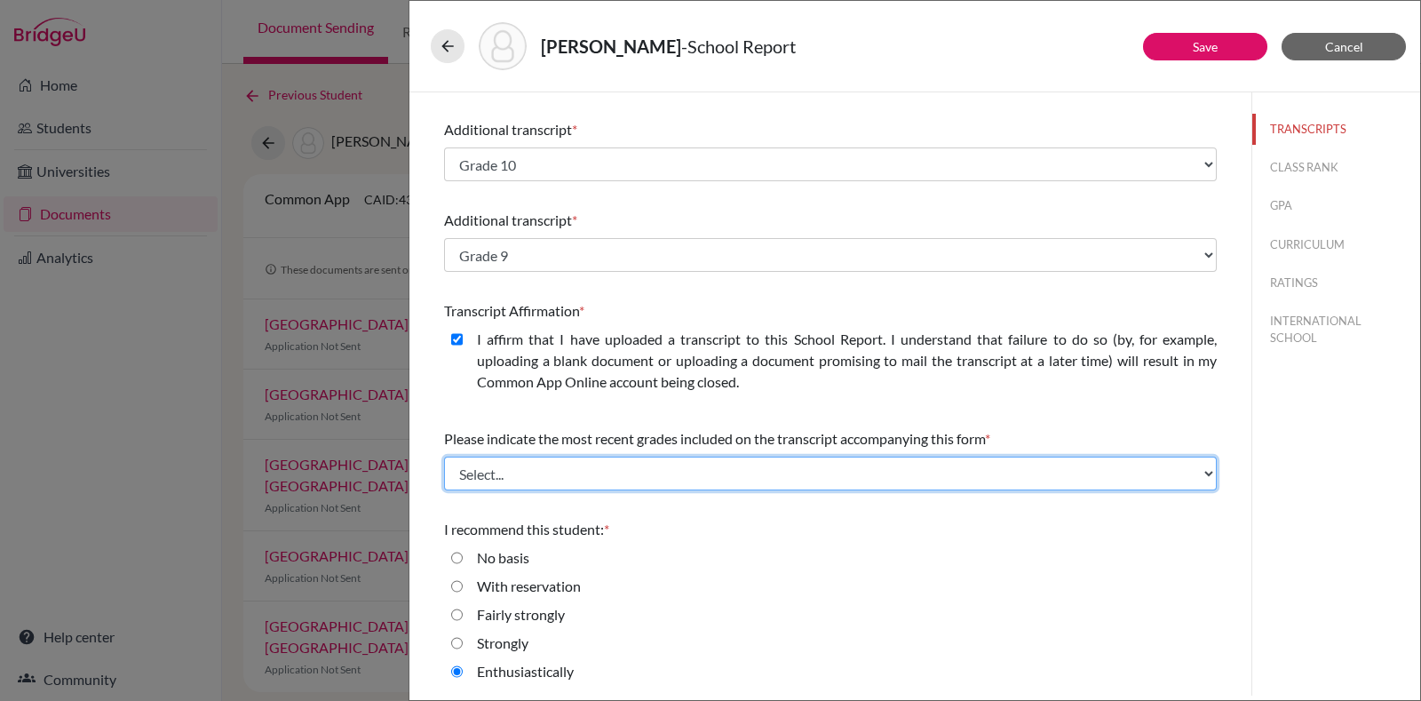
click at [895, 474] on select "Select... Final junior year grades 1st Quarter senior year grades 2nd Quarter/1…" at bounding box center [830, 474] width 773 height 34
select select "1"
click at [444, 457] on select "Select... Final junior year grades 1st Quarter senior year grades 2nd Quarter/1…" at bounding box center [830, 474] width 773 height 34
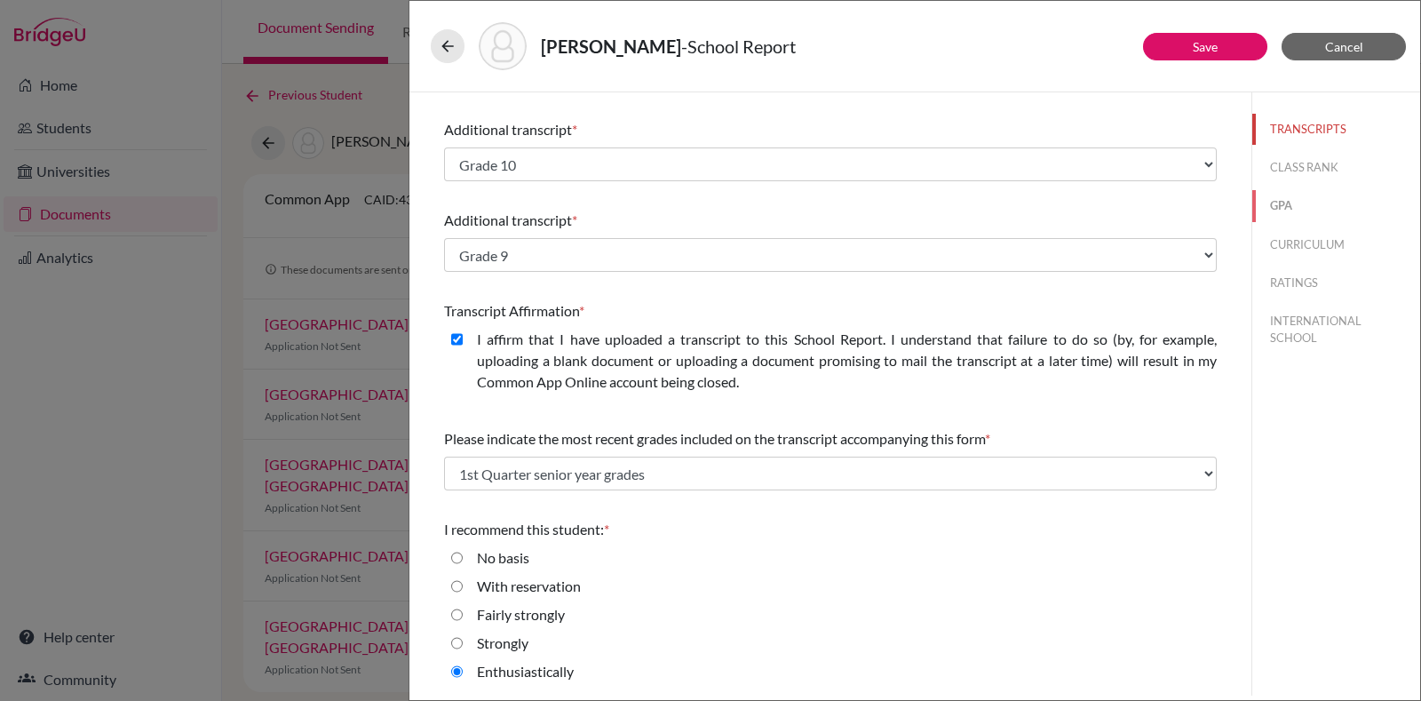
click at [1302, 197] on button "GPA" at bounding box center [1337, 205] width 168 height 31
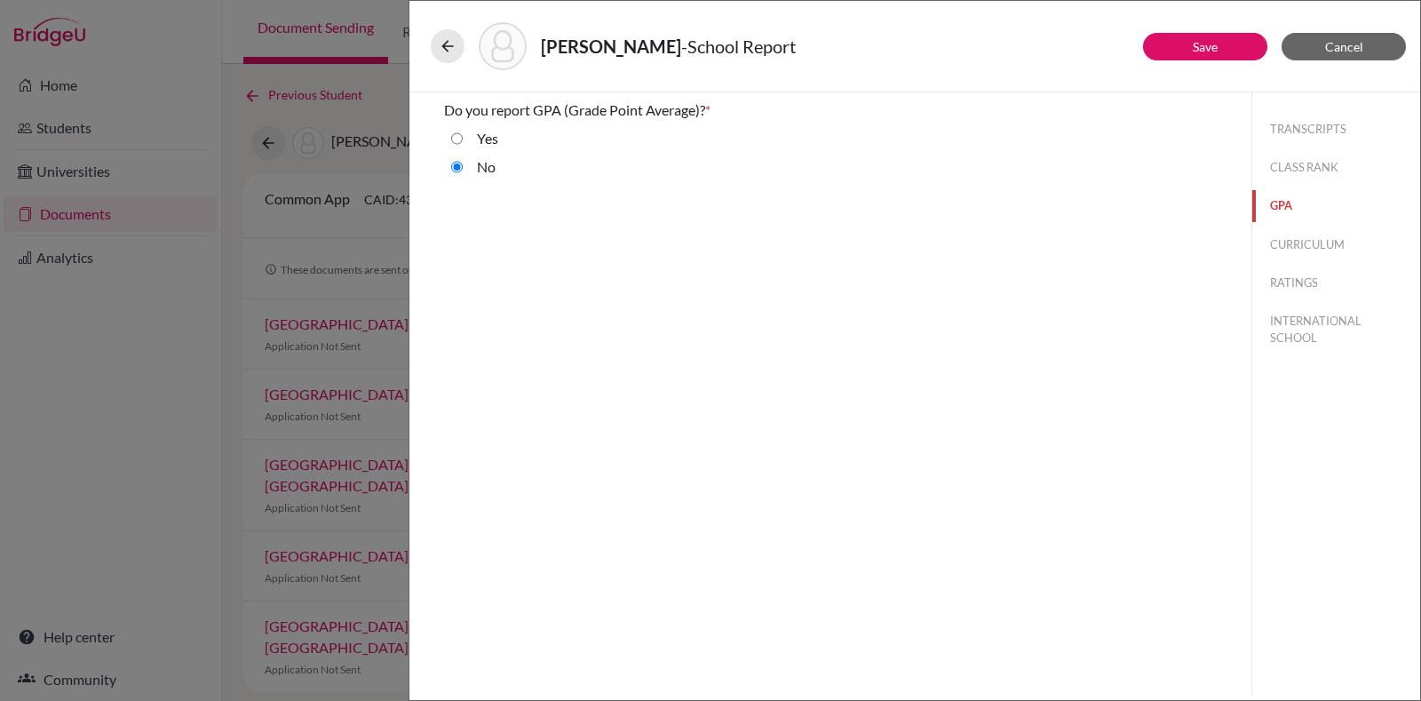
scroll to position [0, 0]
click at [1293, 137] on button "TRANSCRIPTS" at bounding box center [1337, 129] width 168 height 31
select select "0"
select select "1"
select select "4"
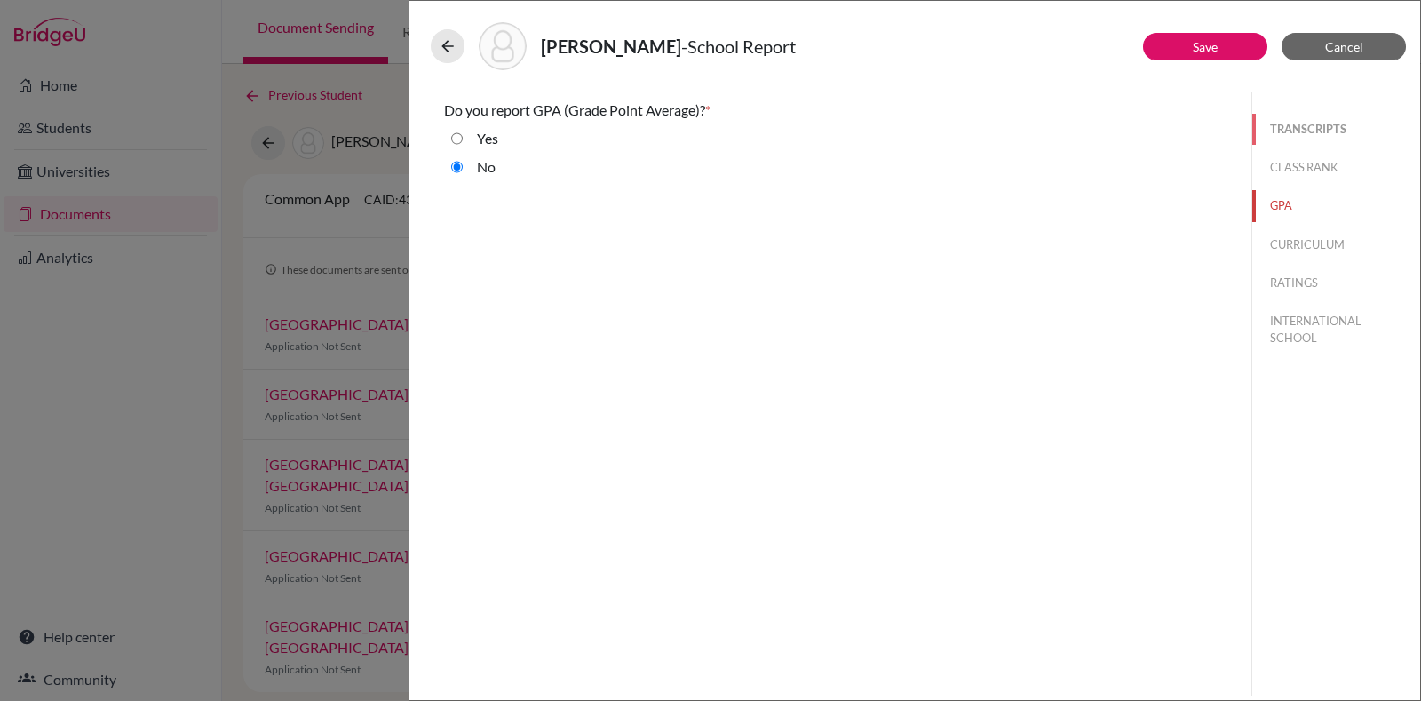
select select "676380"
select select "1"
select select "676381"
select select "676383"
select select "676386"
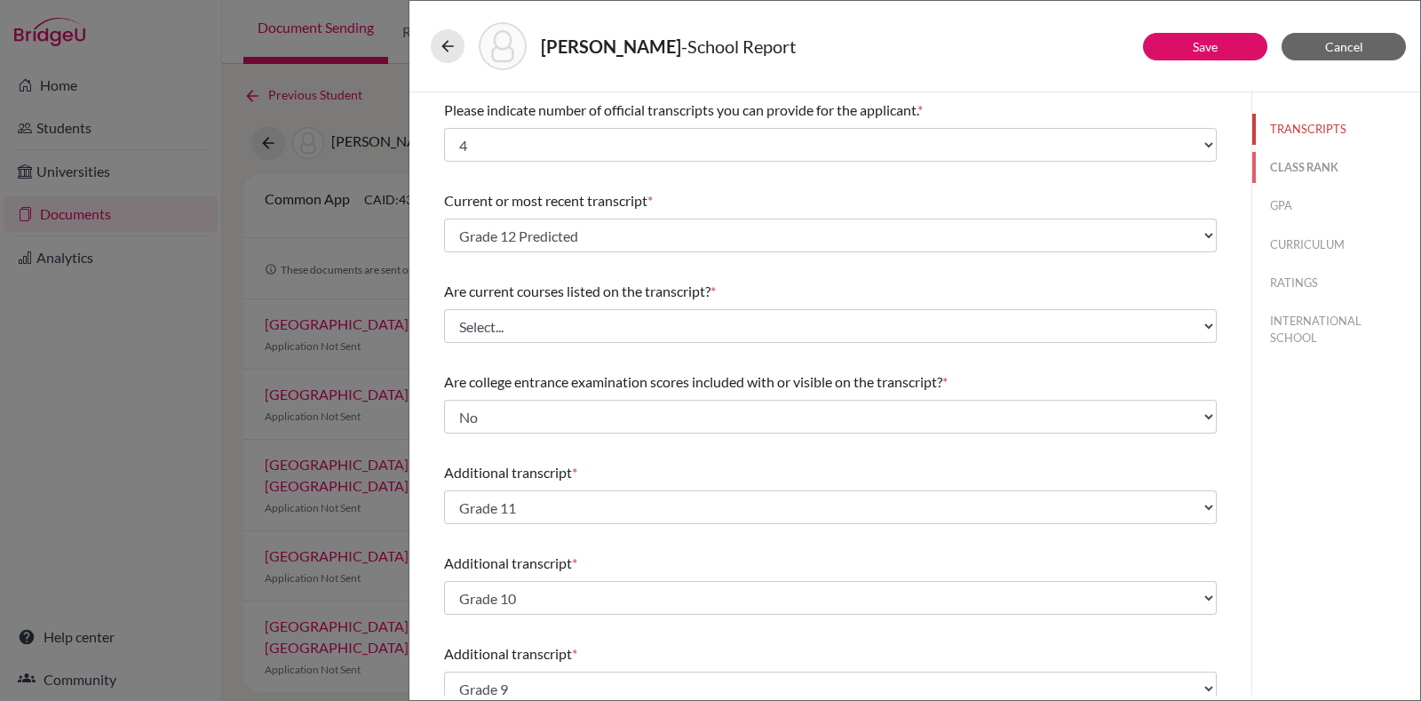
click at [1293, 163] on button "CLASS RANK" at bounding box center [1337, 167] width 168 height 31
select select "5"
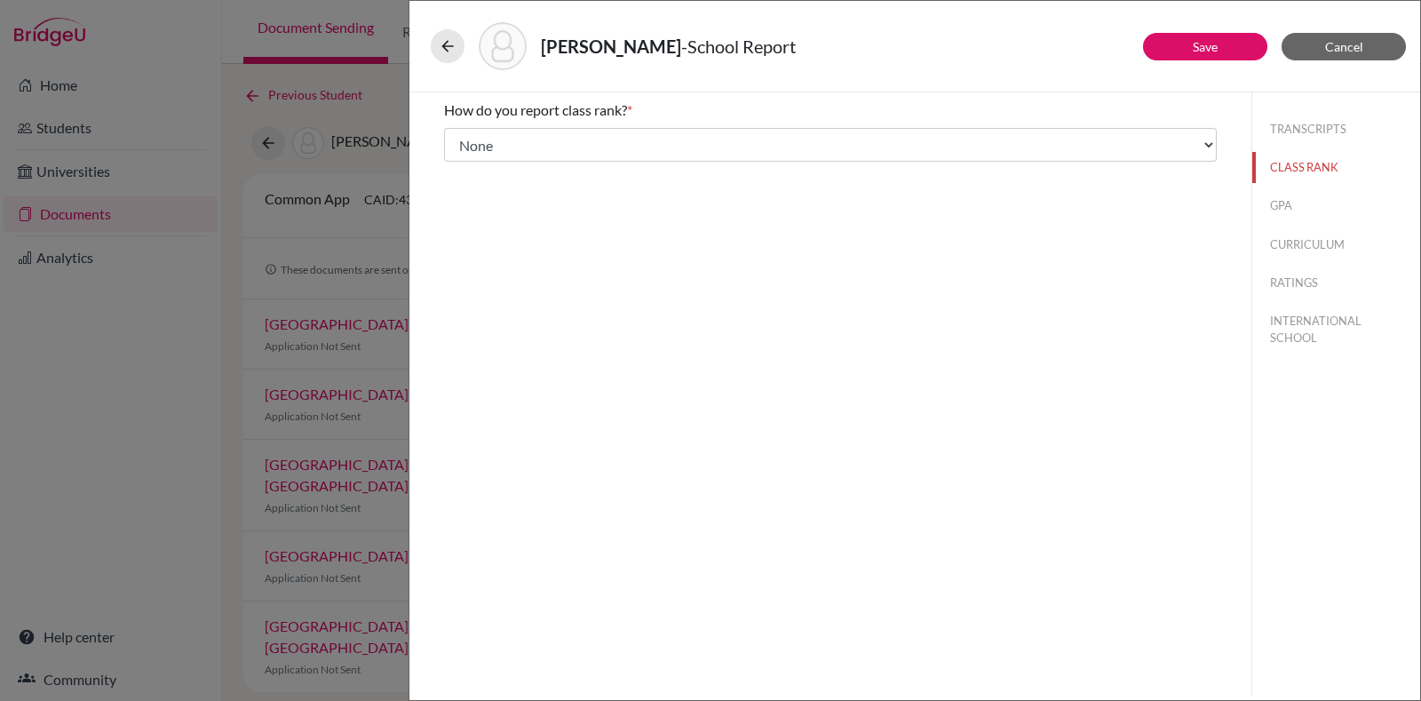
click at [1301, 209] on button "GPA" at bounding box center [1337, 205] width 168 height 31
click at [1348, 251] on button "CURRICULUM" at bounding box center [1337, 244] width 168 height 31
select select "4"
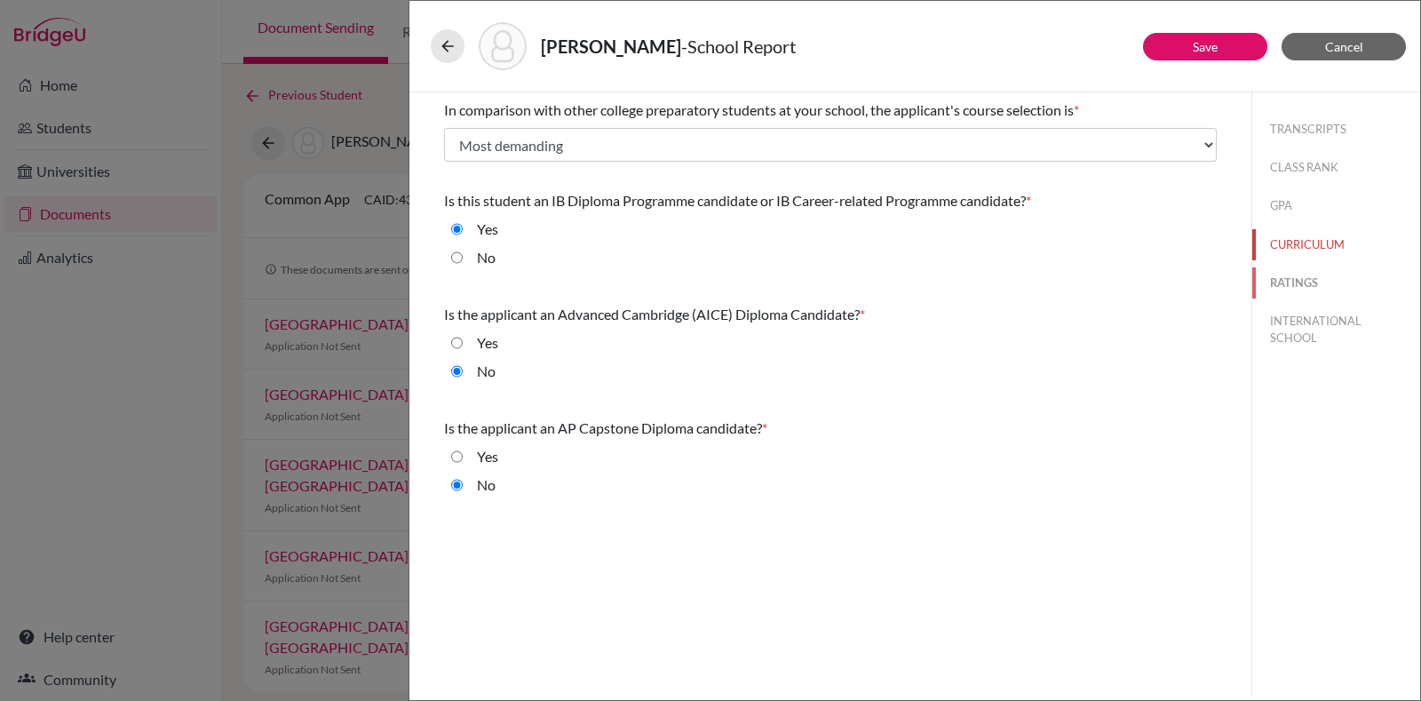
click at [1315, 294] on button "RATINGS" at bounding box center [1337, 282] width 168 height 31
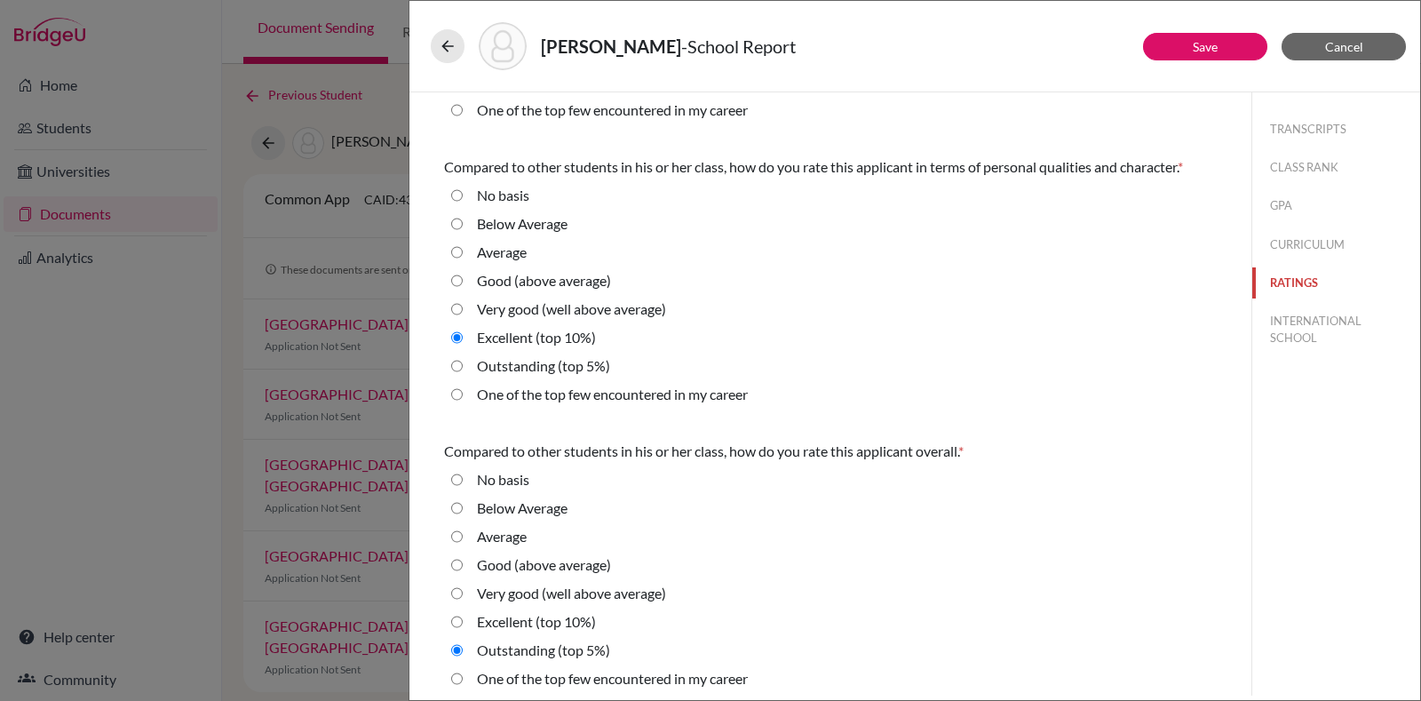
scroll to position [540, 0]
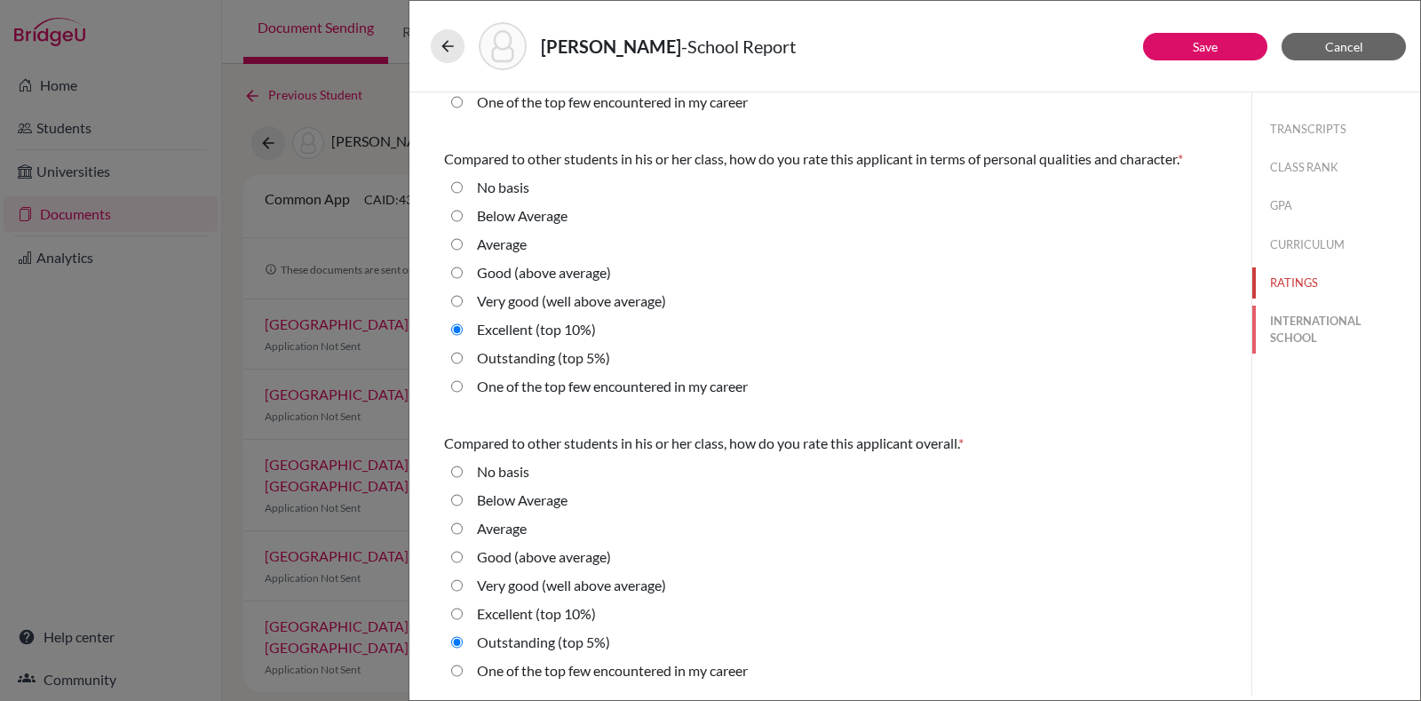
click at [1303, 319] on button "INTERNATIONAL SCHOOL" at bounding box center [1337, 330] width 168 height 48
radio Average "true"
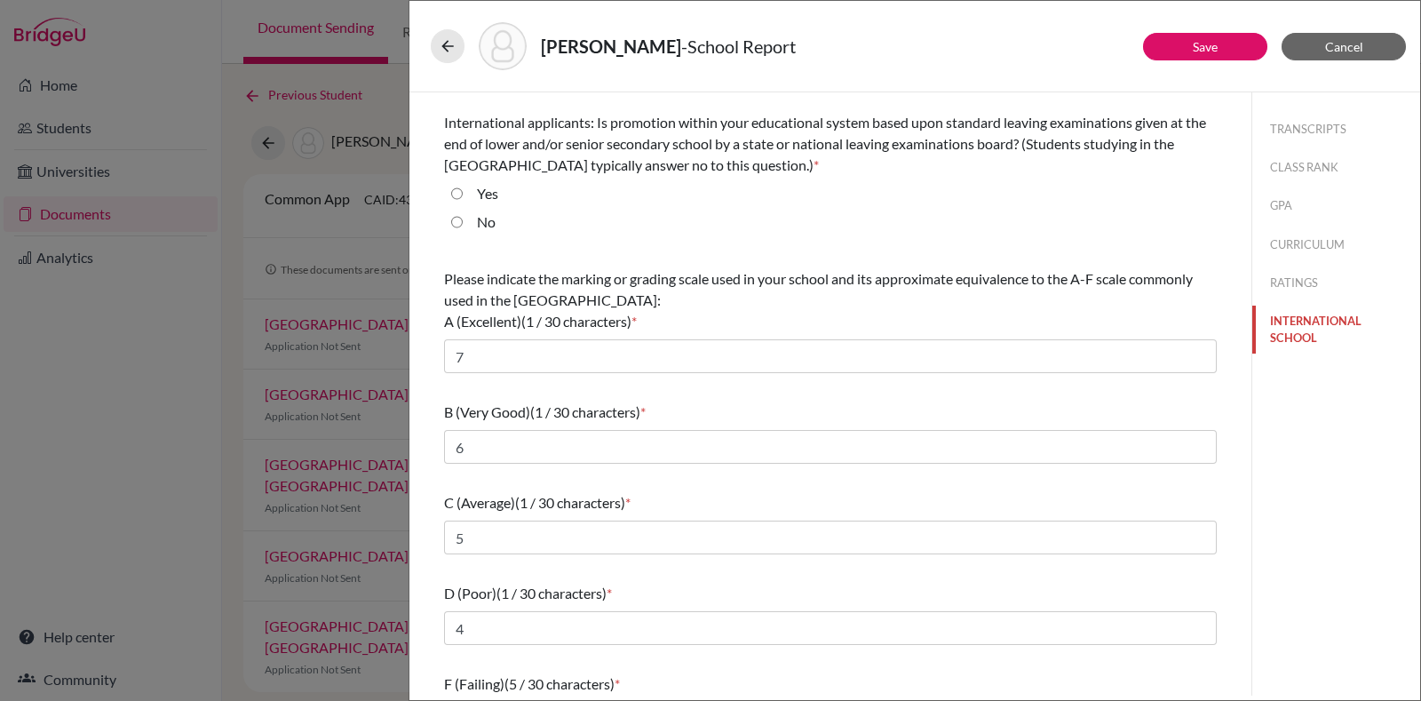
scroll to position [124, 0]
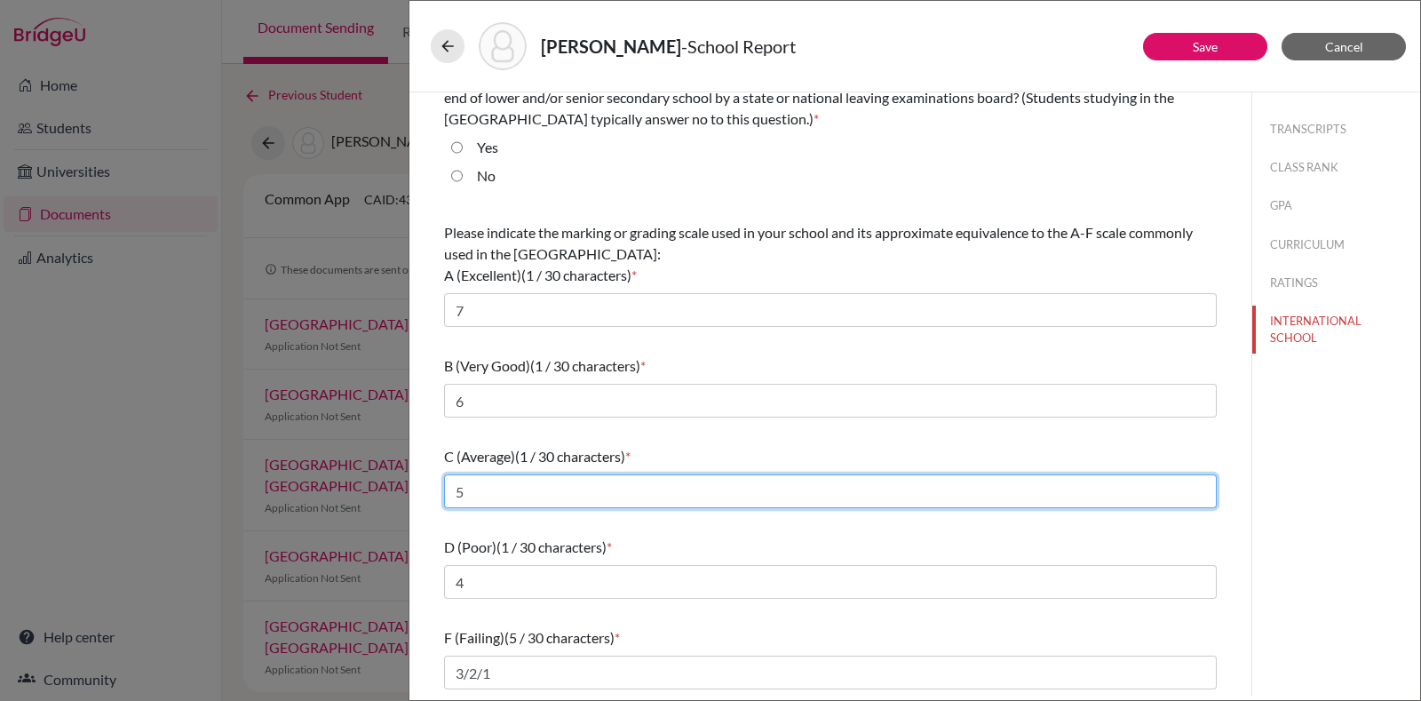
click at [667, 490] on input "5" at bounding box center [830, 491] width 773 height 34
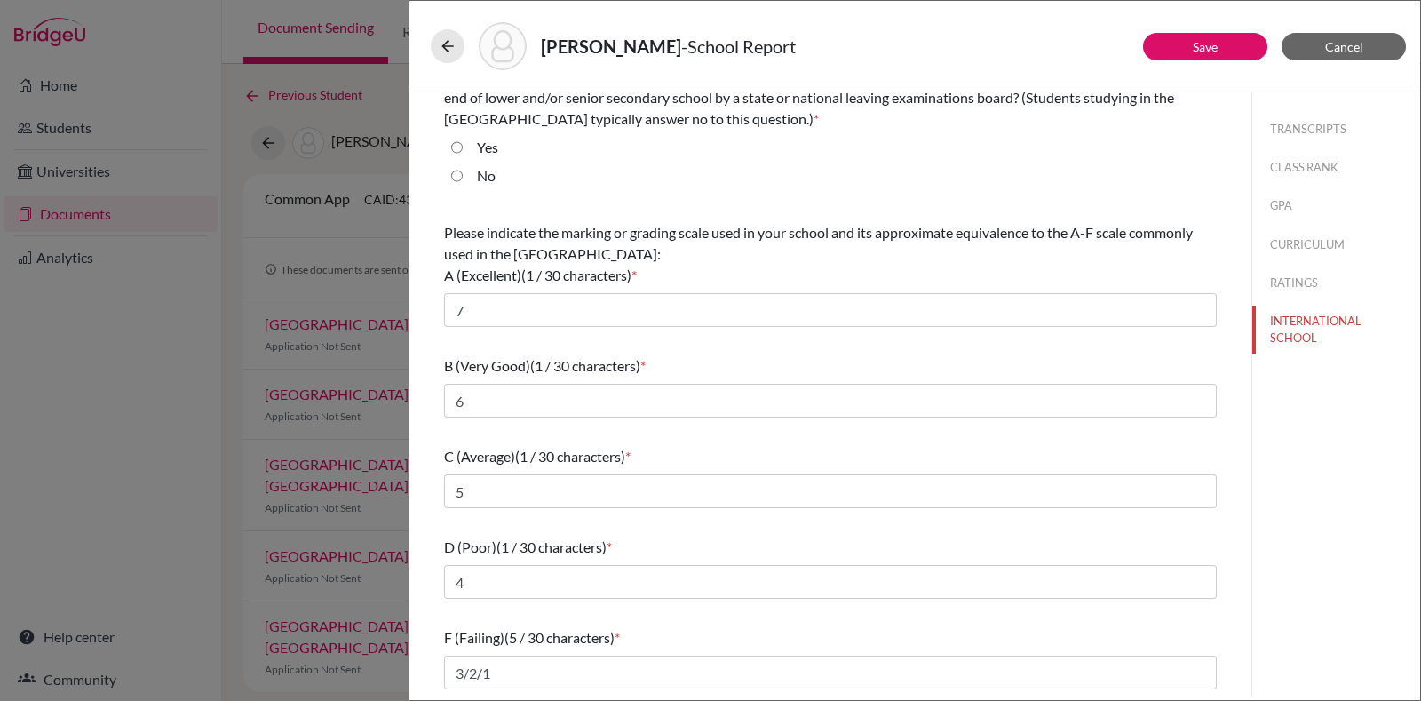
click at [712, 538] on div "D (Poor) (1 / 30 characters) *" at bounding box center [830, 547] width 773 height 21
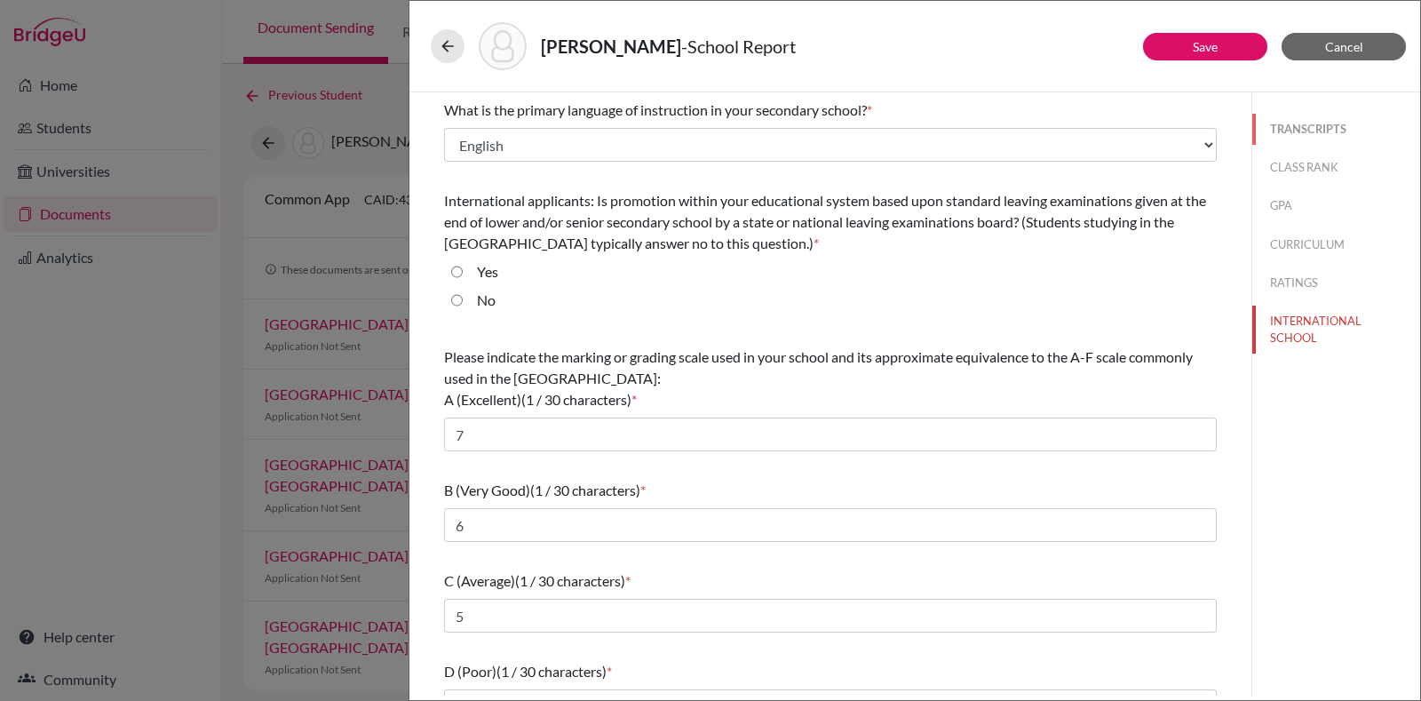
click at [1328, 129] on button "TRANSCRIPTS" at bounding box center [1337, 129] width 168 height 31
select select "4"
select select "1"
select select "676380"
select select "0"
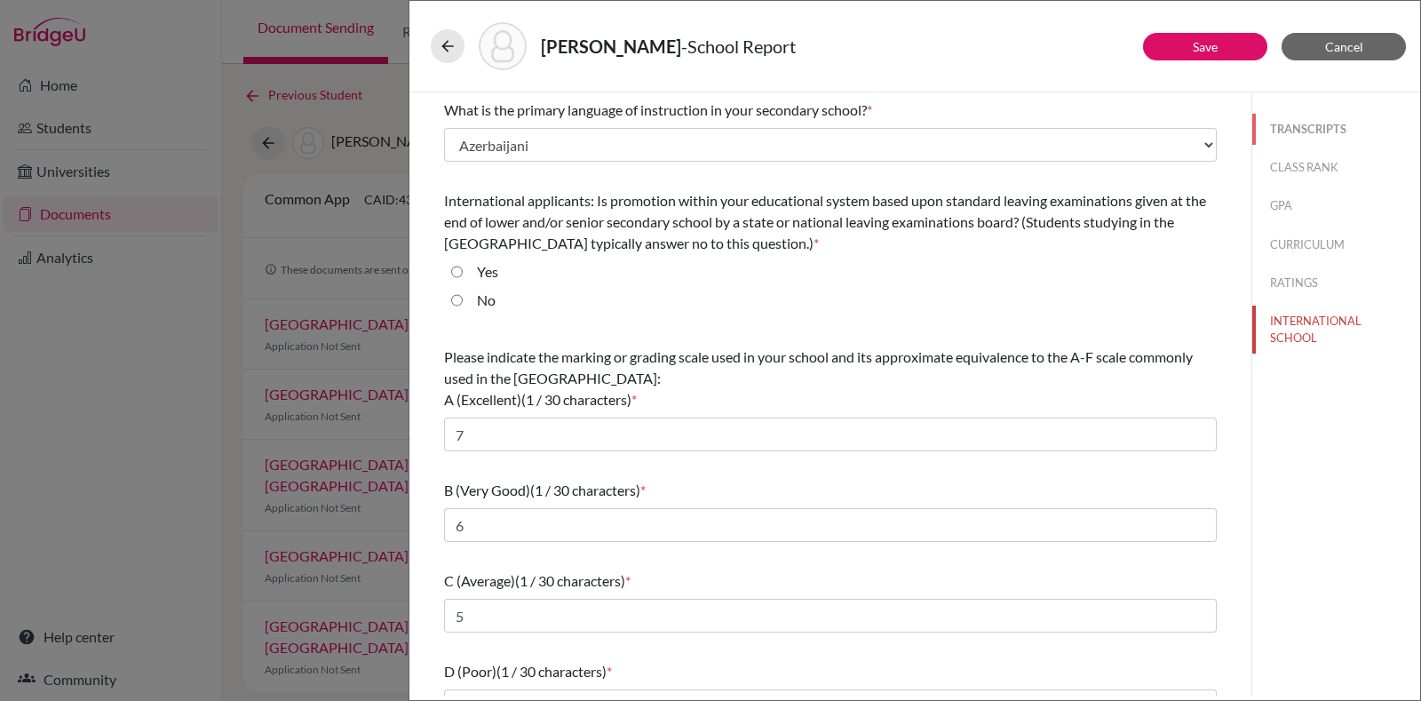
select select "1"
select select "676381"
select select "676383"
select select "676386"
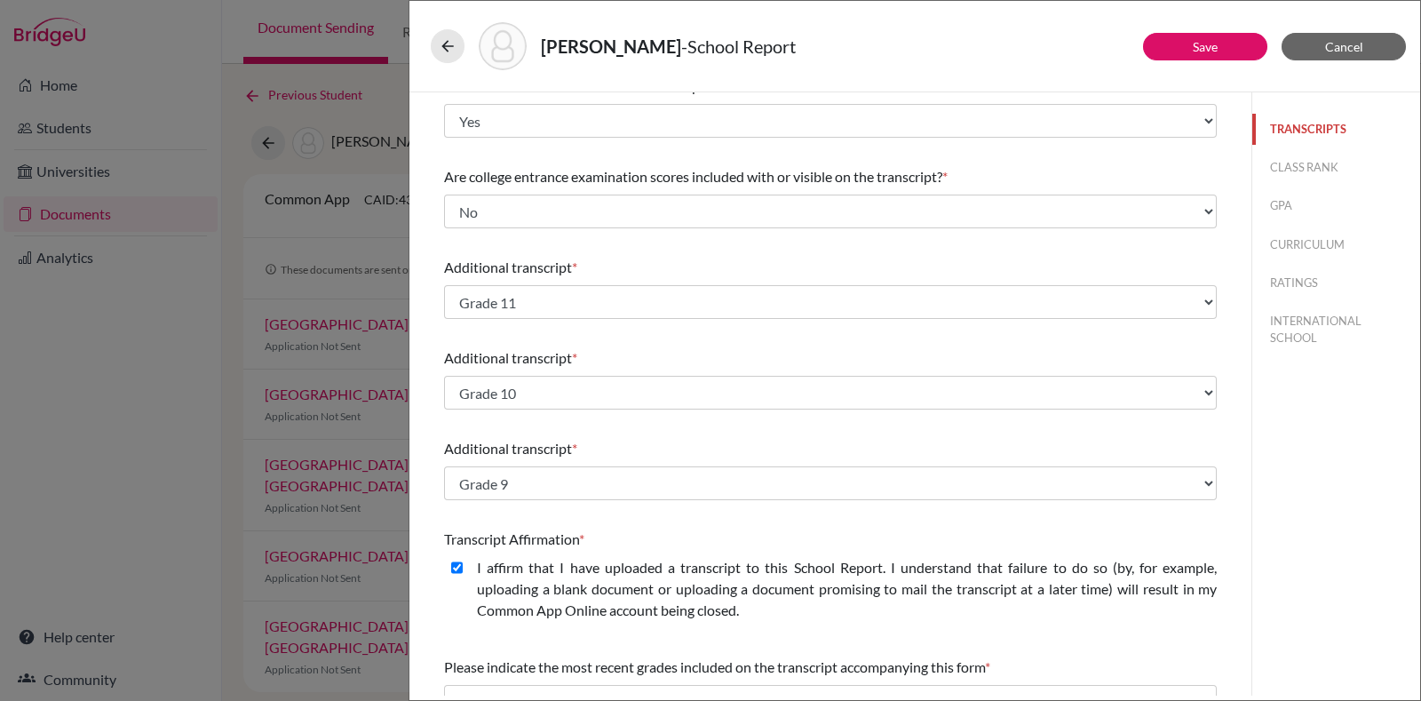
scroll to position [434, 0]
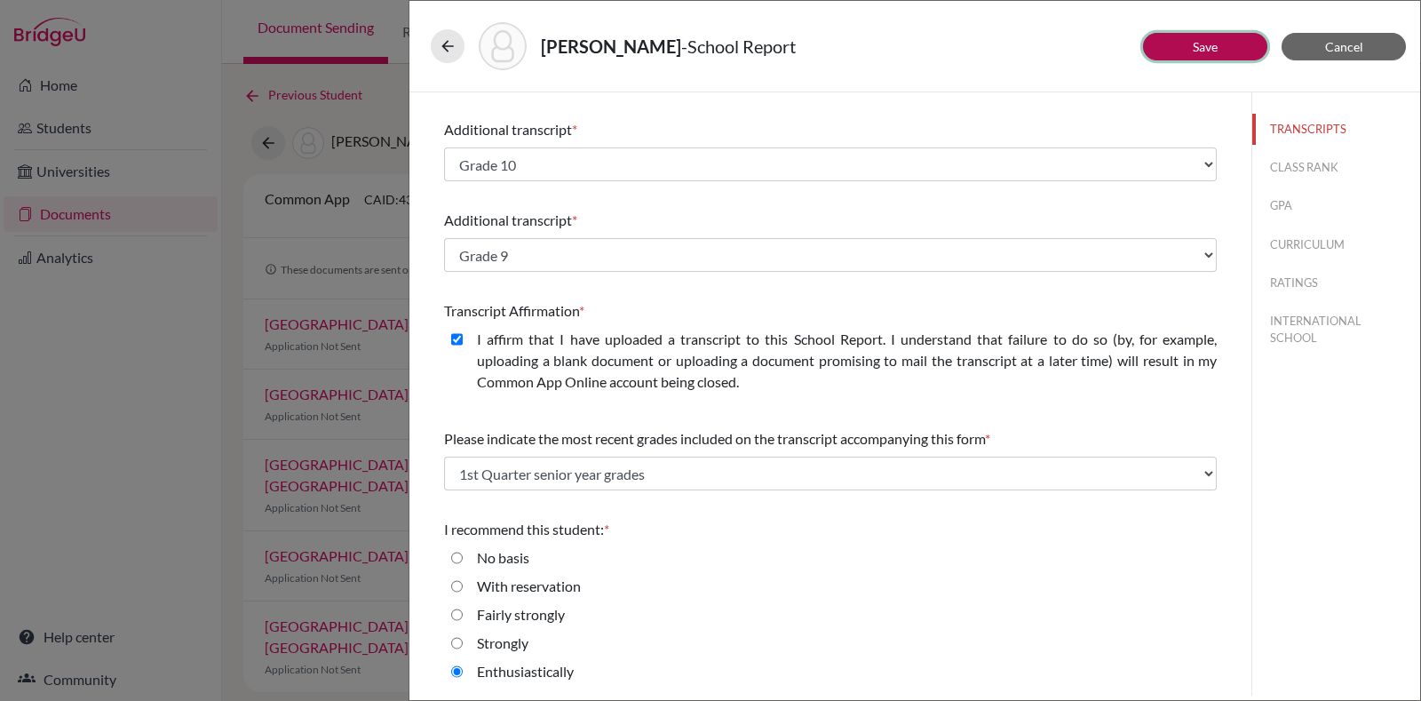
click at [1233, 51] on button "Save" at bounding box center [1205, 47] width 124 height 28
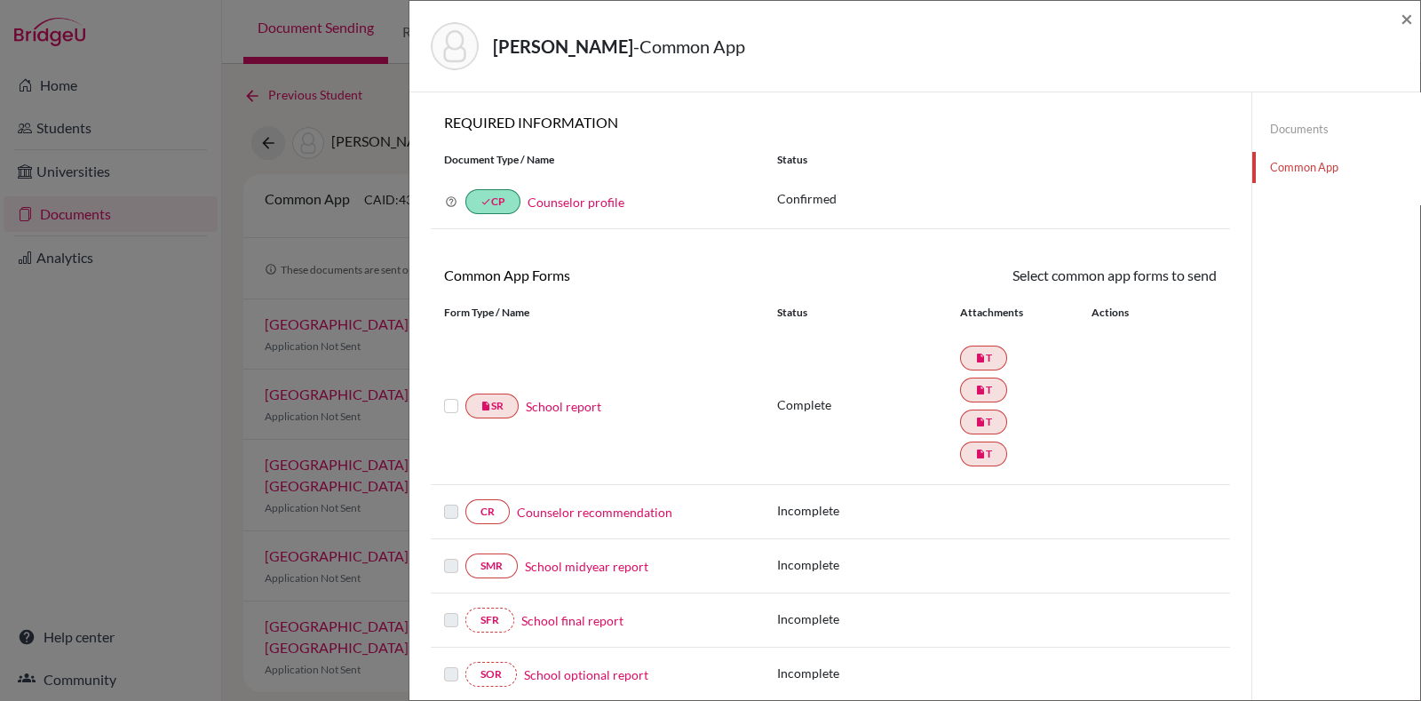
click at [583, 406] on link "School report" at bounding box center [564, 406] width 76 height 19
select select "4"
select select "676380"
select select "0"
select select "1"
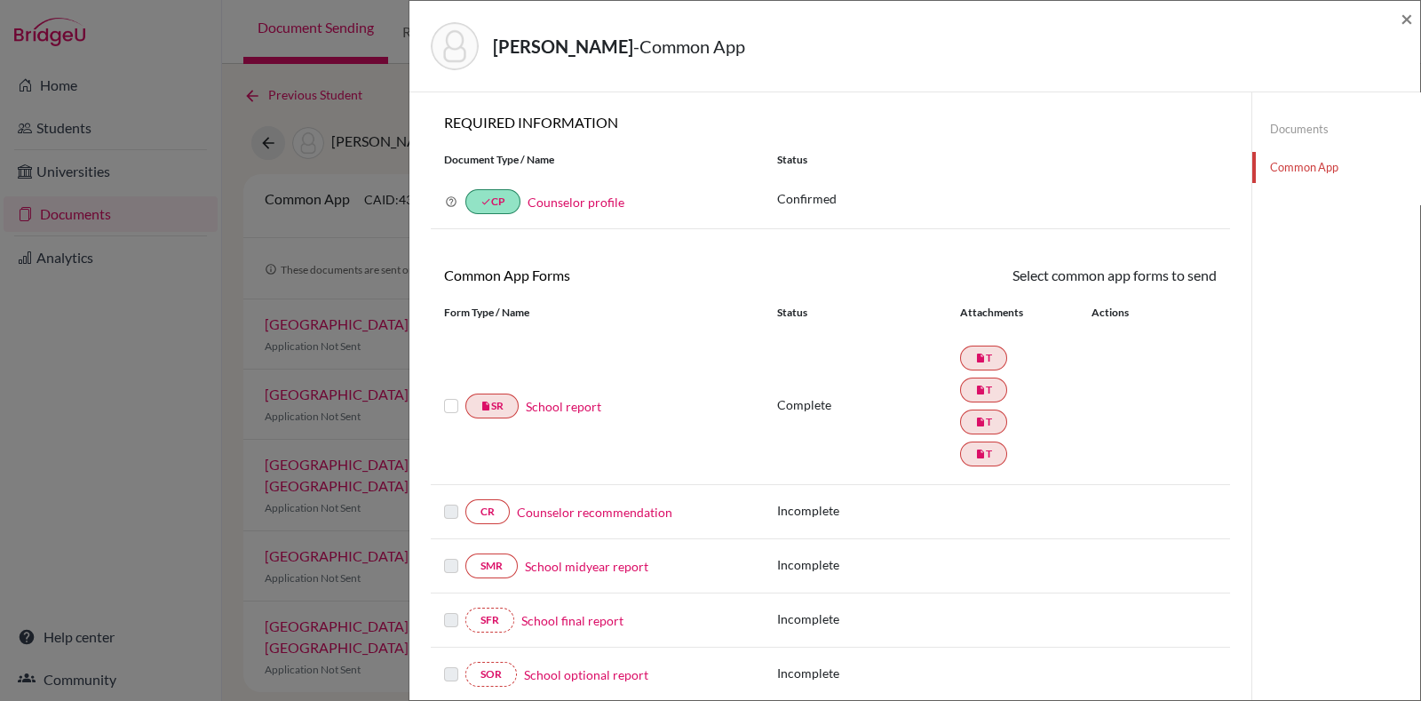
select select "676381"
select select "676383"
select select "676386"
select select "1"
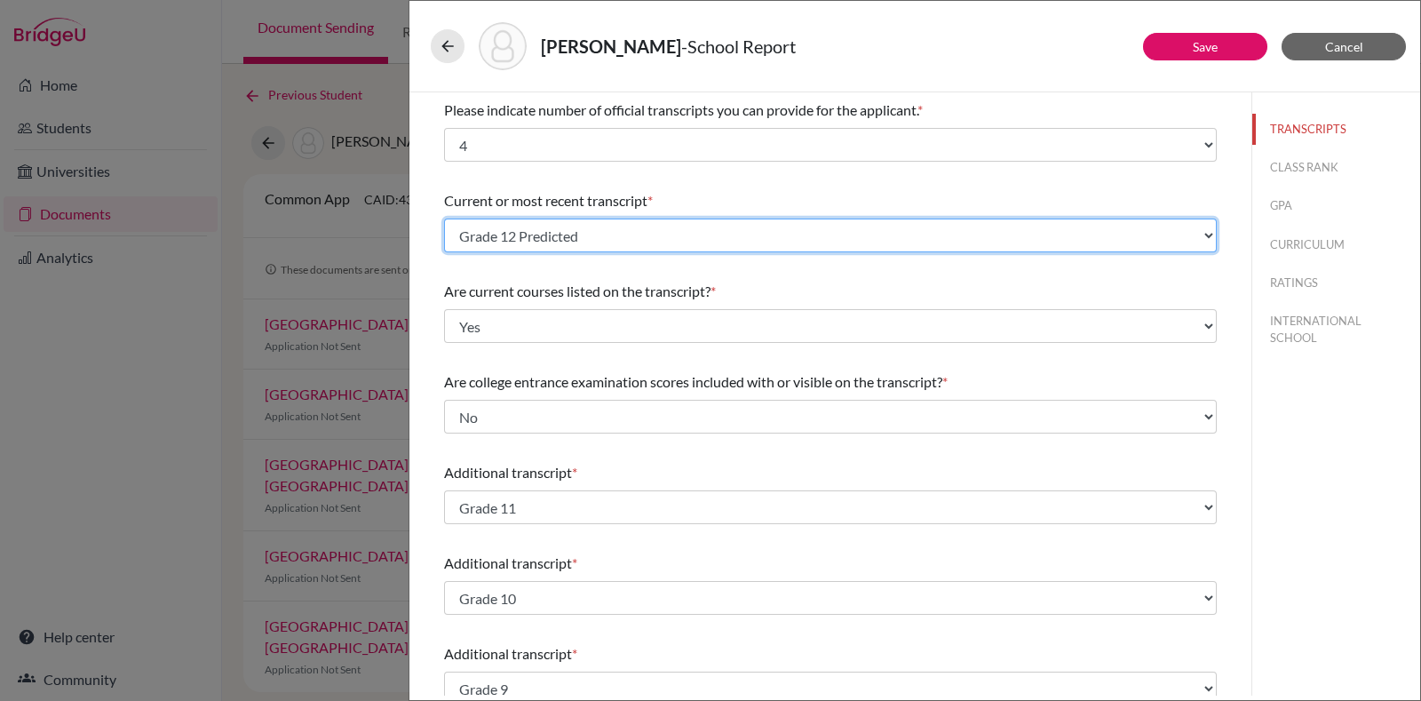
click at [934, 243] on select "Select existing document or upload a new one Grade 11 Grade 11 Grade 10 Grade 9…" at bounding box center [830, 236] width 773 height 34
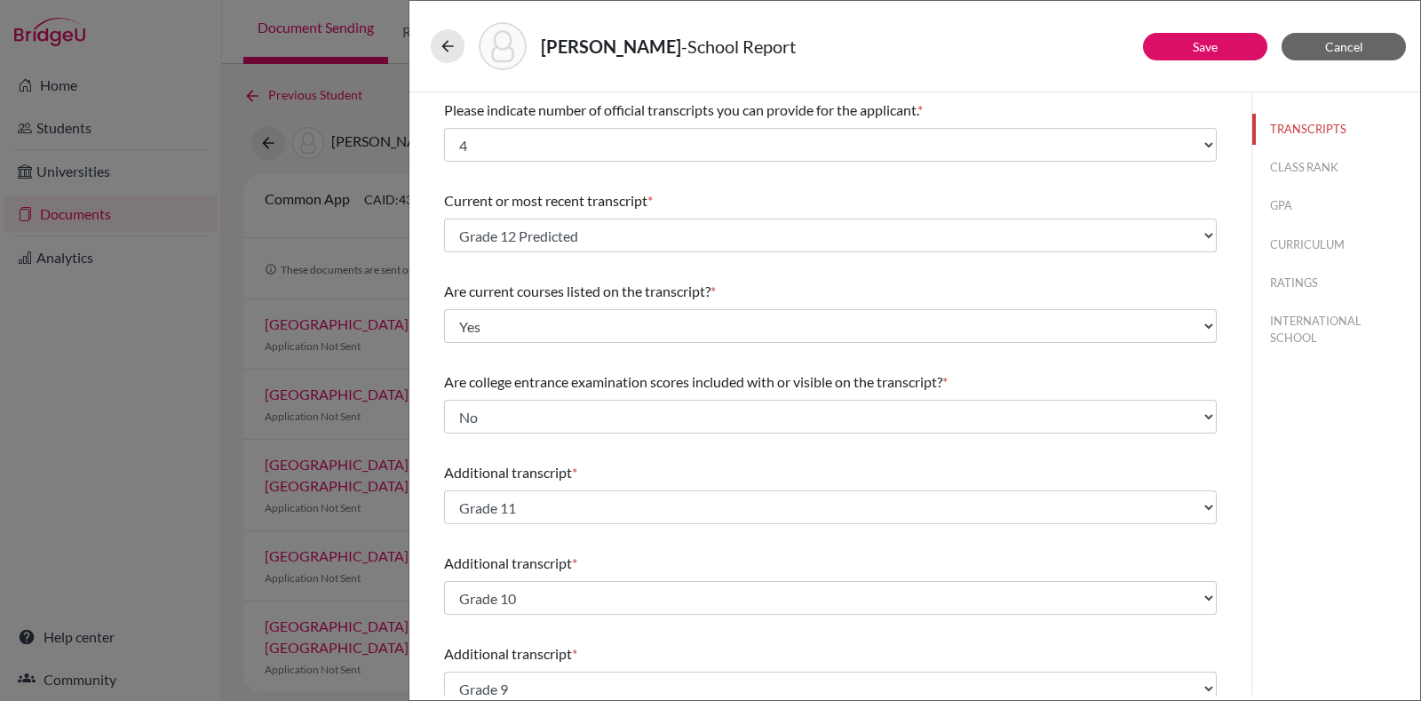
click at [1356, 466] on div "TRANSCRIPTS CLASS RANK GPA CURRICULUM RATINGS INTERNATIONAL SCHOOL" at bounding box center [1336, 393] width 169 height 603
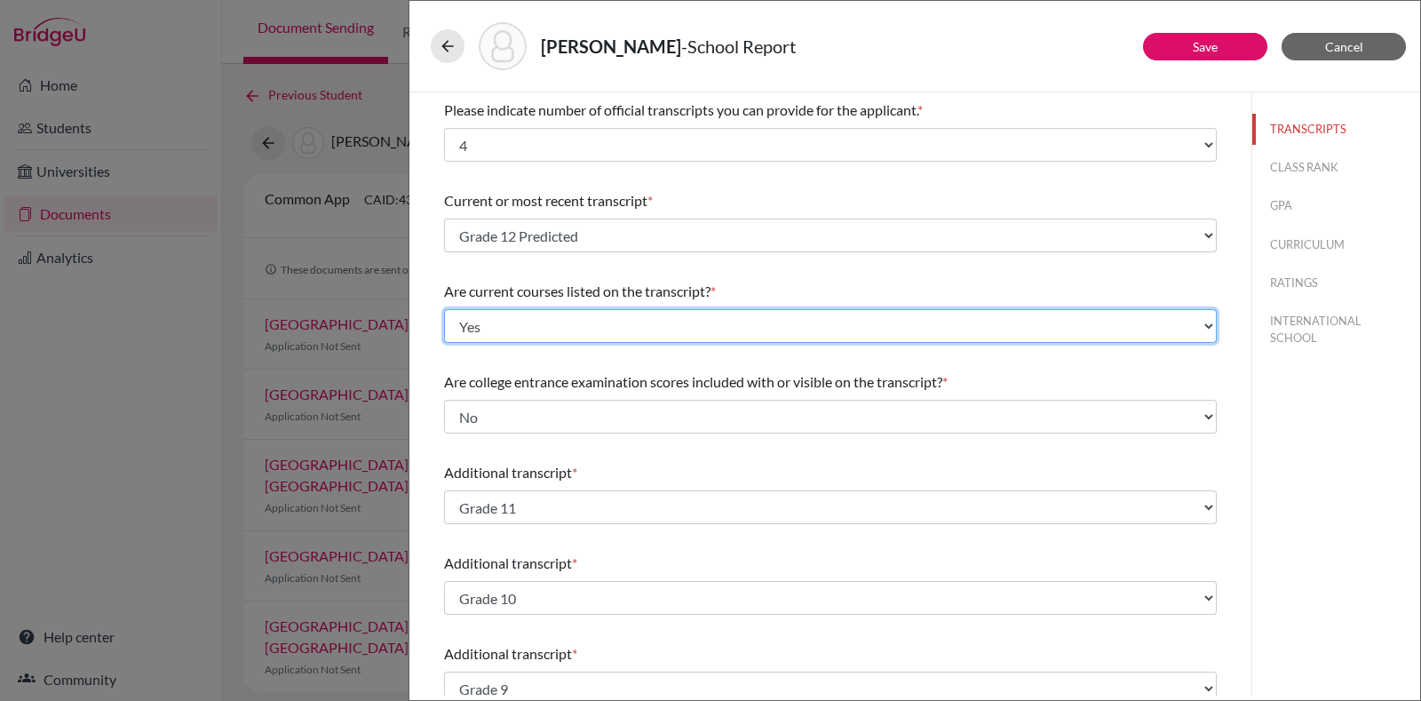
click at [1065, 318] on select "Select... Yes No" at bounding box center [830, 326] width 773 height 34
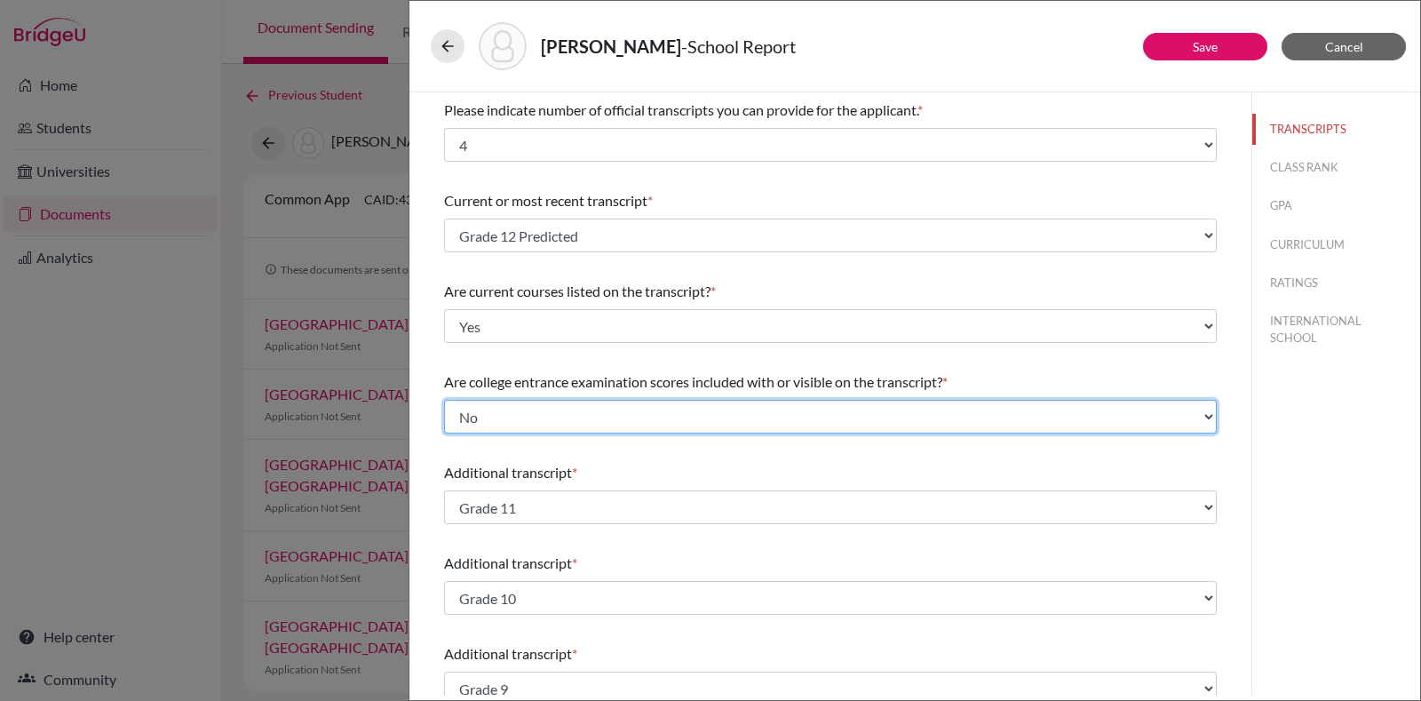
click at [1096, 418] on select "Select... Yes No" at bounding box center [830, 417] width 773 height 34
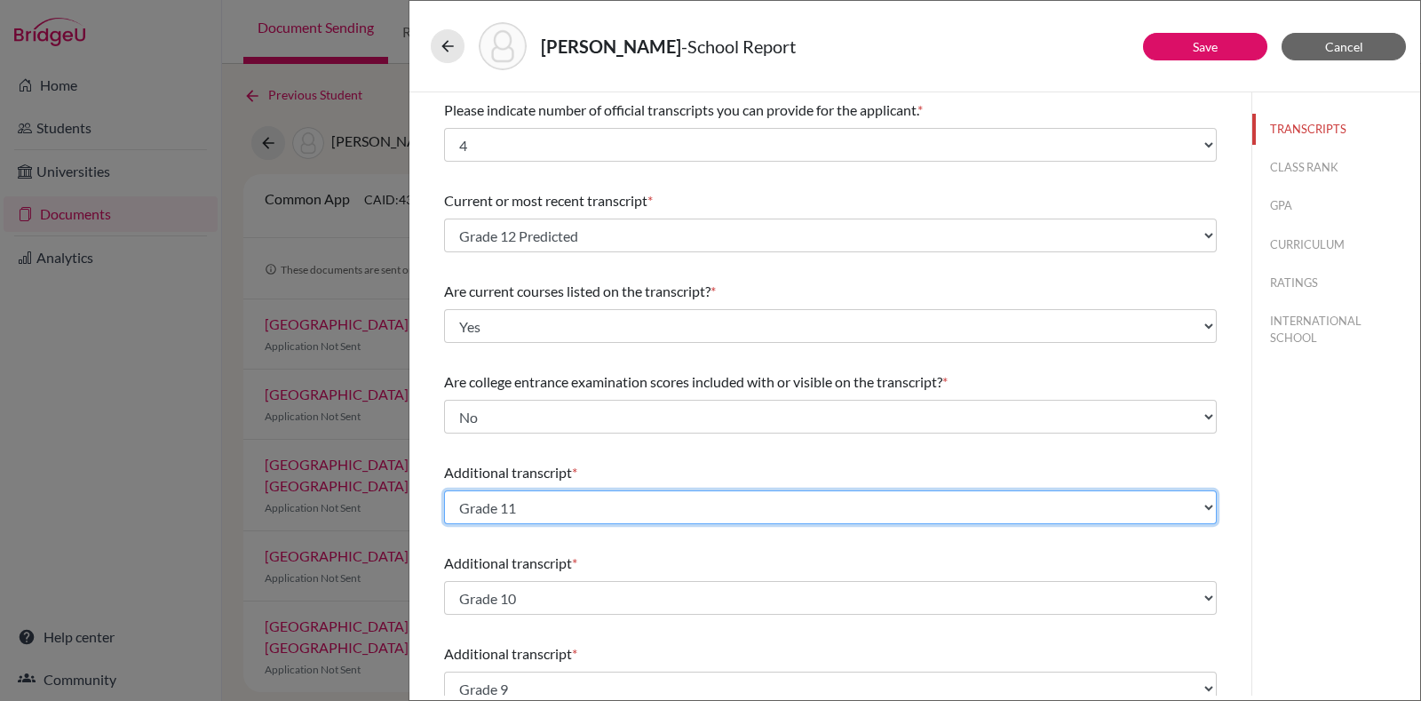
click at [1047, 521] on select "Select existing document or upload a new one Grade 11 Grade 11 Grade 10 Grade 9…" at bounding box center [830, 507] width 773 height 34
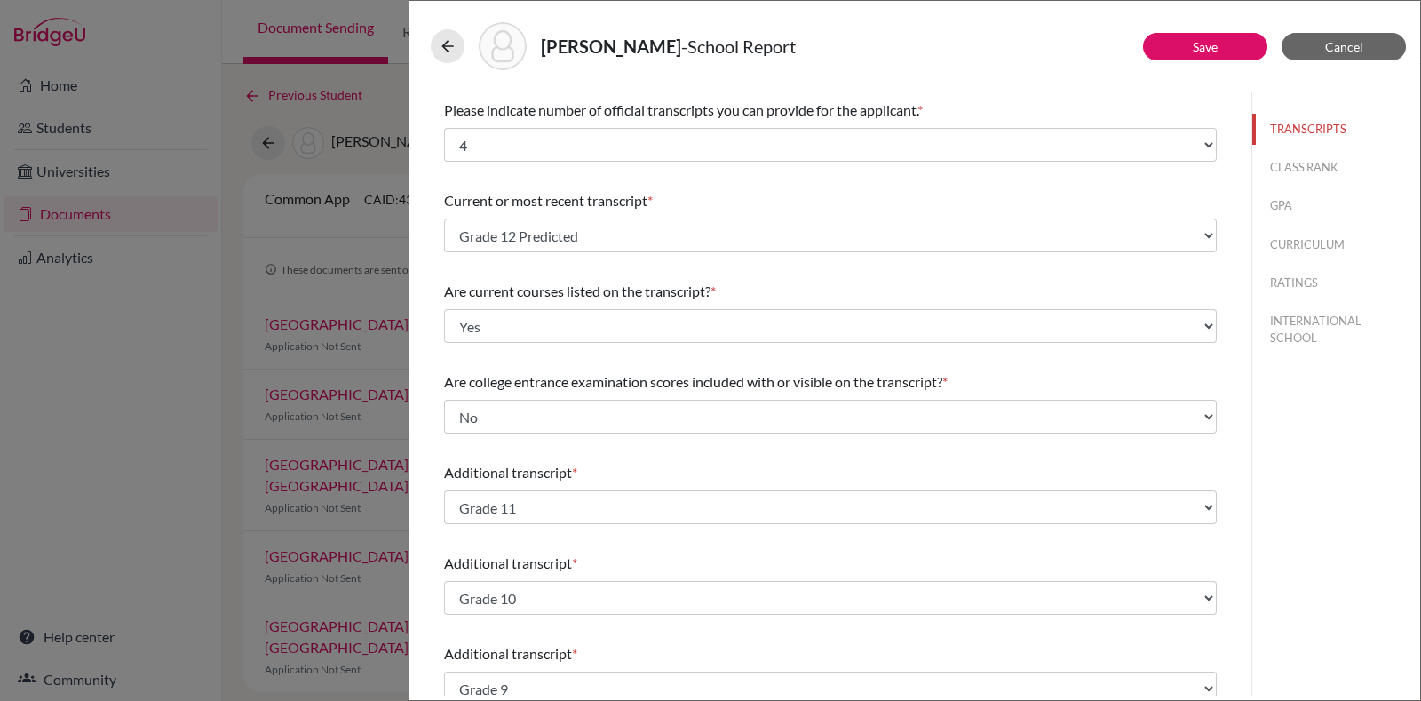
click at [1318, 459] on div "TRANSCRIPTS CLASS RANK GPA CURRICULUM RATINGS INTERNATIONAL SCHOOL" at bounding box center [1336, 393] width 169 height 603
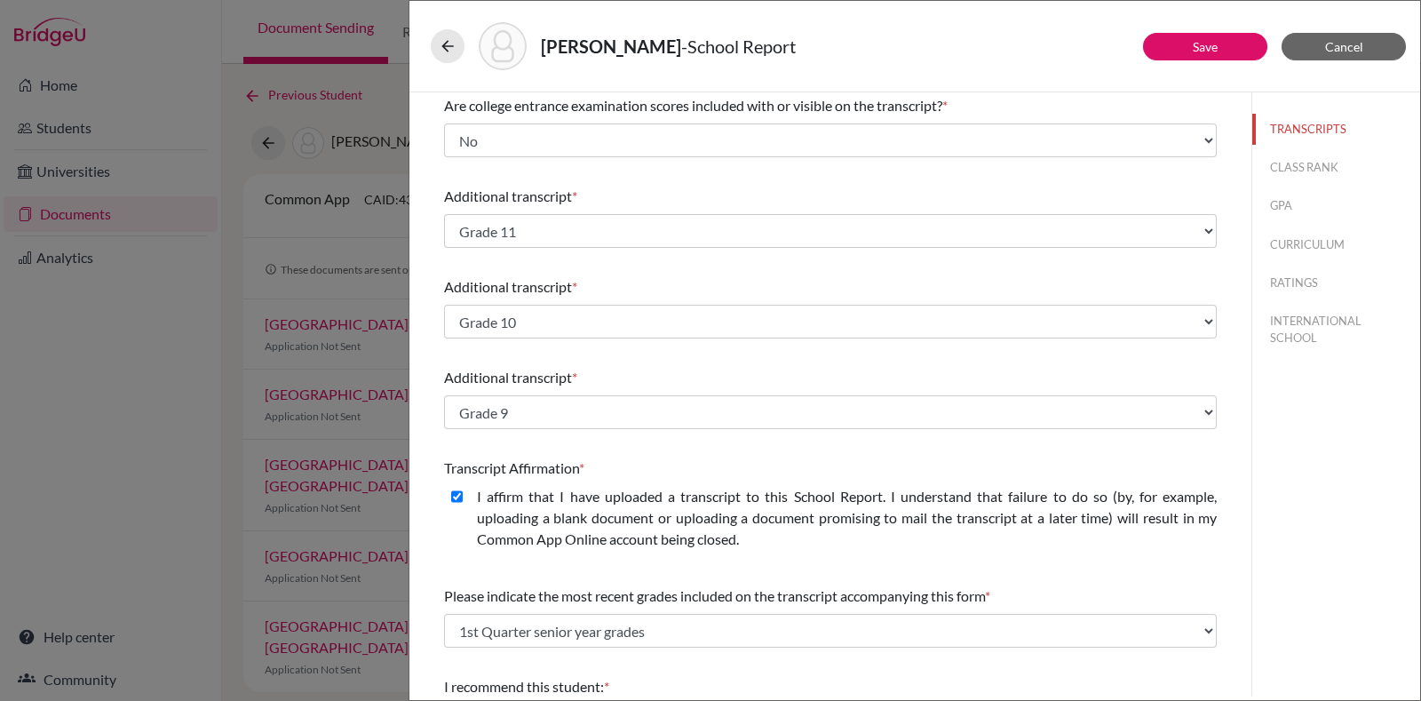
scroll to position [434, 0]
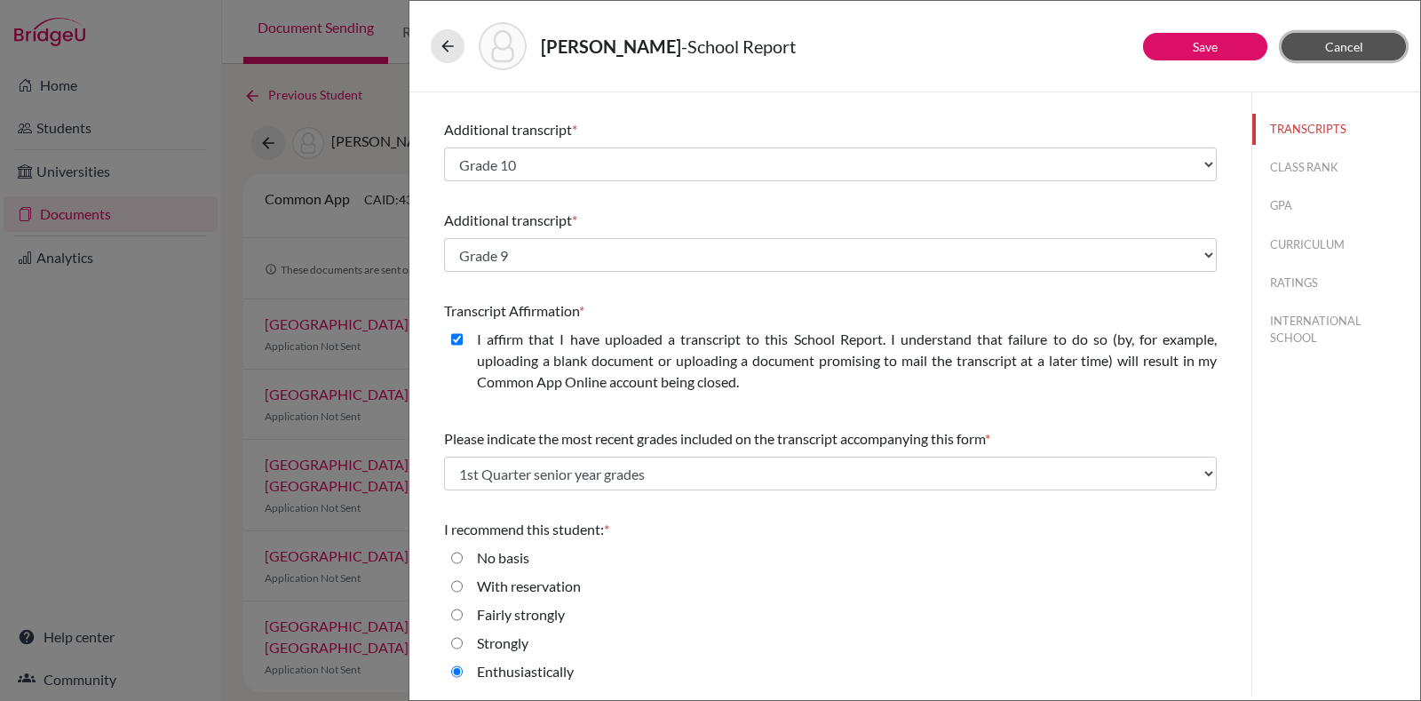
click at [1355, 49] on span "Cancel" at bounding box center [1344, 46] width 38 height 15
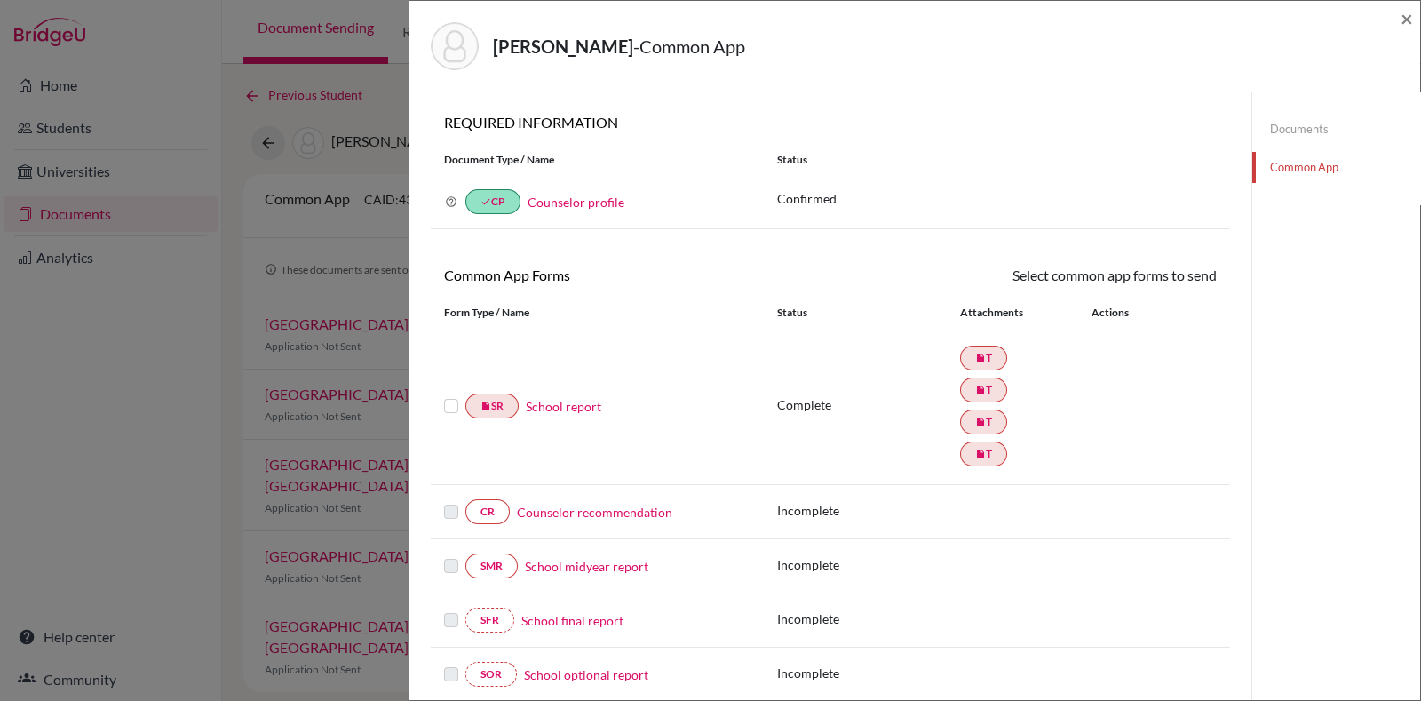
click at [449, 395] on label at bounding box center [451, 395] width 14 height 0
click at [0, 0] on input "checkbox" at bounding box center [0, 0] width 0 height 0
click at [449, 397] on div at bounding box center [454, 407] width 21 height 21
click at [447, 397] on label at bounding box center [451, 397] width 14 height 0
click at [0, 0] on input "checkbox" at bounding box center [0, 0] width 0 height 0
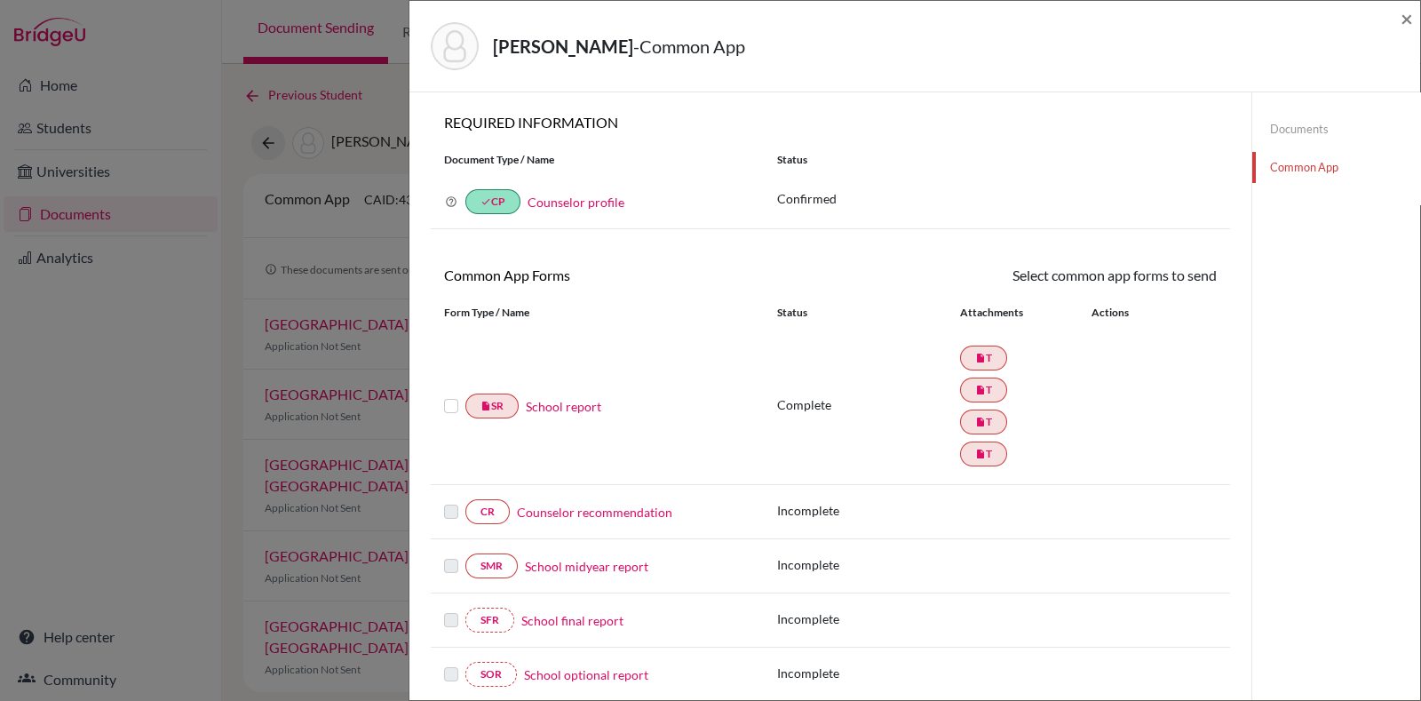
click at [611, 506] on link "Counselor recommendation" at bounding box center [594, 512] width 155 height 19
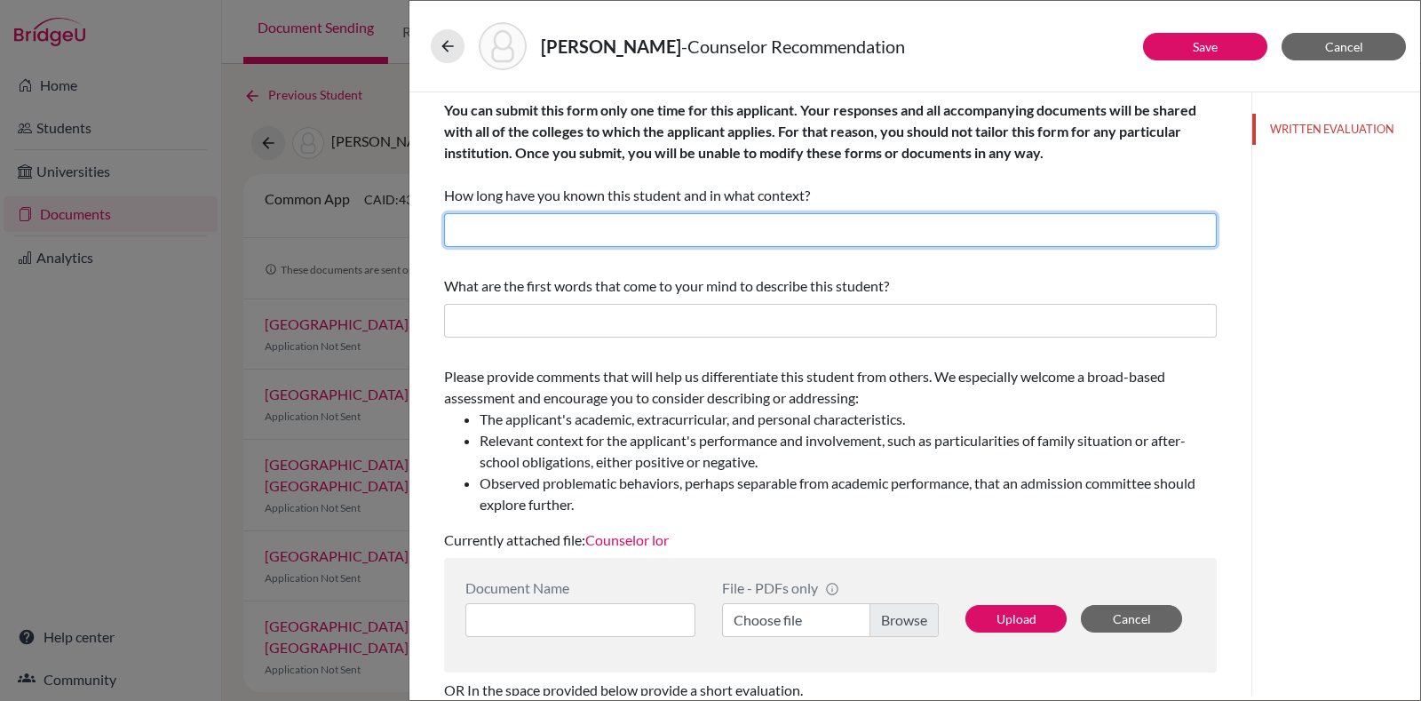
click at [502, 227] on input "text" at bounding box center [830, 230] width 773 height 34
type input "for about 2 years"
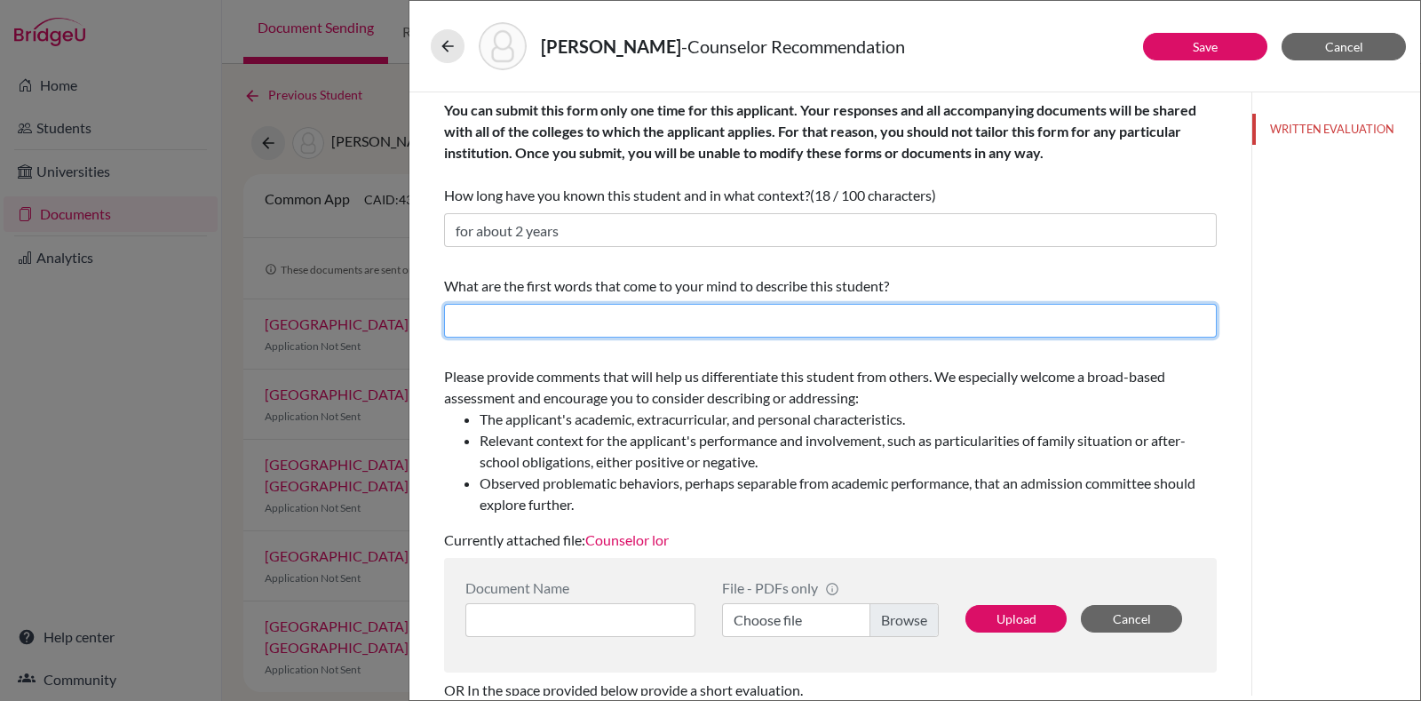
click at [609, 319] on input "text" at bounding box center [830, 321] width 773 height 34
type input "Confident, hardworking, extrovert"
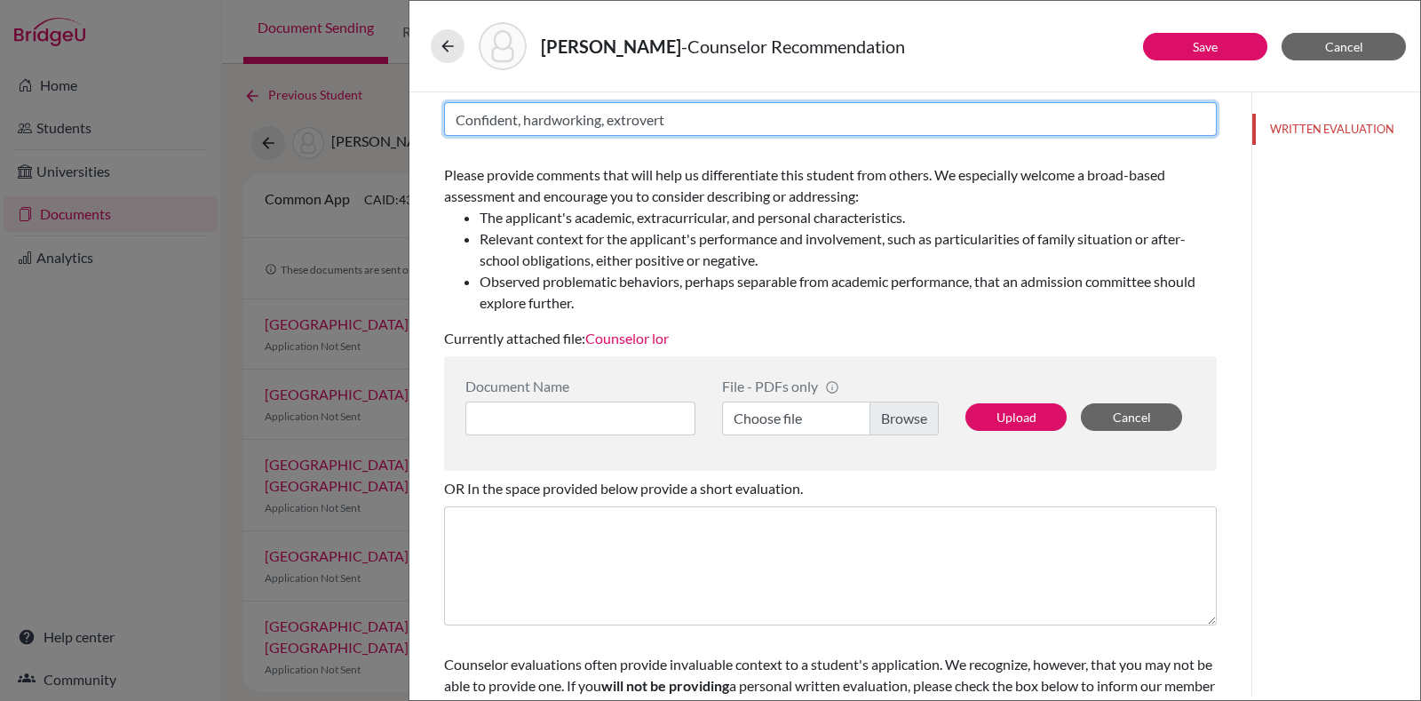
scroll to position [287, 0]
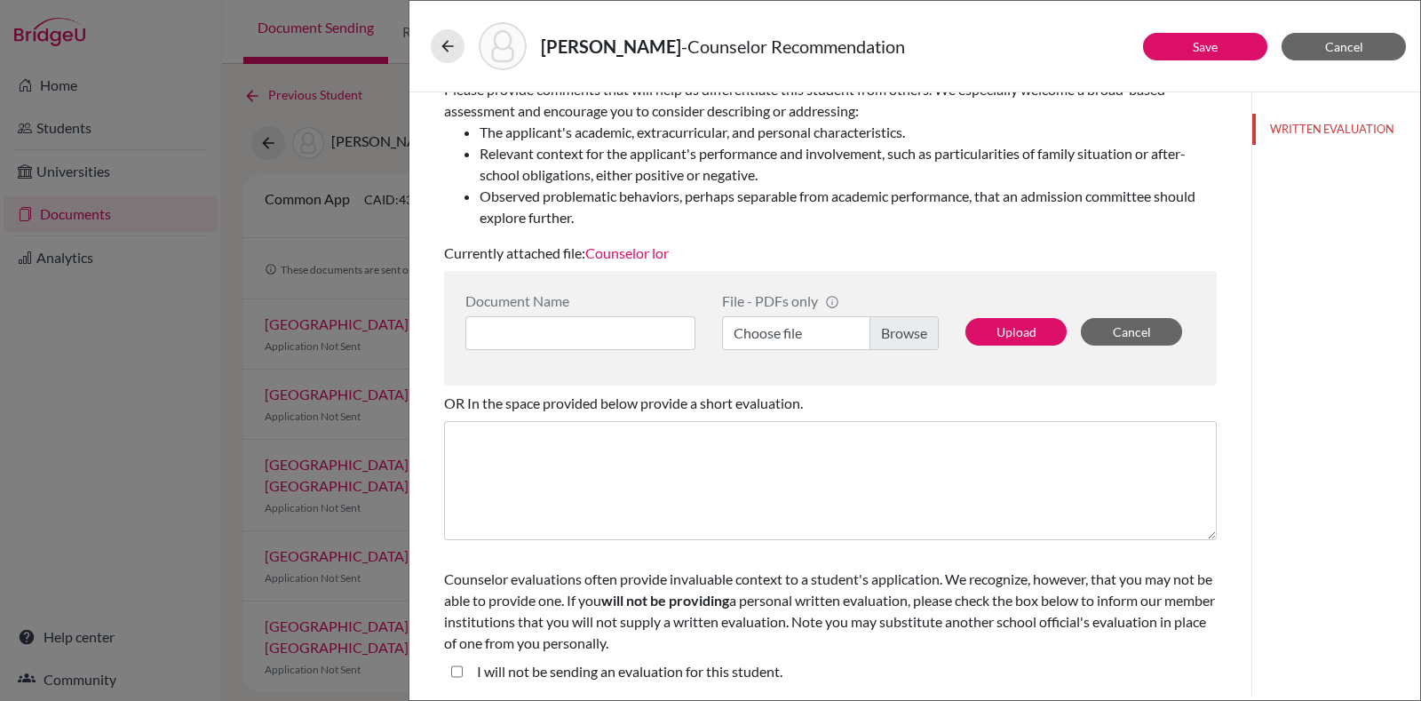
click at [451, 673] on student\ "I will not be sending an evaluation for this student." at bounding box center [457, 671] width 12 height 21
checkbox student\ "true"
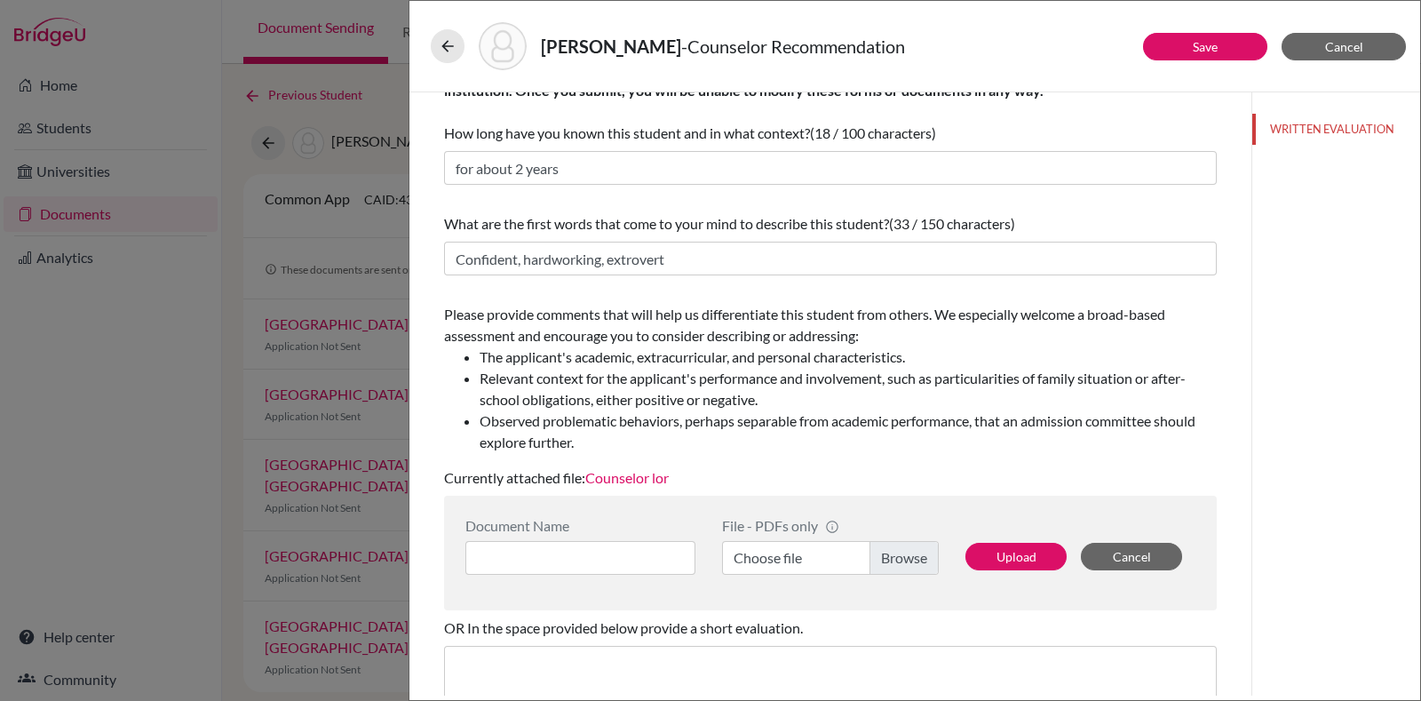
scroll to position [0, 0]
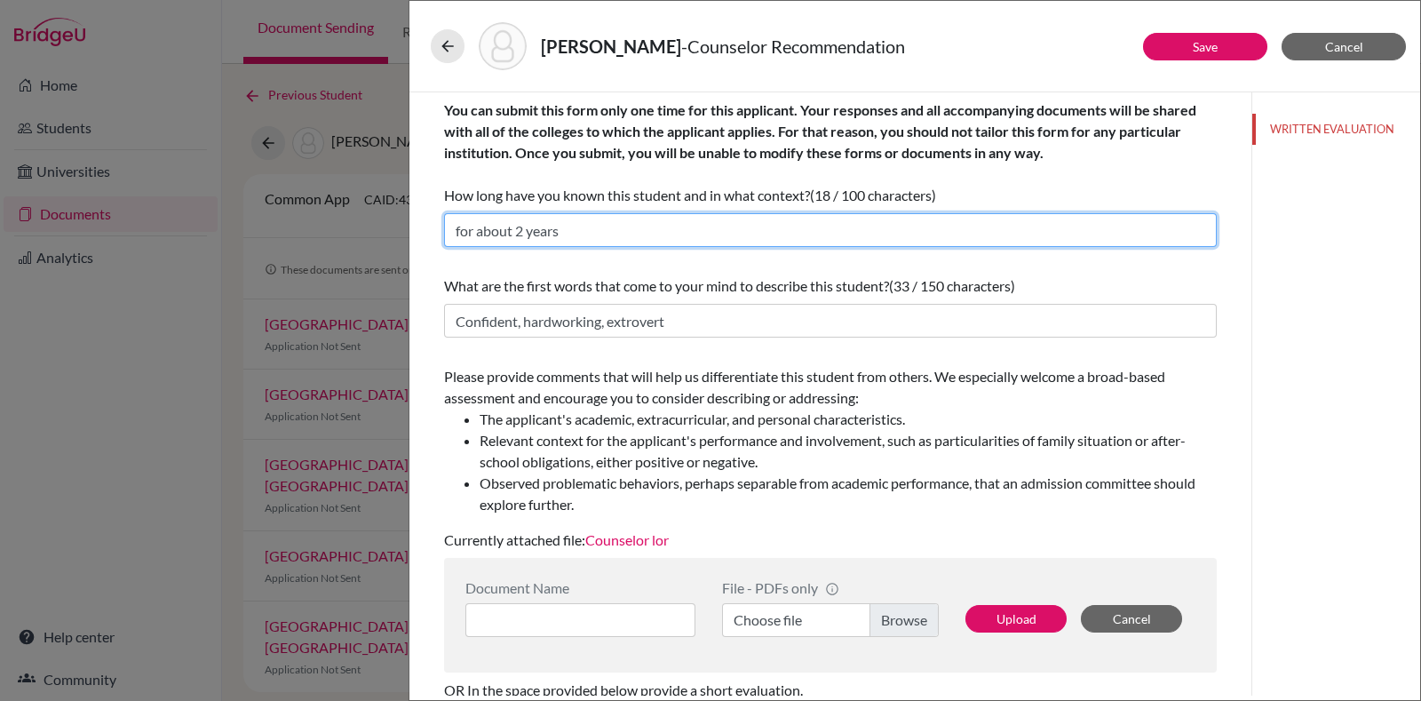
click at [527, 225] on input "for about 2 years" at bounding box center [830, 230] width 773 height 34
type input "for about 4 years"
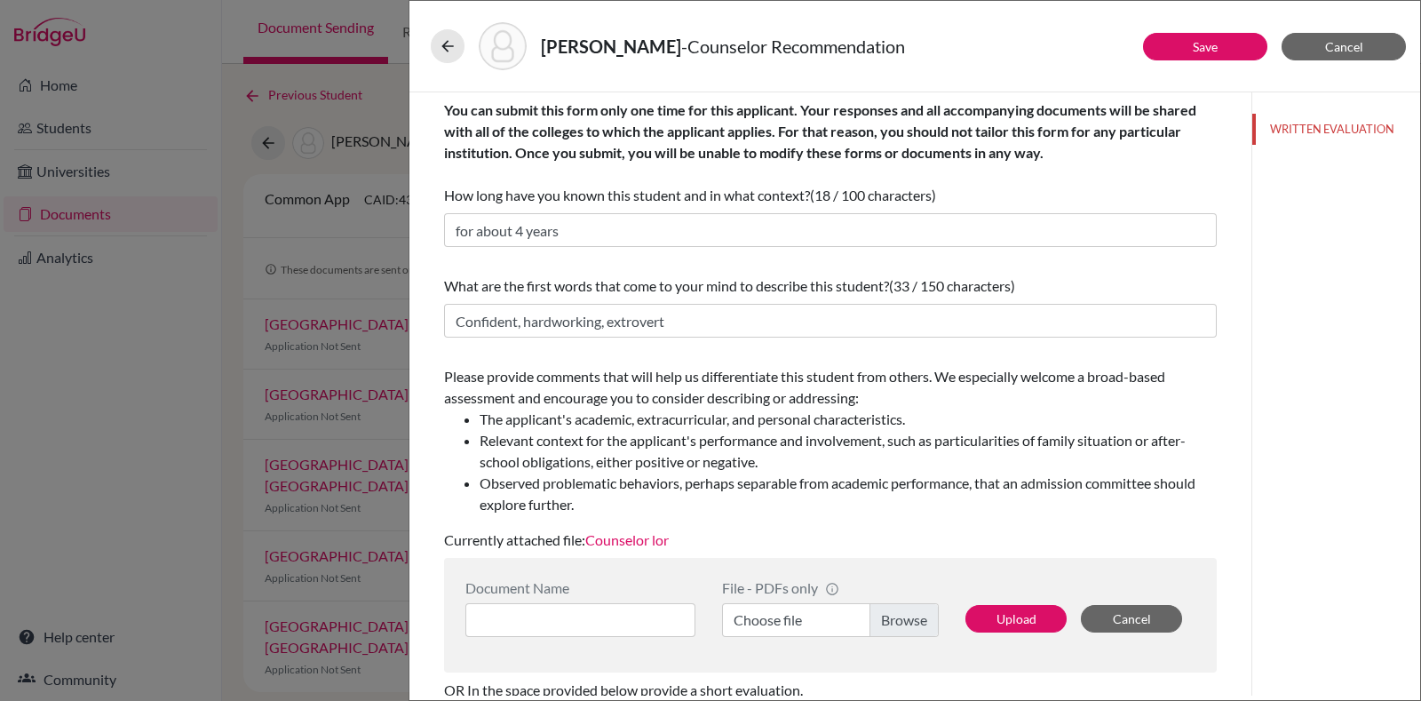
click at [605, 259] on div "You can submit this form only one time for this applicant. Your responses and a…" at bounding box center [830, 625] width 773 height 1067
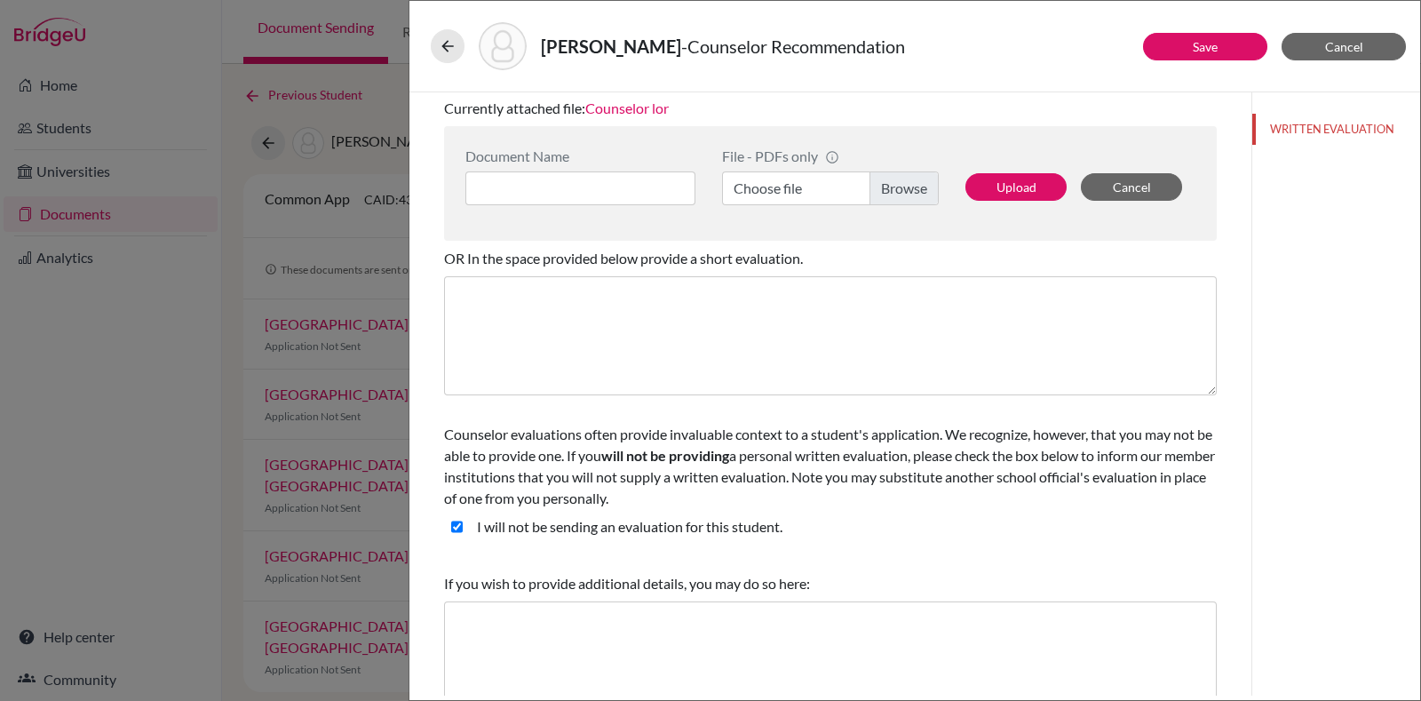
scroll to position [462, 0]
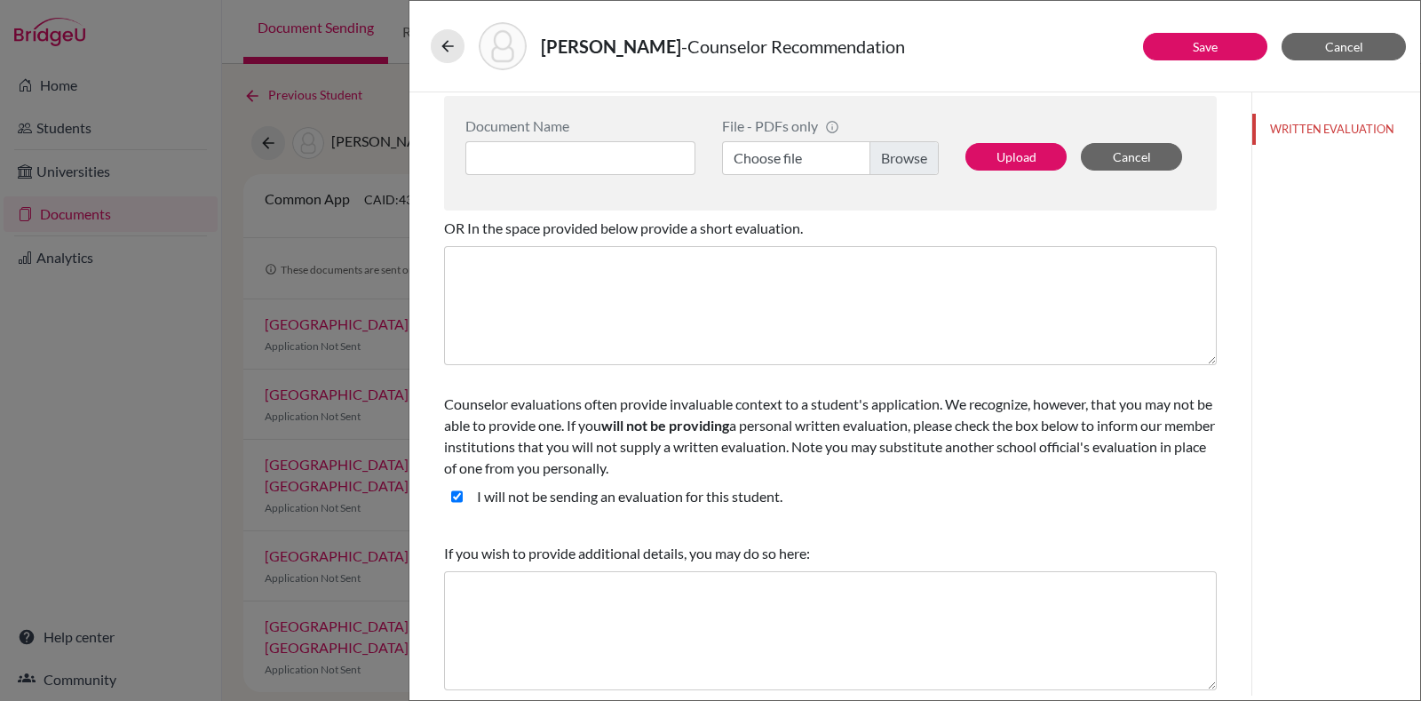
click at [451, 494] on student\ "I will not be sending an evaluation for this student." at bounding box center [457, 496] width 12 height 21
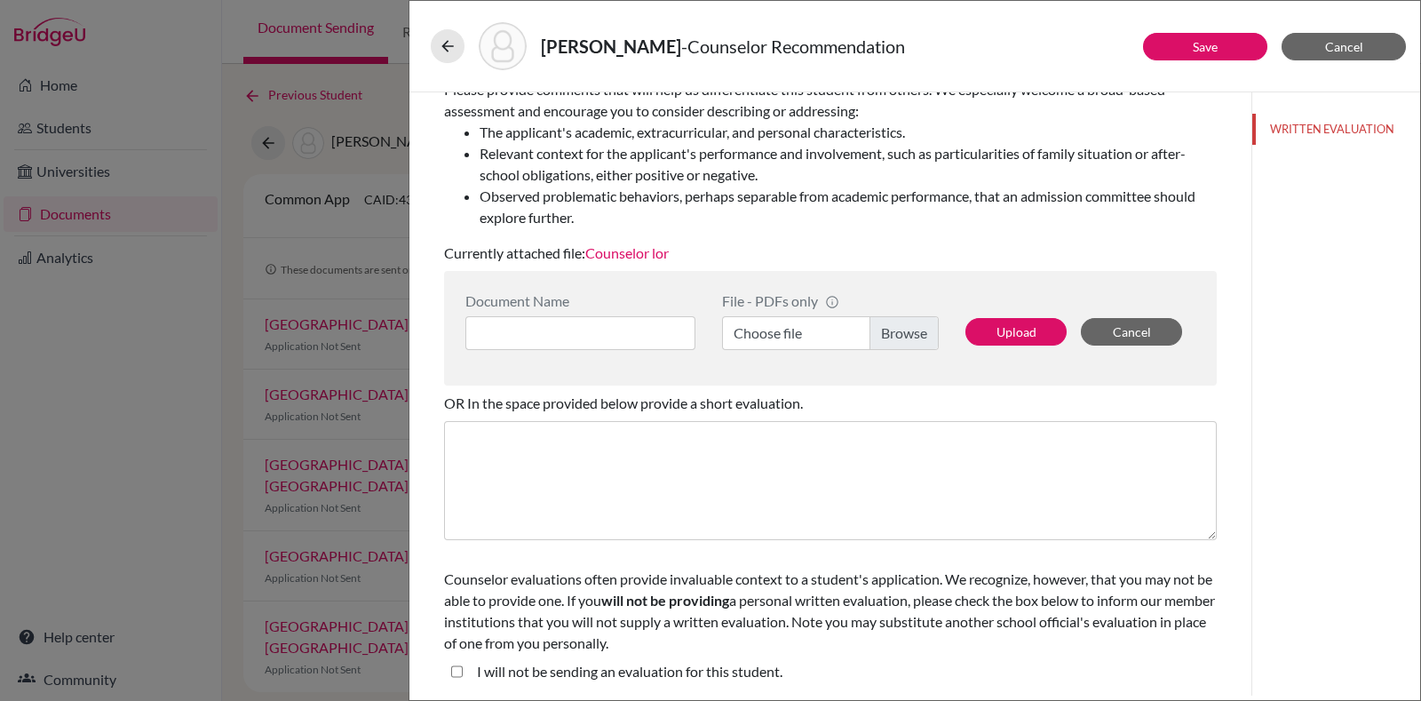
click at [464, 672] on div "I will not be sending an evaluation for this student." at bounding box center [623, 675] width 320 height 28
click at [454, 668] on student\ "I will not be sending an evaluation for this student." at bounding box center [457, 671] width 12 height 21
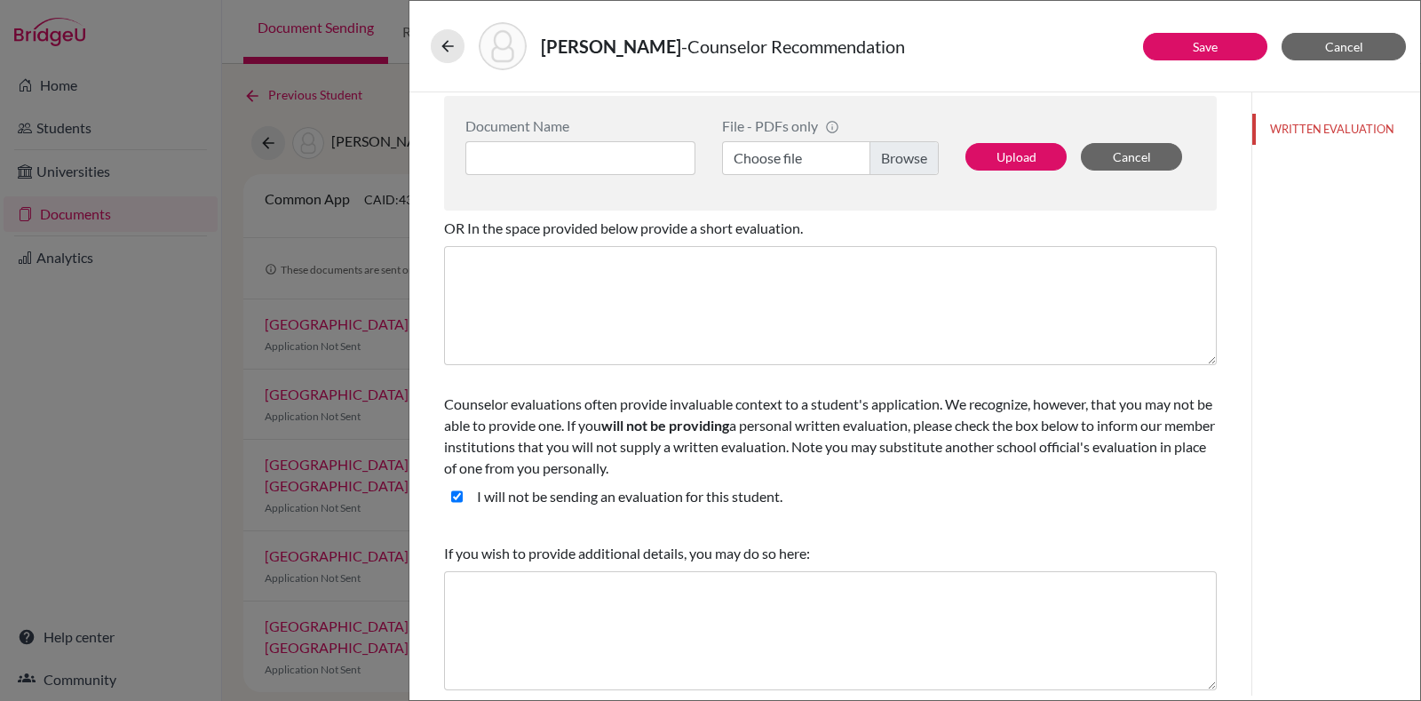
click at [456, 493] on student\ "I will not be sending an evaluation for this student." at bounding box center [457, 496] width 12 height 21
checkbox student\ "false"
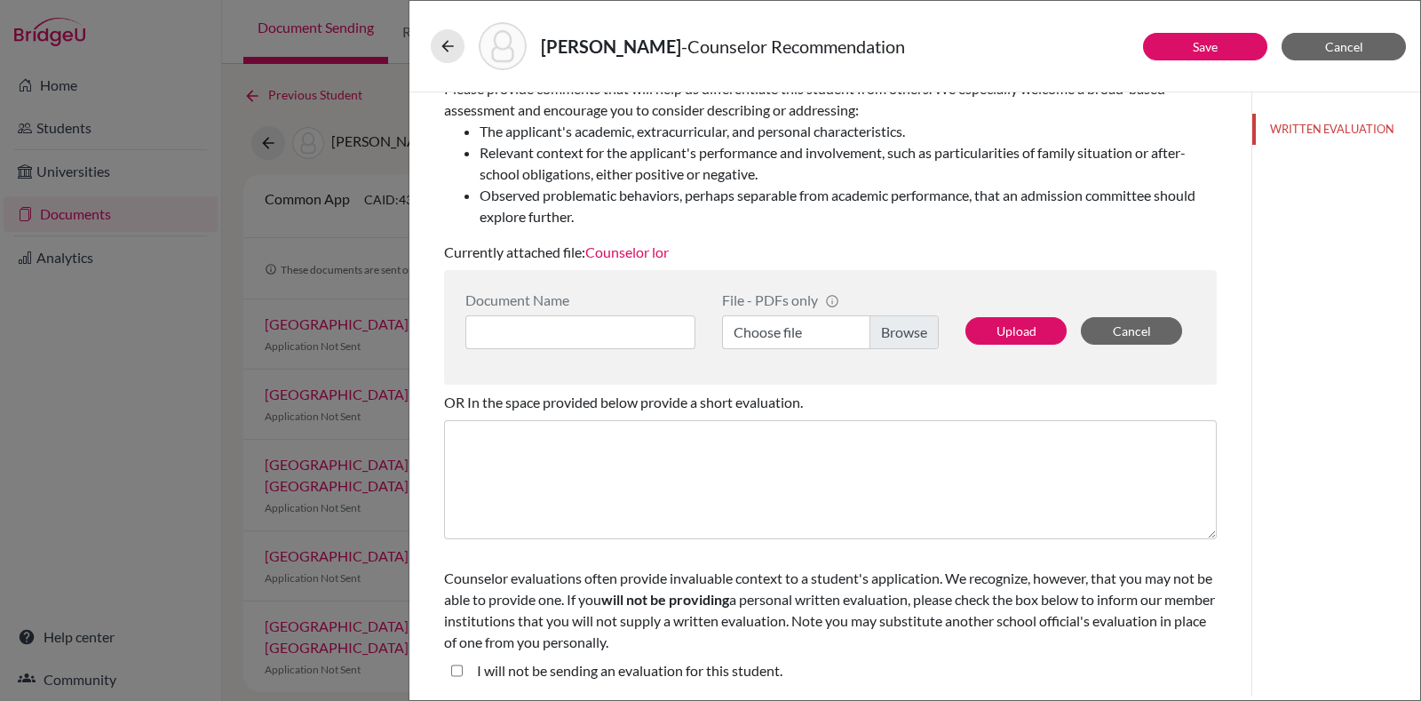
scroll to position [287, 0]
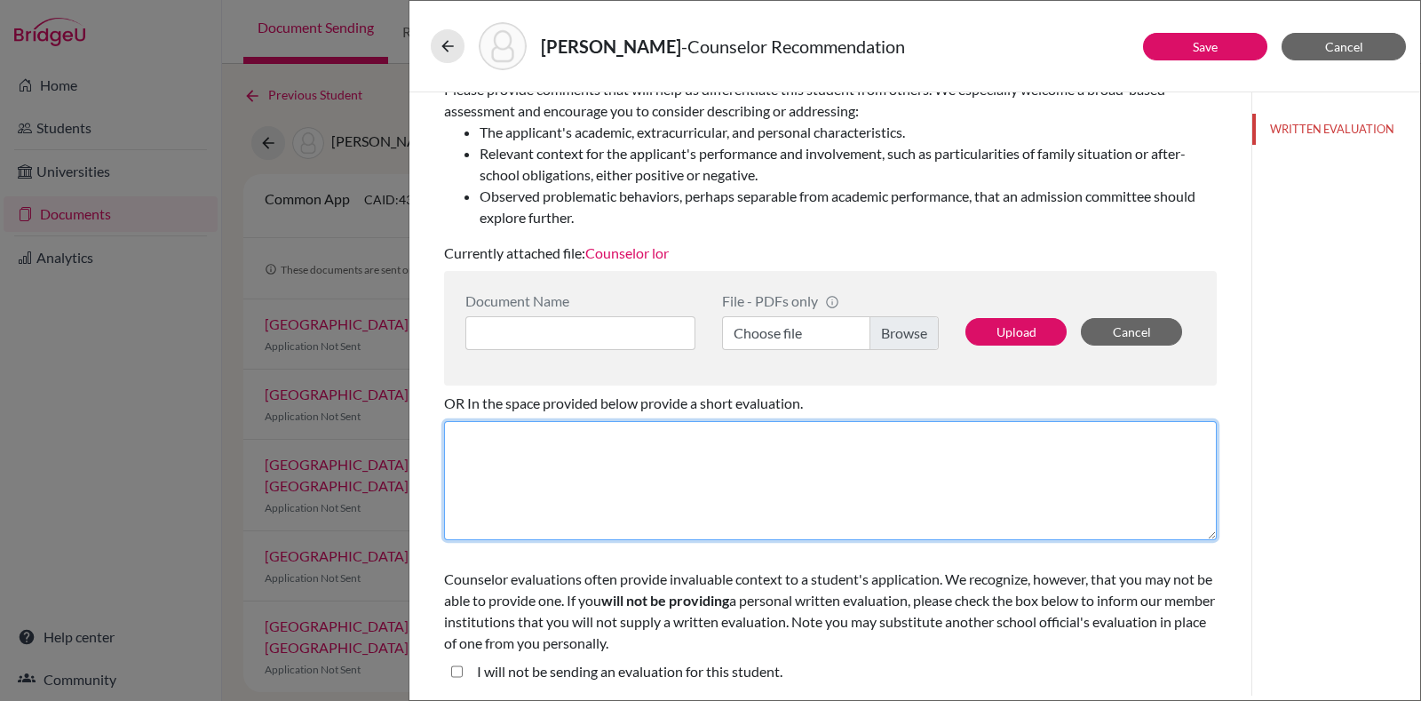
drag, startPoint x: 677, startPoint y: 596, endPoint x: 829, endPoint y: 465, distance: 200.9
click at [829, 465] on textarea at bounding box center [830, 480] width 773 height 119
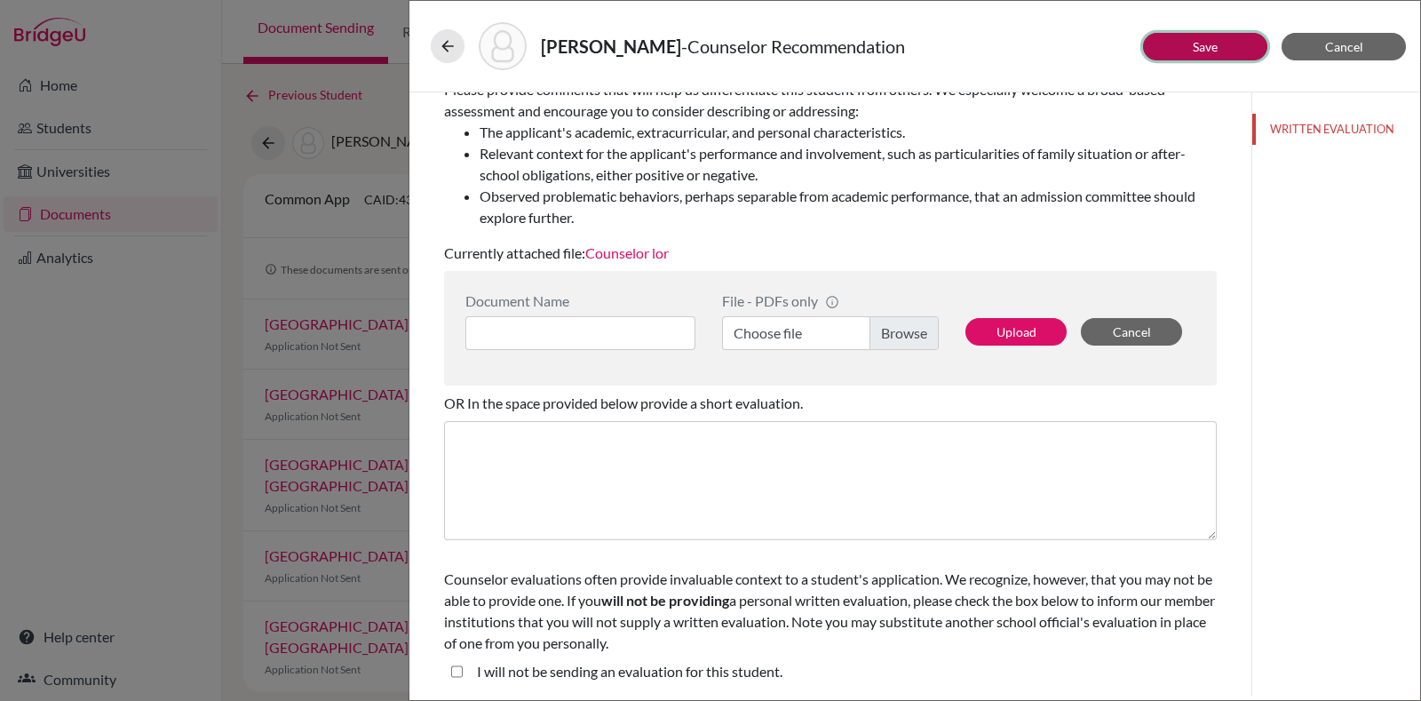
click at [1201, 39] on link "Save" at bounding box center [1205, 46] width 25 height 15
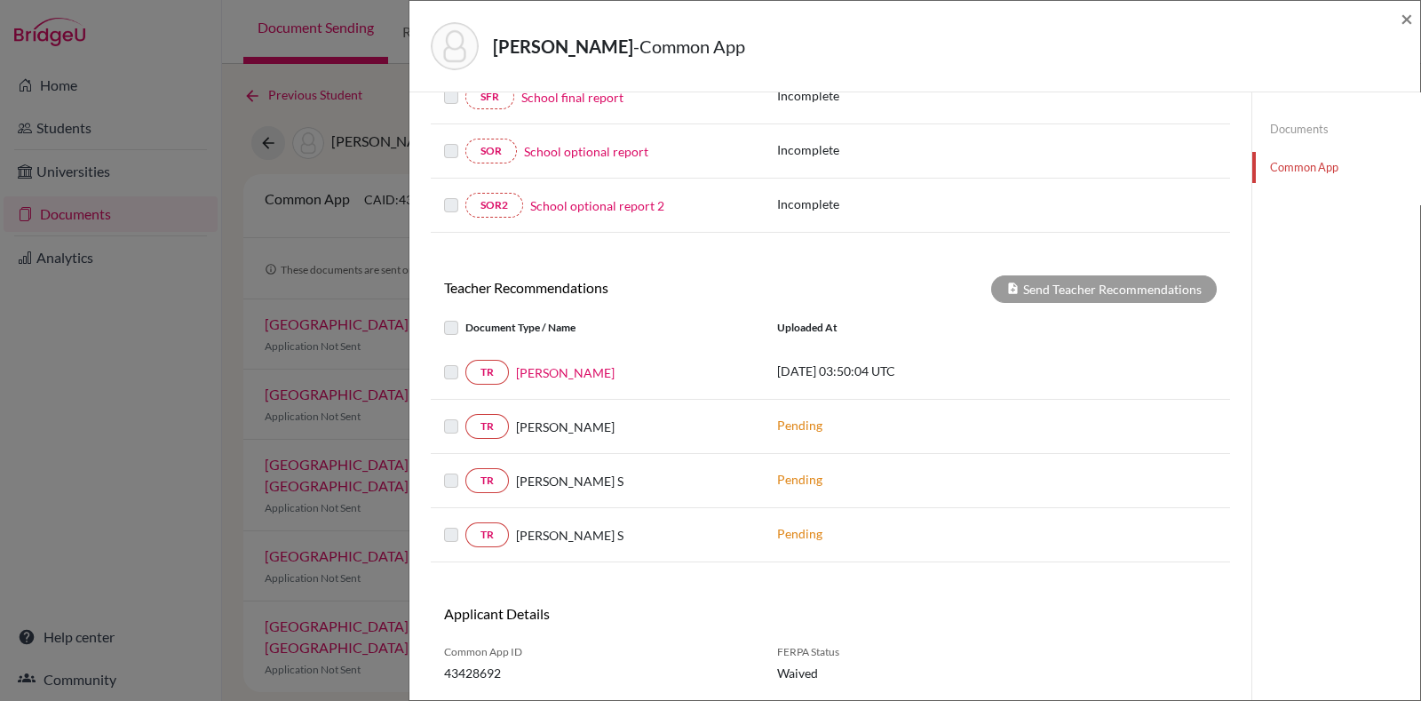
scroll to position [576, 0]
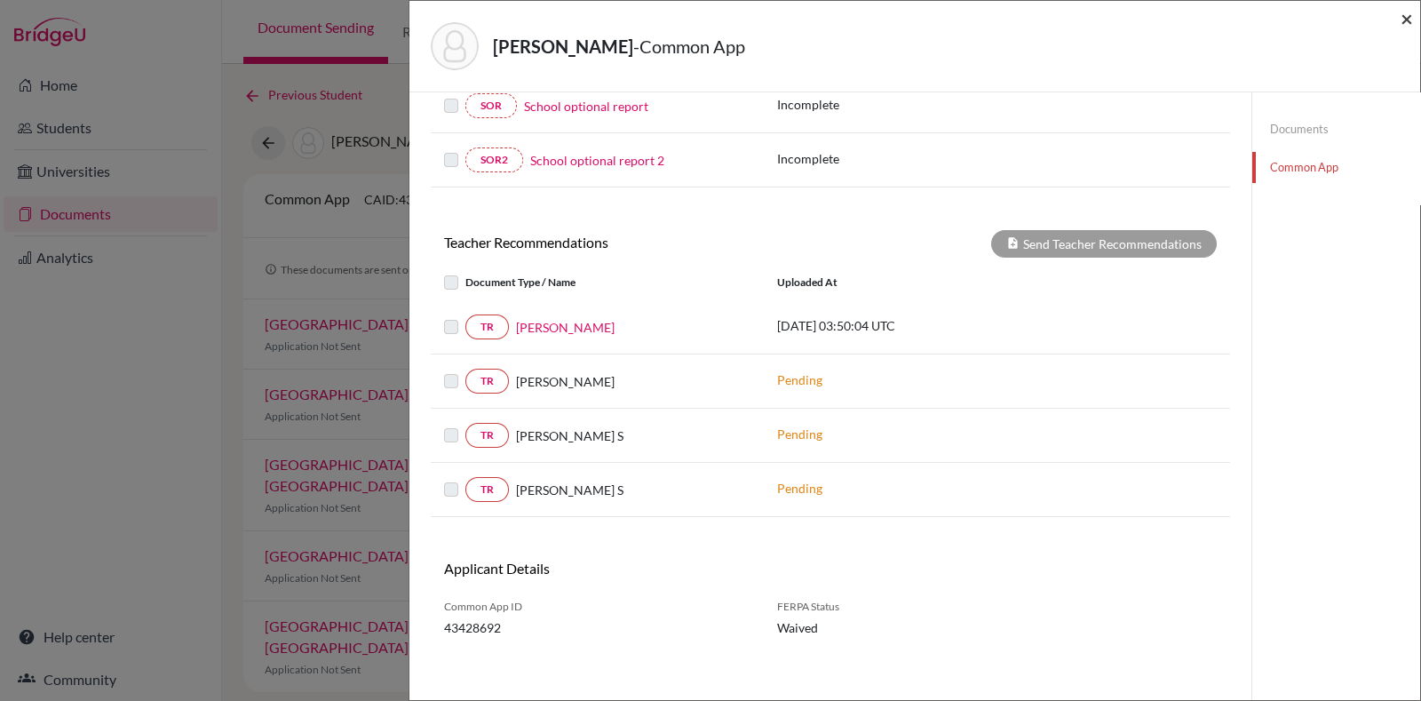
click at [1412, 28] on span "×" at bounding box center [1407, 18] width 12 height 26
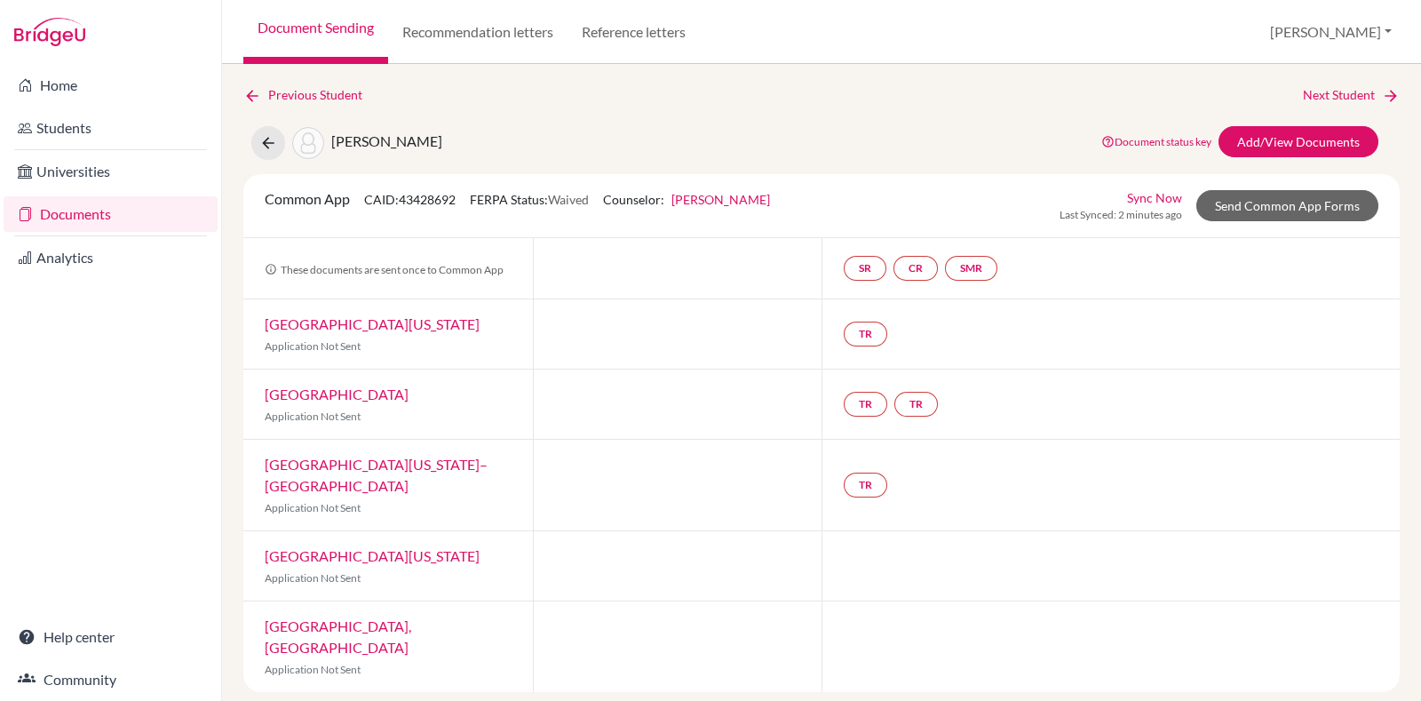
click at [871, 282] on div "SR CR SMR" at bounding box center [924, 268] width 161 height 32
click at [869, 265] on link "SR" at bounding box center [865, 268] width 43 height 25
click at [919, 257] on link "CR" at bounding box center [916, 268] width 44 height 25
click at [968, 256] on link "SMR" at bounding box center [971, 268] width 52 height 25
click at [855, 324] on link "TR" at bounding box center [866, 334] width 44 height 25
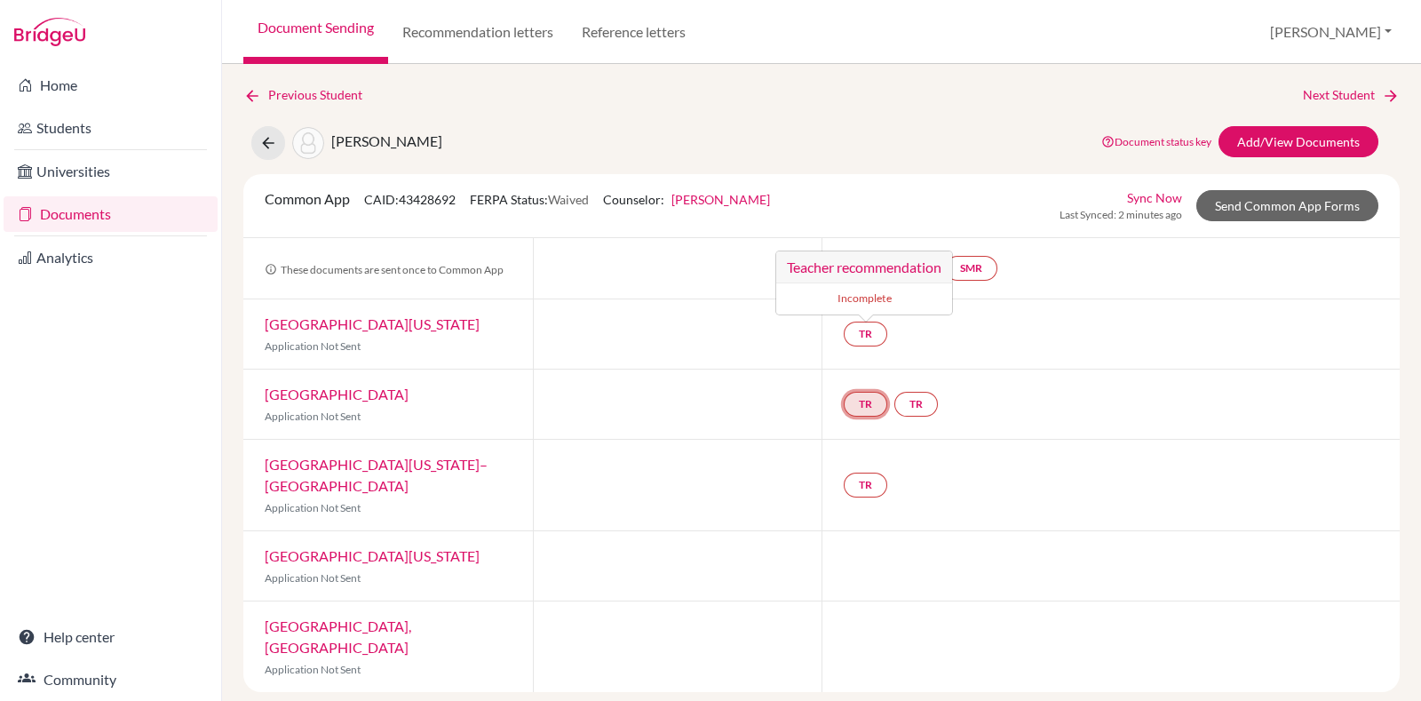
click at [883, 411] on link "TR" at bounding box center [866, 404] width 44 height 25
click at [925, 403] on link "TR" at bounding box center [917, 404] width 44 height 25
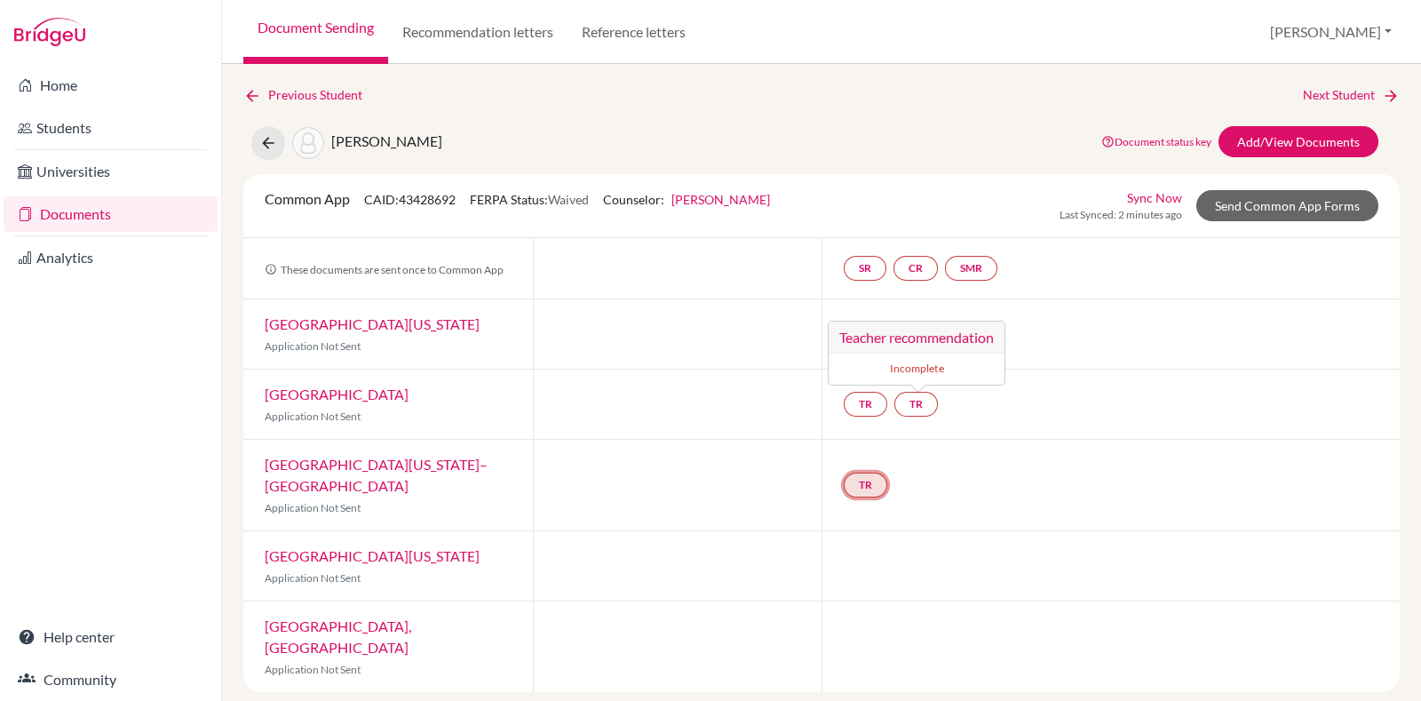
click at [881, 477] on link "TR" at bounding box center [866, 485] width 44 height 25
click at [787, 415] on h3 "Teacher recommendation" at bounding box center [864, 408] width 176 height 32
click at [696, 403] on div at bounding box center [678, 404] width 290 height 69
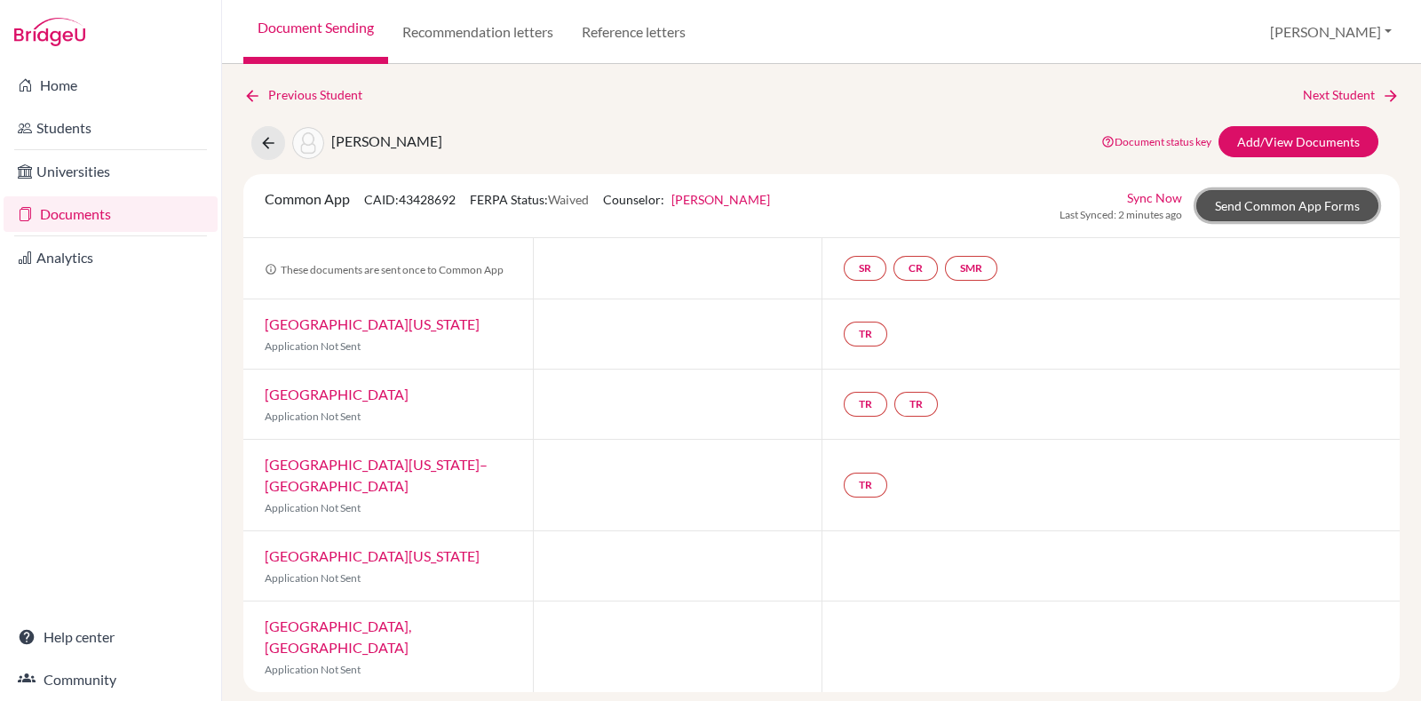
click at [1291, 196] on link "Send Common App Forms" at bounding box center [1288, 205] width 182 height 31
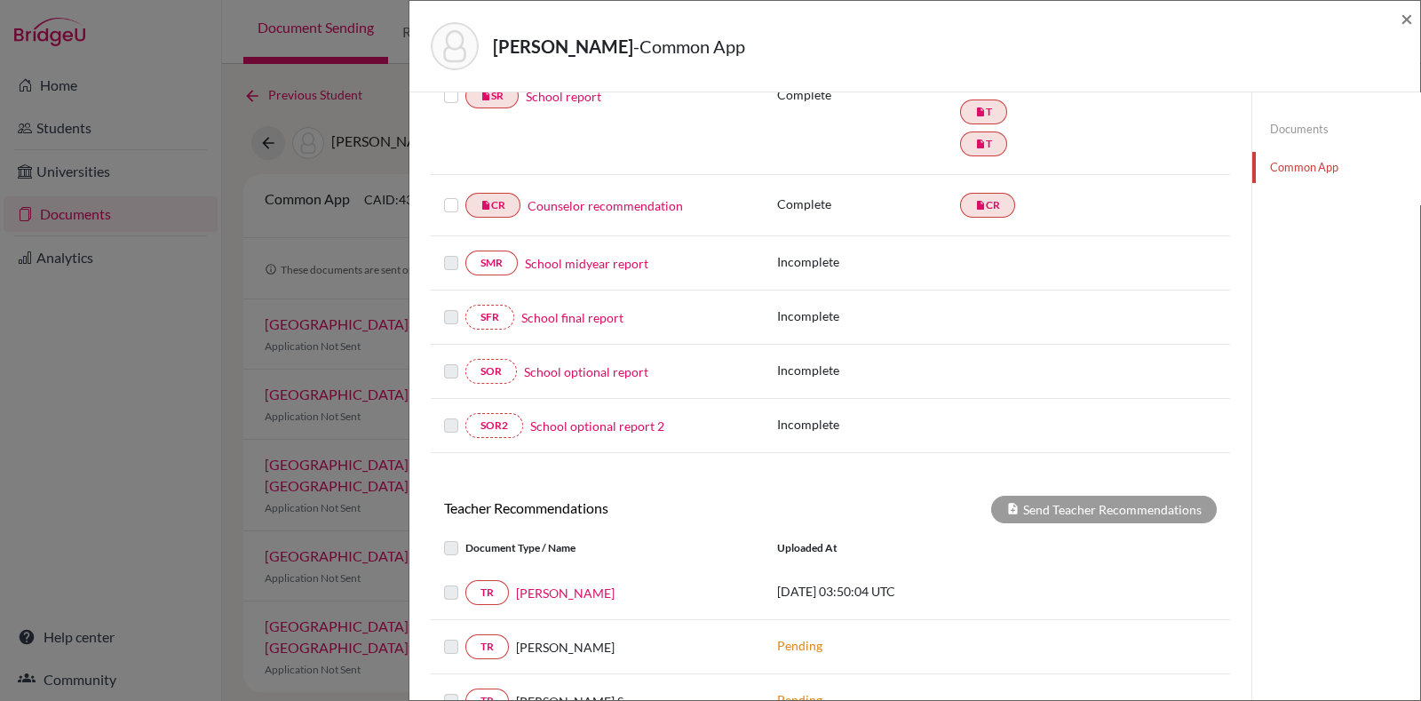
scroll to position [576, 0]
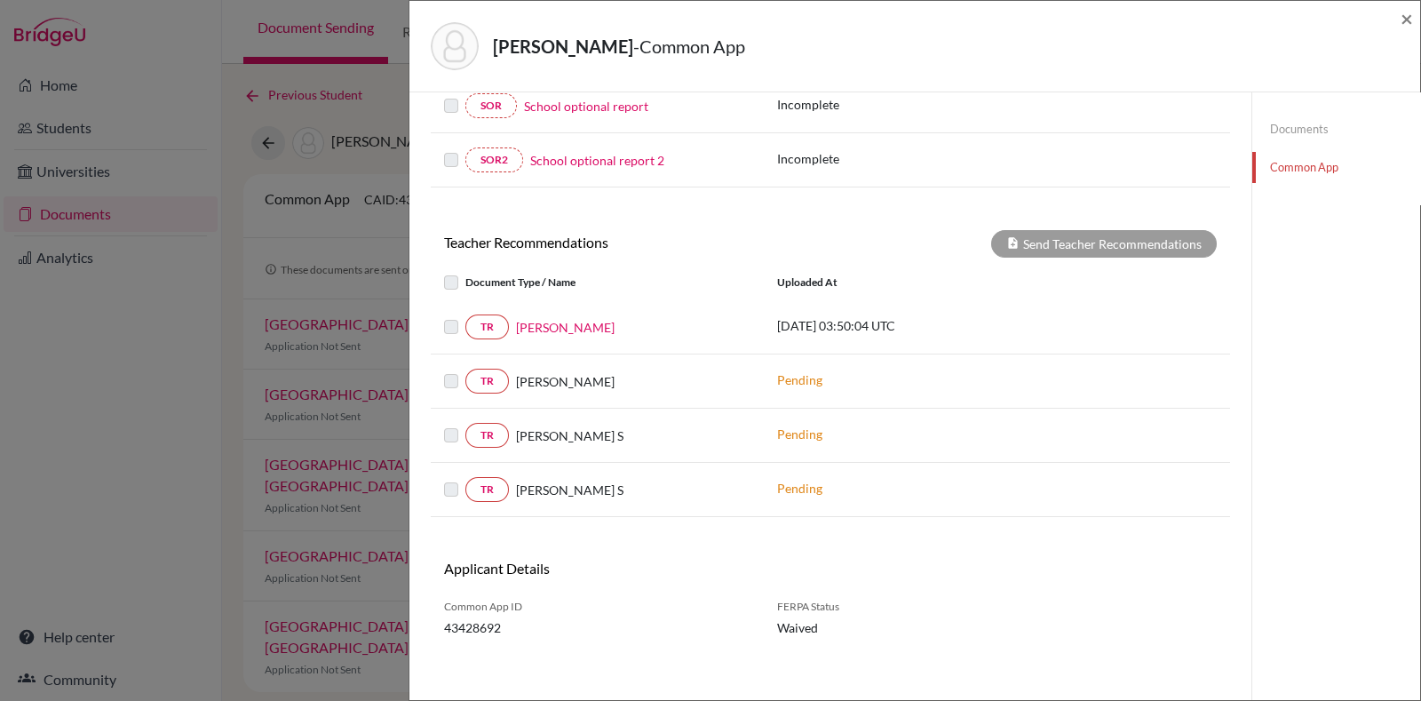
click at [465, 316] on label at bounding box center [465, 316] width 0 height 0
drag, startPoint x: 453, startPoint y: 322, endPoint x: 449, endPoint y: 282, distance: 41.1
click at [449, 282] on div "Document Type / Name Uploaded at TR Sandy Carroll 2025-10-05 03:50:04 UTC TR Pr…" at bounding box center [830, 391] width 799 height 252
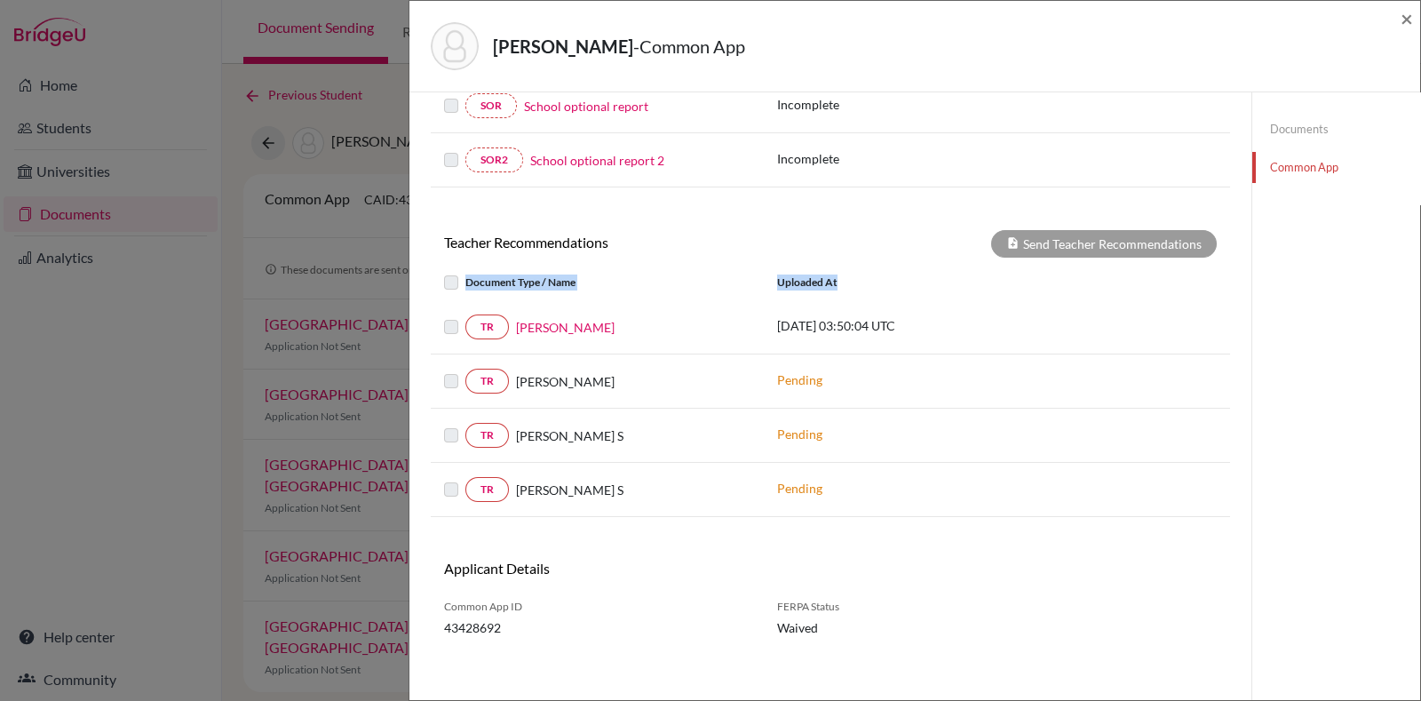
click at [465, 272] on label at bounding box center [465, 272] width 0 height 0
click at [465, 316] on label at bounding box center [465, 316] width 0 height 0
click at [1404, 20] on span "×" at bounding box center [1407, 18] width 12 height 26
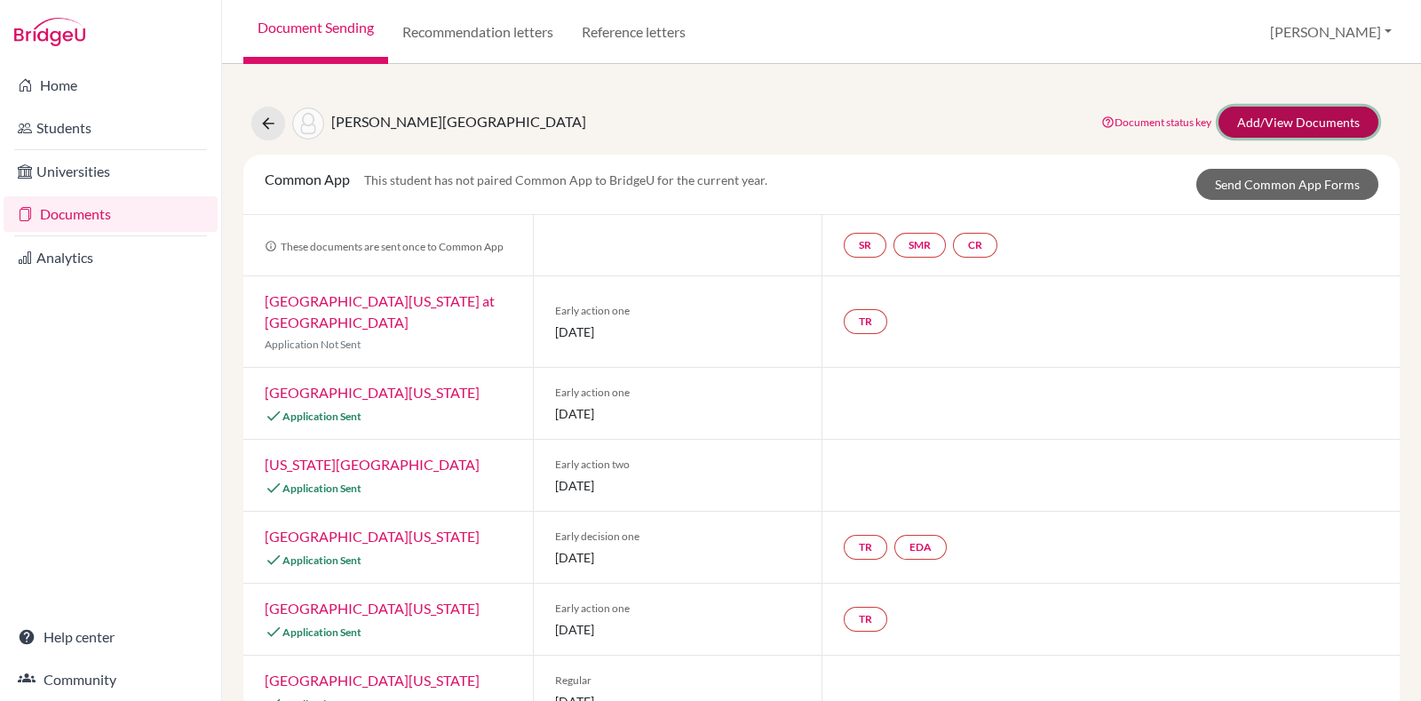
click at [1251, 126] on link "Add/View Documents" at bounding box center [1299, 122] width 160 height 31
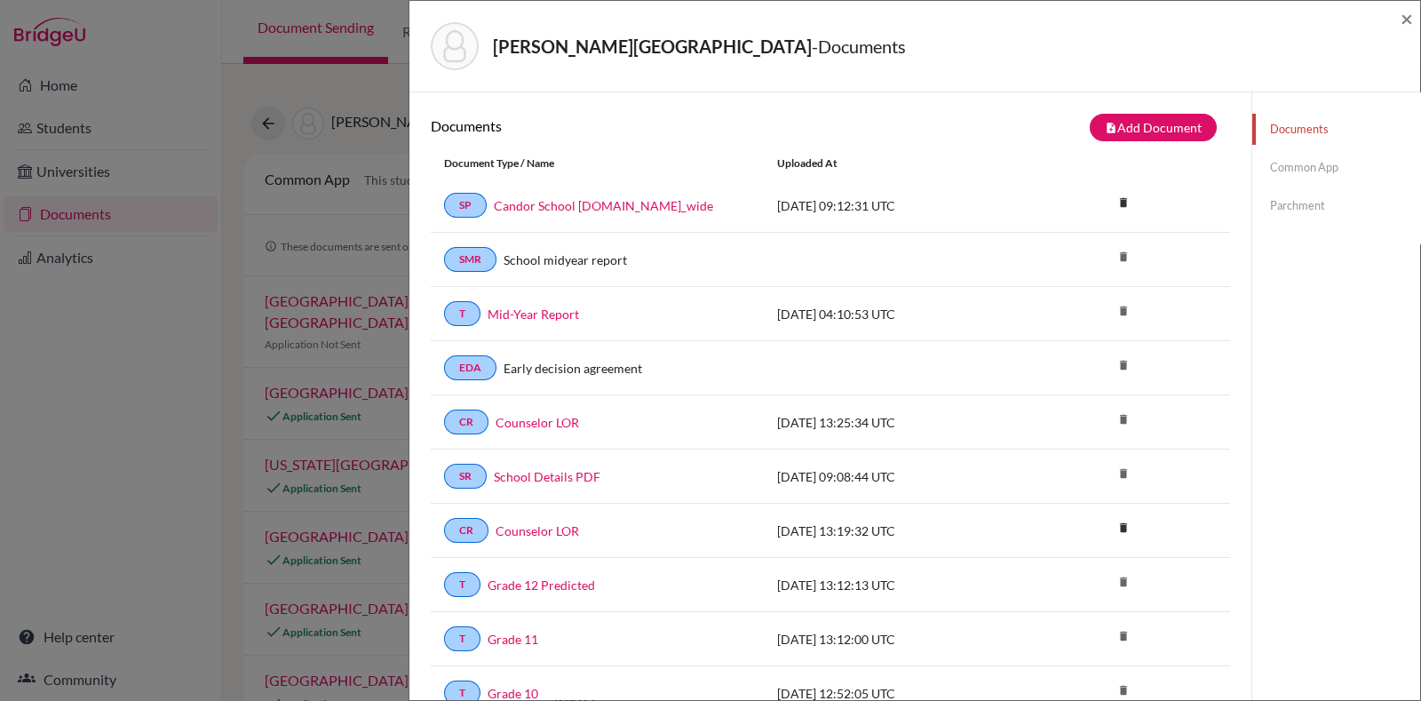
click at [1272, 171] on link "Common App" at bounding box center [1337, 167] width 168 height 31
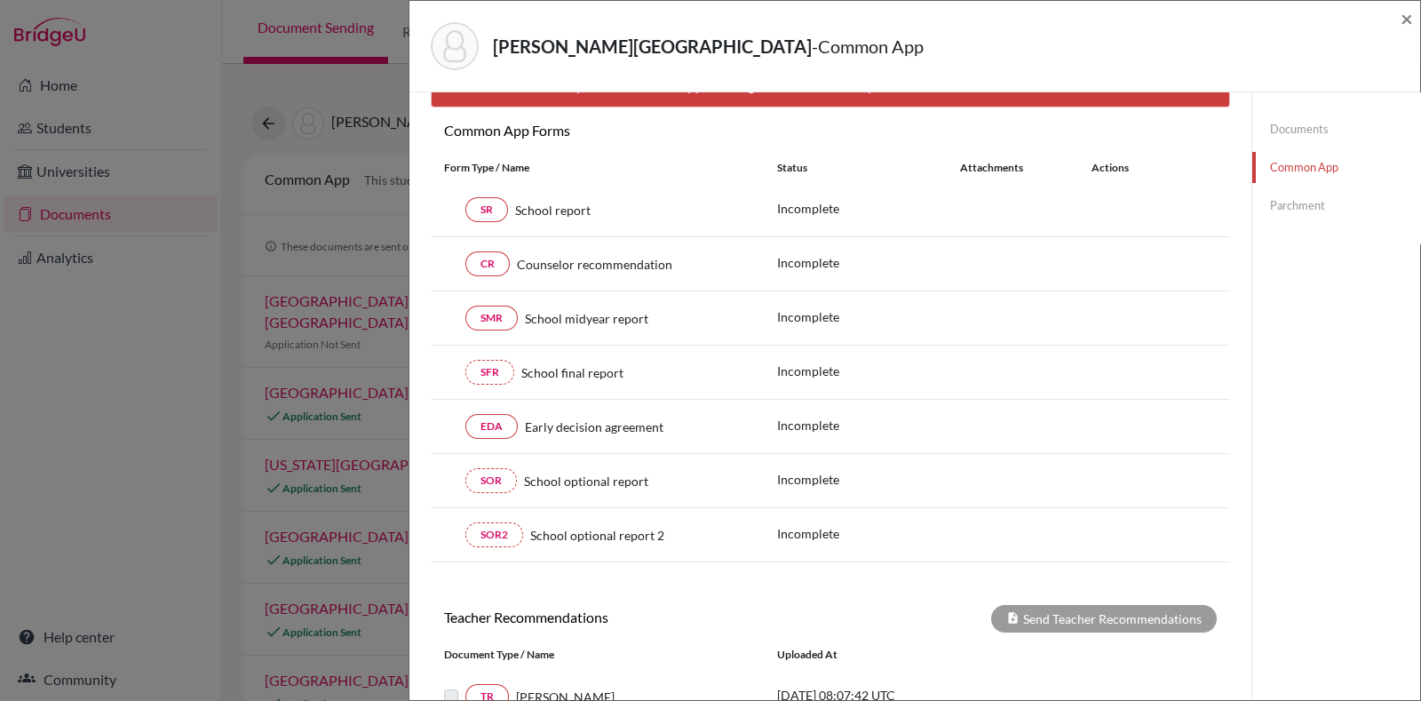
scroll to position [54, 0]
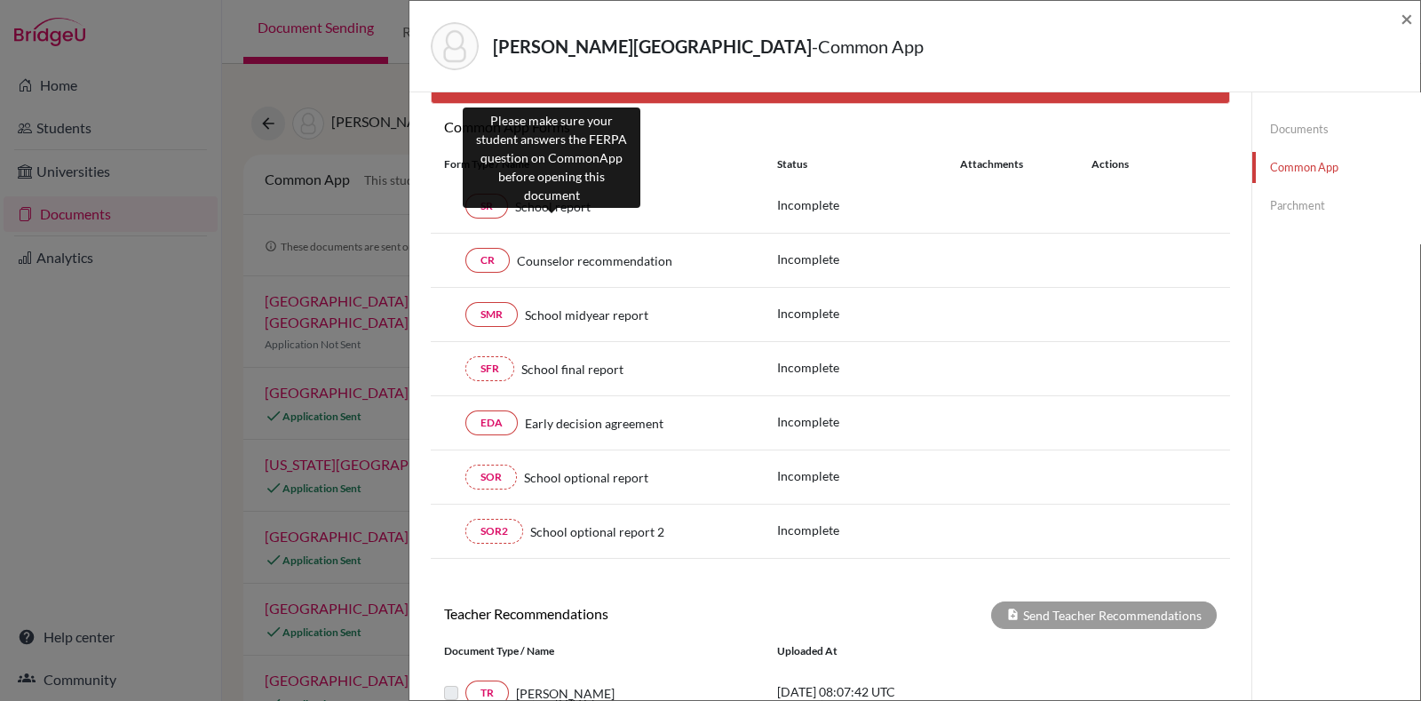
click at [579, 203] on span "School report" at bounding box center [553, 206] width 76 height 19
click at [550, 211] on span "School report" at bounding box center [553, 206] width 76 height 19
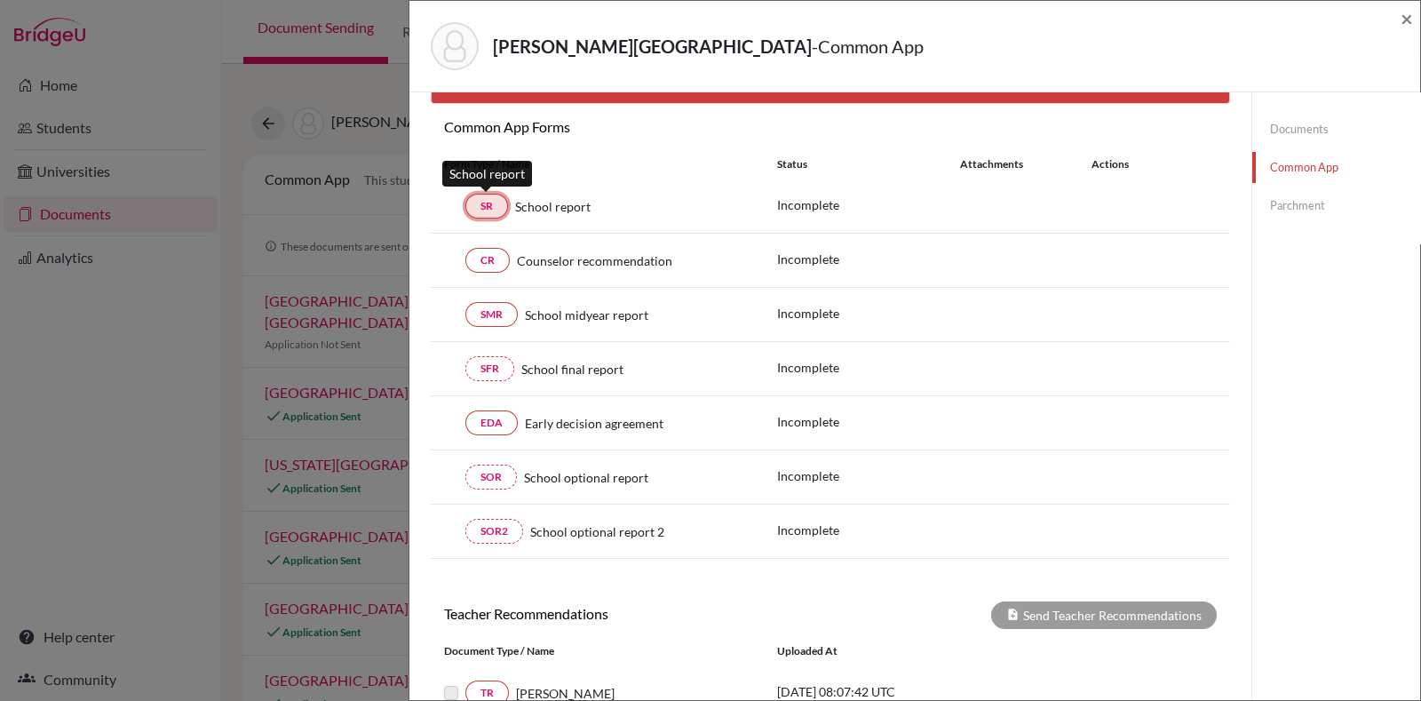
click at [489, 209] on link "SR" at bounding box center [486, 206] width 43 height 25
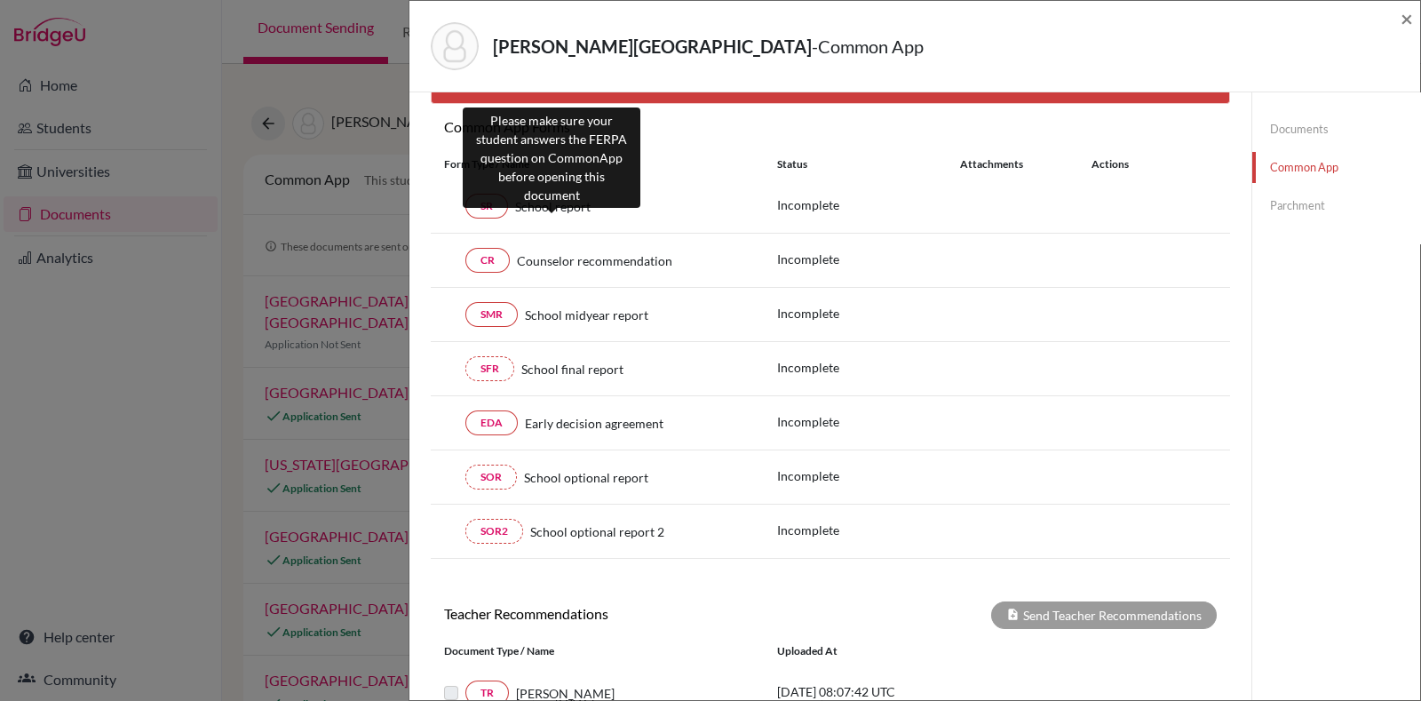
click at [565, 198] on span "School report" at bounding box center [553, 206] width 76 height 19
click at [565, 201] on span "School report" at bounding box center [553, 206] width 76 height 19
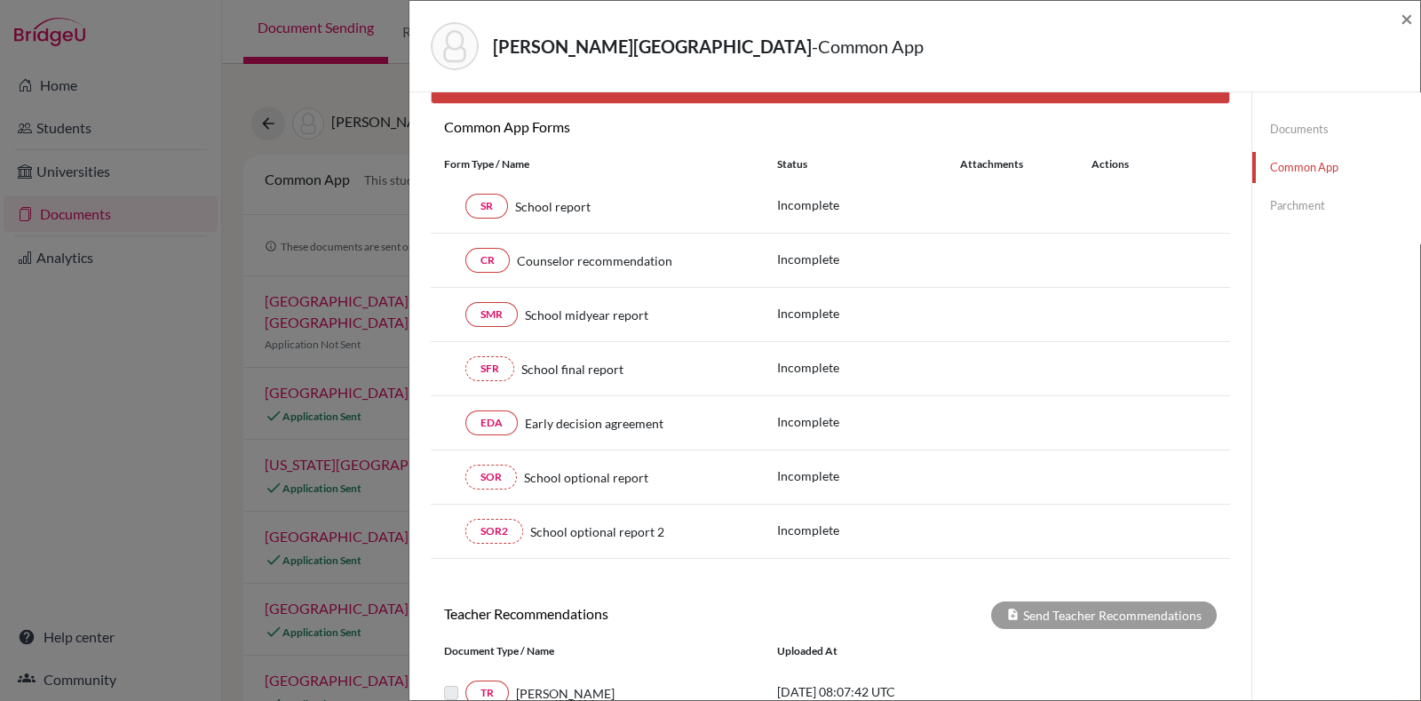
click at [827, 197] on p "Incomplete" at bounding box center [868, 204] width 183 height 19
click at [1304, 204] on link "Parchment" at bounding box center [1337, 205] width 168 height 31
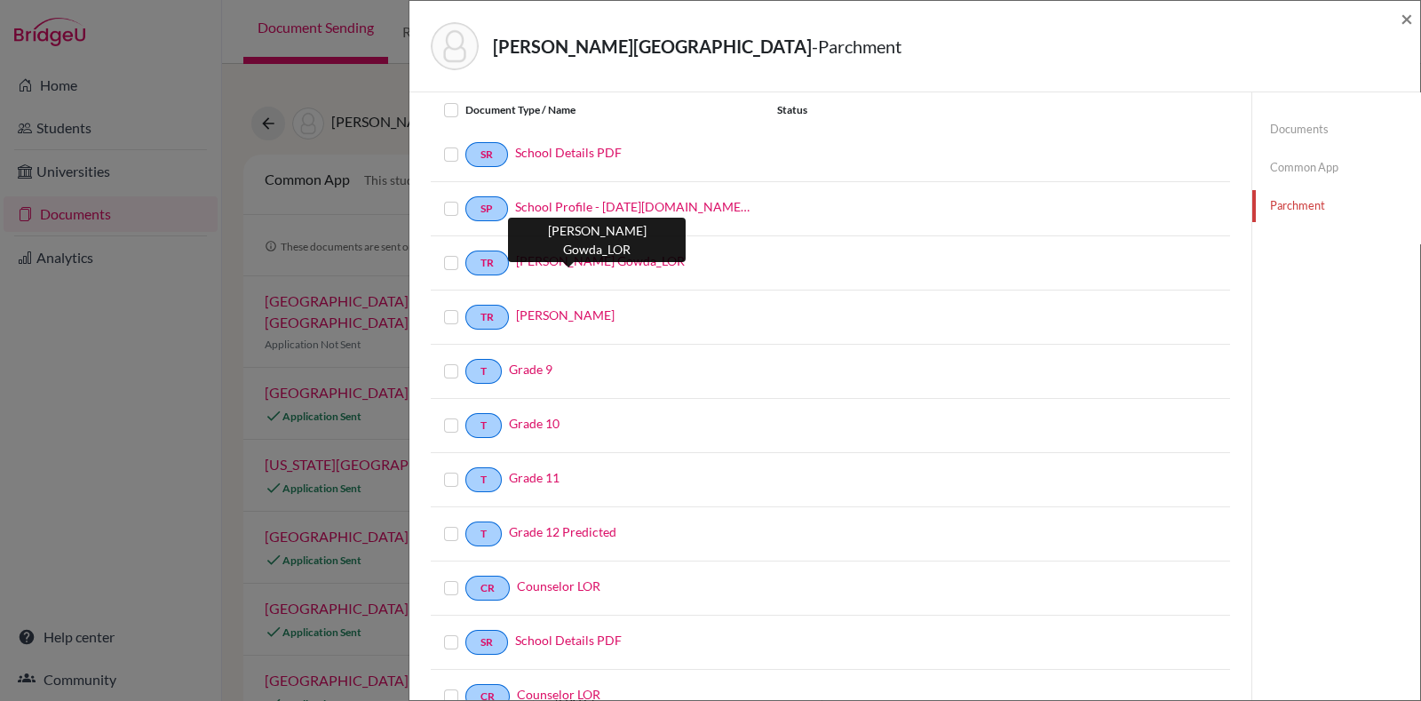
click at [574, 251] on link "[PERSON_NAME] Gowda_LOR" at bounding box center [600, 260] width 169 height 19
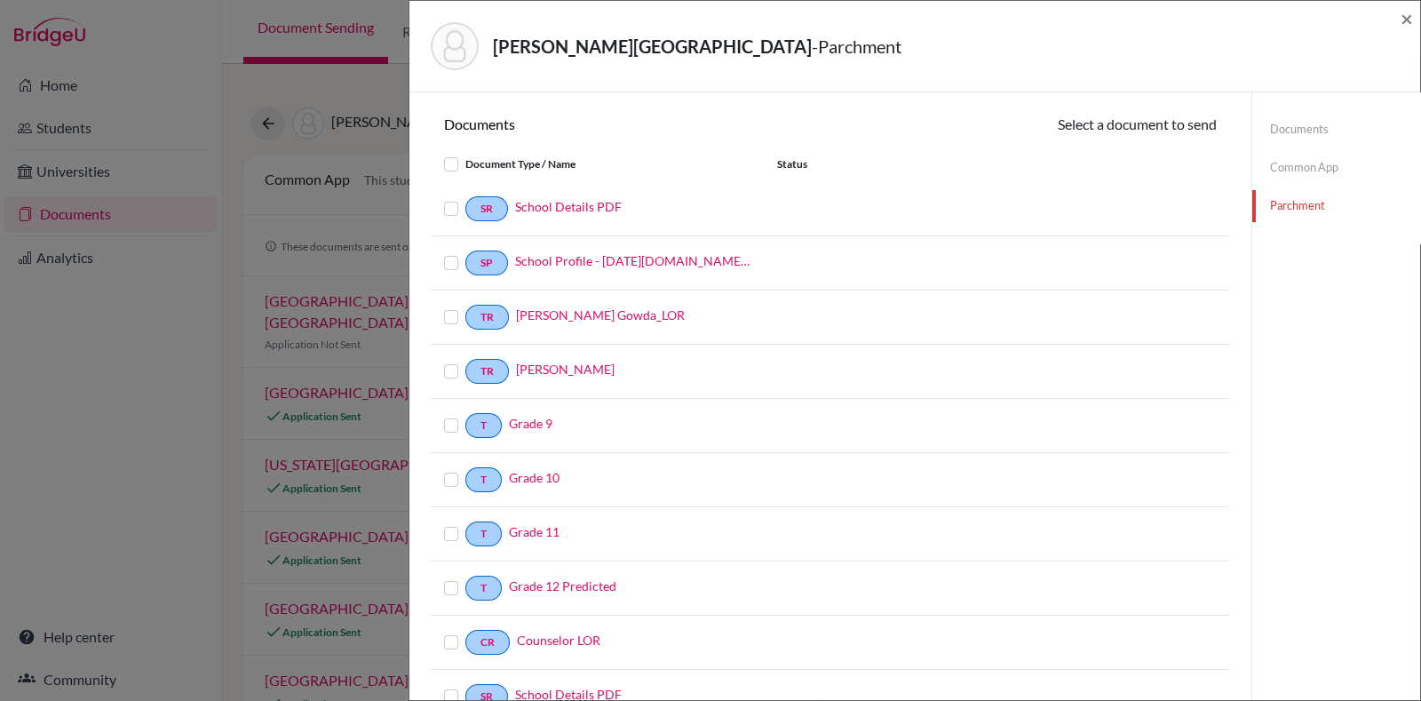
click at [1280, 152] on link "Common App" at bounding box center [1337, 167] width 168 height 31
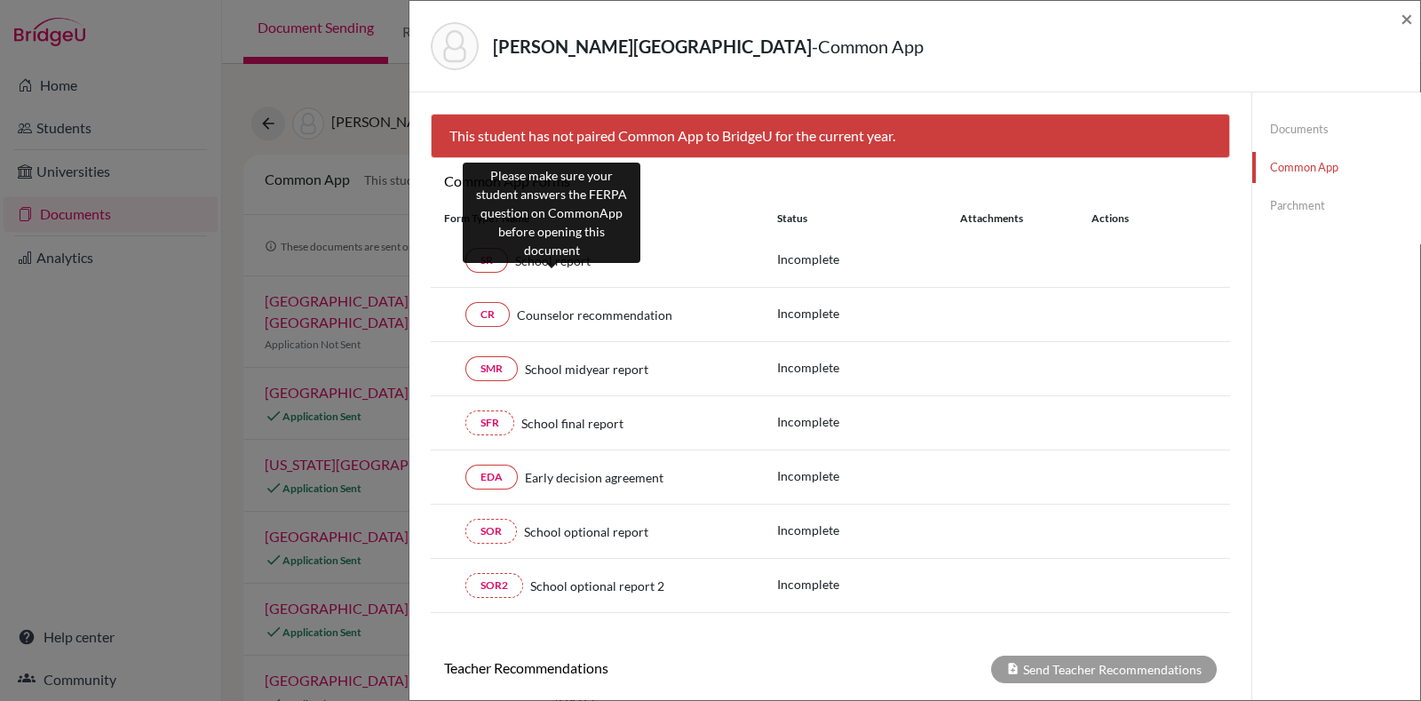
click at [555, 256] on span "School report" at bounding box center [553, 260] width 76 height 19
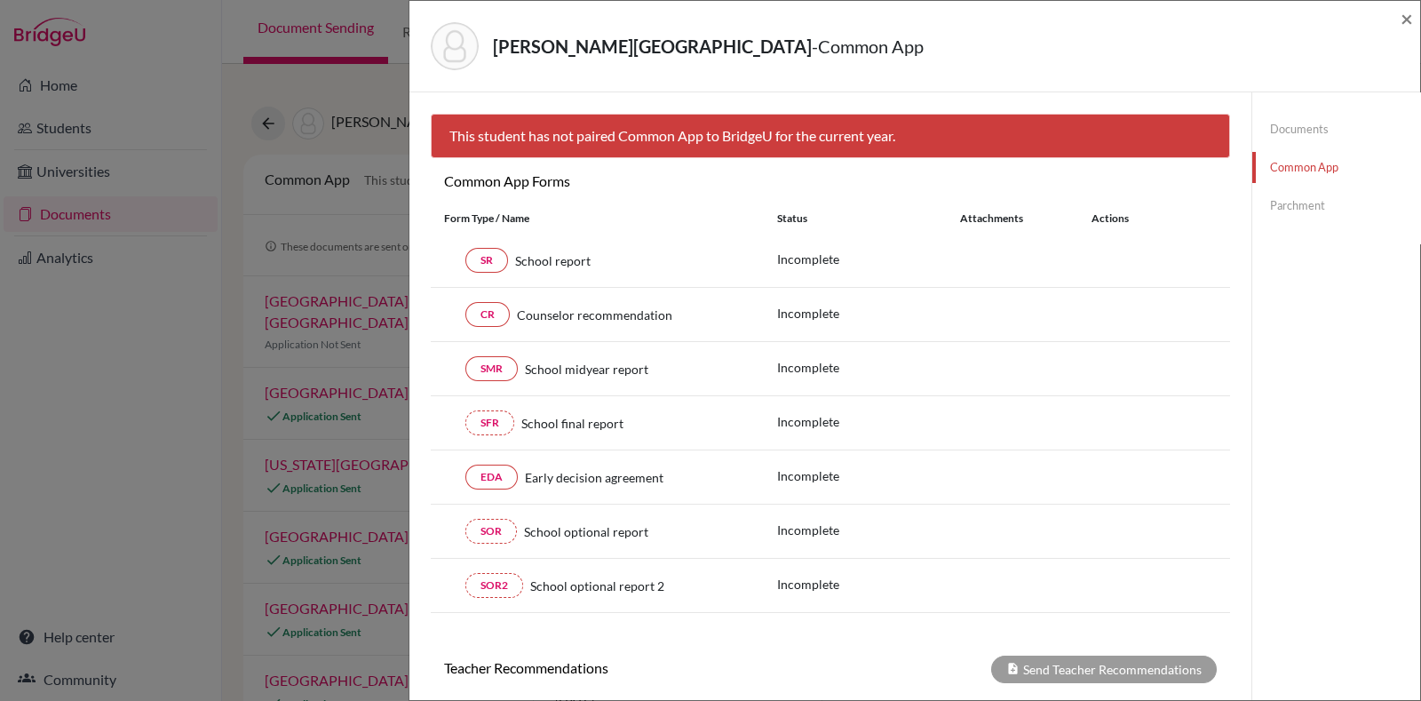
click at [361, 236] on div "[PERSON_NAME] - Common App × × This student has not paired Common App to Bridge…" at bounding box center [710, 350] width 1421 height 701
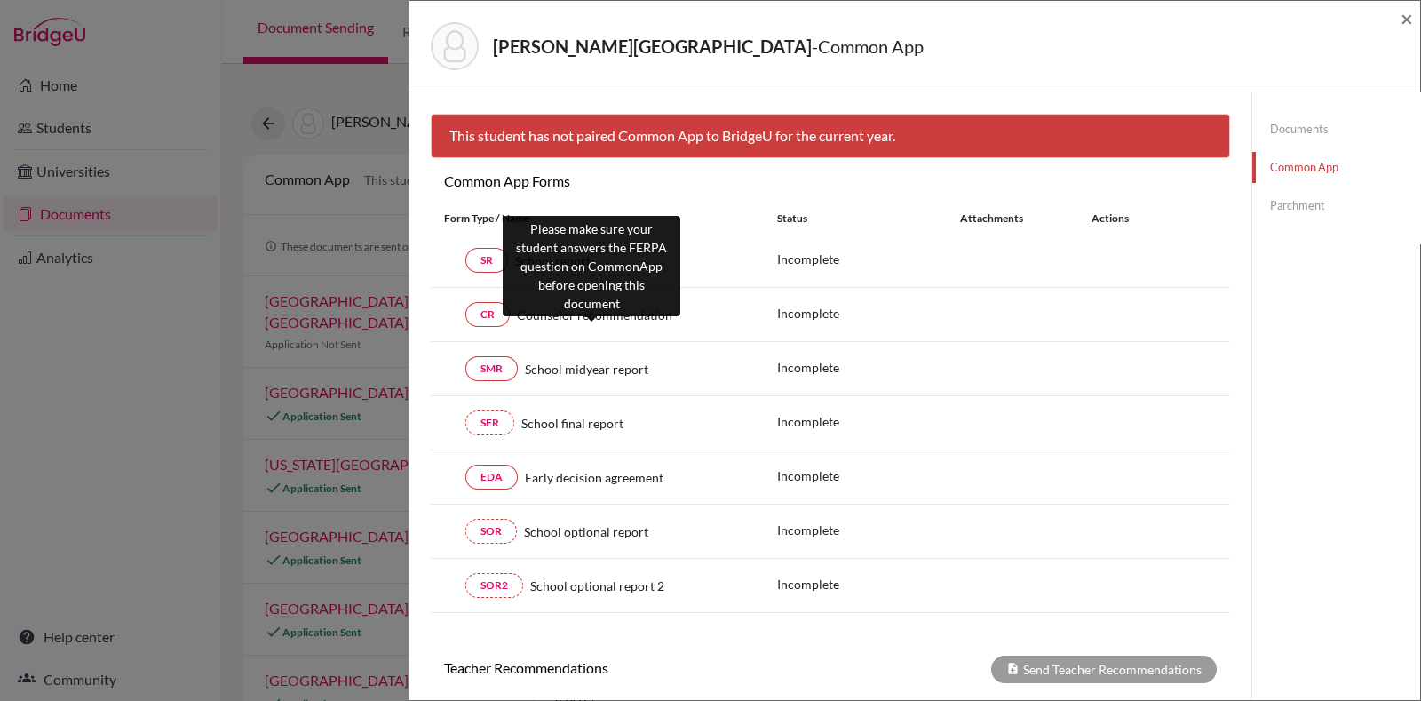
click at [562, 318] on span "Counselor recommendation" at bounding box center [594, 315] width 155 height 19
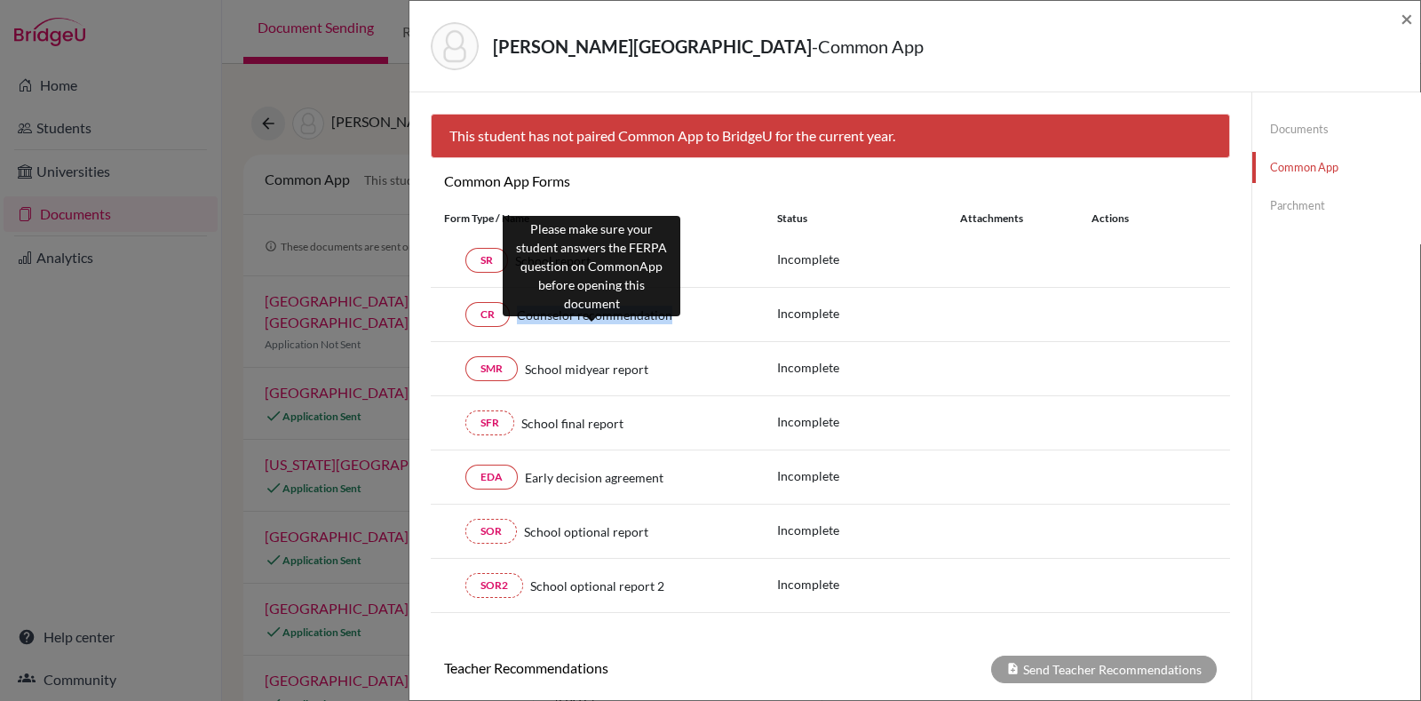
click at [562, 318] on span "Counselor recommendation" at bounding box center [594, 315] width 155 height 19
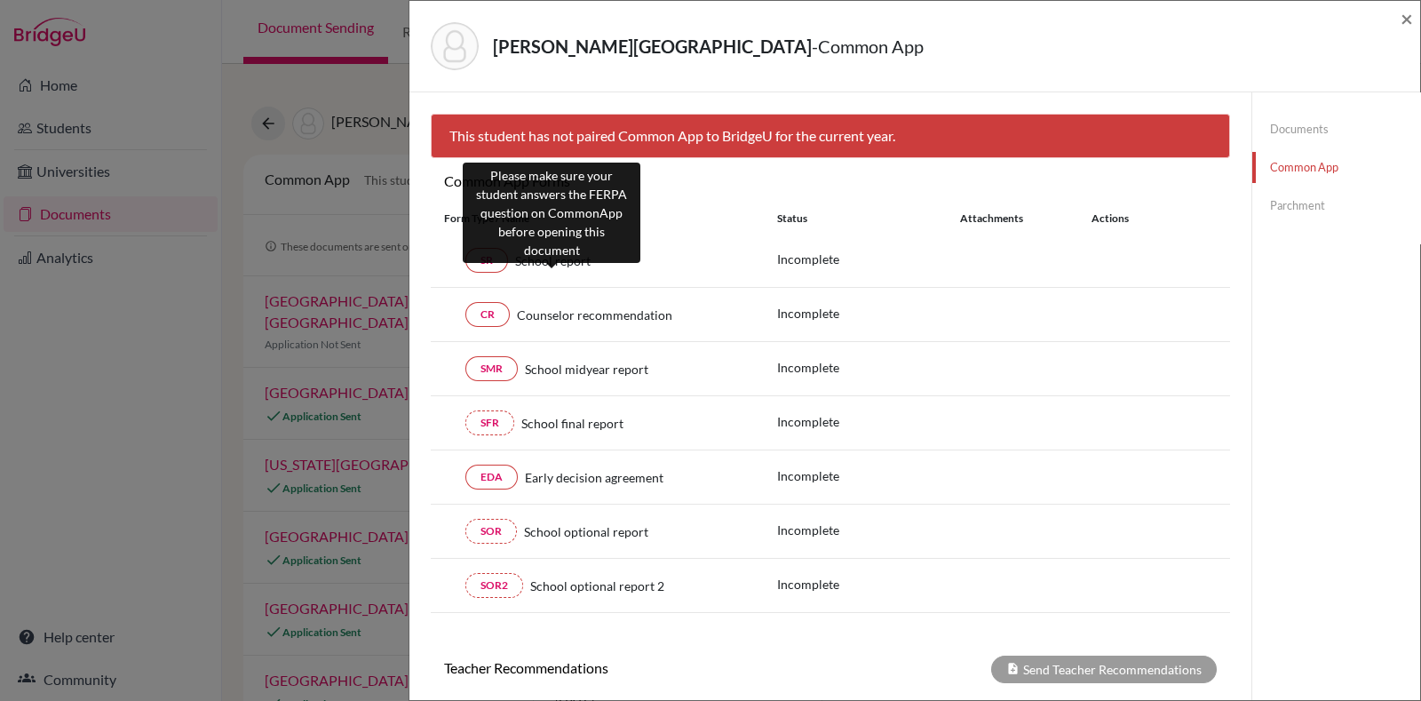
click at [543, 258] on span "School report" at bounding box center [553, 260] width 76 height 19
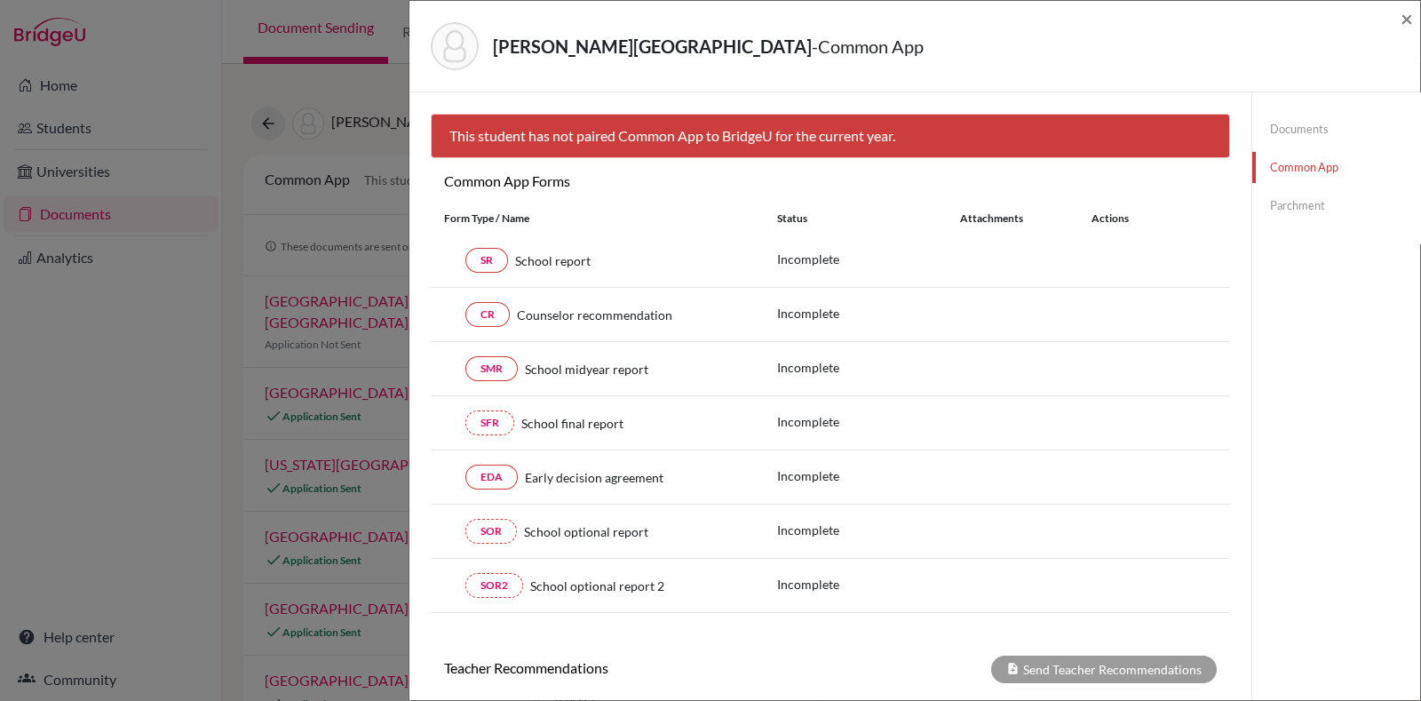
click at [728, 162] on div "This student has not paired Common App to BridgeU for the current year." at bounding box center [830, 143] width 799 height 59
click at [1321, 114] on link "Documents" at bounding box center [1337, 129] width 168 height 31
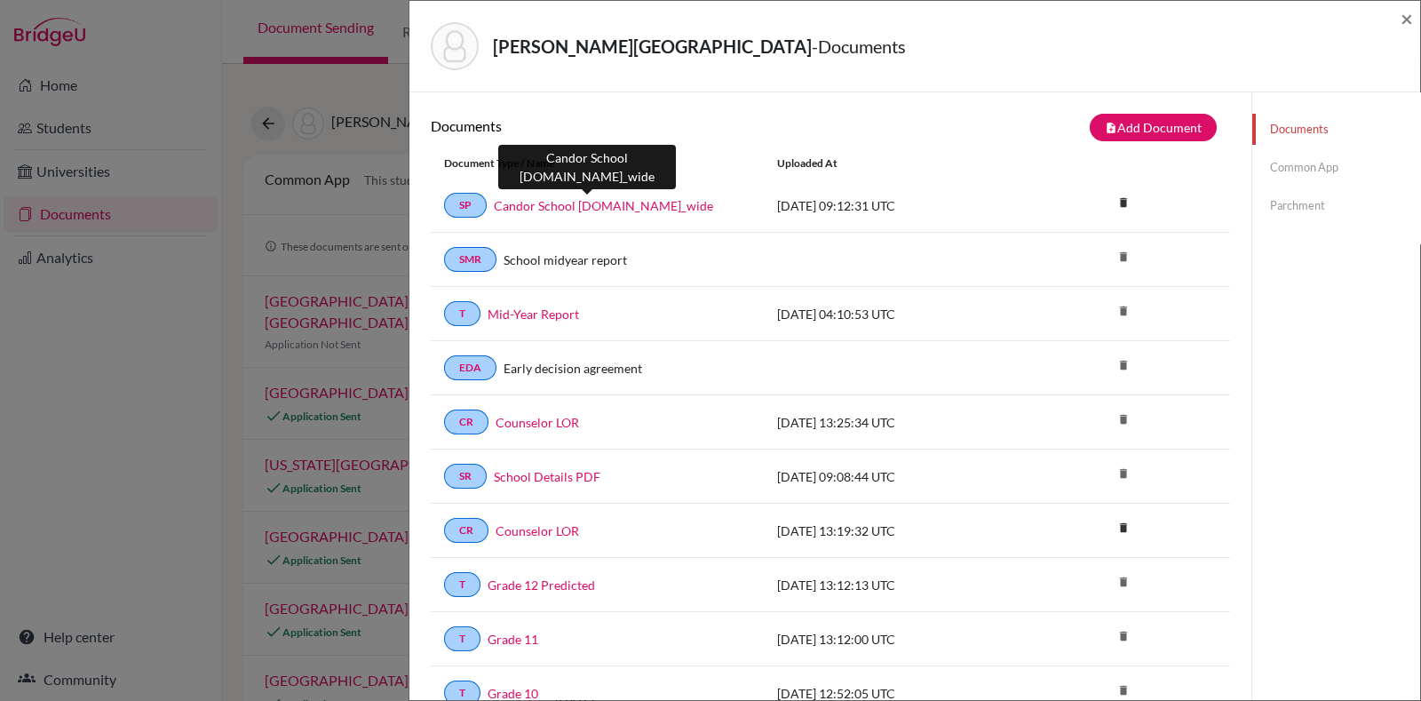
click at [560, 209] on link "Candor School [DOMAIN_NAME]_wide" at bounding box center [603, 205] width 219 height 19
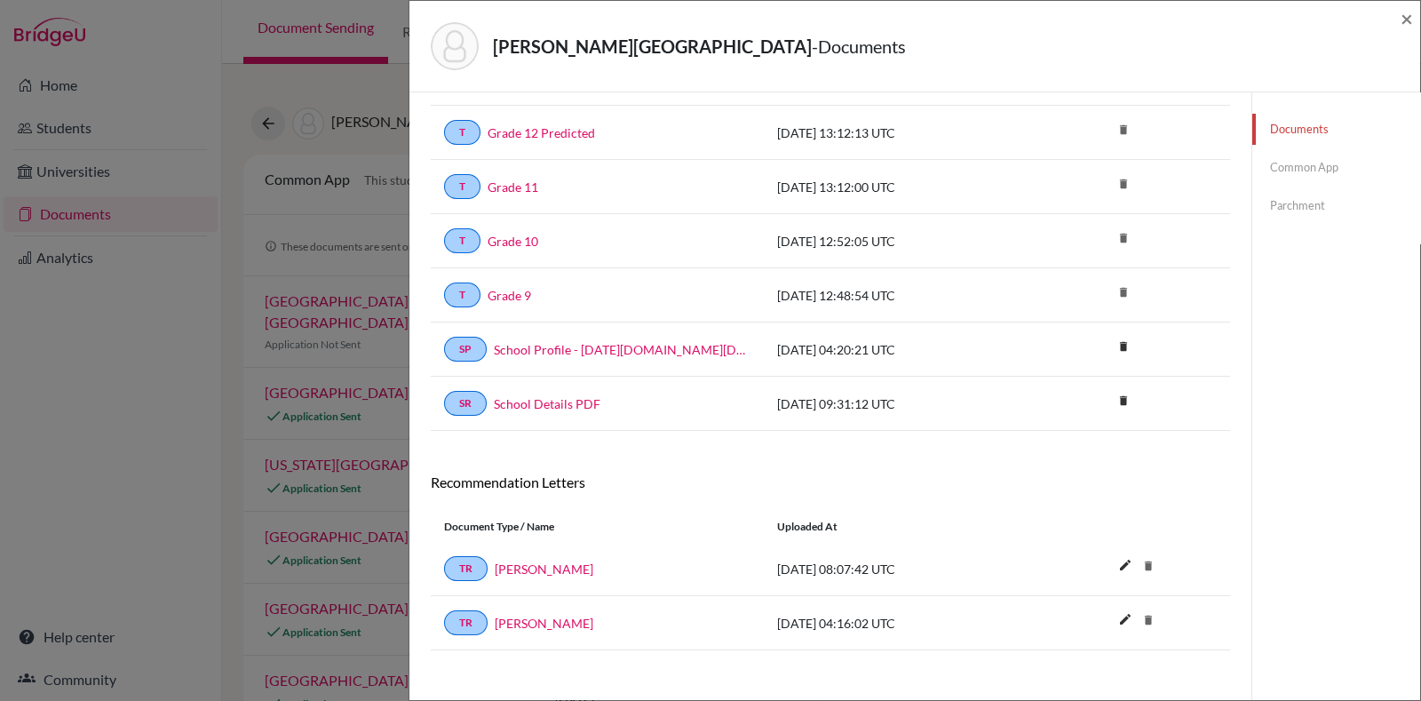
scroll to position [457, 0]
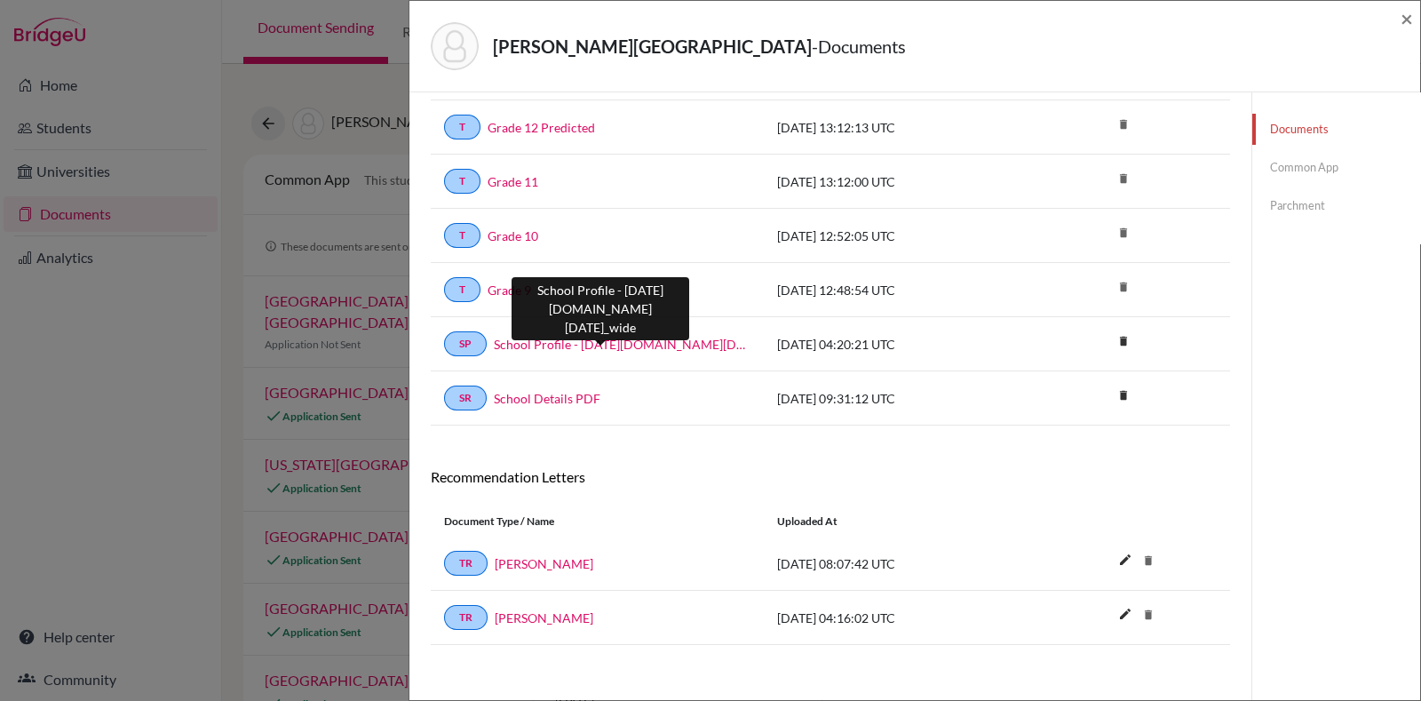
click at [617, 335] on link "School Profile - [DATE][DOMAIN_NAME][DATE]_wide" at bounding box center [622, 344] width 257 height 19
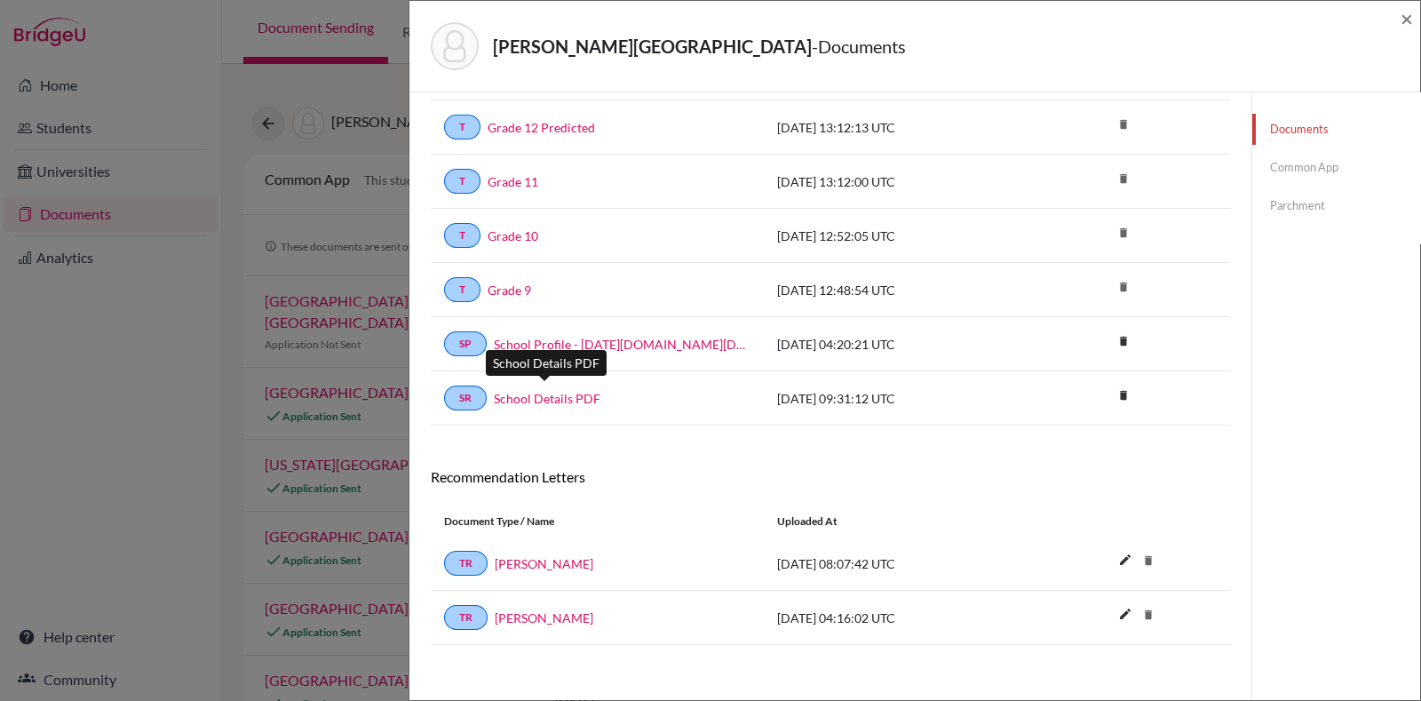
click at [561, 389] on link "School Details PDF" at bounding box center [547, 398] width 107 height 19
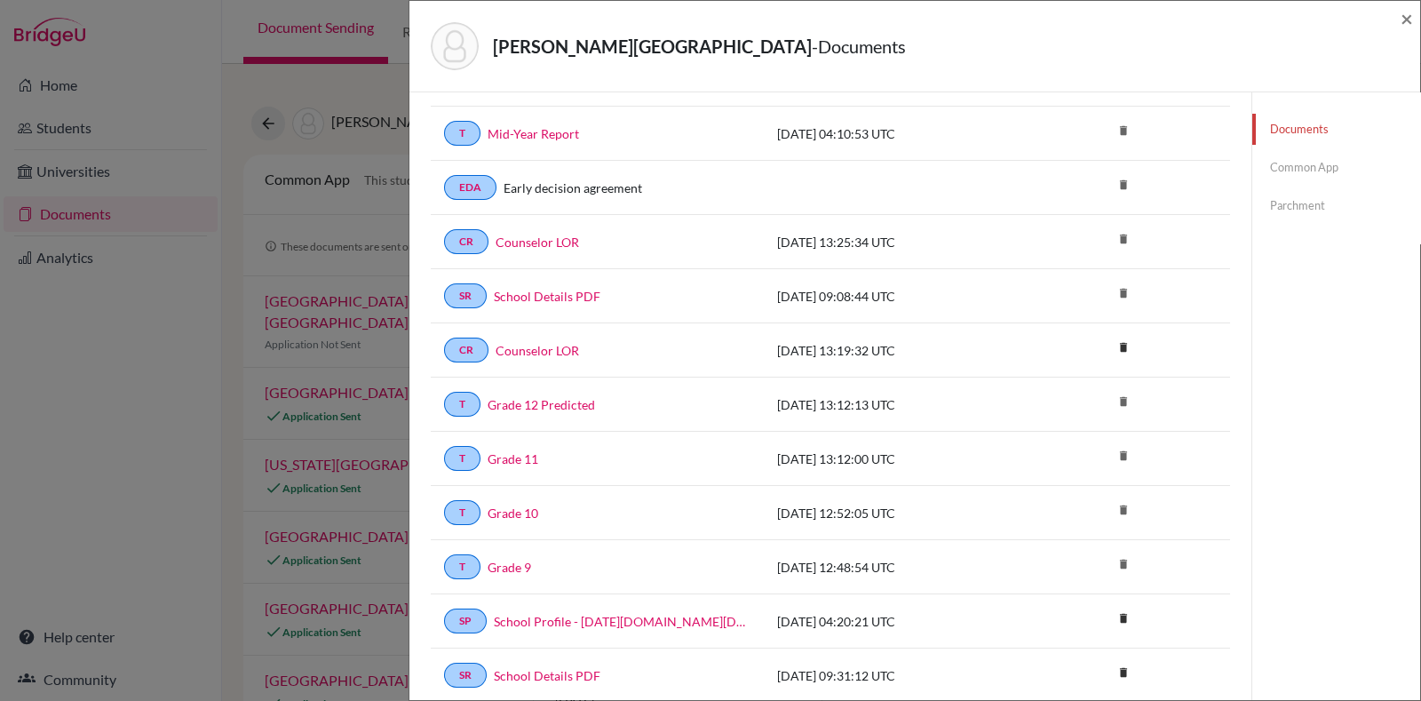
scroll to position [145, 0]
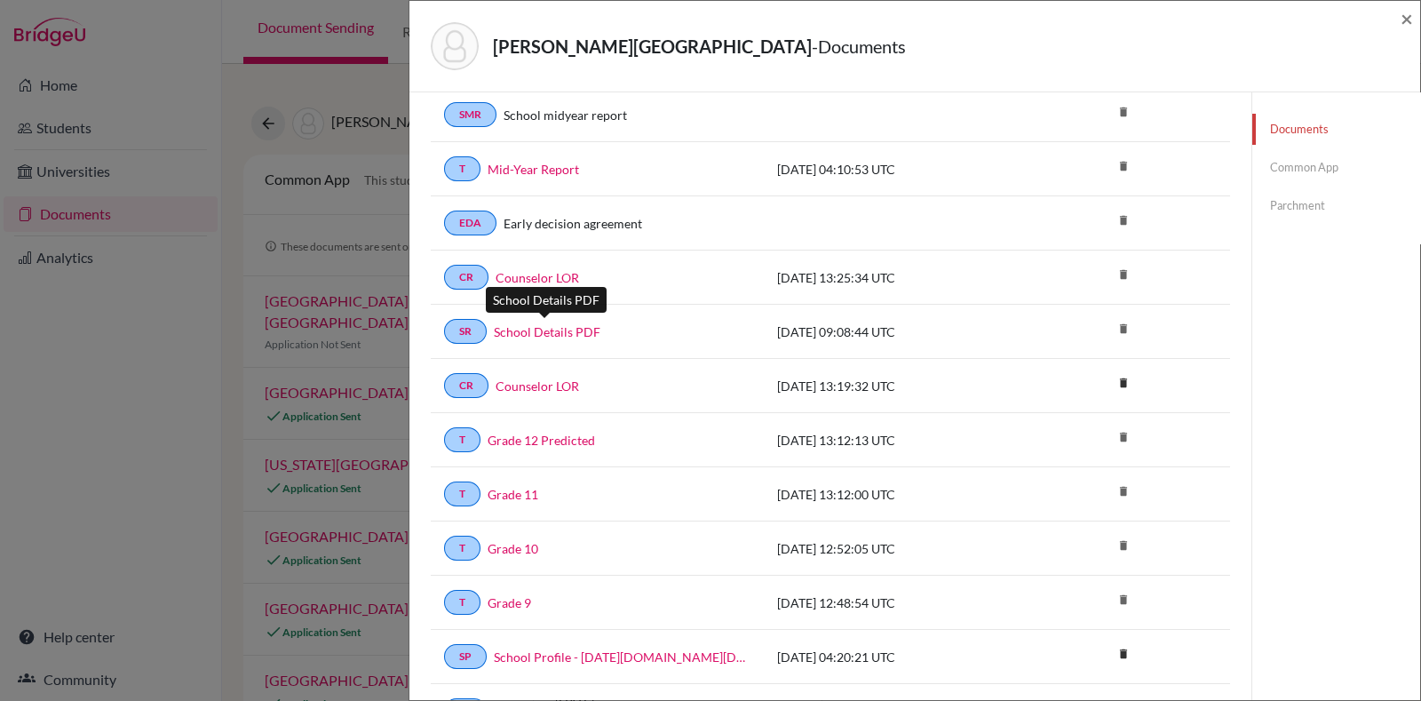
click at [562, 330] on link "School Details PDF" at bounding box center [547, 331] width 107 height 19
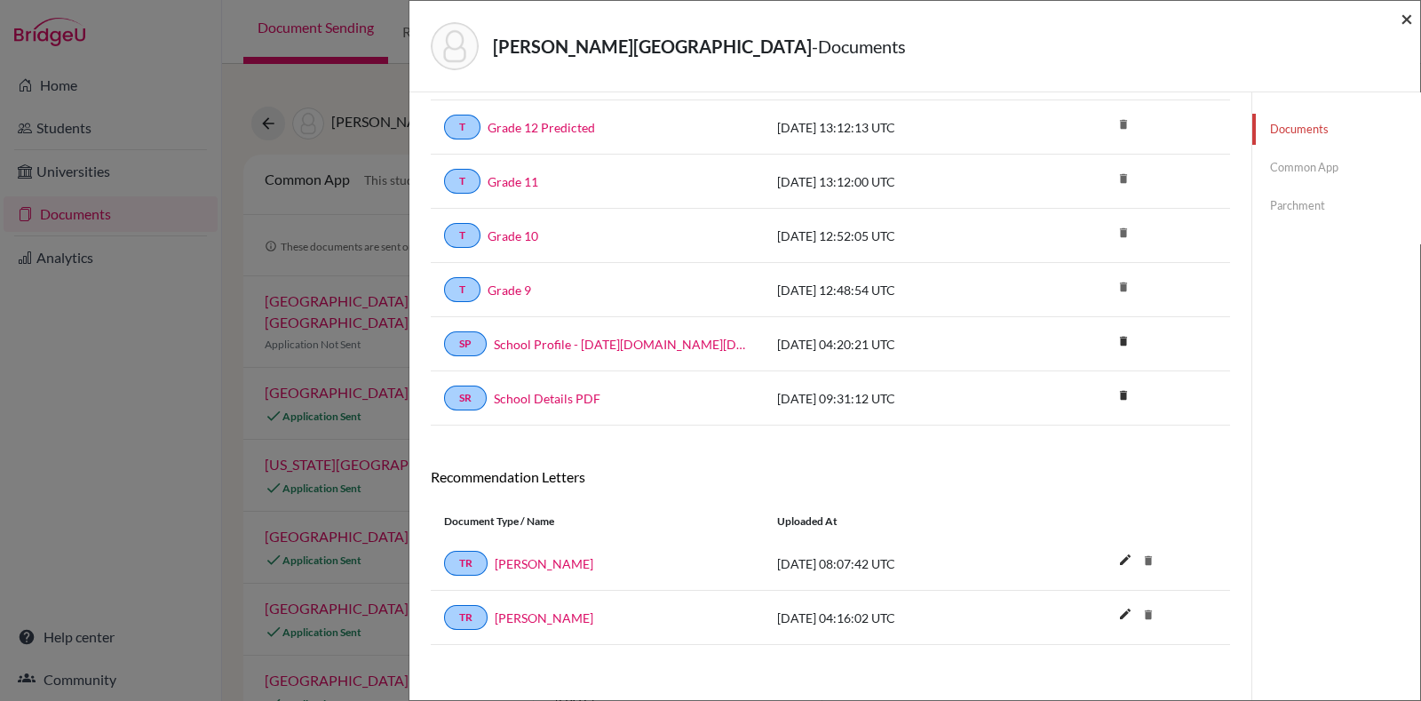
click at [1405, 10] on span "×" at bounding box center [1407, 18] width 12 height 26
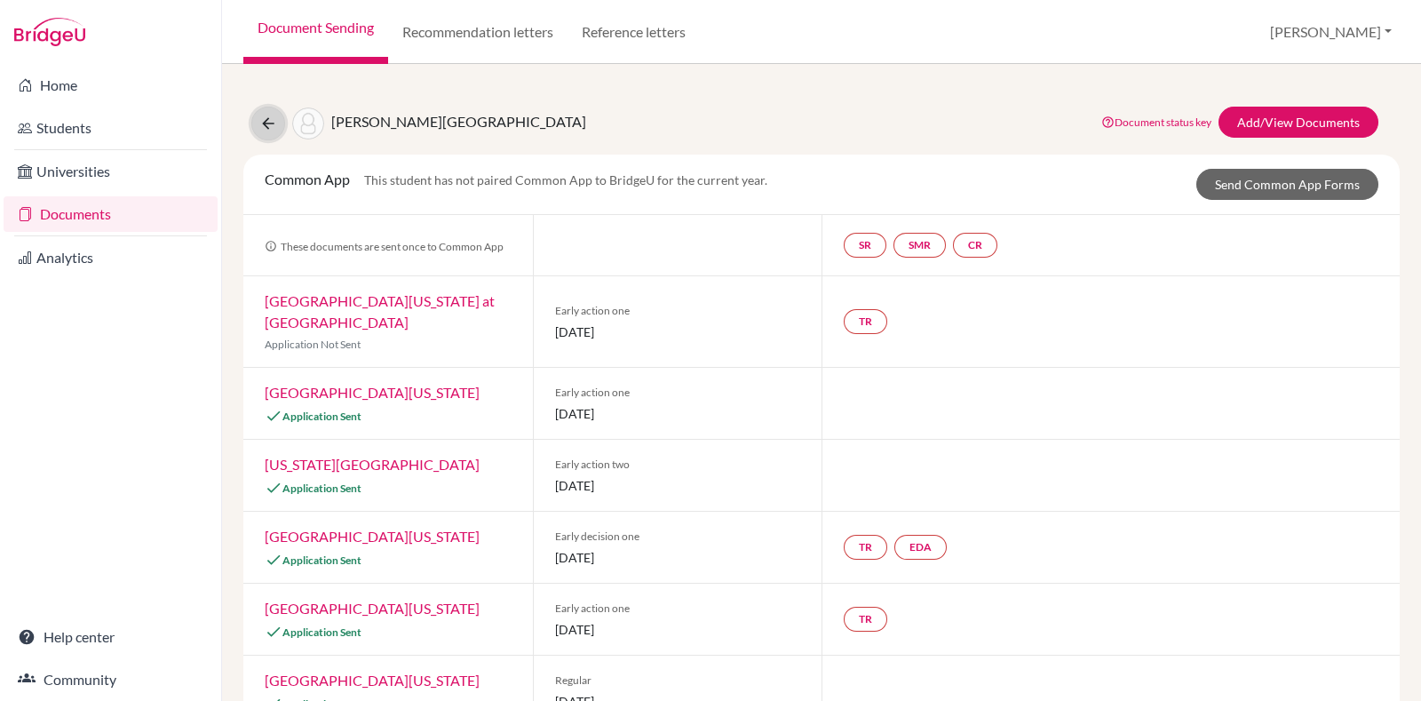
click at [262, 126] on icon at bounding box center [268, 124] width 18 height 18
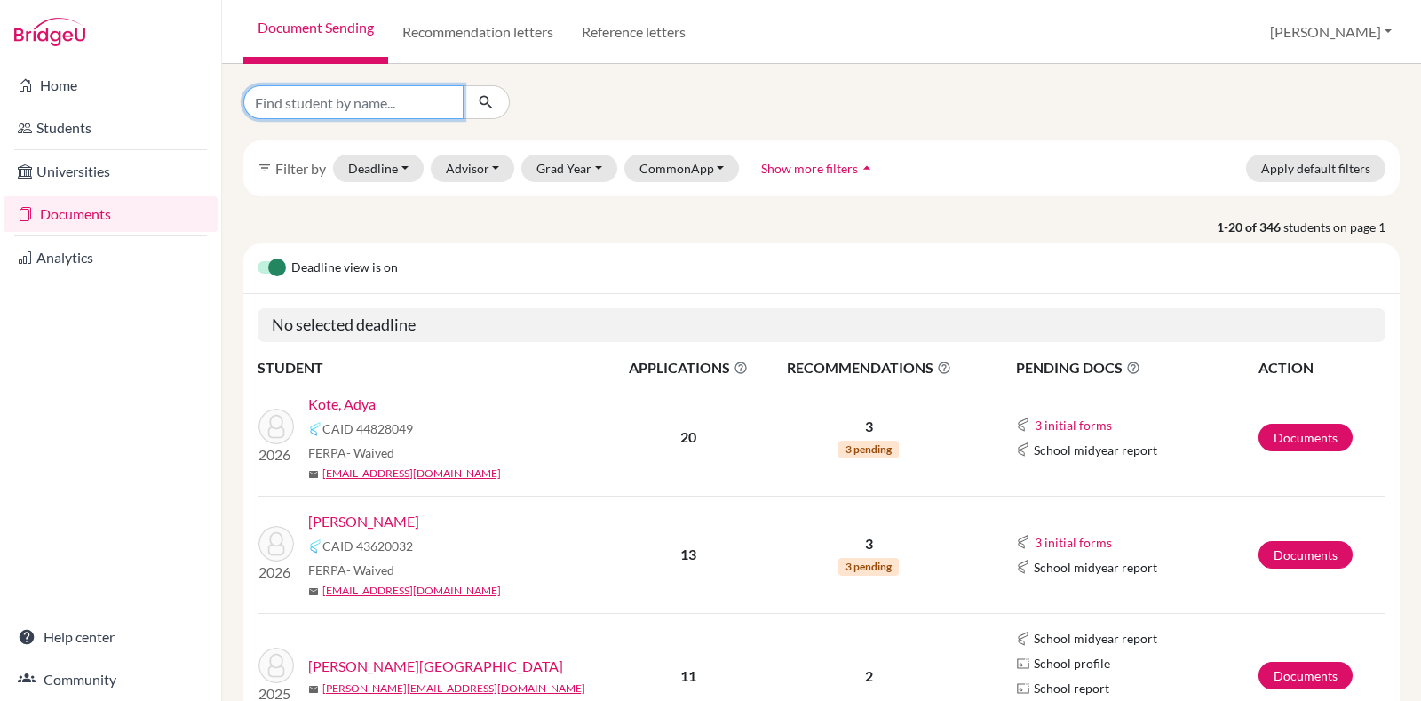
click at [340, 103] on input "Find student by name..." at bounding box center [353, 102] width 220 height 34
type input "avistha"
click button "submit" at bounding box center [486, 102] width 47 height 34
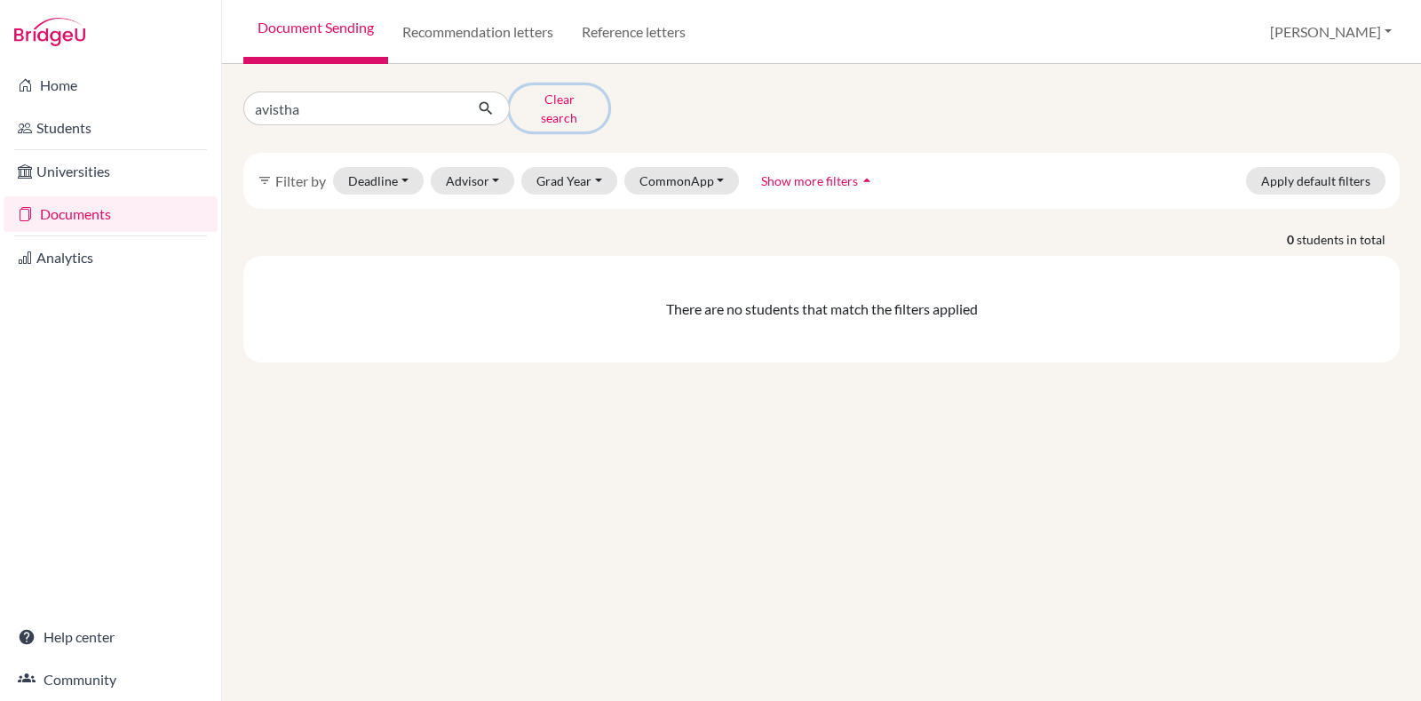
click at [549, 99] on button "Clear search" at bounding box center [559, 108] width 99 height 46
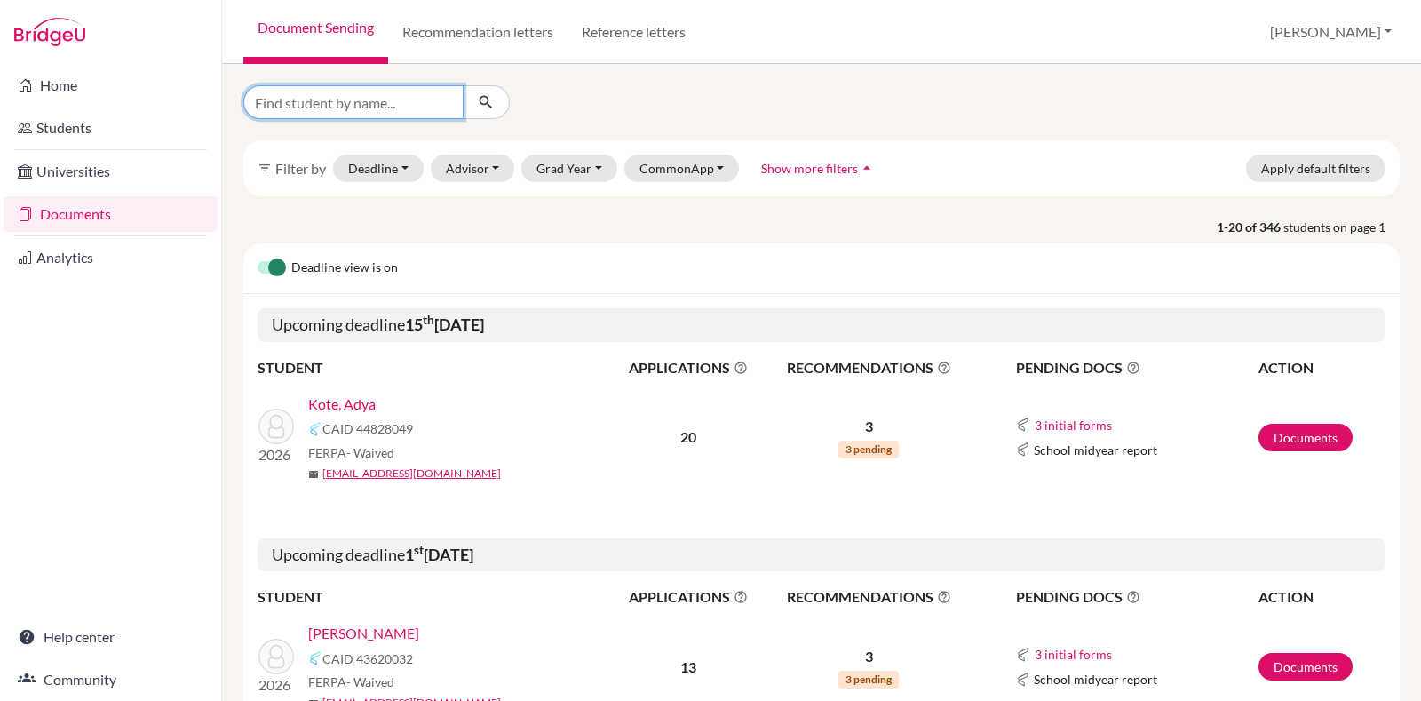
click at [391, 96] on input "Find student by name..." at bounding box center [353, 102] width 220 height 34
type input "avistha"
click at [483, 105] on icon "submit" at bounding box center [486, 102] width 18 height 18
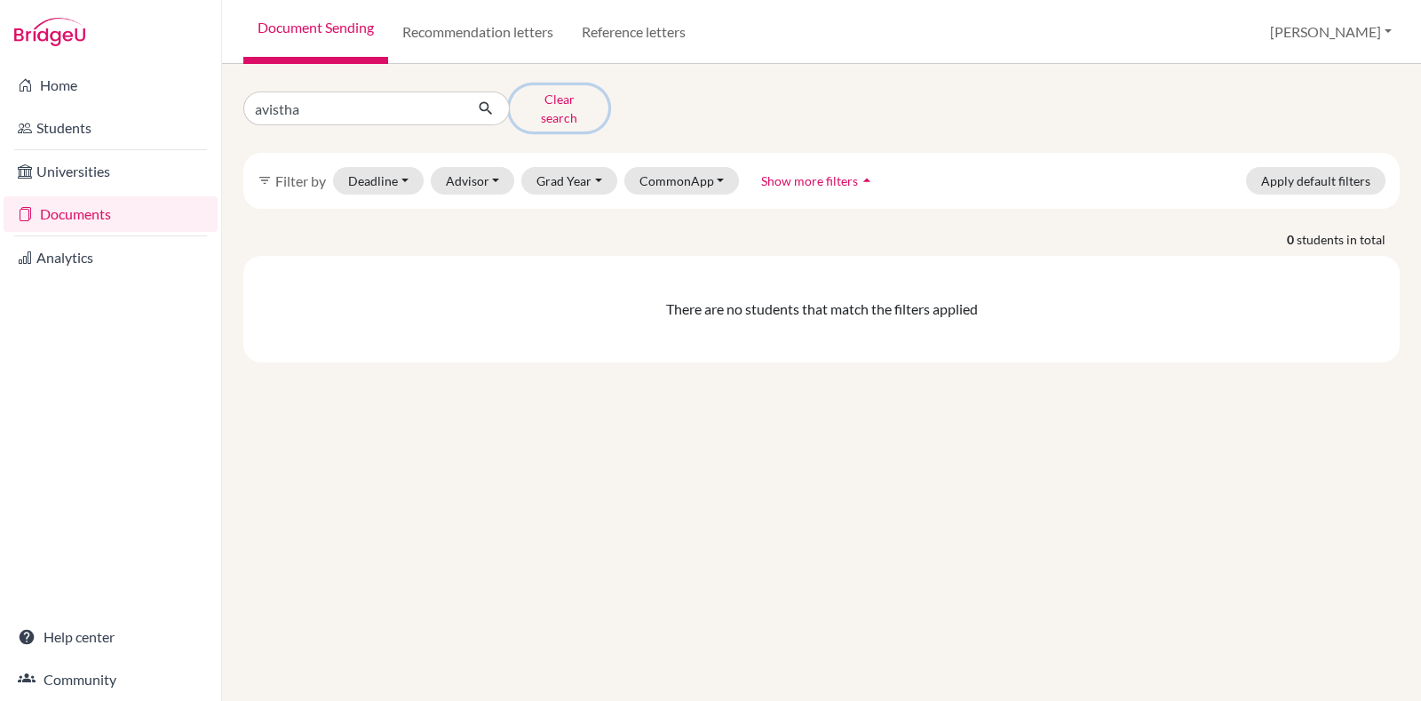
click at [570, 95] on button "Clear search" at bounding box center [559, 108] width 99 height 46
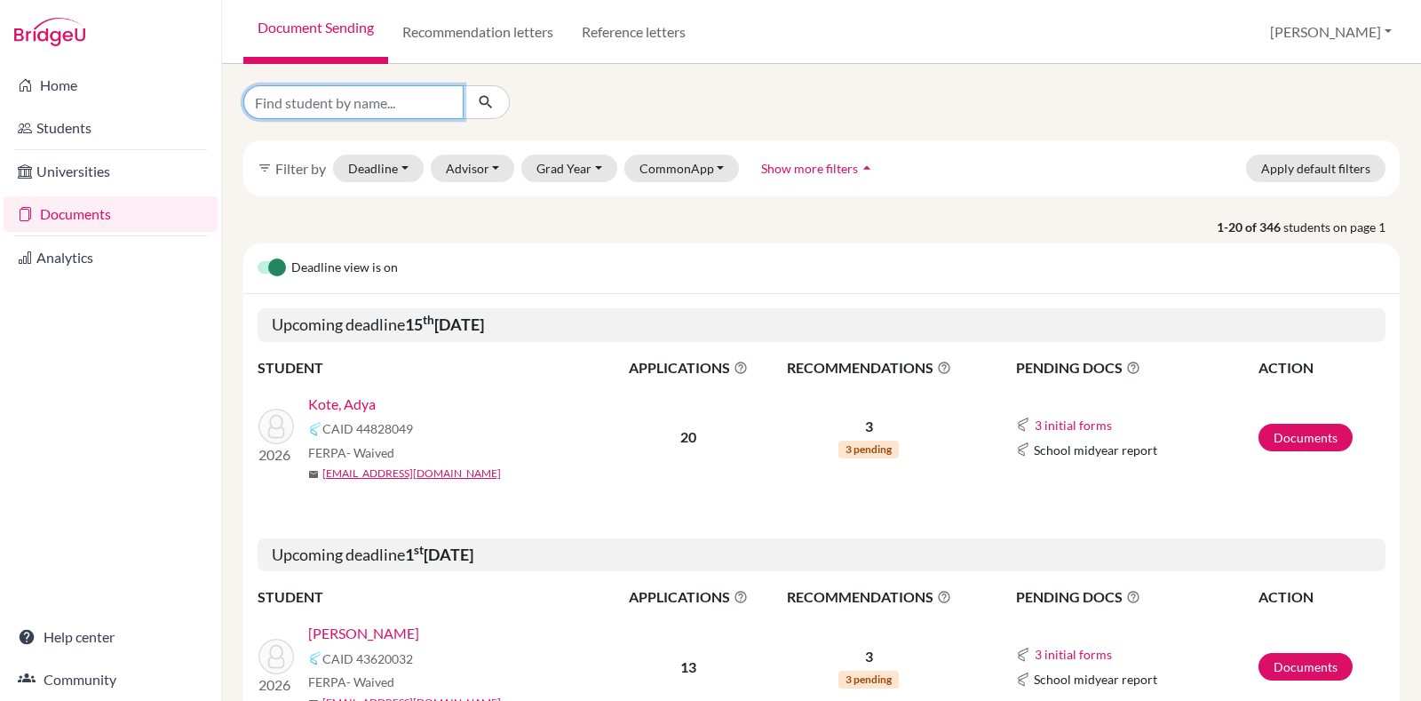
click at [358, 107] on input "Find student by name..." at bounding box center [353, 102] width 220 height 34
type input "avishta"
click button "submit" at bounding box center [486, 102] width 47 height 34
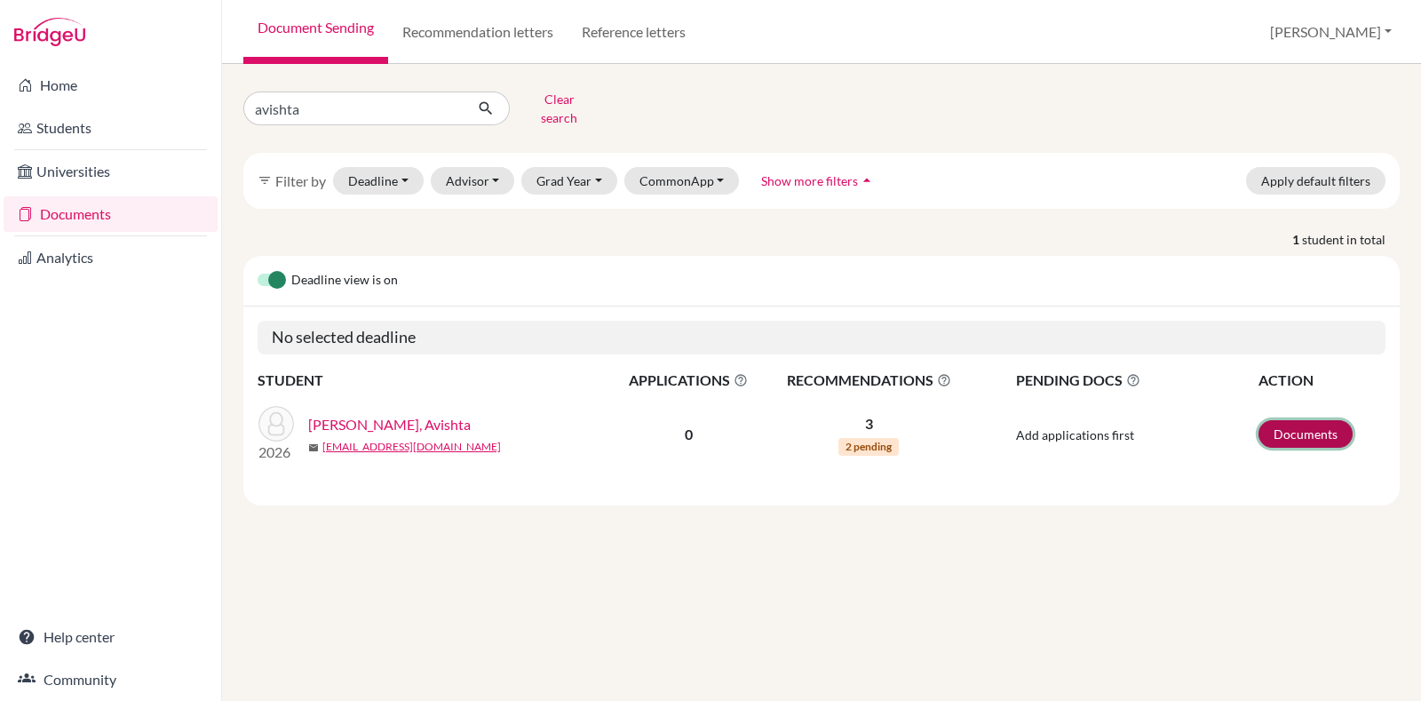
click at [1306, 420] on link "Documents" at bounding box center [1306, 434] width 94 height 28
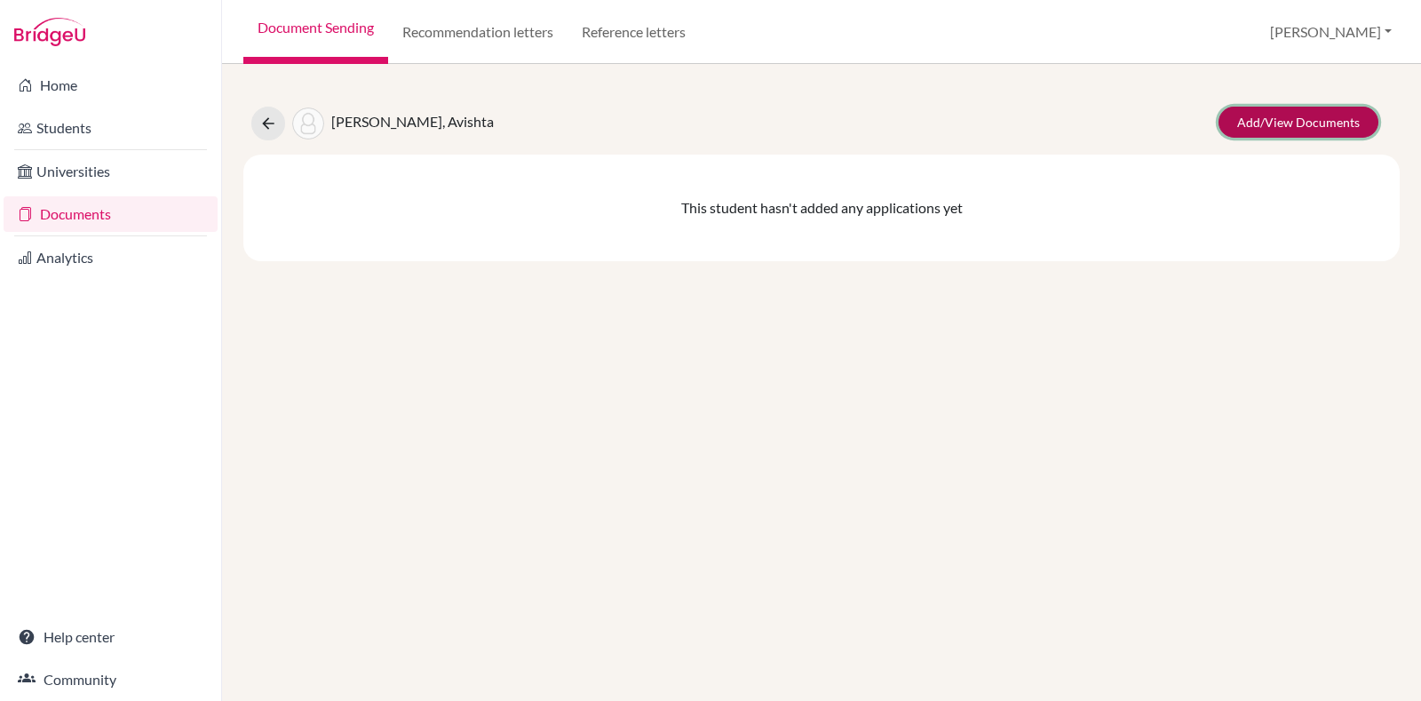
click at [1282, 131] on link "Add/View Documents" at bounding box center [1299, 122] width 160 height 31
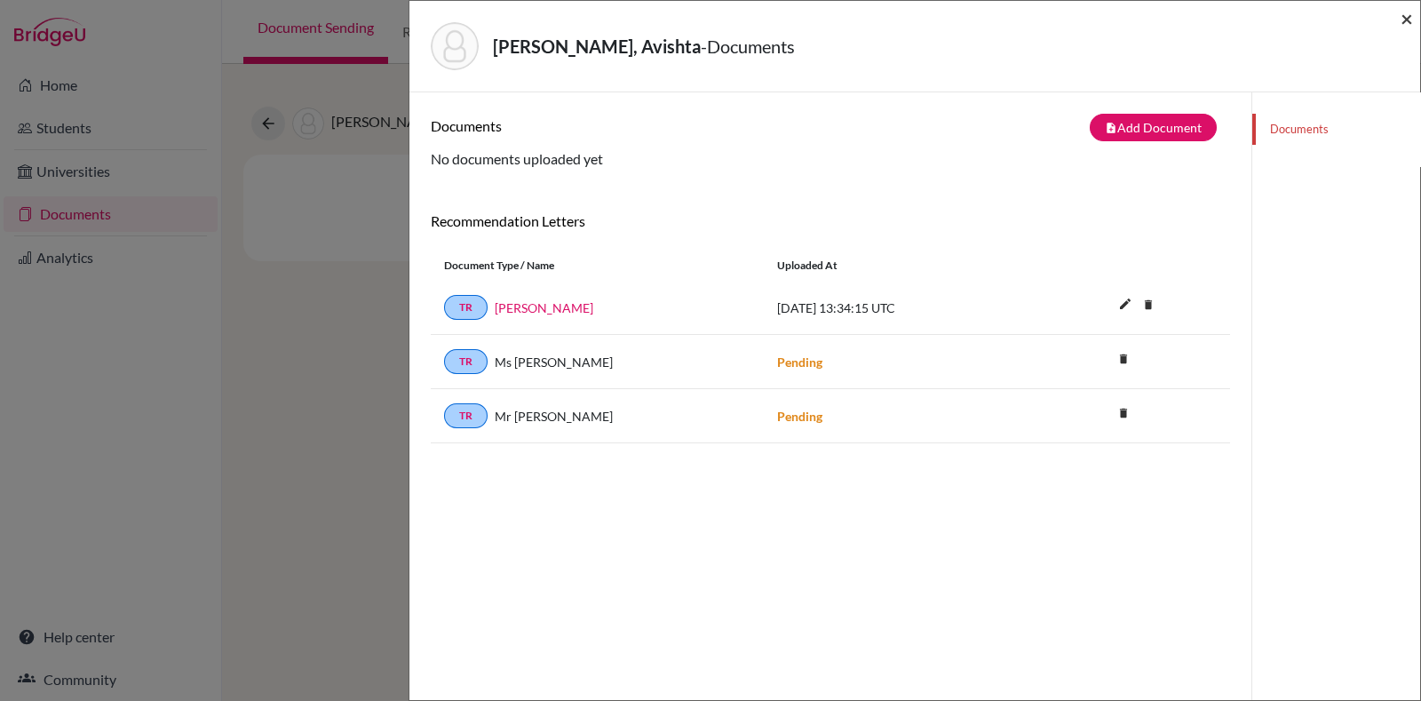
click at [1407, 10] on span "×" at bounding box center [1407, 18] width 12 height 26
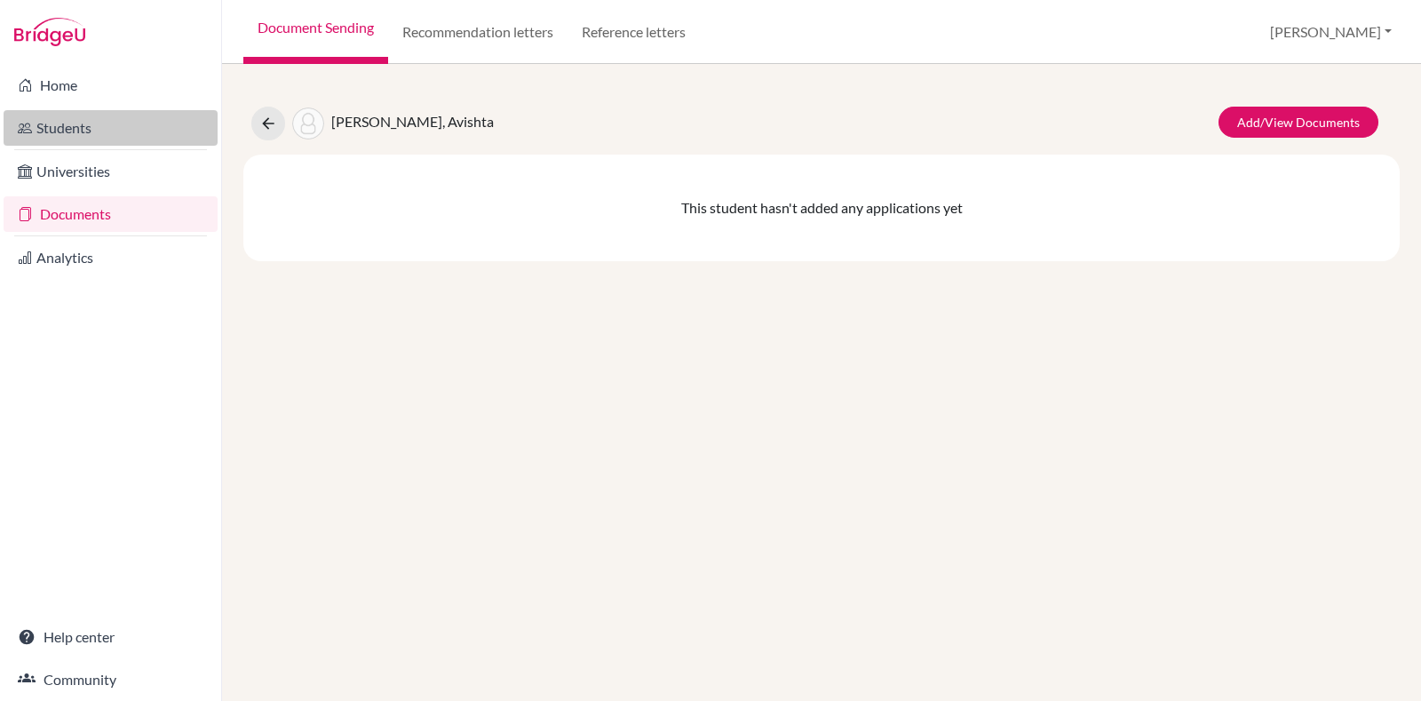
click at [110, 144] on link "Students" at bounding box center [111, 128] width 214 height 36
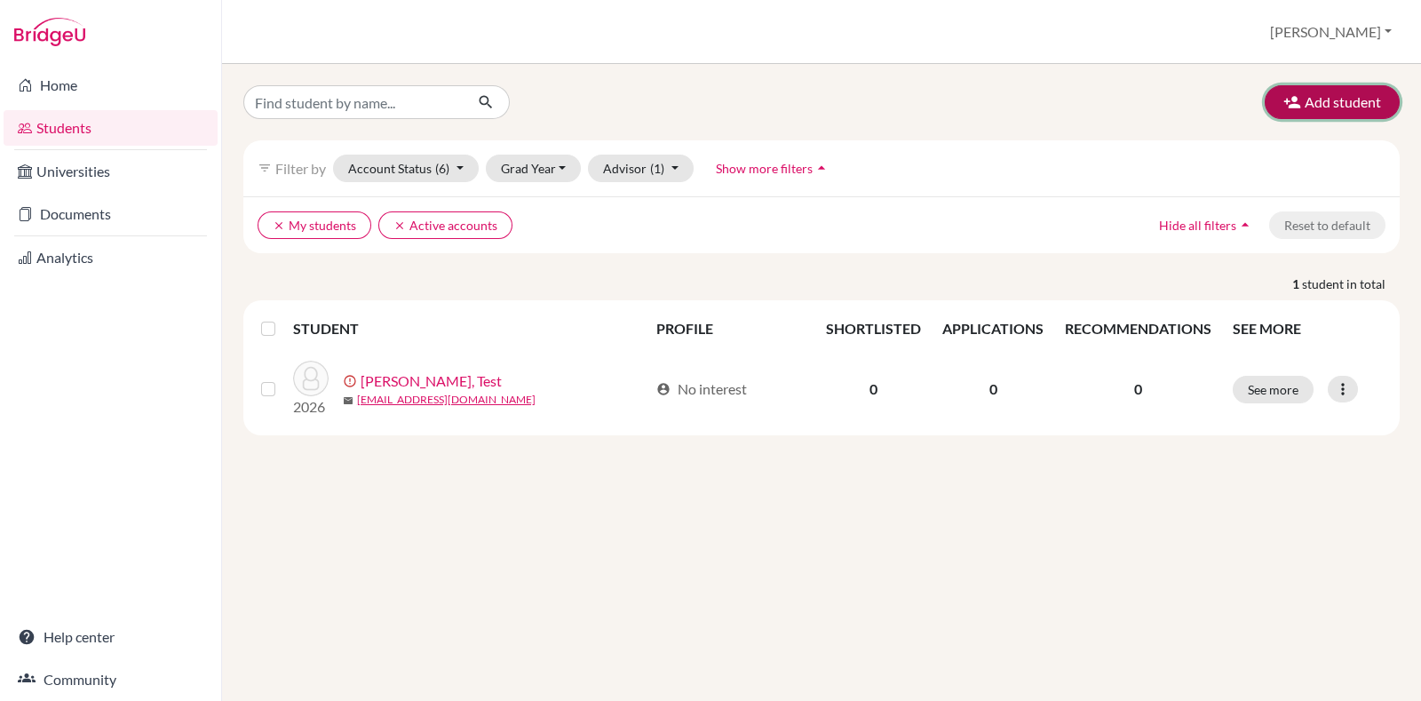
click at [1310, 111] on button "Add student" at bounding box center [1332, 102] width 135 height 34
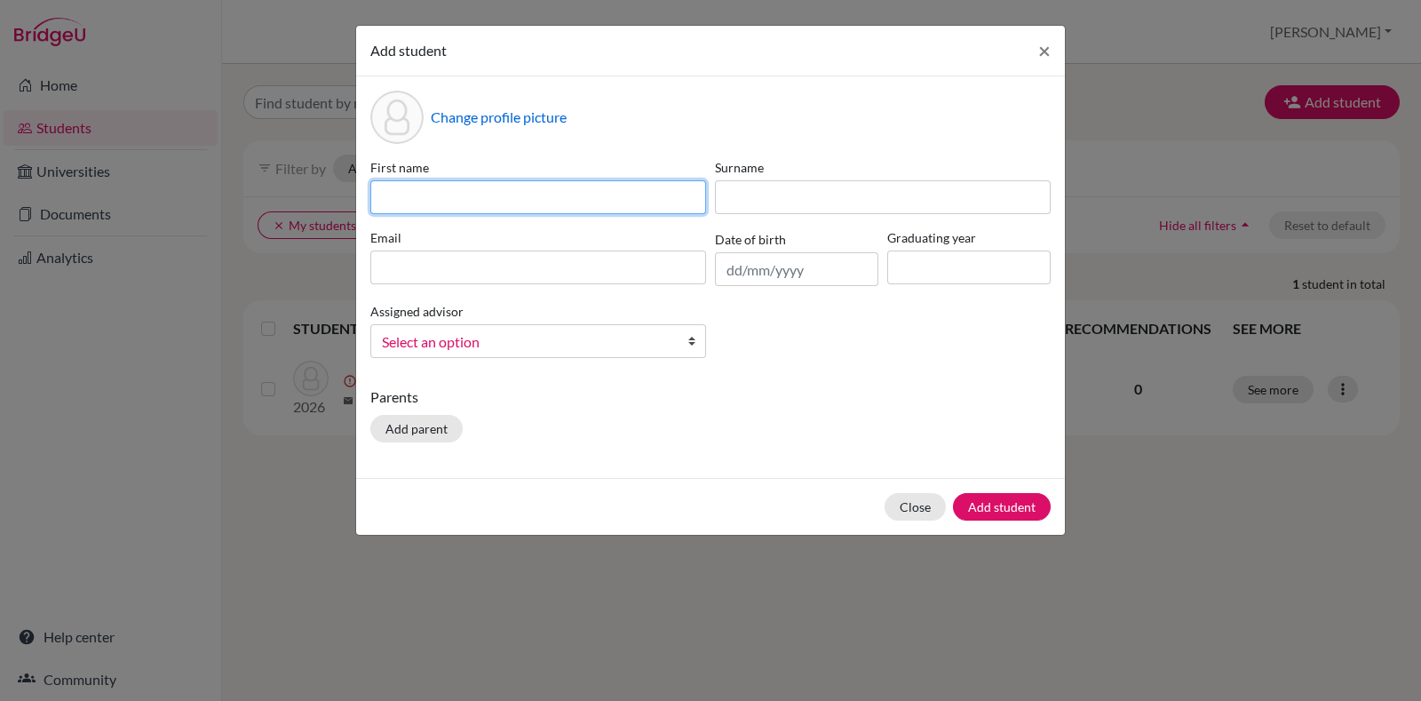
click at [652, 195] on input at bounding box center [538, 197] width 336 height 34
type input "V"
paste input "[PERSON_NAME]"
click at [487, 202] on input "[PERSON_NAME]" at bounding box center [538, 197] width 336 height 34
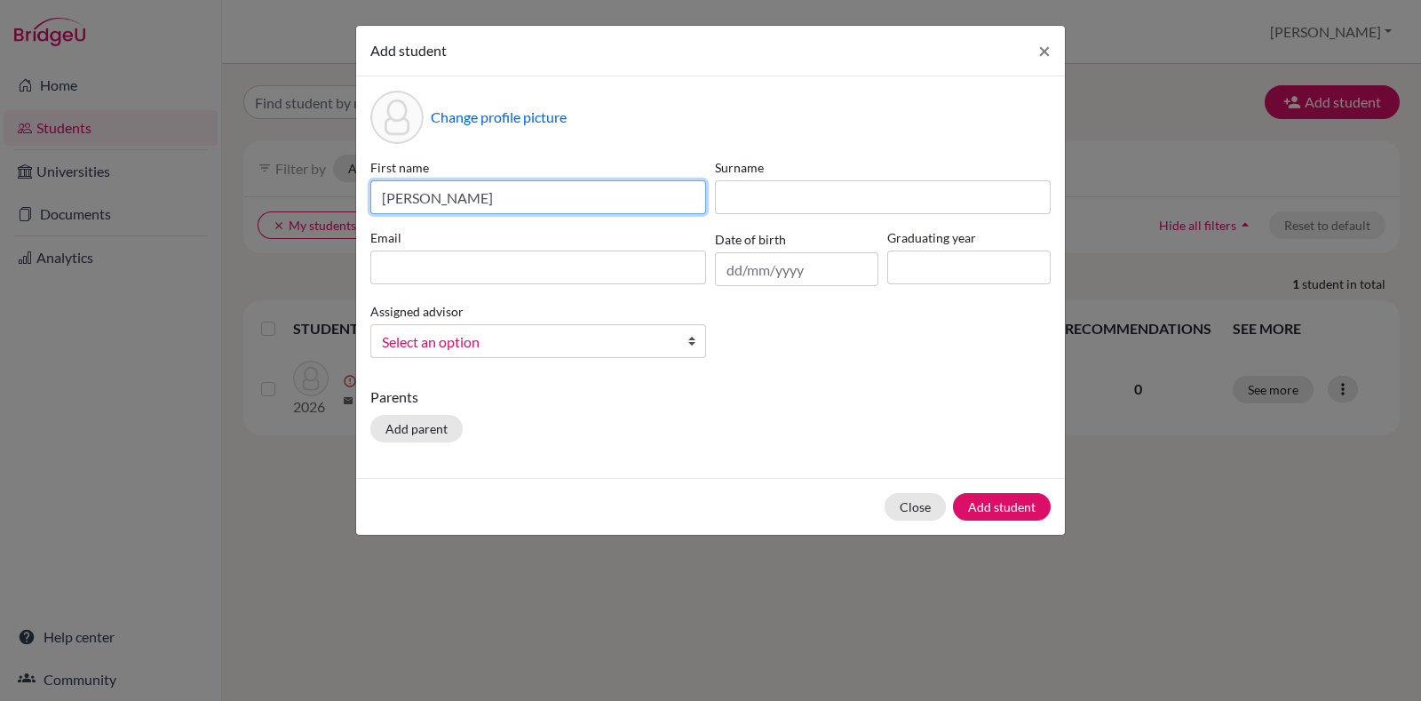
type input "[PERSON_NAME]"
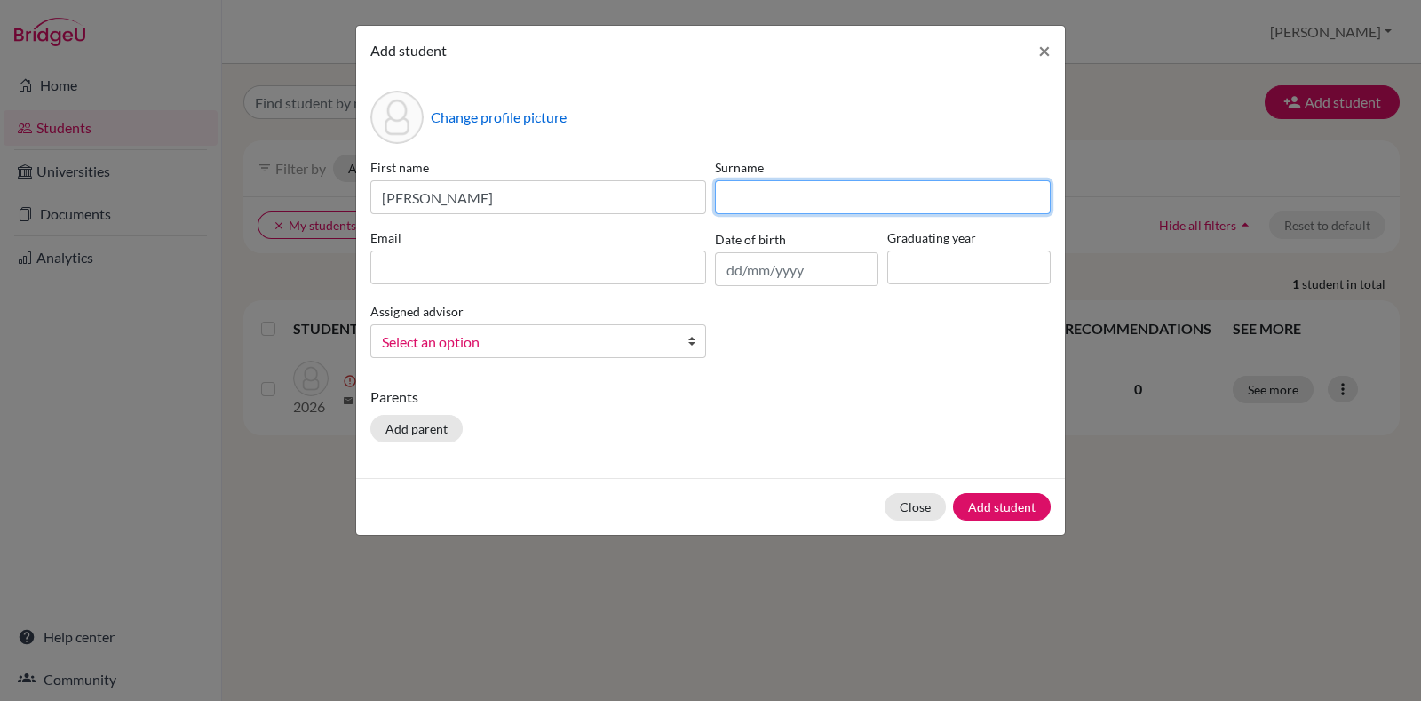
click at [826, 187] on input at bounding box center [883, 197] width 336 height 34
paste input "[PERSON_NAME]"
type input "[PERSON_NAME]"
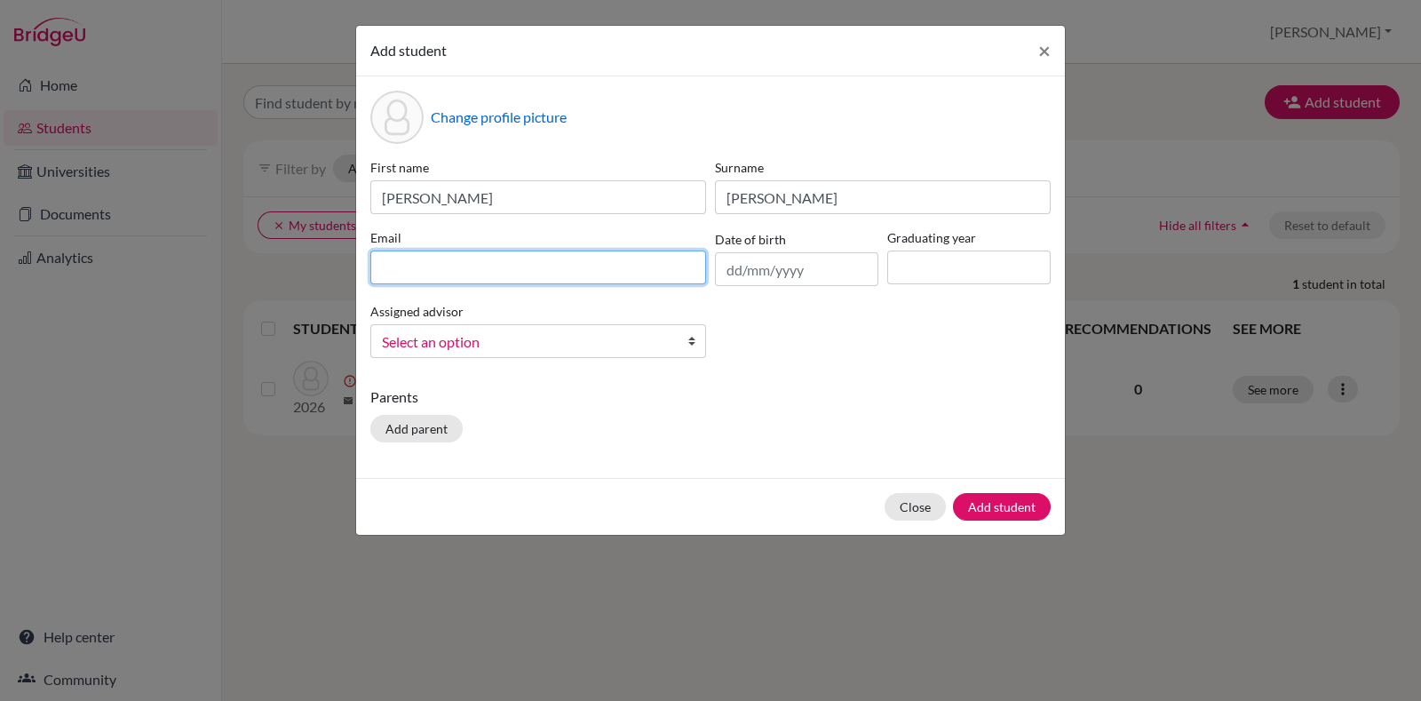
click at [564, 278] on input at bounding box center [538, 268] width 336 height 34
type input "[PERSON_NAME][EMAIL_ADDRESS][PERSON_NAME]"
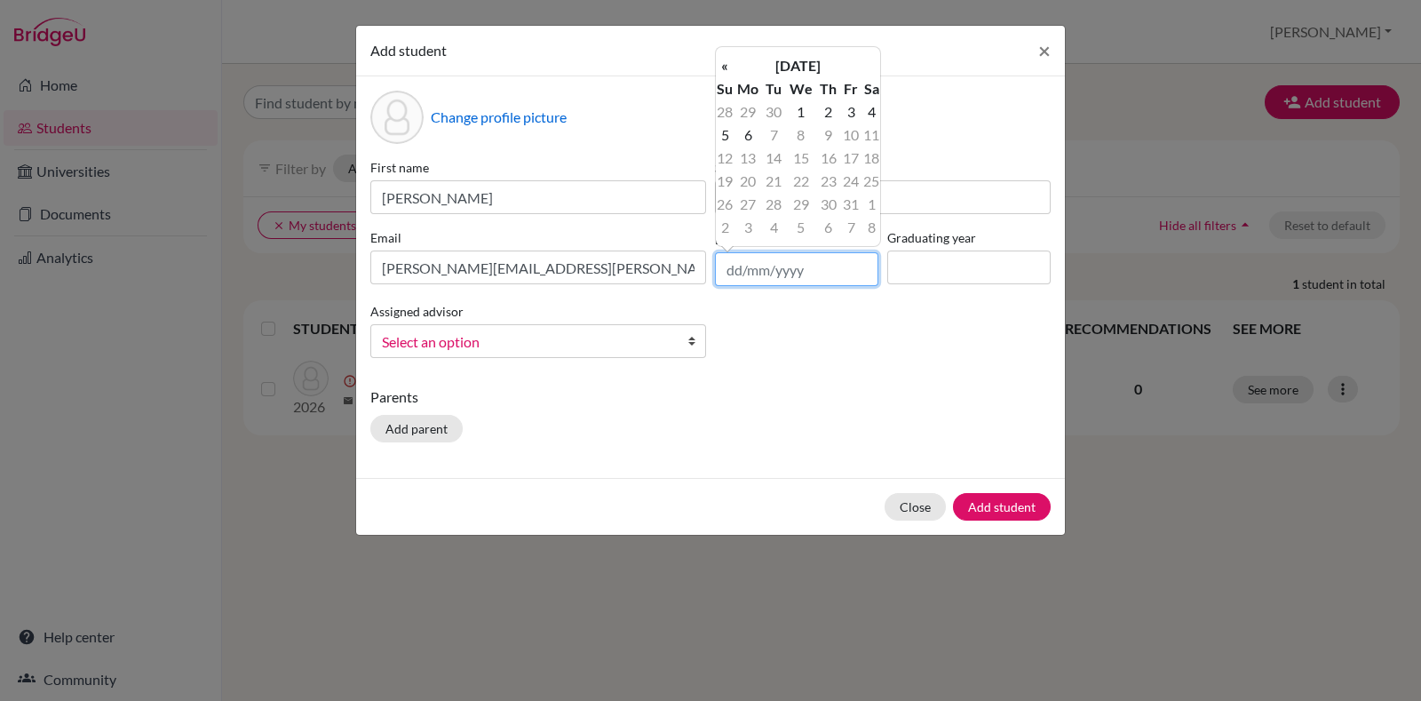
click at [759, 260] on input "text" at bounding box center [796, 269] width 163 height 34
click at [862, 56] on th "[DATE]" at bounding box center [798, 65] width 129 height 23
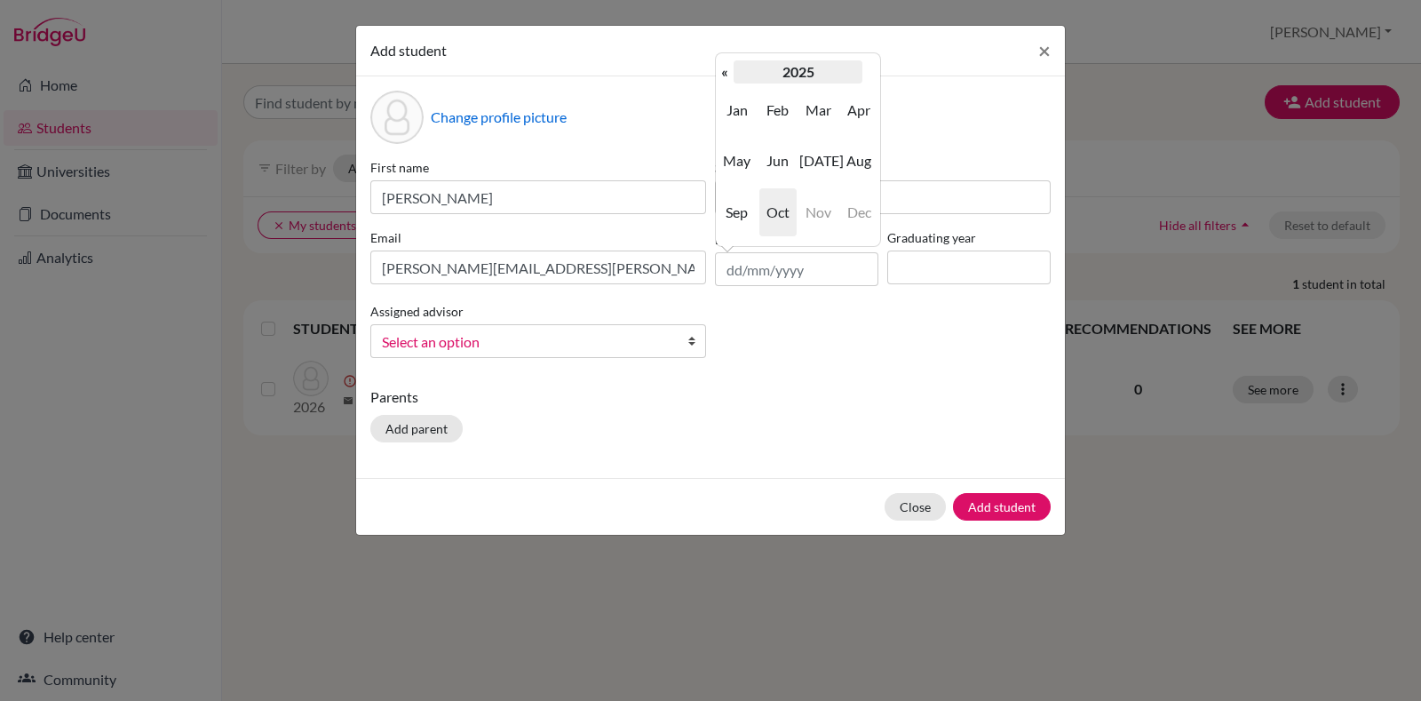
click at [774, 69] on th "2025" at bounding box center [798, 71] width 129 height 23
click at [732, 77] on th "«" at bounding box center [725, 71] width 18 height 23
click at [724, 71] on th "«" at bounding box center [725, 71] width 18 height 23
click at [868, 60] on th "»" at bounding box center [872, 71] width 18 height 23
click at [723, 75] on th "«" at bounding box center [725, 71] width 18 height 23
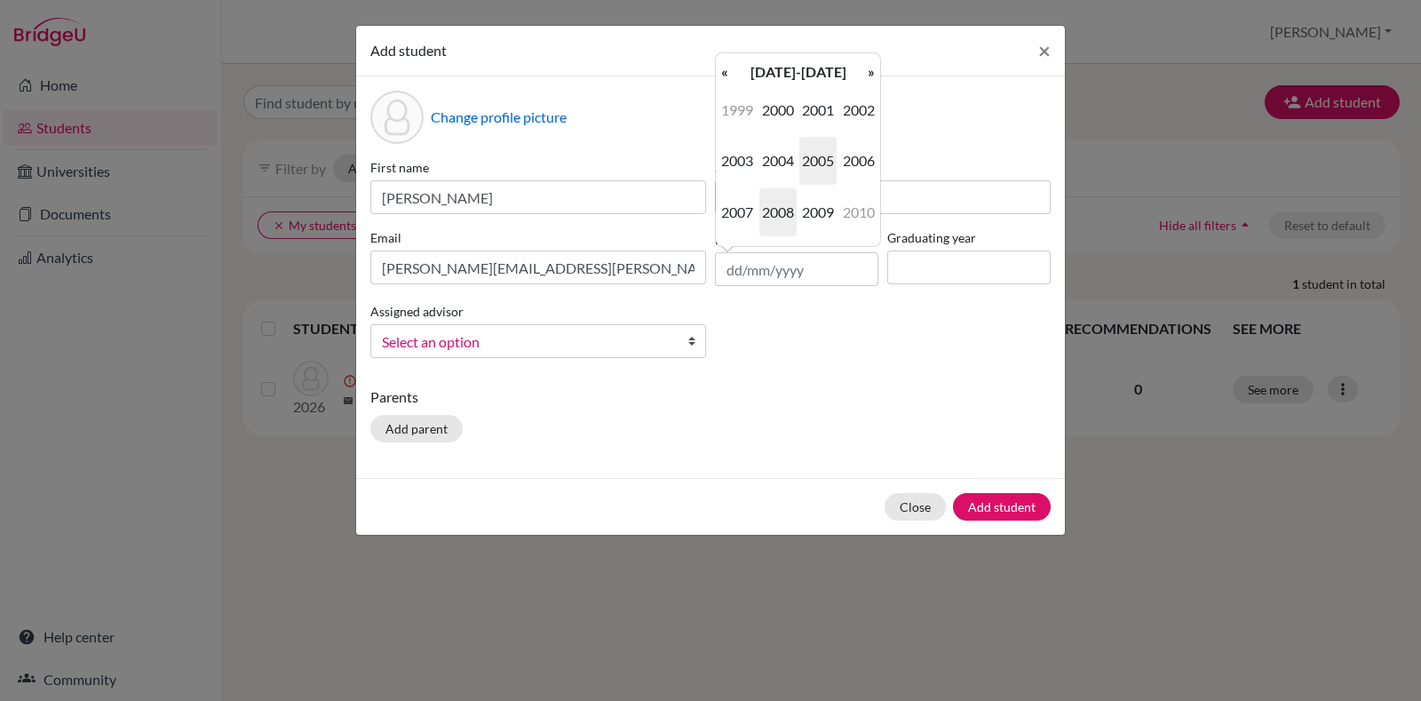
click at [791, 211] on span "2008" at bounding box center [778, 212] width 37 height 48
click at [868, 108] on span "Apr" at bounding box center [858, 110] width 37 height 48
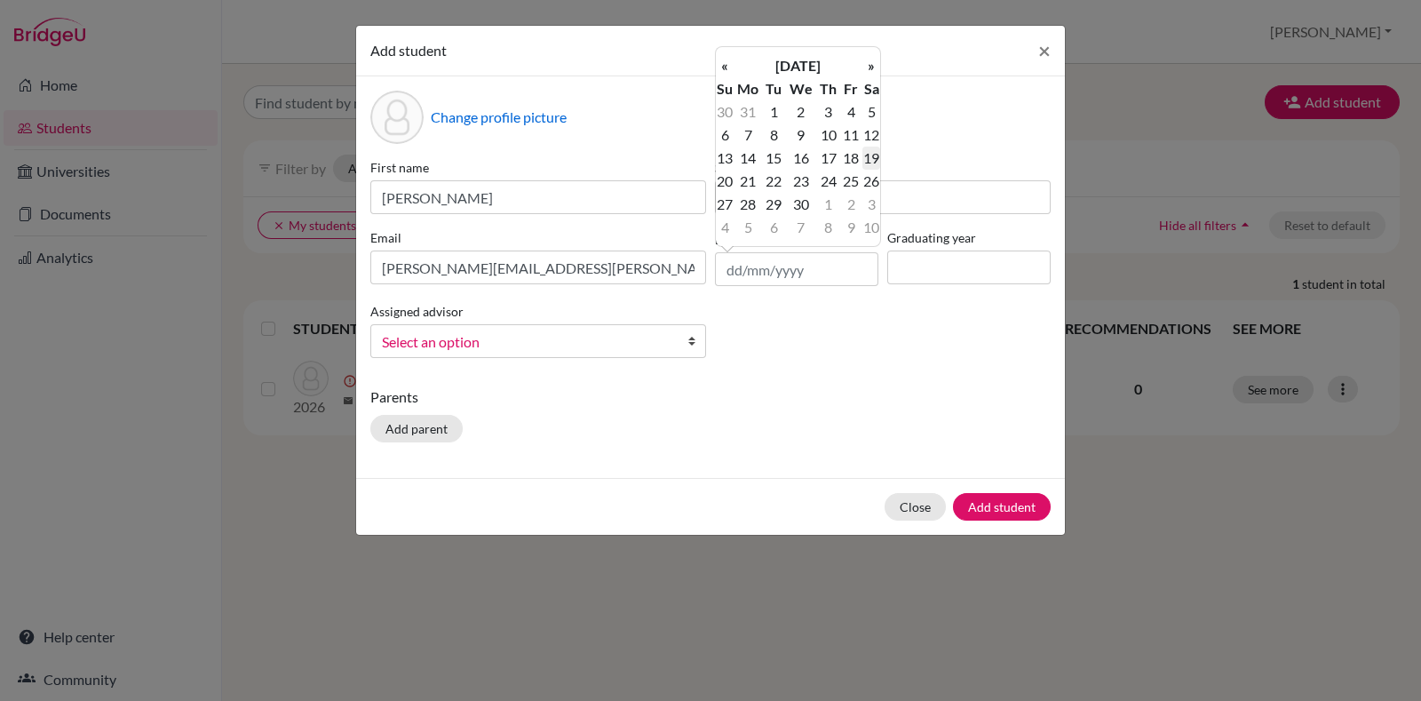
click at [874, 149] on td "19" at bounding box center [872, 158] width 18 height 23
type input "[DATE]"
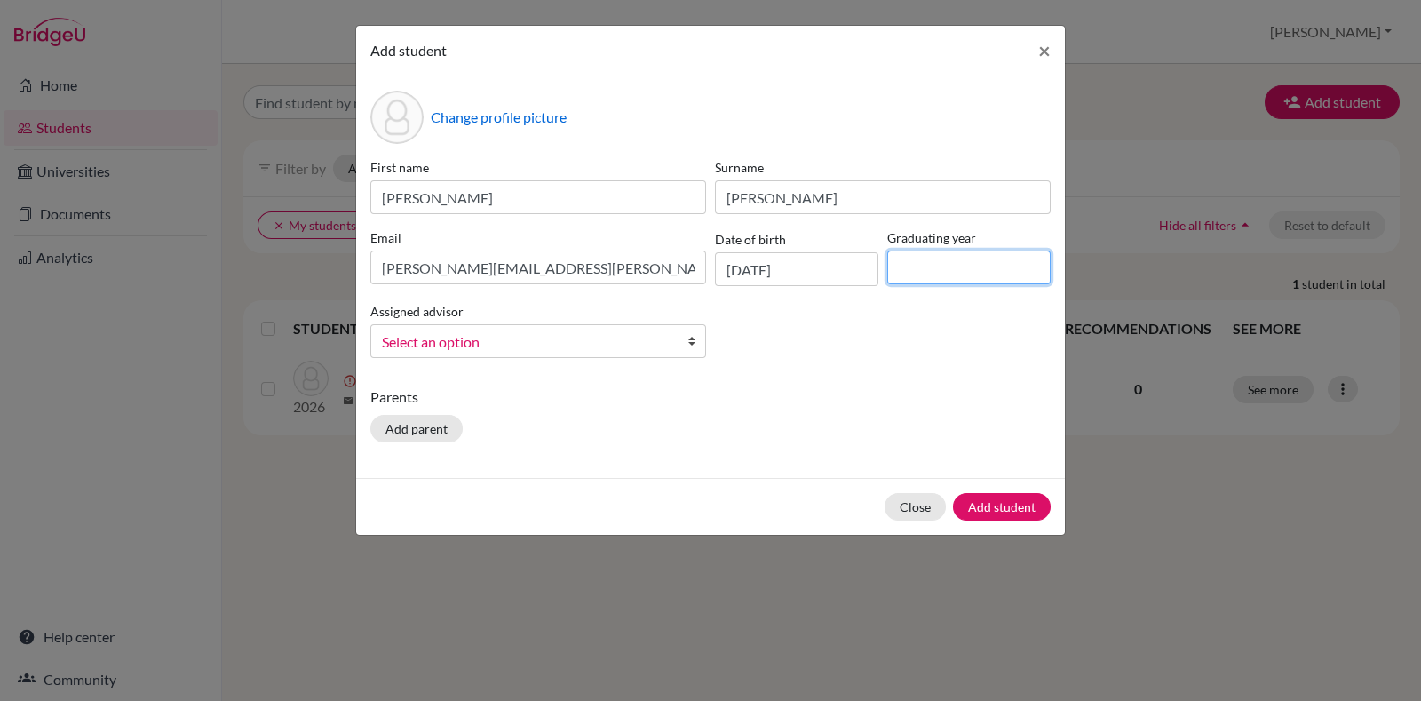
click at [950, 281] on input at bounding box center [968, 268] width 163 height 34
type input "2026"
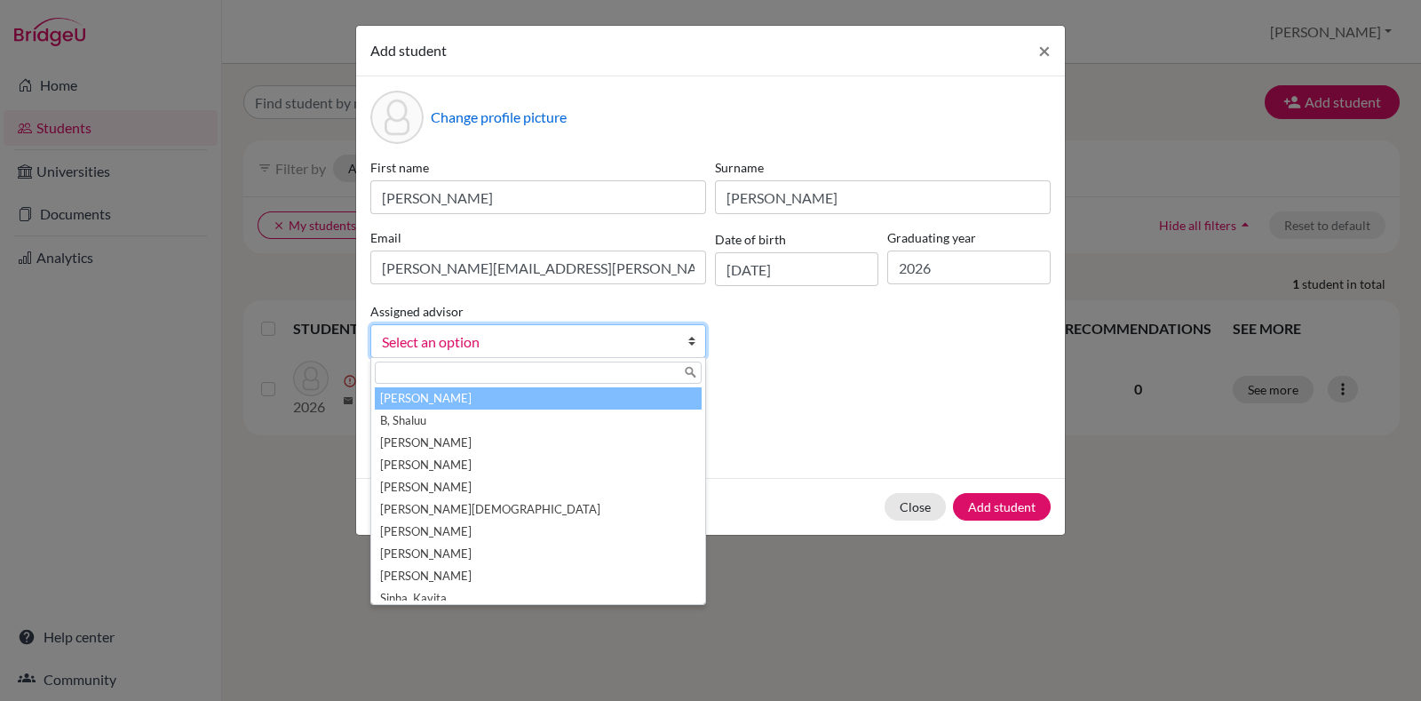
click at [505, 353] on link "Select an option" at bounding box center [538, 341] width 336 height 34
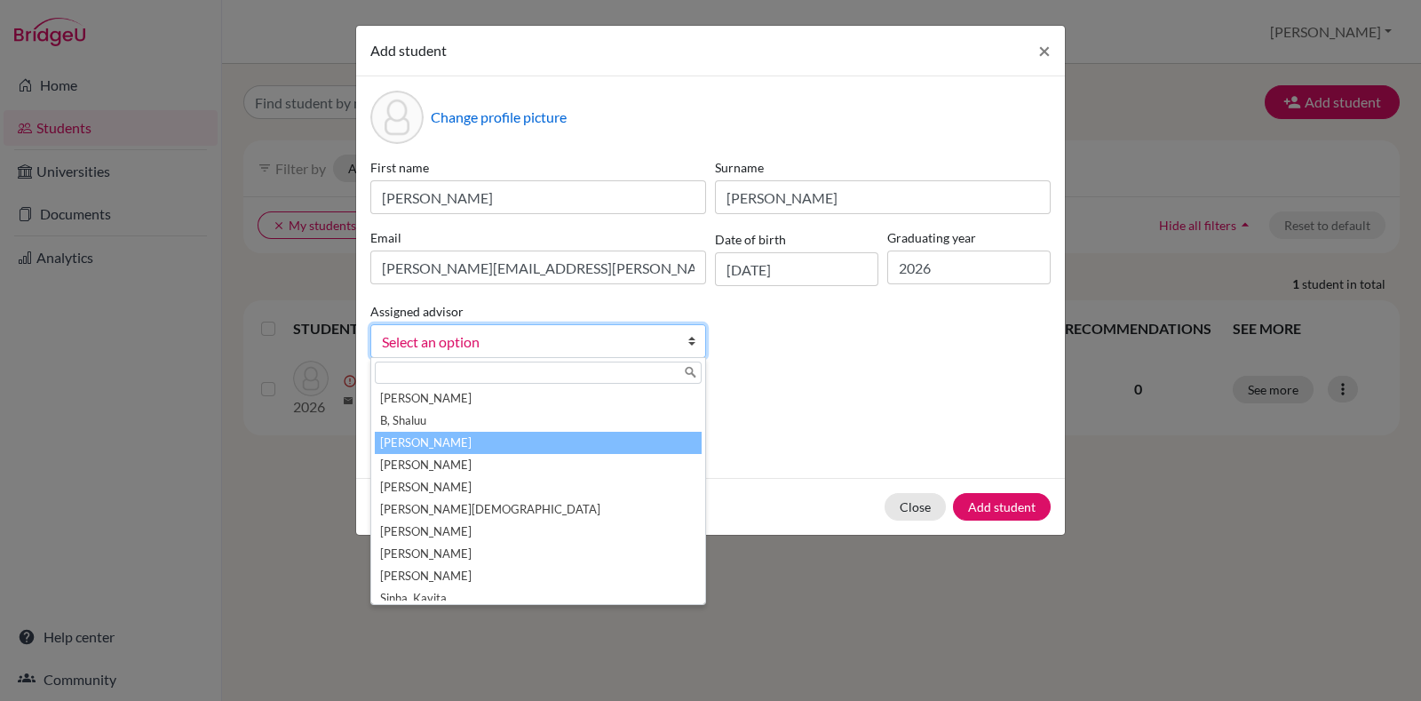
click at [477, 432] on li "[PERSON_NAME]" at bounding box center [538, 443] width 327 height 22
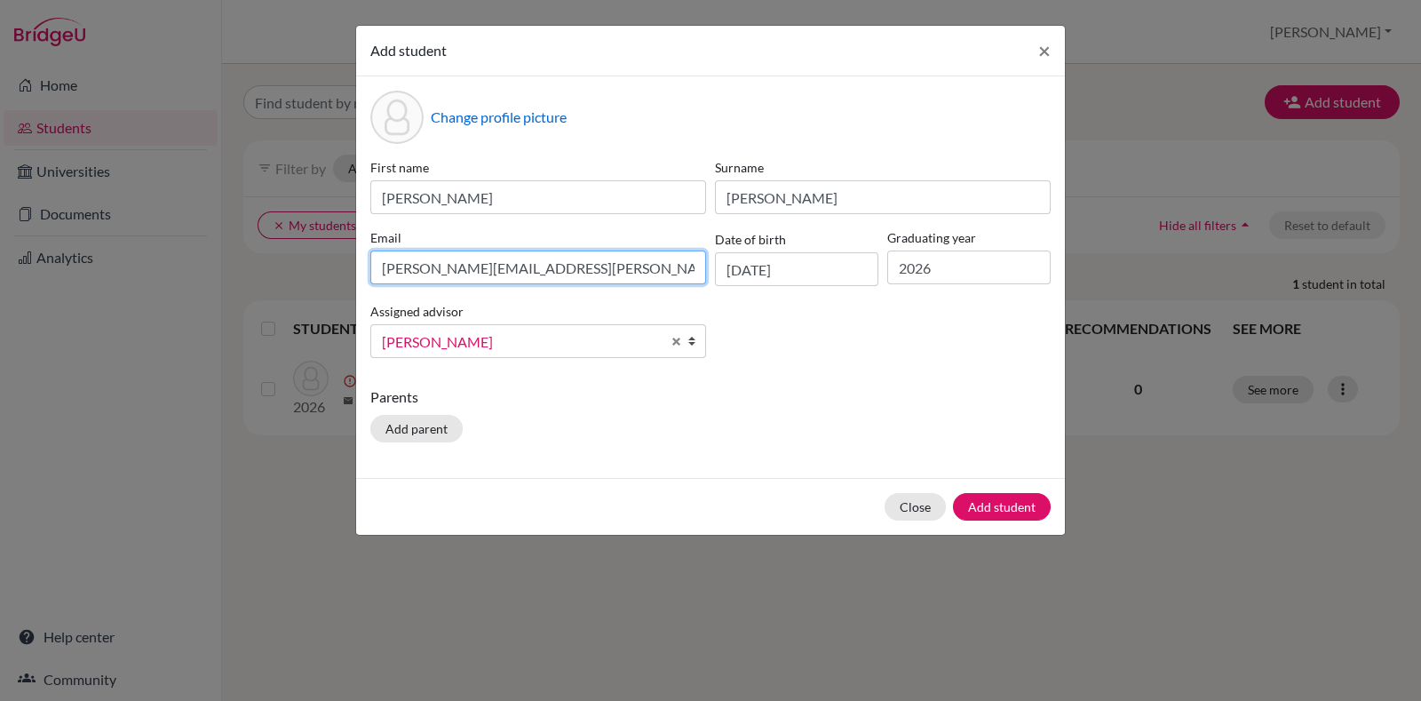
click at [606, 259] on input "[PERSON_NAME][EMAIL_ADDRESS][PERSON_NAME]" at bounding box center [538, 268] width 336 height 34
type input "[PERSON_NAME][EMAIL_ADDRESS][PERSON_NAME][DOMAIN_NAME]"
click at [774, 402] on p "Parents" at bounding box center [710, 396] width 680 height 21
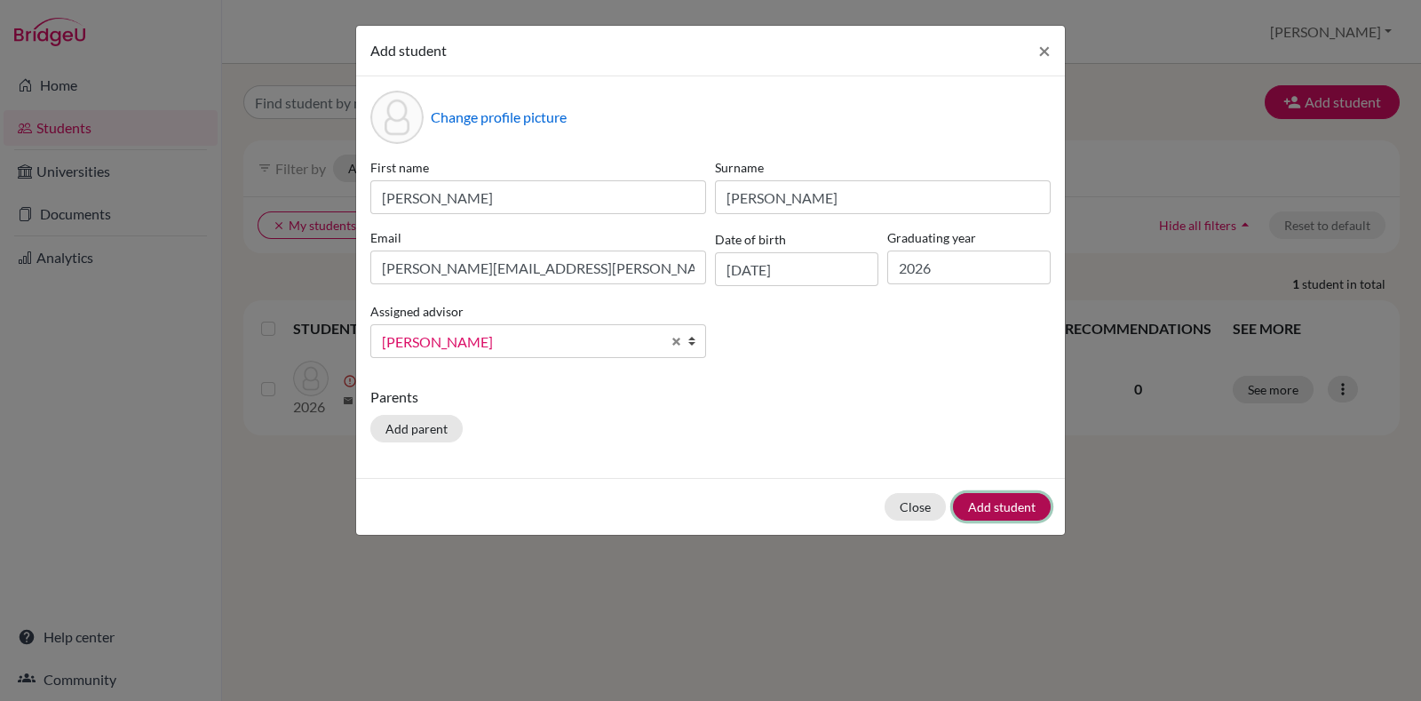
click at [982, 495] on button "Add student" at bounding box center [1002, 507] width 98 height 28
